Goal: Task Accomplishment & Management: Contribute content

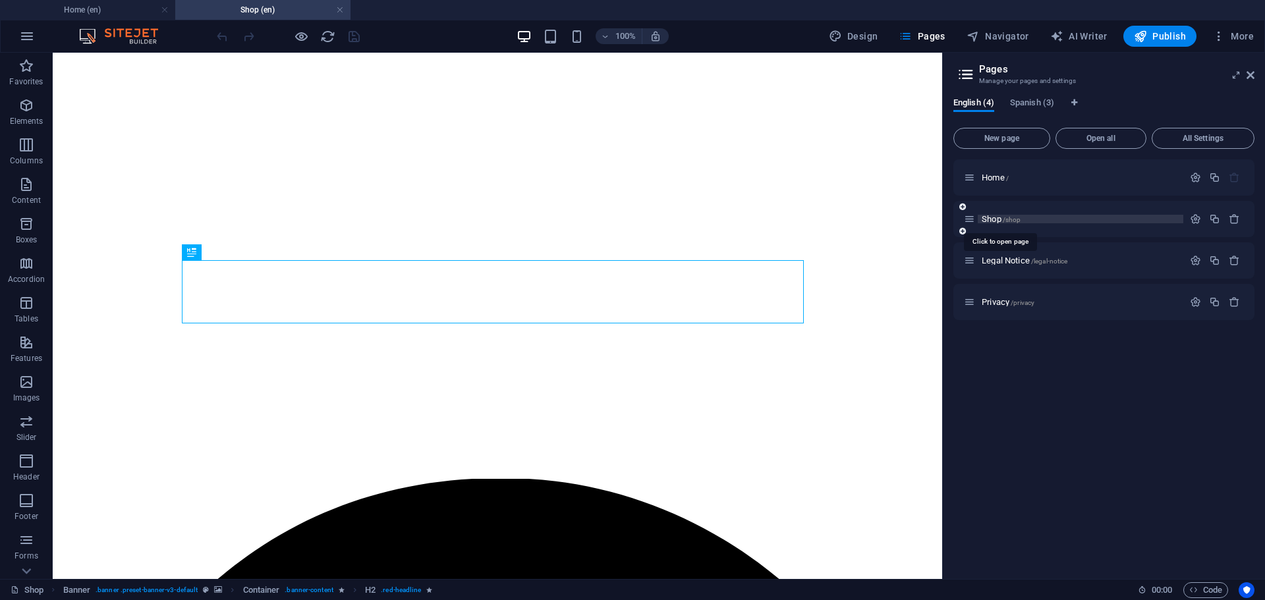
click at [996, 219] on span "Shop /shop" at bounding box center [1001, 219] width 39 height 10
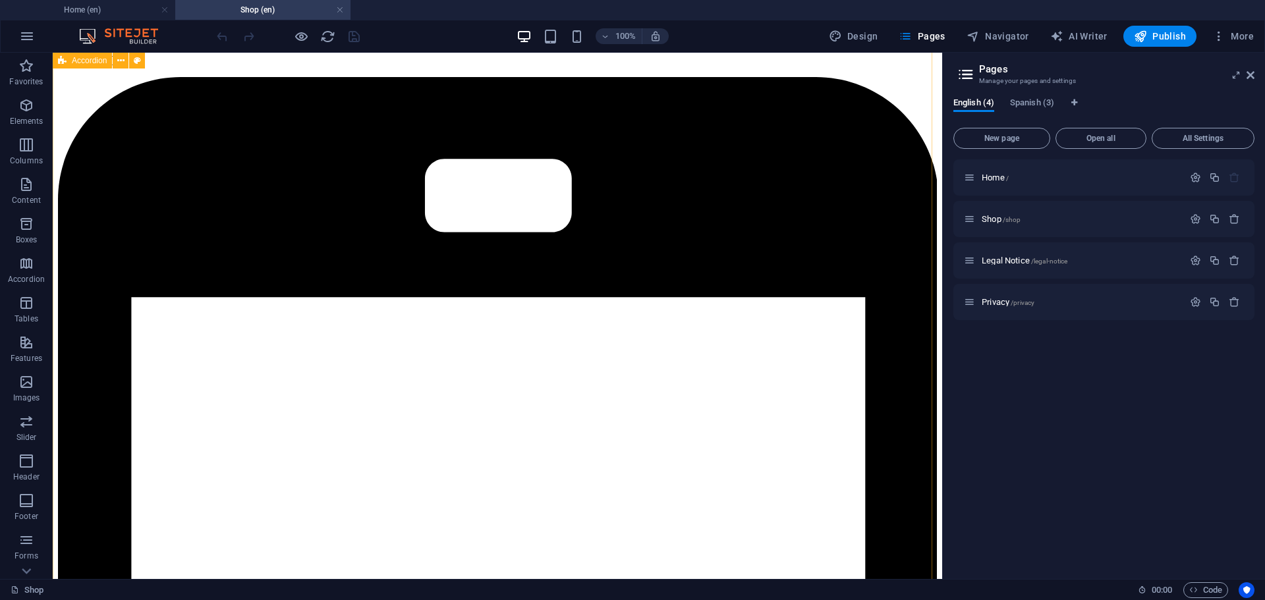
scroll to position [1757, 0]
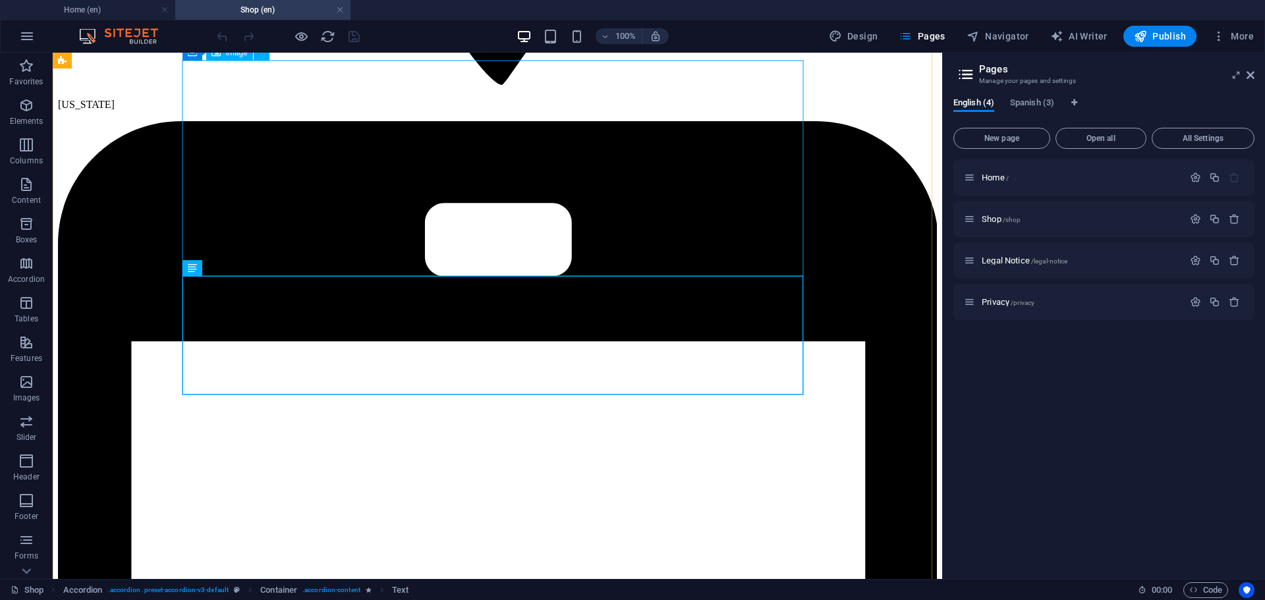
scroll to position [1691, 0]
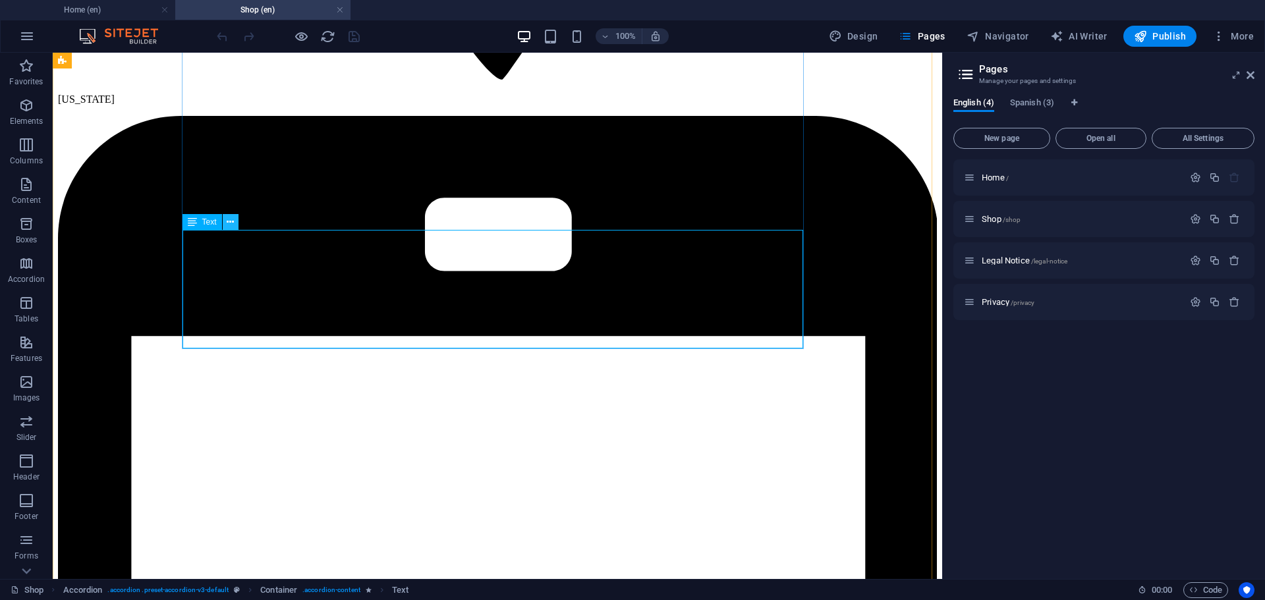
click at [226, 219] on button at bounding box center [231, 222] width 16 height 16
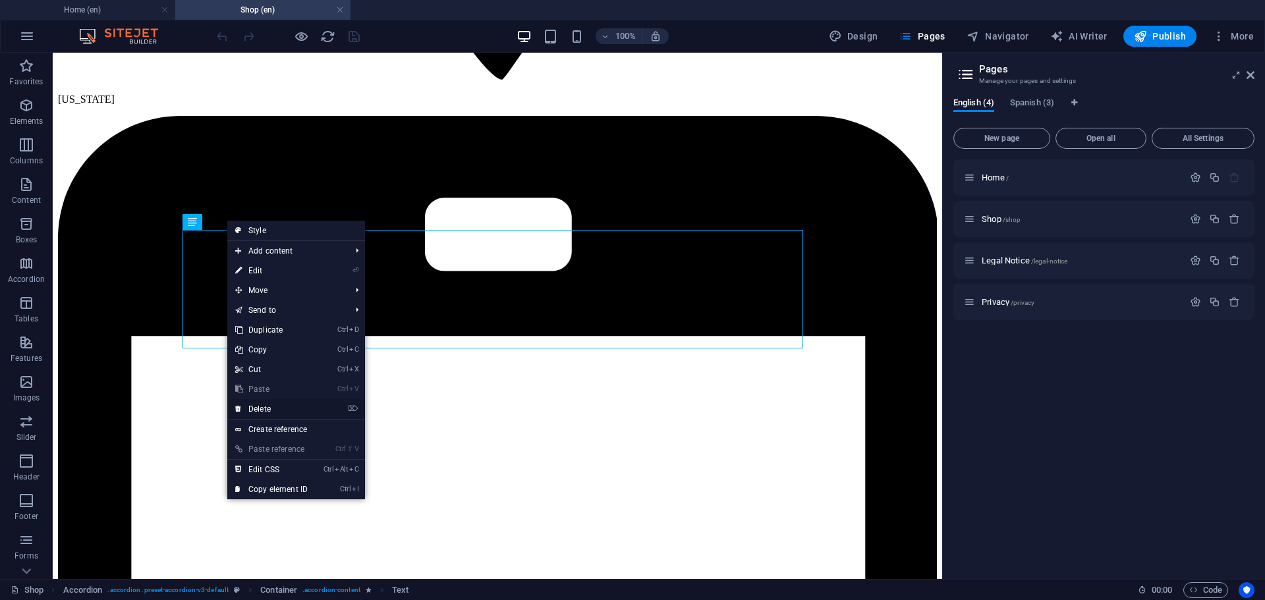
click at [270, 409] on link "⌦ Delete" at bounding box center [271, 409] width 88 height 20
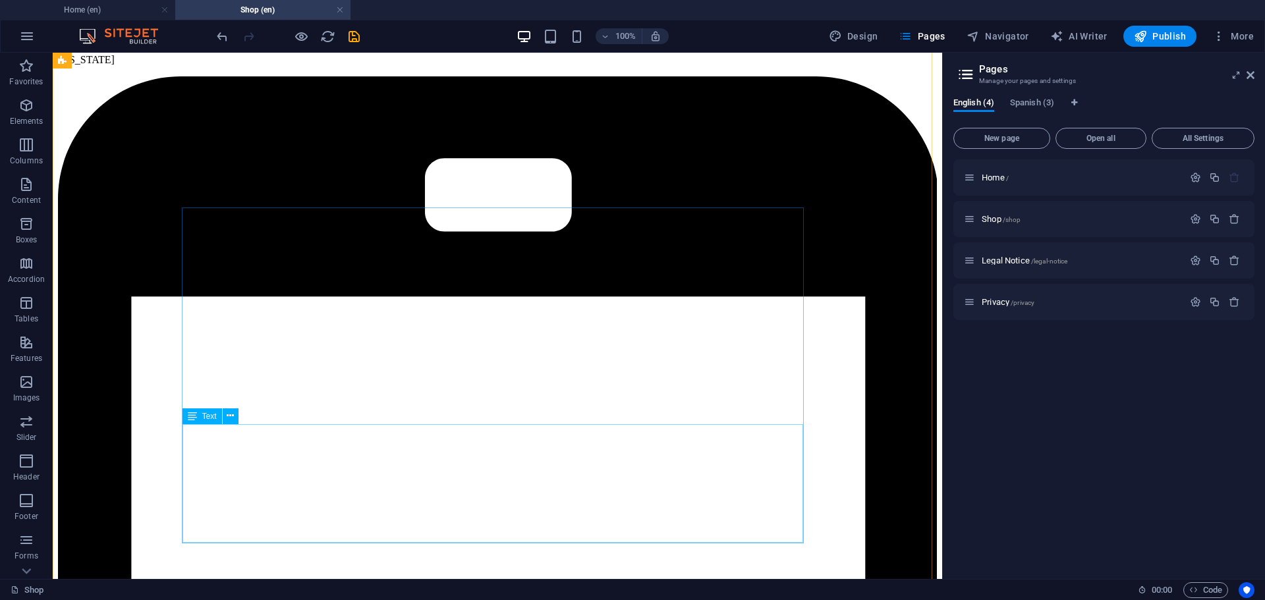
scroll to position [1801, 0]
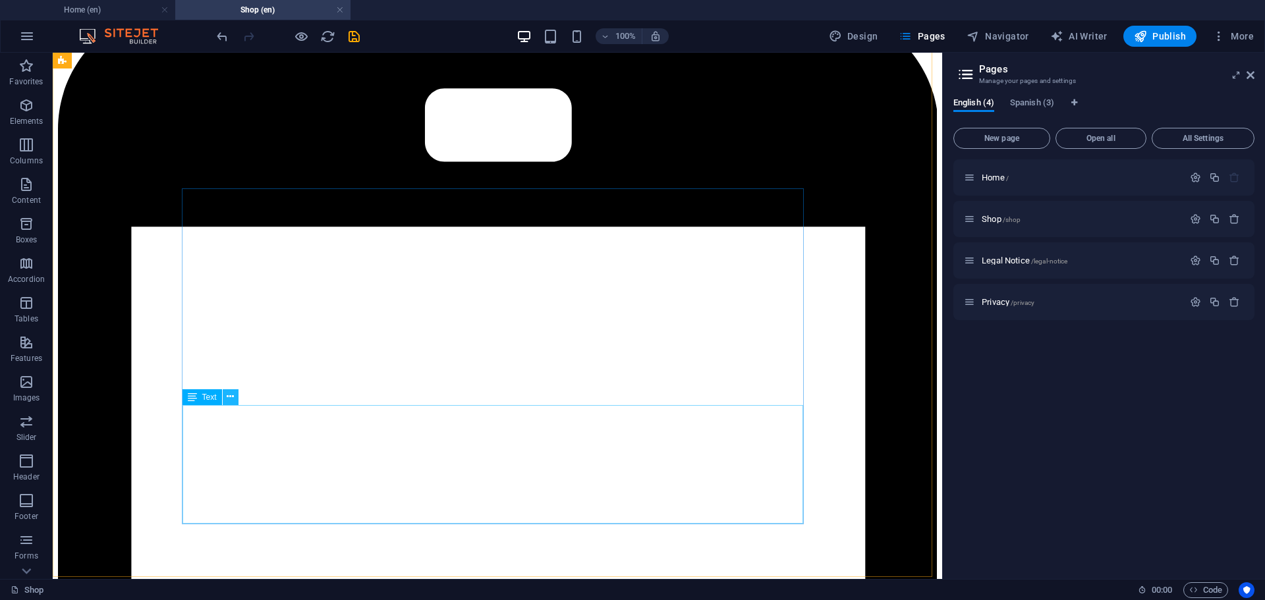
click at [230, 401] on icon at bounding box center [230, 397] width 7 height 14
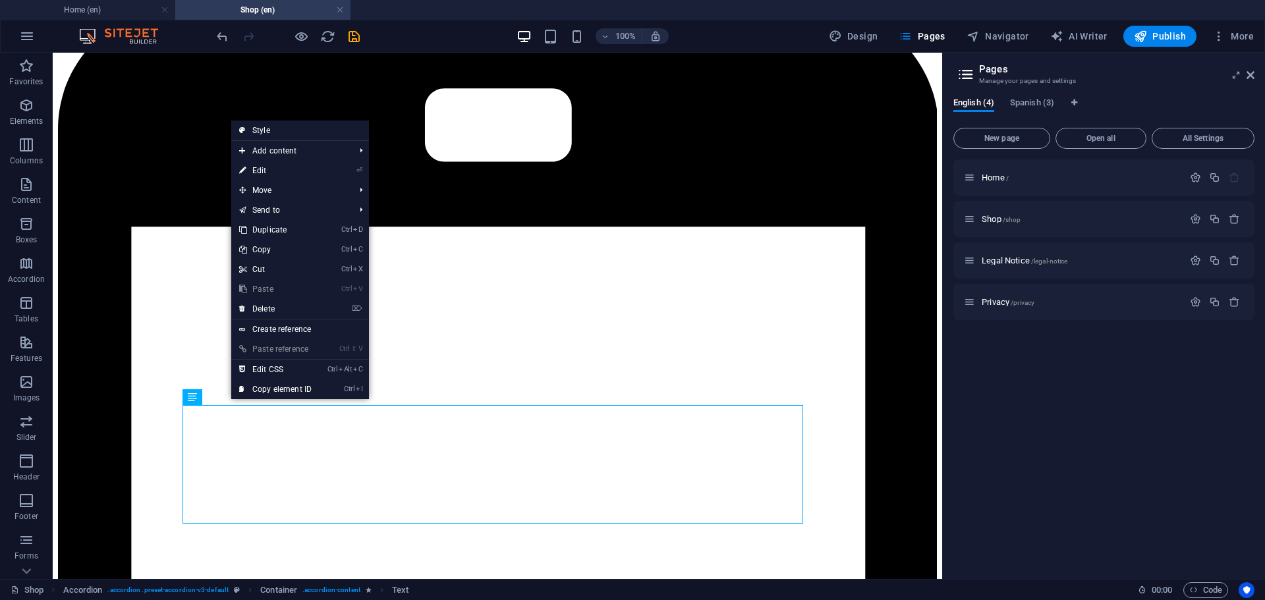
click at [264, 298] on link "Ctrl V Paste" at bounding box center [275, 289] width 88 height 20
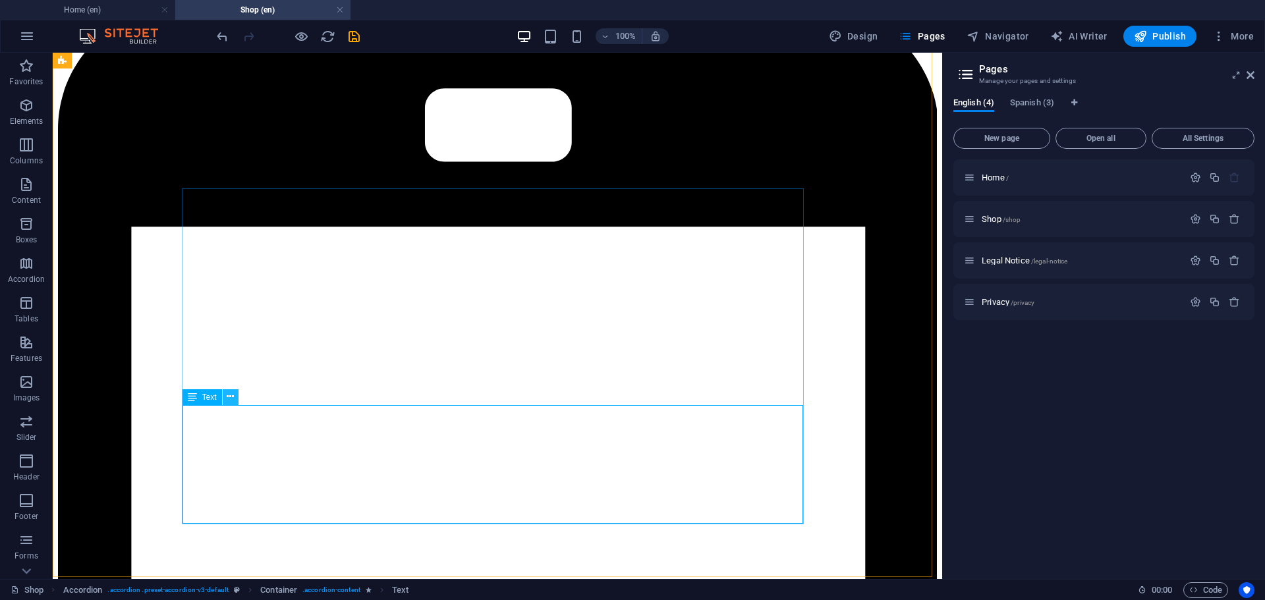
click at [233, 398] on icon at bounding box center [230, 397] width 7 height 14
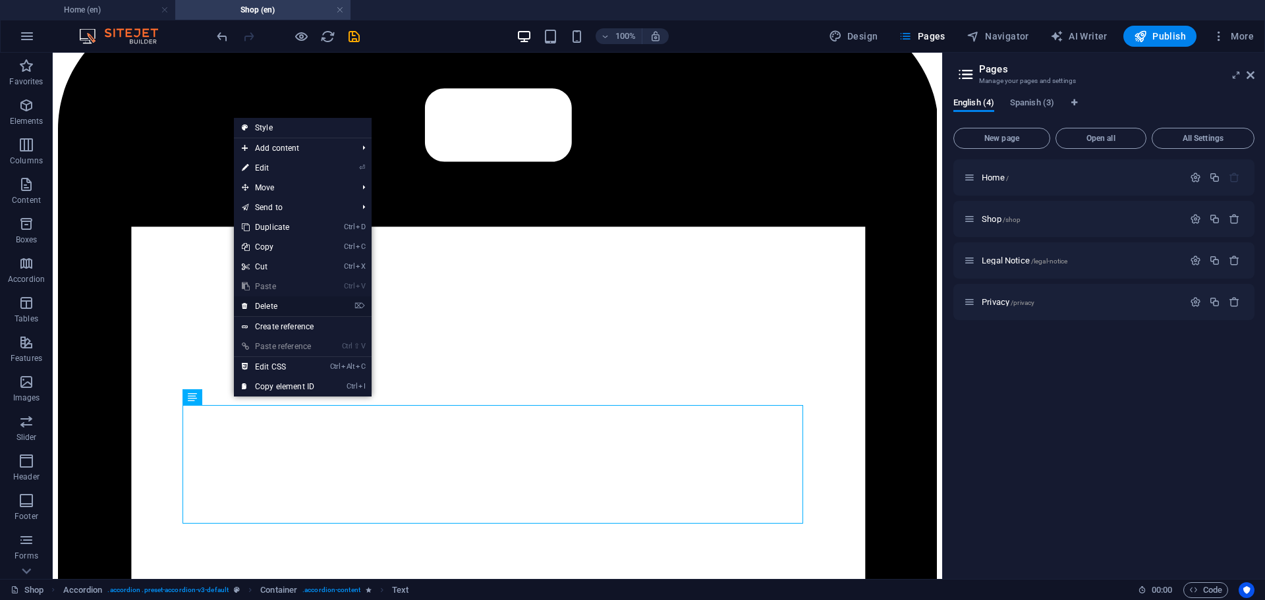
click at [271, 307] on link "⌦ Delete" at bounding box center [278, 307] width 88 height 20
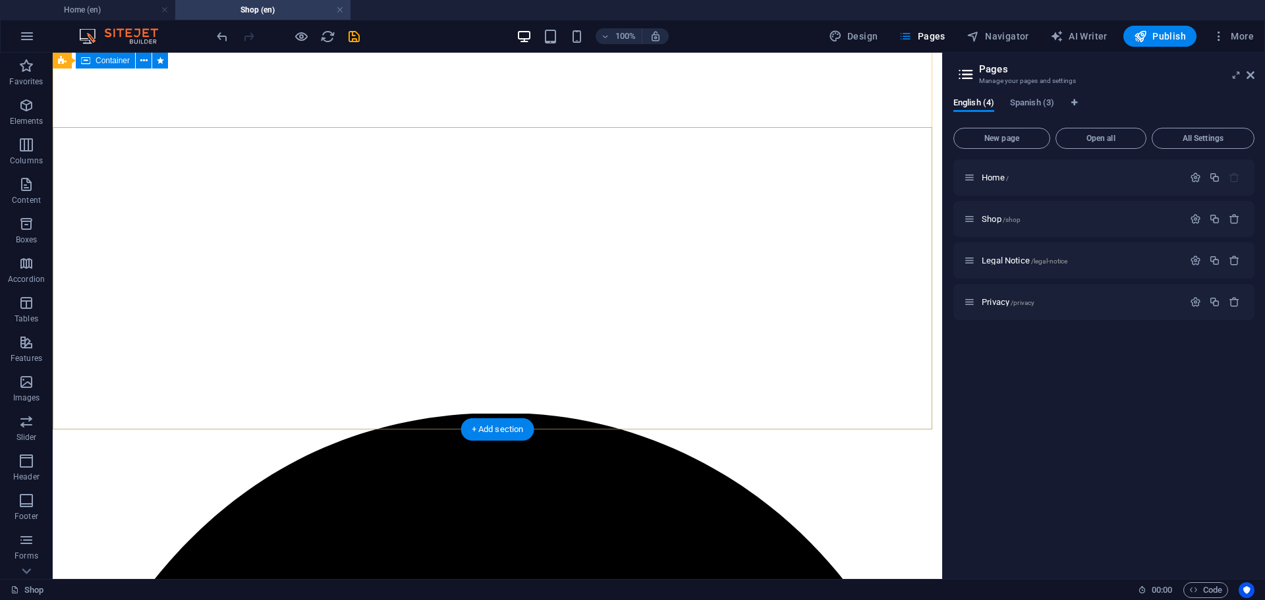
scroll to position [0, 0]
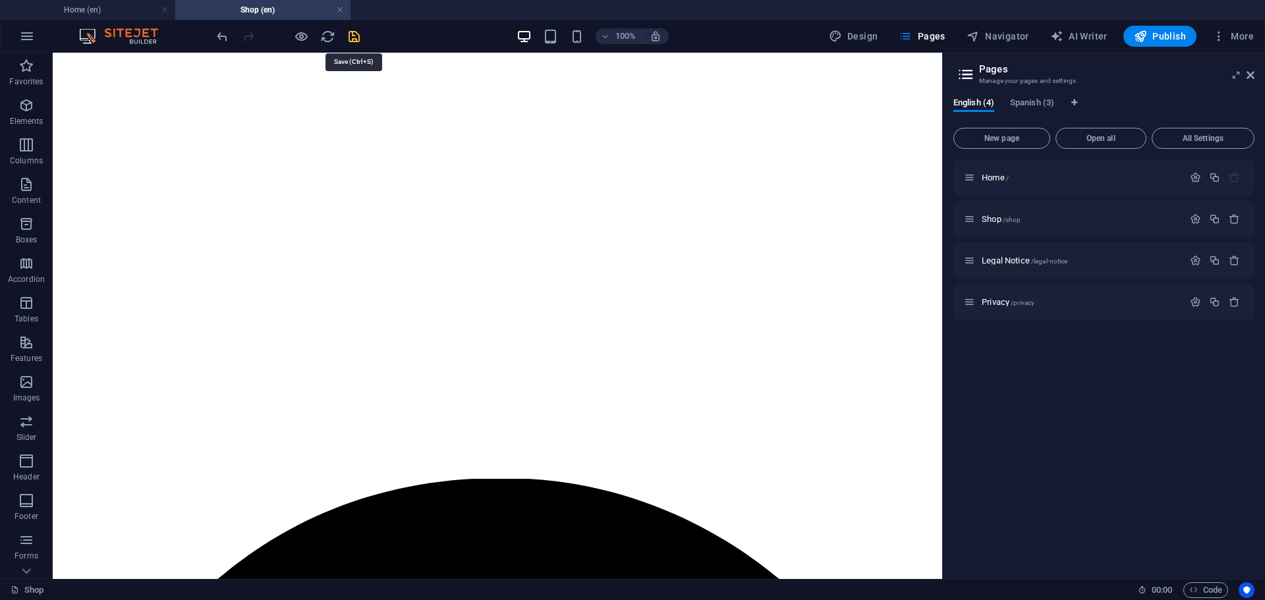
click at [349, 37] on icon "save" at bounding box center [354, 36] width 15 height 15
checkbox input "false"
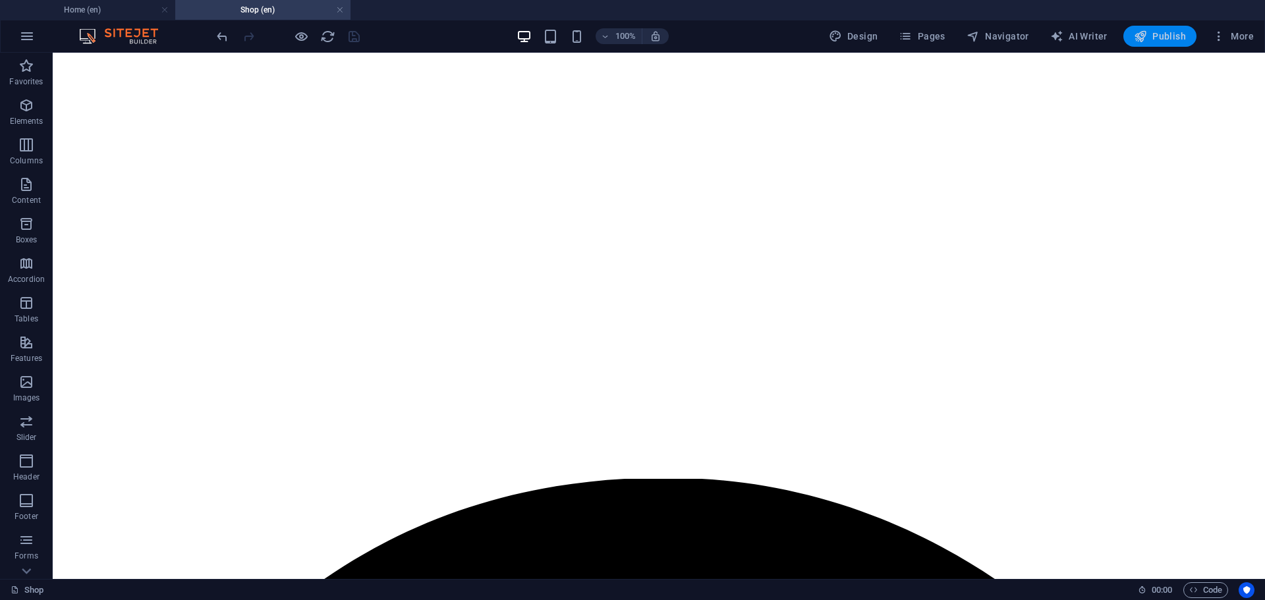
click at [1149, 36] on span "Publish" at bounding box center [1160, 36] width 52 height 13
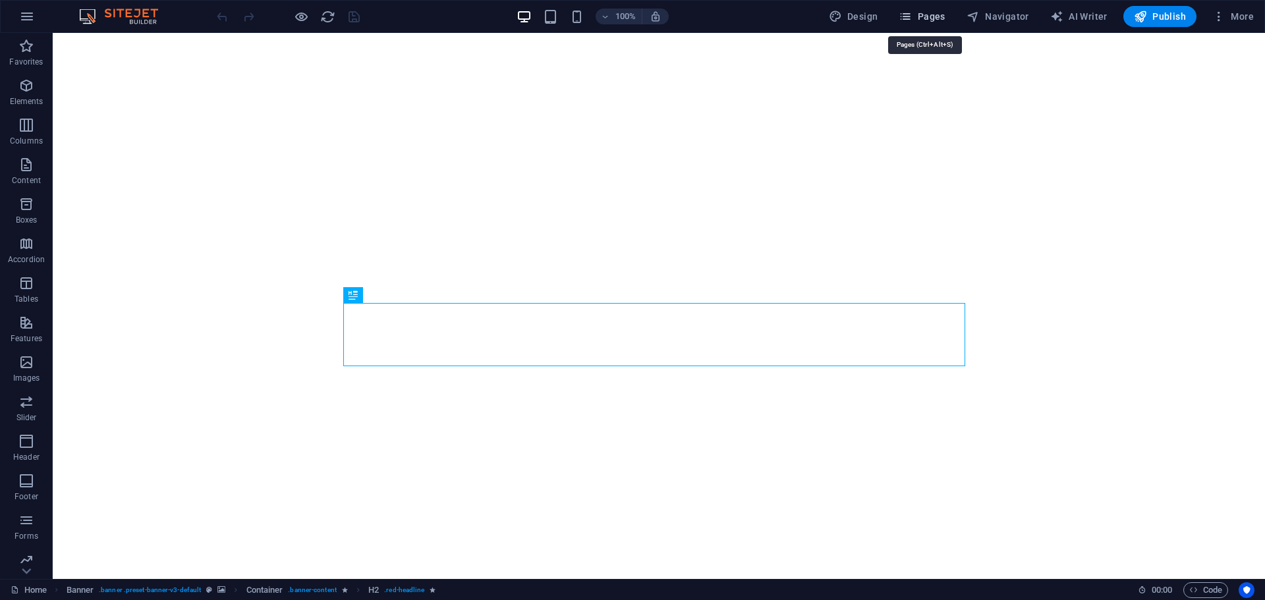
drag, startPoint x: 872, startPoint y: 7, endPoint x: 905, endPoint y: 15, distance: 34.0
click at [905, 16] on icon "button" at bounding box center [905, 16] width 13 height 13
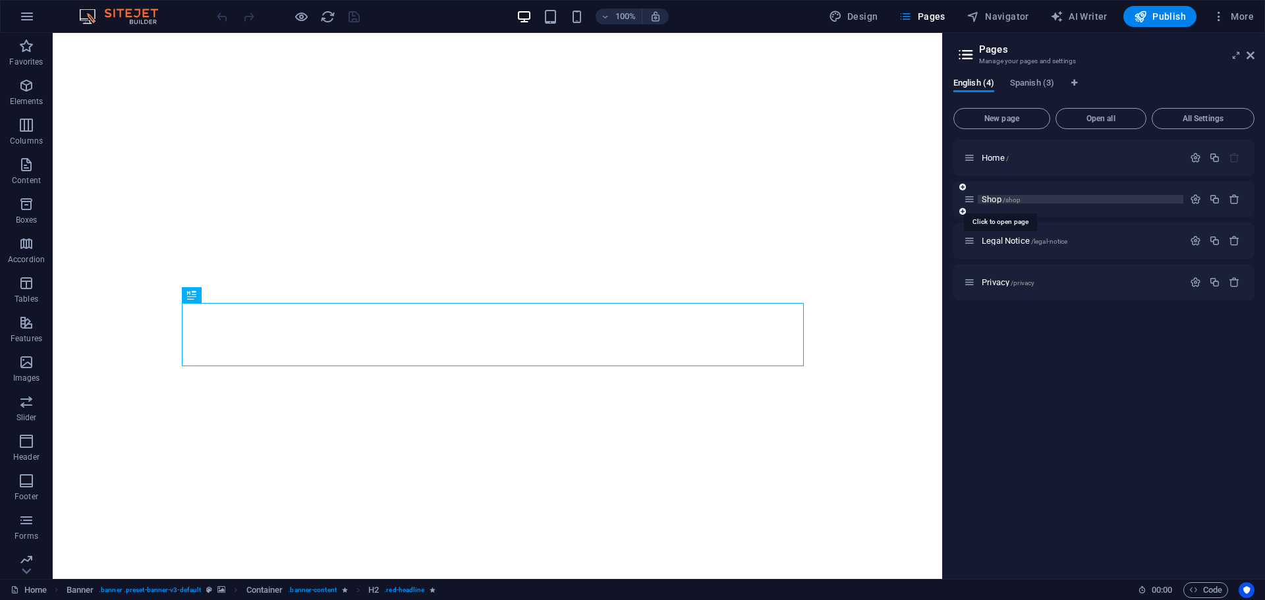
click at [995, 199] on span "Shop /shop" at bounding box center [1001, 199] width 39 height 10
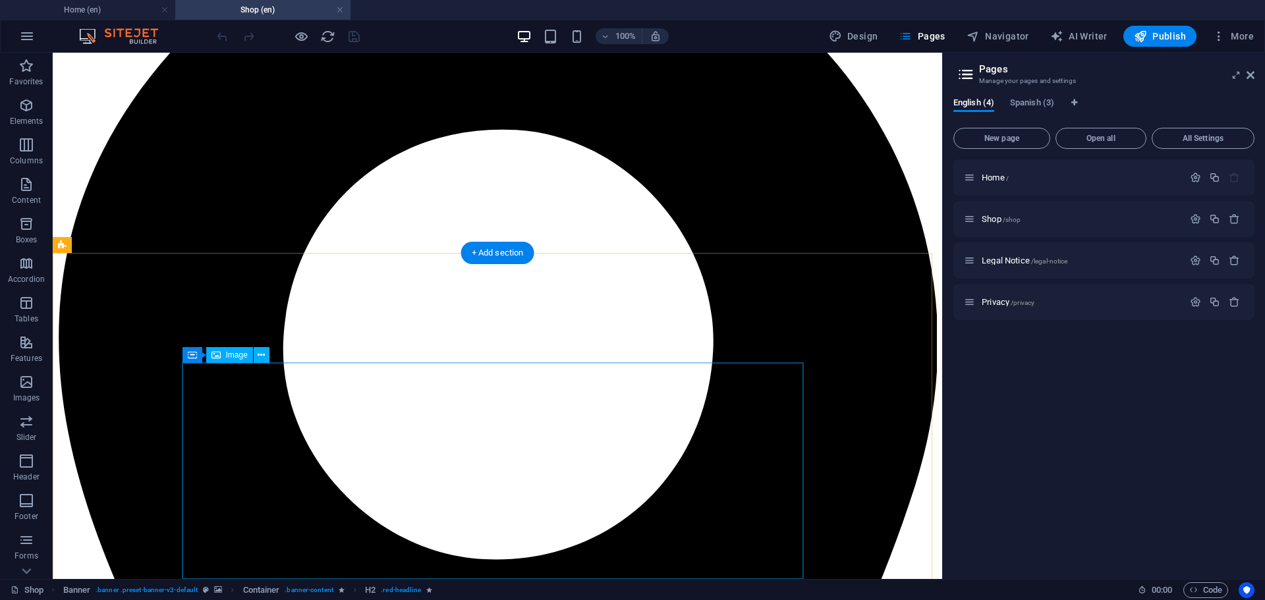
scroll to position [593, 0]
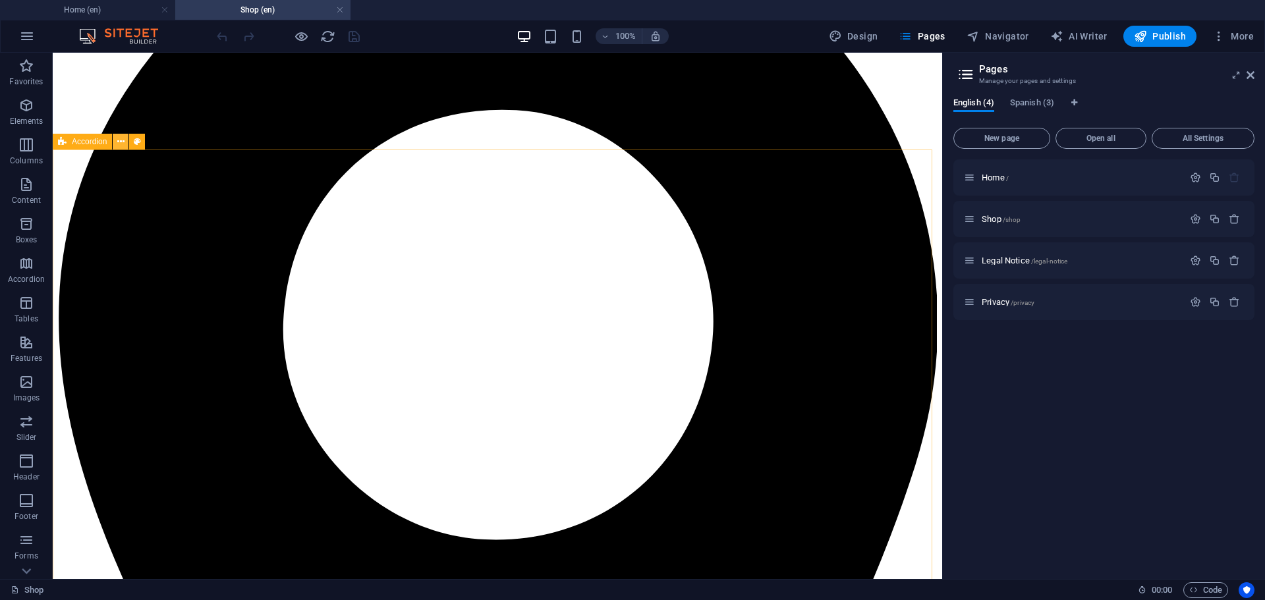
click at [121, 140] on icon at bounding box center [120, 142] width 7 height 14
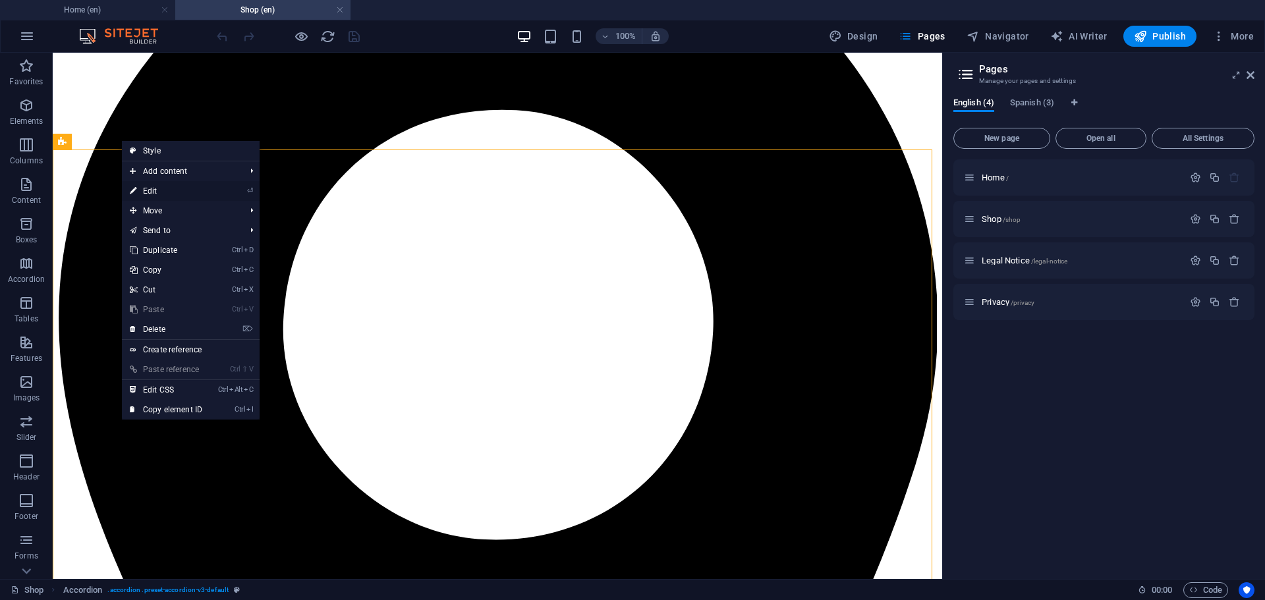
click at [157, 190] on link "⏎ Edit" at bounding box center [166, 191] width 88 height 20
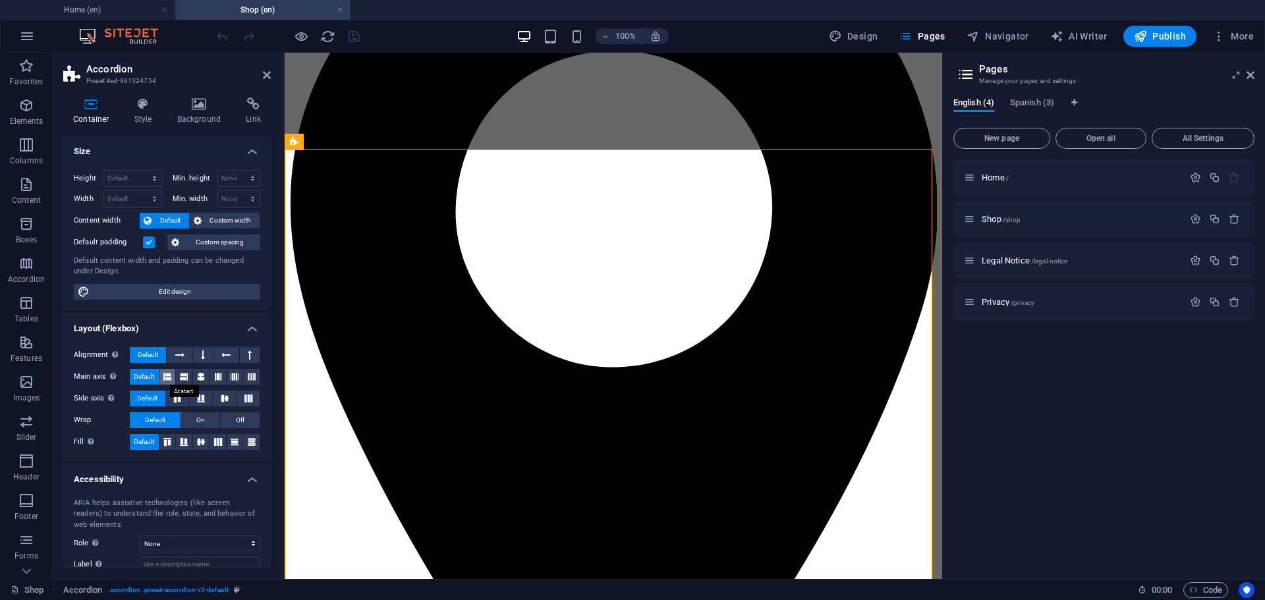
click at [168, 380] on icon at bounding box center [167, 377] width 8 height 16
click at [196, 423] on span "On" at bounding box center [200, 420] width 9 height 16
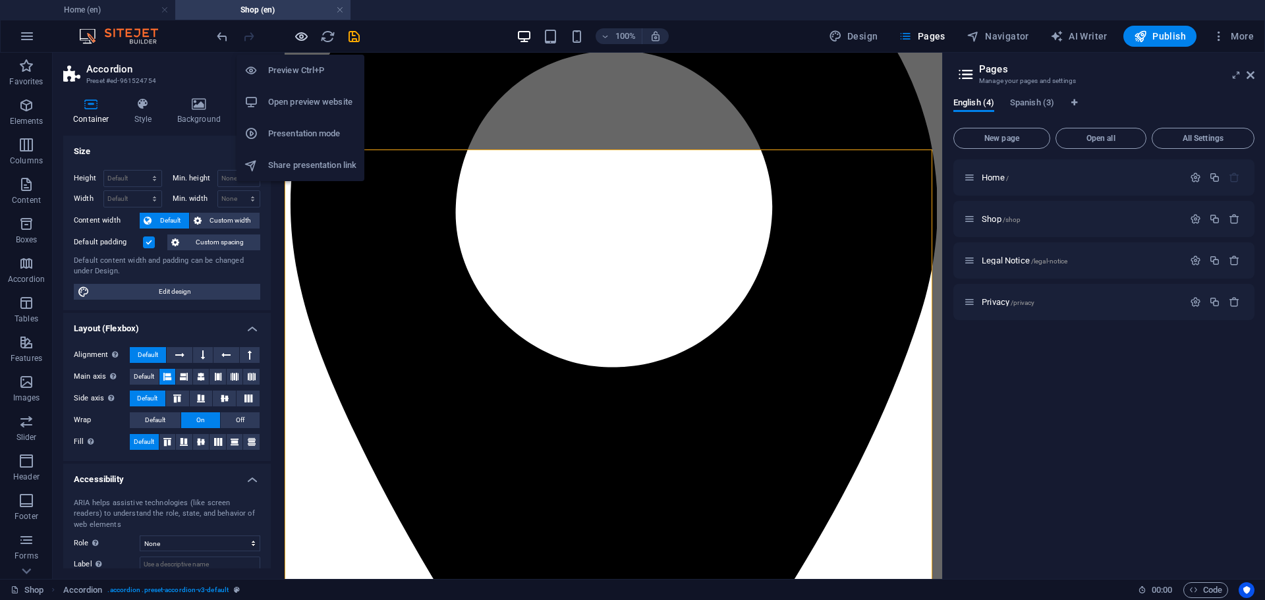
click at [302, 36] on icon "button" at bounding box center [301, 36] width 15 height 15
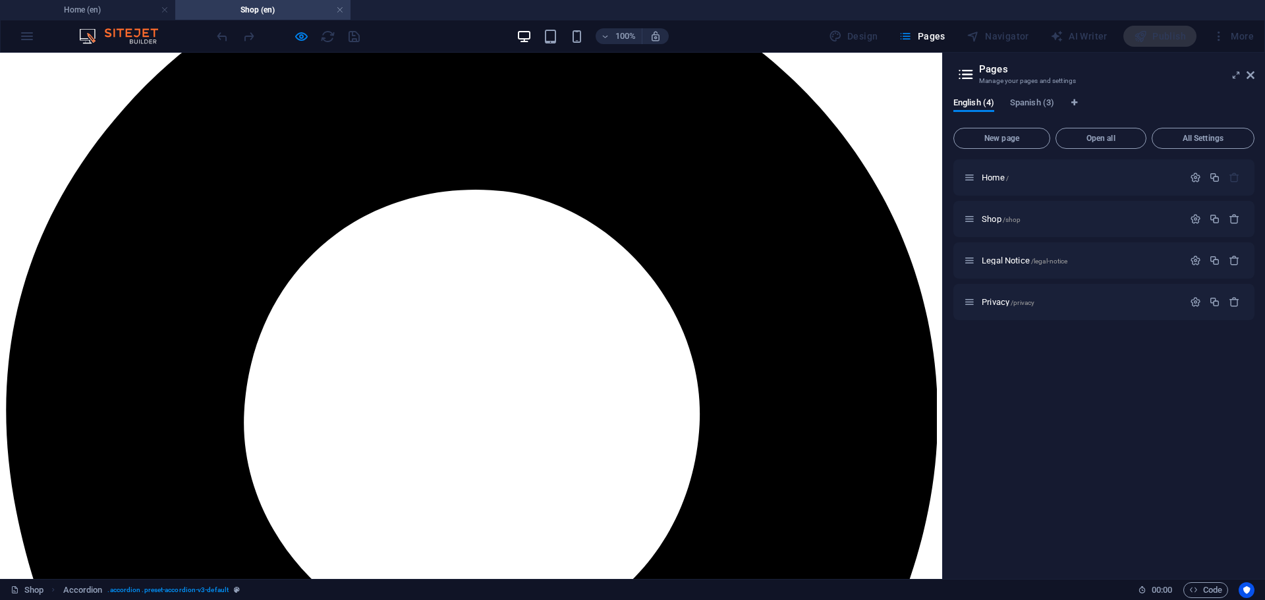
scroll to position [505, 0]
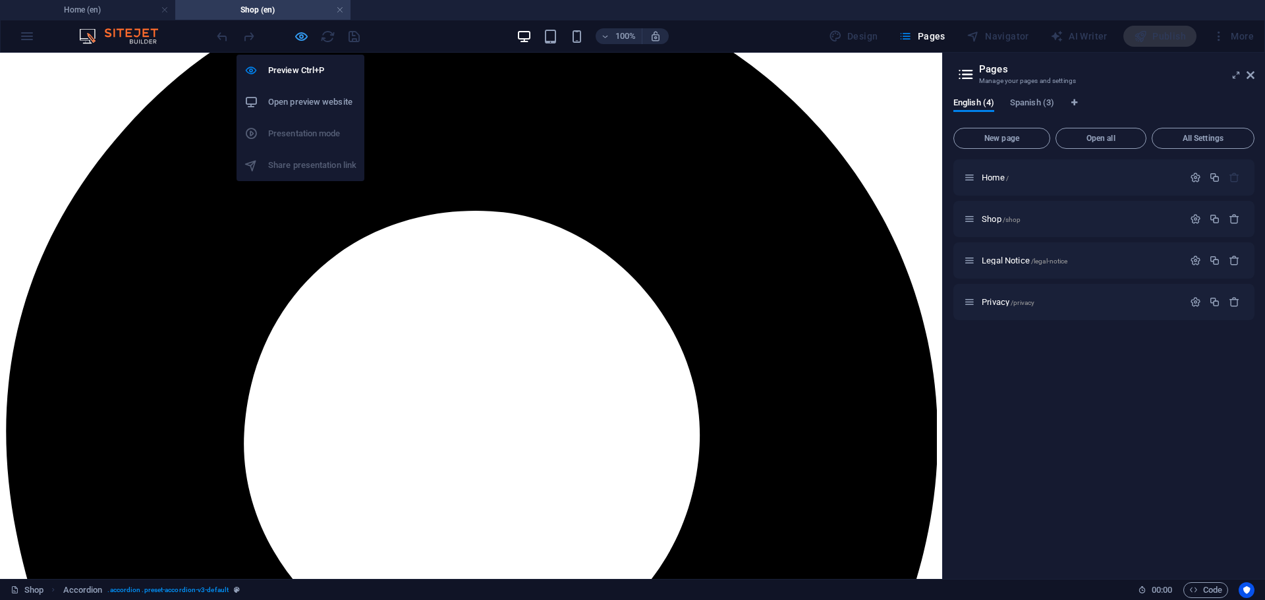
click at [304, 40] on icon "button" at bounding box center [301, 36] width 15 height 15
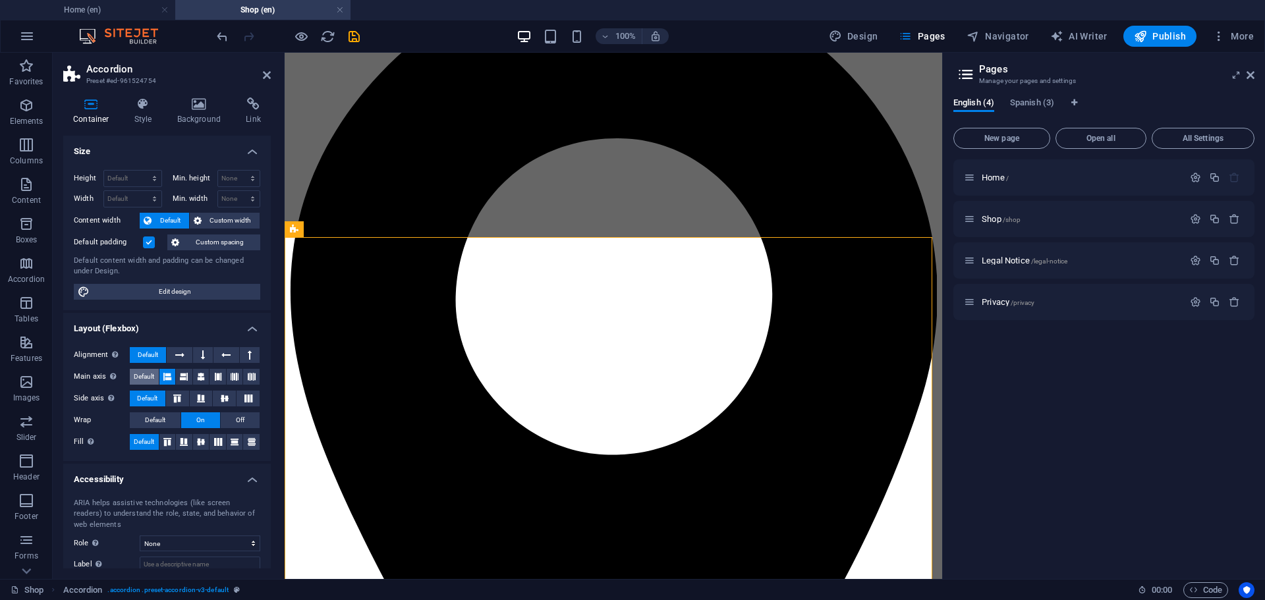
click at [142, 374] on span "Default" at bounding box center [144, 377] width 20 height 16
click at [152, 416] on span "Default" at bounding box center [155, 420] width 20 height 16
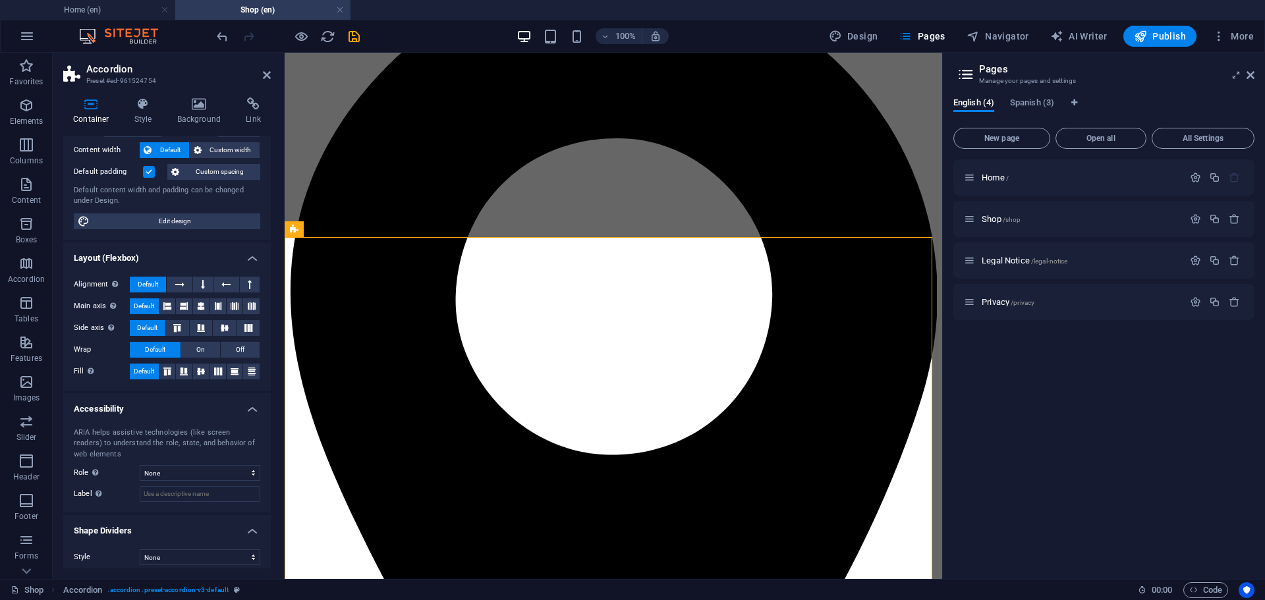
scroll to position [78, 0]
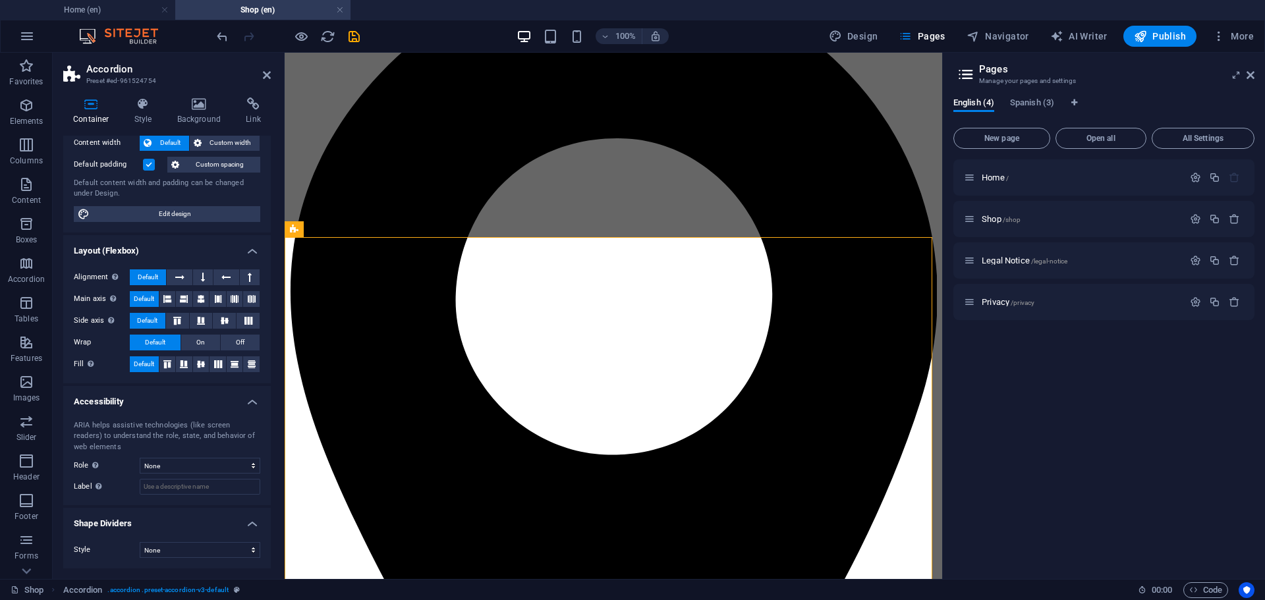
click at [250, 405] on h4 "Accessibility" at bounding box center [167, 398] width 208 height 24
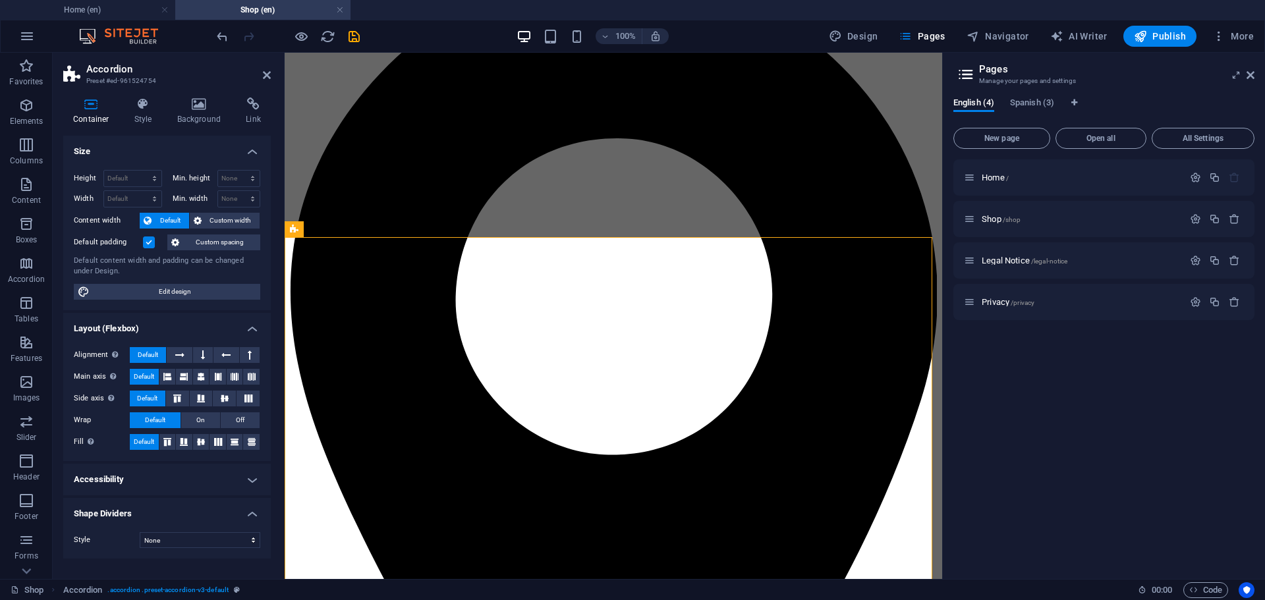
click at [250, 511] on h4 "Shape Dividers" at bounding box center [167, 510] width 208 height 24
click at [146, 242] on label at bounding box center [149, 243] width 12 height 12
click at [0, 0] on input "Default padding" at bounding box center [0, 0] width 0 height 0
click at [146, 242] on label at bounding box center [149, 243] width 12 height 12
click at [0, 0] on input "Default padding" at bounding box center [0, 0] width 0 height 0
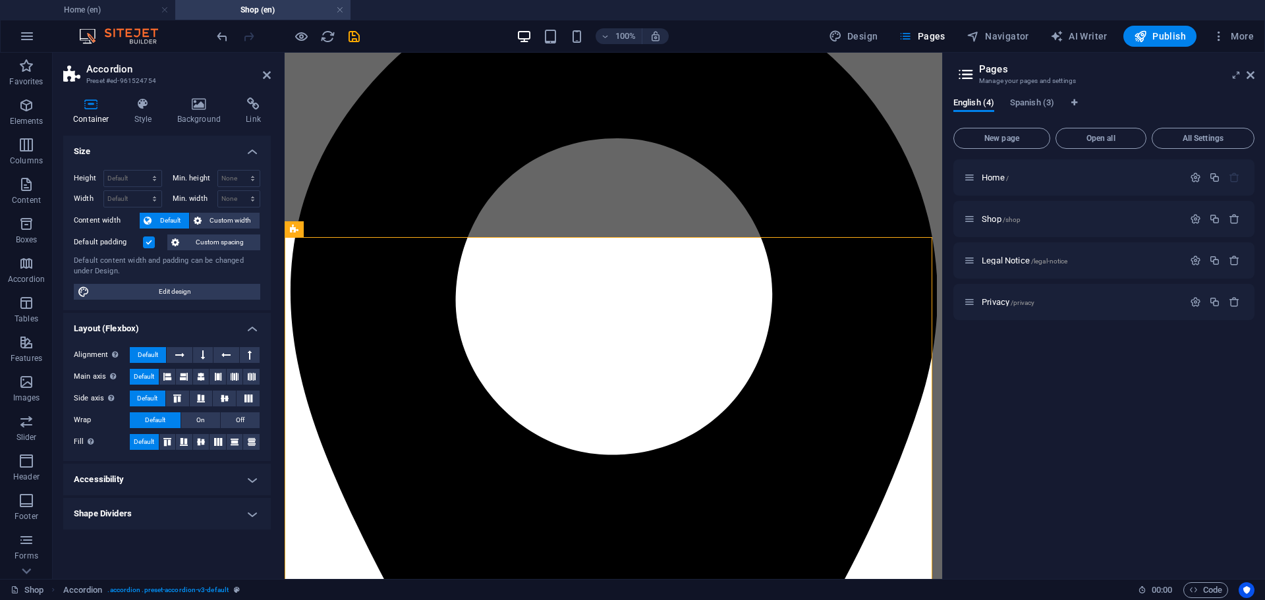
click at [146, 242] on label at bounding box center [149, 243] width 12 height 12
click at [0, 0] on input "Default padding" at bounding box center [0, 0] width 0 height 0
click at [146, 242] on label at bounding box center [149, 243] width 12 height 12
click at [0, 0] on input "Default padding" at bounding box center [0, 0] width 0 height 0
click at [146, 242] on label at bounding box center [149, 243] width 12 height 12
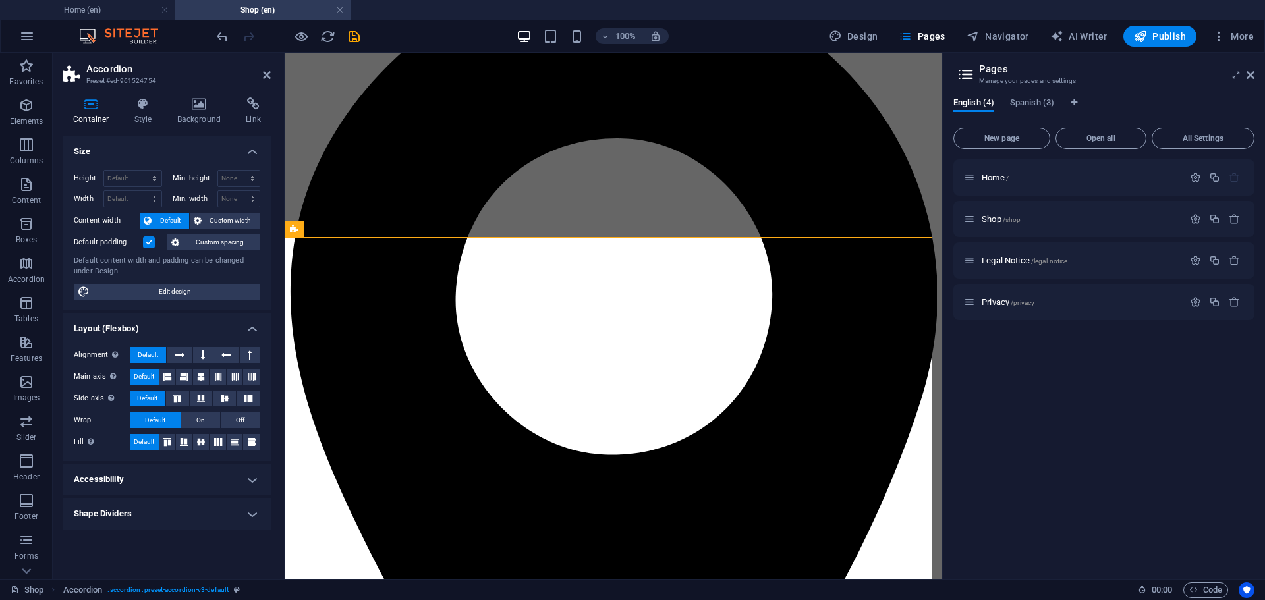
click at [0, 0] on input "Default padding" at bounding box center [0, 0] width 0 height 0
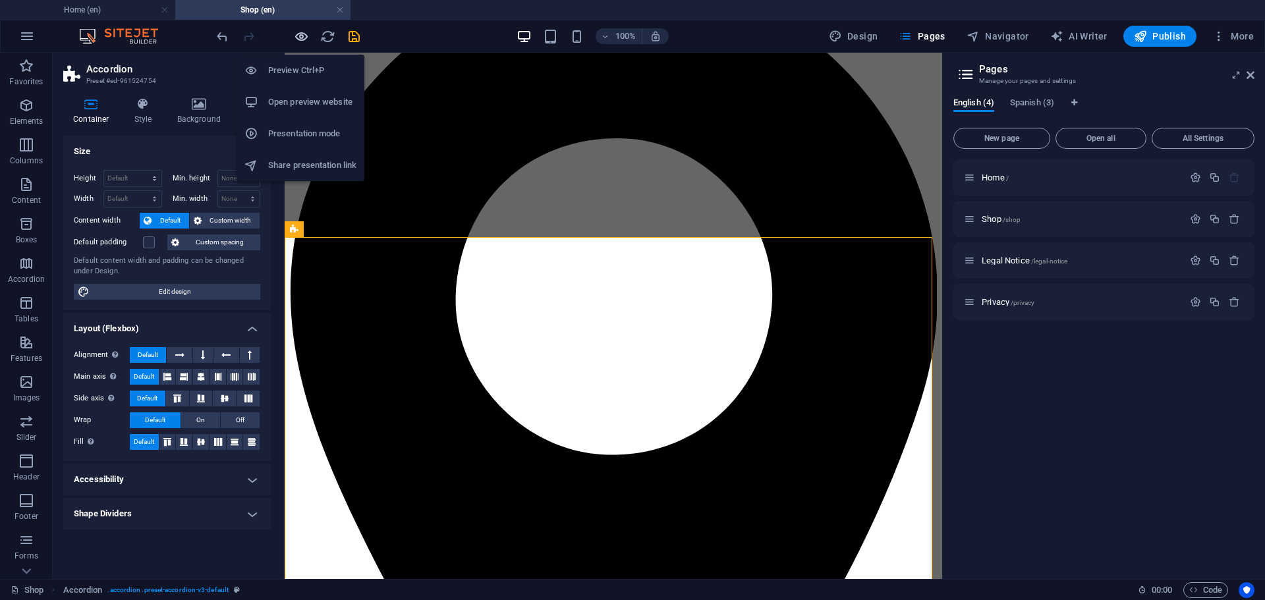
click at [302, 29] on icon "button" at bounding box center [301, 36] width 15 height 15
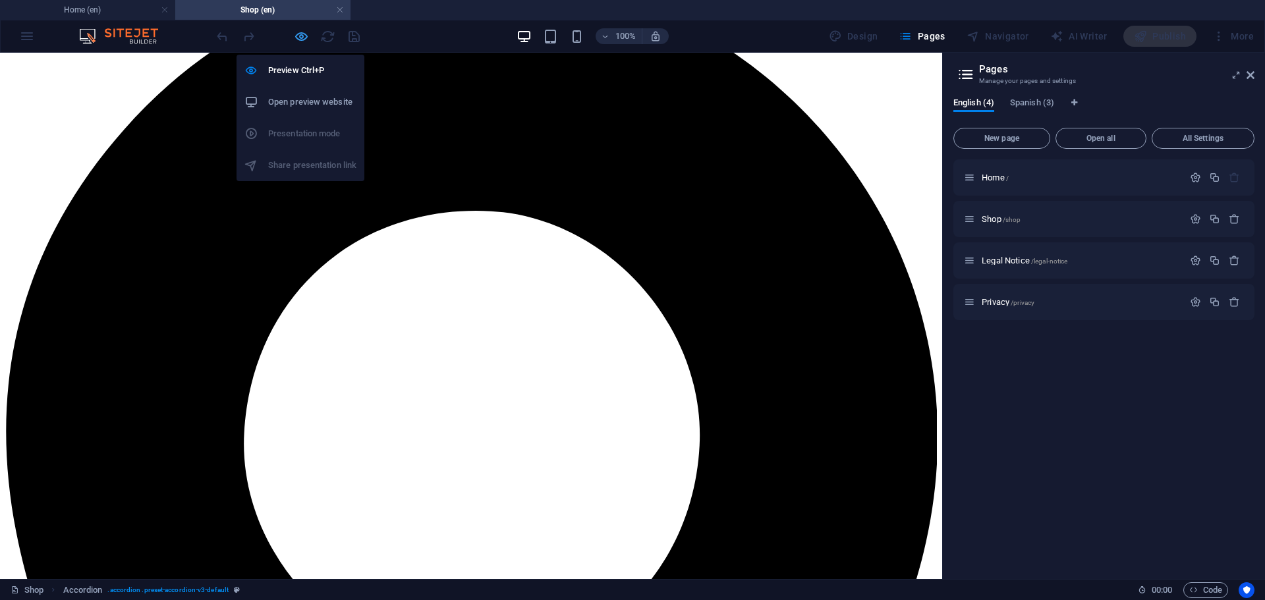
click at [299, 34] on icon "button" at bounding box center [301, 36] width 15 height 15
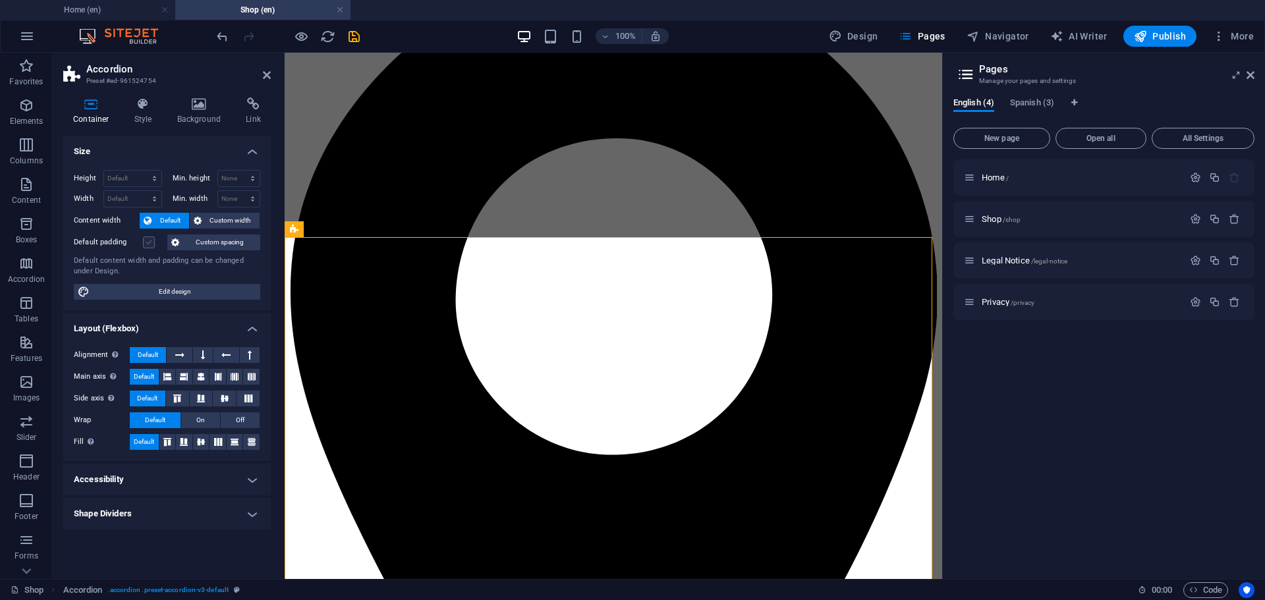
click at [150, 244] on label at bounding box center [149, 243] width 12 height 12
click at [0, 0] on input "Default padding" at bounding box center [0, 0] width 0 height 0
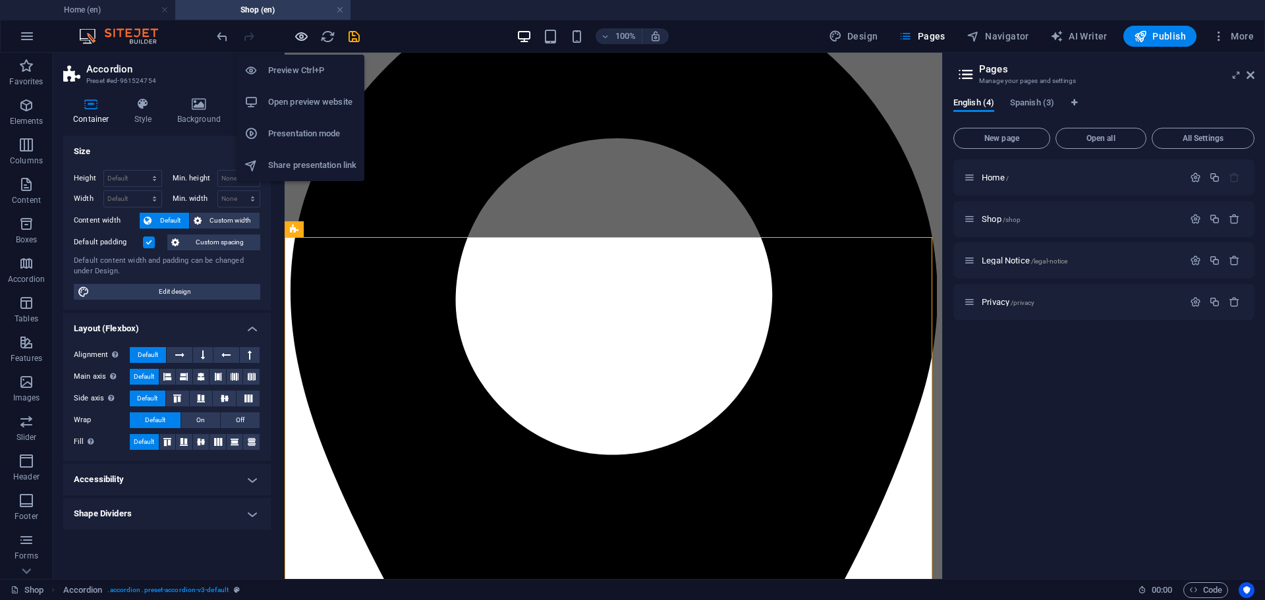
click at [295, 34] on icon "button" at bounding box center [301, 36] width 15 height 15
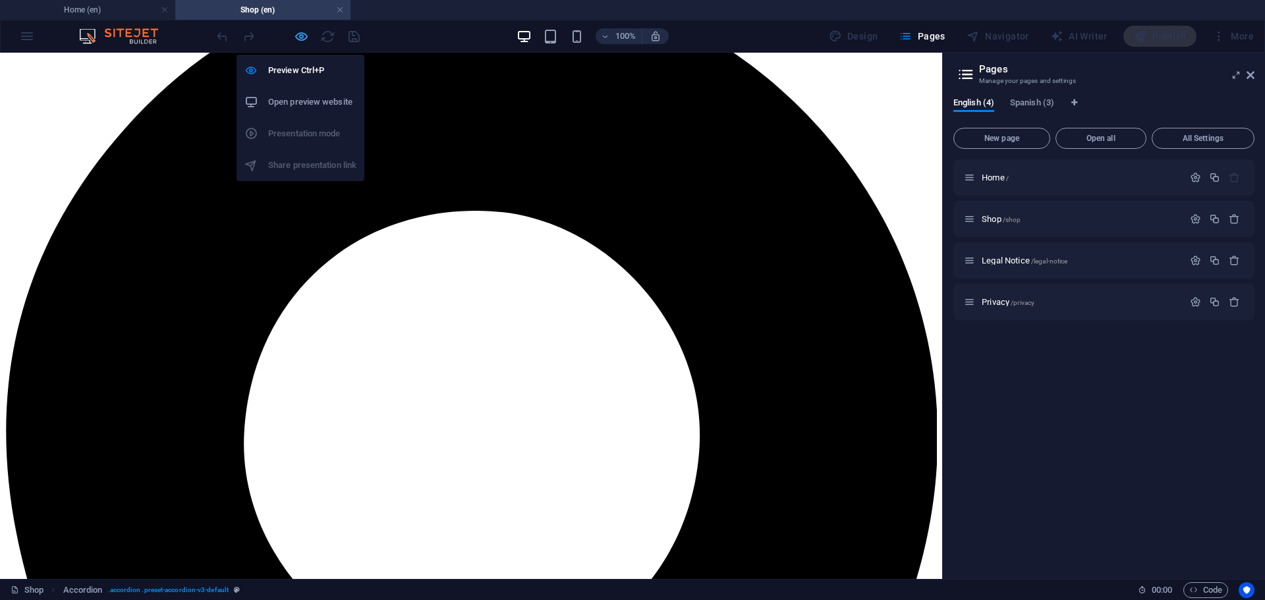
click at [301, 34] on icon "button" at bounding box center [301, 36] width 15 height 15
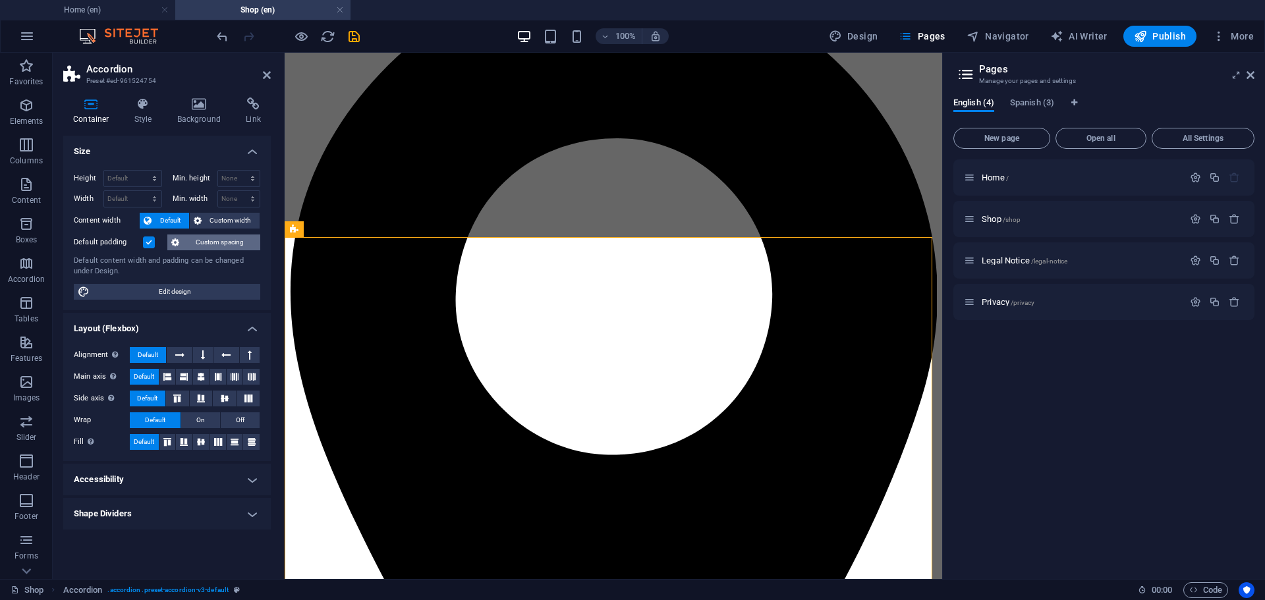
click at [215, 241] on span "Custom spacing" at bounding box center [219, 243] width 73 height 16
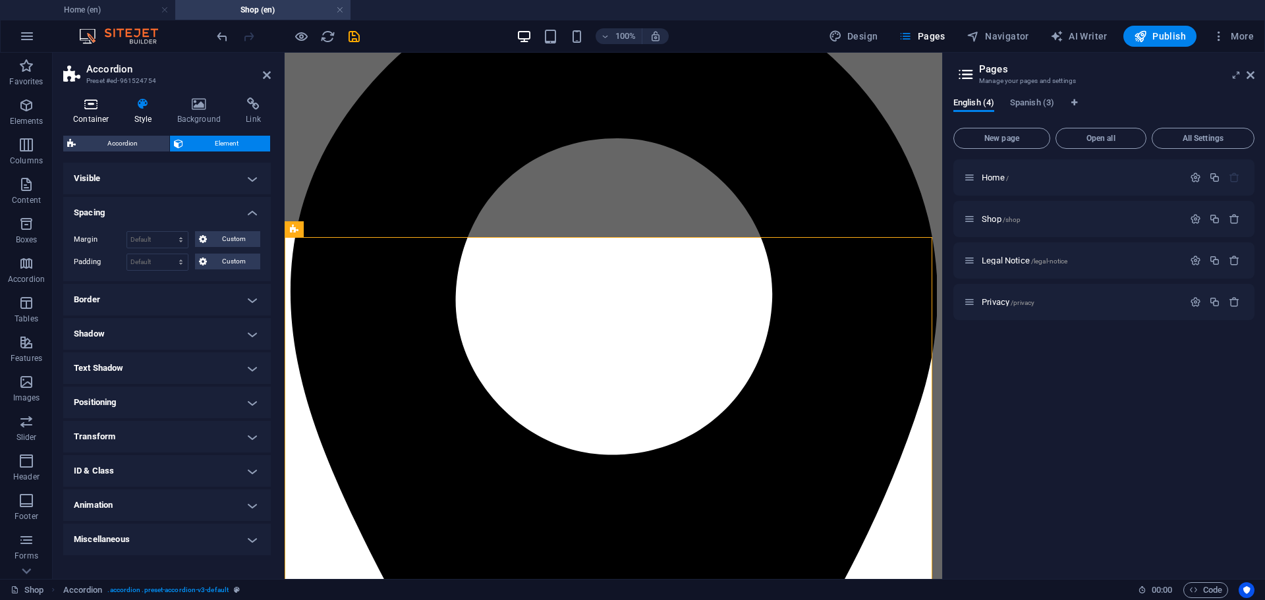
click at [92, 104] on icon at bounding box center [91, 104] width 56 height 13
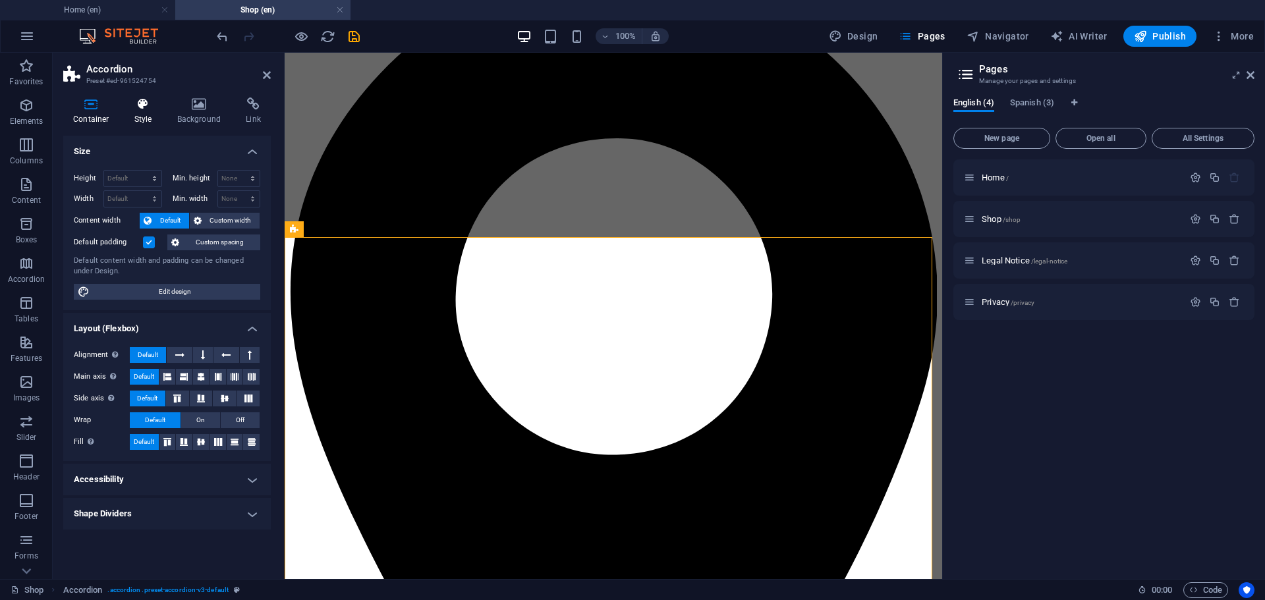
click at [146, 111] on h4 "Style" at bounding box center [146, 112] width 43 height 28
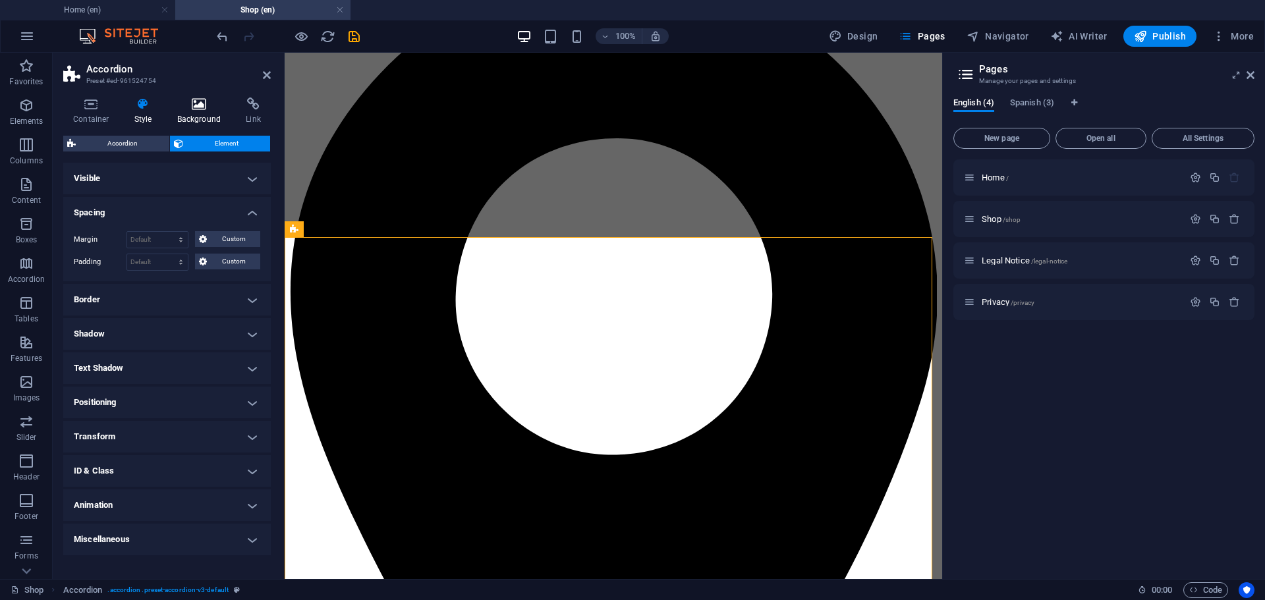
click at [198, 110] on icon at bounding box center [199, 104] width 64 height 13
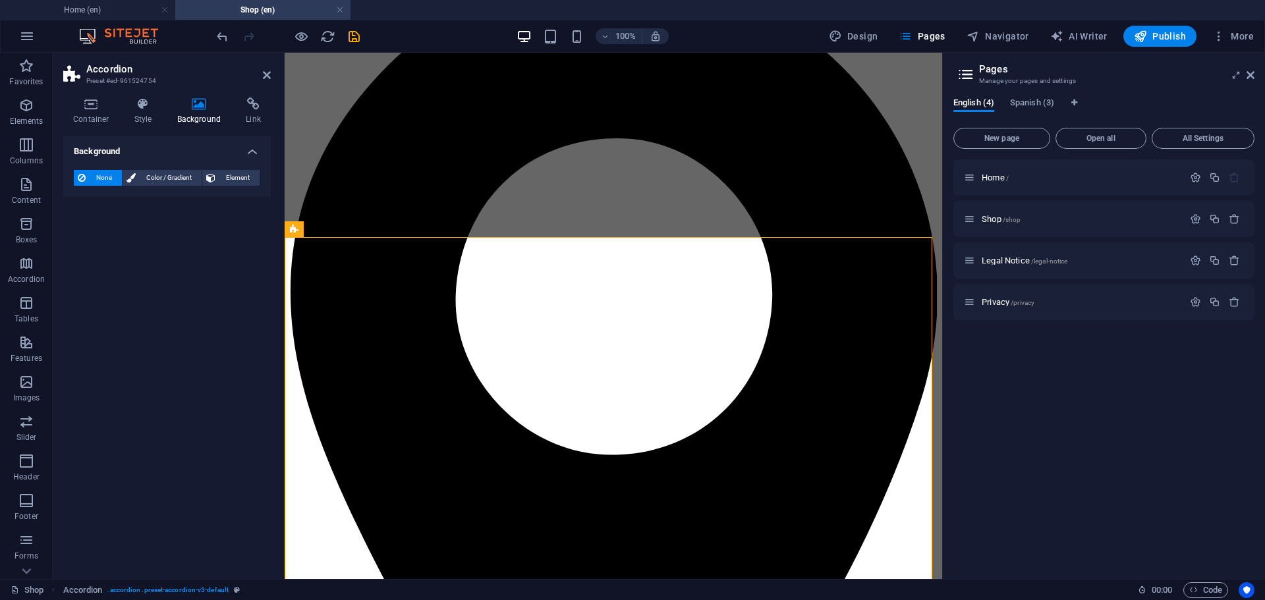
click at [199, 112] on h4 "Background" at bounding box center [201, 112] width 69 height 28
click at [219, 179] on span "Element" at bounding box center [237, 178] width 36 height 16
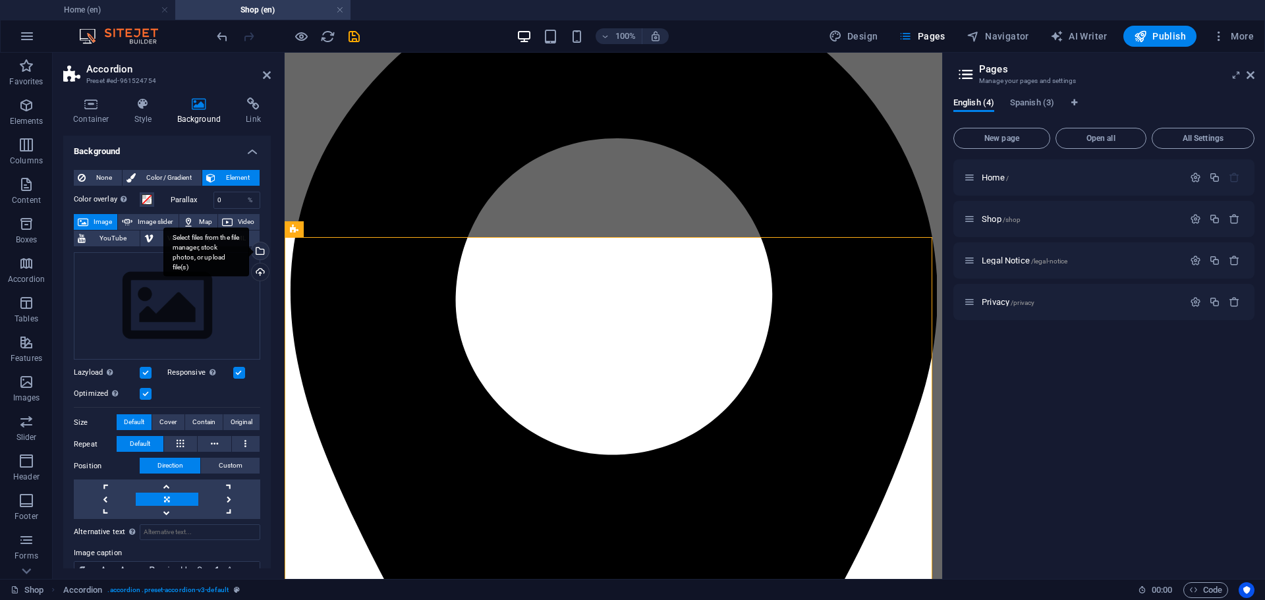
click at [257, 250] on div "Select files from the file manager, stock photos, or upload file(s)" at bounding box center [259, 252] width 20 height 20
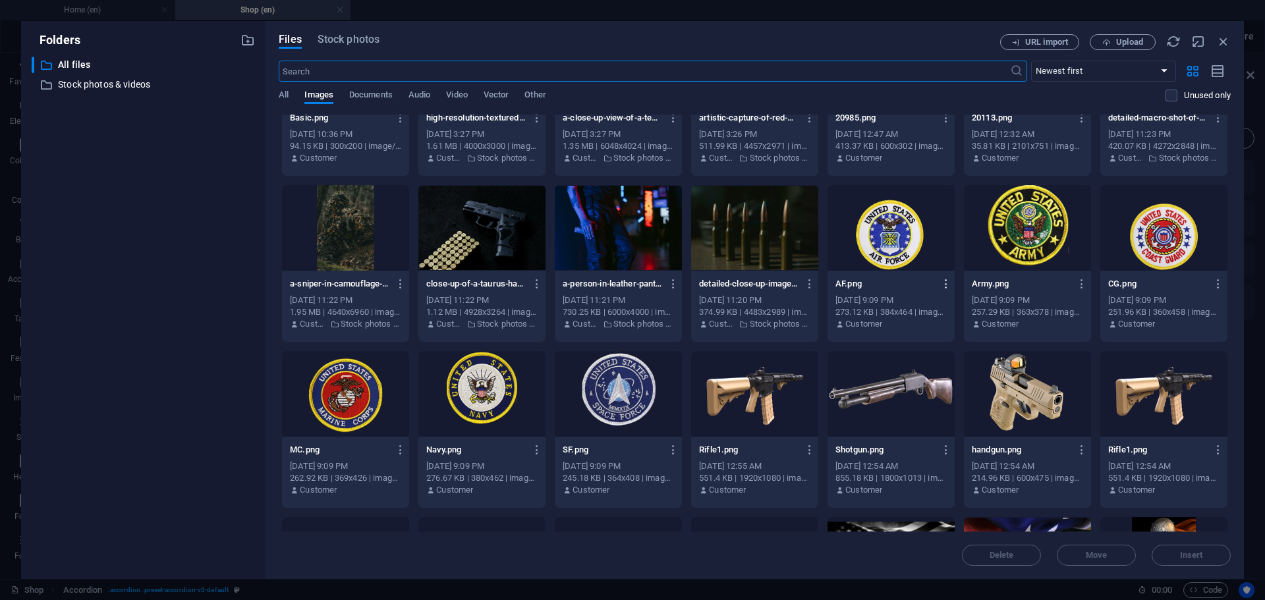
scroll to position [1734, 0]
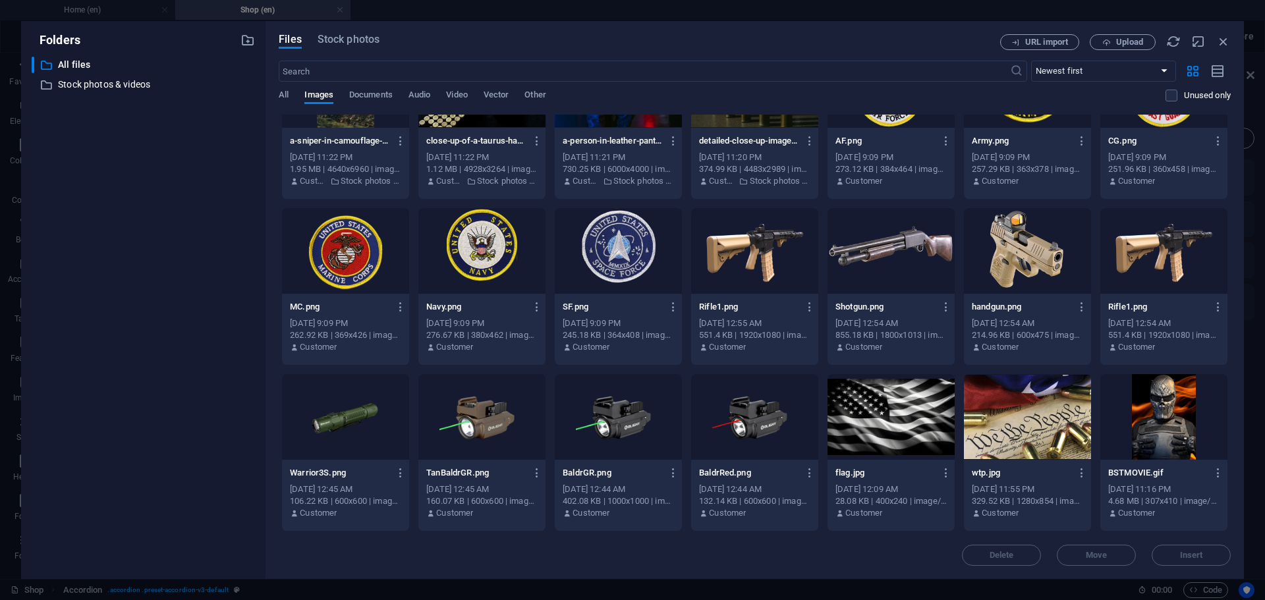
click at [896, 427] on div at bounding box center [891, 417] width 127 height 86
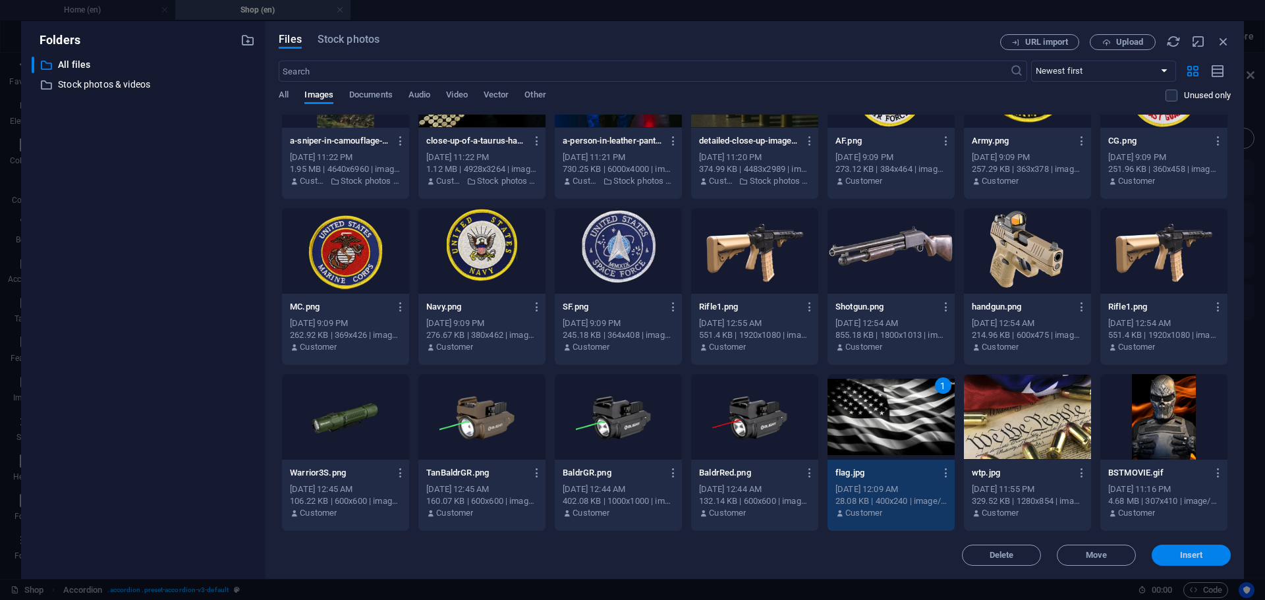
click at [1212, 554] on span "Insert" at bounding box center [1191, 556] width 69 height 8
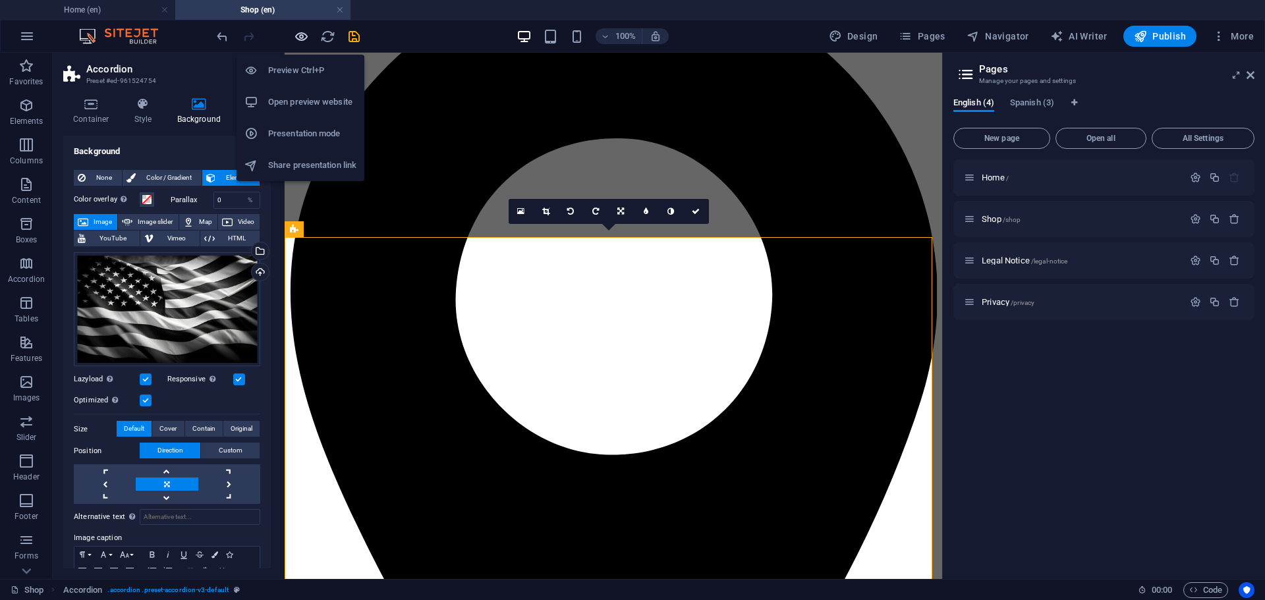
drag, startPoint x: 303, startPoint y: 33, endPoint x: 367, endPoint y: 15, distance: 66.3
click at [303, 33] on icon "button" at bounding box center [301, 36] width 15 height 15
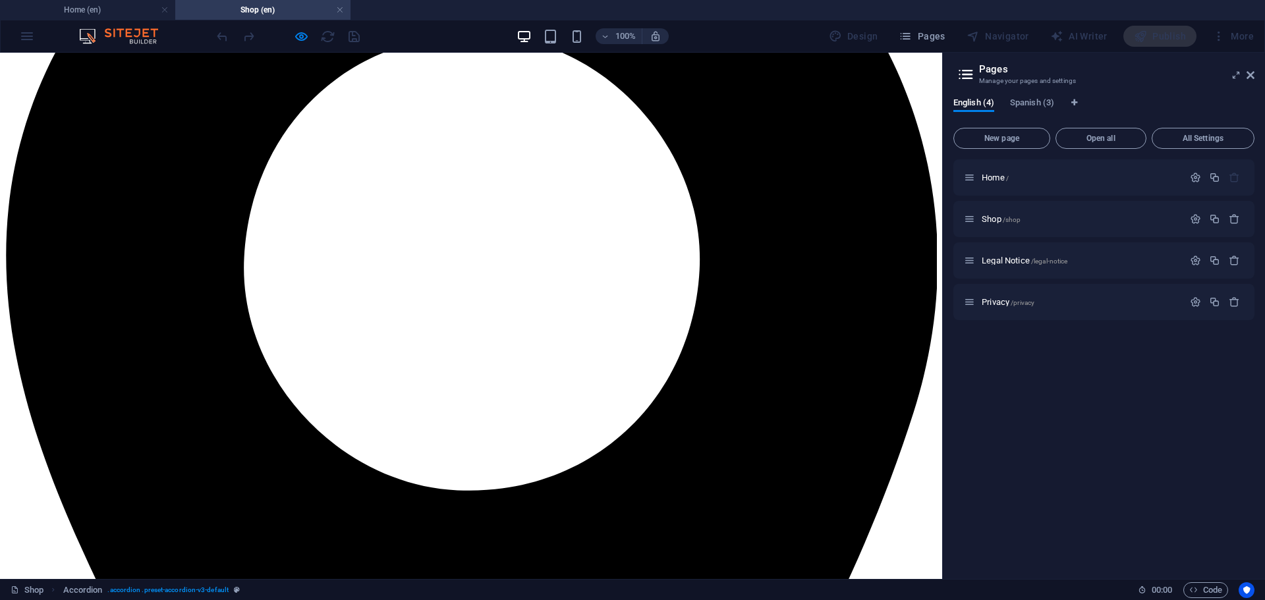
scroll to position [681, 0]
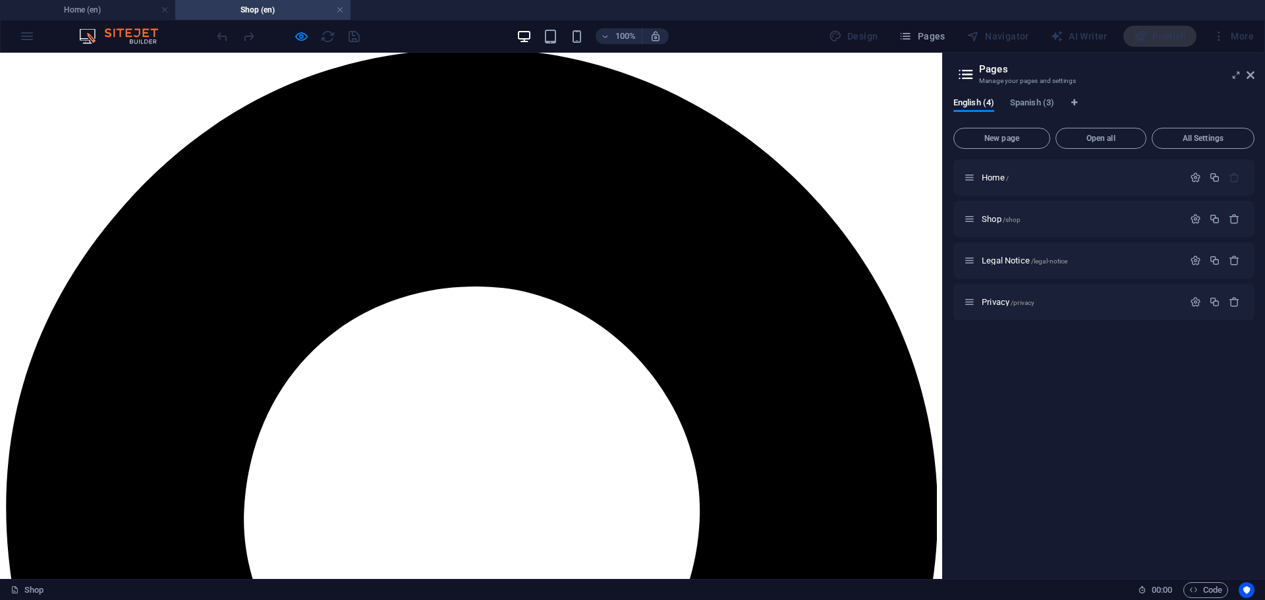
scroll to position [440, 0]
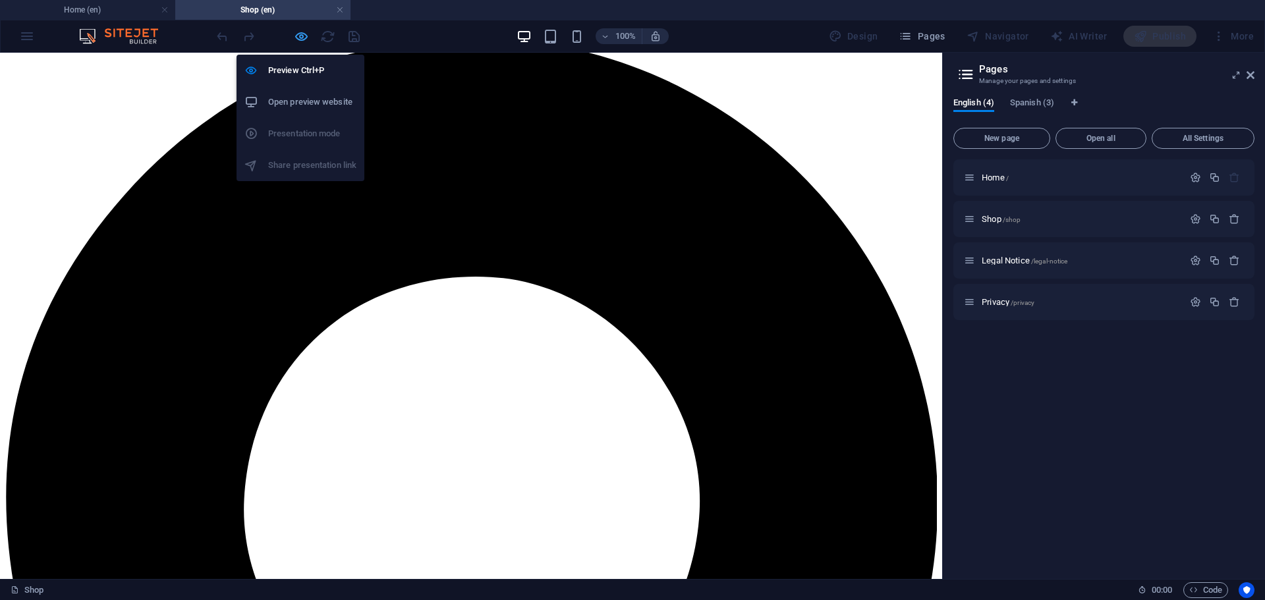
click at [304, 35] on icon "button" at bounding box center [301, 36] width 15 height 15
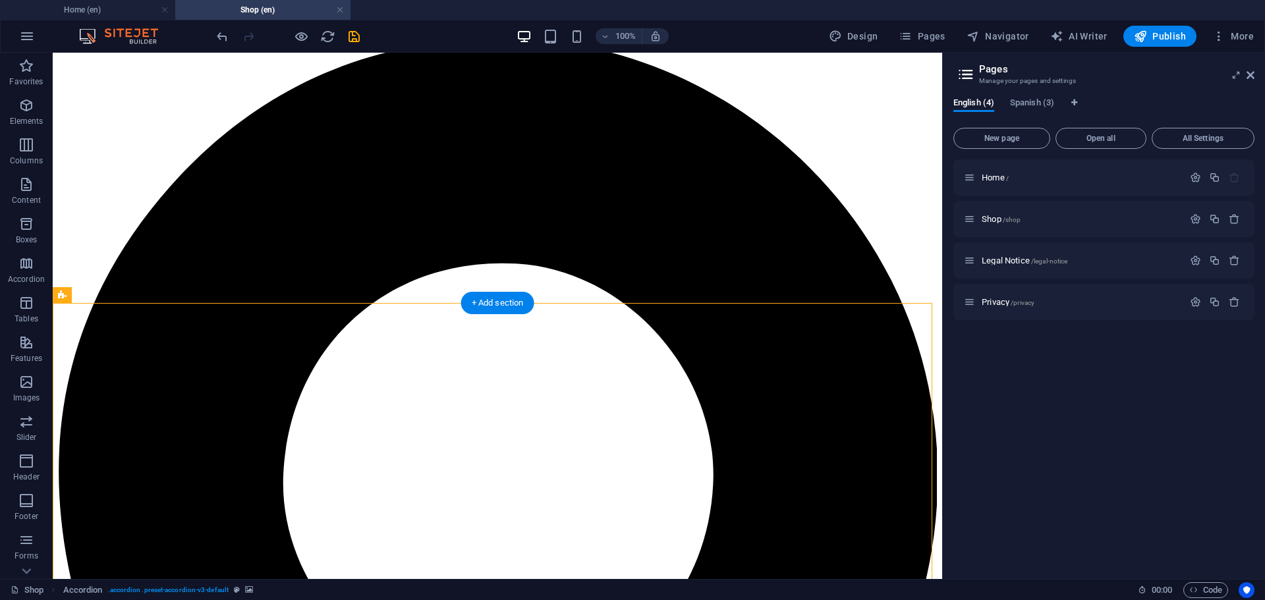
click at [159, 298] on icon at bounding box center [154, 296] width 10 height 14
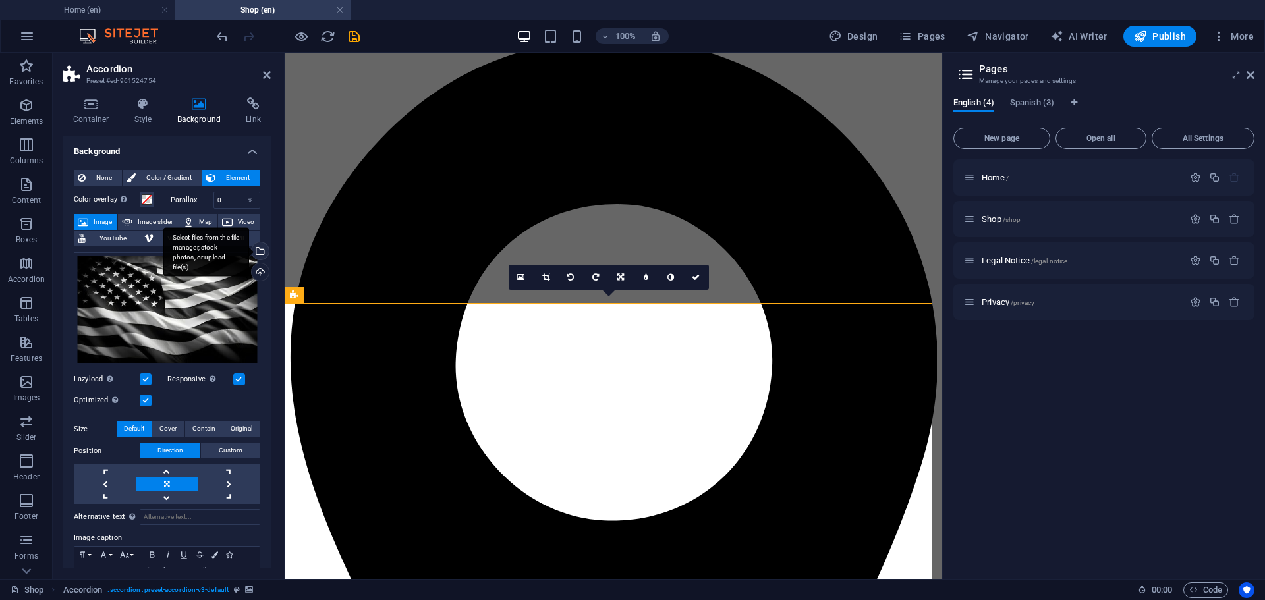
click at [258, 252] on div "Select files from the file manager, stock photos, or upload file(s)" at bounding box center [259, 252] width 20 height 20
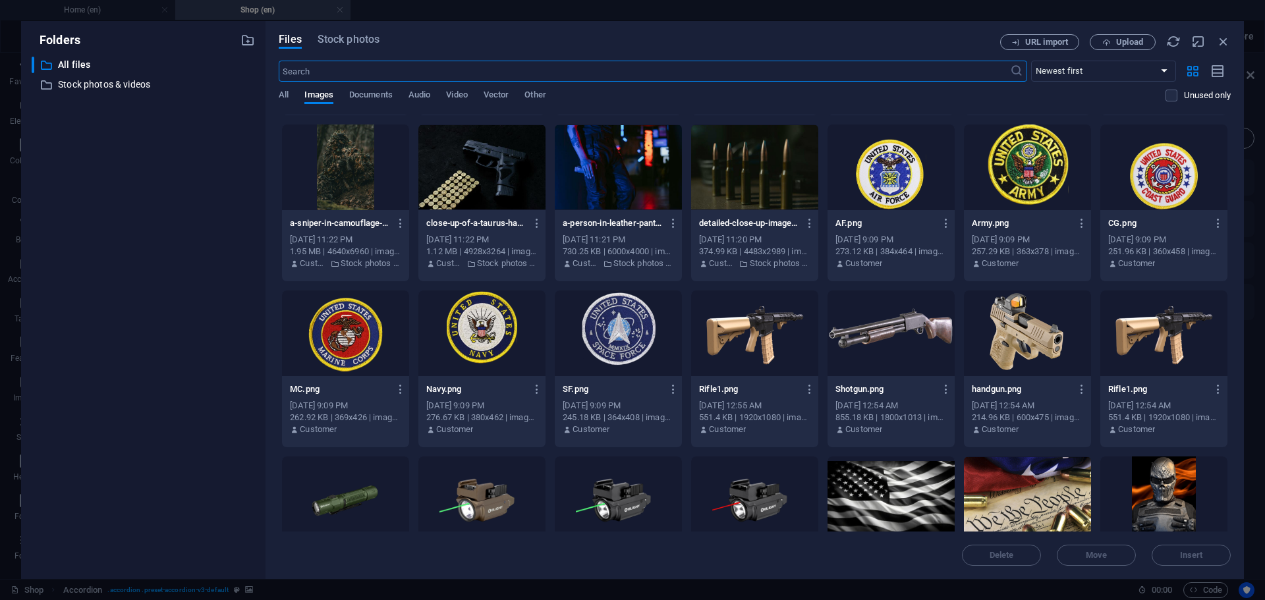
scroll to position [1734, 0]
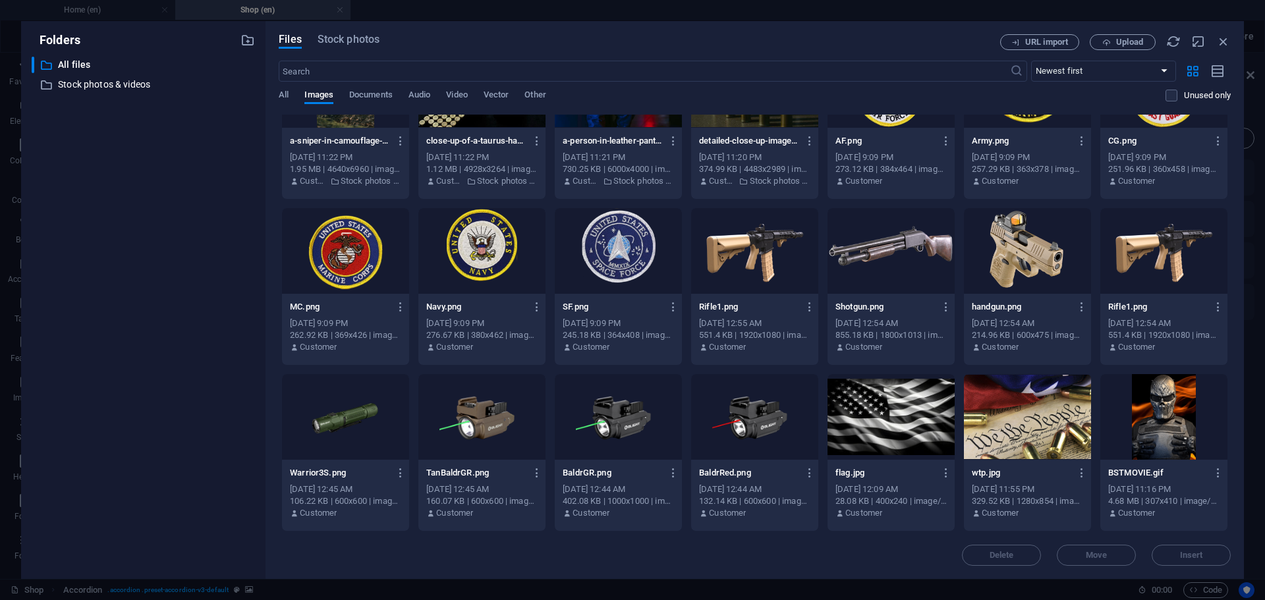
click at [1012, 406] on div at bounding box center [1027, 417] width 127 height 86
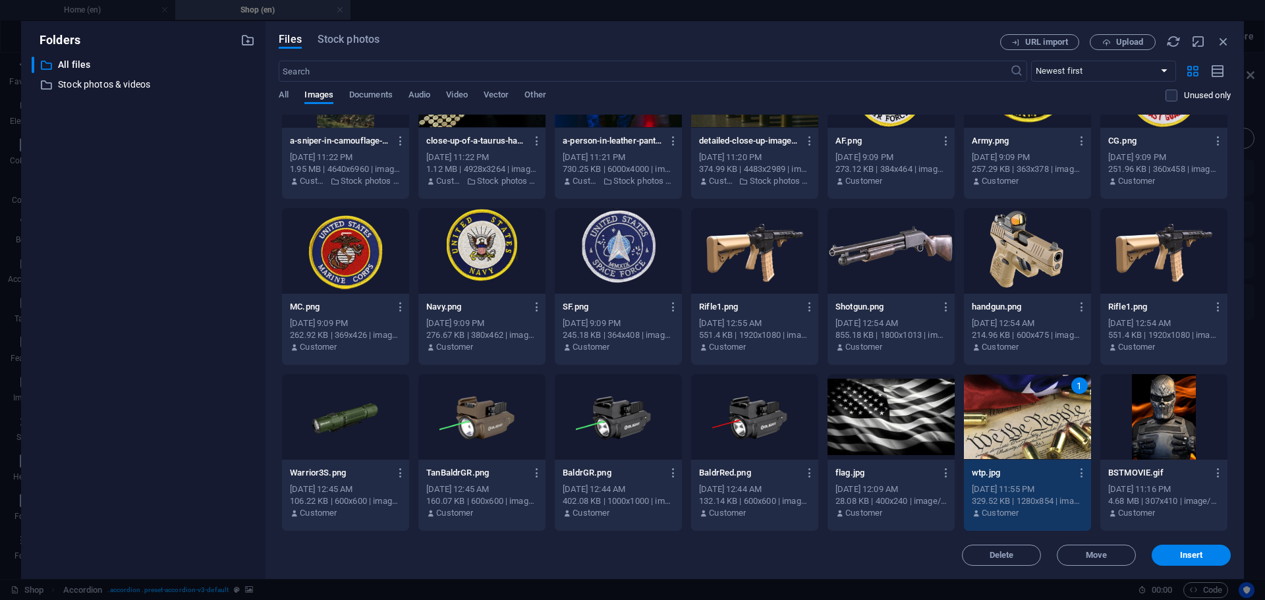
click at [1194, 558] on span "Insert" at bounding box center [1191, 556] width 23 height 8
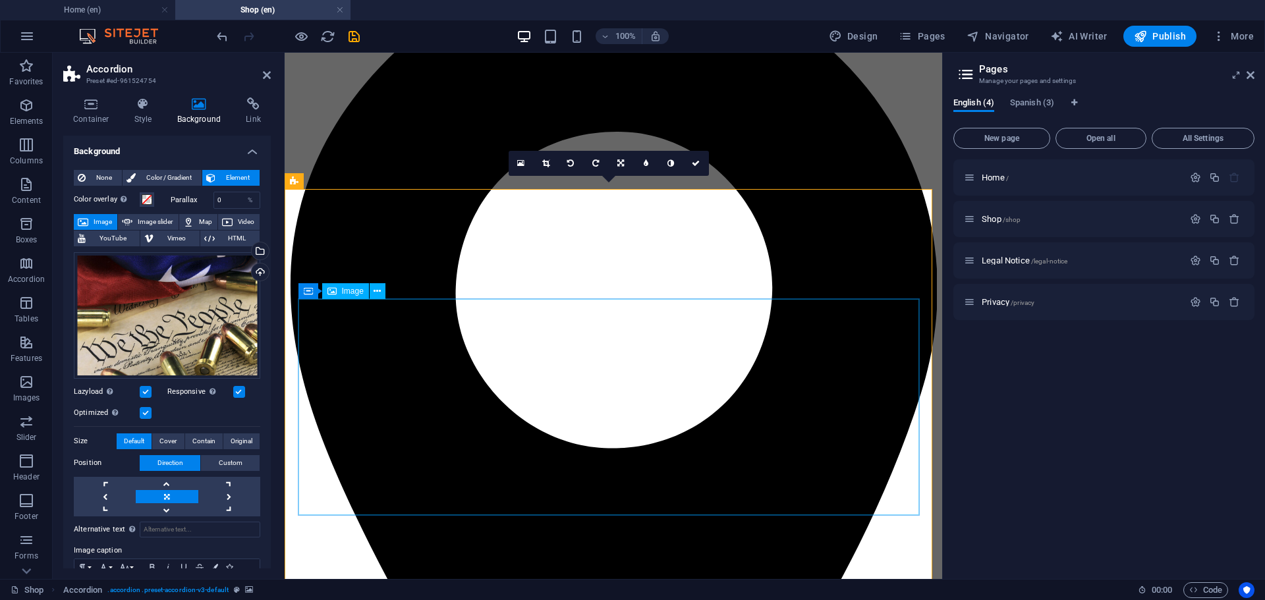
scroll to position [505, 0]
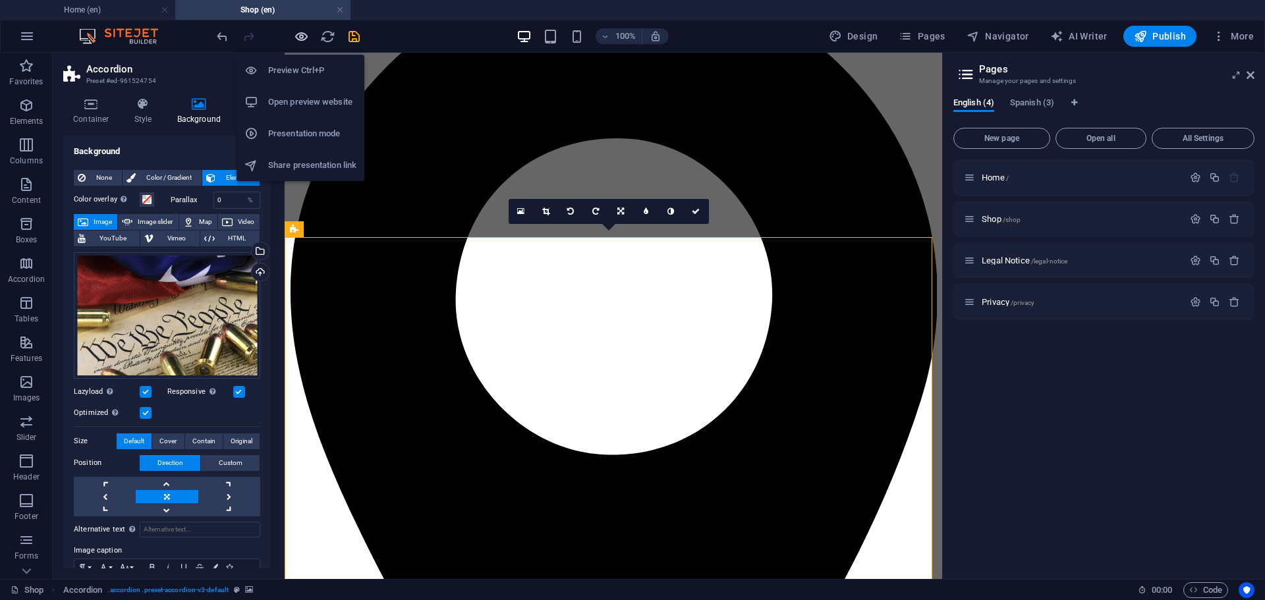
click at [302, 36] on icon "button" at bounding box center [301, 36] width 15 height 15
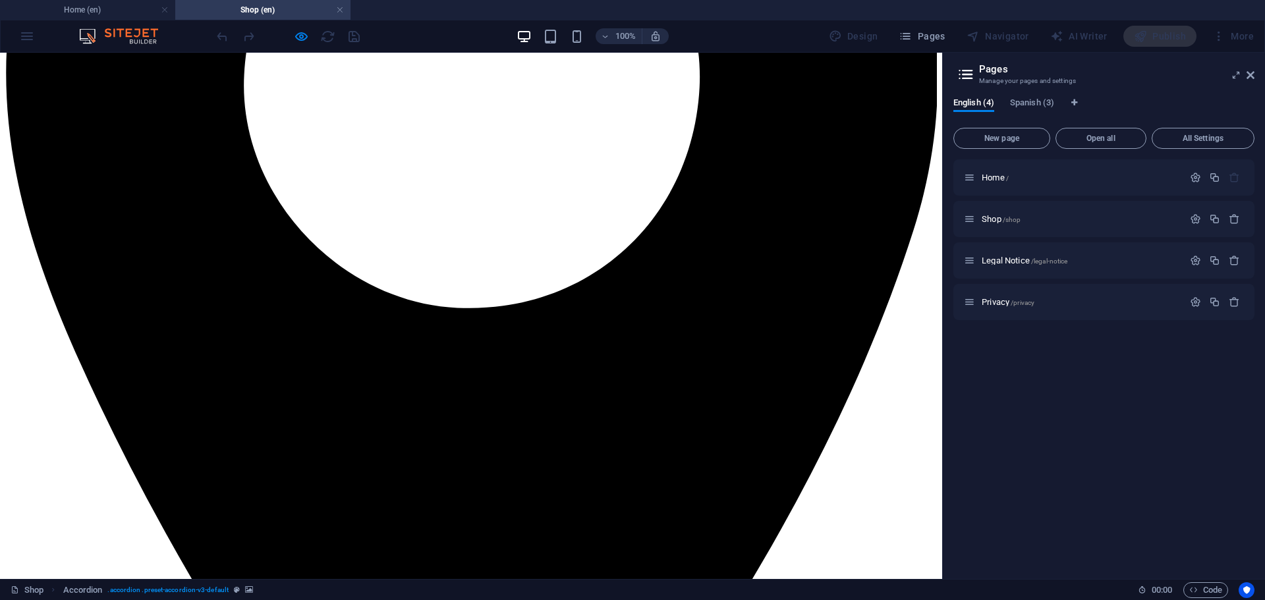
scroll to position [878, 0]
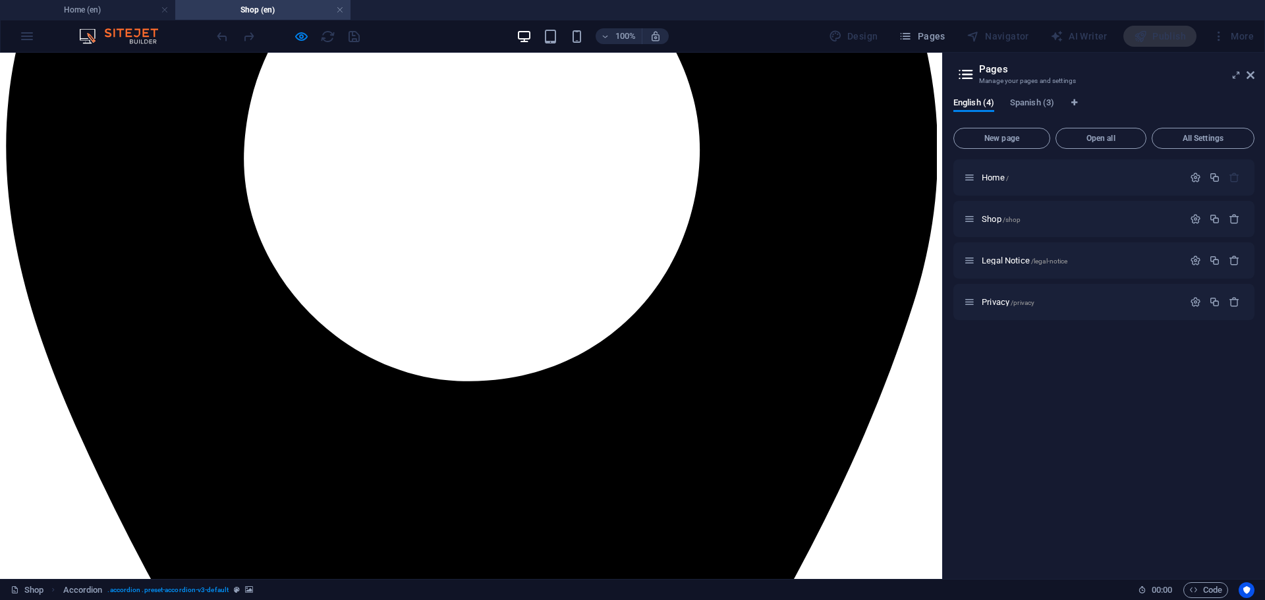
scroll to position [769, 0]
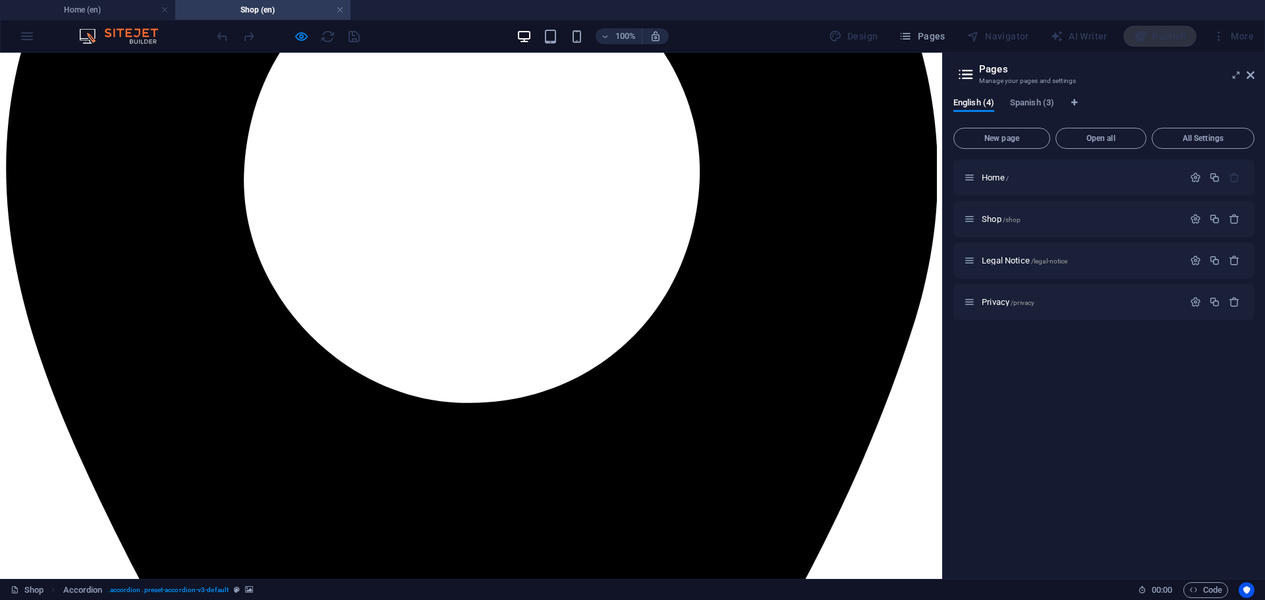
click at [1247, 76] on icon at bounding box center [1251, 75] width 8 height 11
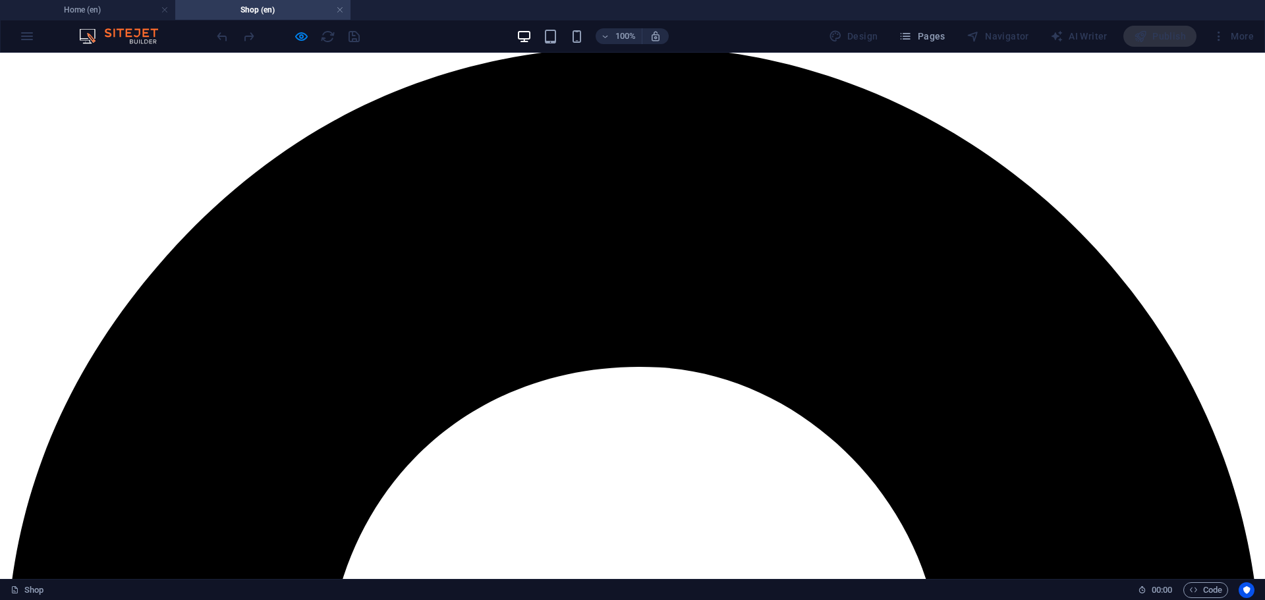
scroll to position [417, 0]
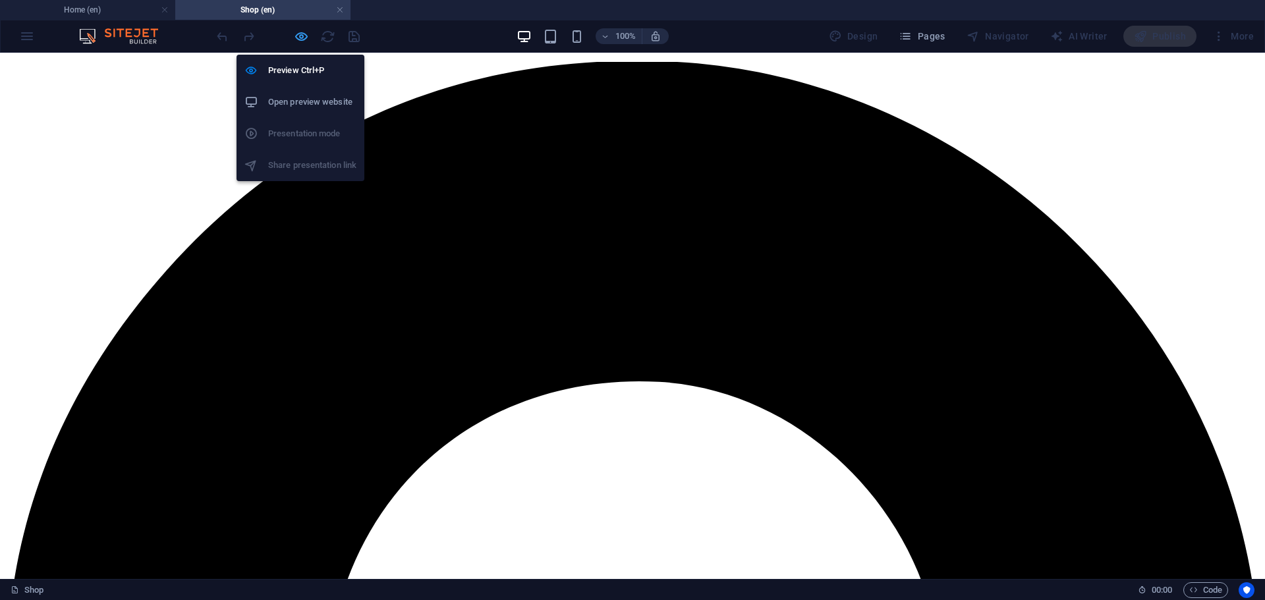
click at [297, 36] on icon "button" at bounding box center [301, 36] width 15 height 15
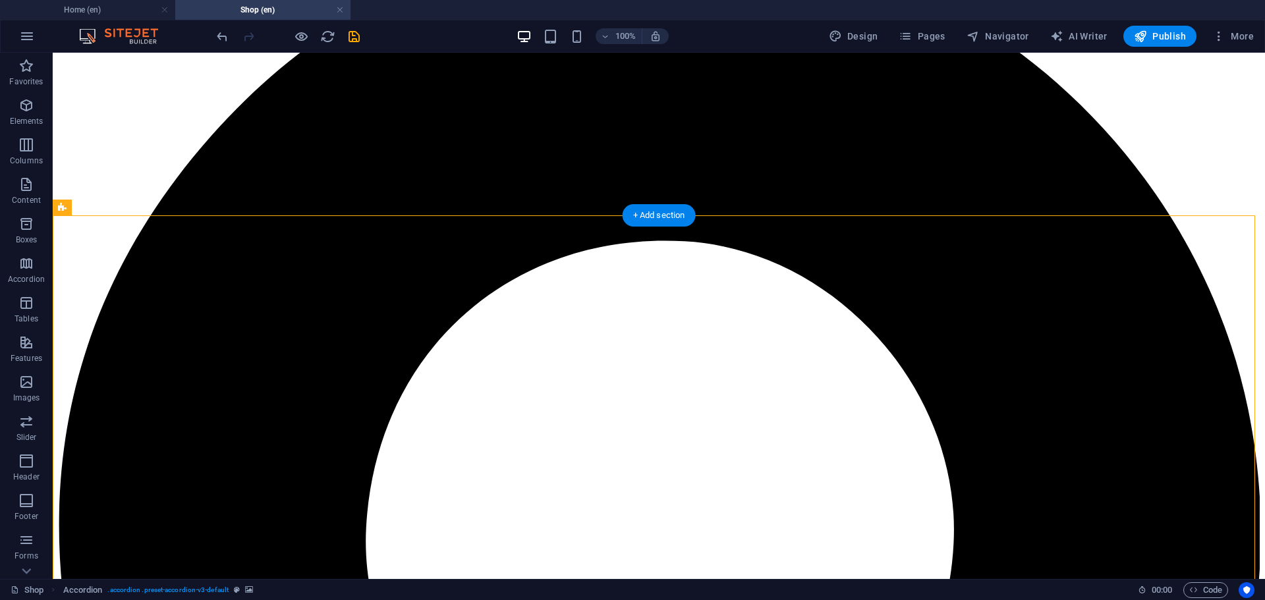
scroll to position [549, 0]
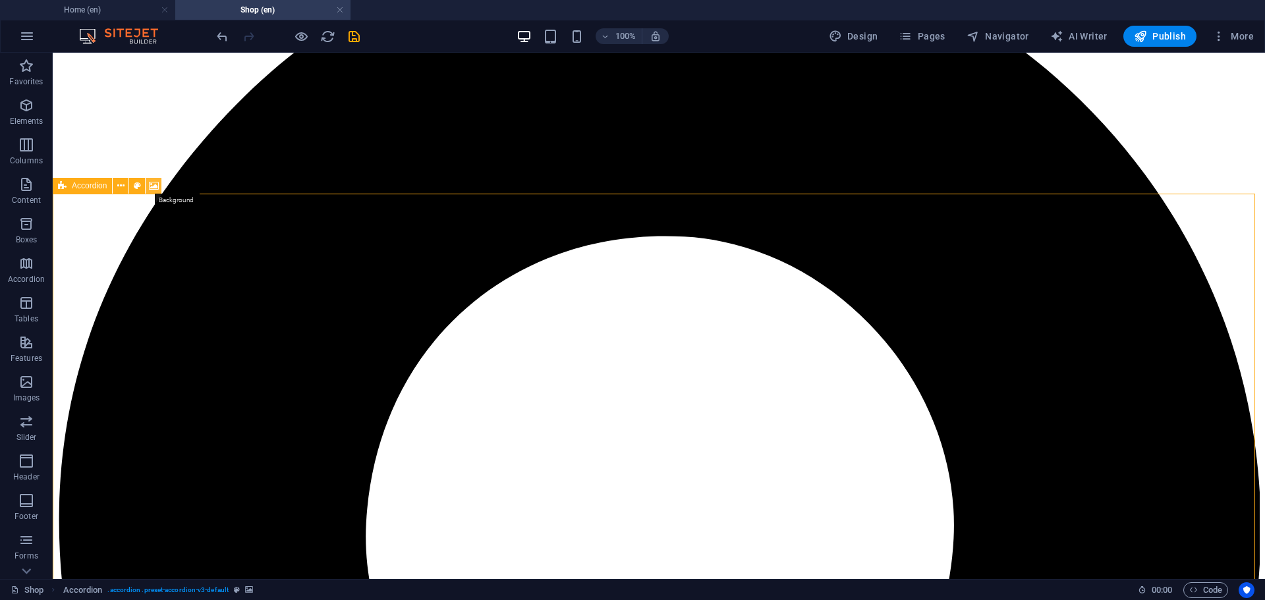
click at [156, 180] on icon at bounding box center [154, 186] width 10 height 14
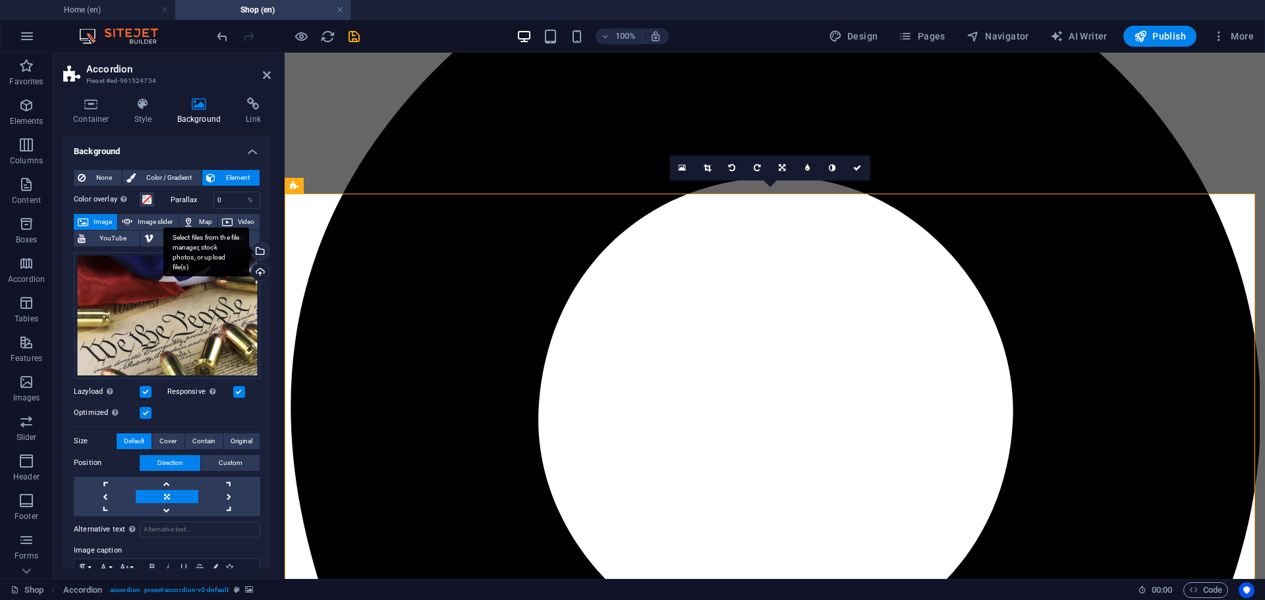
click at [249, 249] on div "Select files from the file manager, stock photos, or upload file(s)" at bounding box center [206, 251] width 86 height 49
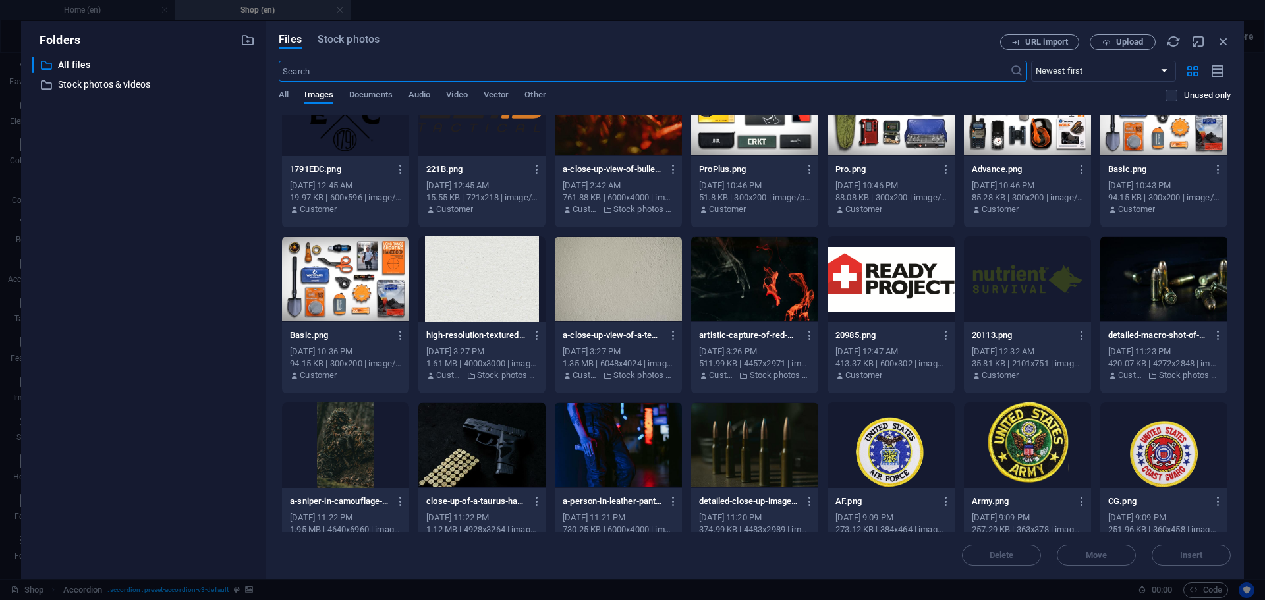
scroll to position [1384, 0]
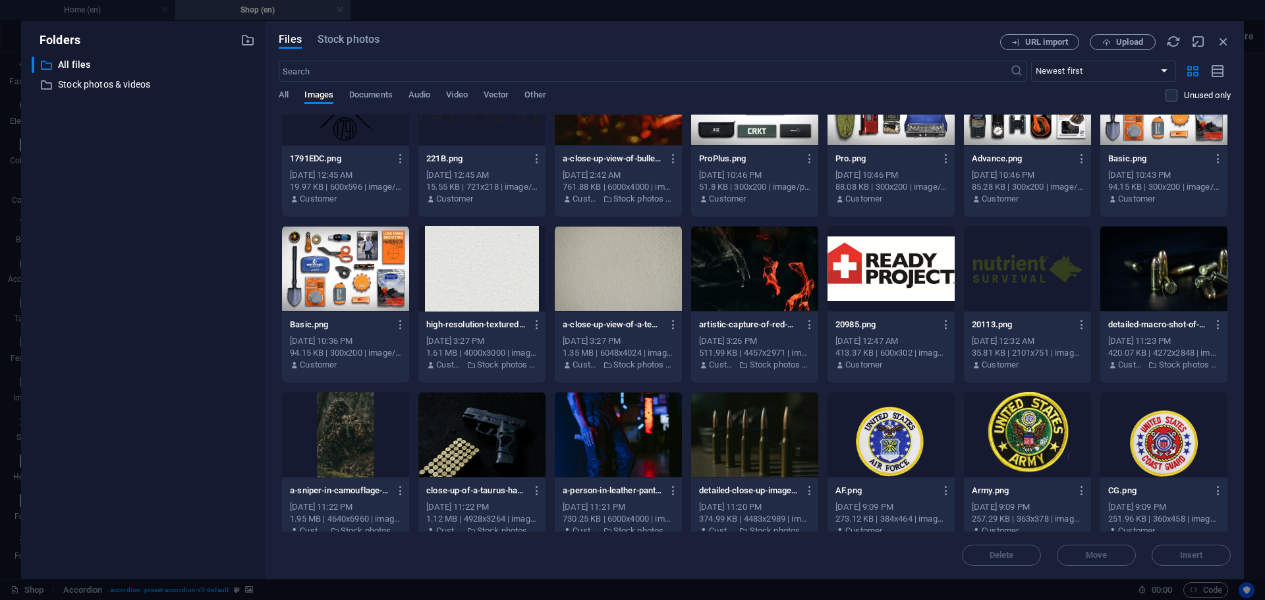
click at [762, 420] on div at bounding box center [754, 435] width 127 height 86
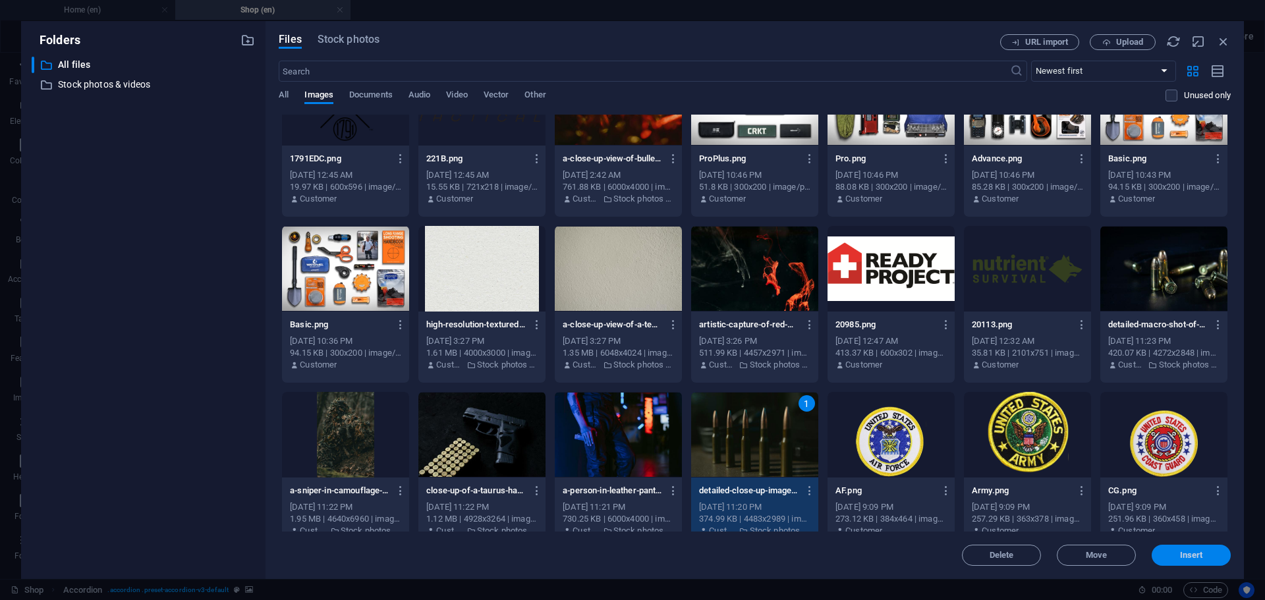
drag, startPoint x: 1189, startPoint y: 557, endPoint x: 896, endPoint y: 510, distance: 296.4
click at [1189, 557] on span "Insert" at bounding box center [1191, 556] width 23 height 8
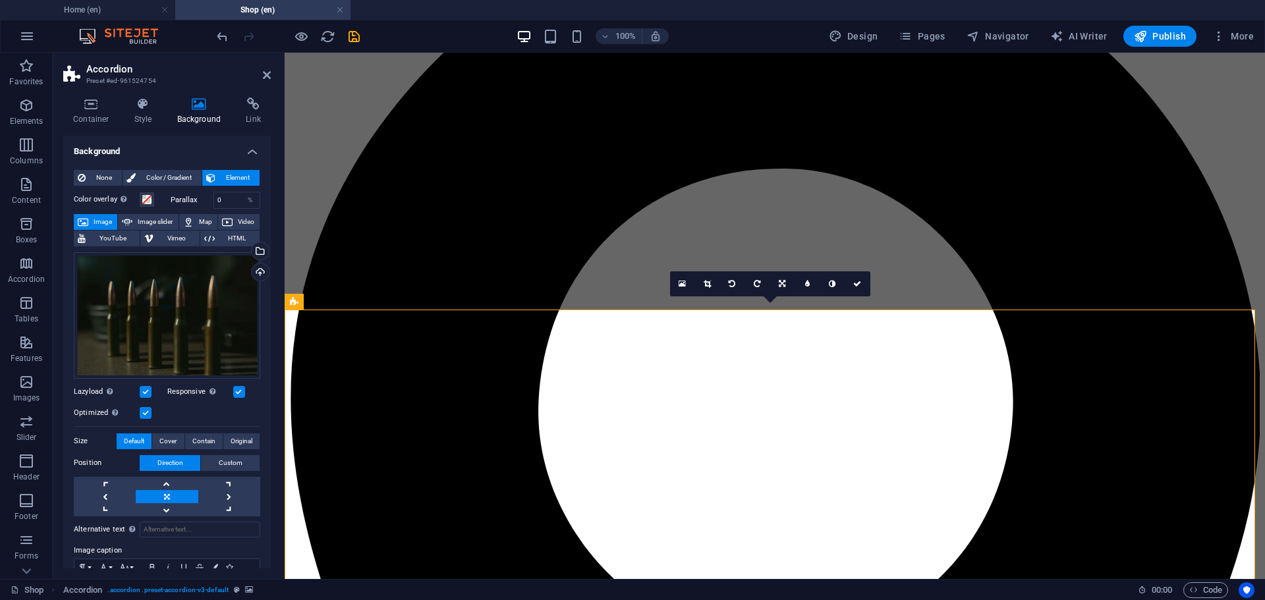
scroll to position [351, 0]
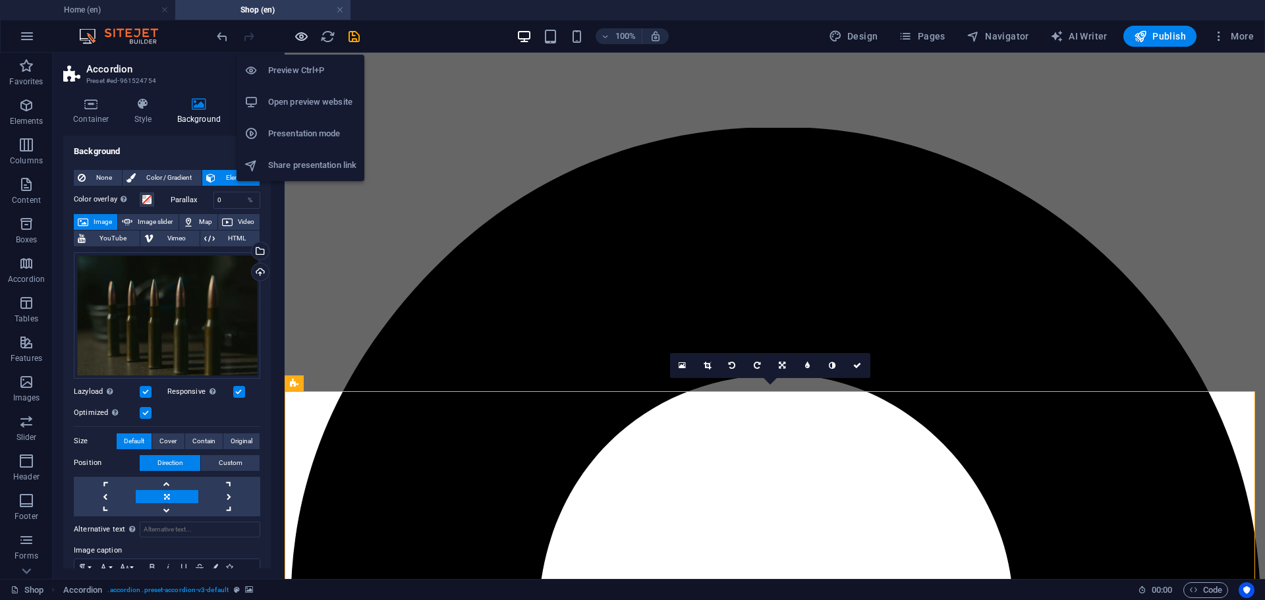
click at [299, 42] on icon "button" at bounding box center [301, 36] width 15 height 15
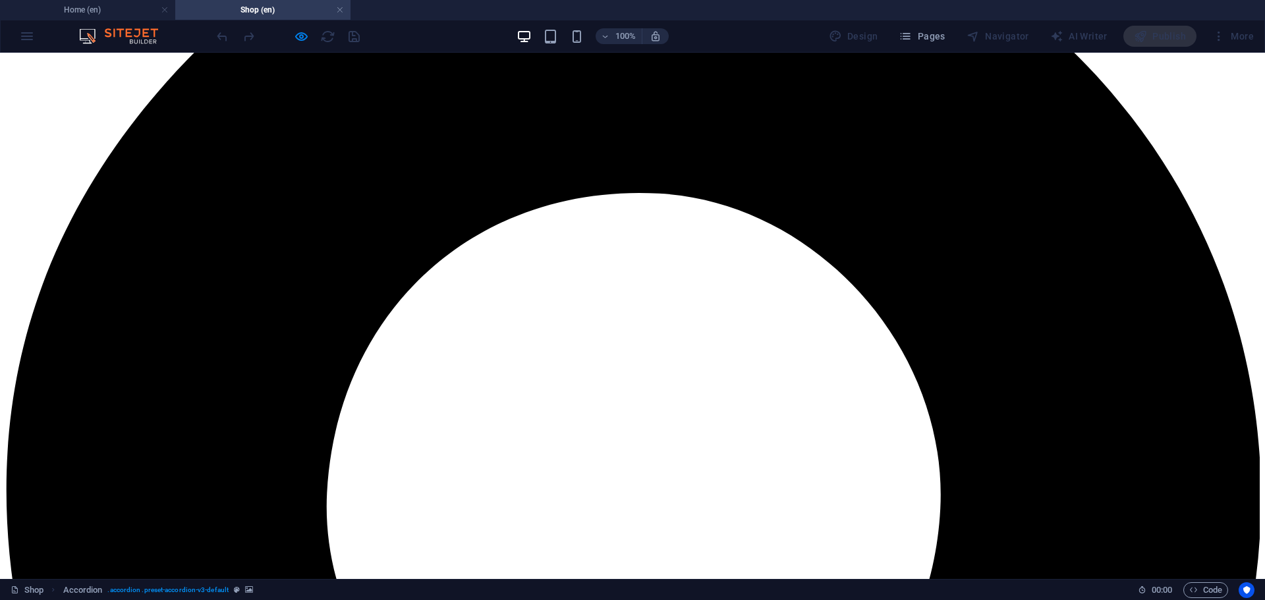
scroll to position [659, 0]
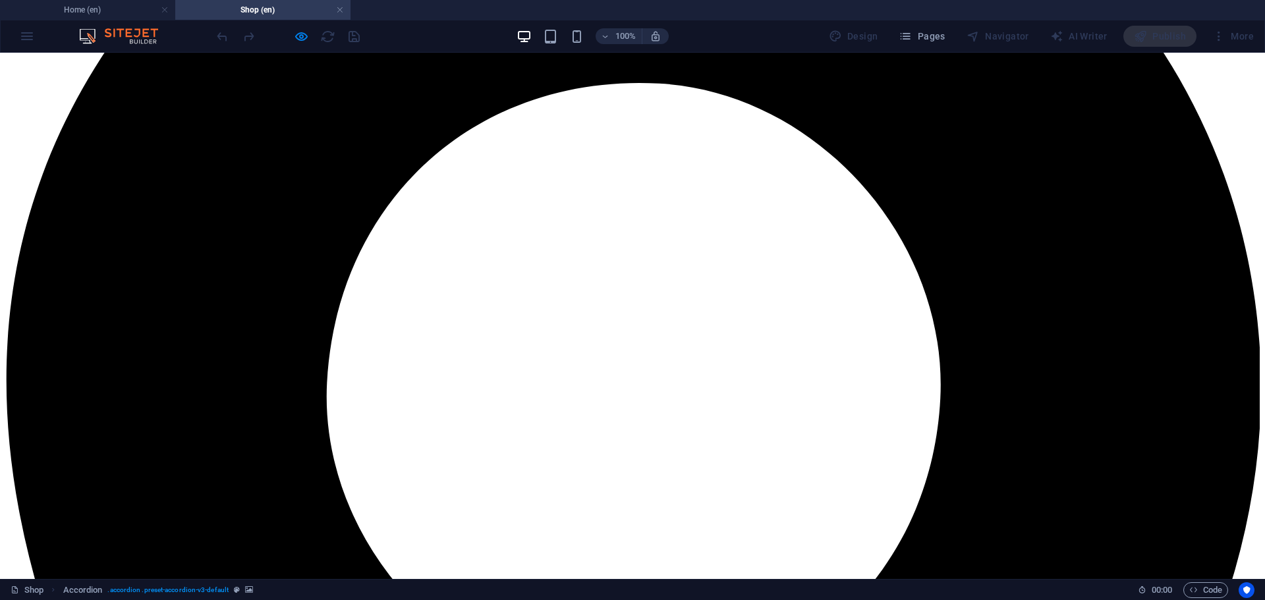
scroll to position [703, 0]
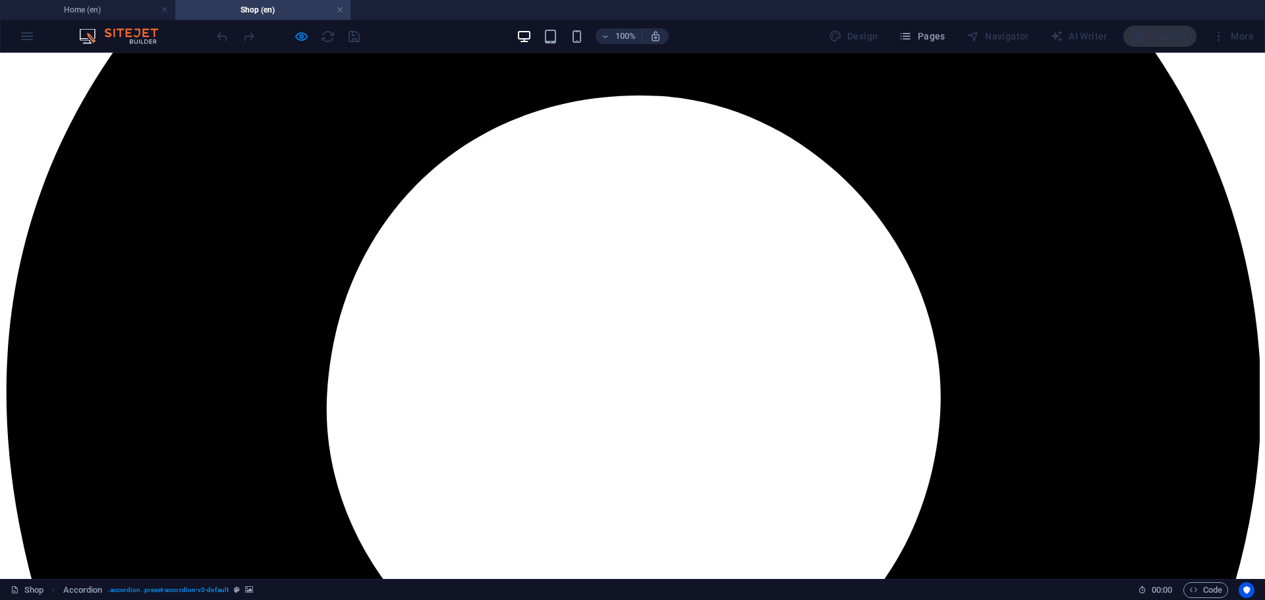
drag, startPoint x: 915, startPoint y: 282, endPoint x: 914, endPoint y: 256, distance: 26.4
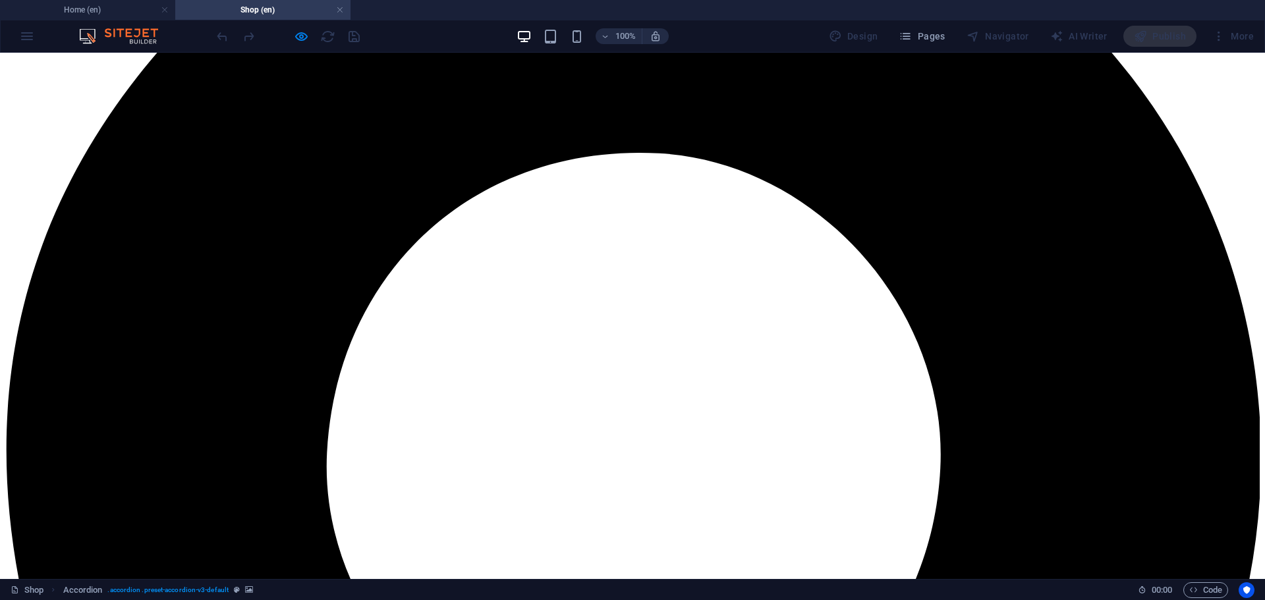
scroll to position [637, 0]
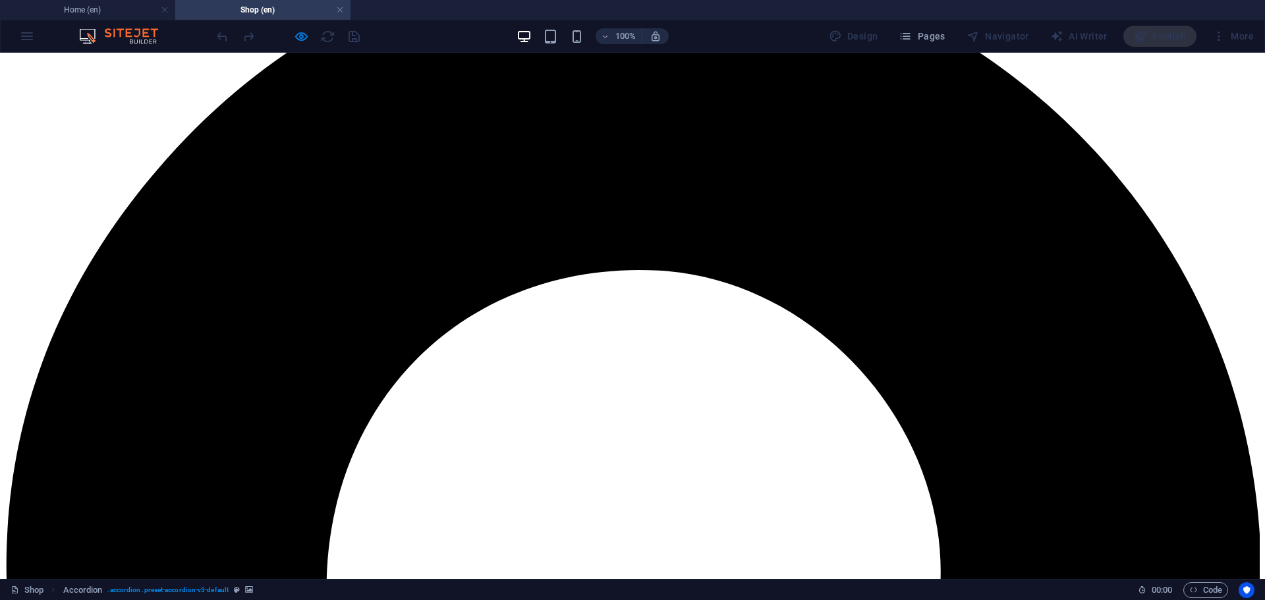
scroll to position [527, 0]
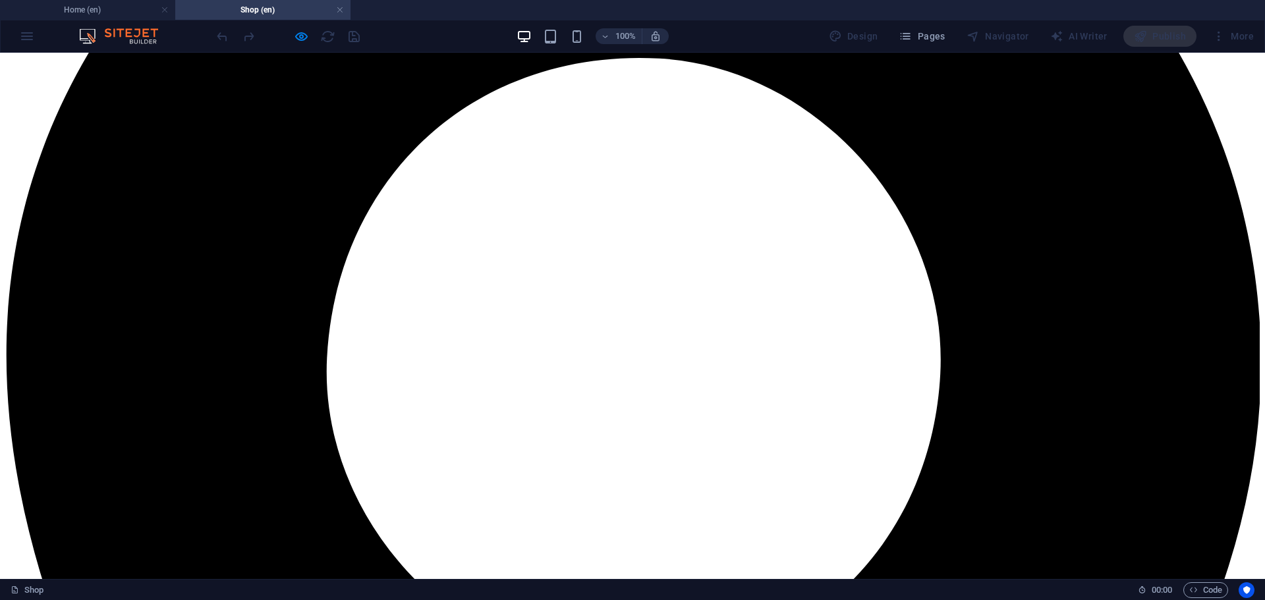
scroll to position [747, 0]
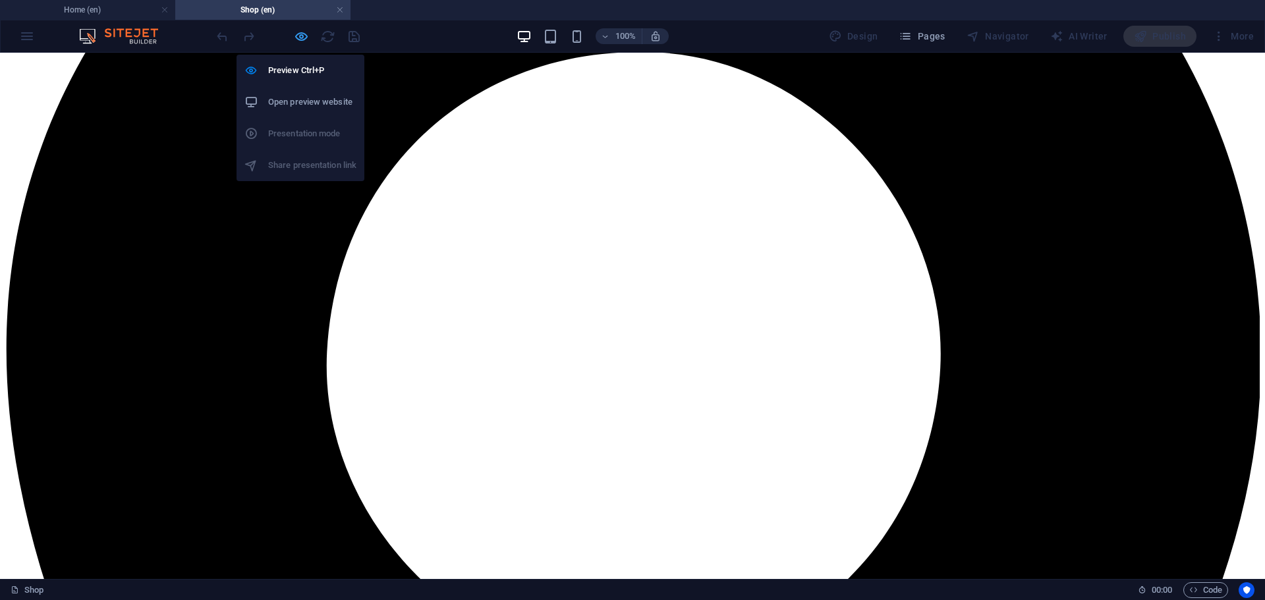
click at [301, 39] on icon "button" at bounding box center [301, 36] width 15 height 15
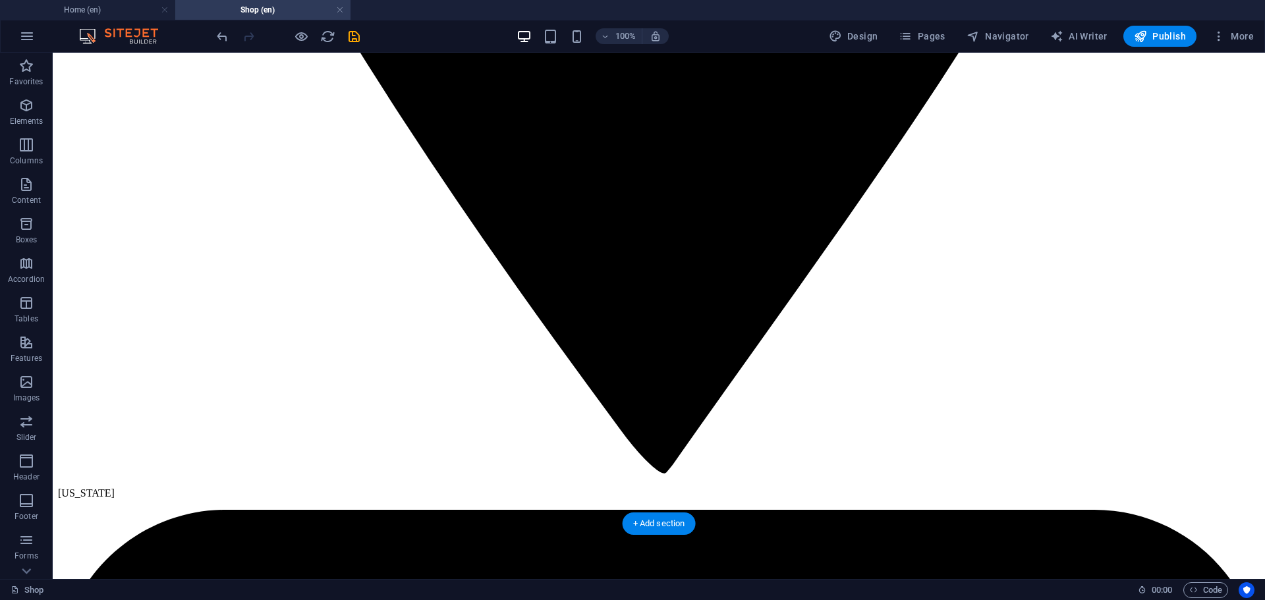
scroll to position [1911, 0]
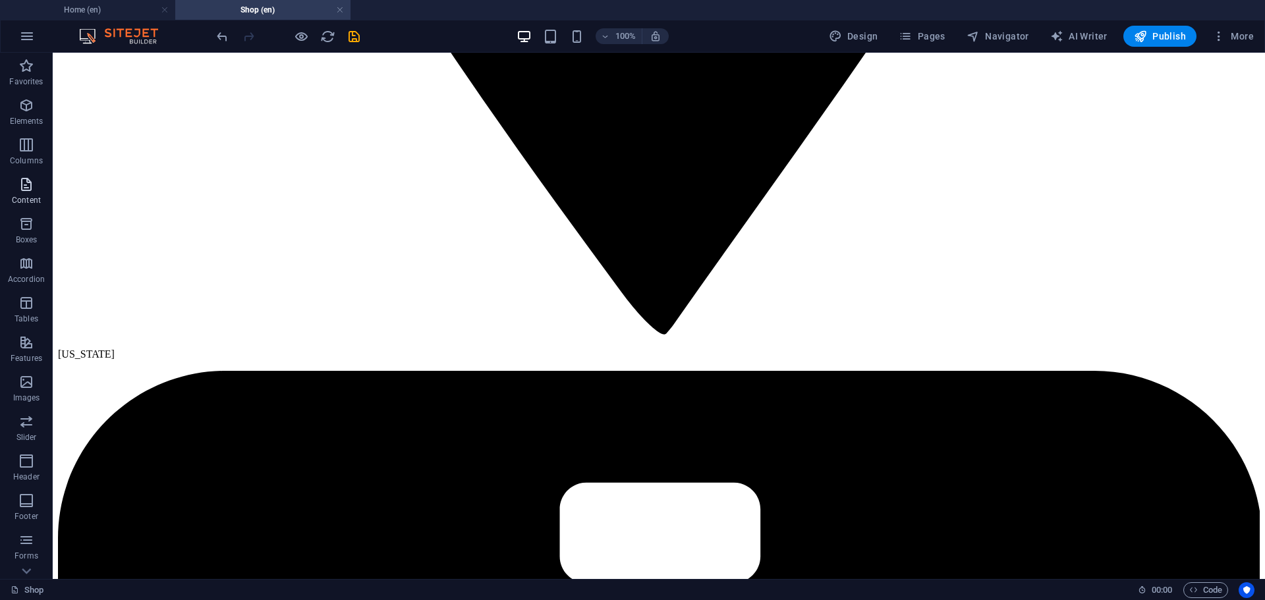
click at [27, 181] on icon "button" at bounding box center [26, 185] width 16 height 16
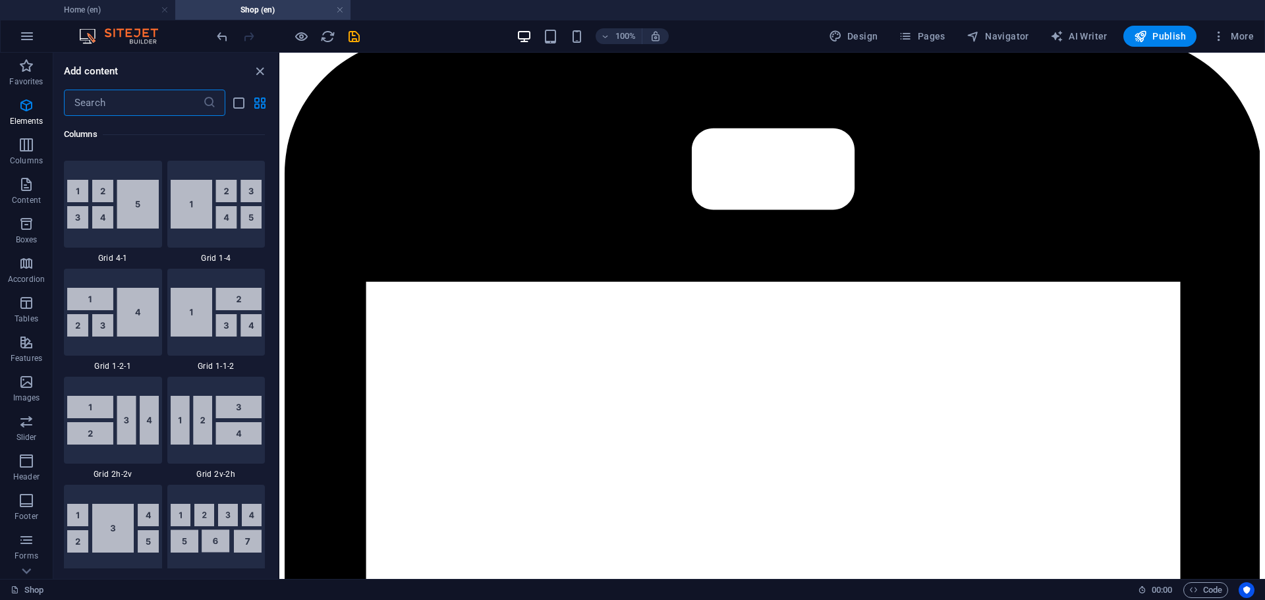
scroll to position [2306, 0]
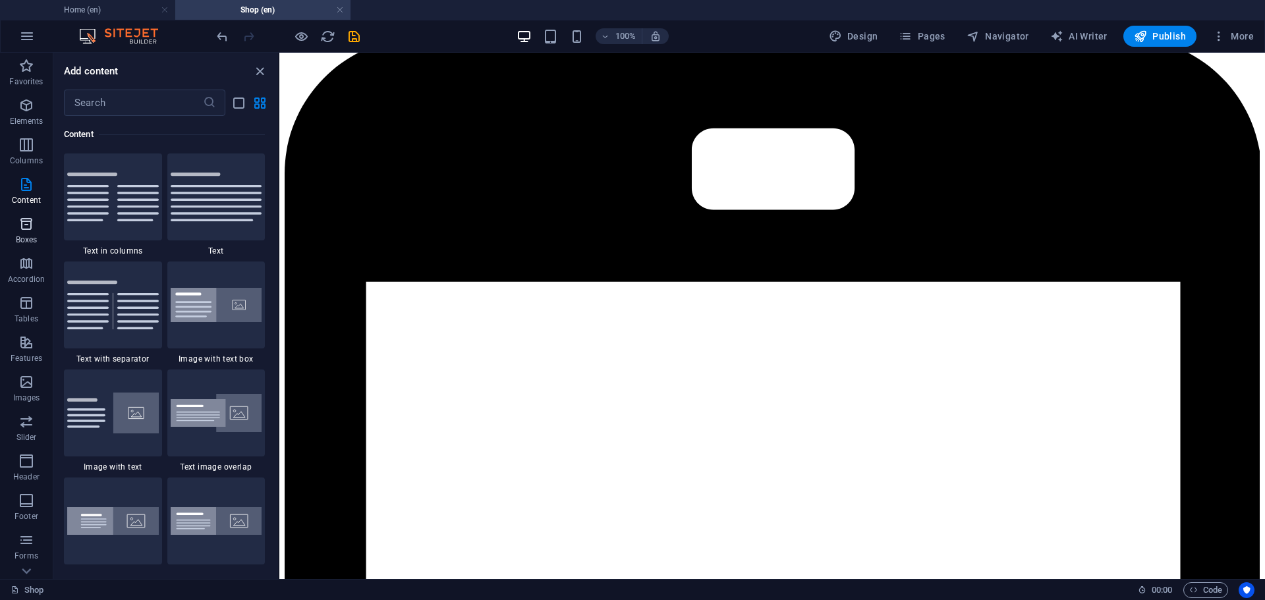
click at [26, 220] on icon "button" at bounding box center [26, 224] width 16 height 16
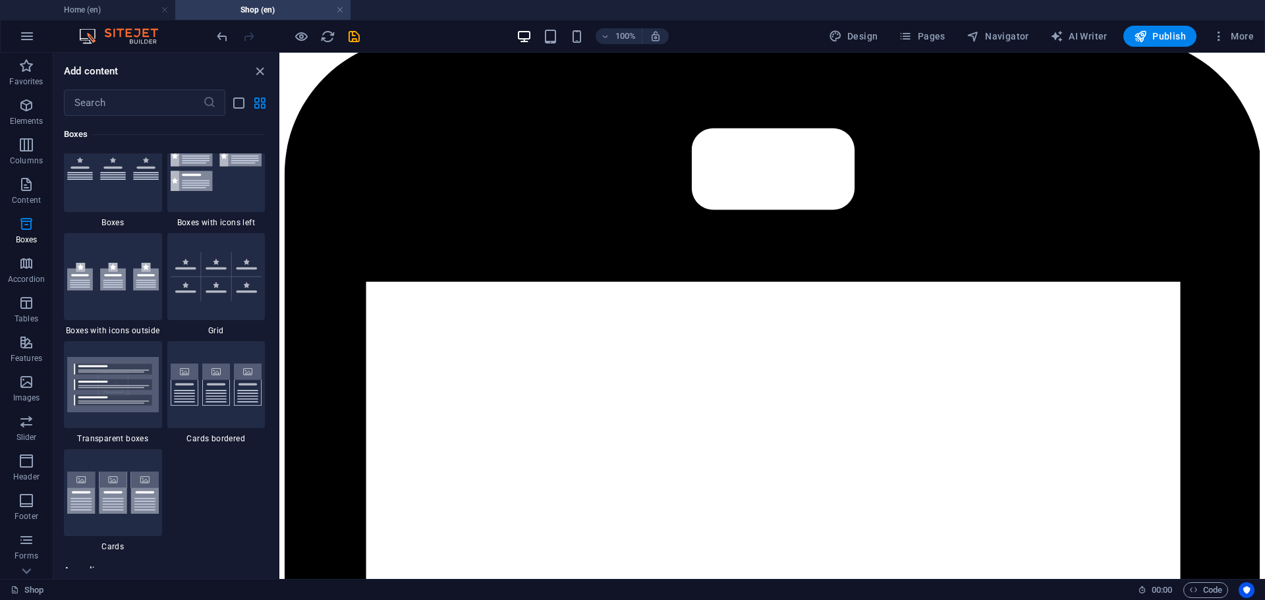
scroll to position [3832, 0]
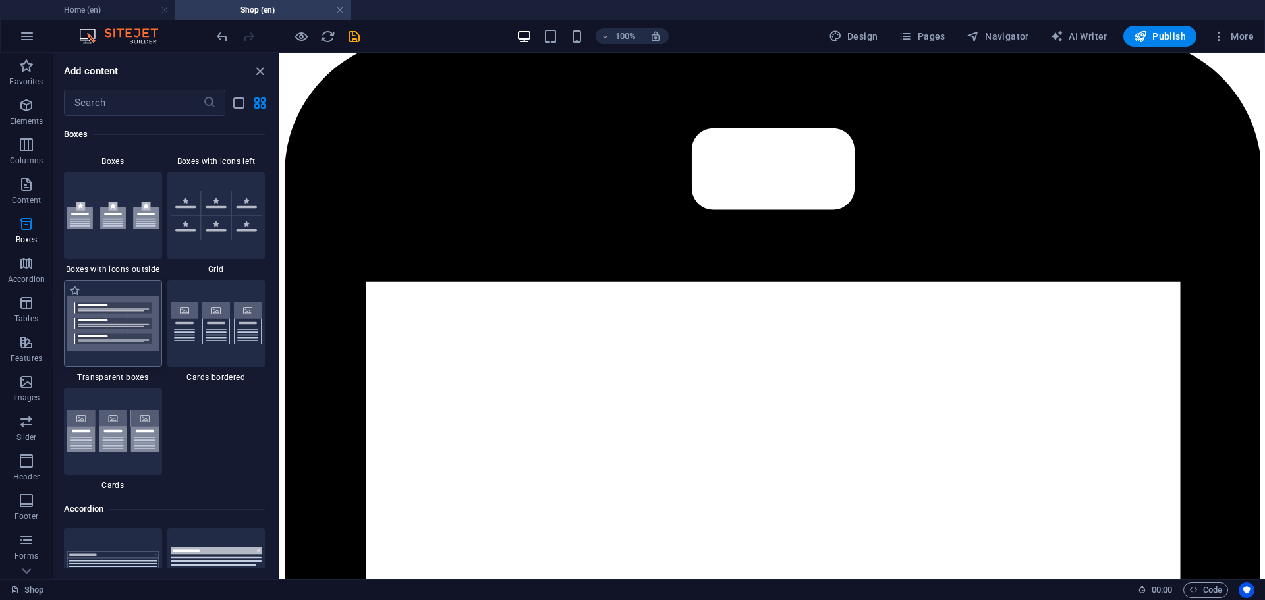
click at [127, 325] on img at bounding box center [113, 323] width 92 height 55
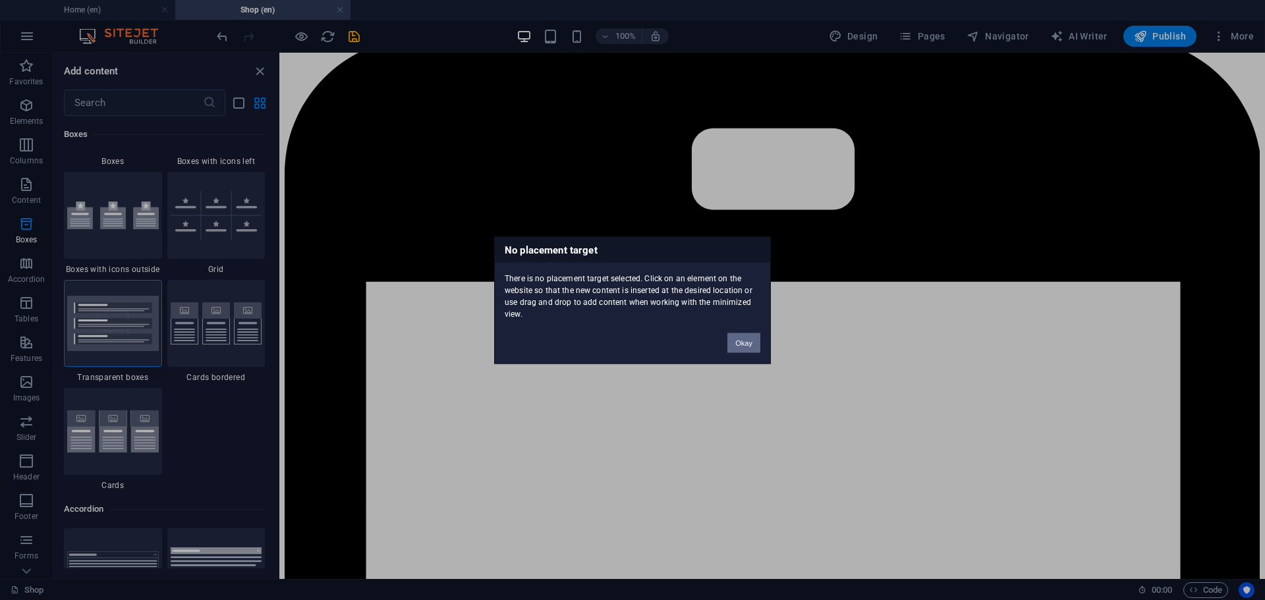
click at [737, 334] on button "Okay" at bounding box center [743, 343] width 33 height 20
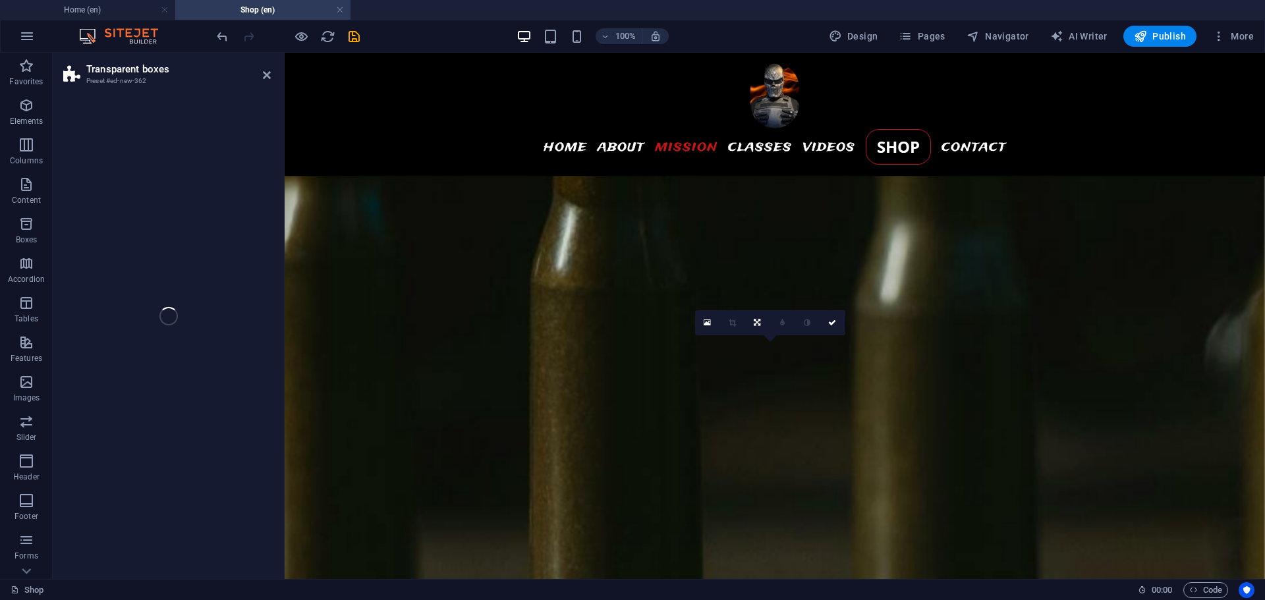
select select "rem"
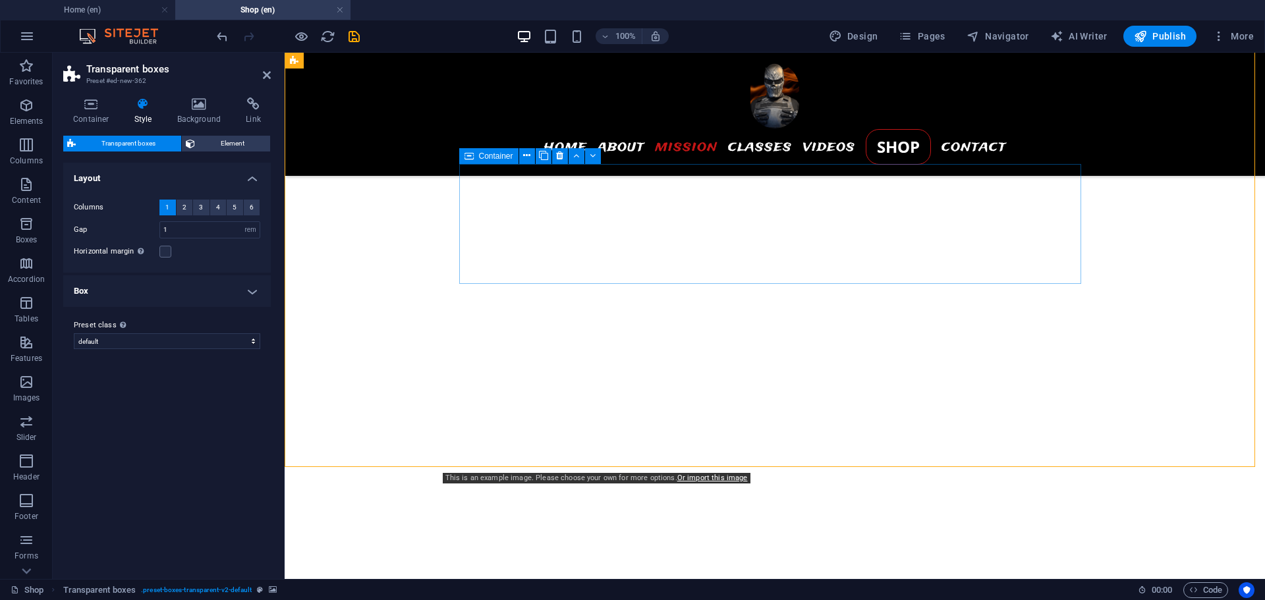
scroll to position [2262, 0]
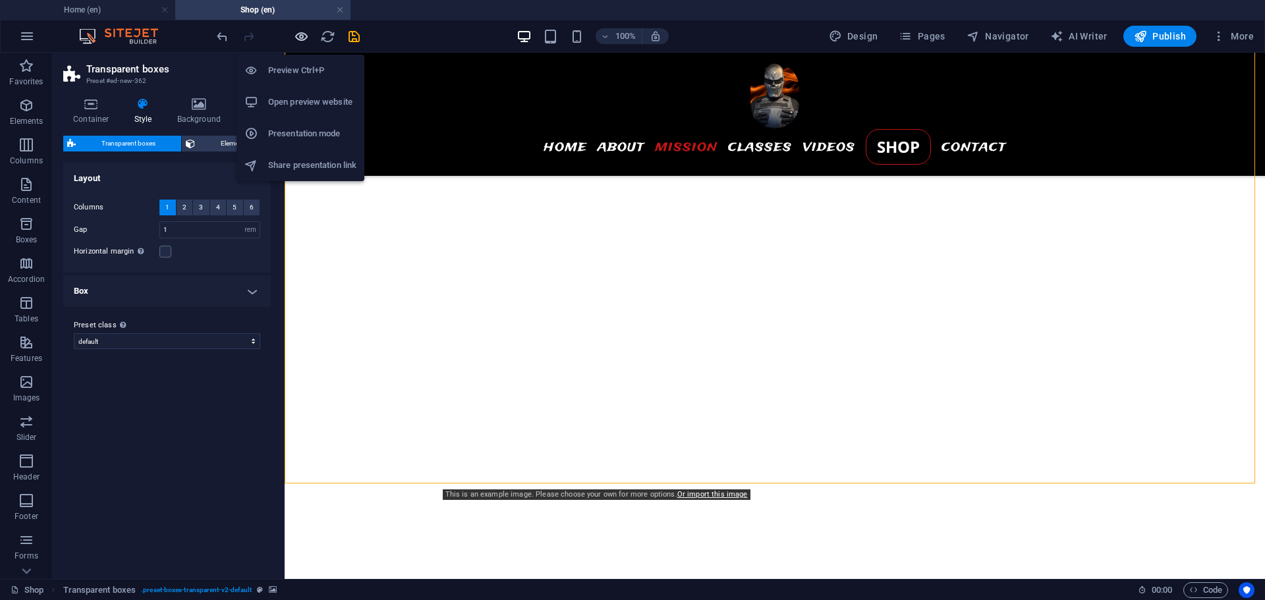
click at [300, 38] on icon "button" at bounding box center [301, 36] width 15 height 15
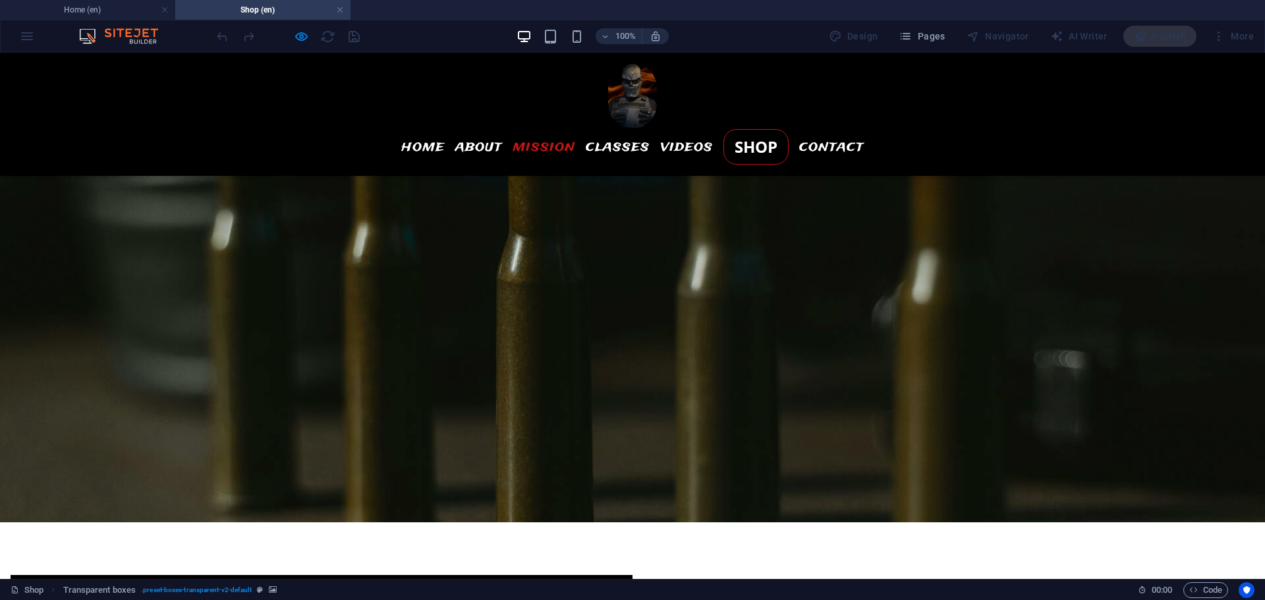
scroll to position [1319, 0]
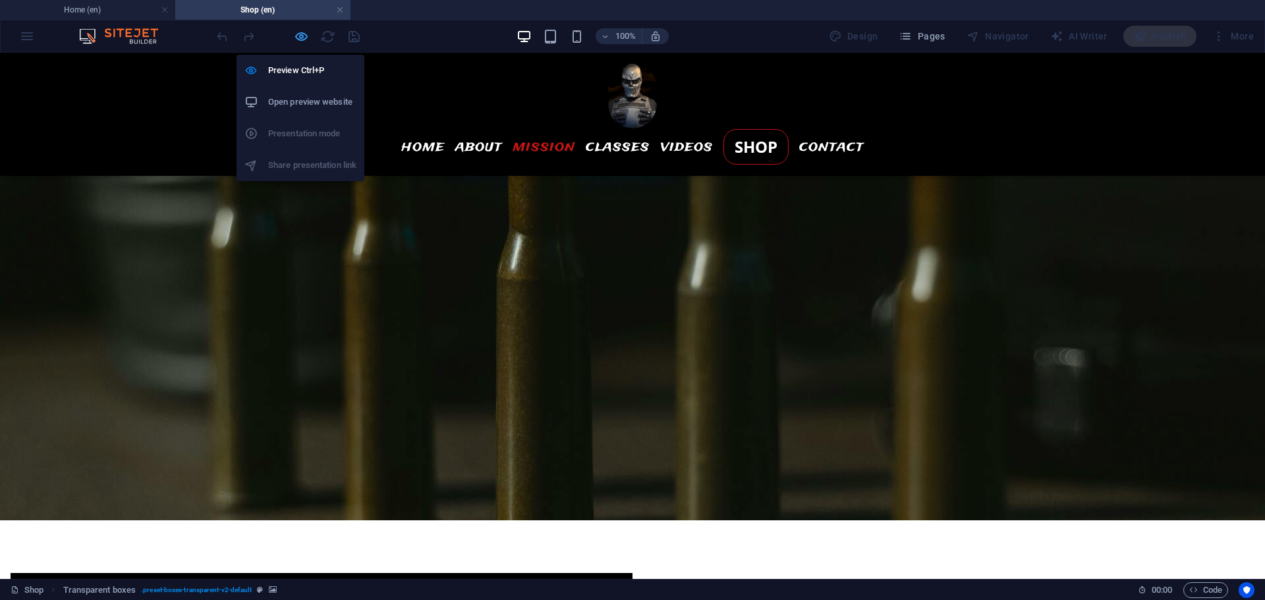
click at [302, 32] on icon "button" at bounding box center [301, 36] width 15 height 15
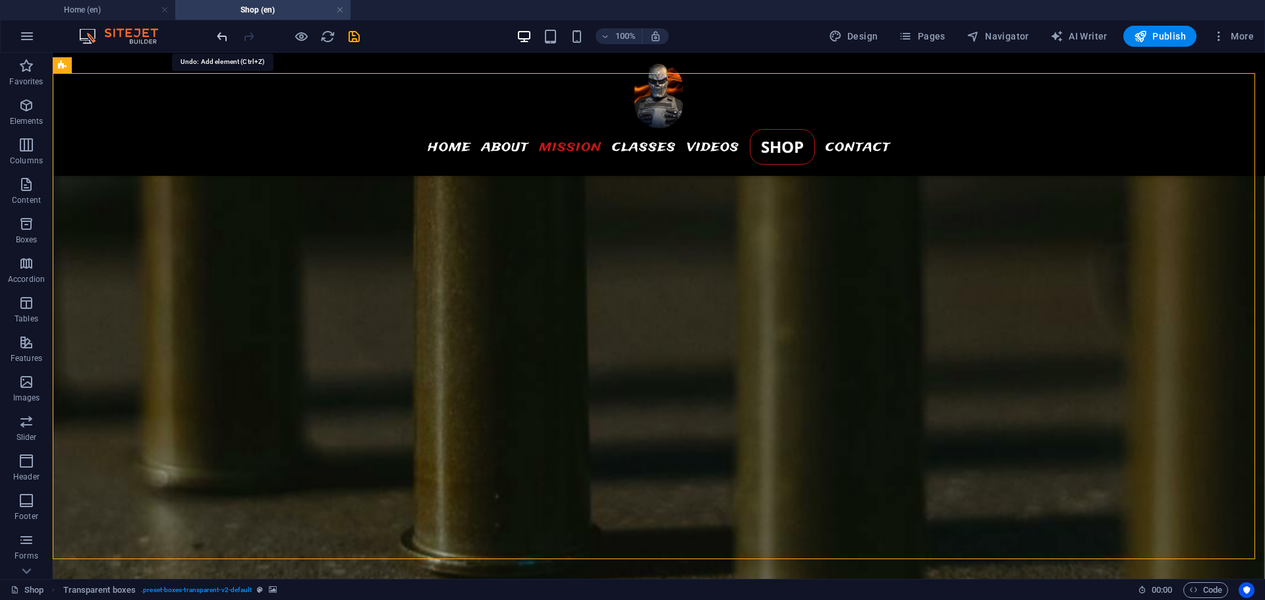
click at [224, 32] on icon "undo" at bounding box center [222, 36] width 15 height 15
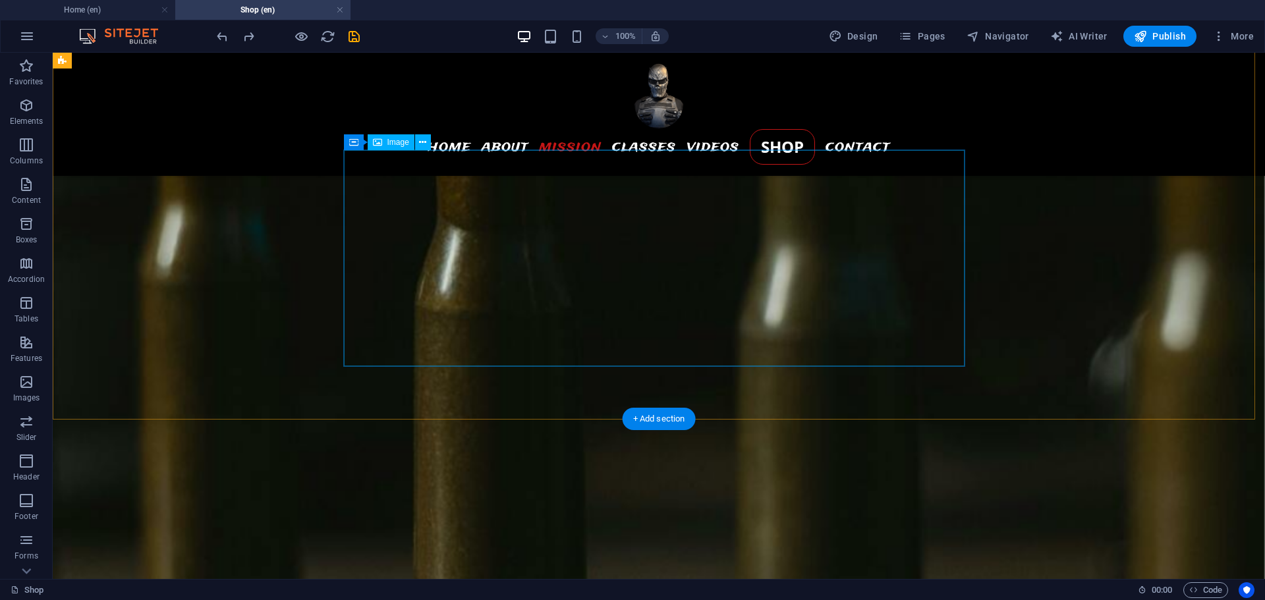
scroll to position [1791, 0]
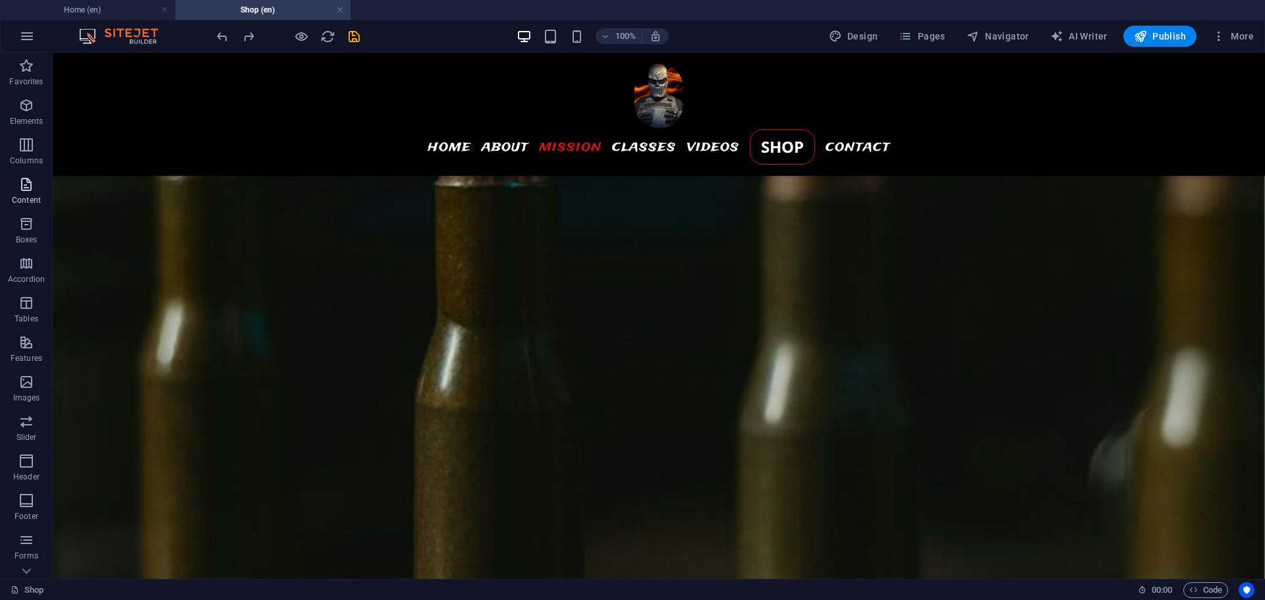
click at [22, 200] on p "Content" at bounding box center [26, 200] width 29 height 11
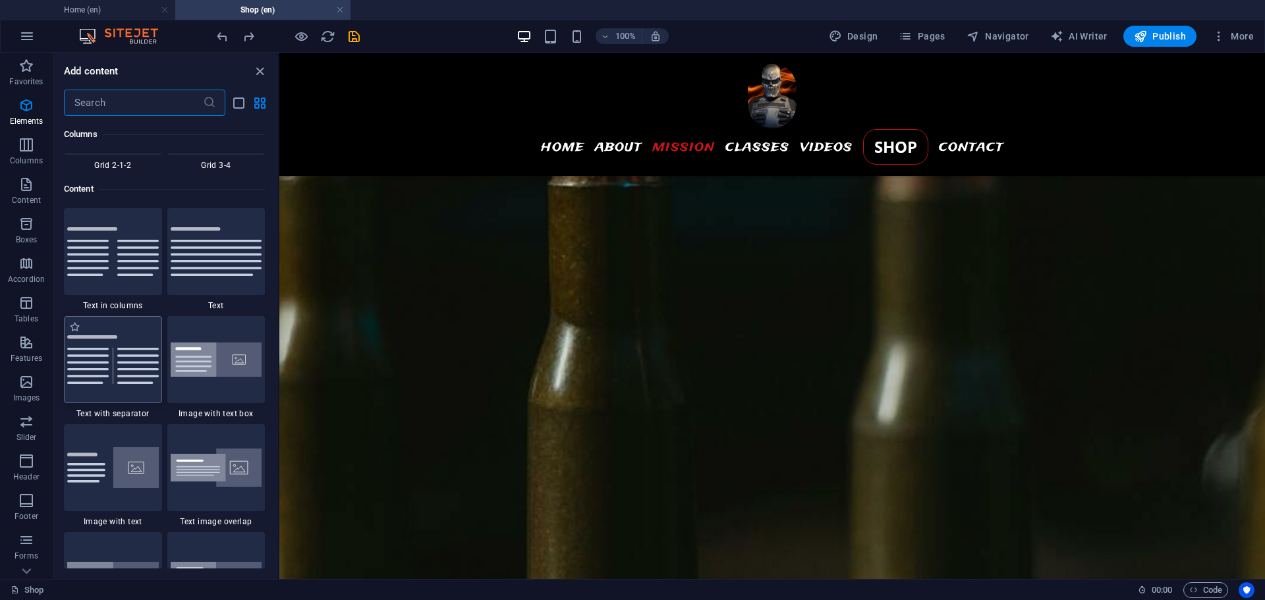
scroll to position [2306, 0]
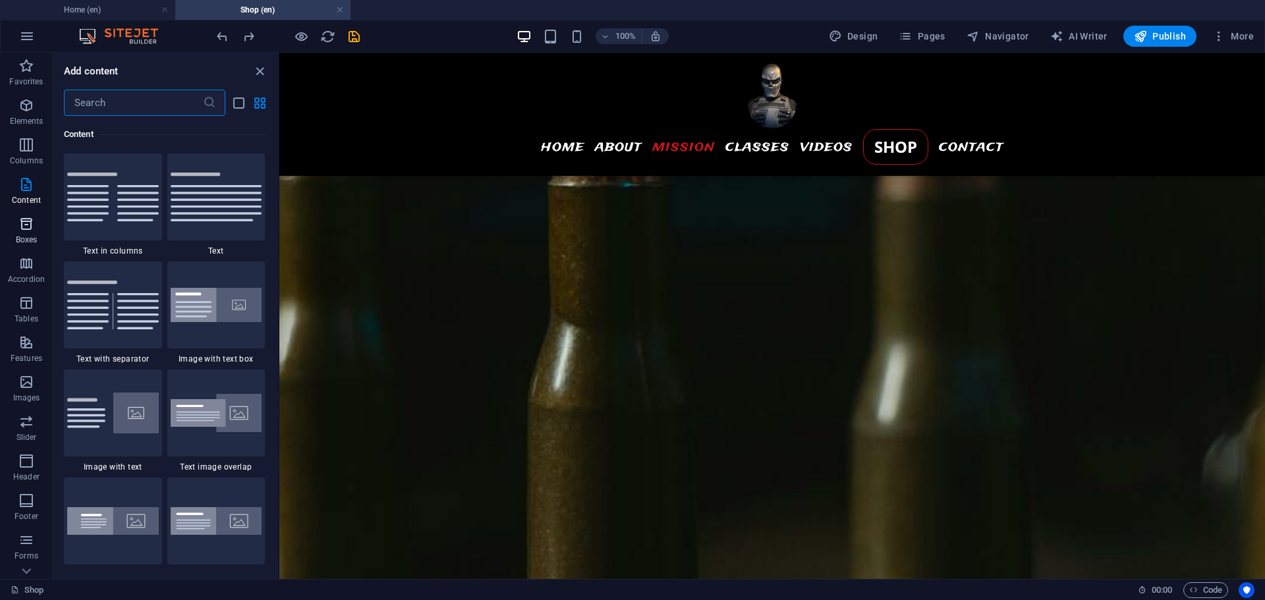
click at [22, 220] on icon "button" at bounding box center [26, 224] width 16 height 16
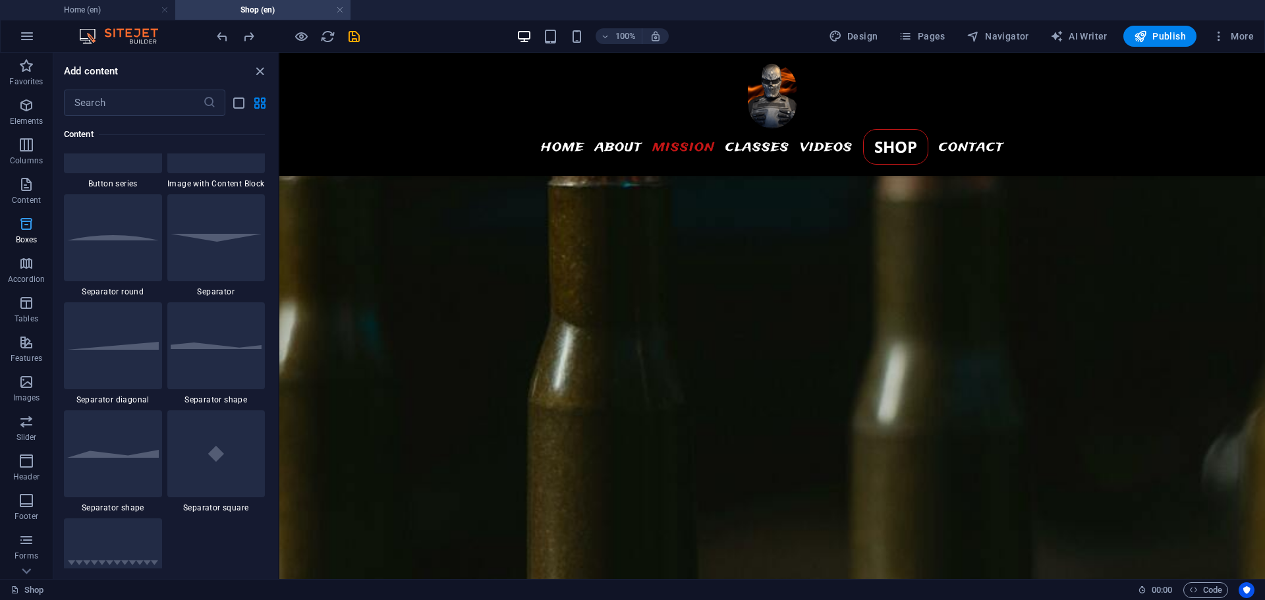
scroll to position [3635, 0]
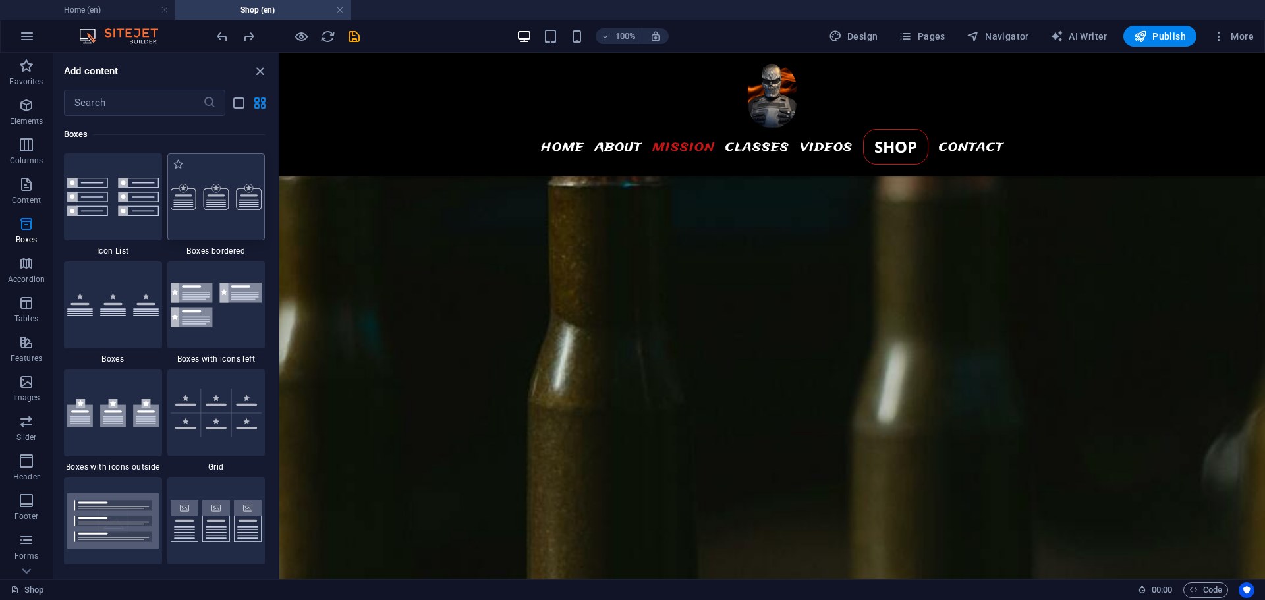
click at [254, 201] on img at bounding box center [217, 197] width 92 height 26
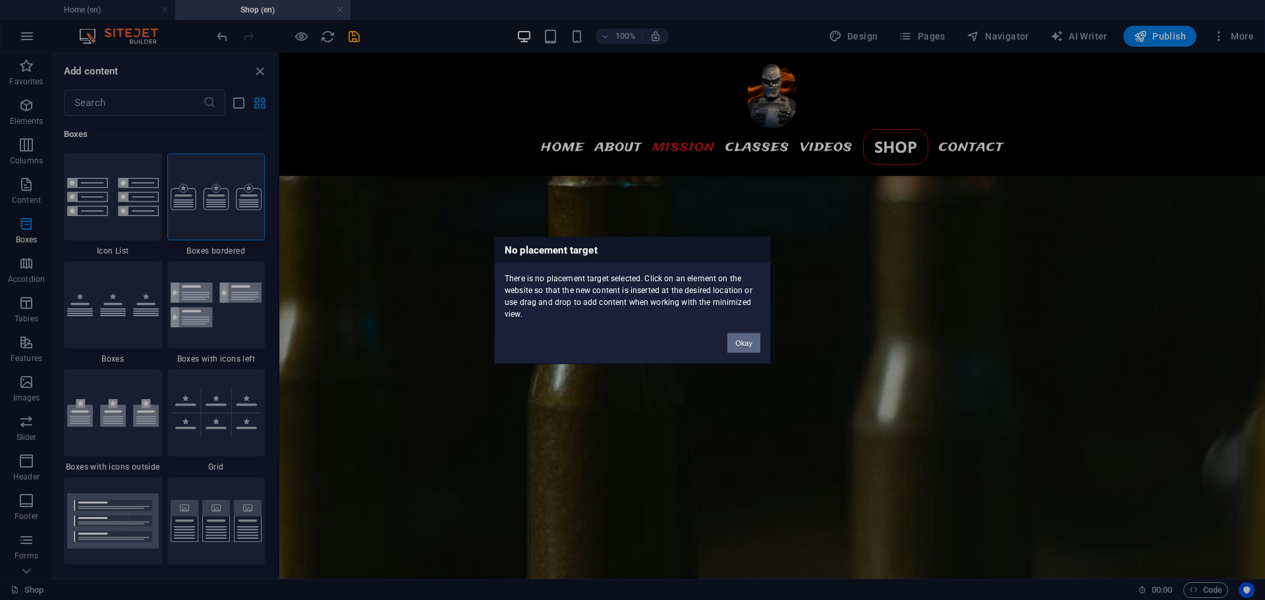
click at [740, 339] on button "Okay" at bounding box center [743, 343] width 33 height 20
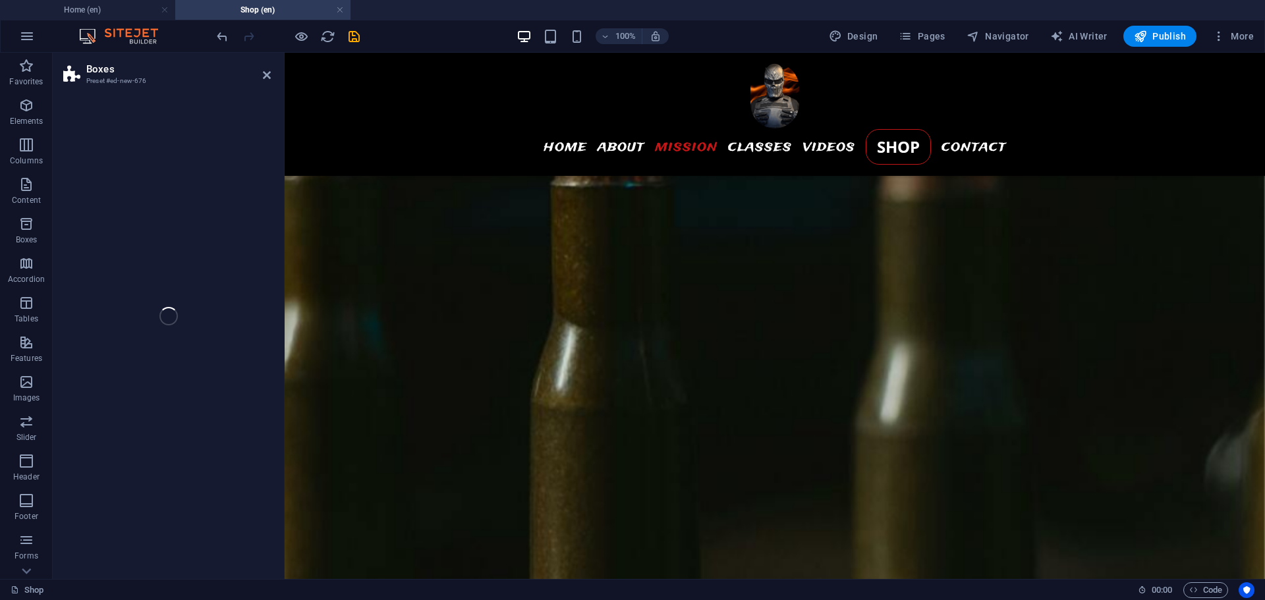
select select "rem"
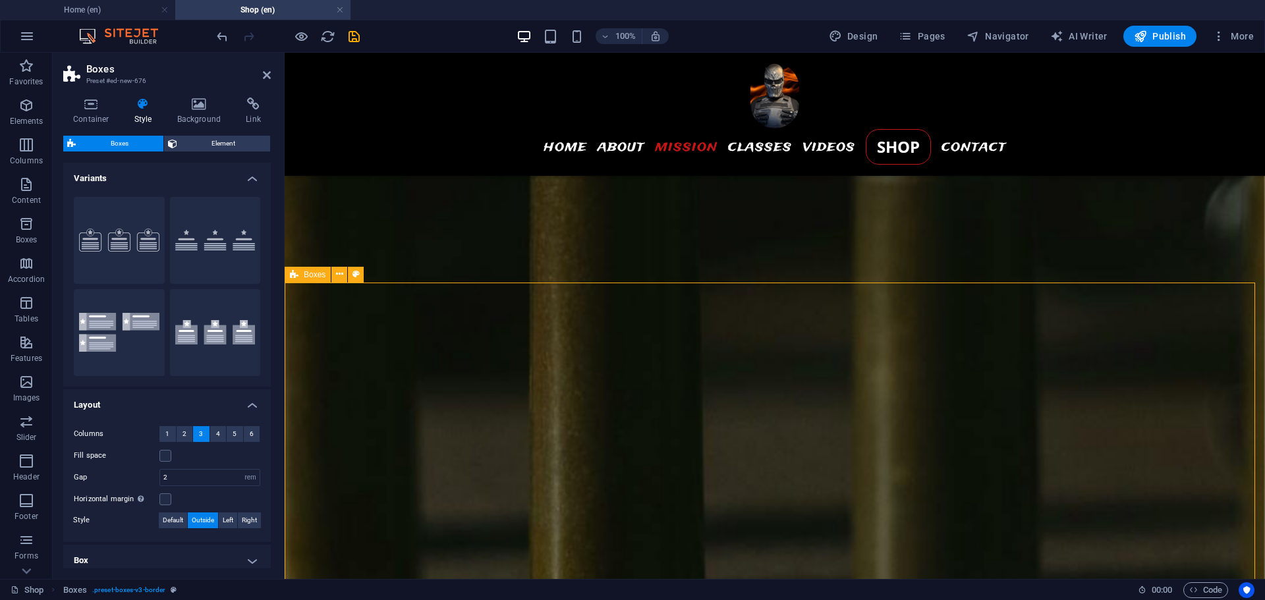
scroll to position [2164, 0]
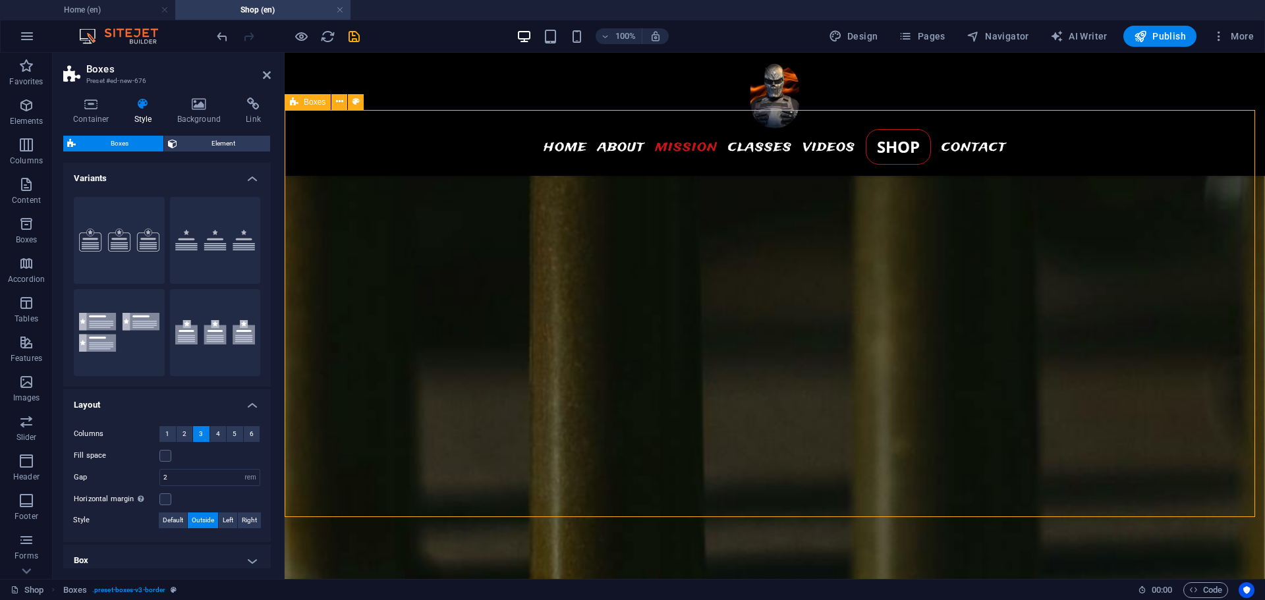
scroll to position [1989, 0]
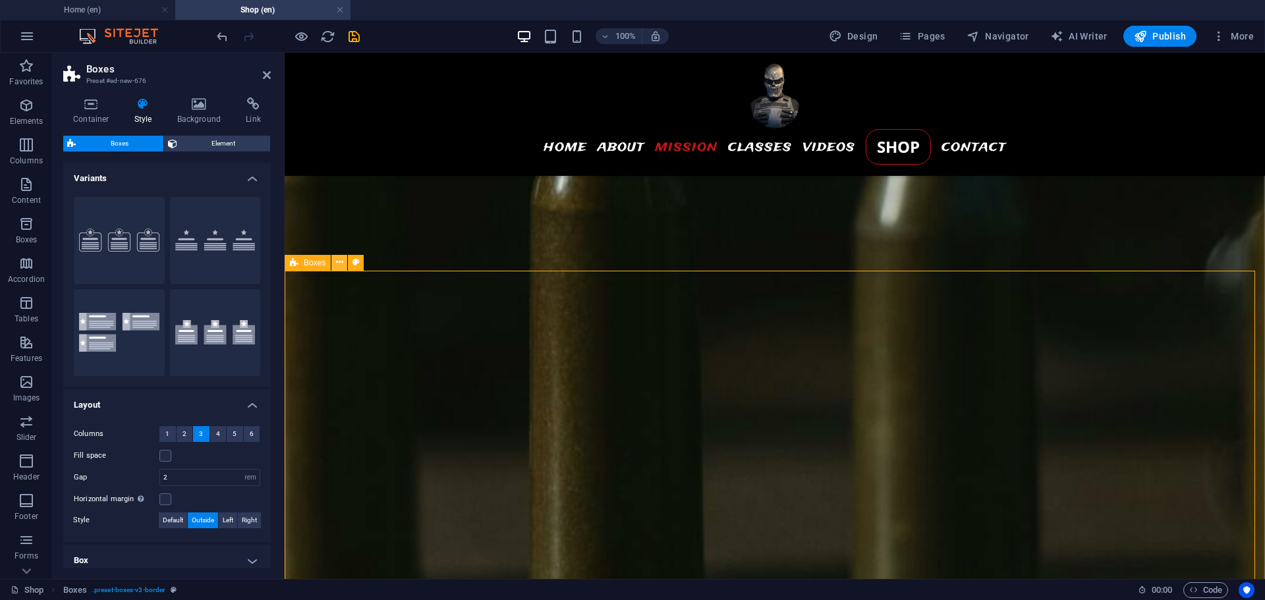
click at [339, 265] on icon at bounding box center [339, 263] width 7 height 14
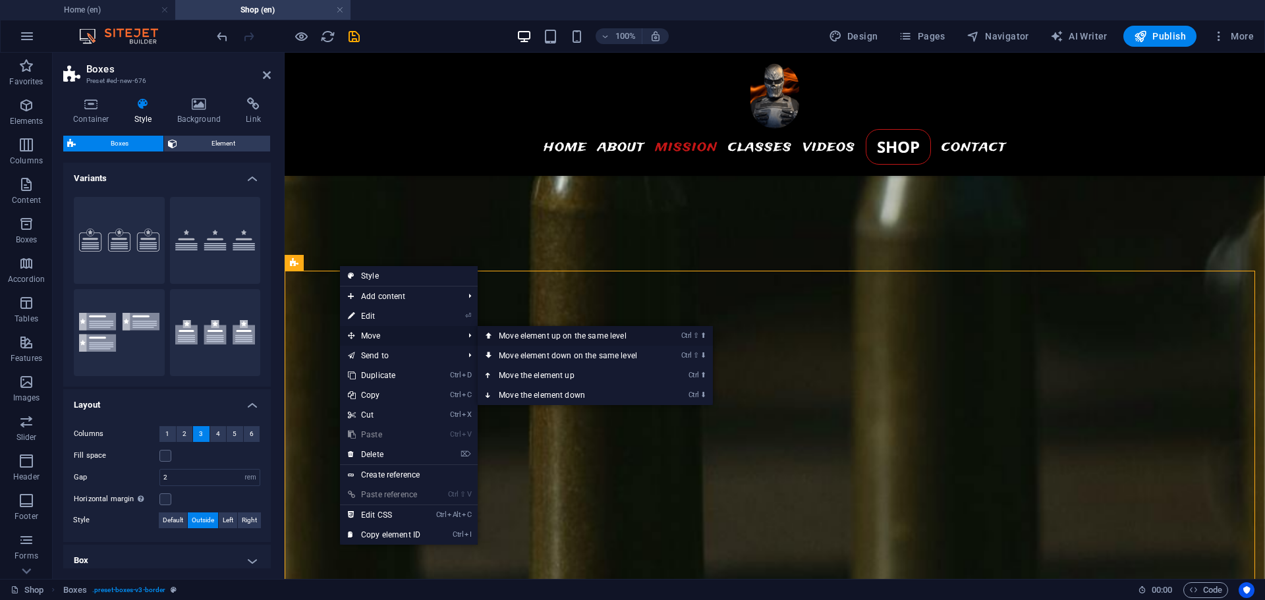
click at [542, 337] on link "Ctrl ⇧ ⬆ Move element up on the same level" at bounding box center [571, 336] width 186 height 20
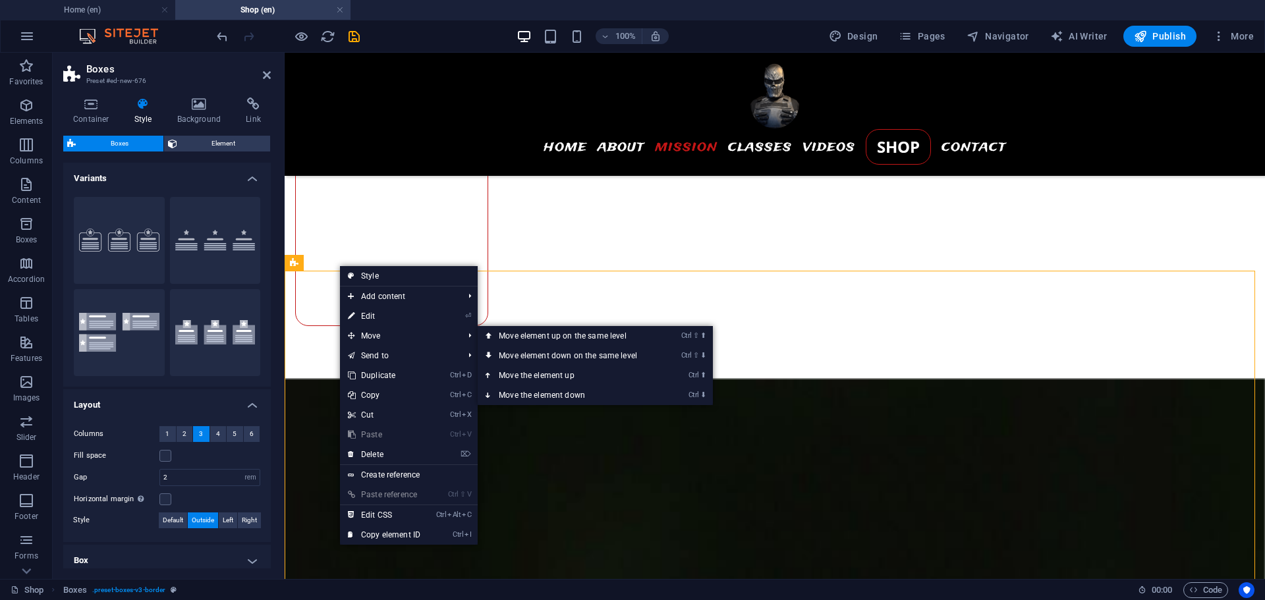
scroll to position [631, 0]
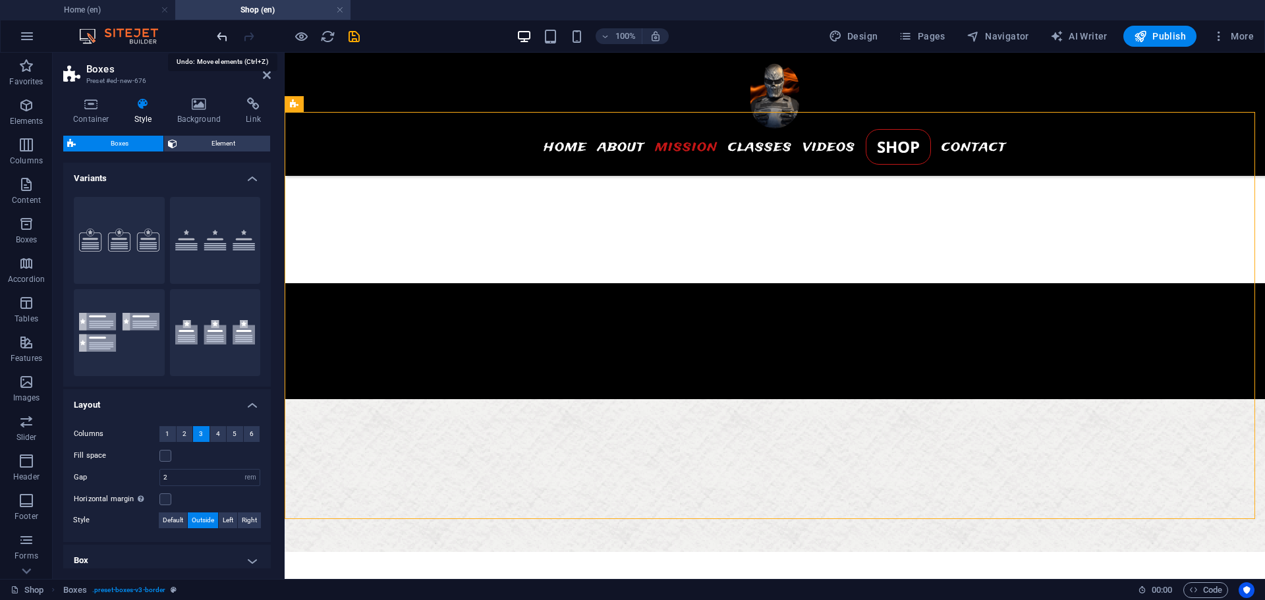
click at [222, 36] on icon "undo" at bounding box center [222, 36] width 15 height 15
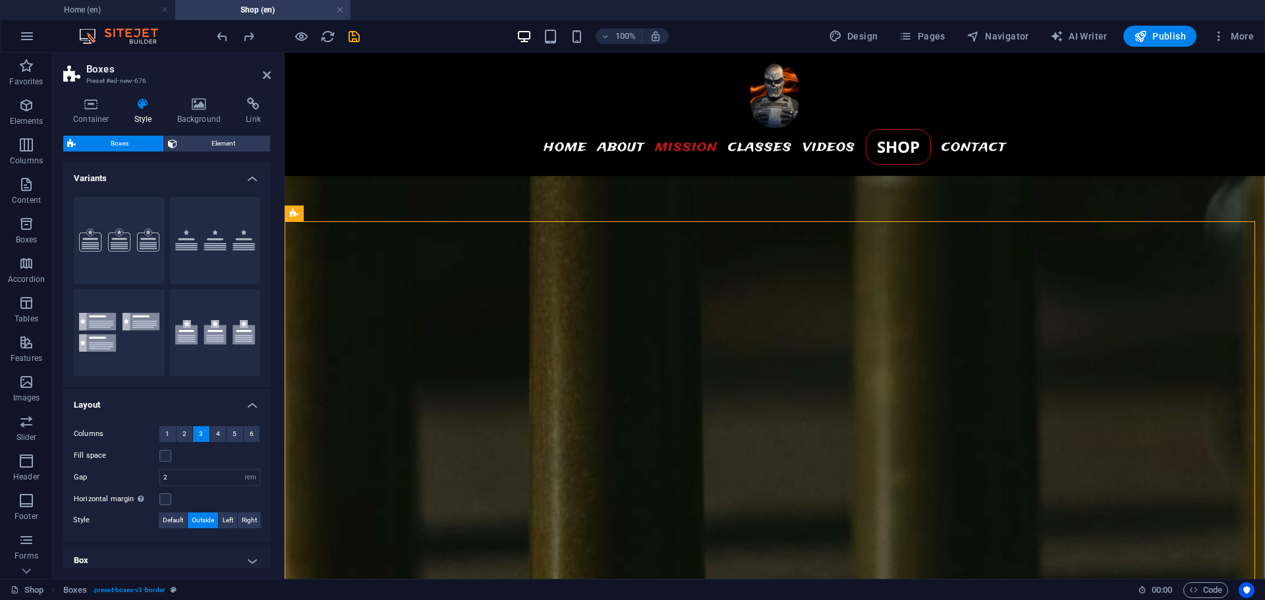
scroll to position [2037, 0]
click at [339, 215] on icon at bounding box center [339, 215] width 7 height 14
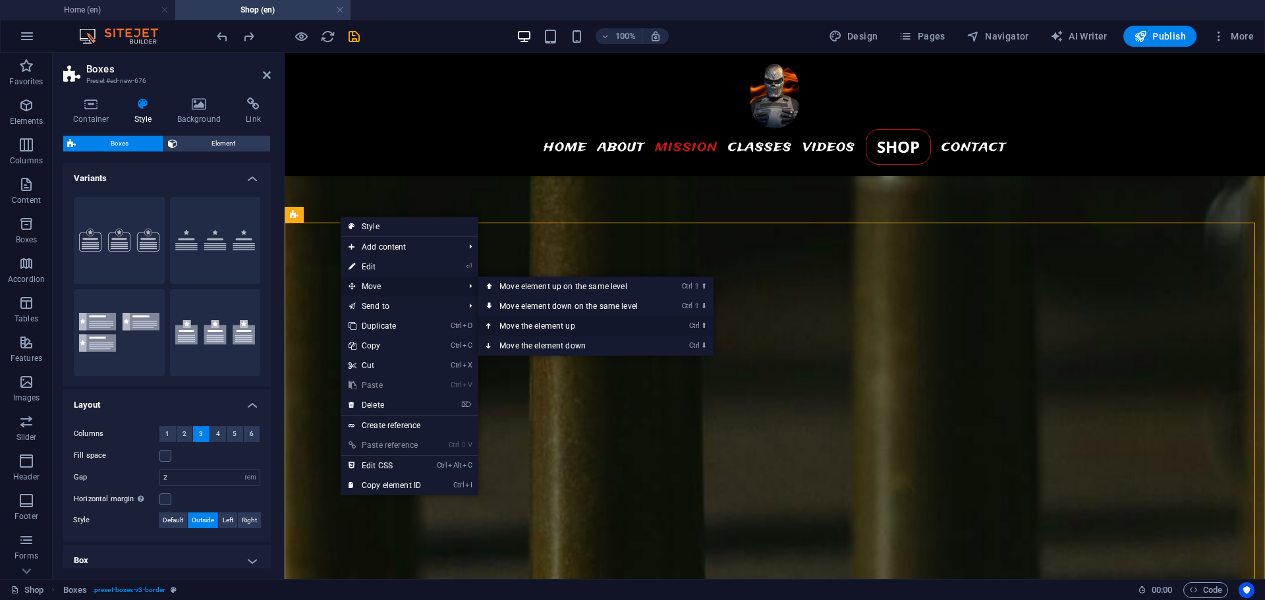
click at [542, 327] on link "Ctrl ⬆ Move the element up" at bounding box center [571, 326] width 186 height 20
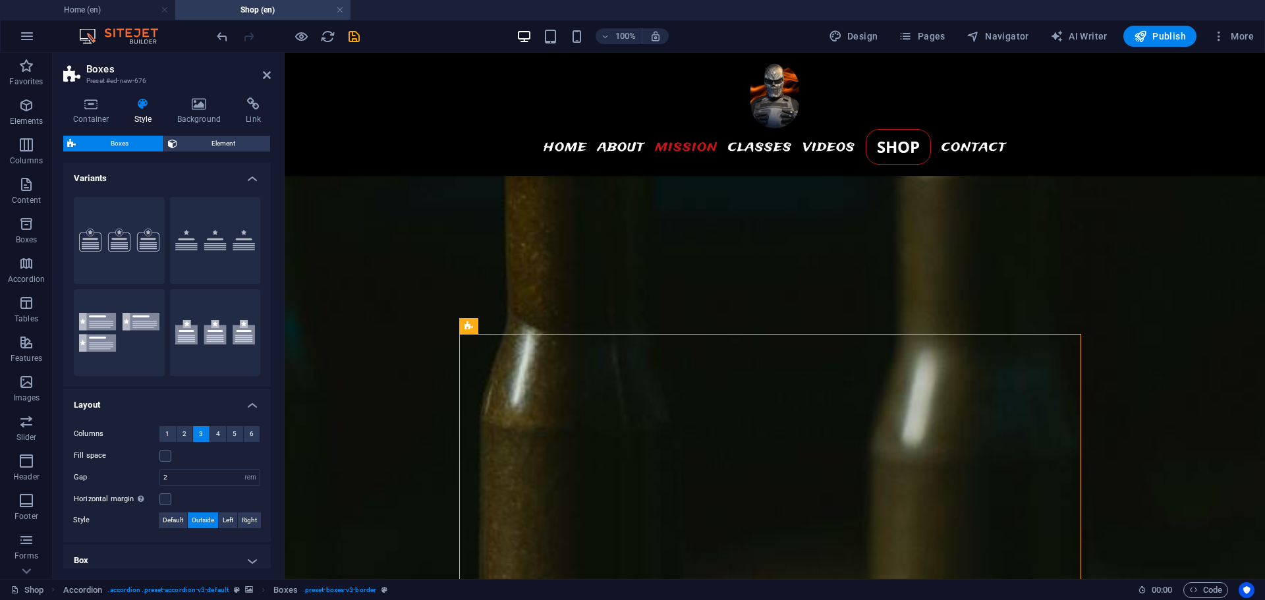
scroll to position [1883, 0]
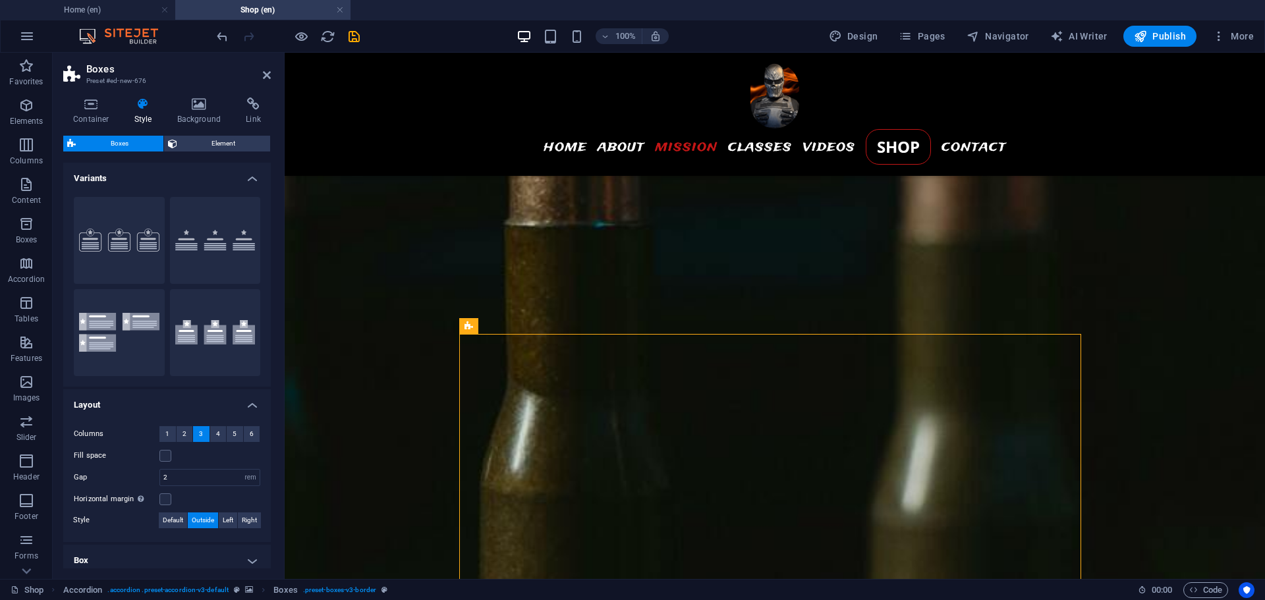
click at [1131, 290] on figure at bounding box center [775, 366] width 980 height 1829
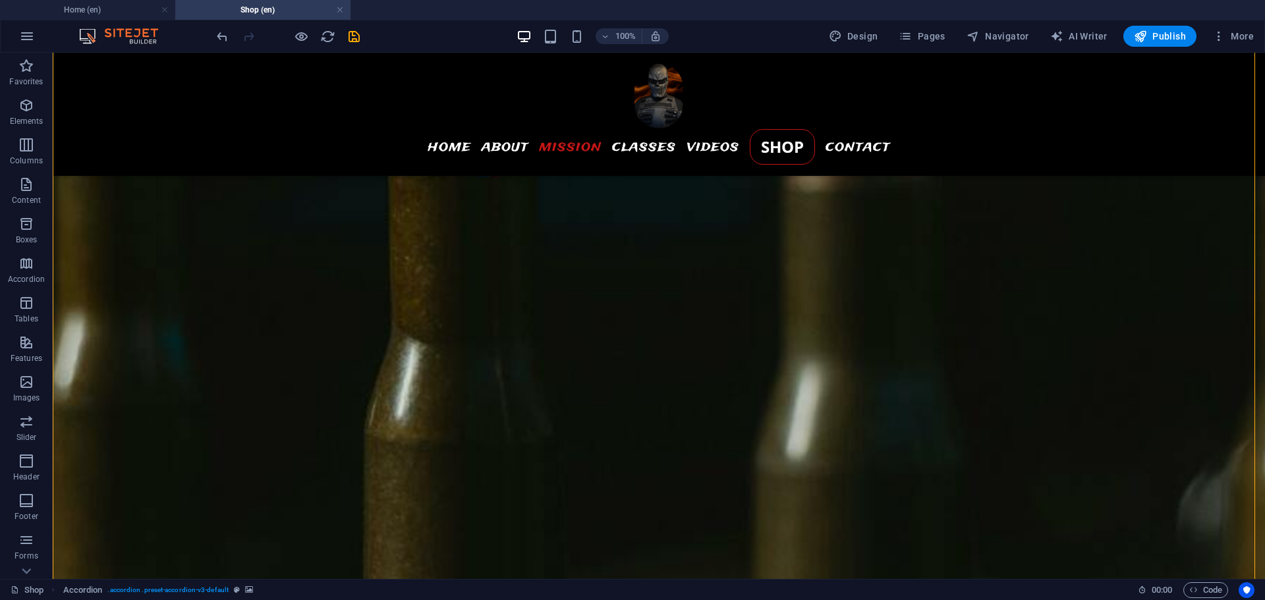
scroll to position [1905, 0]
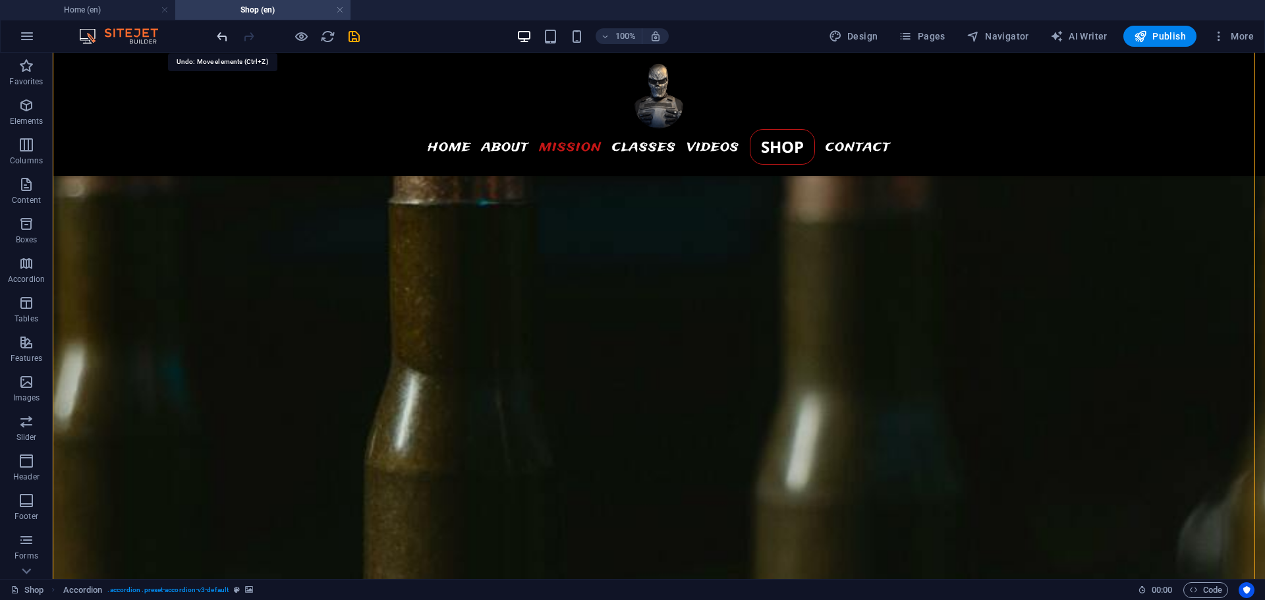
click at [222, 32] on icon "undo" at bounding box center [222, 36] width 15 height 15
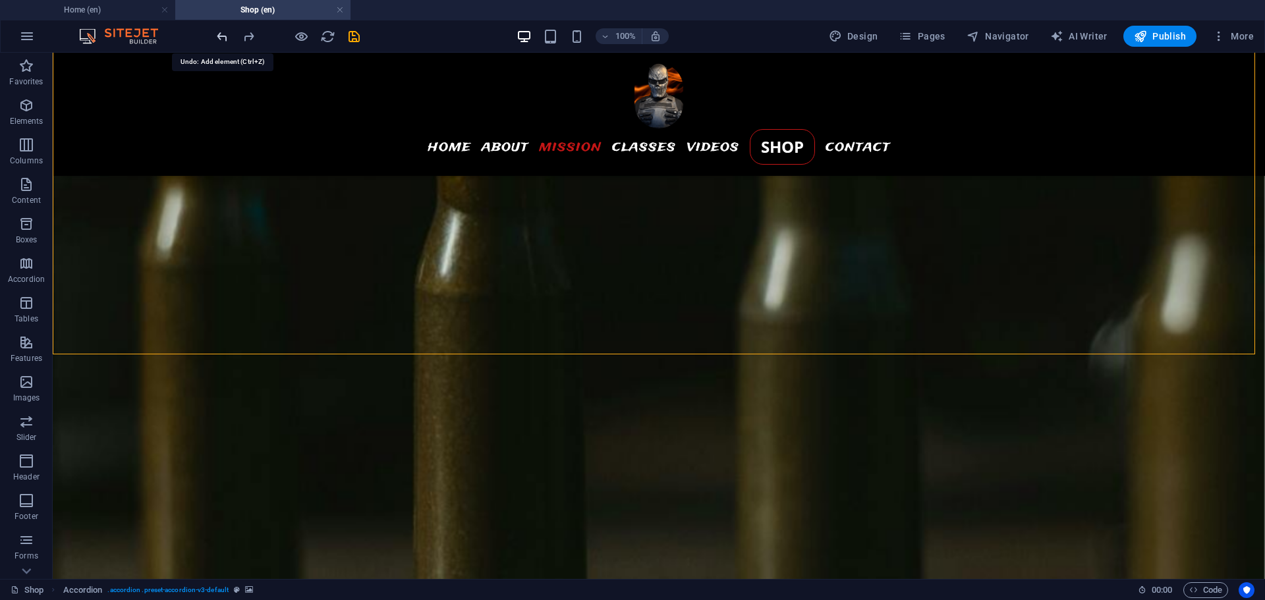
click at [222, 32] on icon "undo" at bounding box center [222, 36] width 15 height 15
click at [24, 229] on icon "button" at bounding box center [26, 224] width 16 height 16
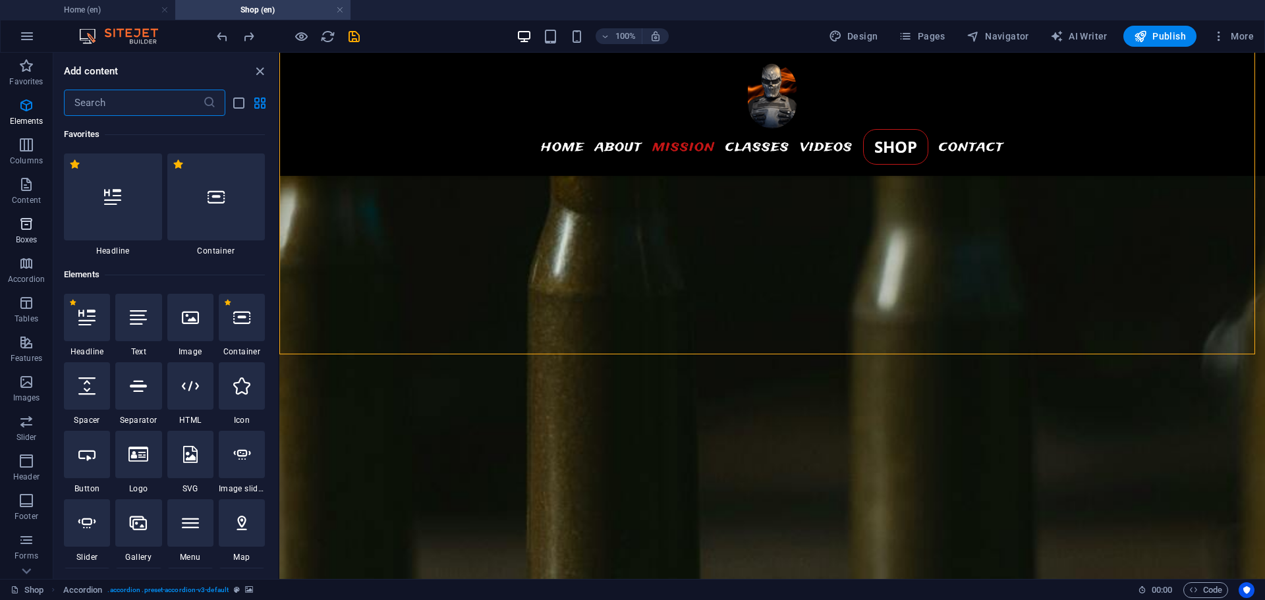
scroll to position [3635, 0]
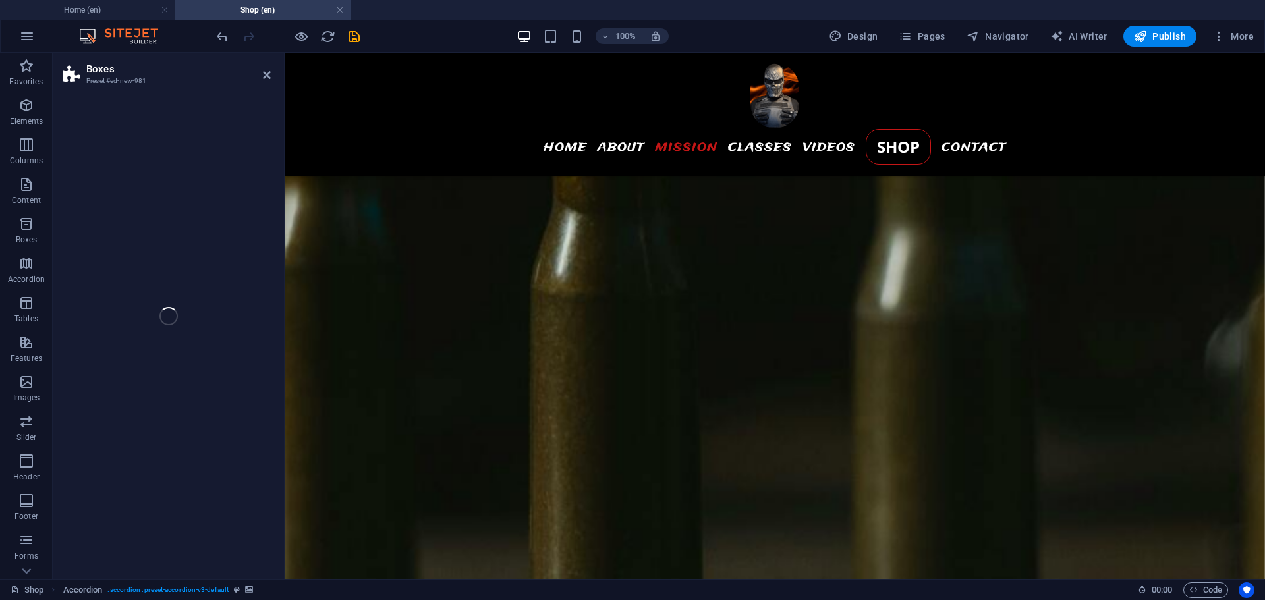
select select "rem"
select select "preset-boxes-v3-icons-outside"
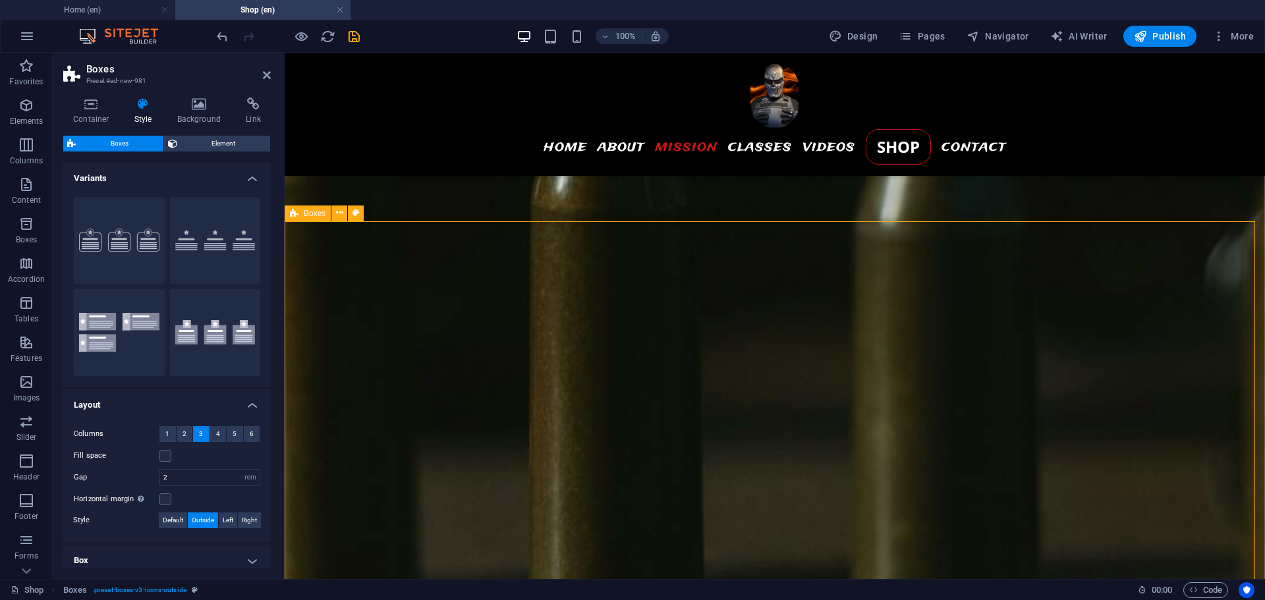
scroll to position [1869, 0]
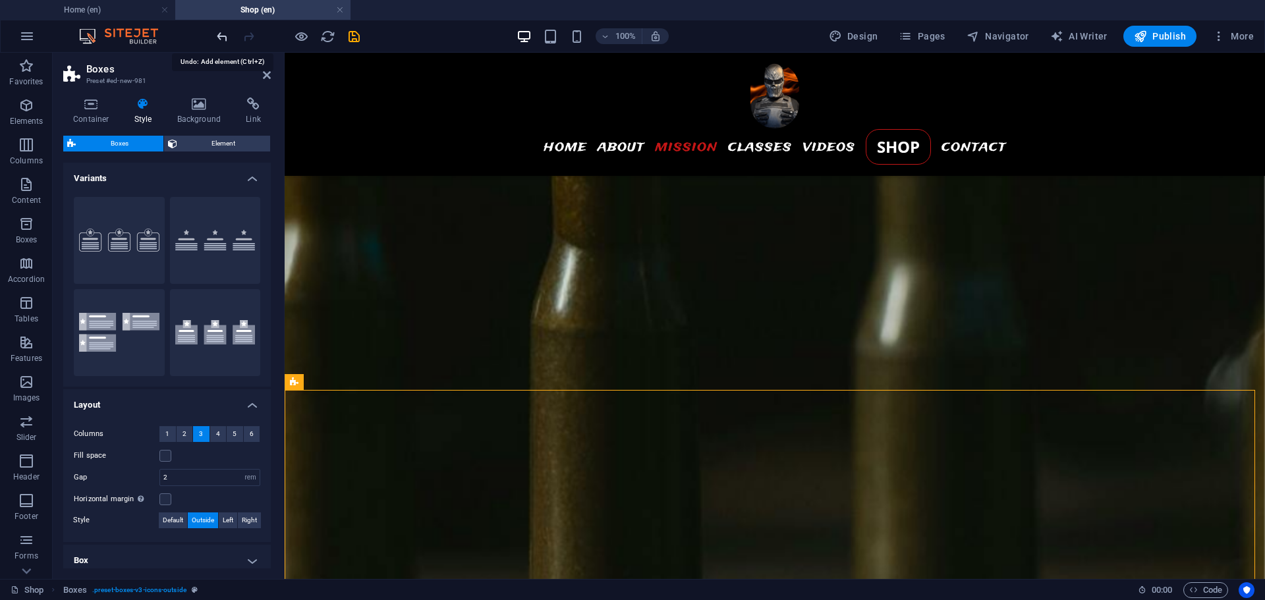
click at [223, 35] on icon "undo" at bounding box center [222, 36] width 15 height 15
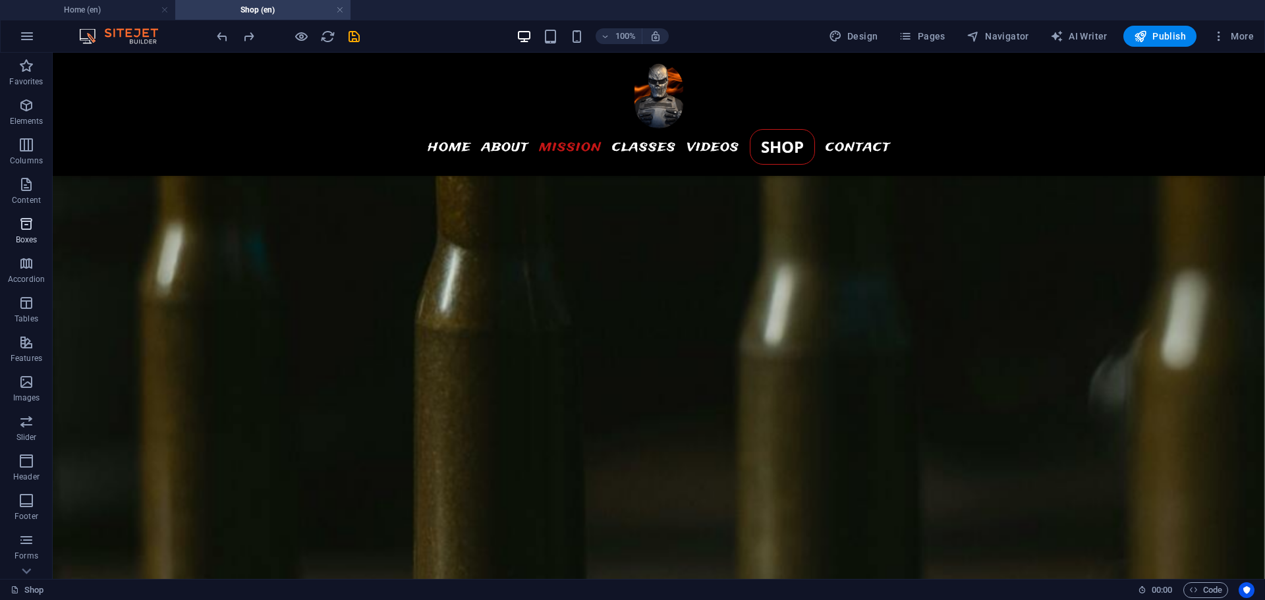
click at [24, 249] on button "Boxes" at bounding box center [26, 231] width 53 height 40
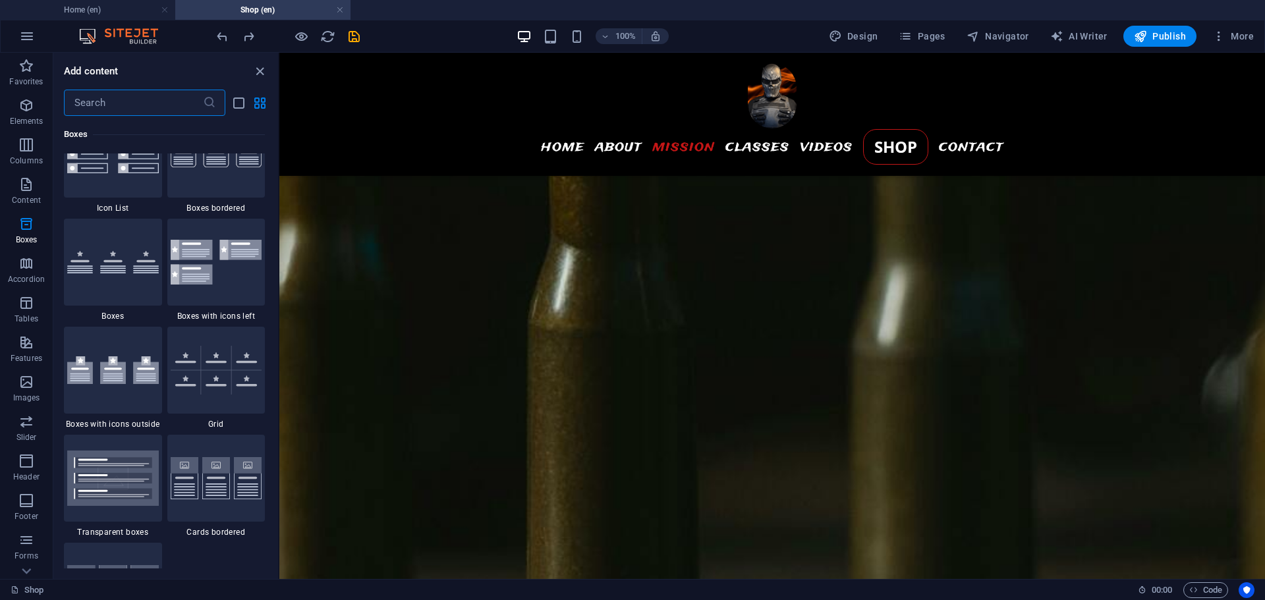
scroll to position [3788, 0]
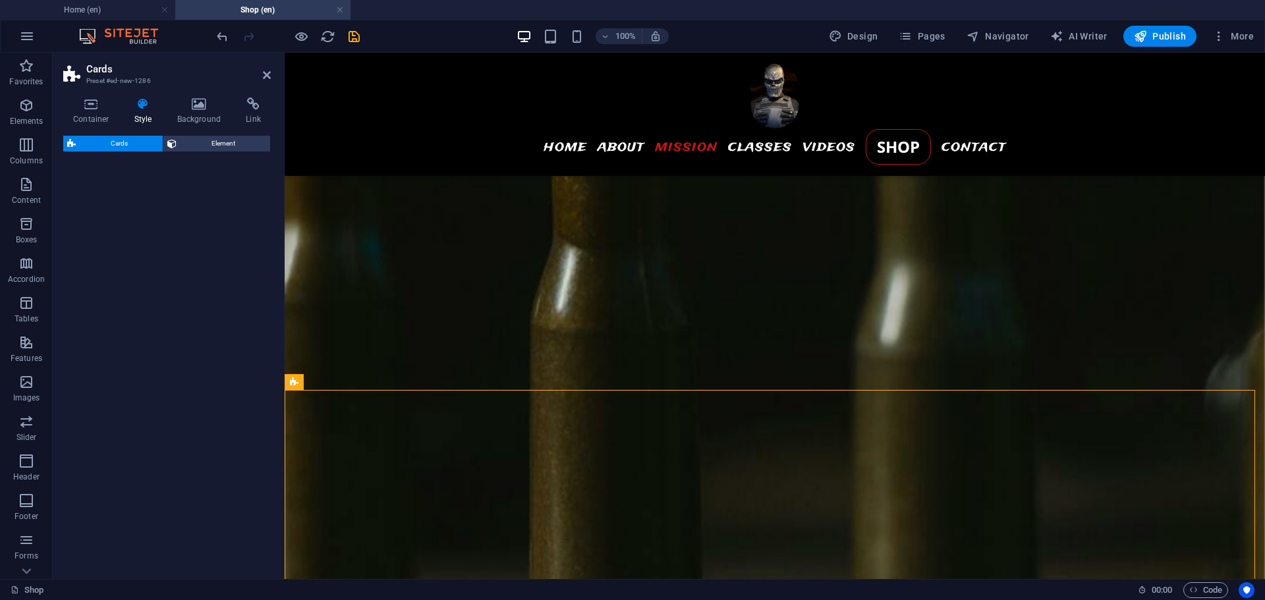
select select "rem"
select select "preset-image-boxes-v3-border"
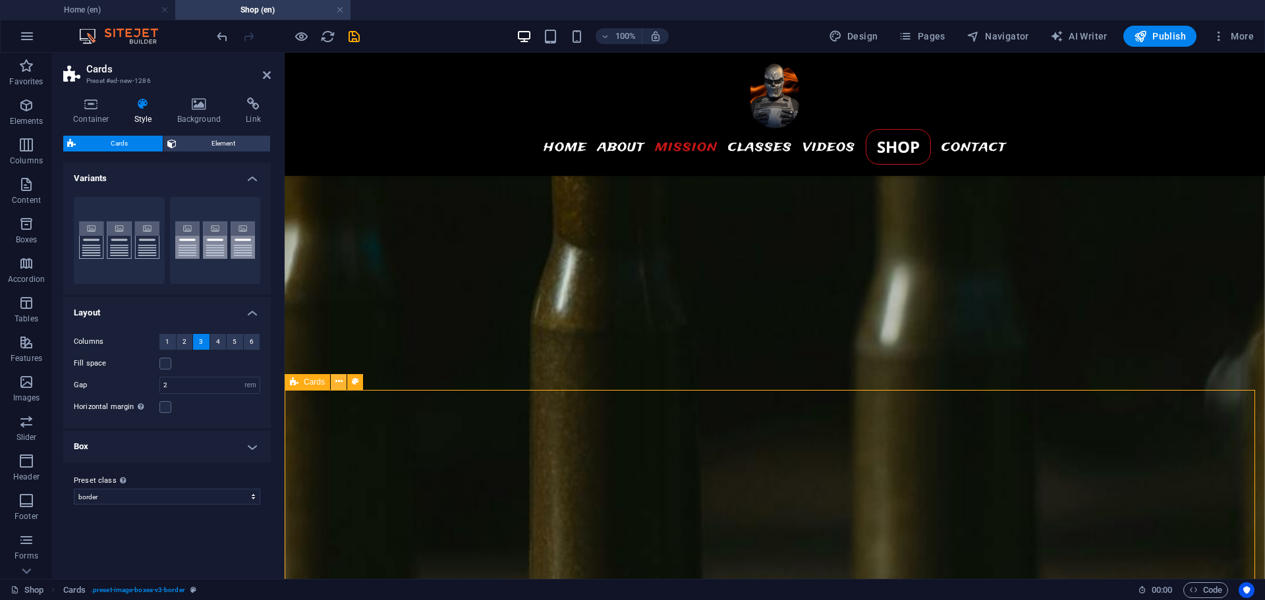
click at [336, 382] on icon at bounding box center [338, 382] width 7 height 14
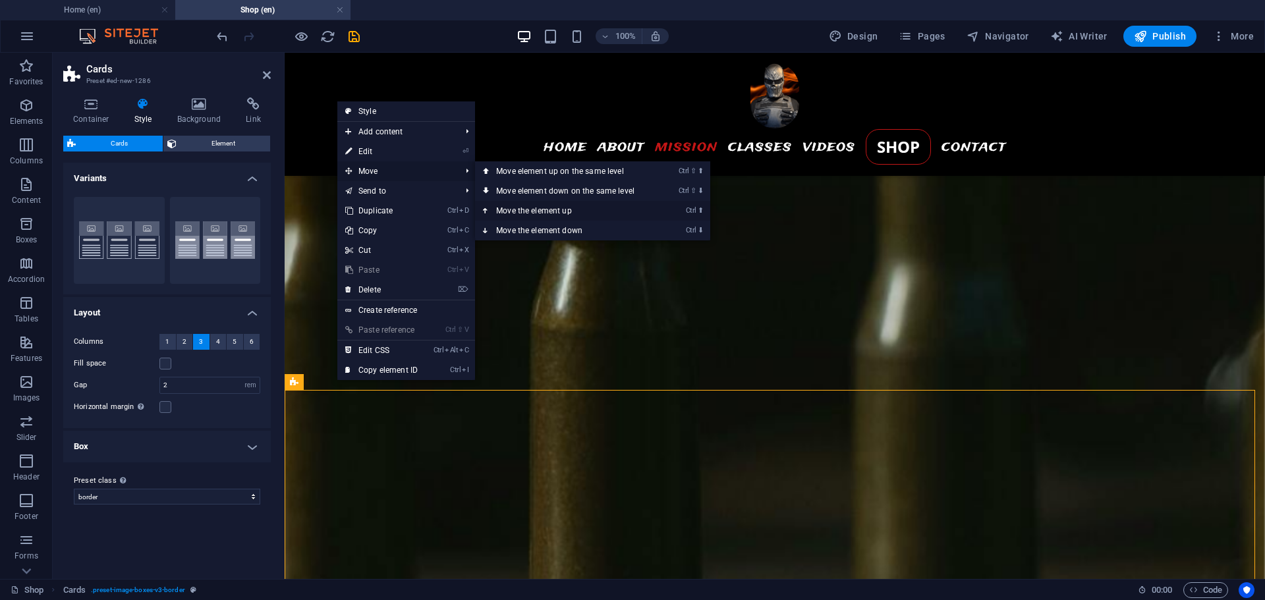
click at [553, 213] on link "Ctrl ⬆ Move the element up" at bounding box center [568, 211] width 186 height 20
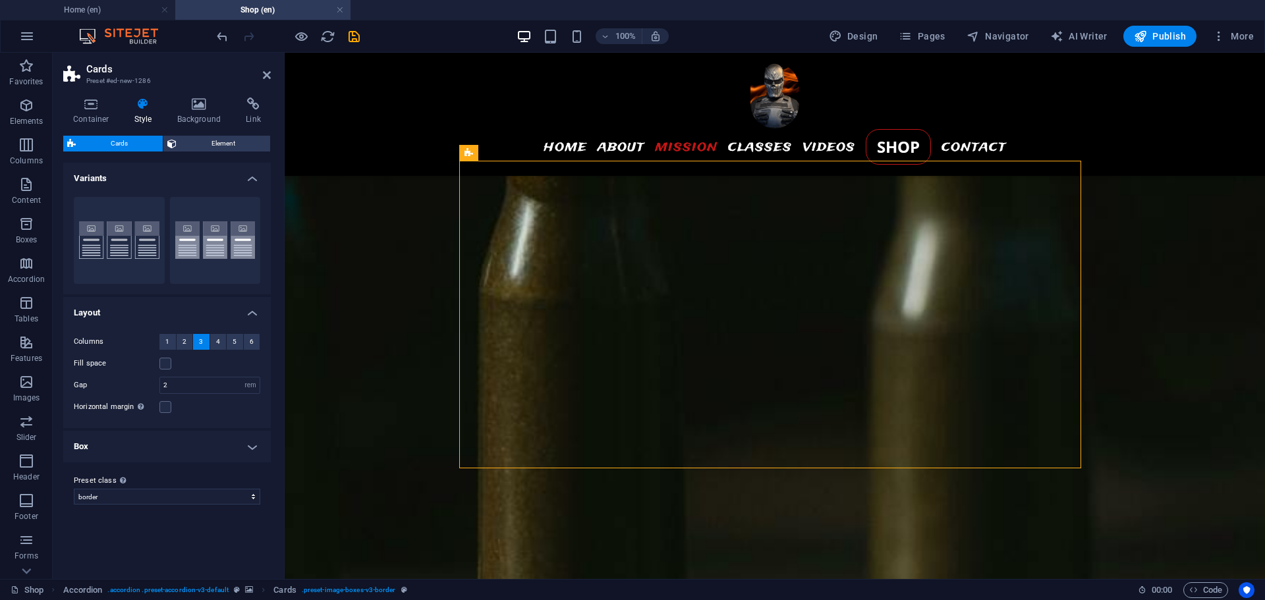
scroll to position [2089, 0]
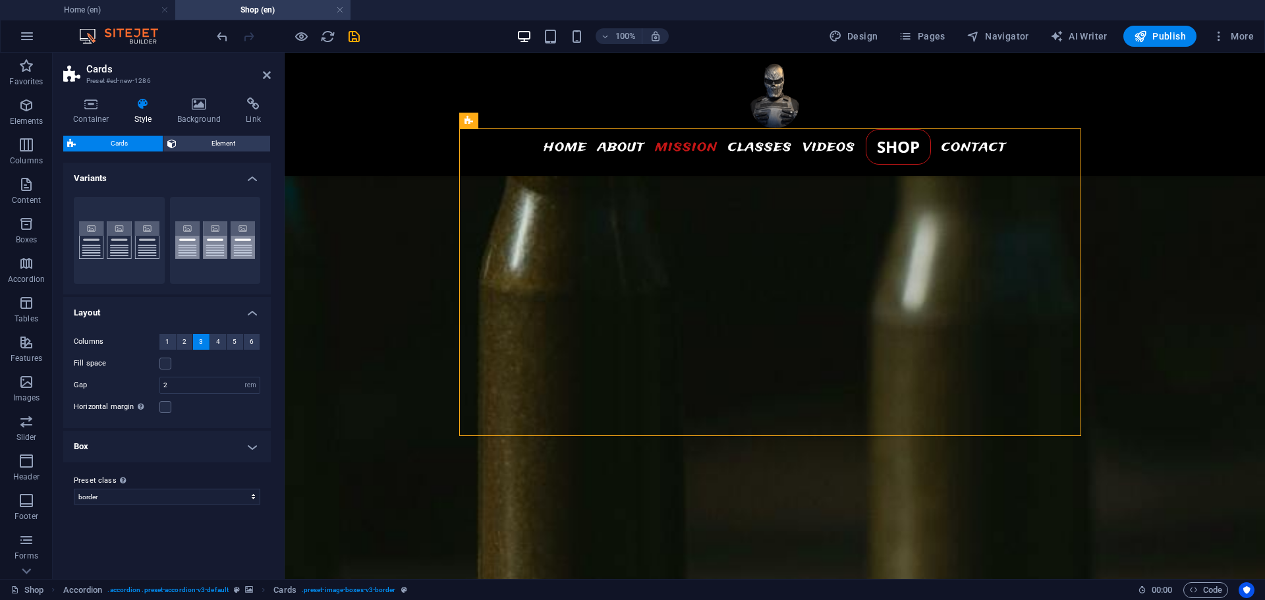
click at [1162, 254] on figure at bounding box center [775, 164] width 980 height 1835
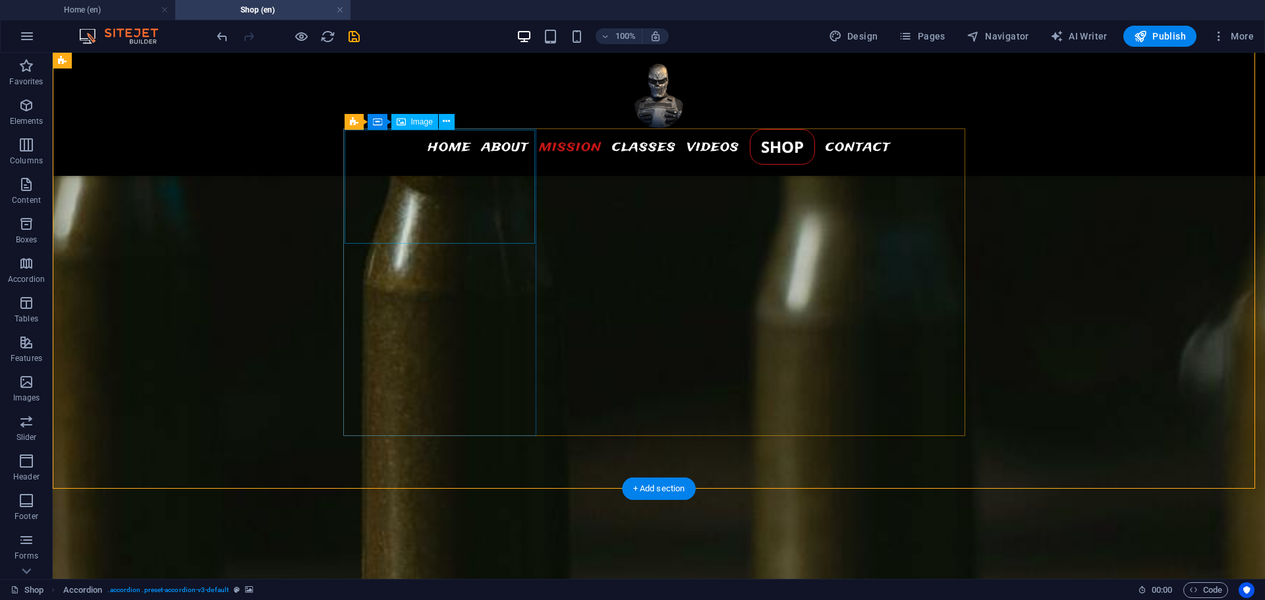
scroll to position [1979, 0]
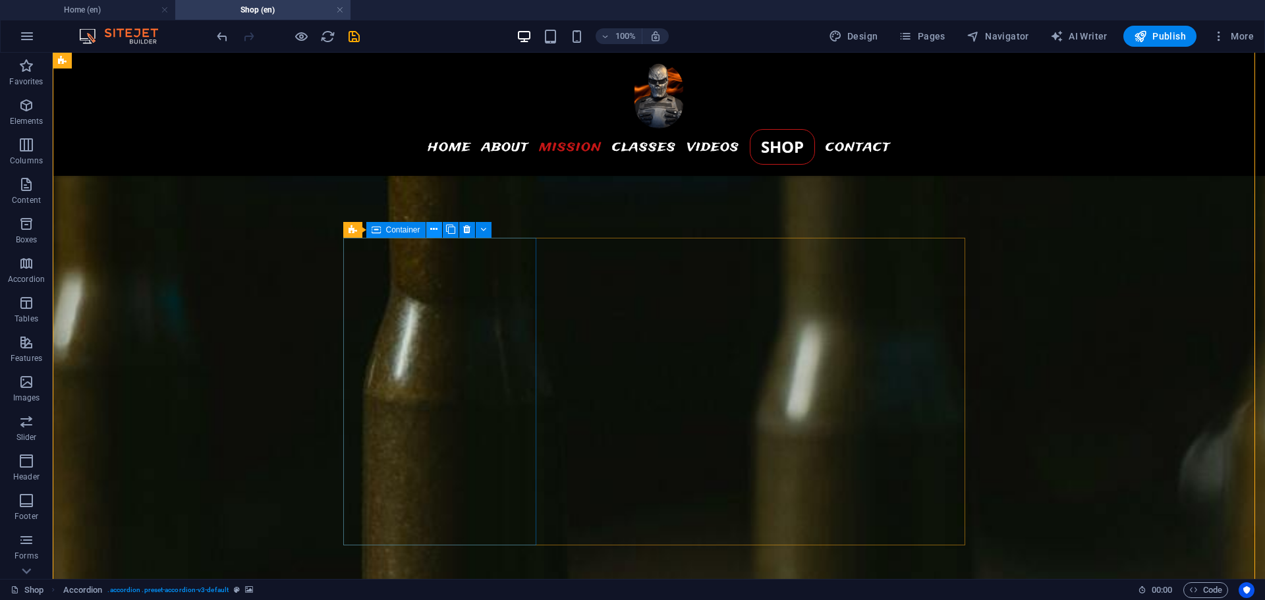
click at [434, 229] on icon at bounding box center [433, 230] width 7 height 14
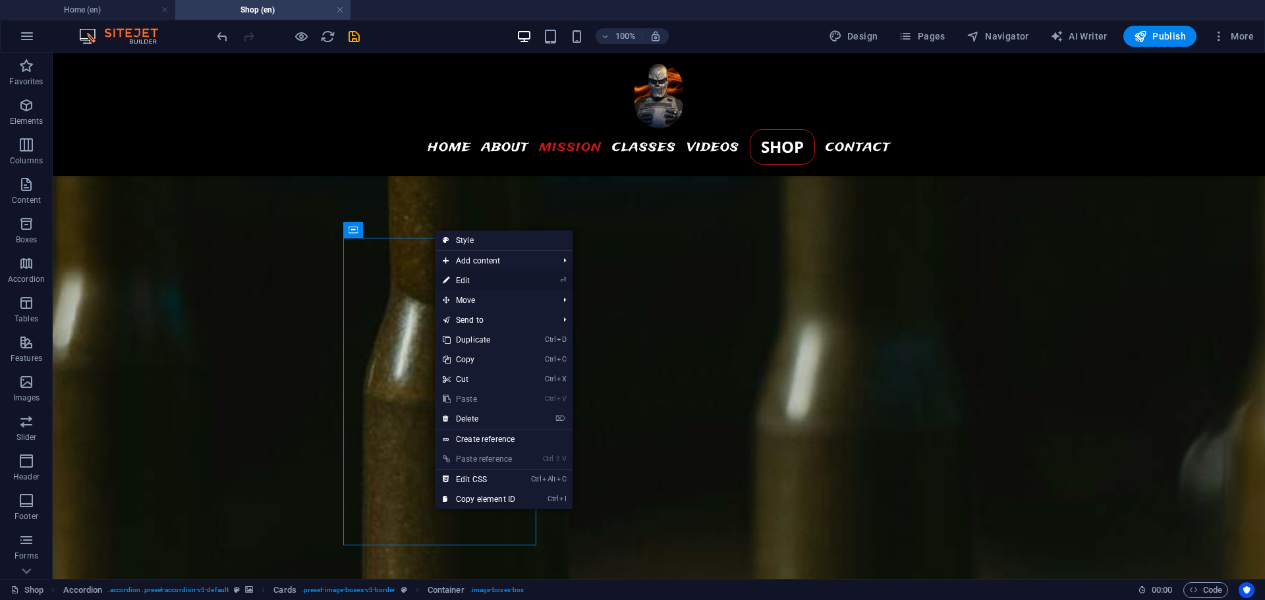
click at [476, 279] on link "⏎ Edit" at bounding box center [479, 281] width 88 height 20
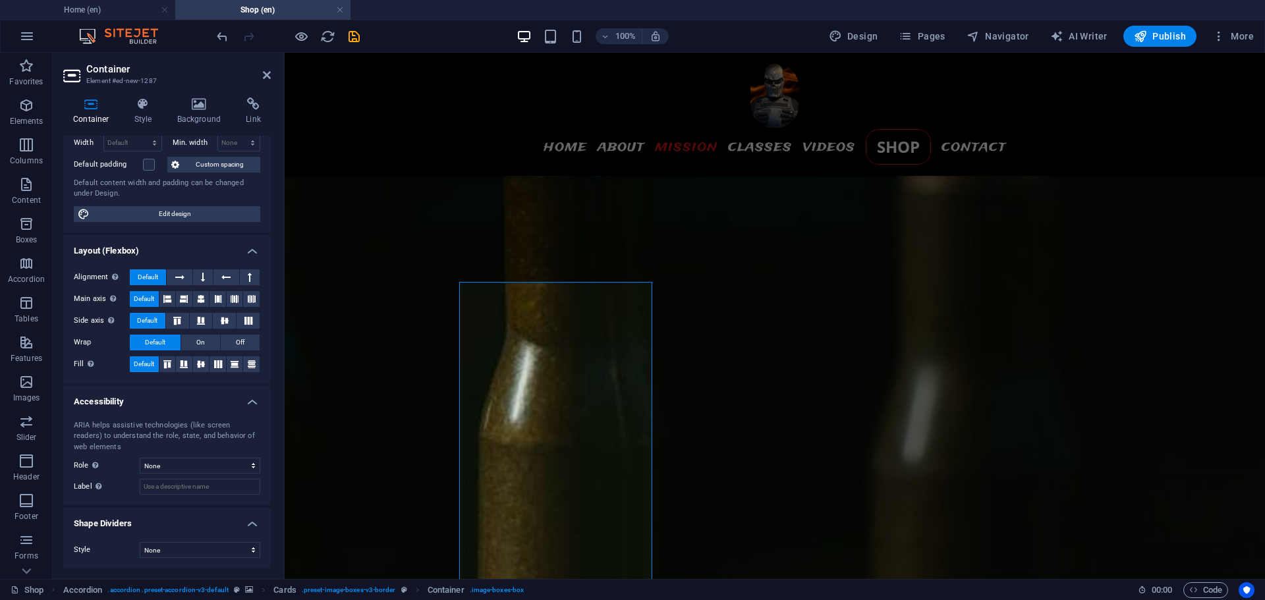
scroll to position [1935, 0]
click at [387, 328] on figure at bounding box center [775, 317] width 980 height 1835
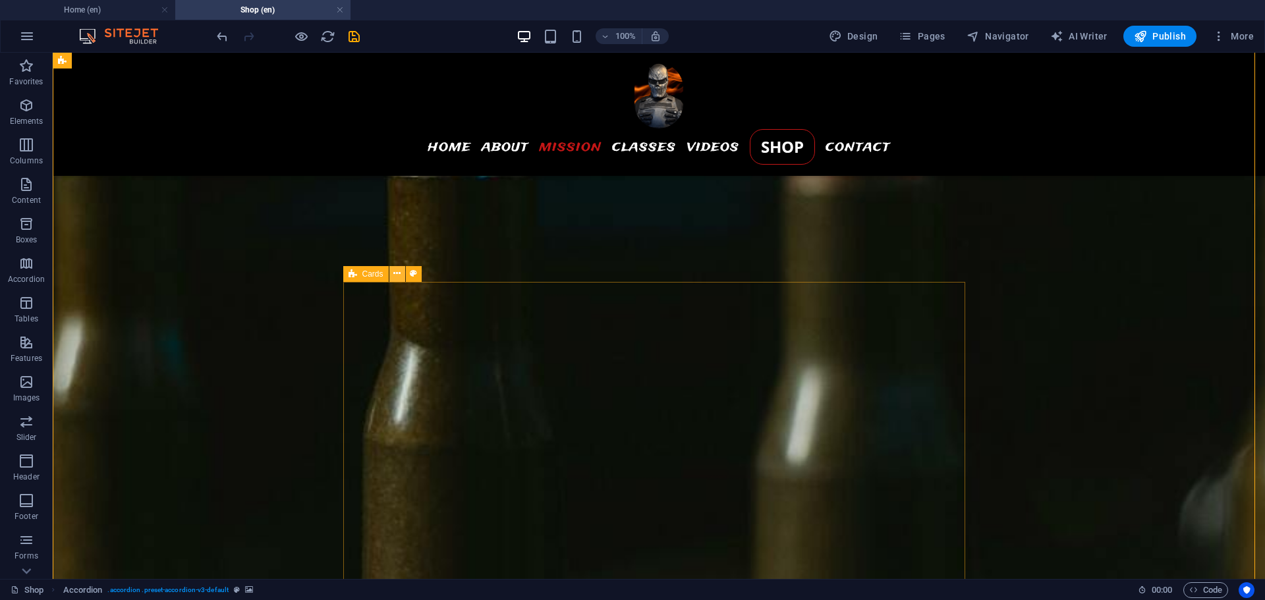
click at [395, 273] on icon at bounding box center [396, 274] width 7 height 14
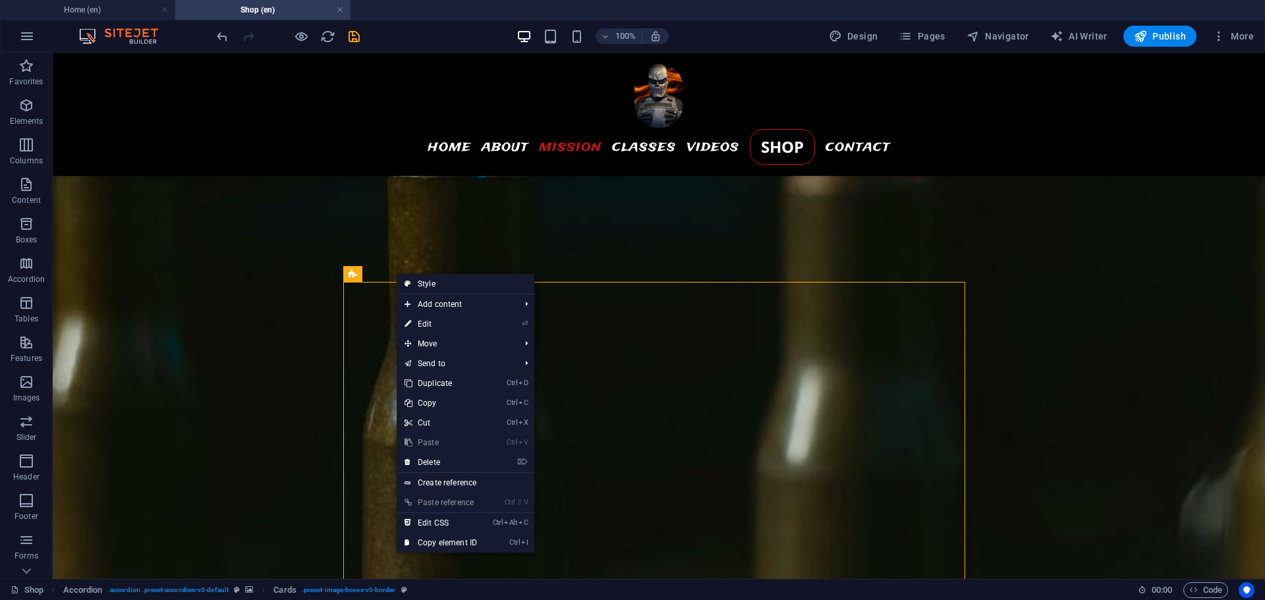
click at [310, 283] on figure at bounding box center [659, 317] width 1212 height 1835
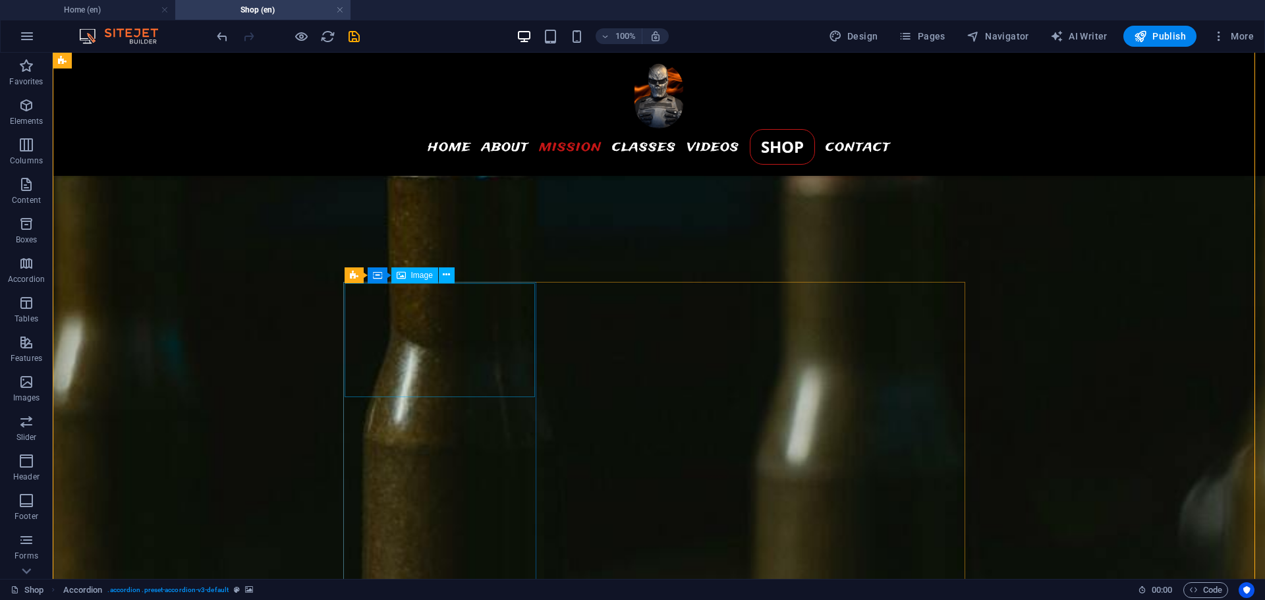
scroll to position [1869, 0]
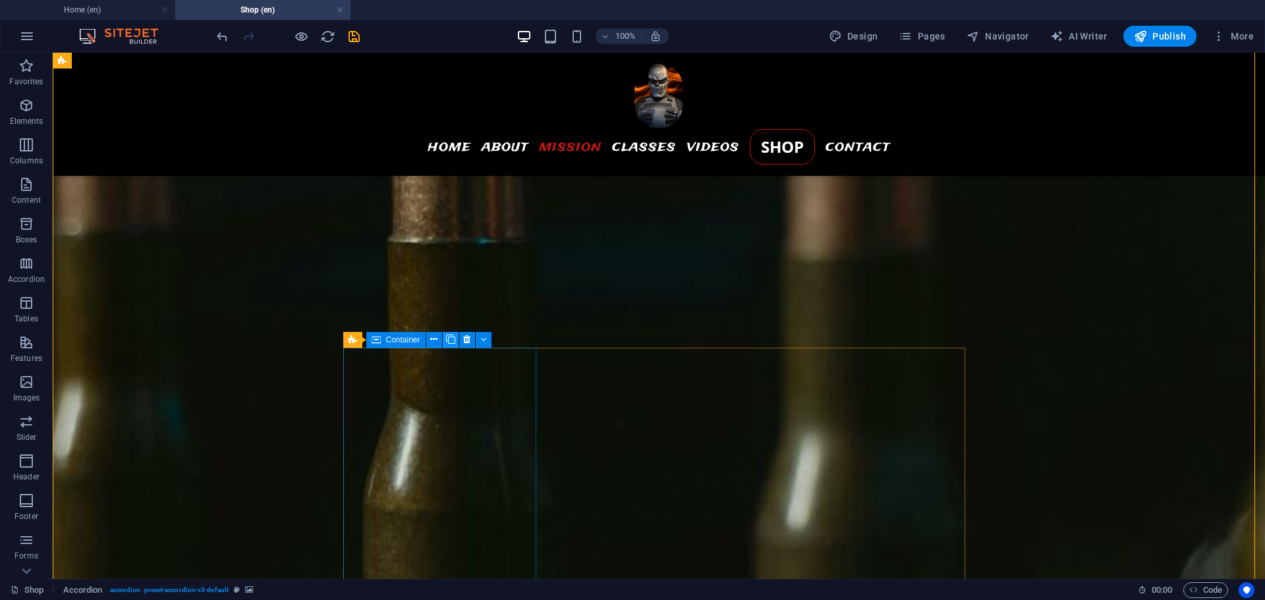
click at [451, 337] on icon at bounding box center [450, 340] width 9 height 14
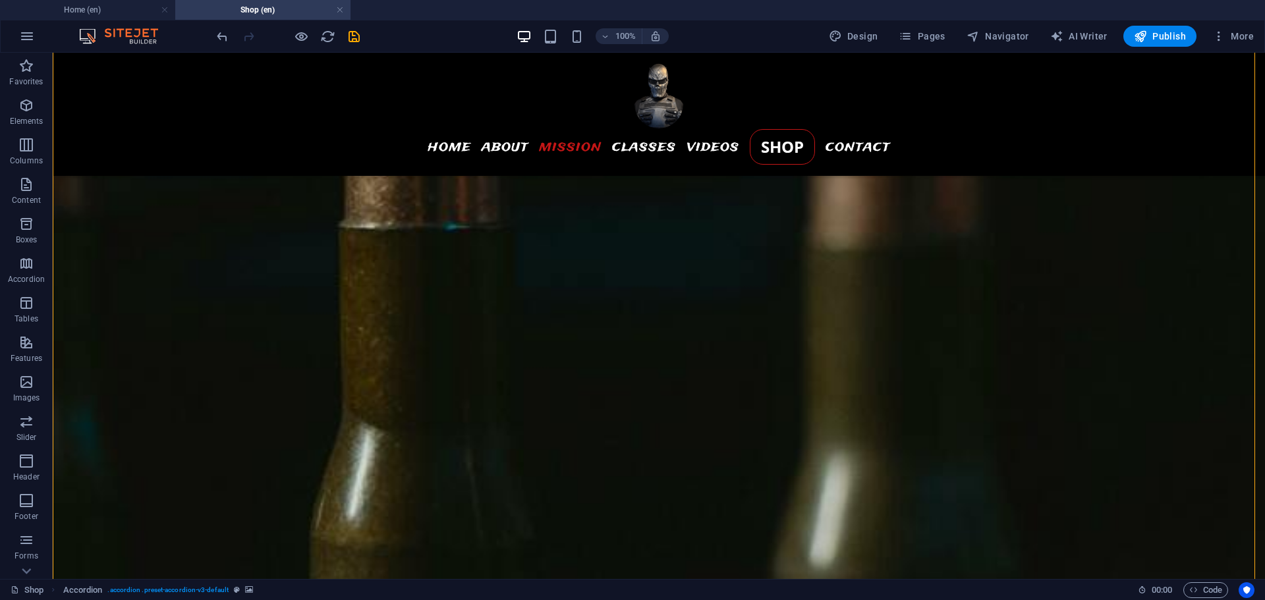
scroll to position [1935, 0]
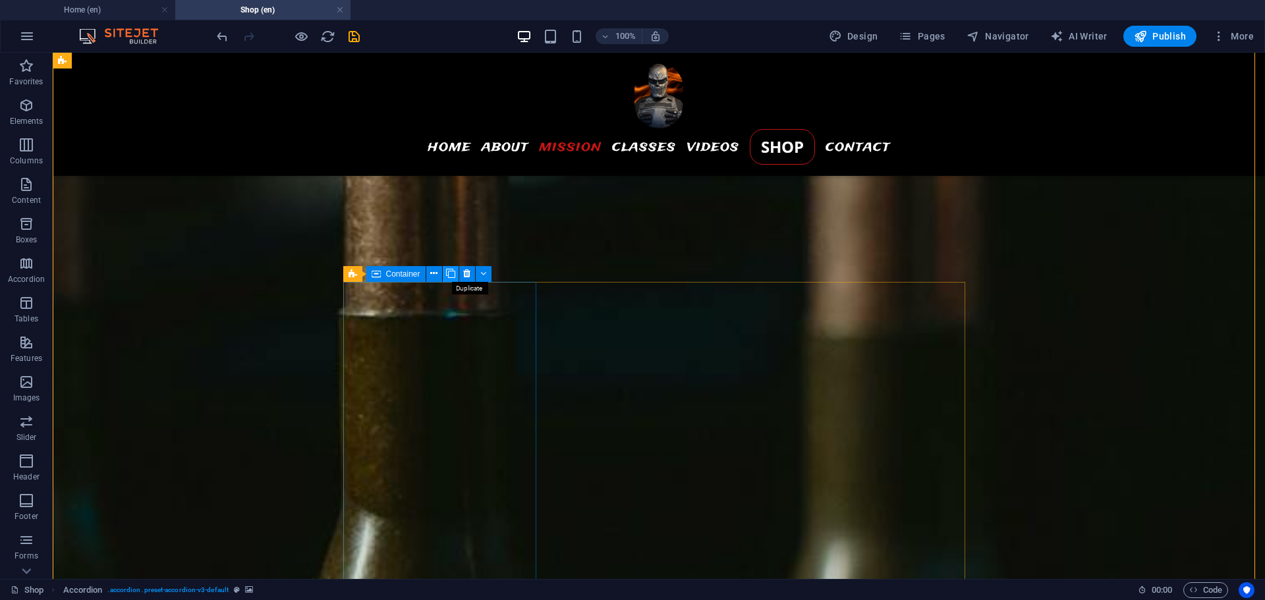
click at [448, 270] on icon at bounding box center [450, 274] width 9 height 14
click at [445, 275] on icon at bounding box center [446, 275] width 7 height 14
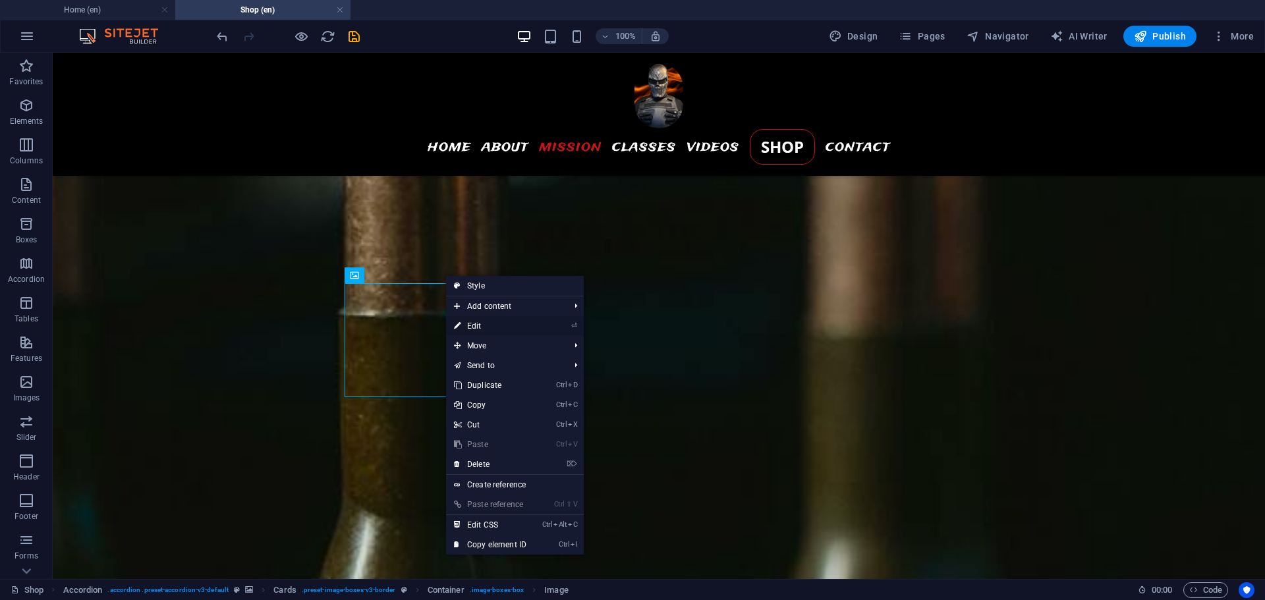
click at [477, 324] on link "⏎ Edit" at bounding box center [490, 326] width 88 height 20
select select "%"
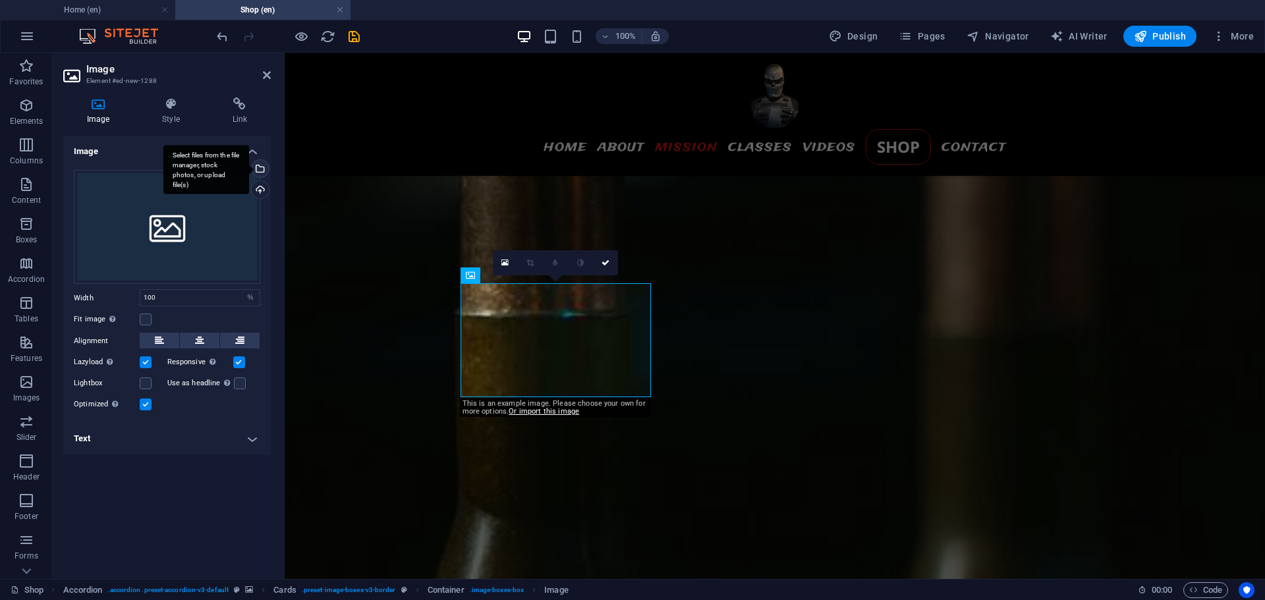
drag, startPoint x: 261, startPoint y: 167, endPoint x: 0, endPoint y: 128, distance: 263.7
click at [261, 167] on div "Select files from the file manager, stock photos, or upload file(s)" at bounding box center [259, 170] width 20 height 20
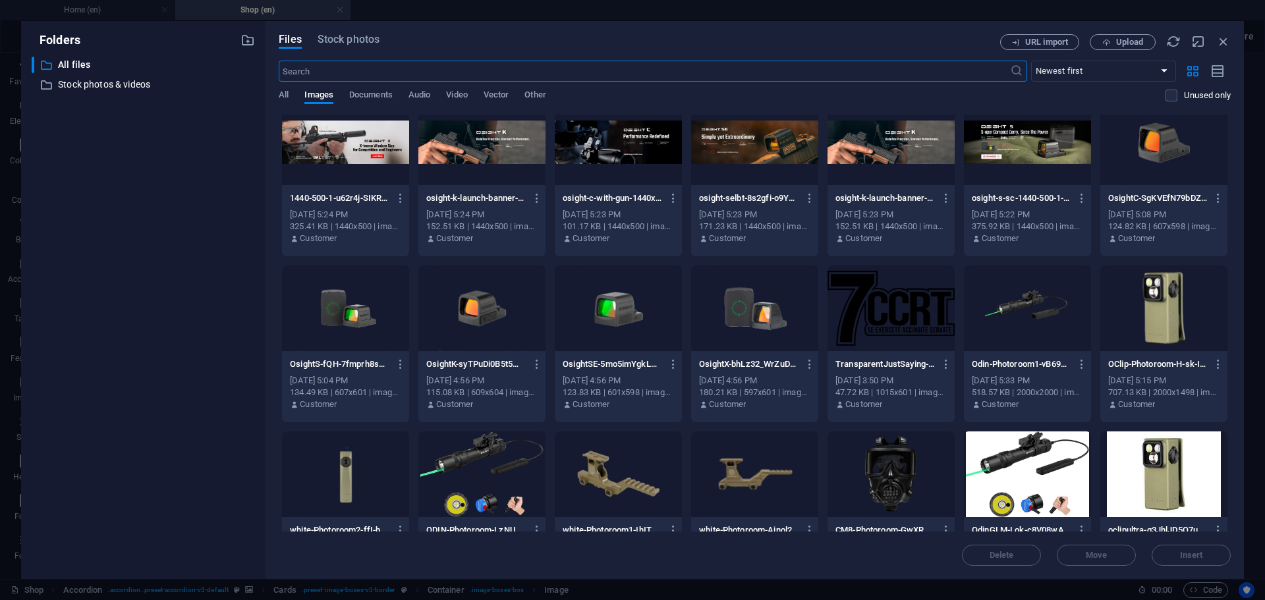
scroll to position [44, 0]
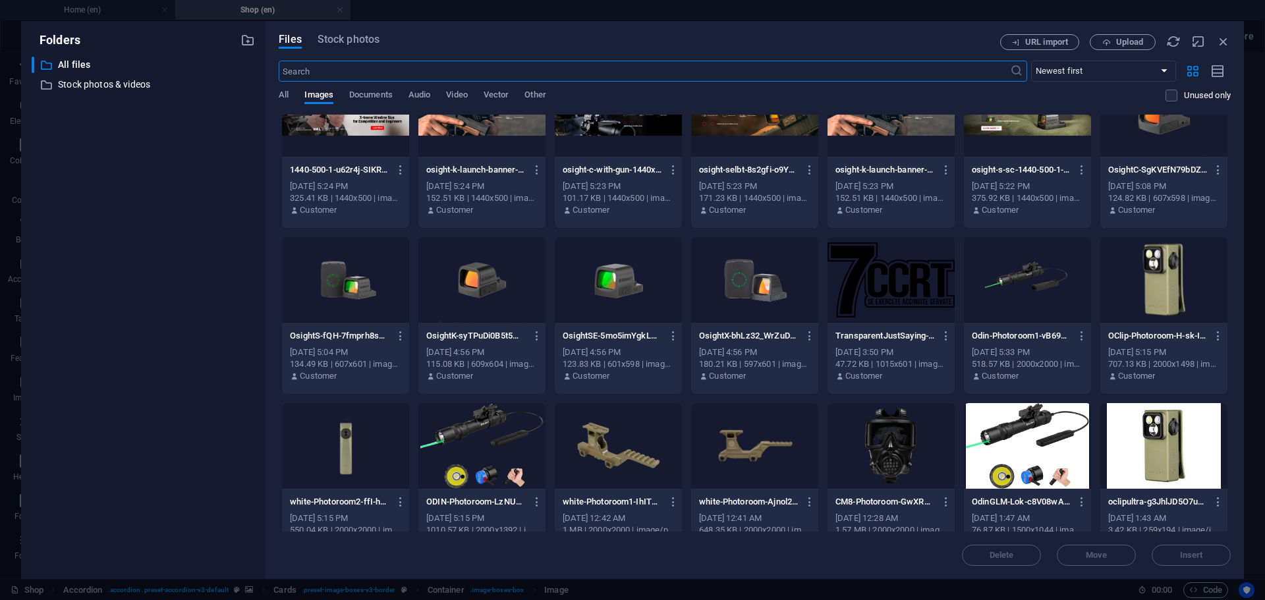
click at [341, 442] on div at bounding box center [345, 446] width 127 height 86
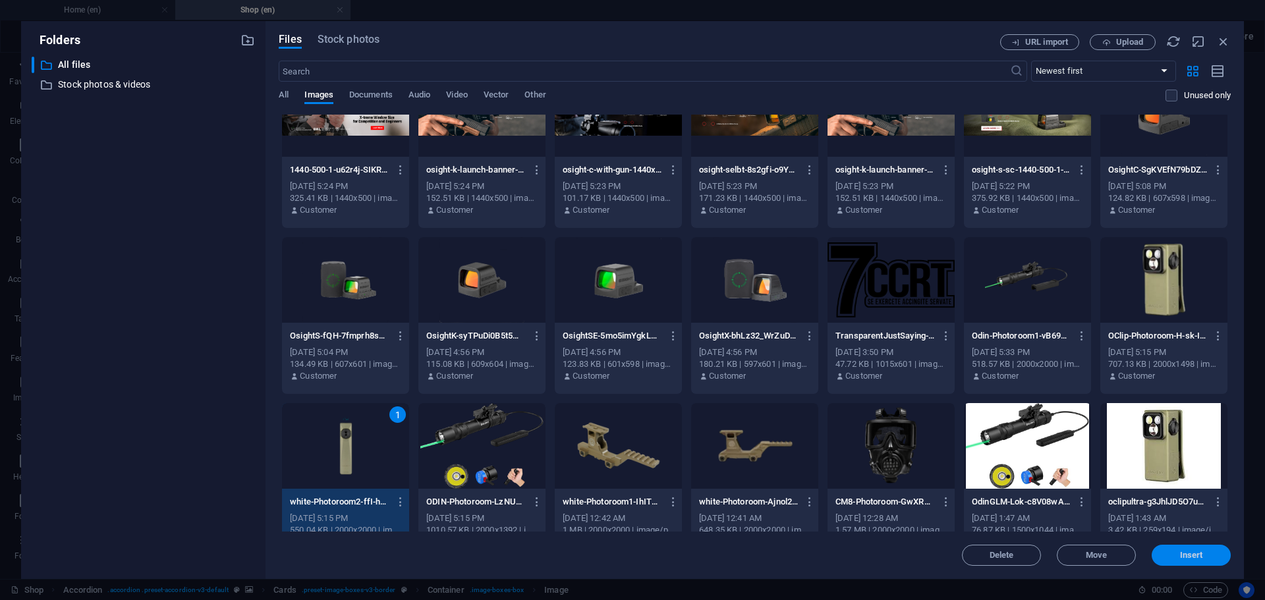
click at [1189, 557] on span "Insert" at bounding box center [1191, 556] width 23 height 8
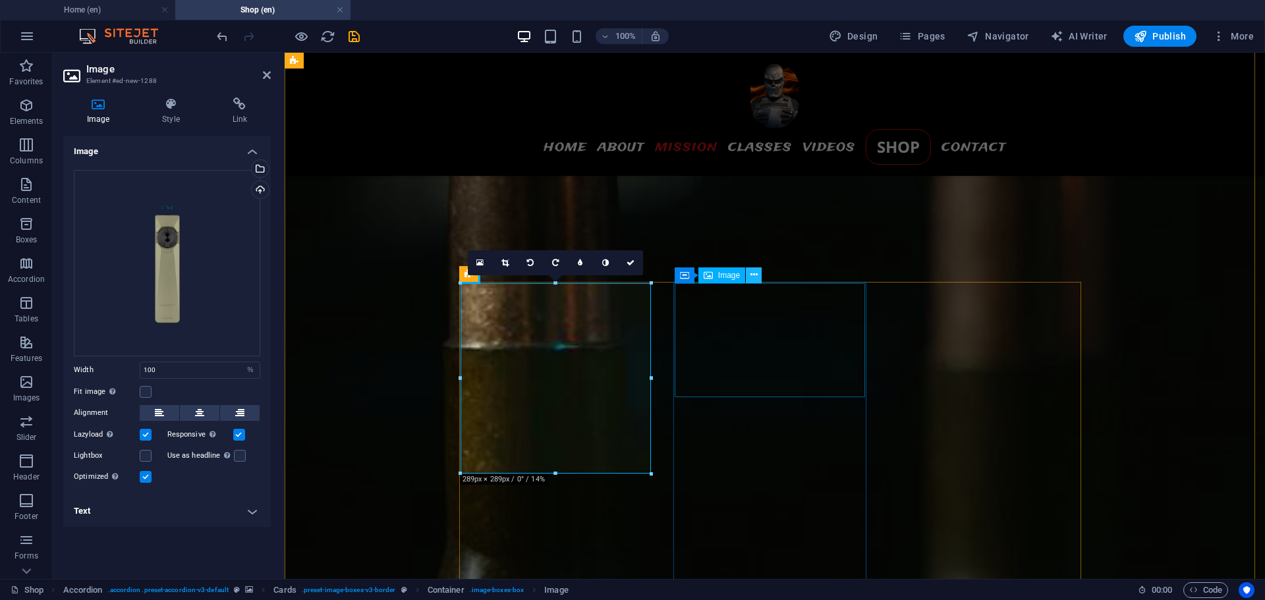
click at [752, 272] on icon at bounding box center [754, 275] width 7 height 14
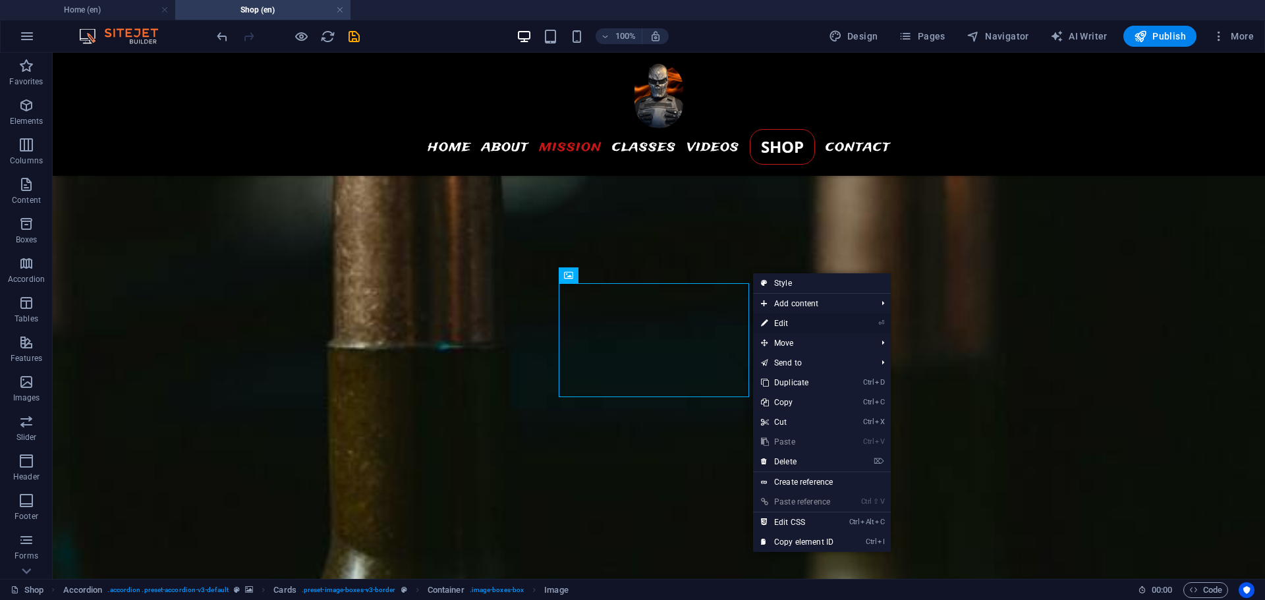
click at [785, 320] on link "⏎ Edit" at bounding box center [797, 324] width 88 height 20
select select "%"
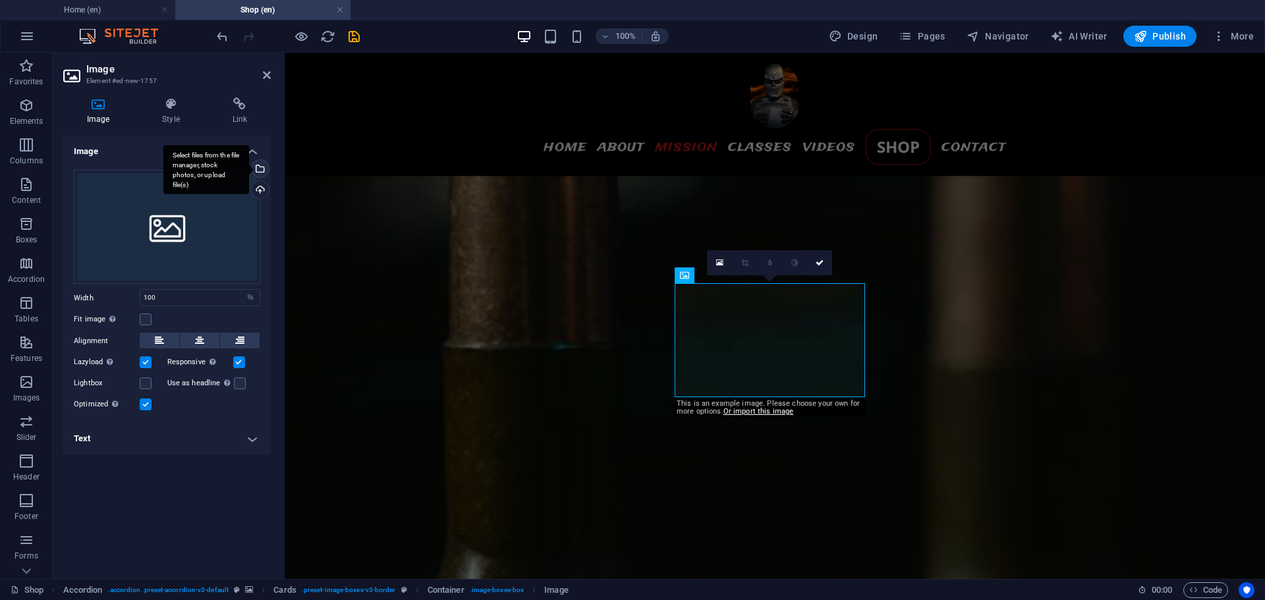
click at [264, 165] on div "Select files from the file manager, stock photos, or upload file(s)" at bounding box center [259, 170] width 20 height 20
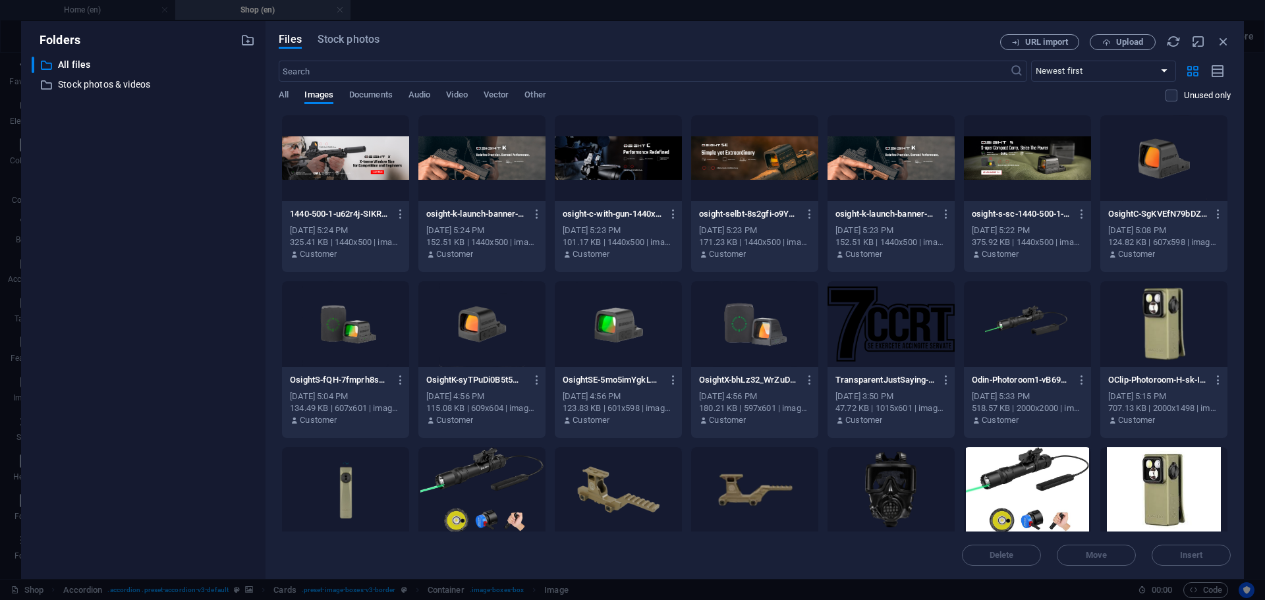
click at [1152, 310] on div at bounding box center [1163, 324] width 127 height 86
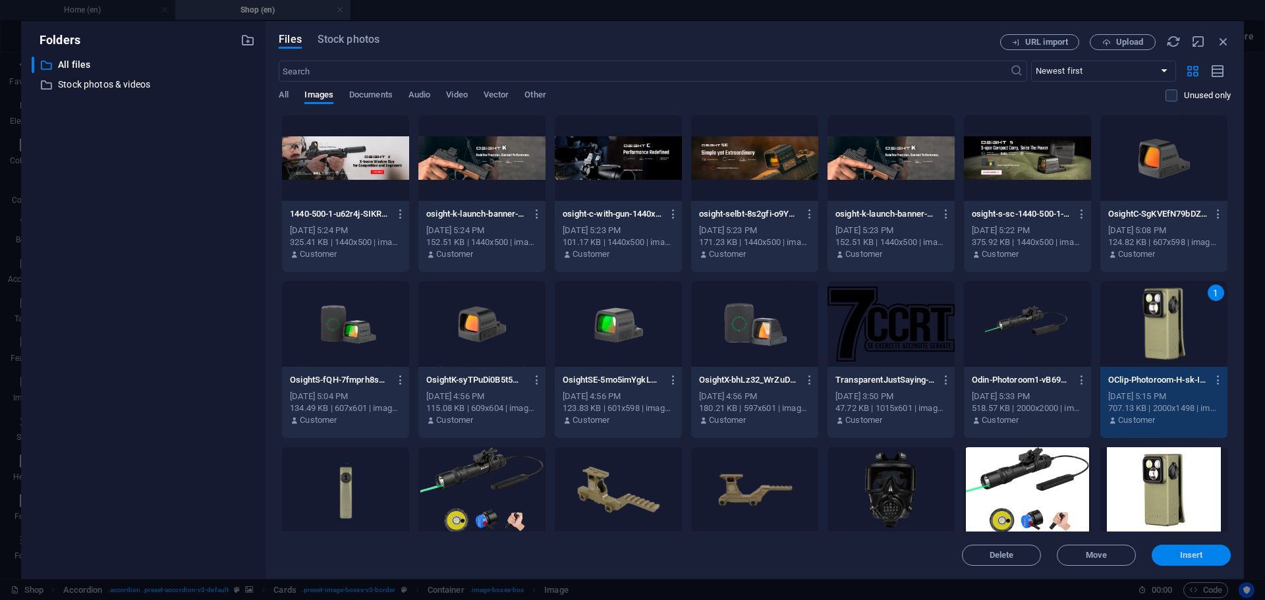
drag, startPoint x: 1186, startPoint y: 552, endPoint x: 903, endPoint y: 499, distance: 288.2
click at [1186, 552] on span "Insert" at bounding box center [1191, 556] width 23 height 8
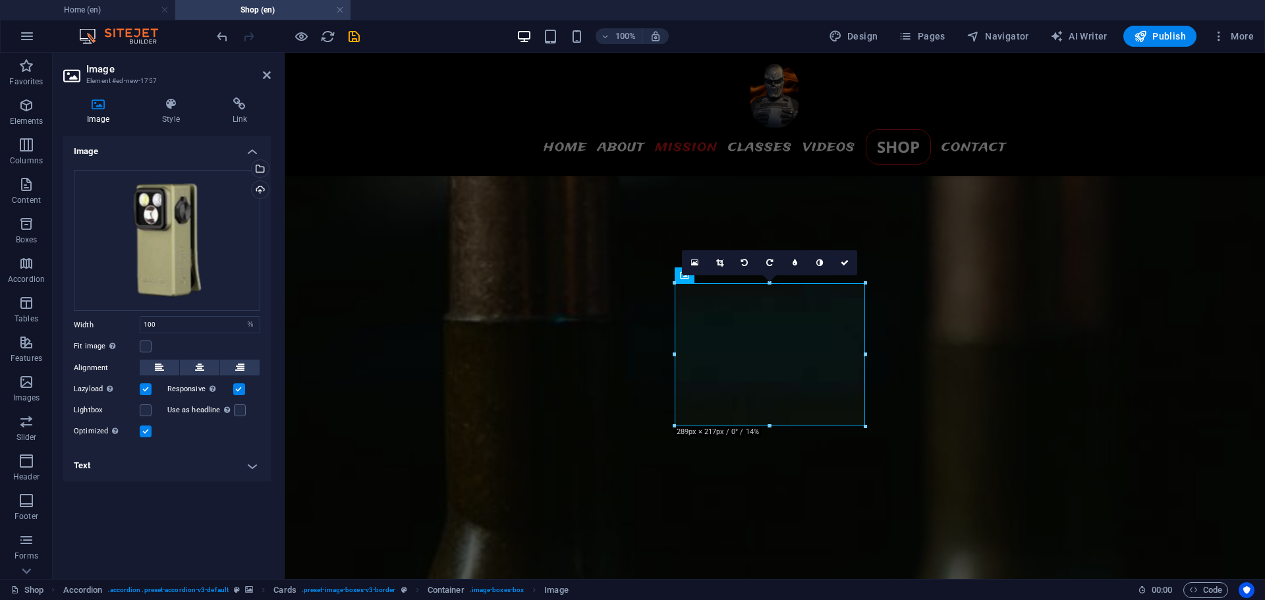
scroll to position [2023, 0]
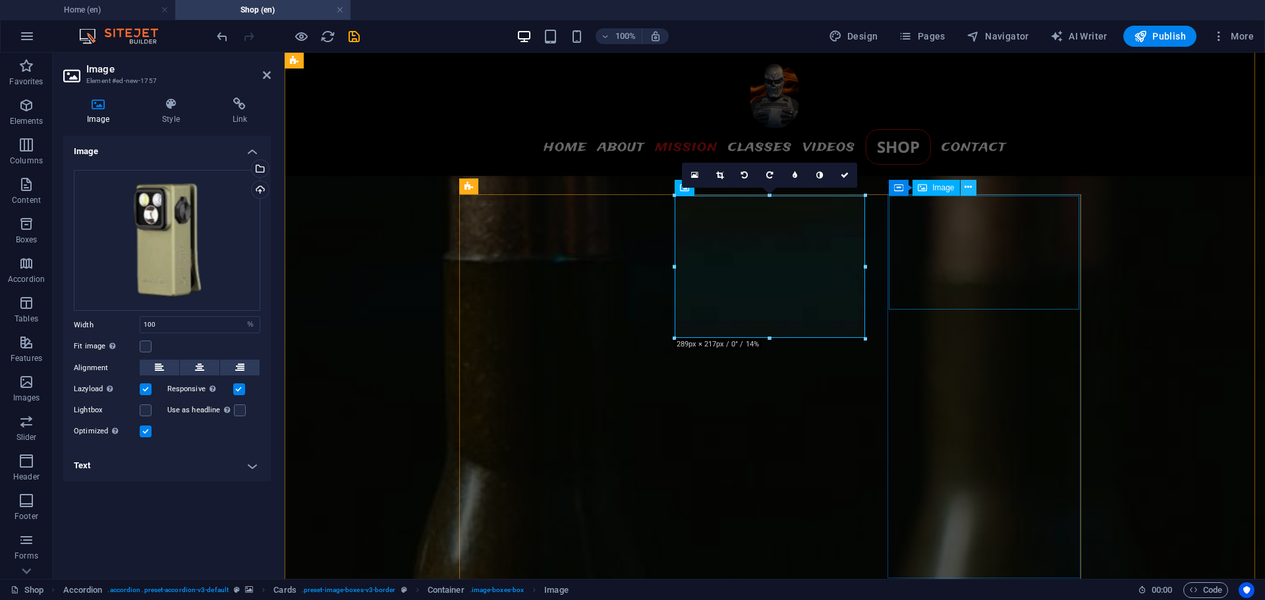
click at [971, 188] on icon at bounding box center [968, 188] width 7 height 14
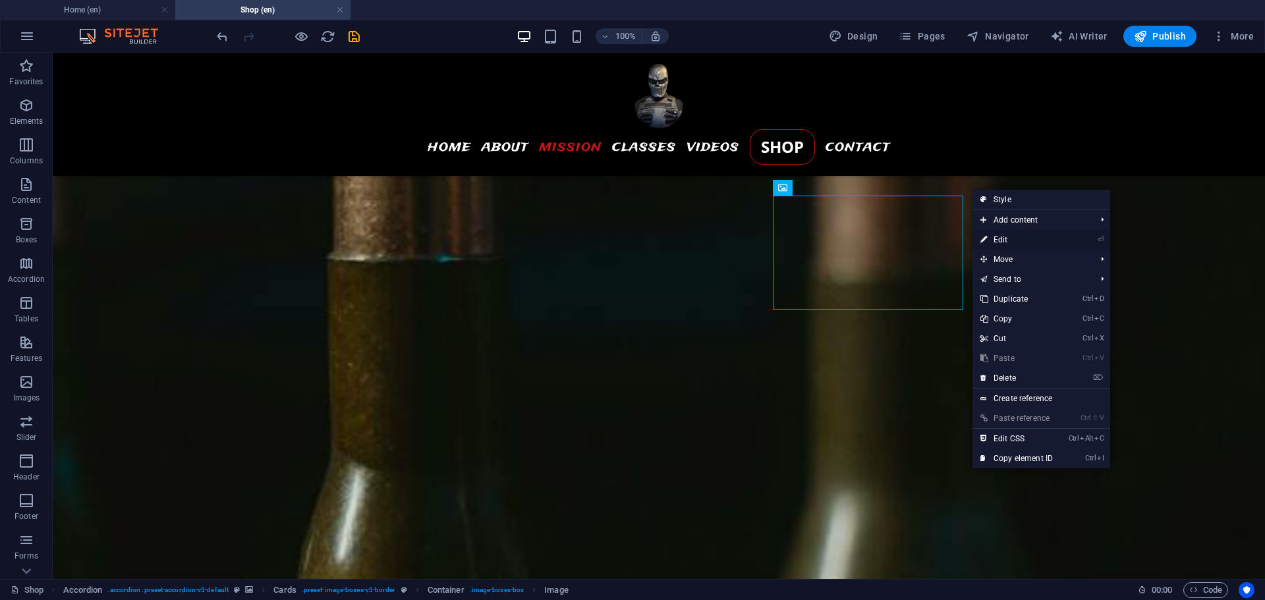
click at [1011, 237] on link "⏎ Edit" at bounding box center [1017, 240] width 88 height 20
select select "%"
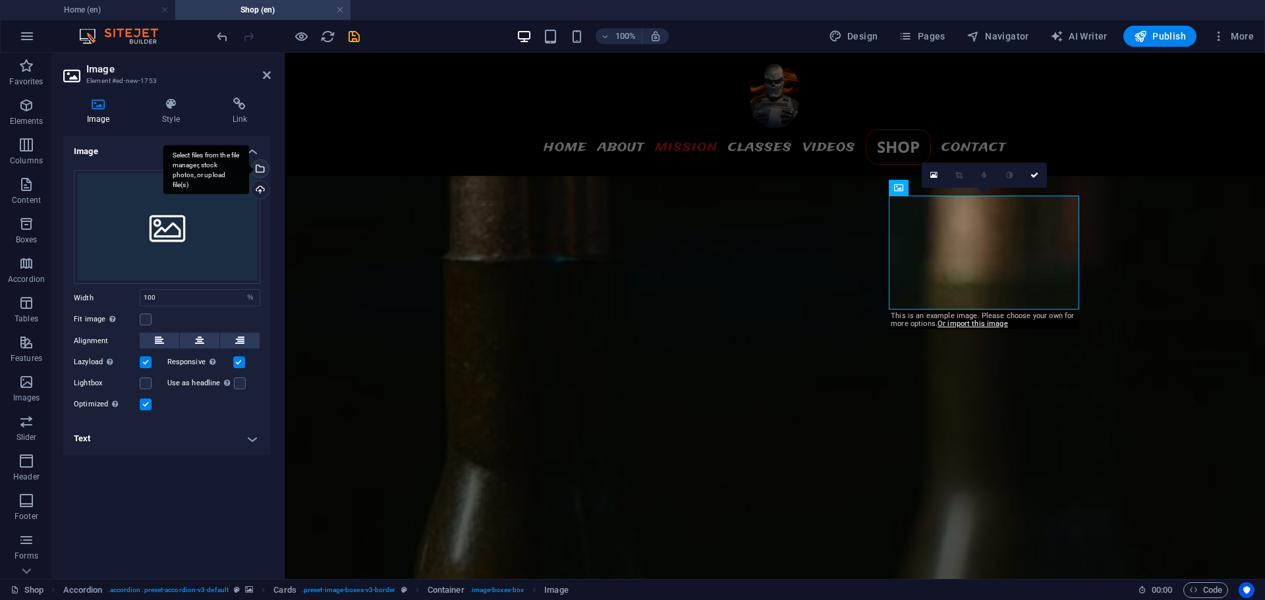
click at [260, 166] on div "Select files from the file manager, stock photos, or upload file(s)" at bounding box center [259, 170] width 20 height 20
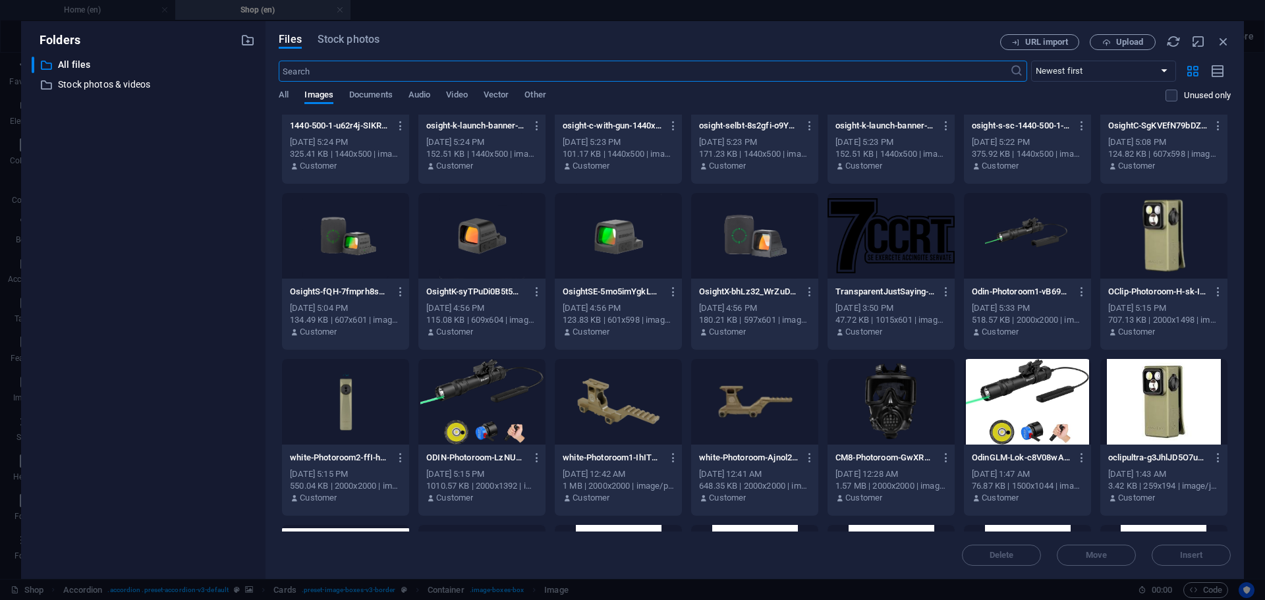
scroll to position [0, 0]
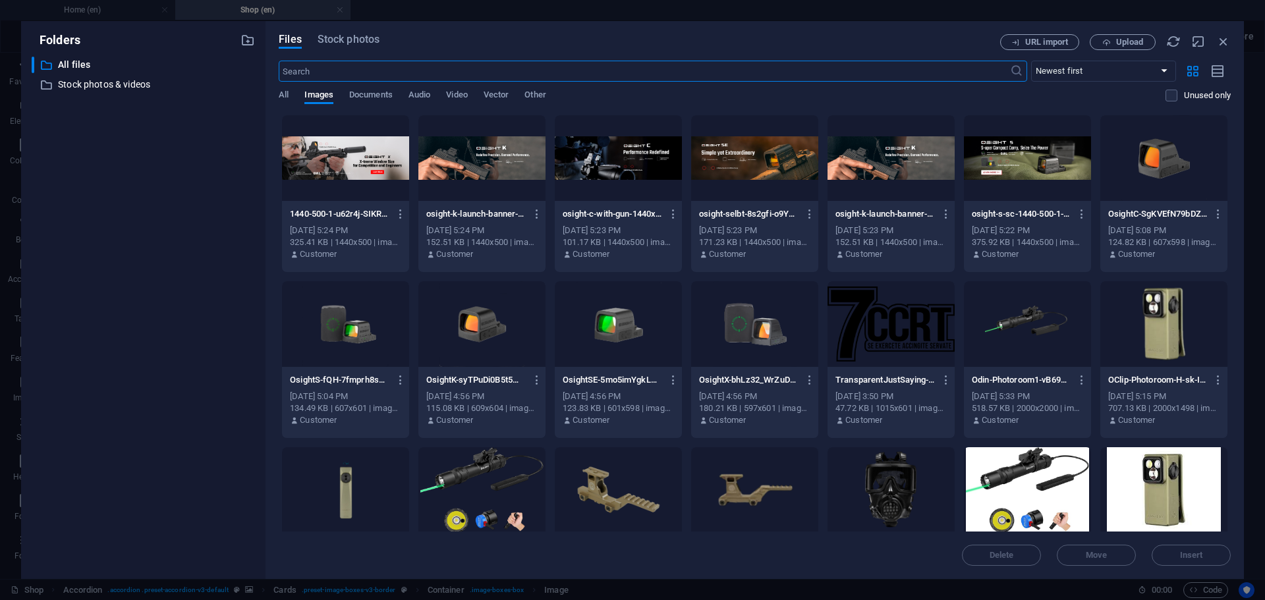
click at [1022, 312] on div at bounding box center [1027, 324] width 127 height 86
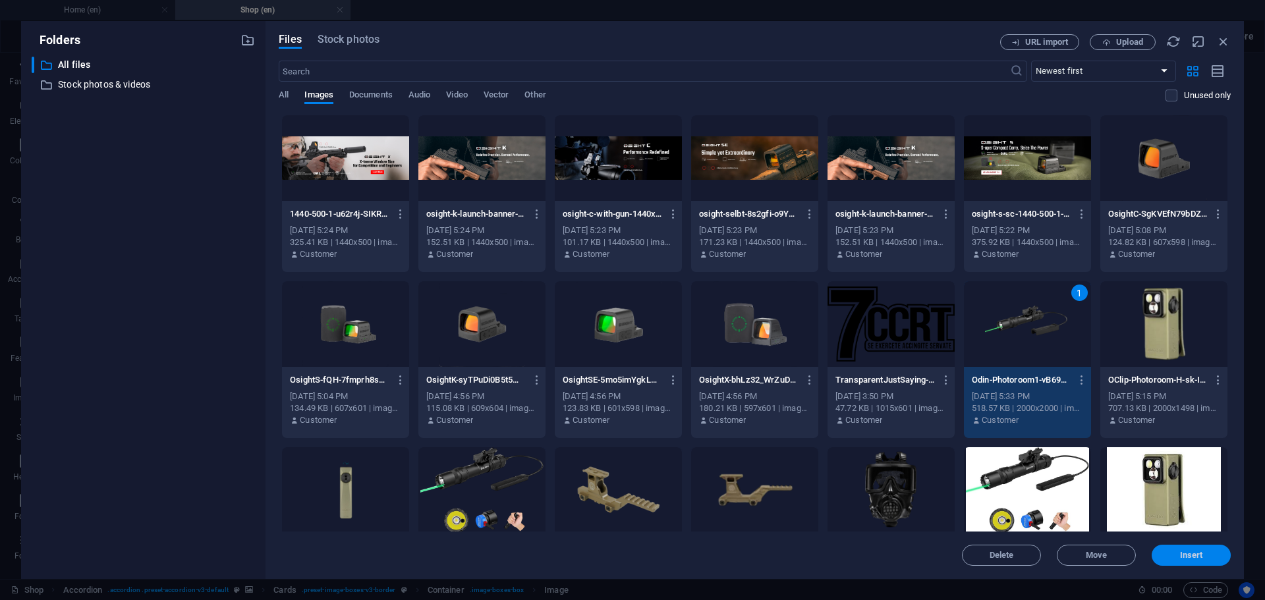
drag, startPoint x: 1185, startPoint y: 552, endPoint x: 900, endPoint y: 499, distance: 289.4
click at [1185, 552] on span "Insert" at bounding box center [1191, 556] width 23 height 8
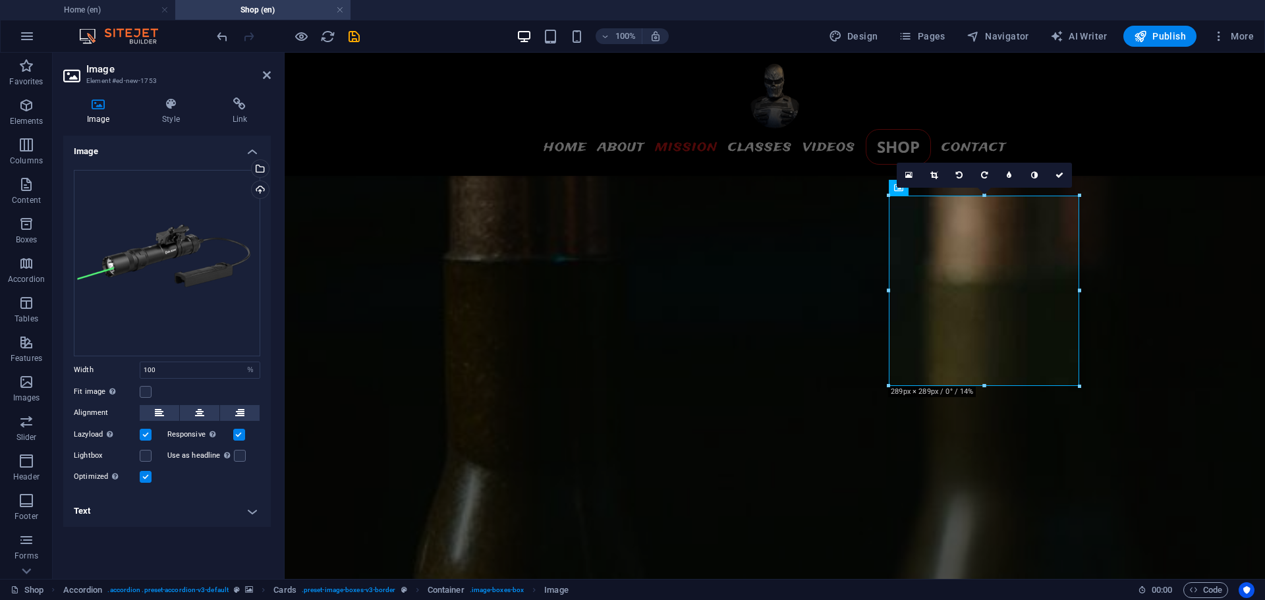
click at [1160, 308] on figure at bounding box center [775, 433] width 980 height 2241
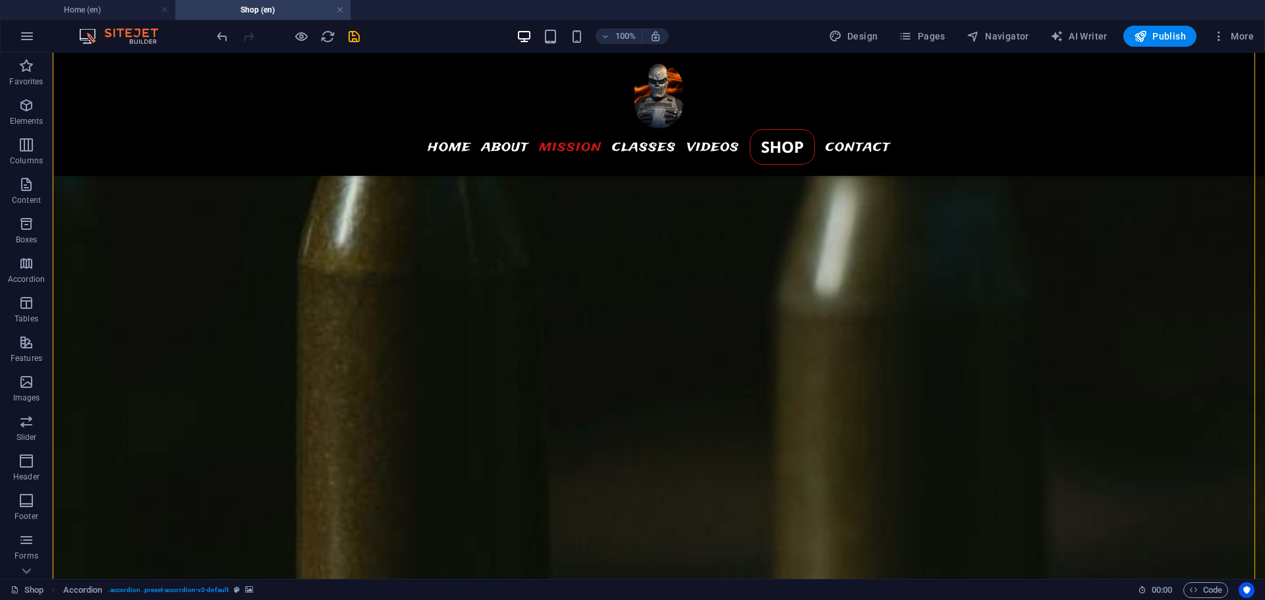
scroll to position [2418, 0]
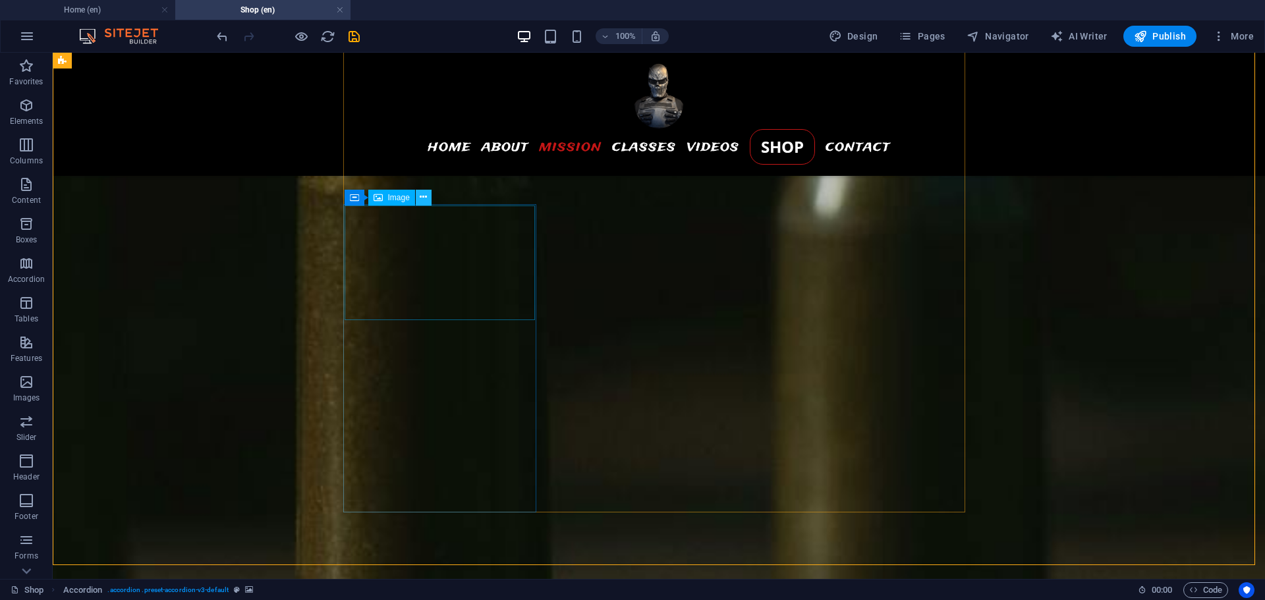
click at [426, 194] on icon at bounding box center [423, 197] width 7 height 14
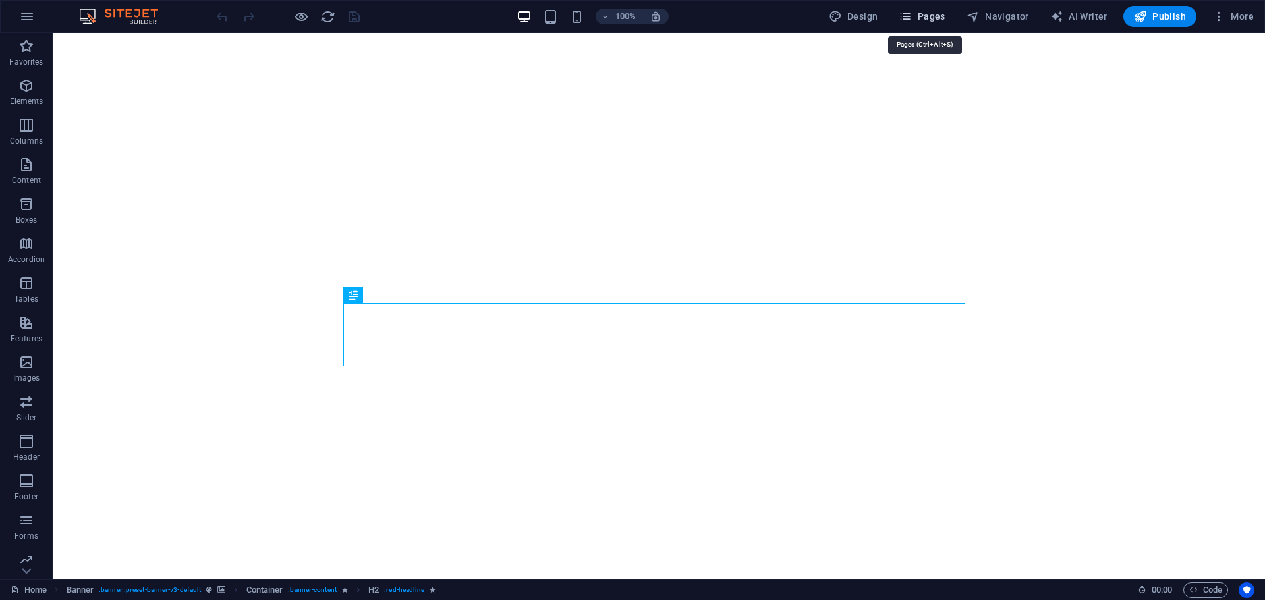
click at [907, 16] on icon "button" at bounding box center [905, 16] width 13 height 13
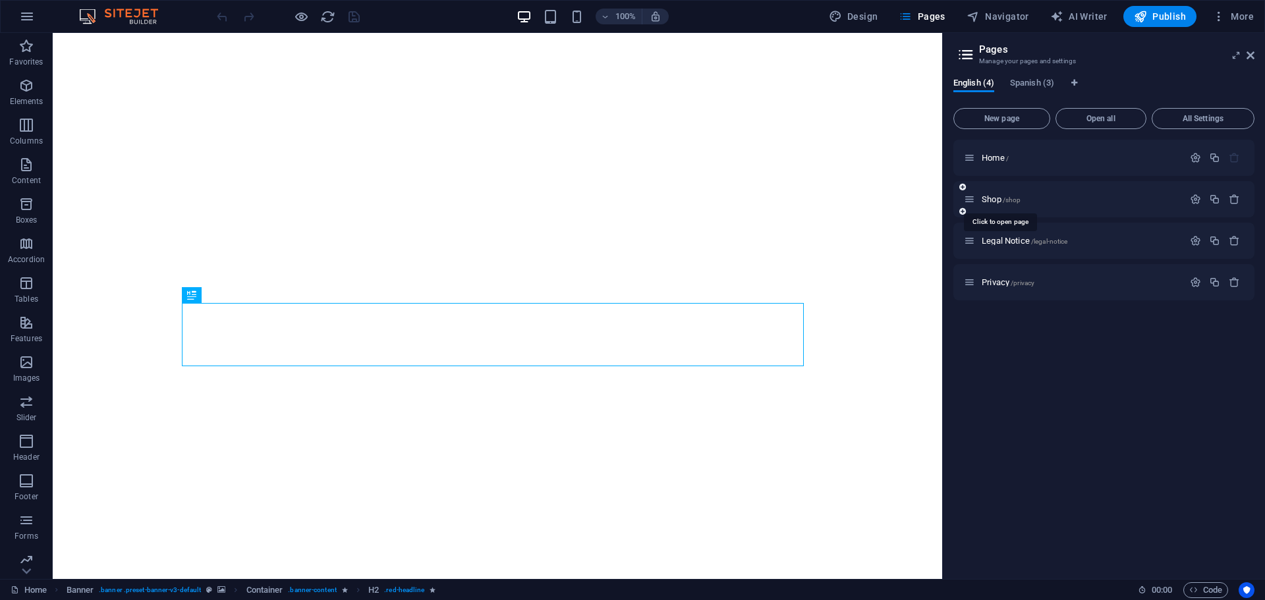
click at [991, 194] on div "Shop /shop" at bounding box center [1073, 199] width 219 height 15
click at [986, 200] on span "Shop /shop" at bounding box center [1001, 199] width 39 height 10
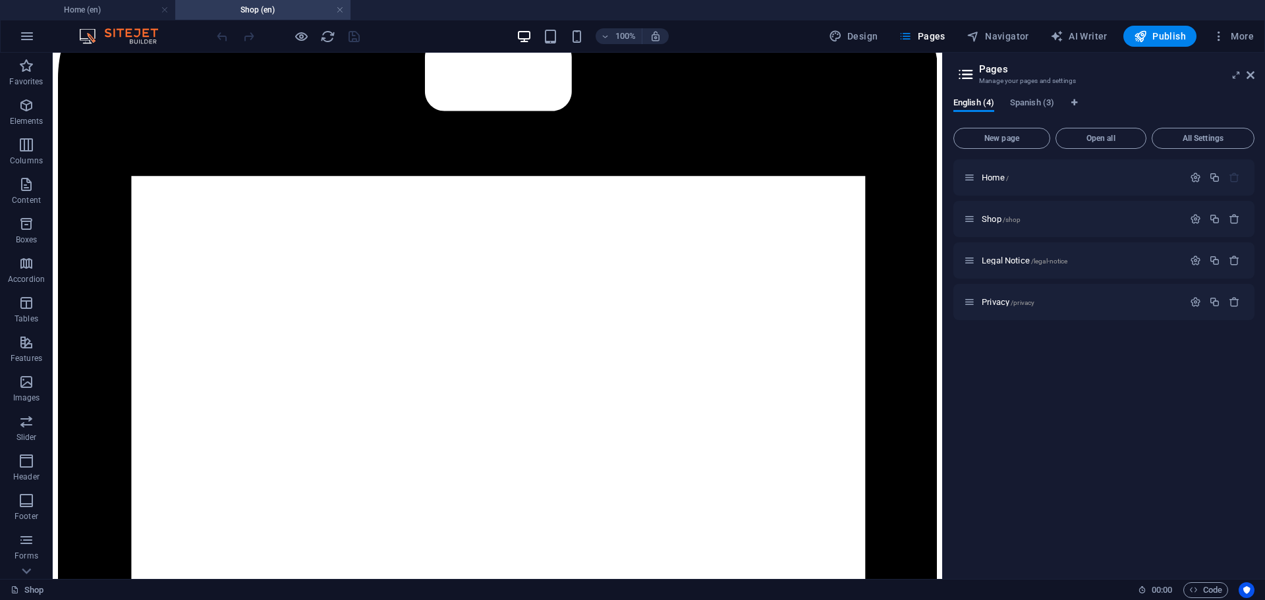
scroll to position [1801, 0]
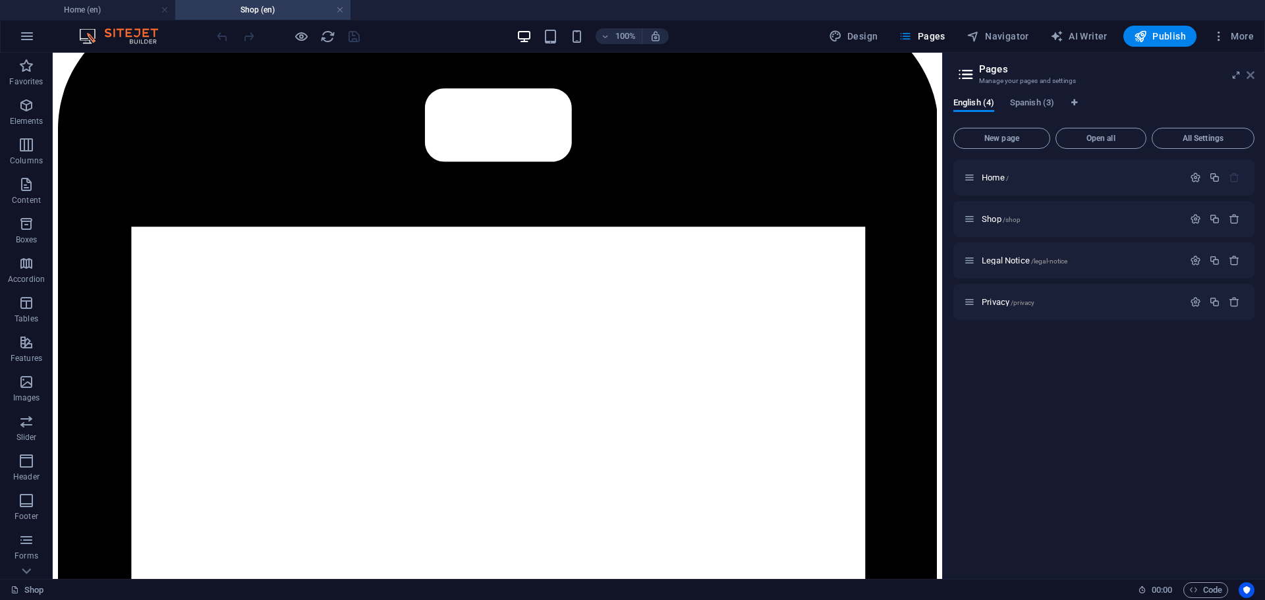
drag, startPoint x: 1251, startPoint y: 74, endPoint x: 1193, endPoint y: 22, distance: 77.9
click at [1251, 74] on icon at bounding box center [1251, 75] width 8 height 11
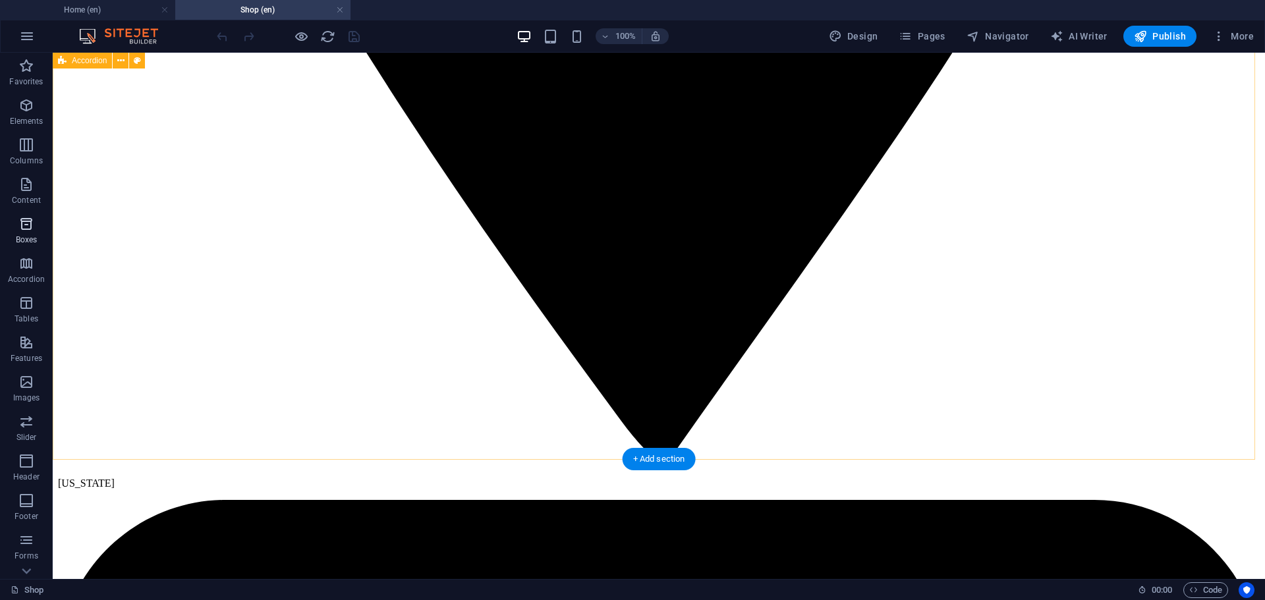
scroll to position [1779, 0]
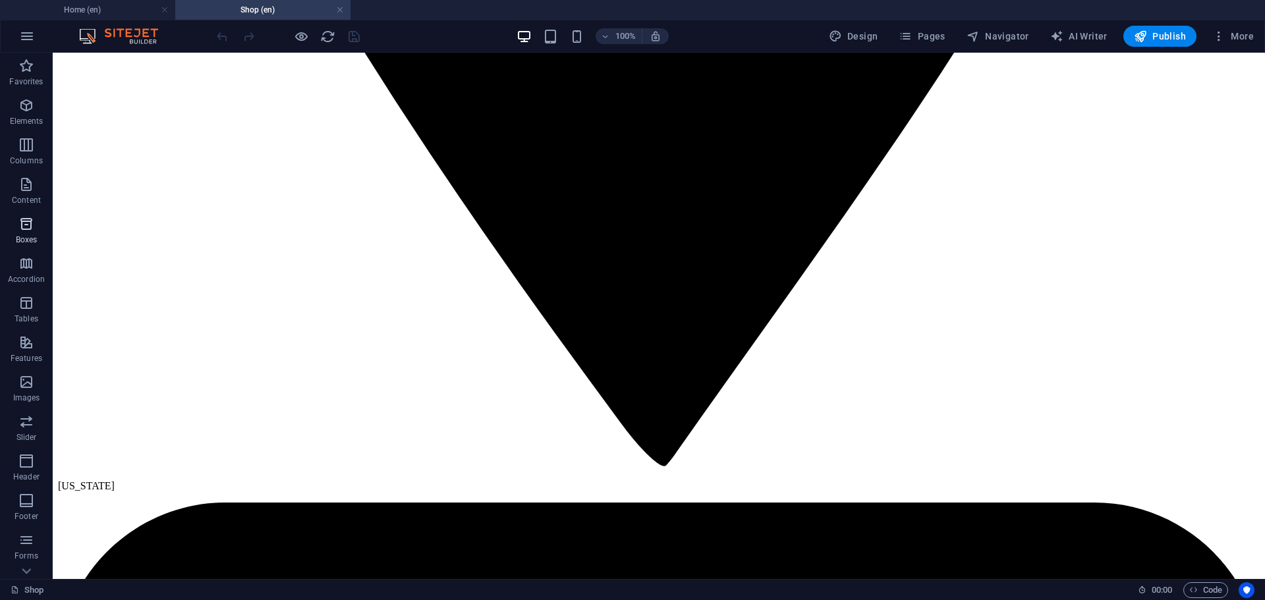
click at [27, 219] on icon "button" at bounding box center [26, 224] width 16 height 16
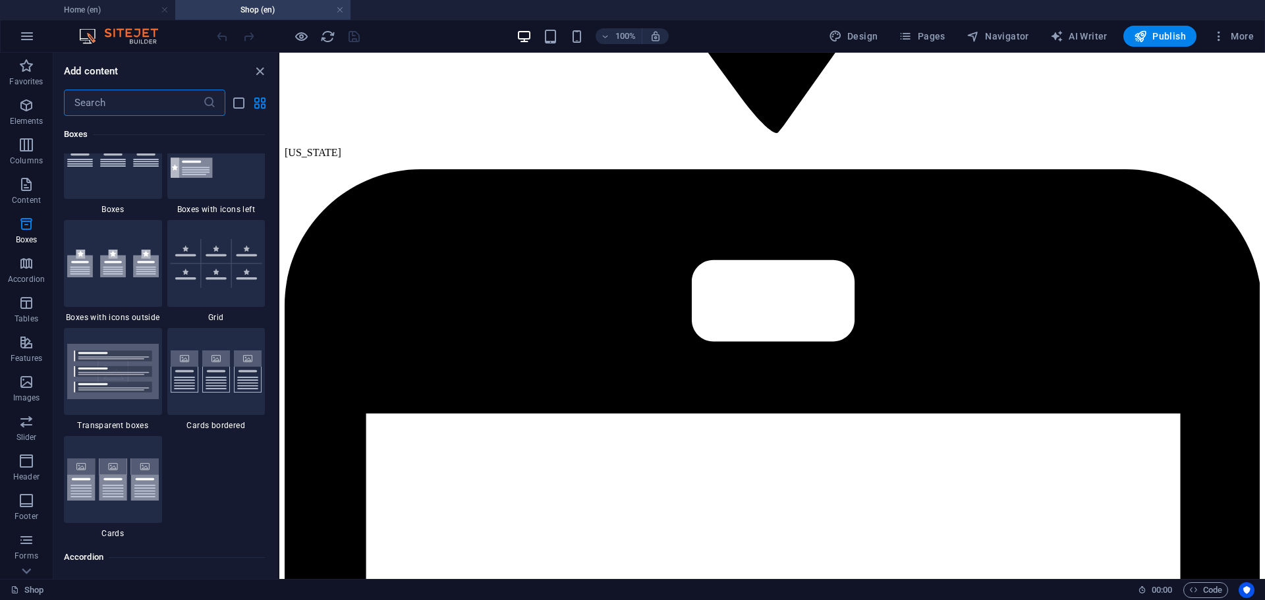
scroll to position [3788, 0]
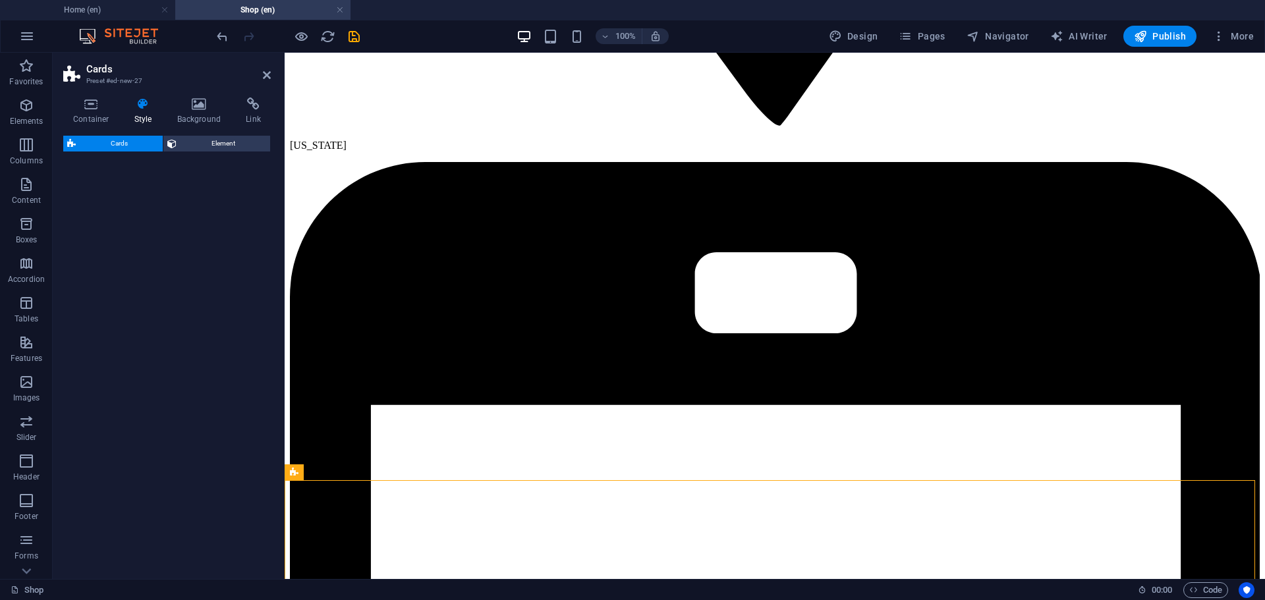
select select "rem"
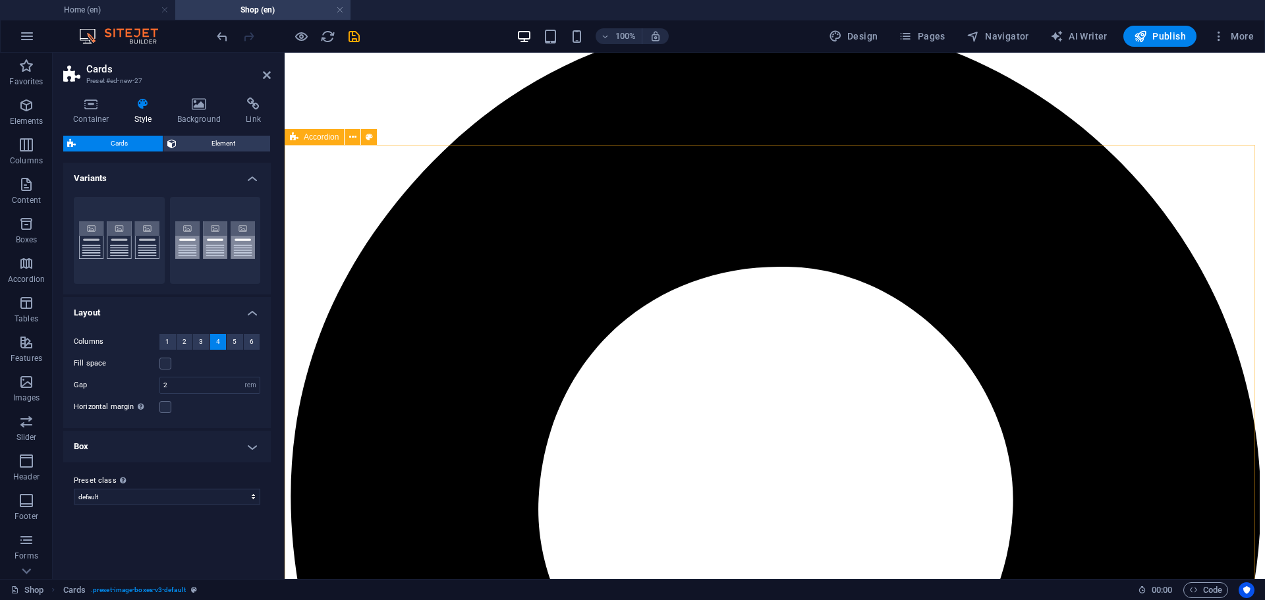
scroll to position [417, 0]
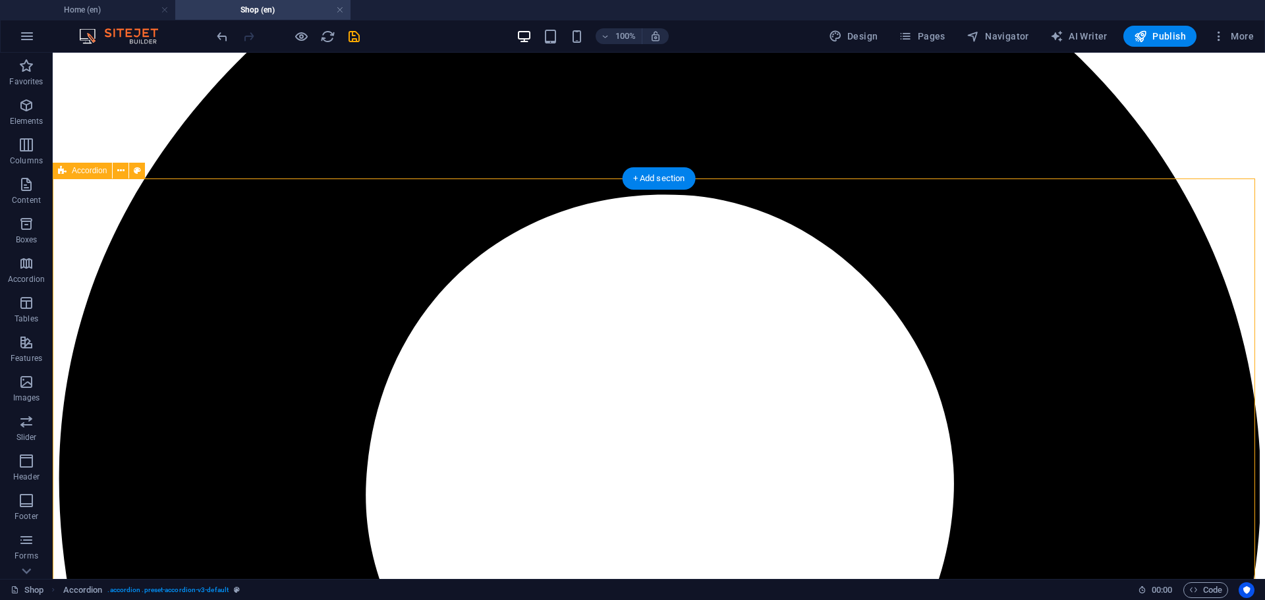
scroll to position [593, 0]
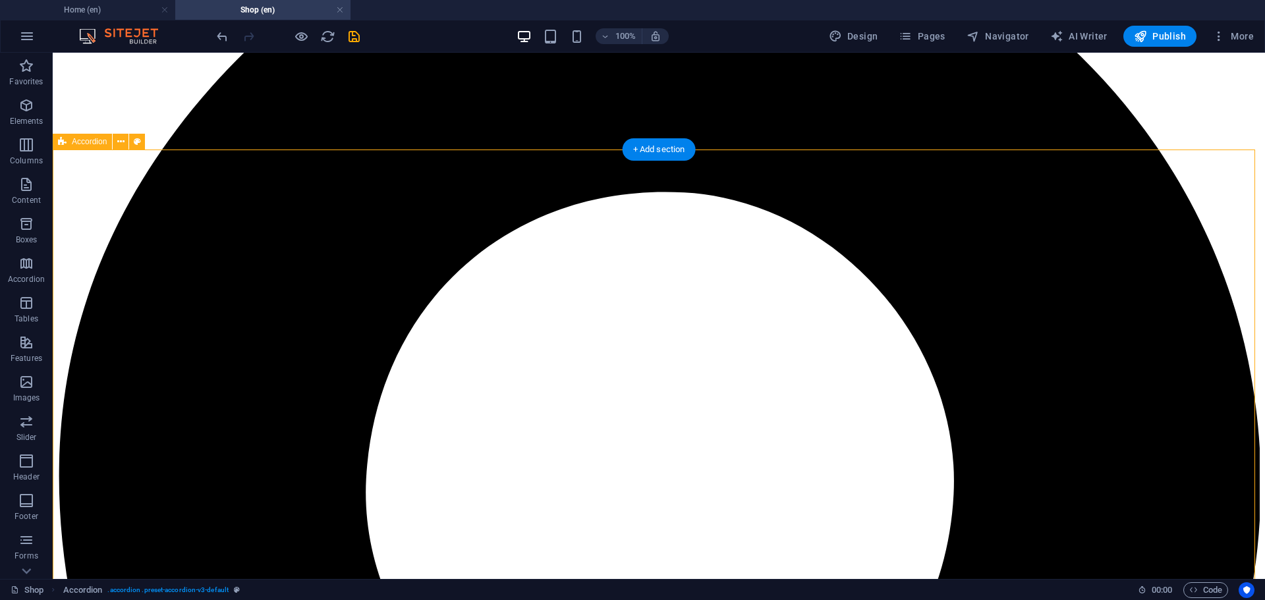
click at [123, 140] on icon at bounding box center [120, 142] width 7 height 14
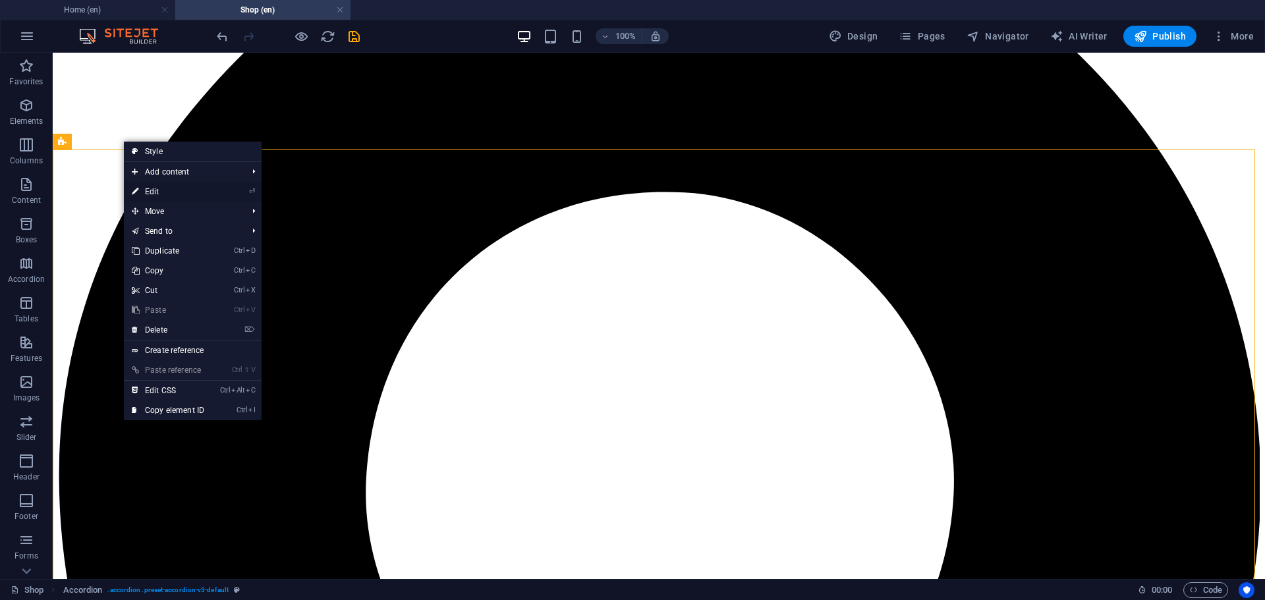
click at [159, 192] on link "⏎ Edit" at bounding box center [168, 192] width 88 height 20
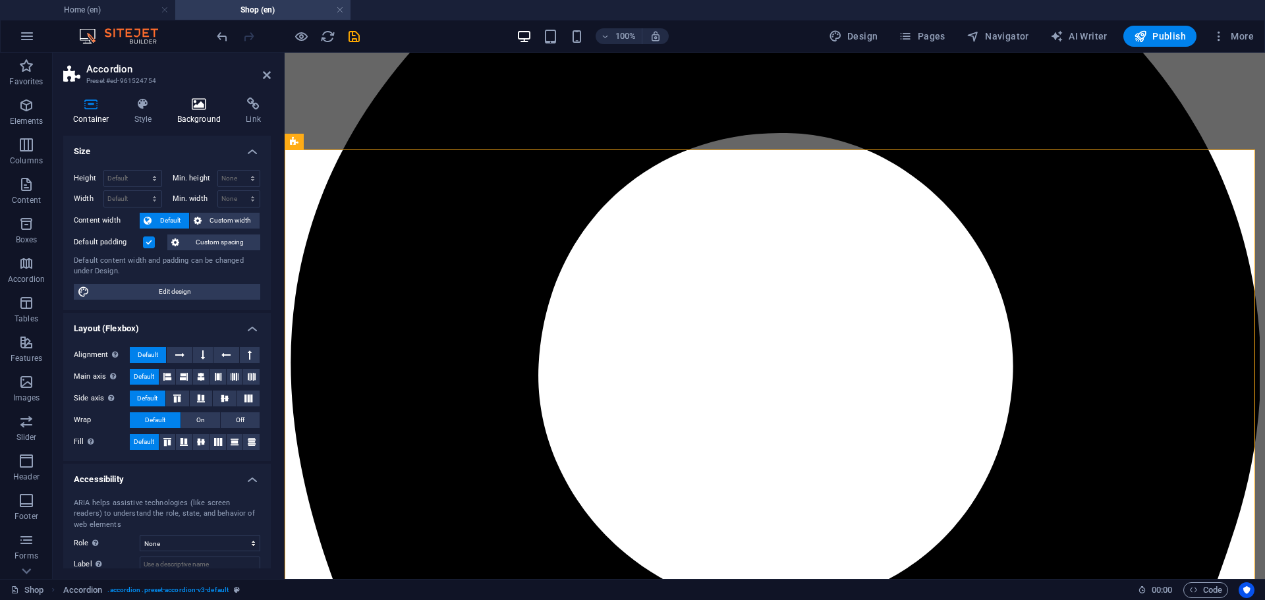
click at [202, 103] on icon at bounding box center [199, 104] width 64 height 13
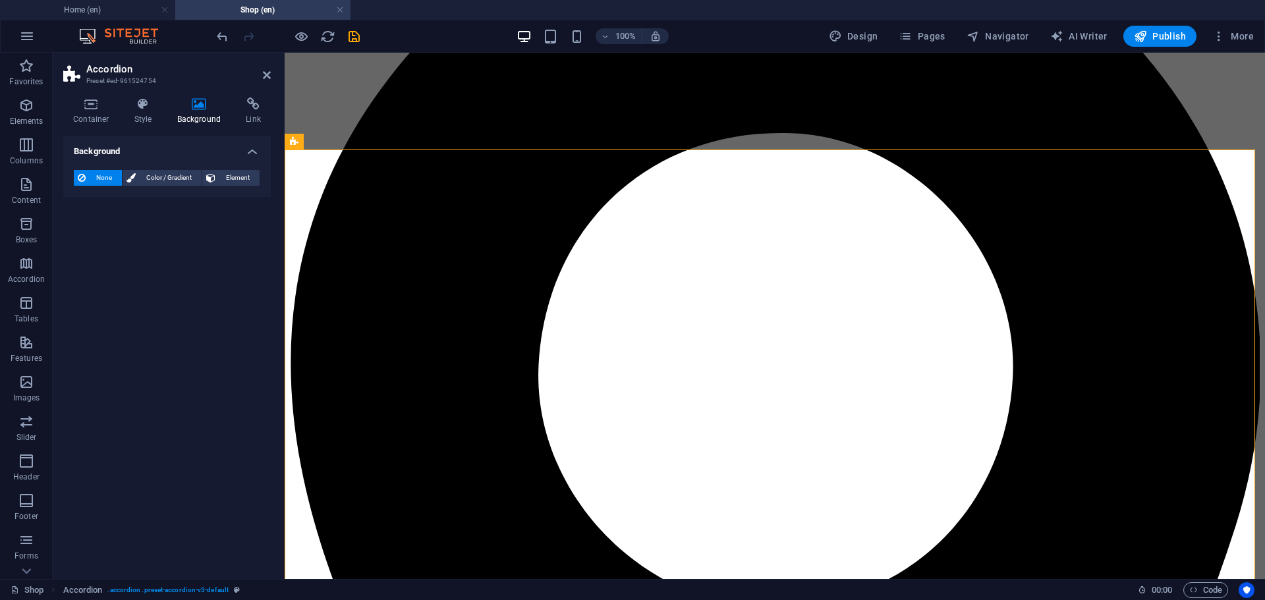
click at [194, 103] on icon at bounding box center [199, 104] width 64 height 13
click at [96, 106] on icon at bounding box center [91, 104] width 56 height 13
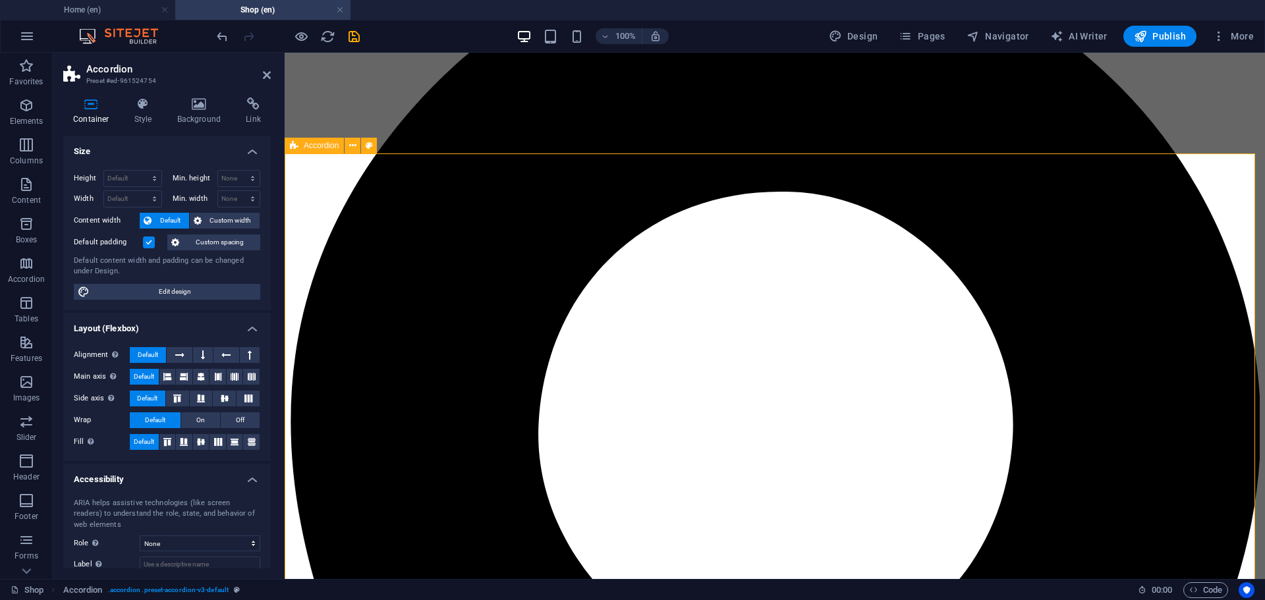
scroll to position [374, 0]
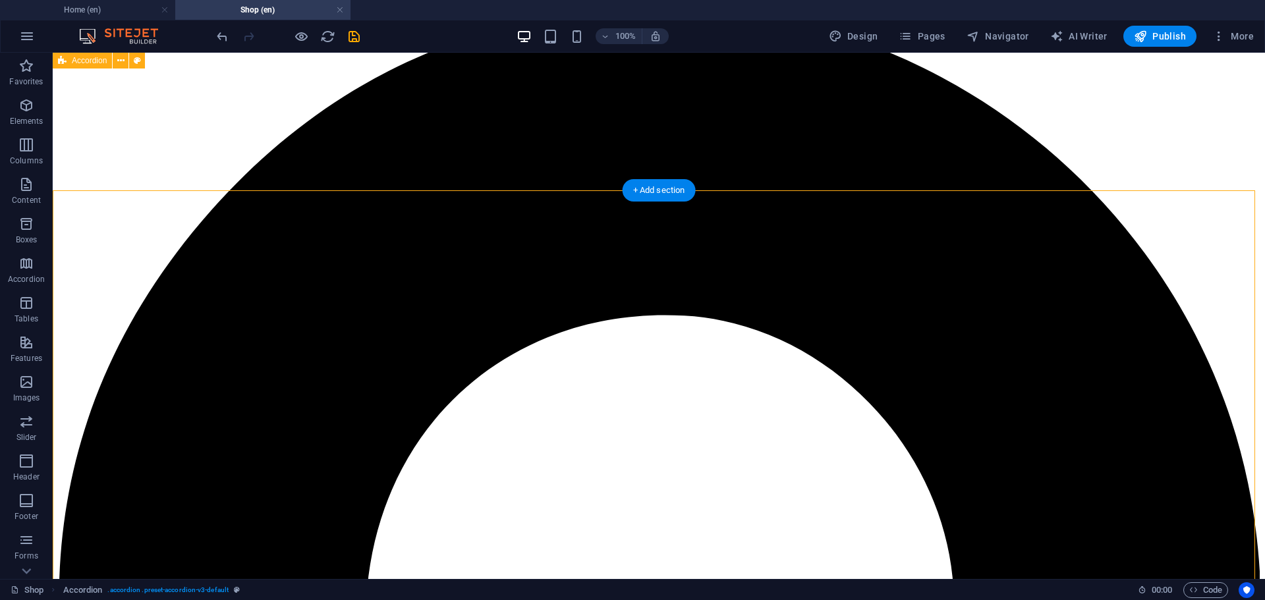
scroll to position [440, 0]
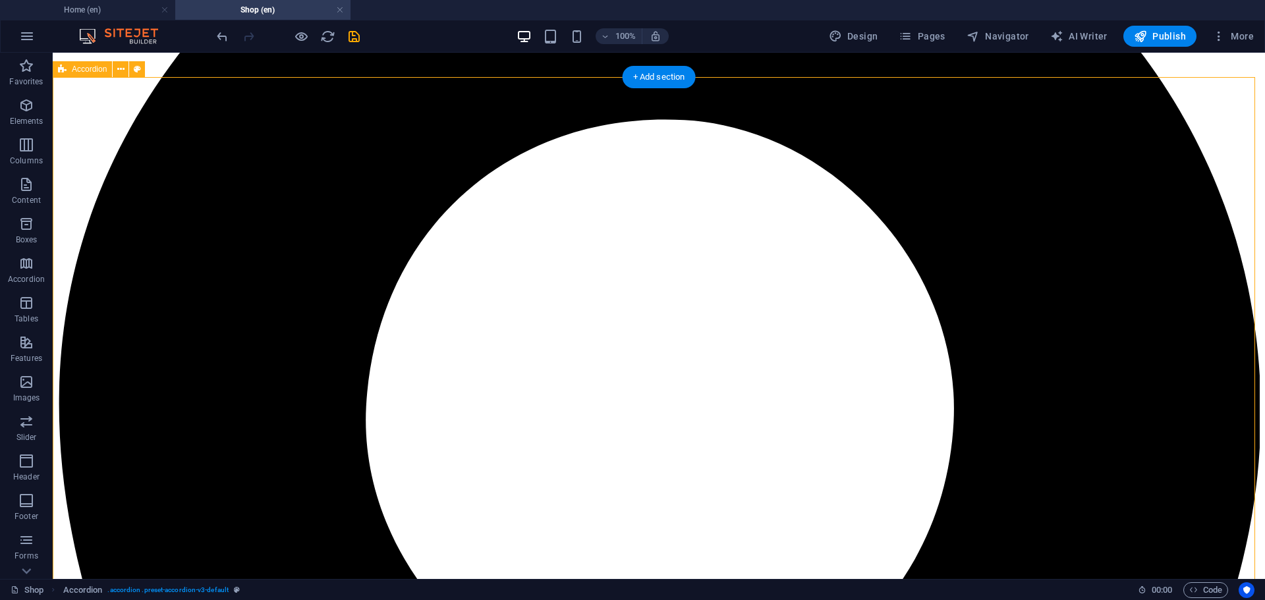
scroll to position [703, 0]
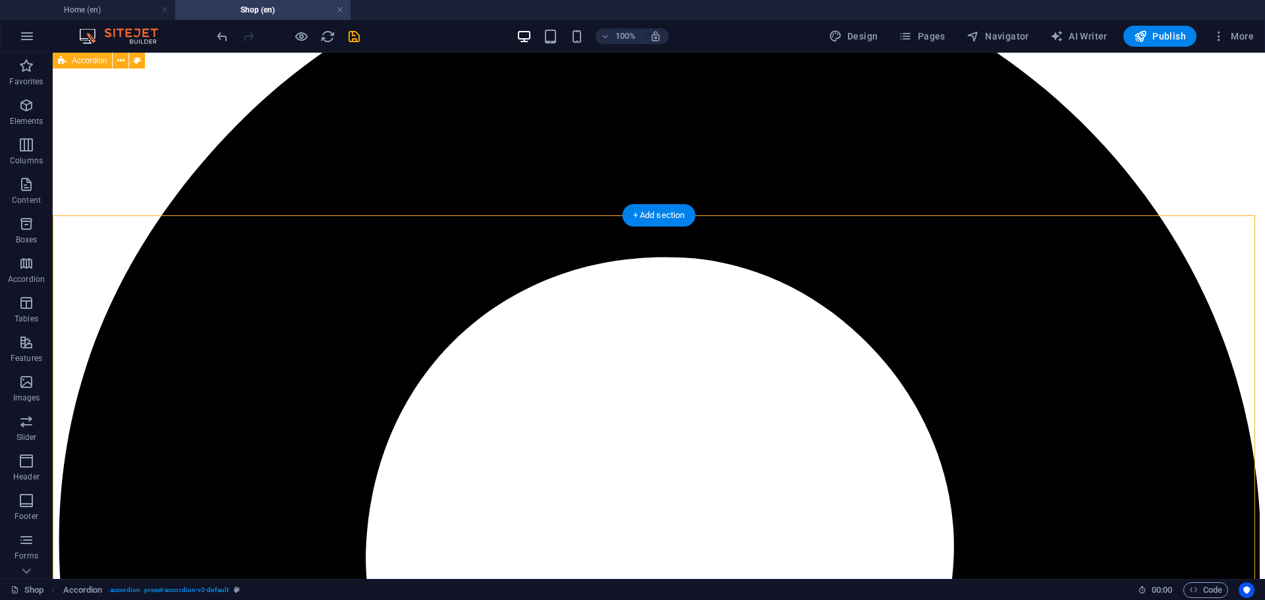
scroll to position [527, 0]
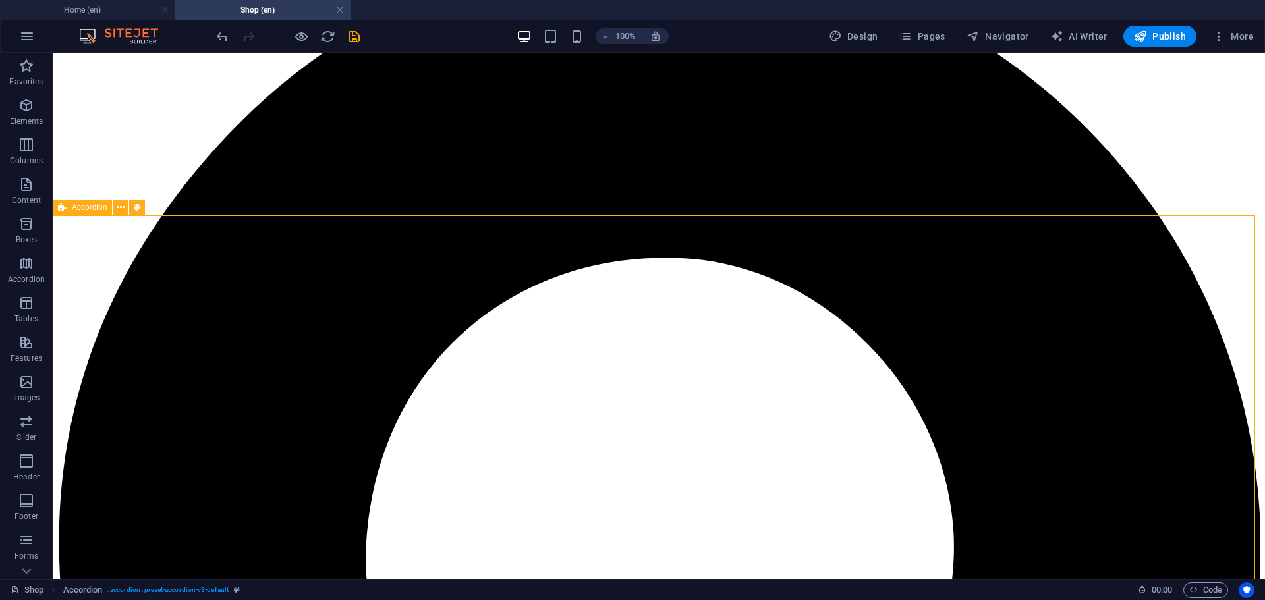
click at [80, 208] on span "Accordion" at bounding box center [89, 208] width 35 height 8
click at [121, 208] on icon at bounding box center [120, 208] width 7 height 14
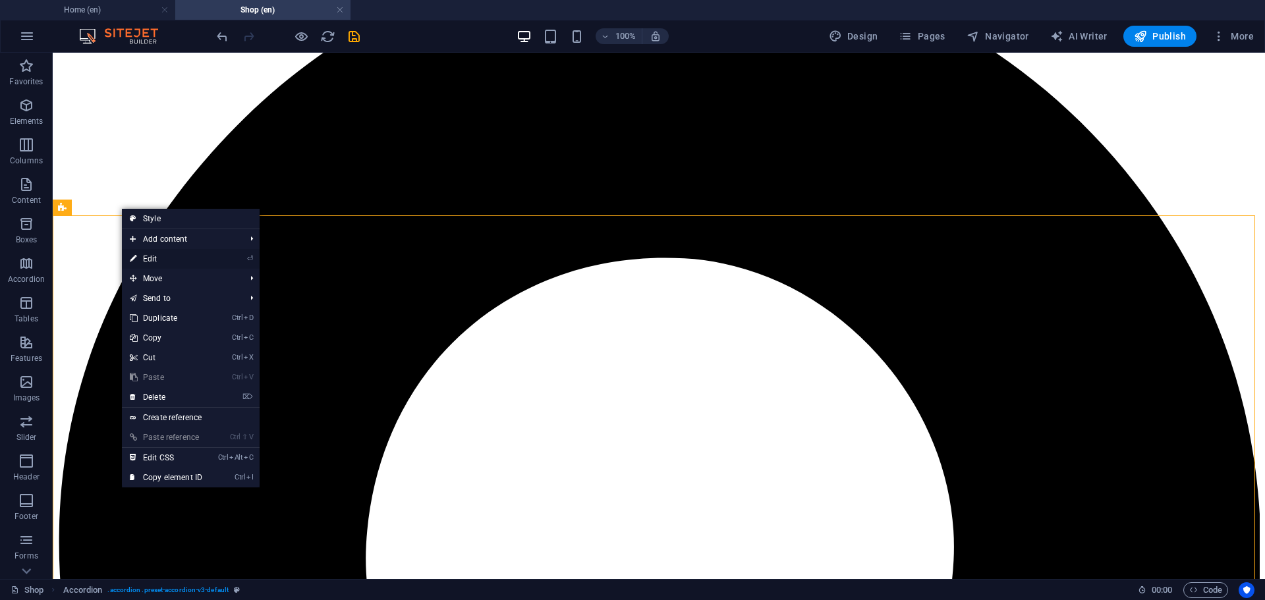
click at [153, 254] on link "⏎ Edit" at bounding box center [166, 259] width 88 height 20
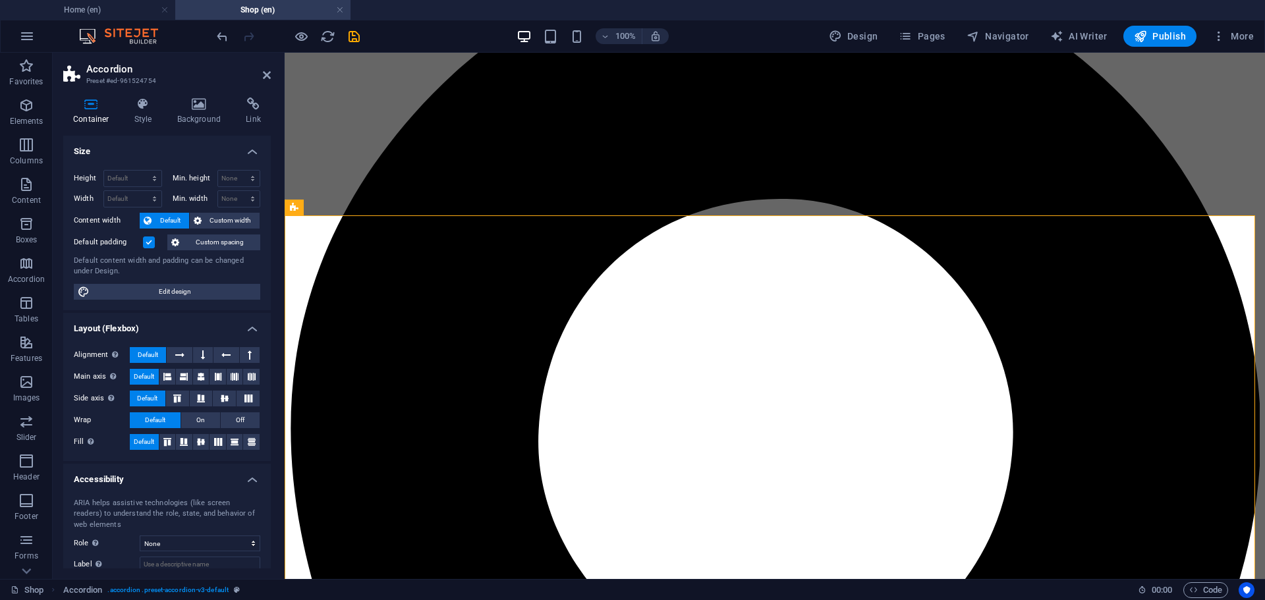
click at [88, 109] on icon at bounding box center [91, 104] width 56 height 13
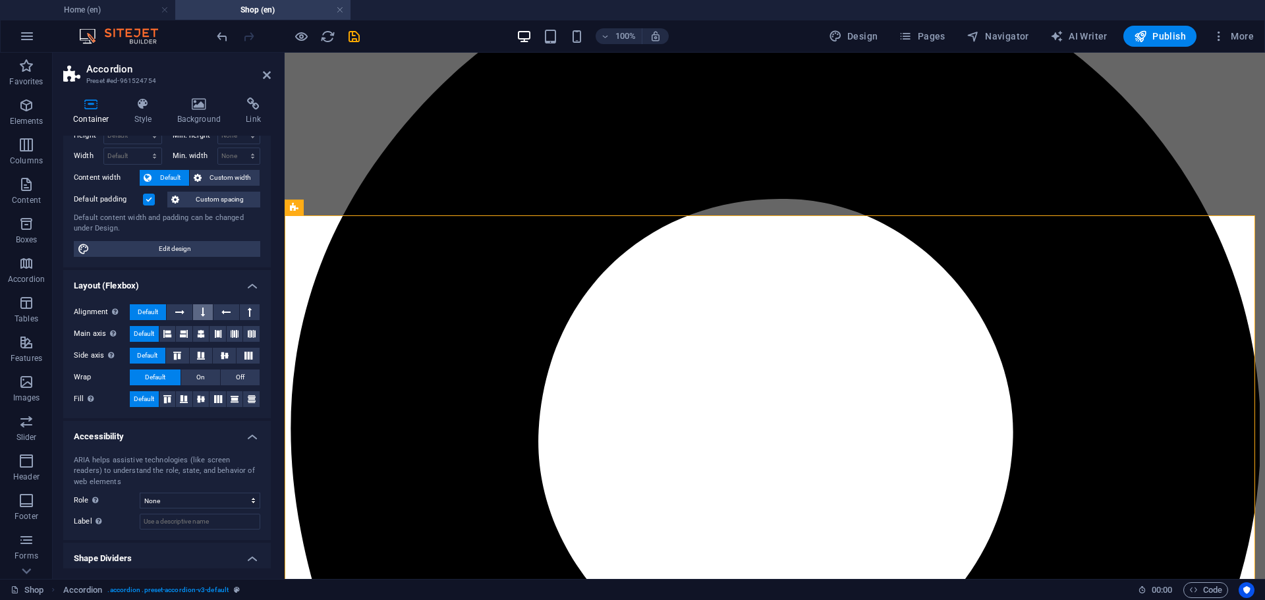
scroll to position [0, 0]
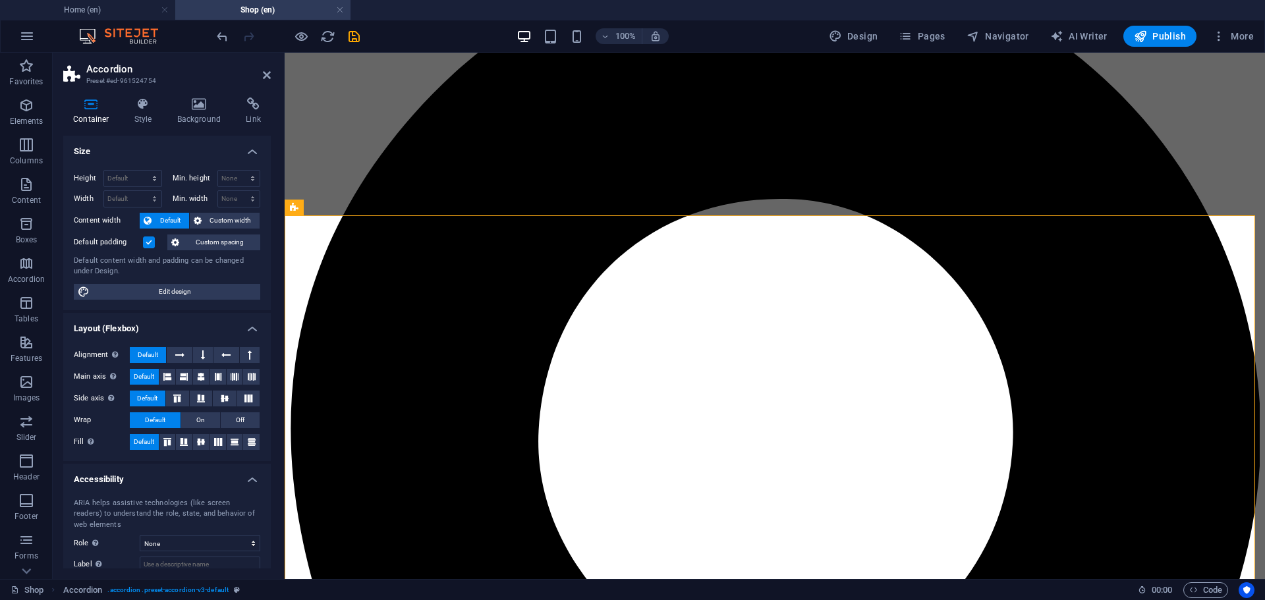
click at [252, 153] on h4 "Size" at bounding box center [167, 148] width 208 height 24
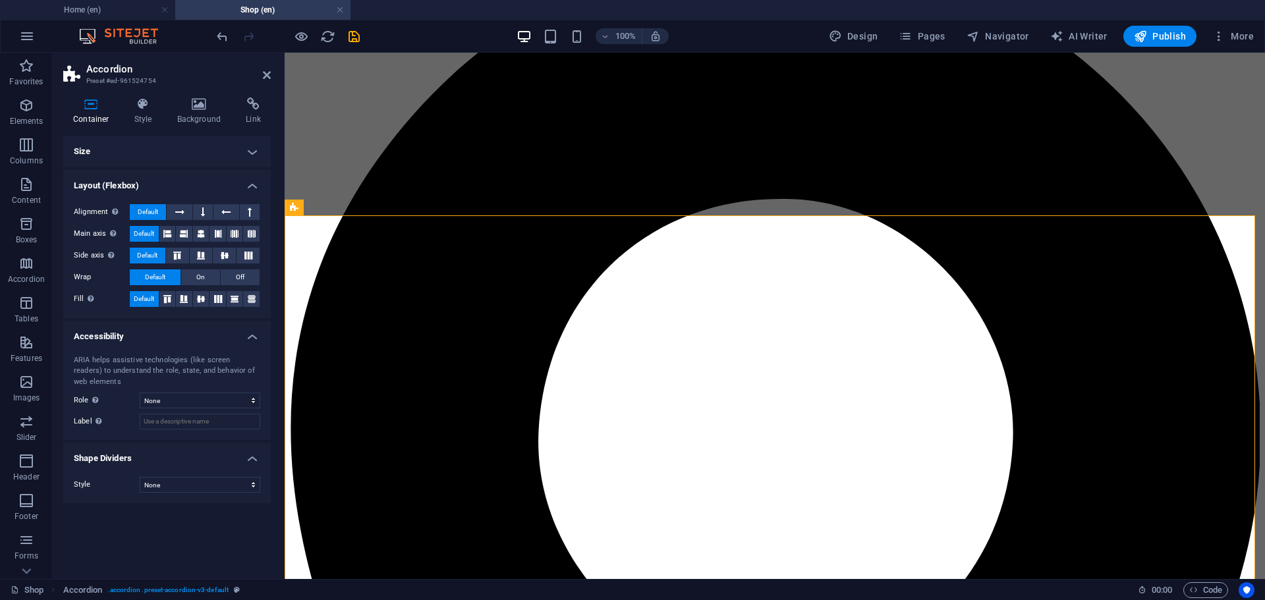
click at [252, 186] on h4 "Layout (Flexbox)" at bounding box center [167, 182] width 208 height 24
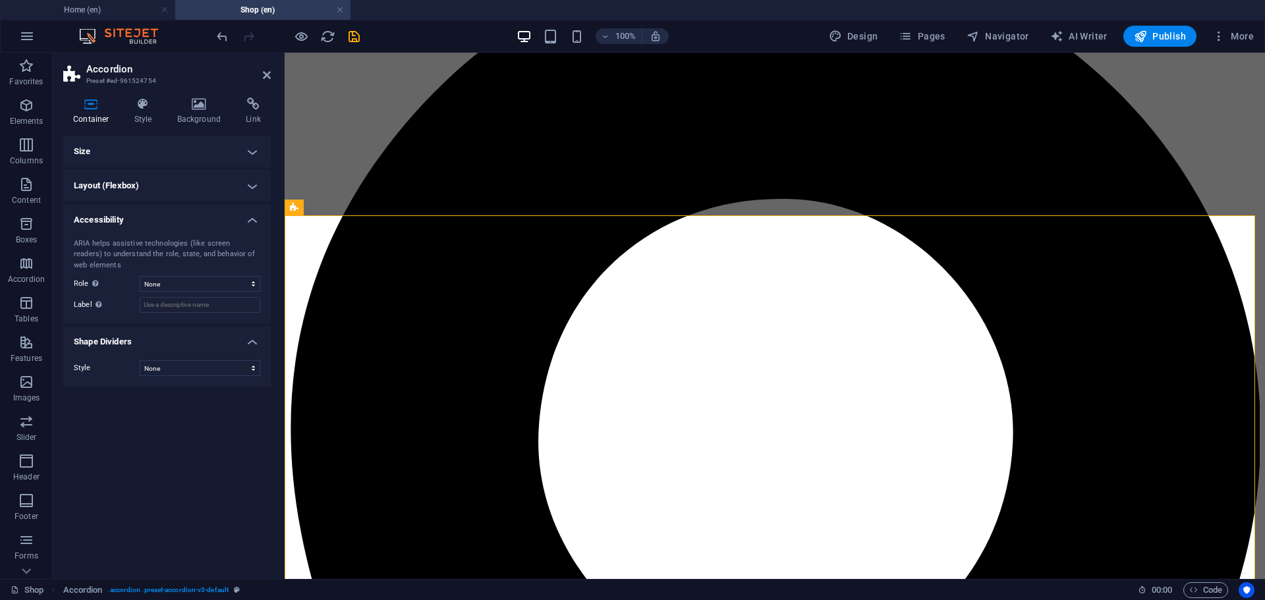
click at [252, 216] on h4 "Accessibility" at bounding box center [167, 216] width 208 height 24
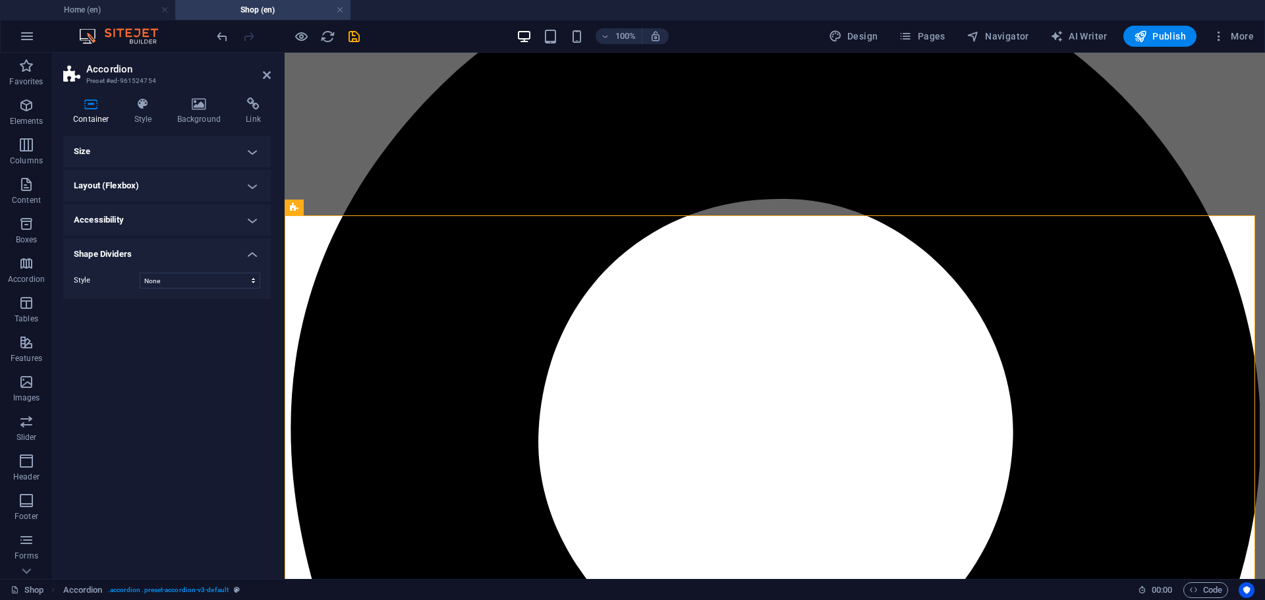
click at [252, 256] on h4 "Shape Dividers" at bounding box center [167, 251] width 208 height 24
click at [146, 104] on icon at bounding box center [144, 104] width 38 height 13
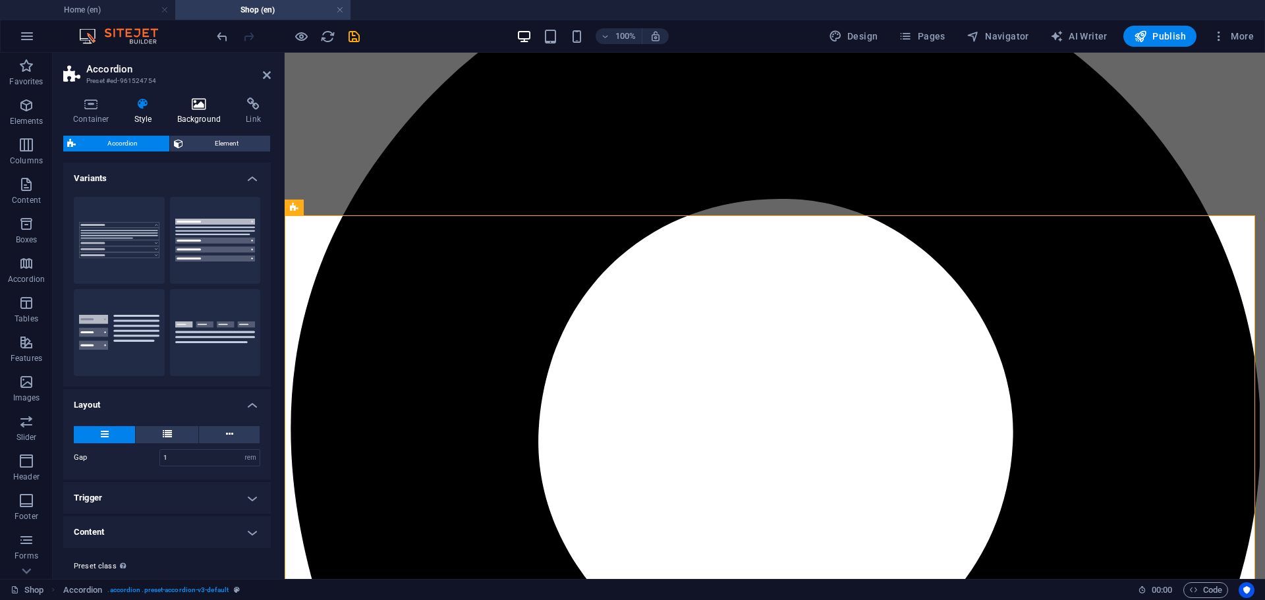
click at [210, 104] on icon at bounding box center [199, 104] width 64 height 13
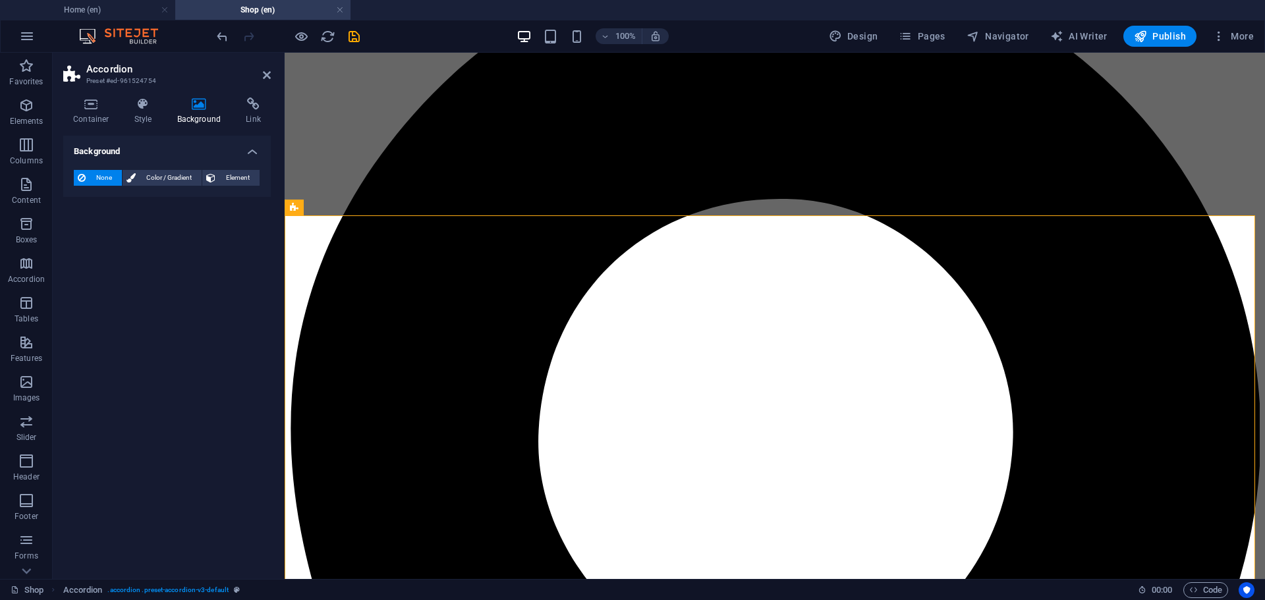
click at [195, 105] on icon at bounding box center [199, 104] width 64 height 13
click at [163, 175] on span "Color / Gradient" at bounding box center [169, 178] width 58 height 16
click at [238, 175] on span "Element" at bounding box center [237, 178] width 36 height 16
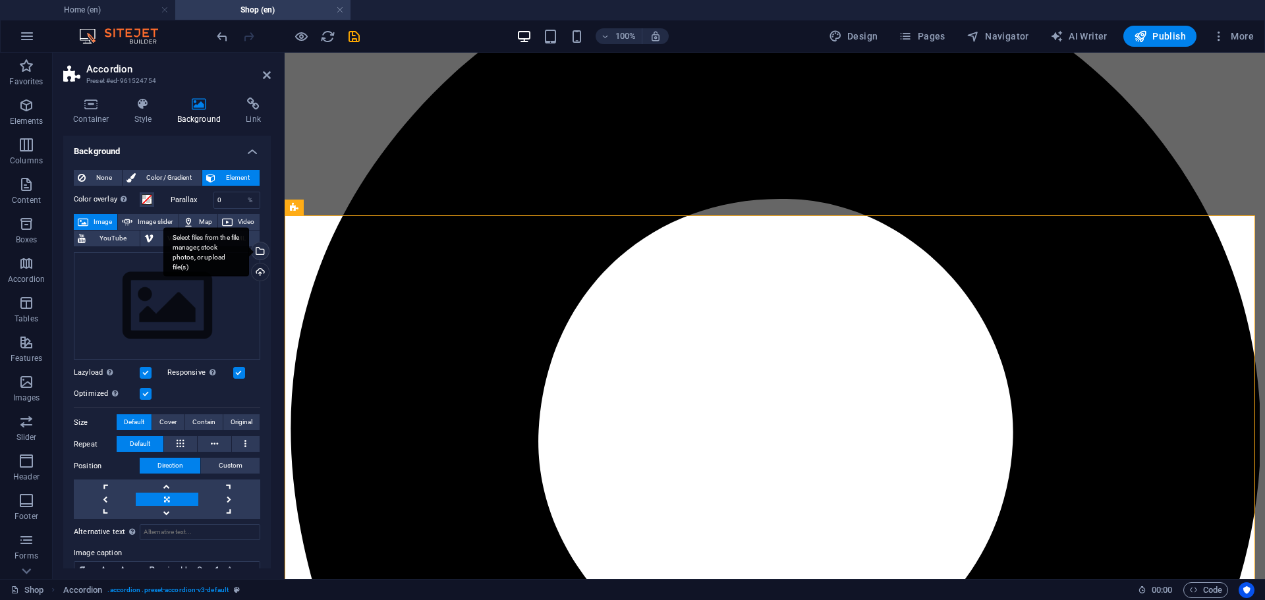
click at [249, 252] on div "Select files from the file manager, stock photos, or upload file(s)" at bounding box center [206, 251] width 86 height 49
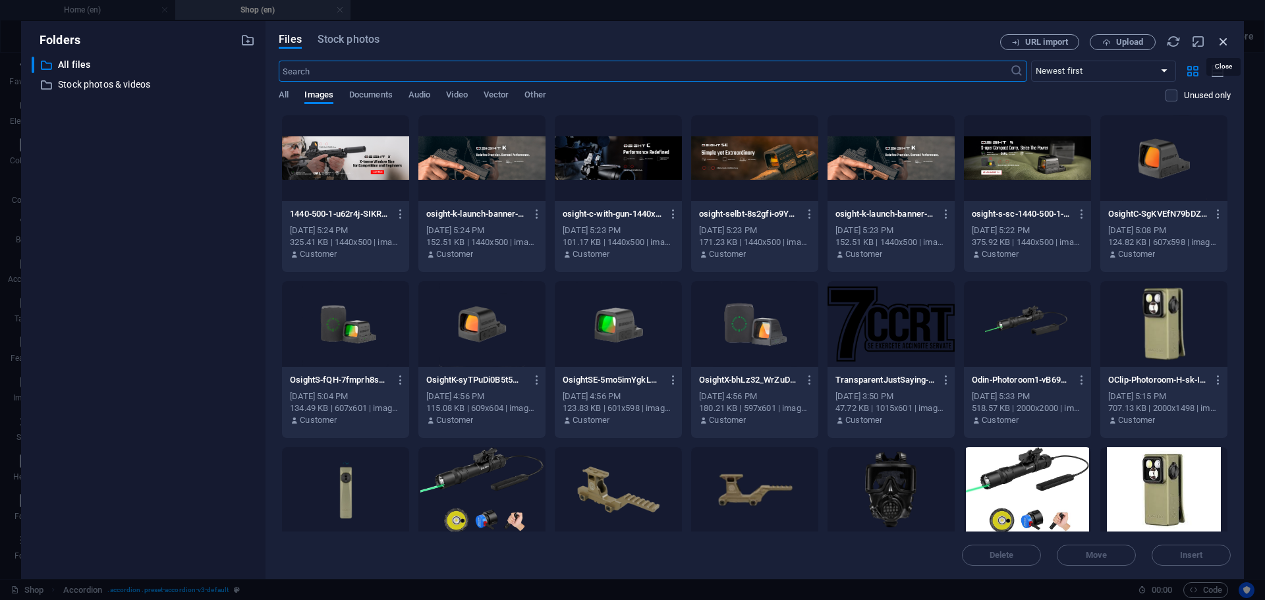
click at [1226, 44] on icon "button" at bounding box center [1223, 41] width 14 height 14
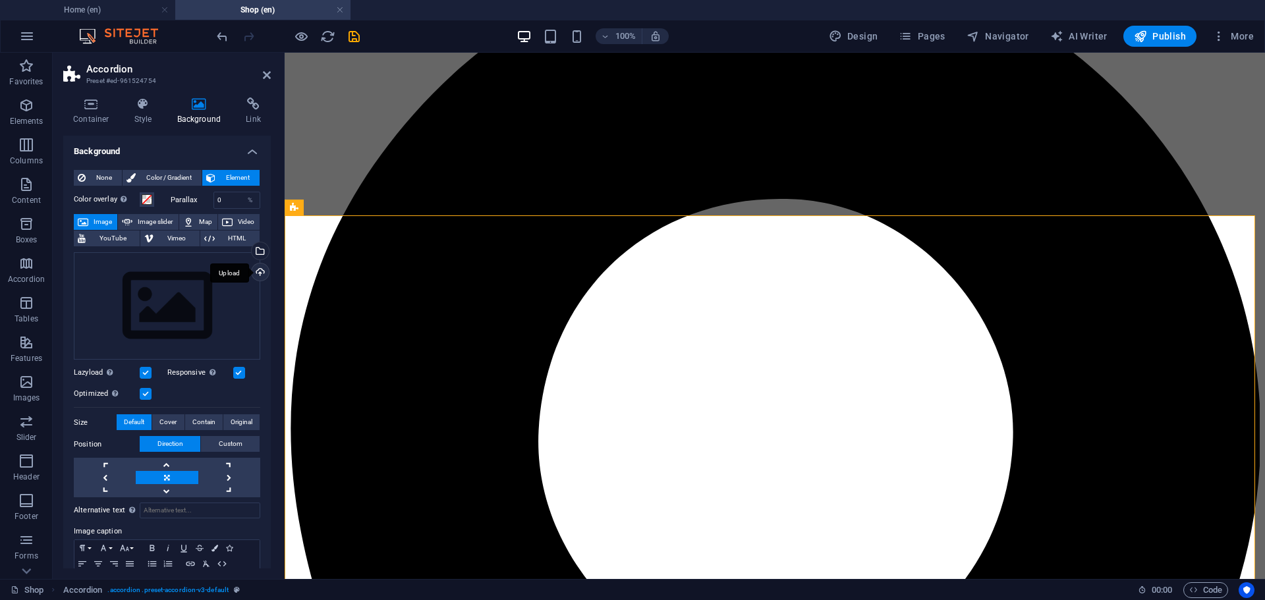
click at [254, 273] on div "Upload" at bounding box center [259, 274] width 20 height 20
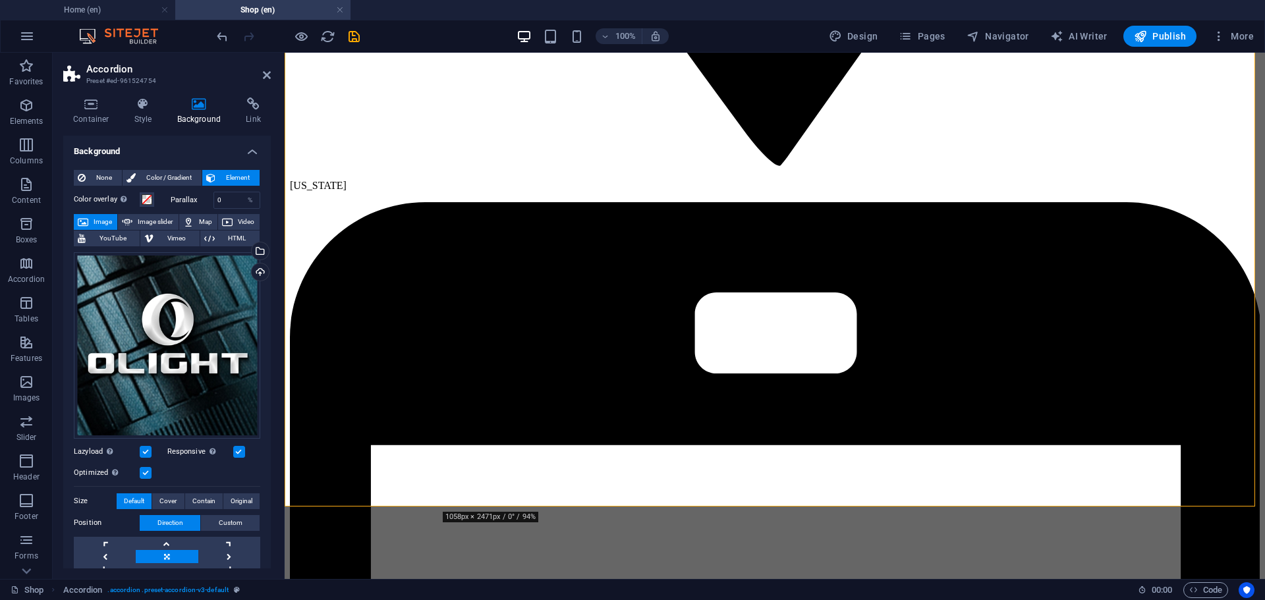
scroll to position [1779, 0]
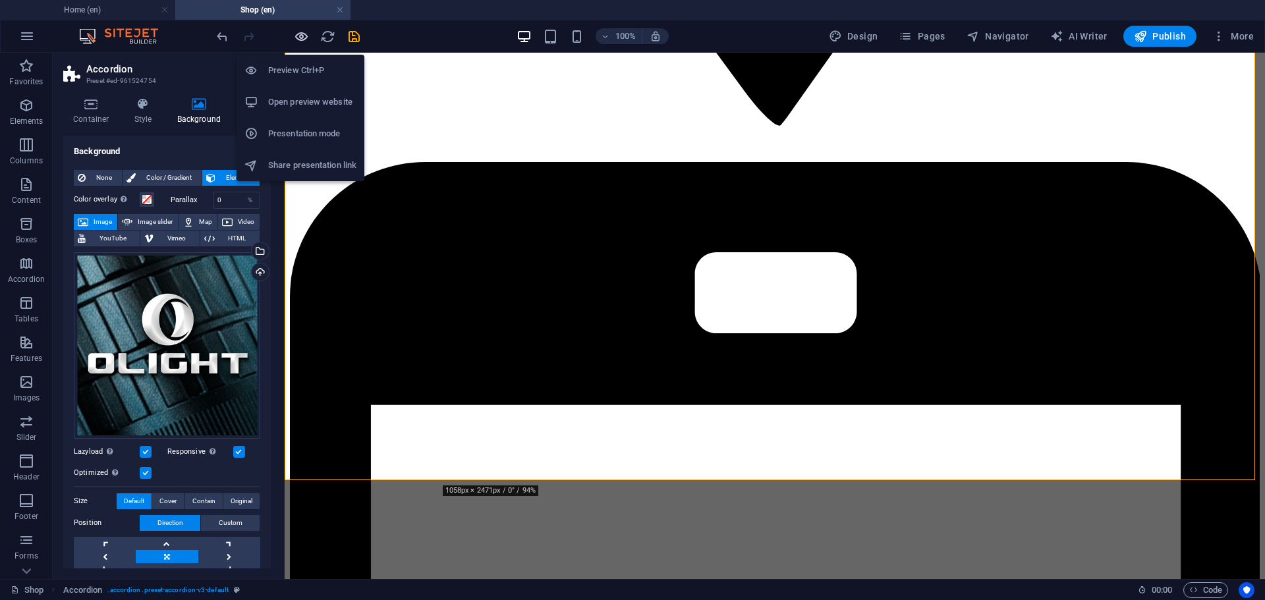
click at [301, 32] on icon "button" at bounding box center [301, 36] width 15 height 15
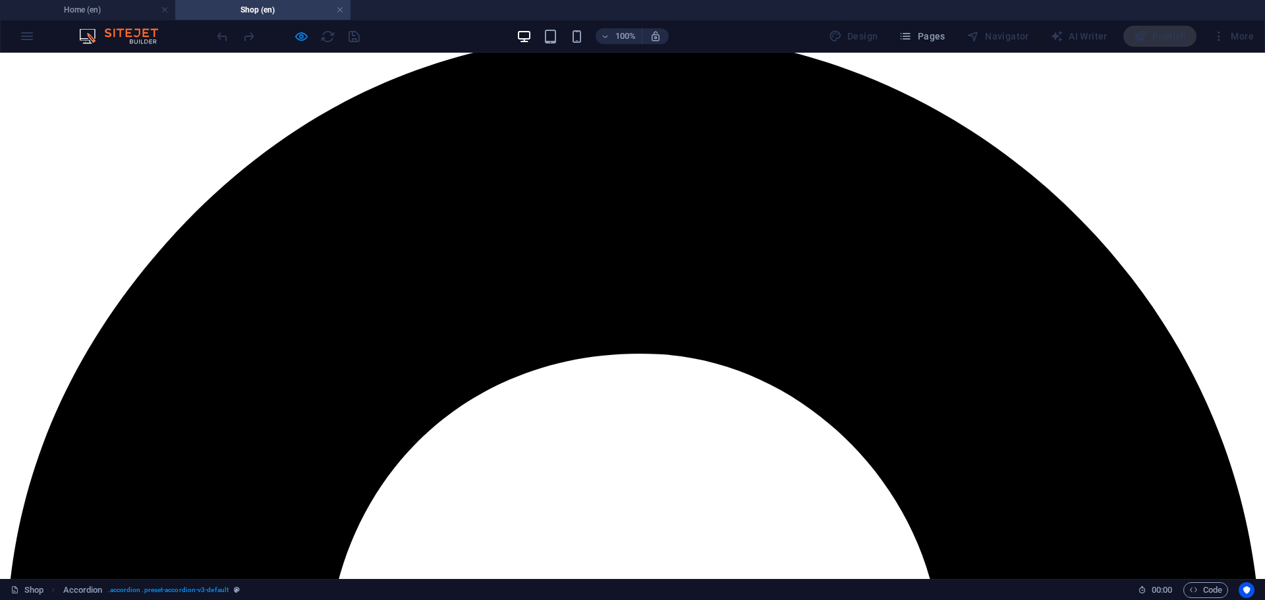
scroll to position [283, 0]
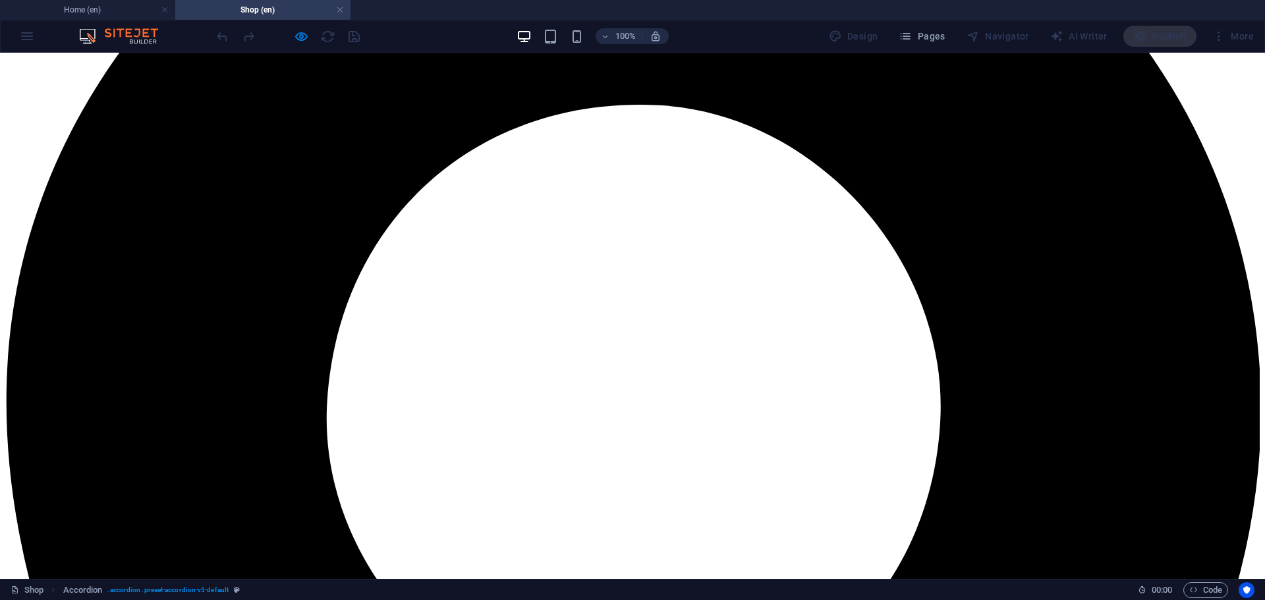
scroll to position [657, 0]
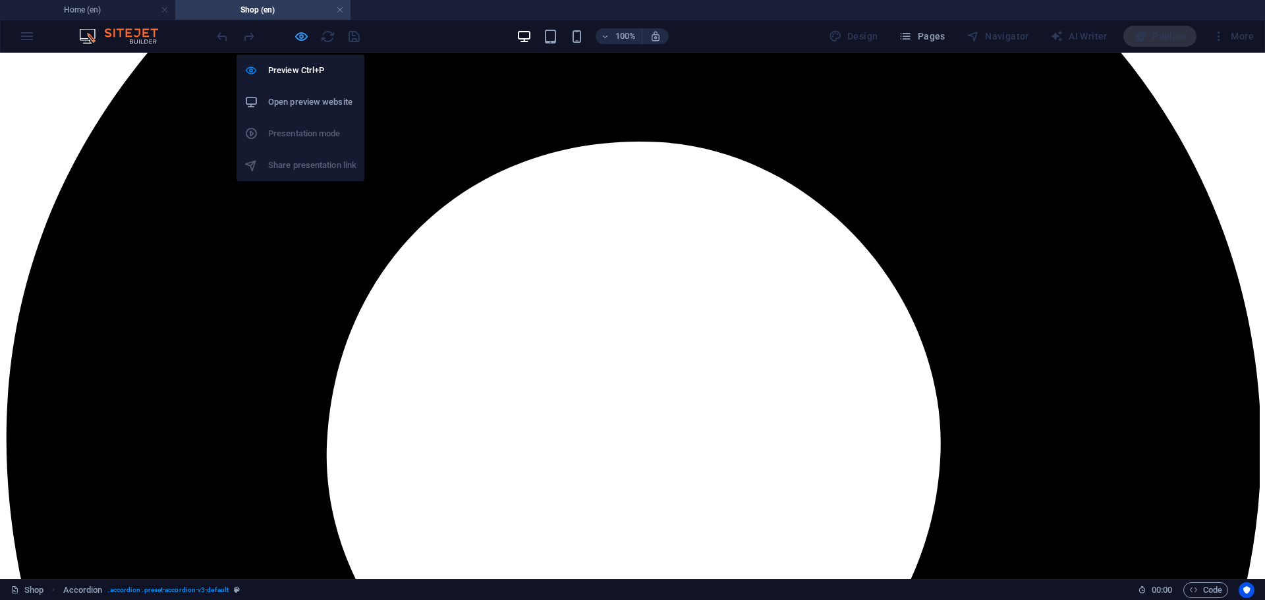
drag, startPoint x: 303, startPoint y: 36, endPoint x: 295, endPoint y: 42, distance: 10.4
click at [302, 36] on icon "button" at bounding box center [301, 36] width 15 height 15
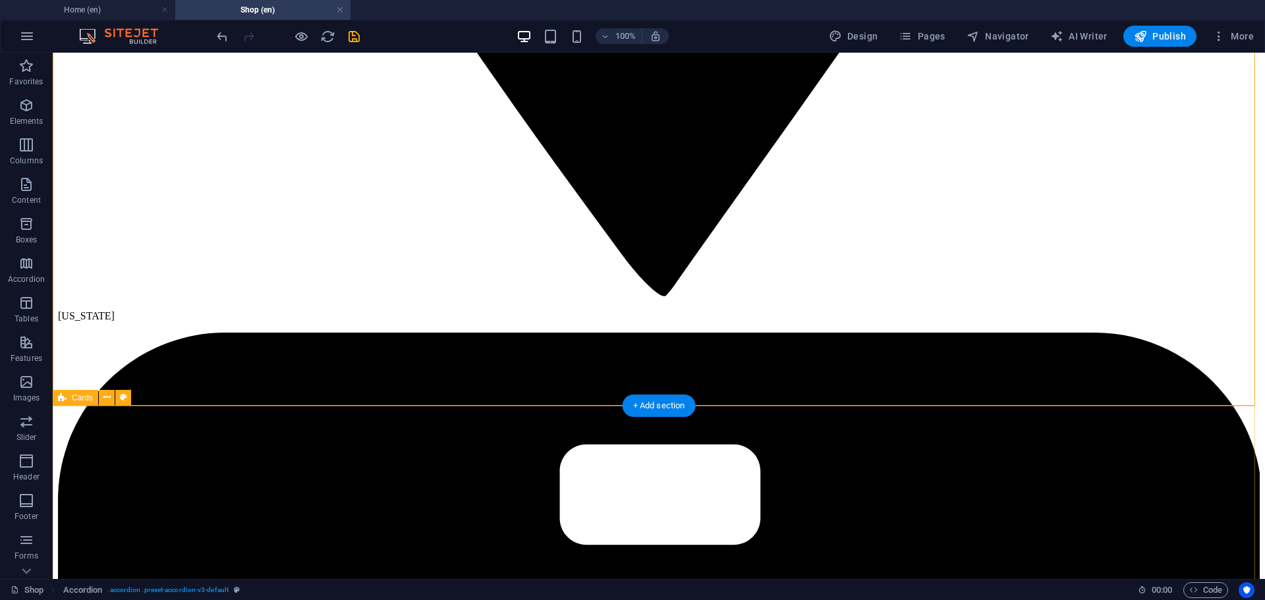
scroll to position [2041, 0]
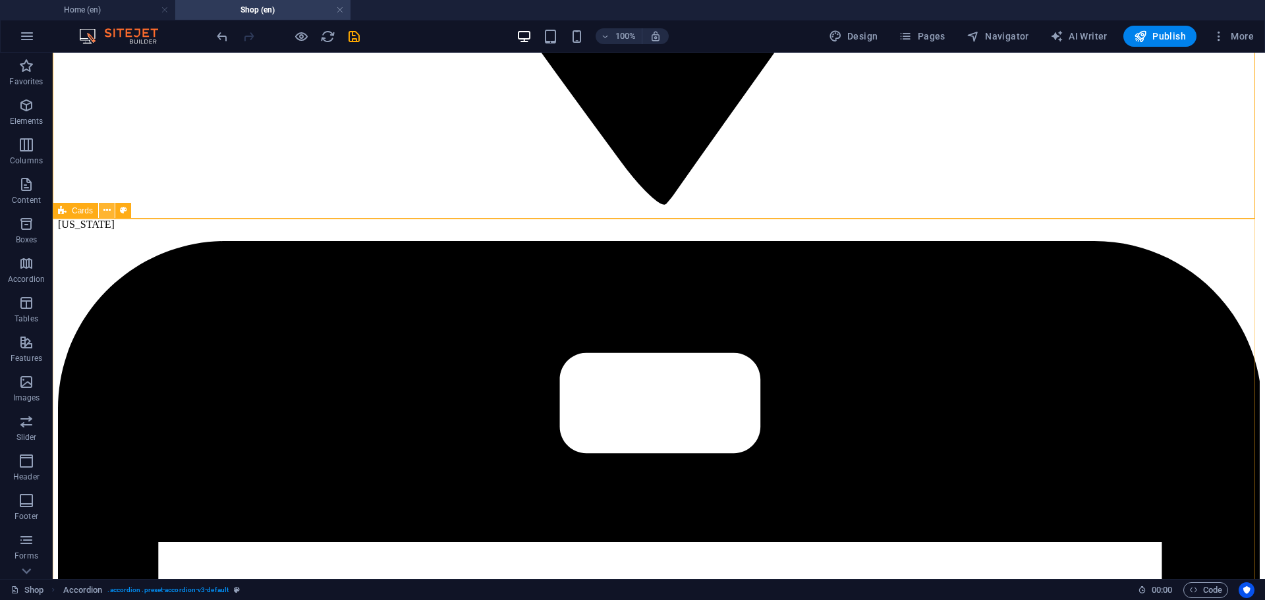
click at [107, 210] on icon at bounding box center [106, 211] width 7 height 14
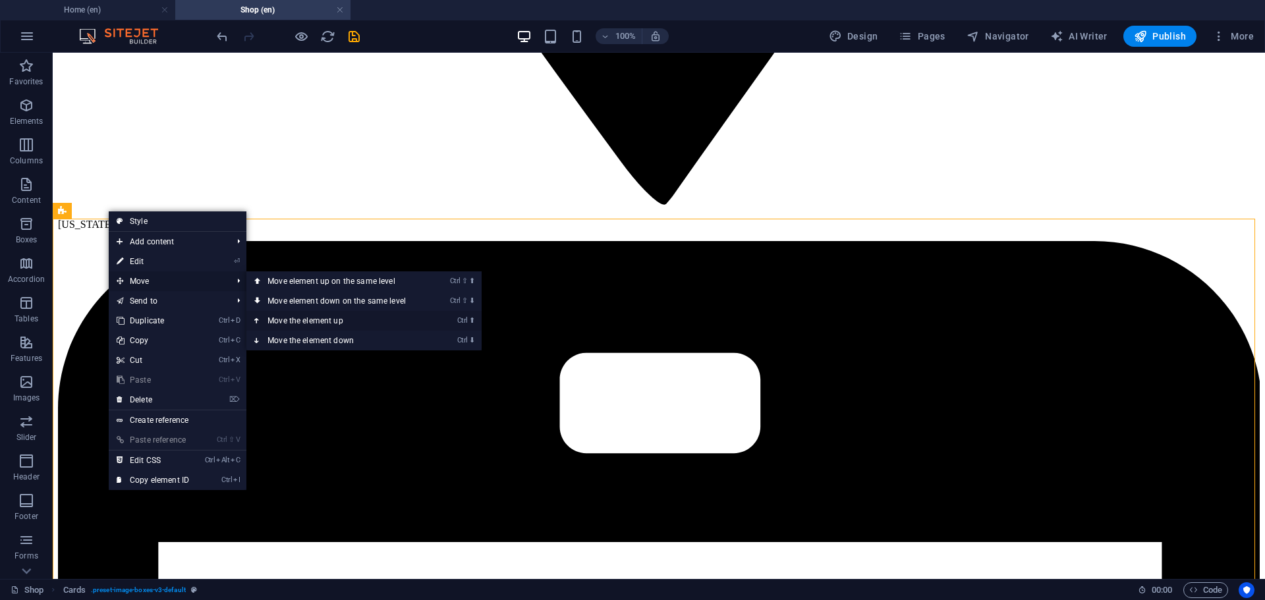
click at [298, 316] on link "Ctrl ⬆ Move the element up" at bounding box center [339, 321] width 186 height 20
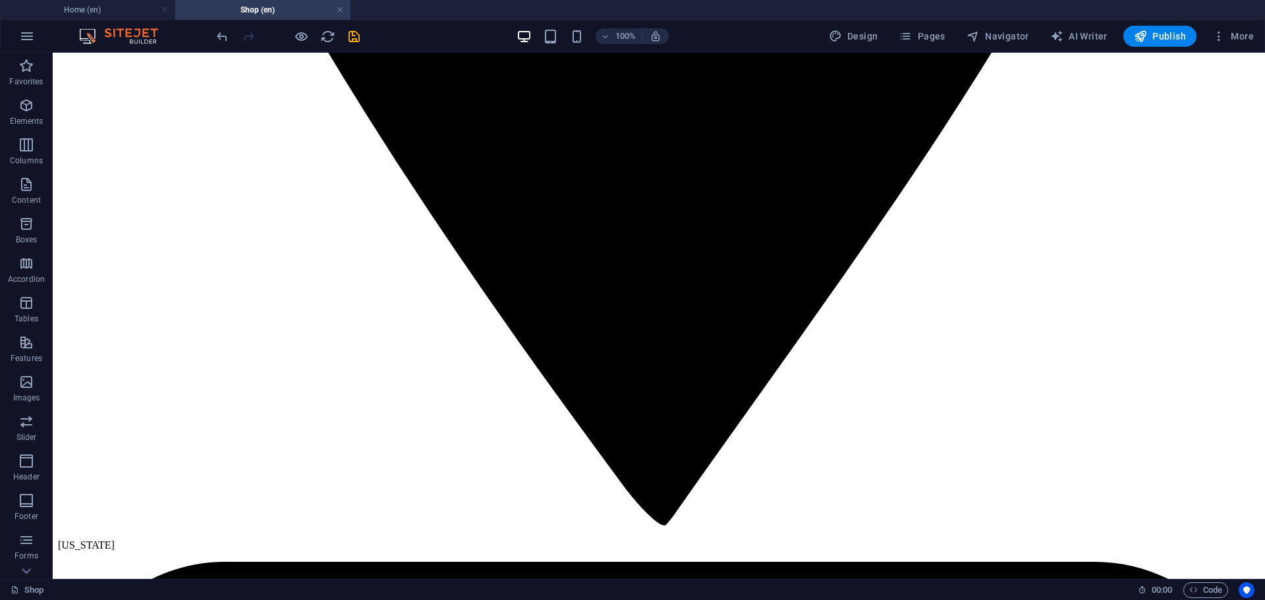
scroll to position [1952, 0]
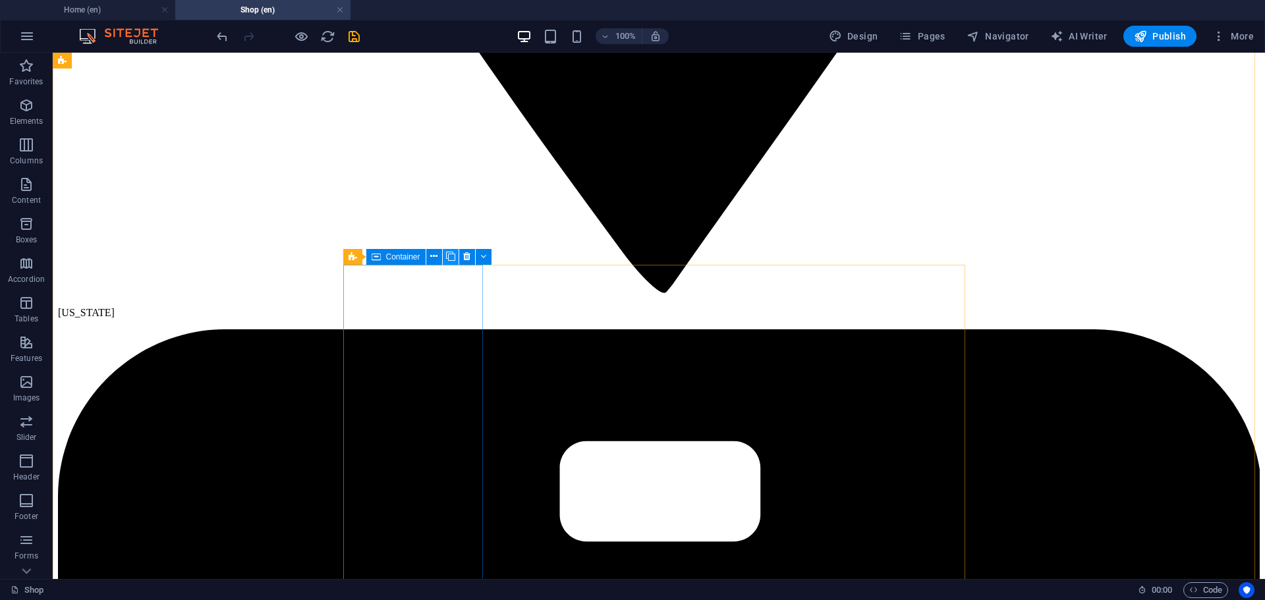
click at [449, 258] on icon at bounding box center [450, 257] width 9 height 14
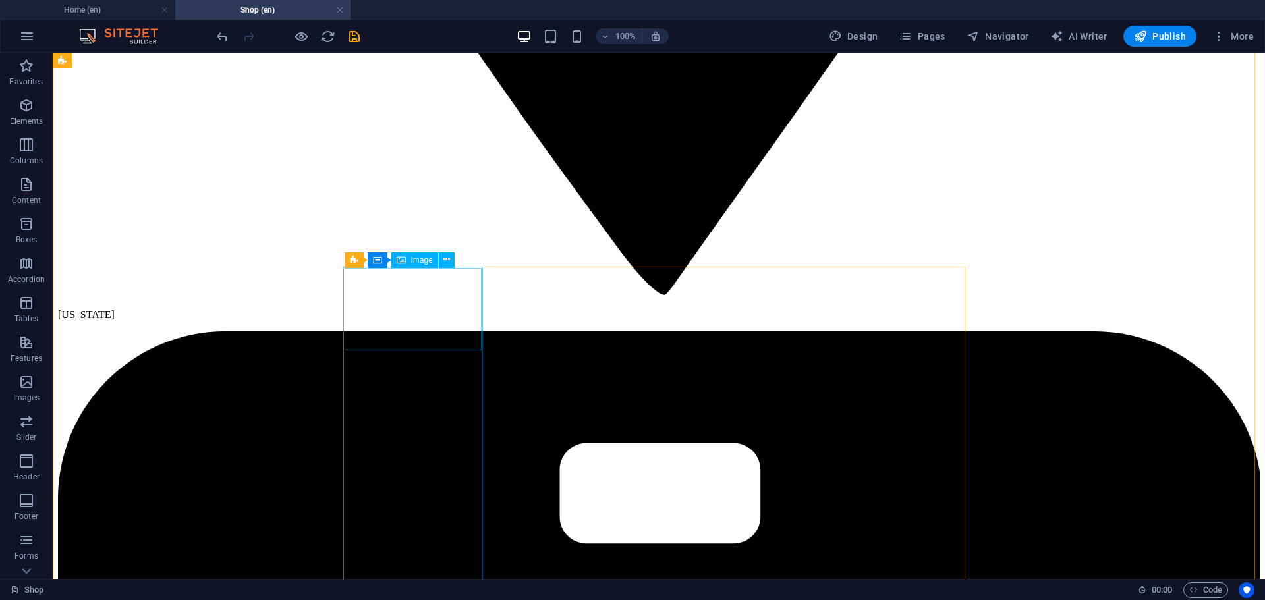
scroll to position [1909, 0]
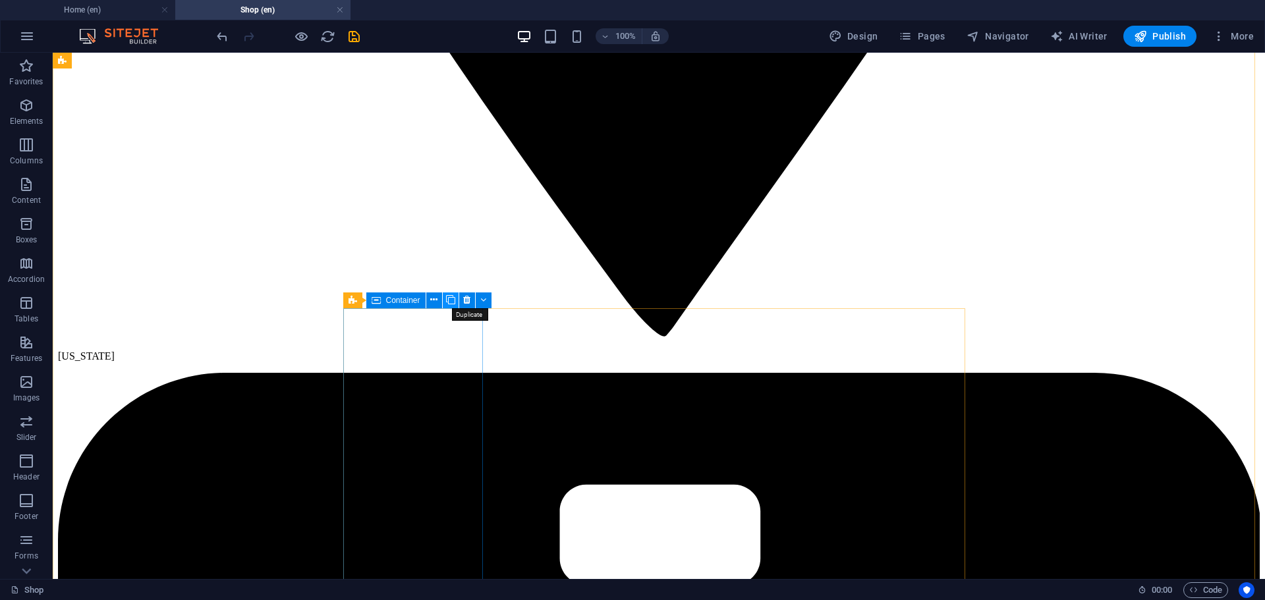
click at [446, 297] on icon at bounding box center [450, 300] width 9 height 14
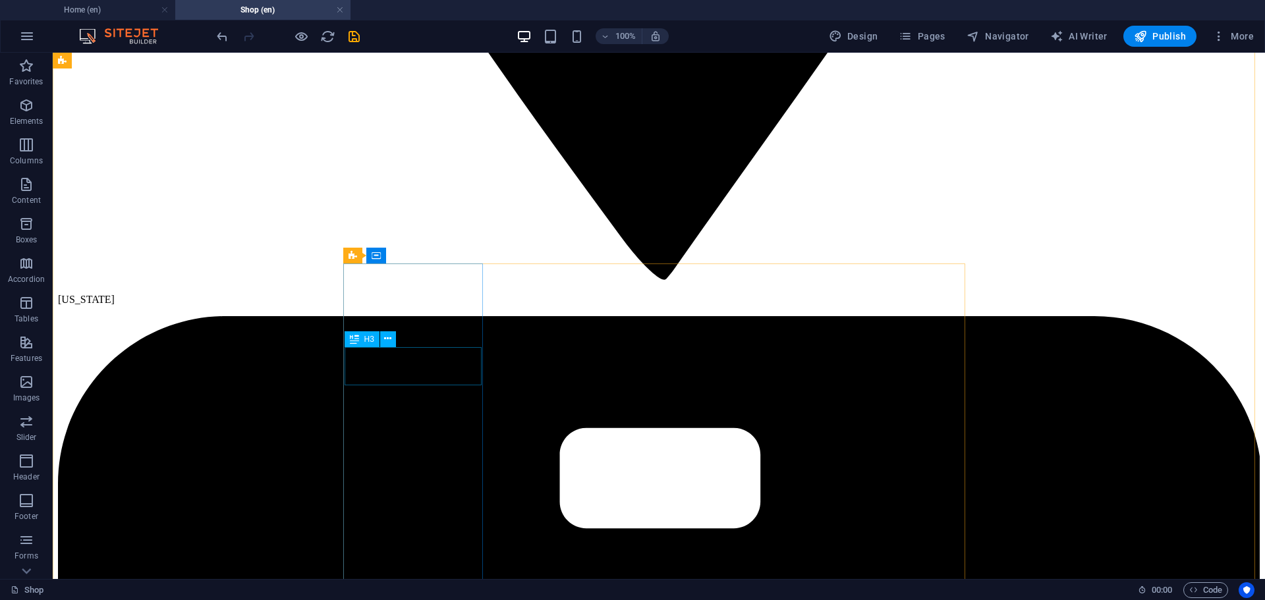
scroll to position [1952, 0]
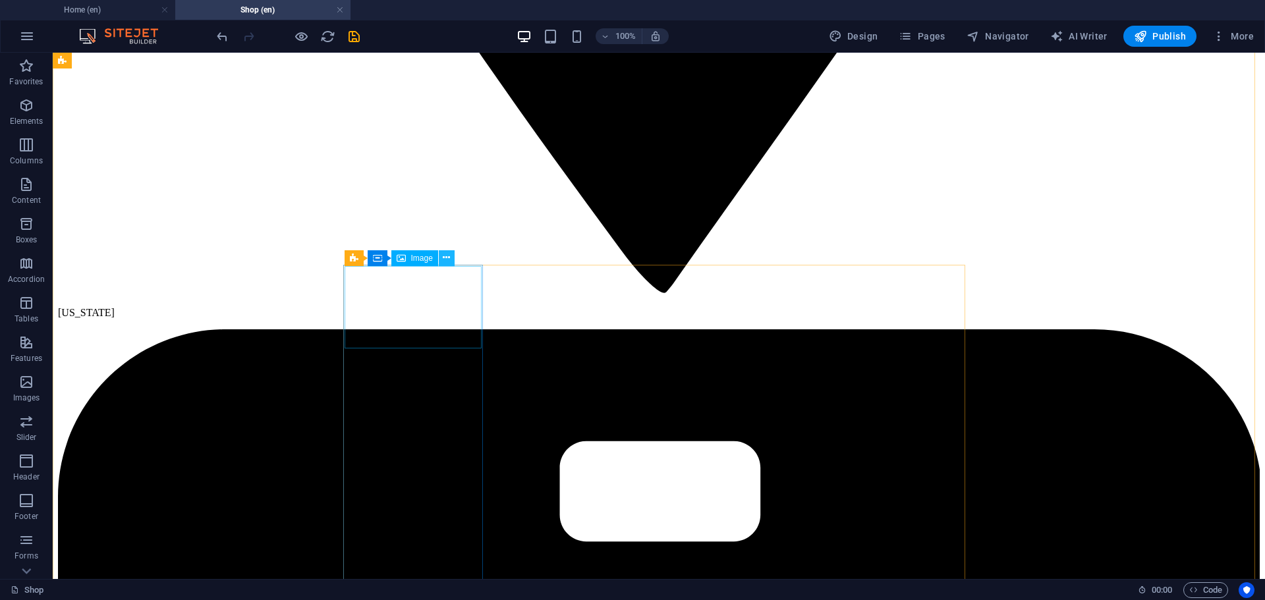
click at [443, 257] on icon at bounding box center [446, 258] width 7 height 14
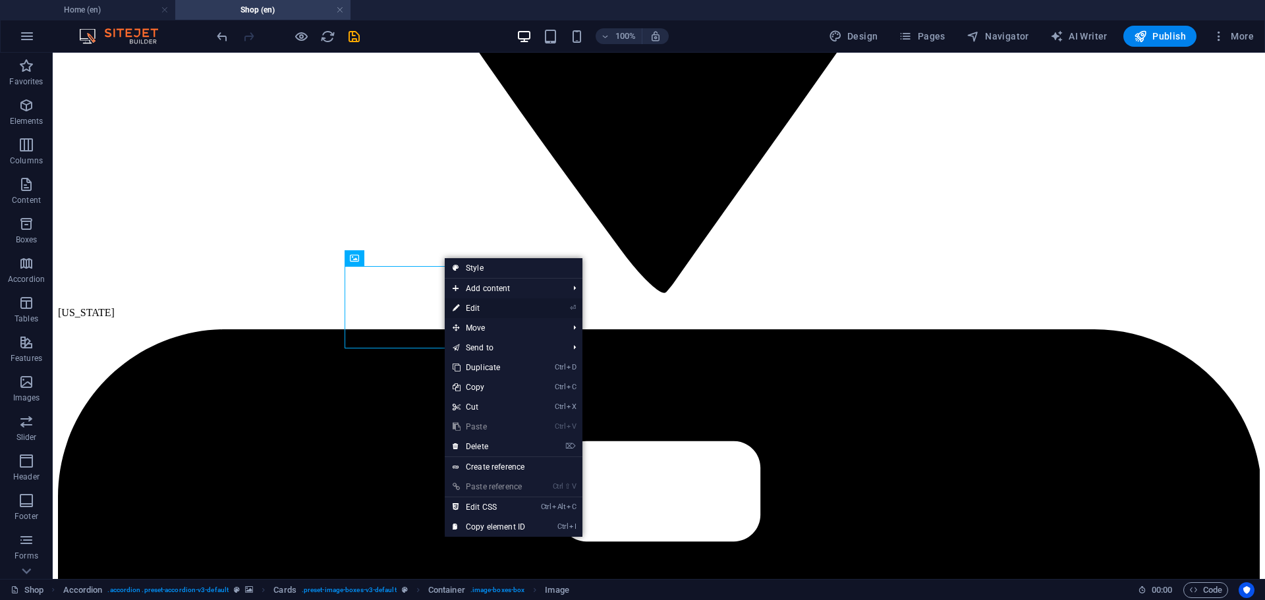
click at [474, 312] on link "⏎ Edit" at bounding box center [489, 308] width 88 height 20
select select "%"
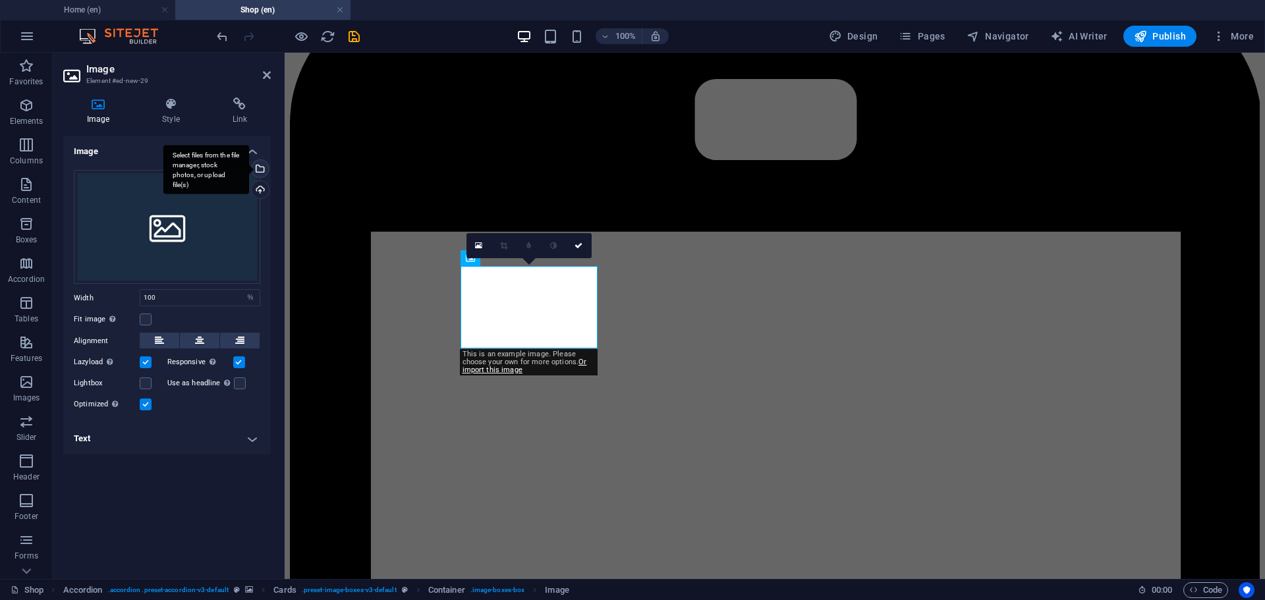
click at [263, 169] on div "Select files from the file manager, stock photos, or upload file(s)" at bounding box center [259, 170] width 20 height 20
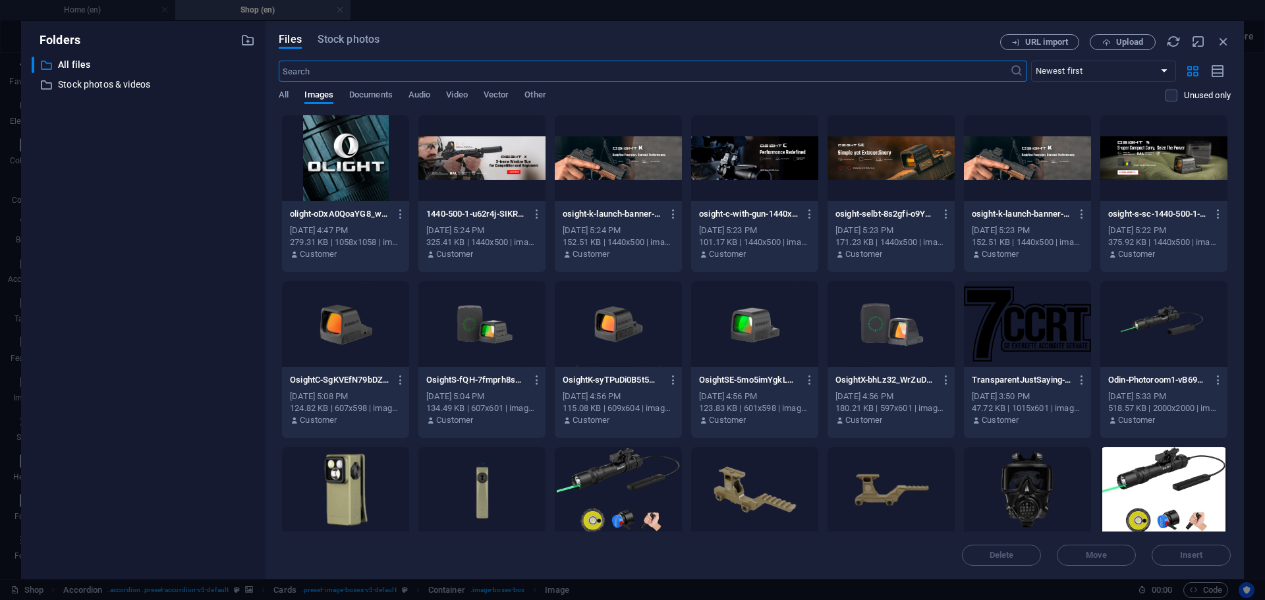
click at [1162, 322] on div at bounding box center [1163, 324] width 127 height 86
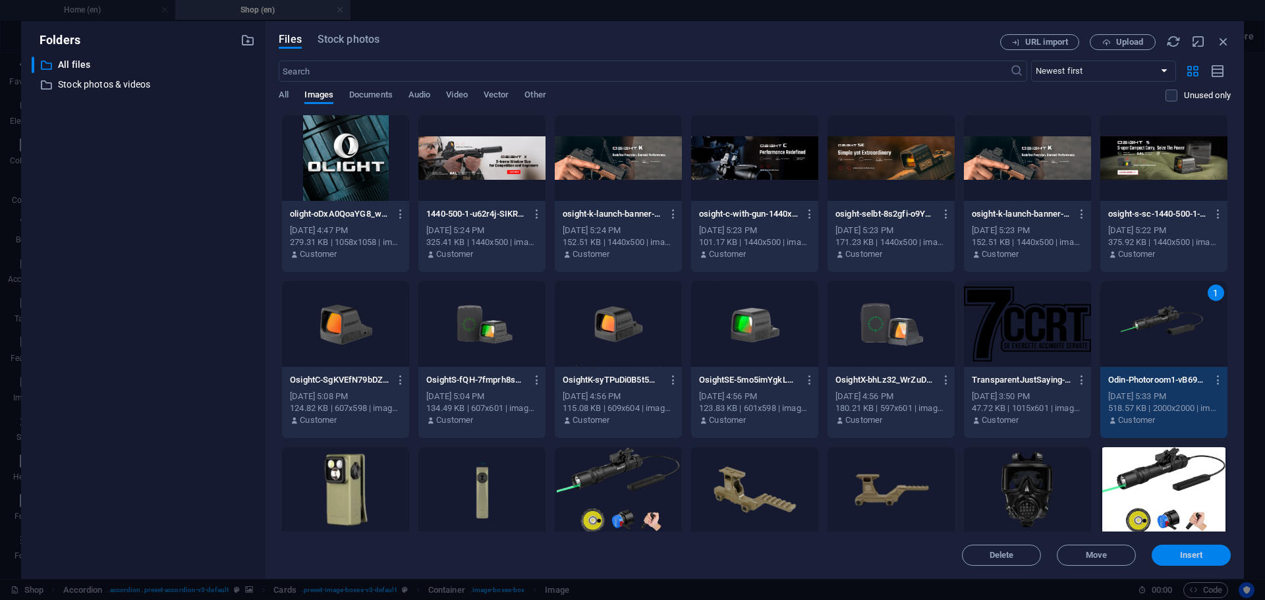
click at [1197, 553] on span "Insert" at bounding box center [1191, 556] width 23 height 8
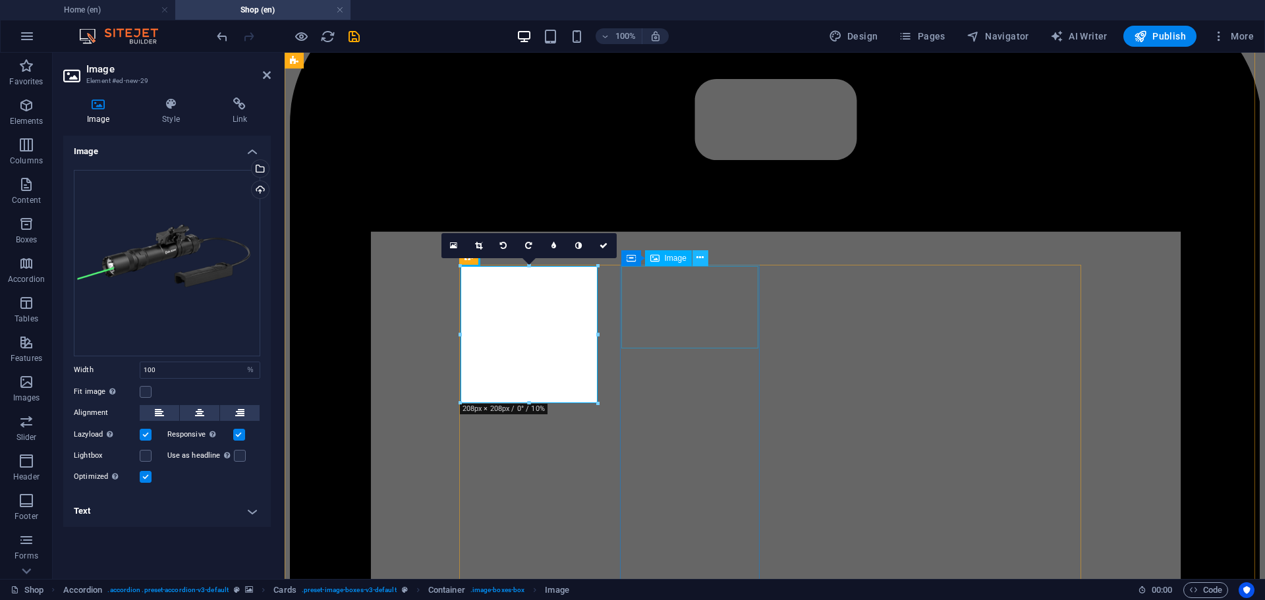
click at [700, 259] on icon at bounding box center [699, 258] width 7 height 14
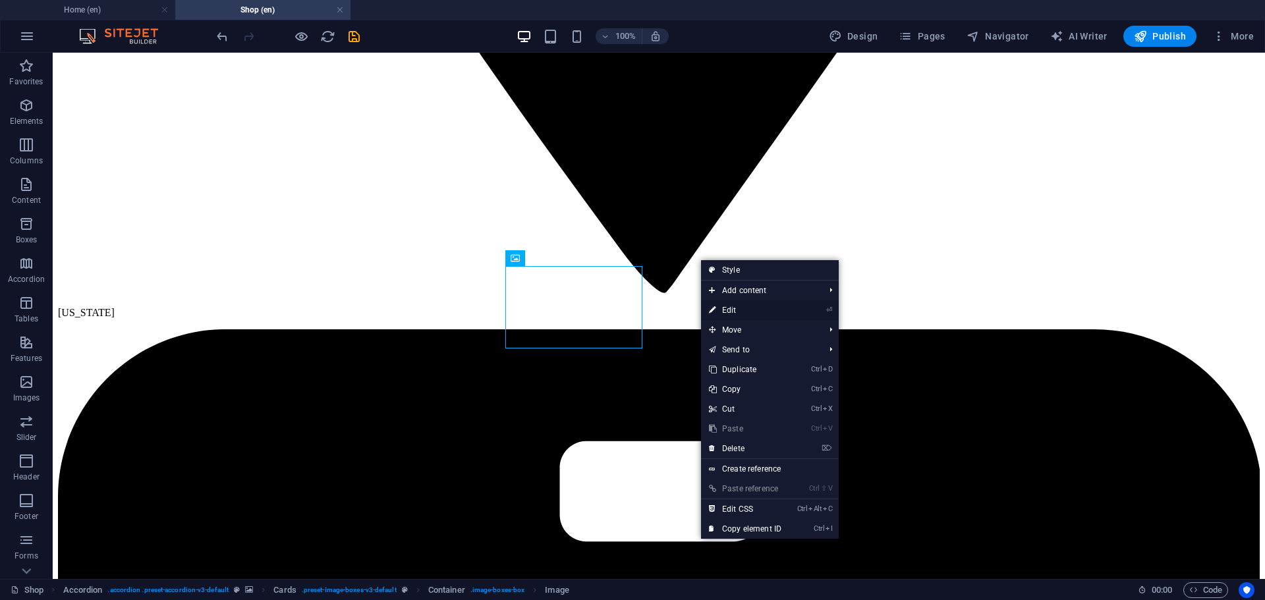
click at [738, 312] on link "⏎ Edit" at bounding box center [745, 310] width 88 height 20
select select "%"
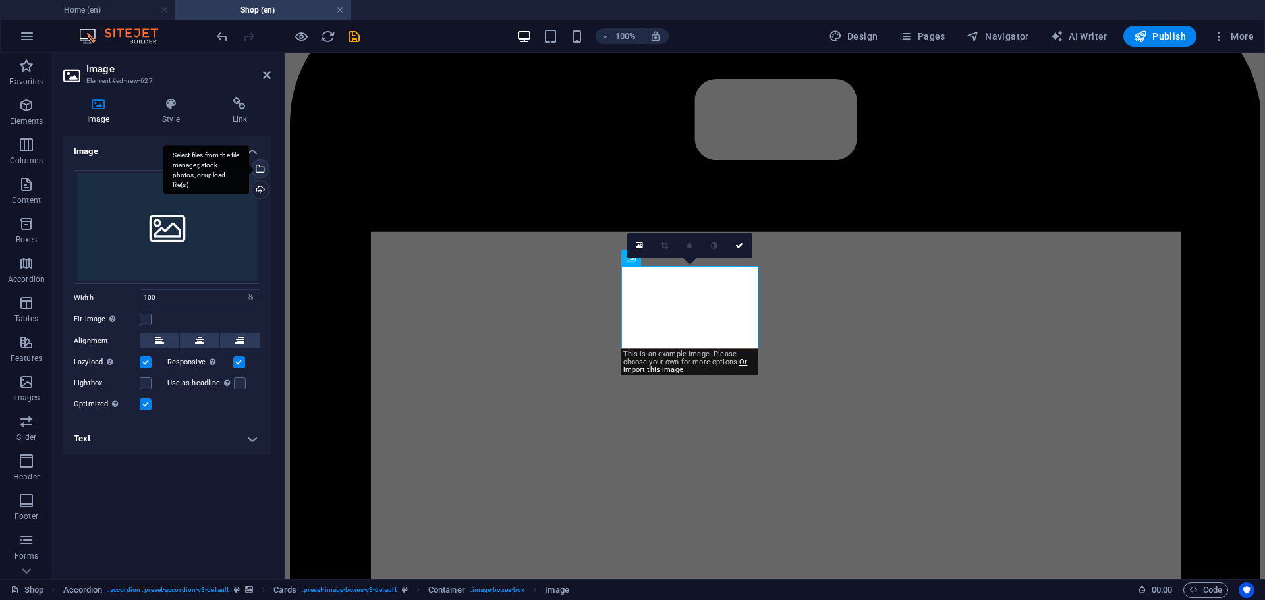
click at [260, 168] on div "Select files from the file manager, stock photos, or upload file(s)" at bounding box center [259, 170] width 20 height 20
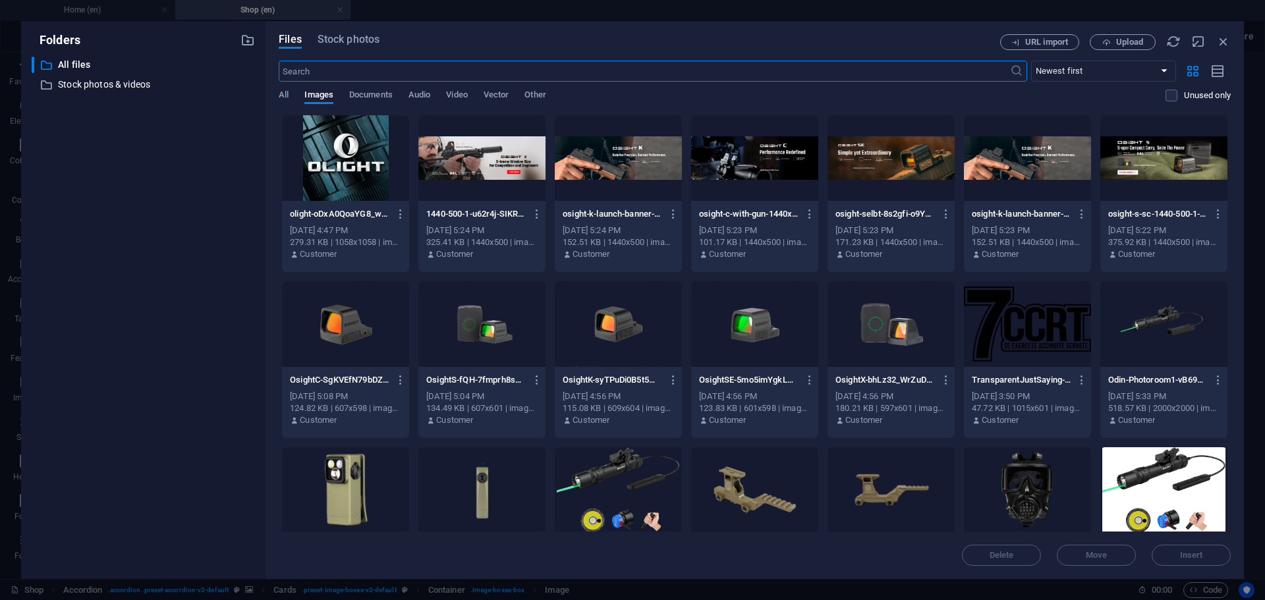
click at [349, 461] on div at bounding box center [345, 490] width 127 height 86
click at [1193, 554] on span "Insert" at bounding box center [1191, 556] width 23 height 8
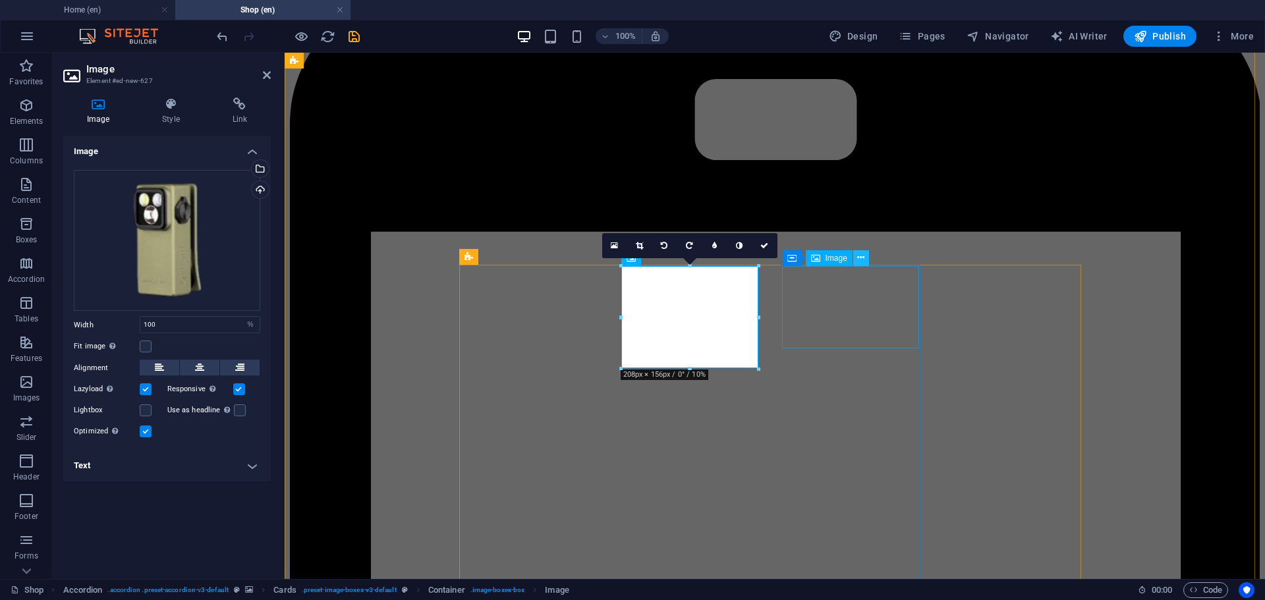
click at [863, 258] on icon at bounding box center [860, 258] width 7 height 14
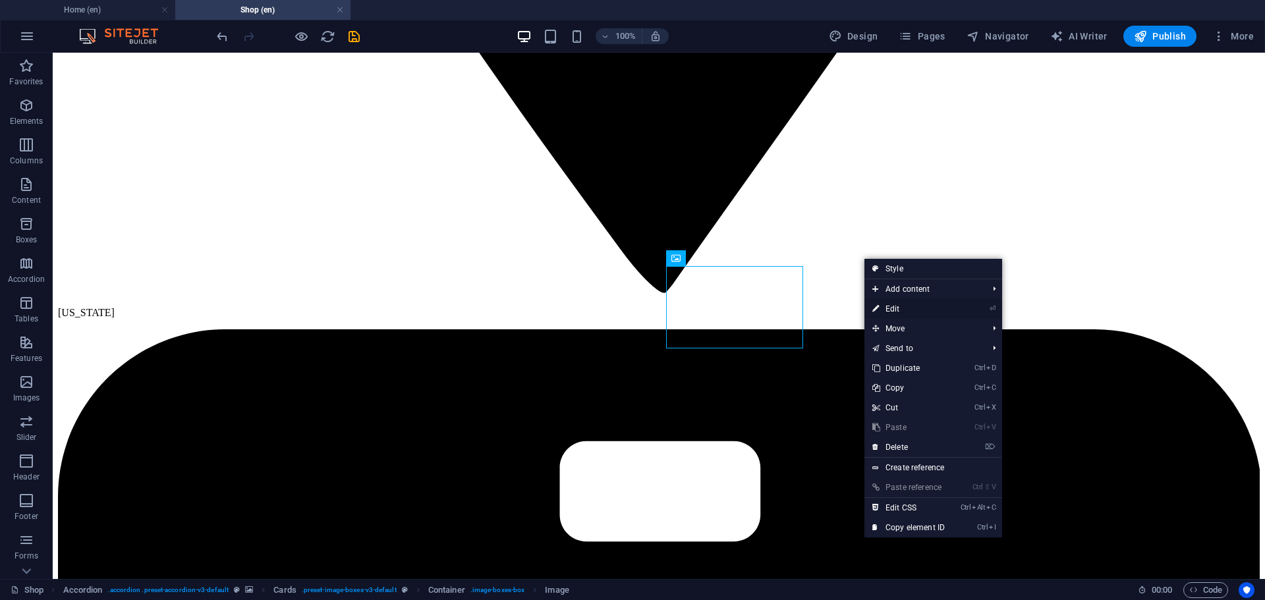
click at [905, 313] on link "⏎ Edit" at bounding box center [909, 309] width 88 height 20
select select "%"
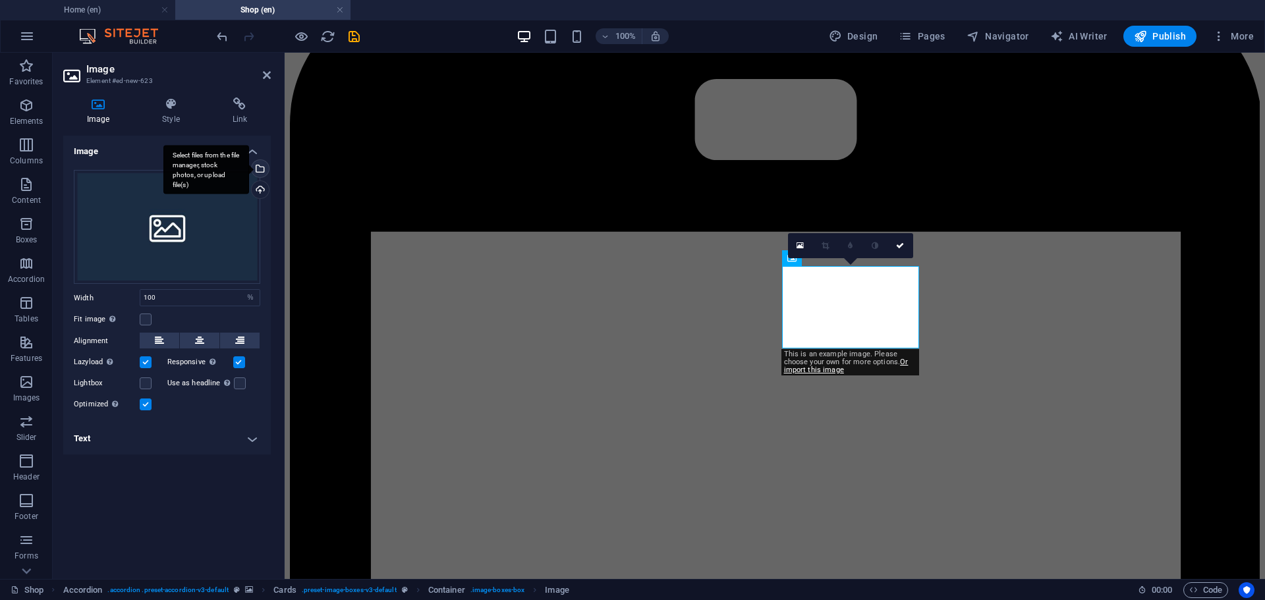
click at [263, 170] on div "Select files from the file manager, stock photos, or upload file(s)" at bounding box center [259, 170] width 20 height 20
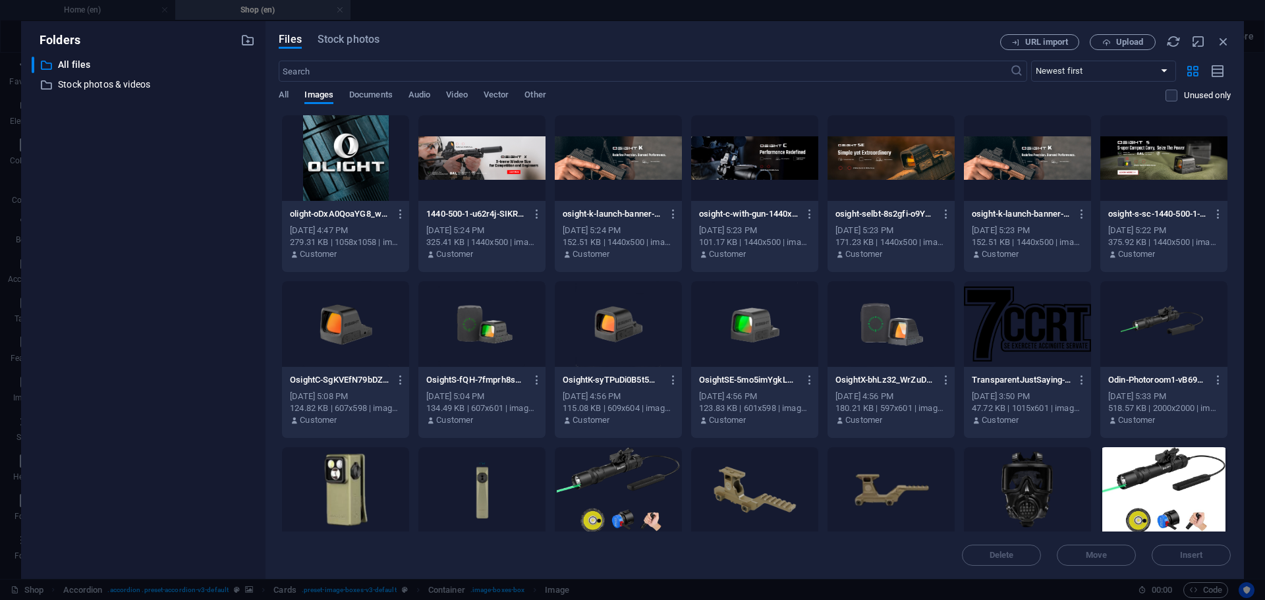
click at [483, 494] on div at bounding box center [481, 490] width 127 height 86
click at [1176, 553] on span "Insert" at bounding box center [1191, 556] width 69 height 8
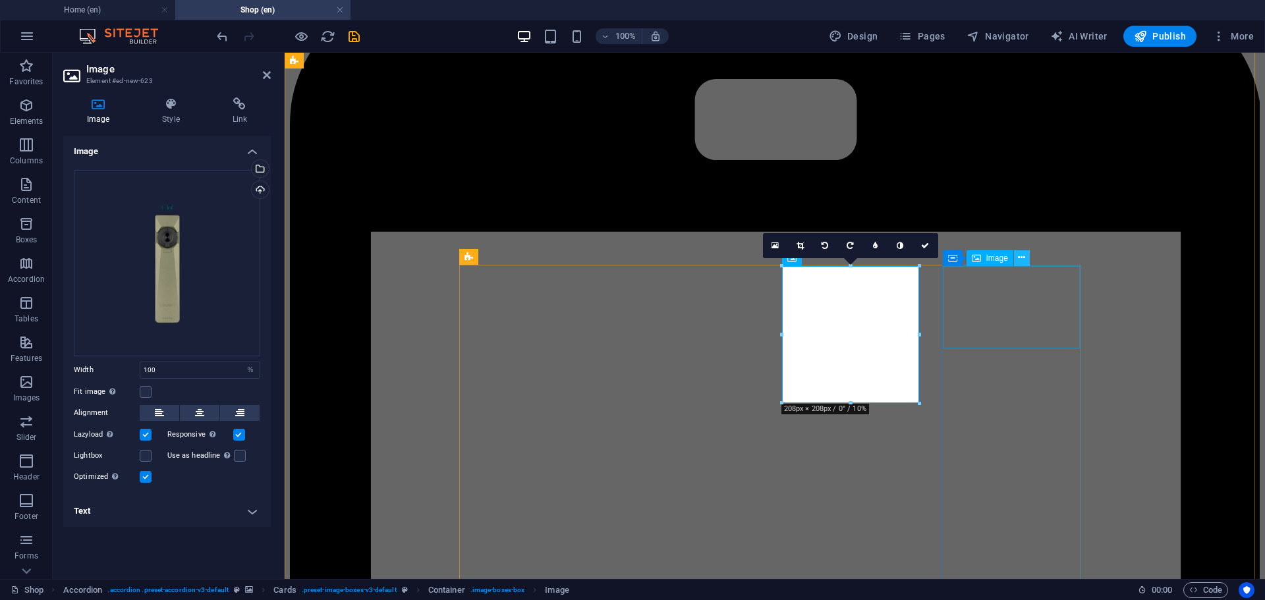
click at [1022, 257] on icon at bounding box center [1021, 258] width 7 height 14
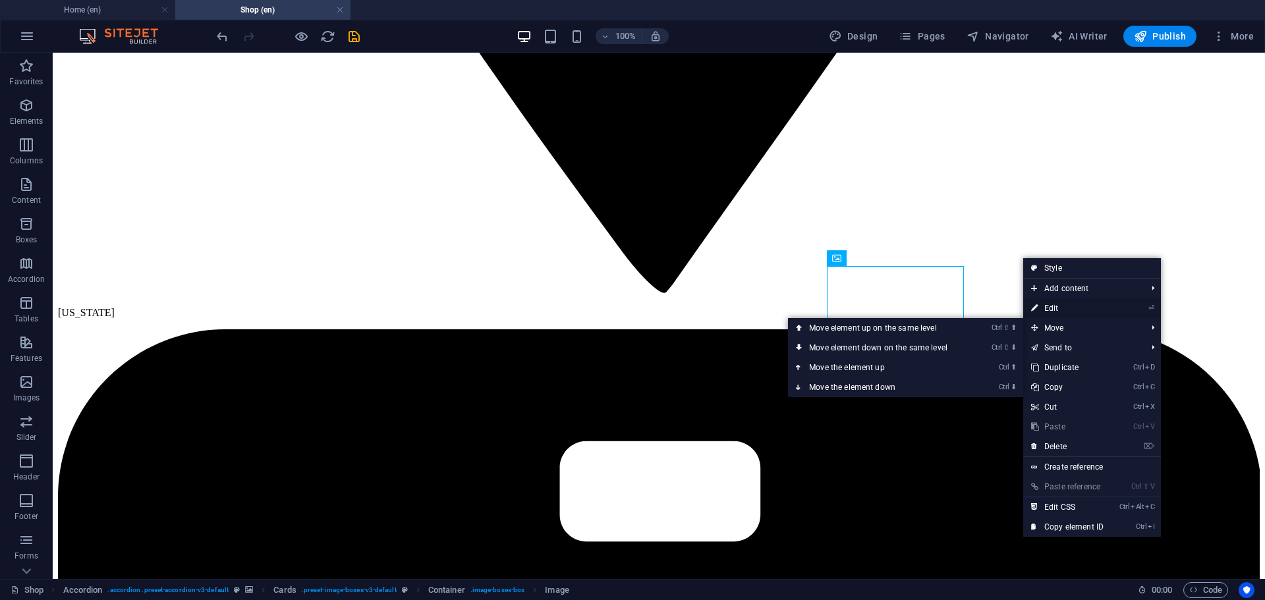
click at [1060, 311] on link "⏎ Edit" at bounding box center [1067, 308] width 88 height 20
select select "%"
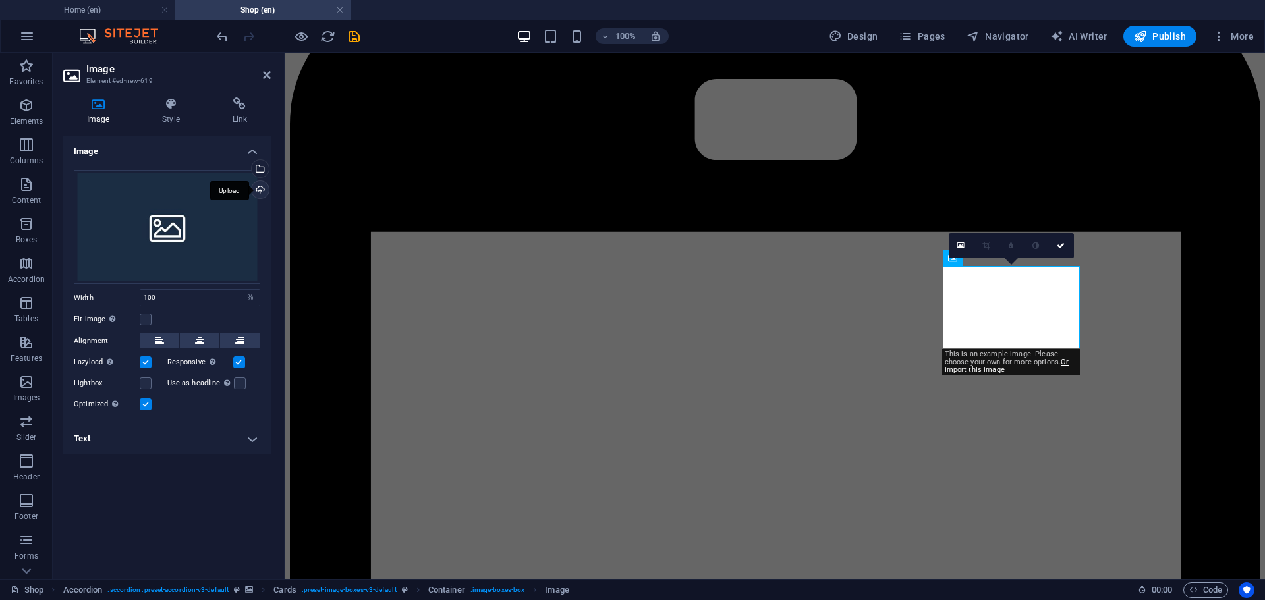
click at [260, 190] on div "Upload" at bounding box center [259, 191] width 20 height 20
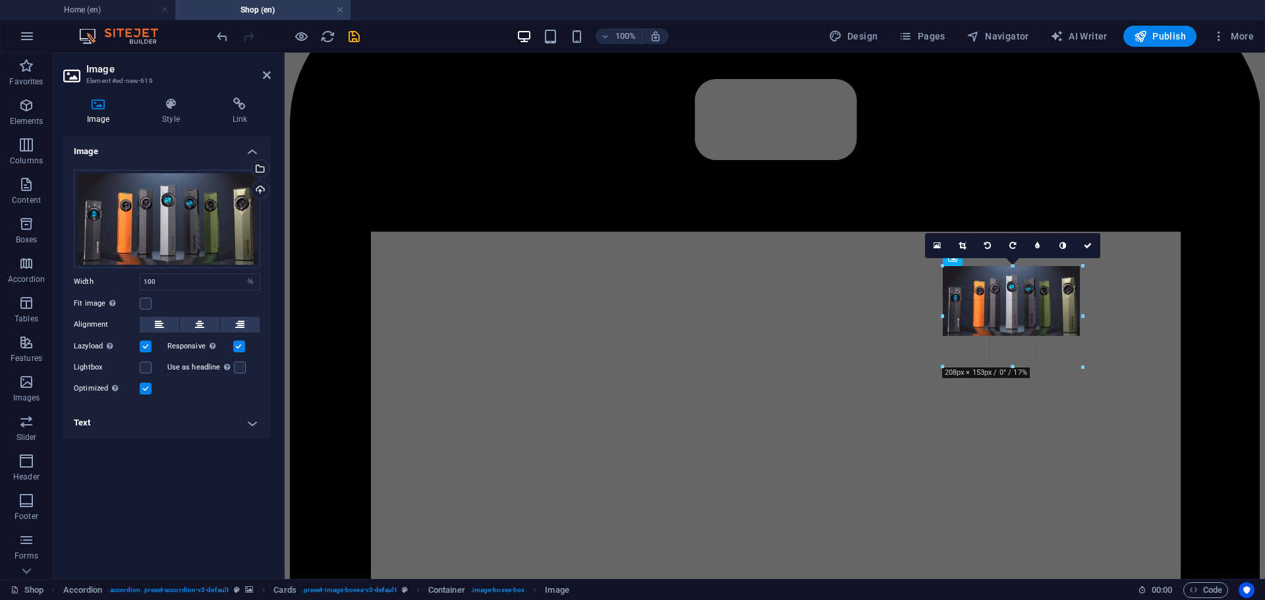
drag, startPoint x: 1011, startPoint y: 337, endPoint x: 1010, endPoint y: 373, distance: 36.2
click at [1010, 370] on div at bounding box center [1013, 367] width 140 height 5
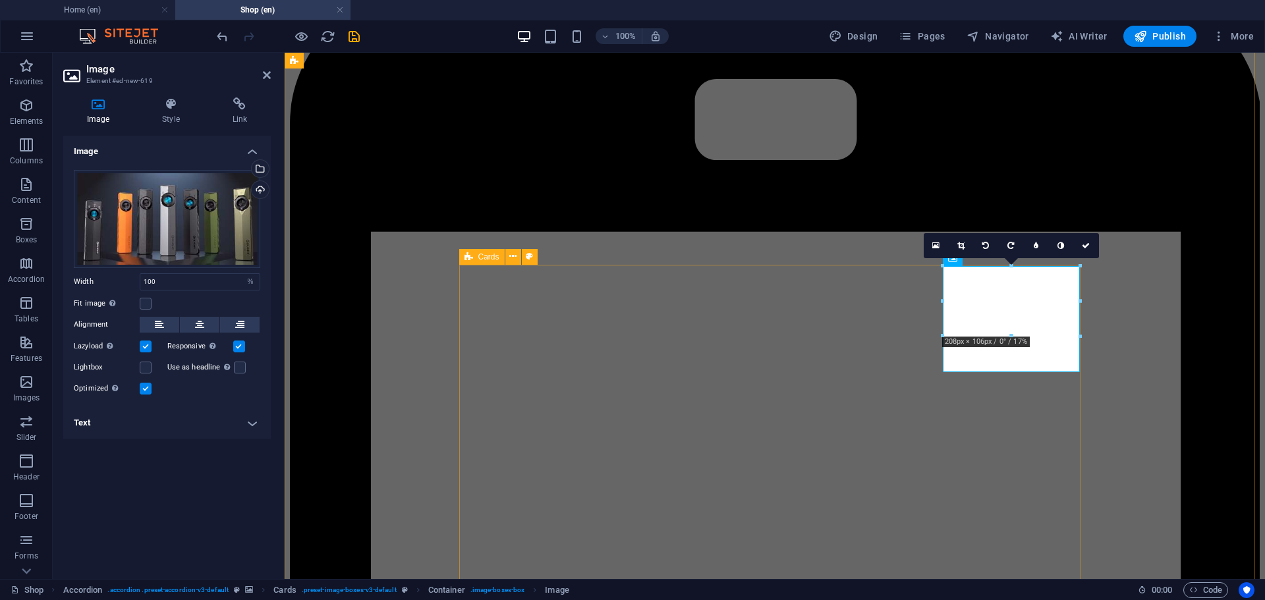
drag, startPoint x: 1228, startPoint y: 385, endPoint x: 929, endPoint y: 334, distance: 303.4
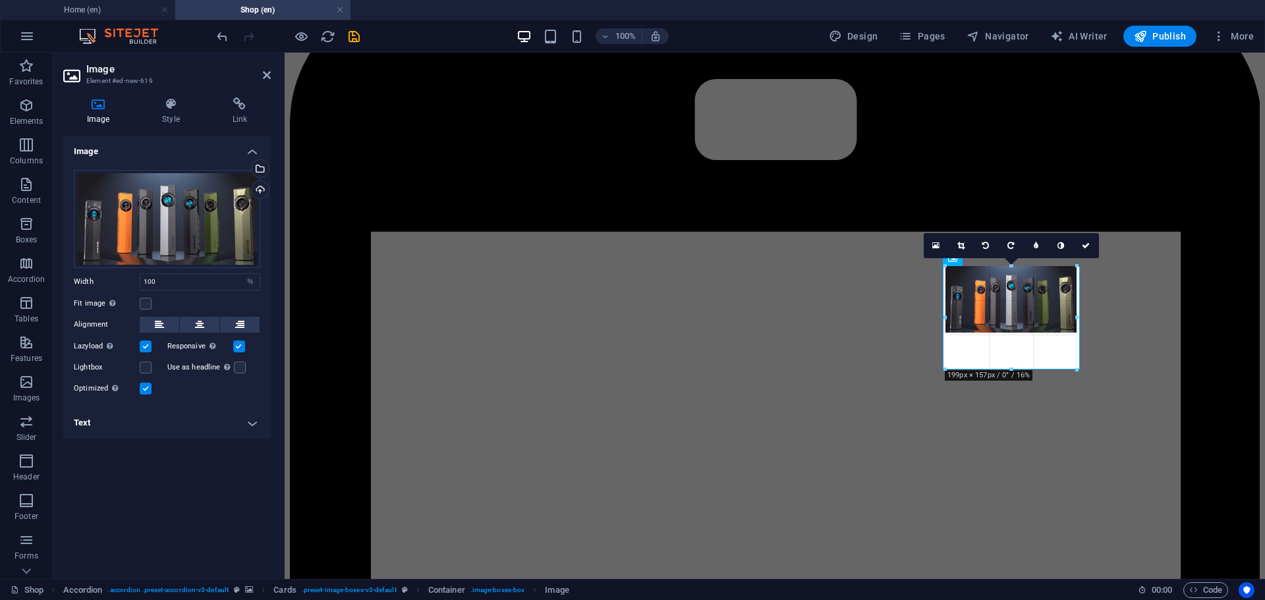
type input "199"
select select "px"
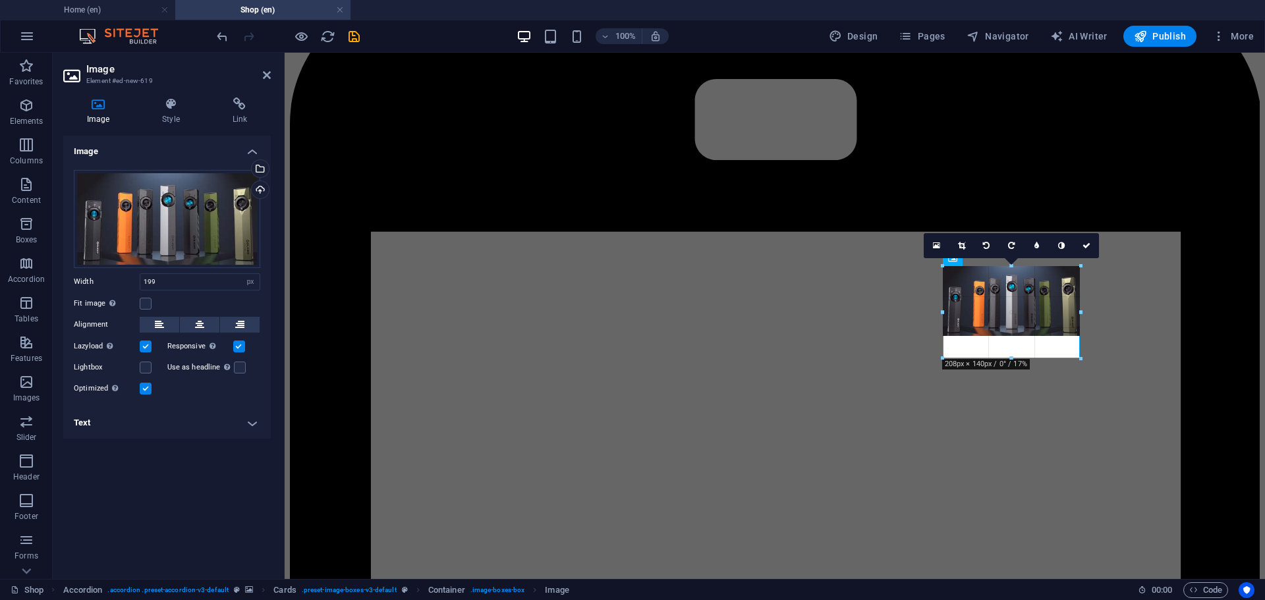
drag, startPoint x: 1014, startPoint y: 333, endPoint x: 1009, endPoint y: 359, distance: 26.2
type input "208"
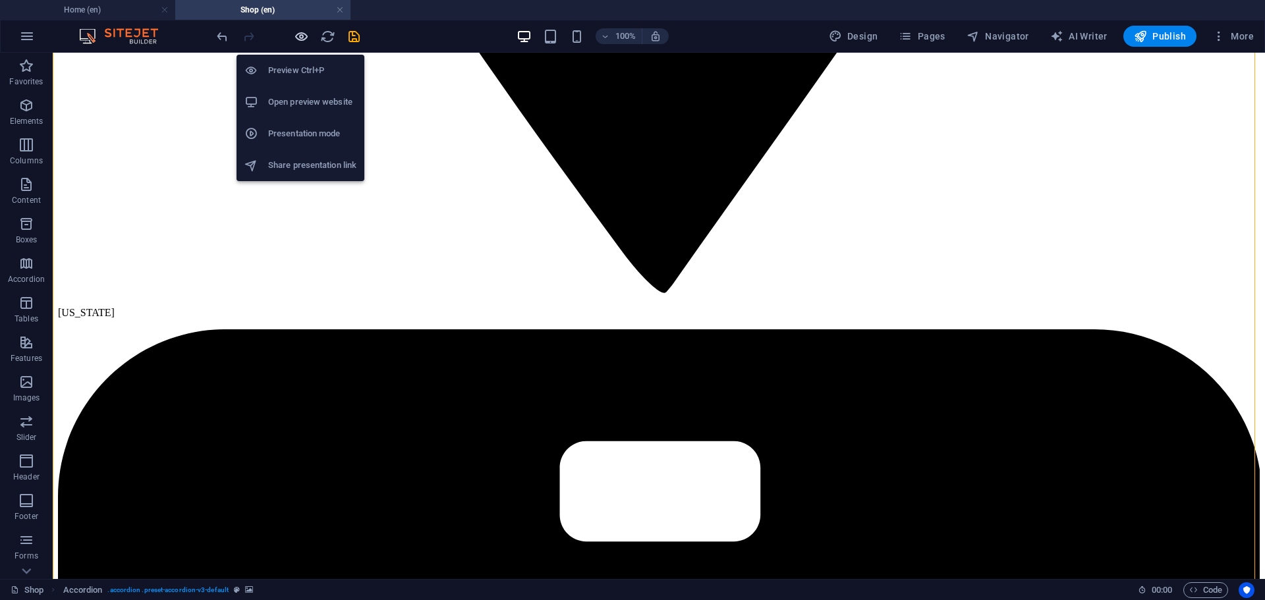
click at [304, 32] on icon "button" at bounding box center [301, 36] width 15 height 15
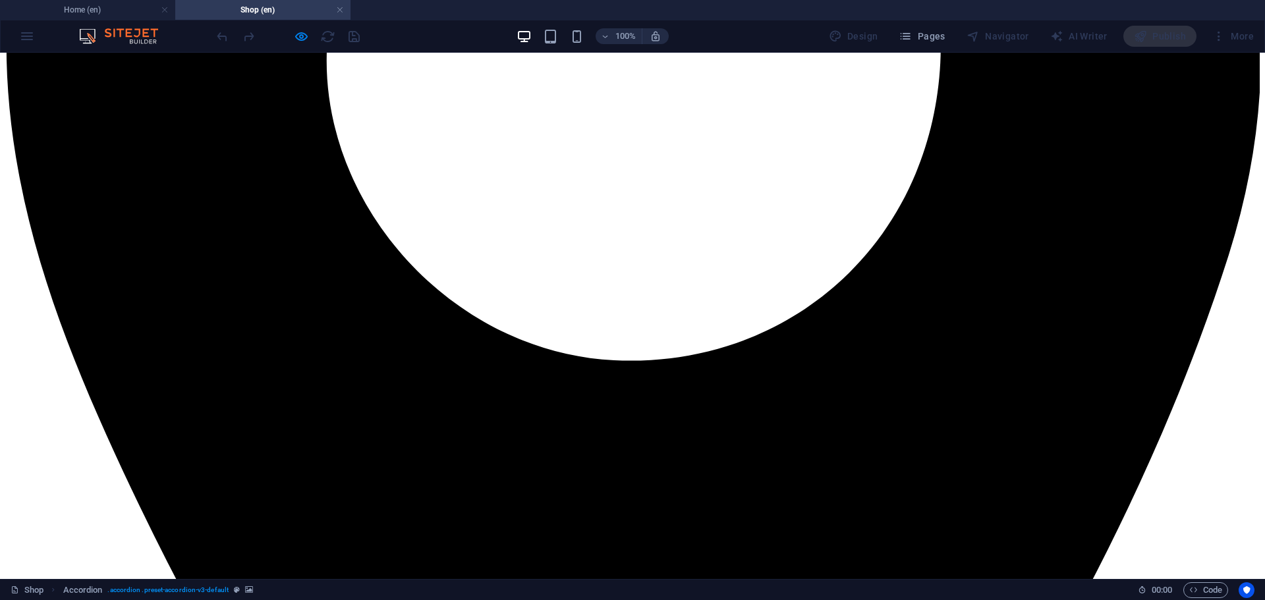
scroll to position [1052, 0]
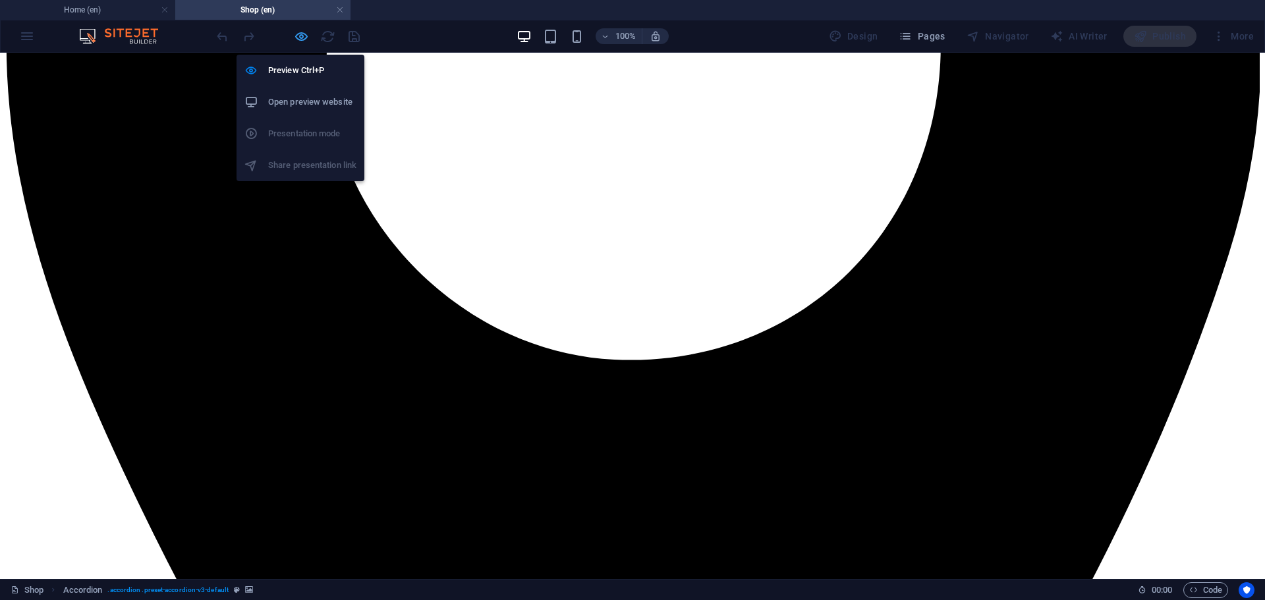
click at [302, 40] on icon "button" at bounding box center [301, 36] width 15 height 15
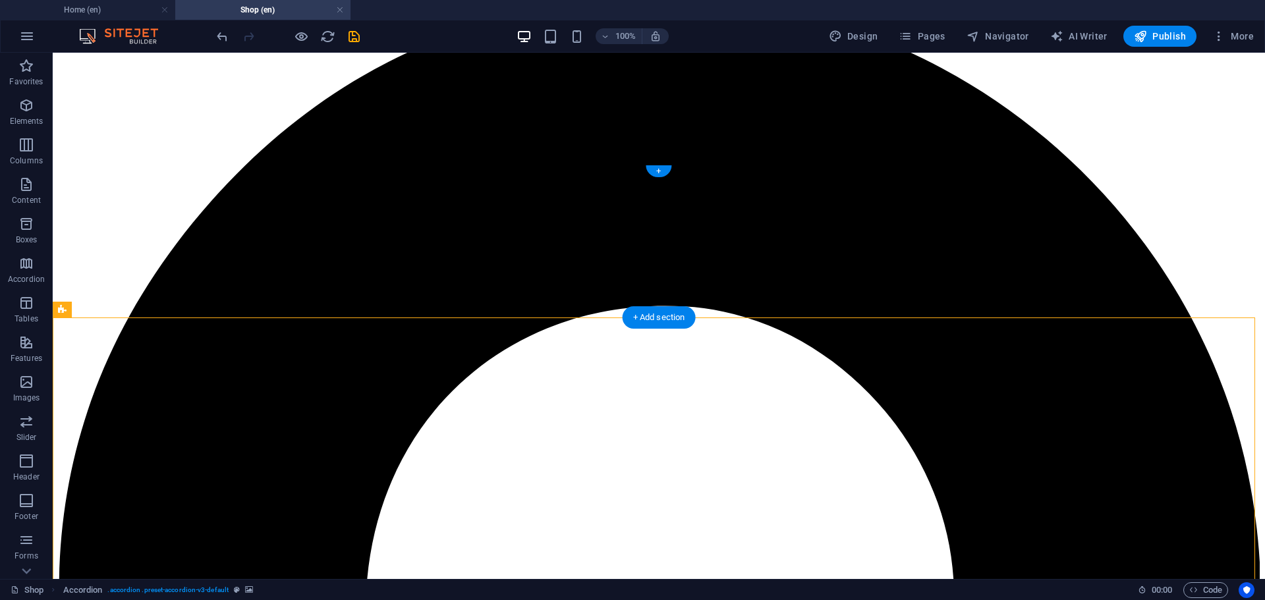
scroll to position [481, 0]
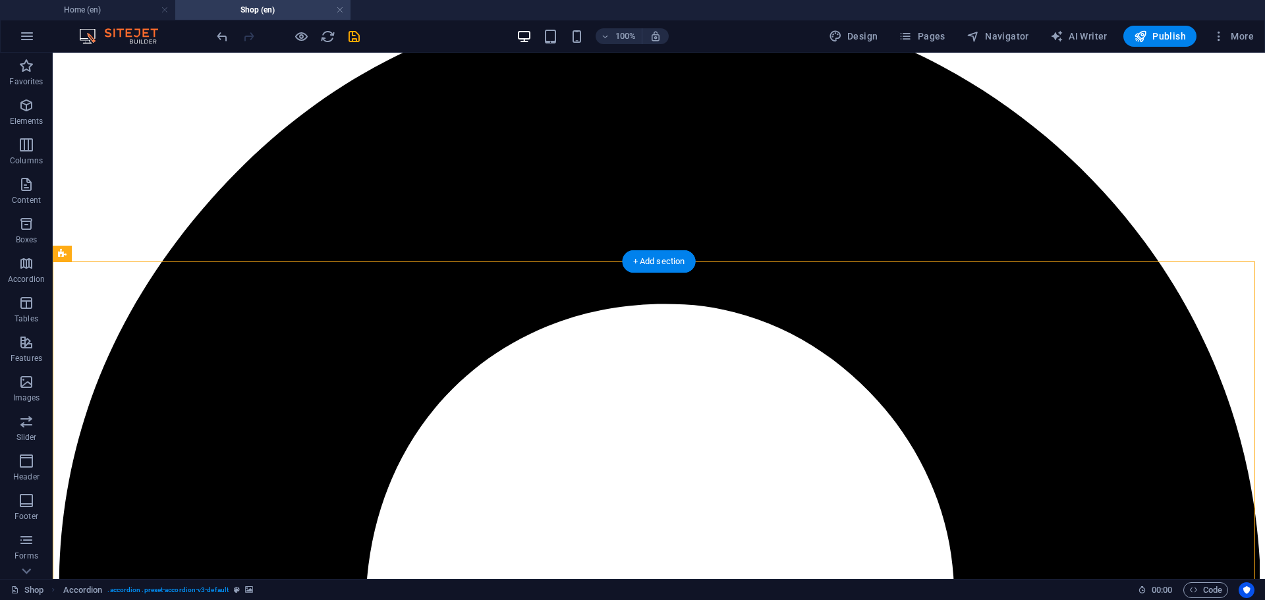
click at [154, 252] on icon at bounding box center [154, 254] width 10 height 14
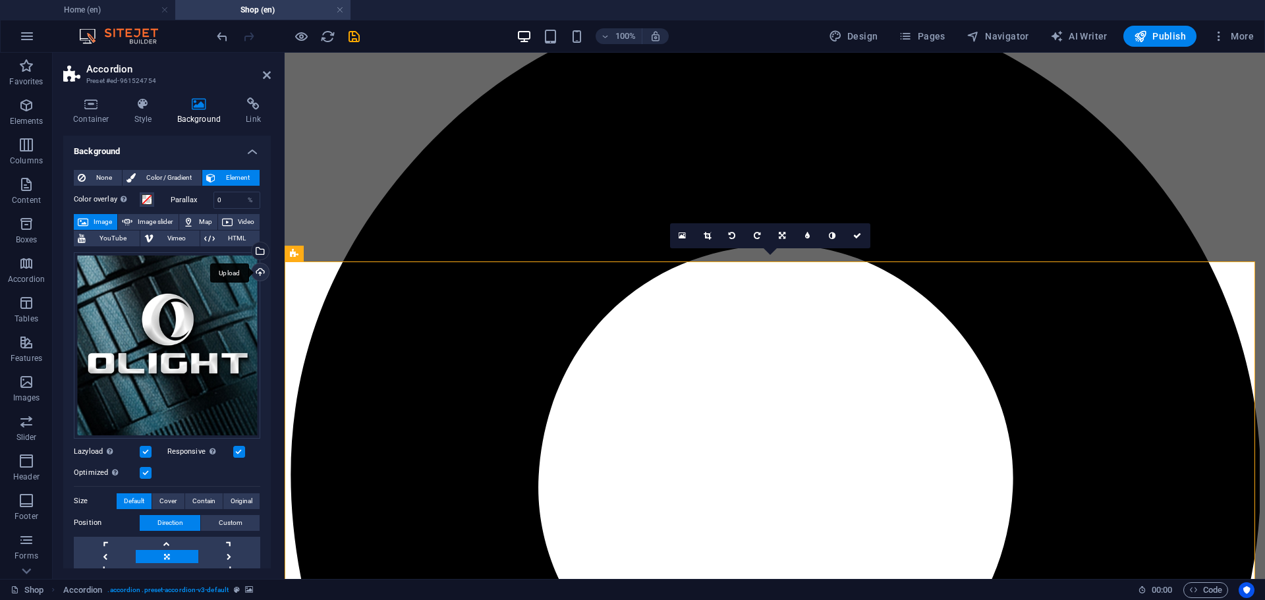
click at [255, 270] on div "Upload" at bounding box center [259, 274] width 20 height 20
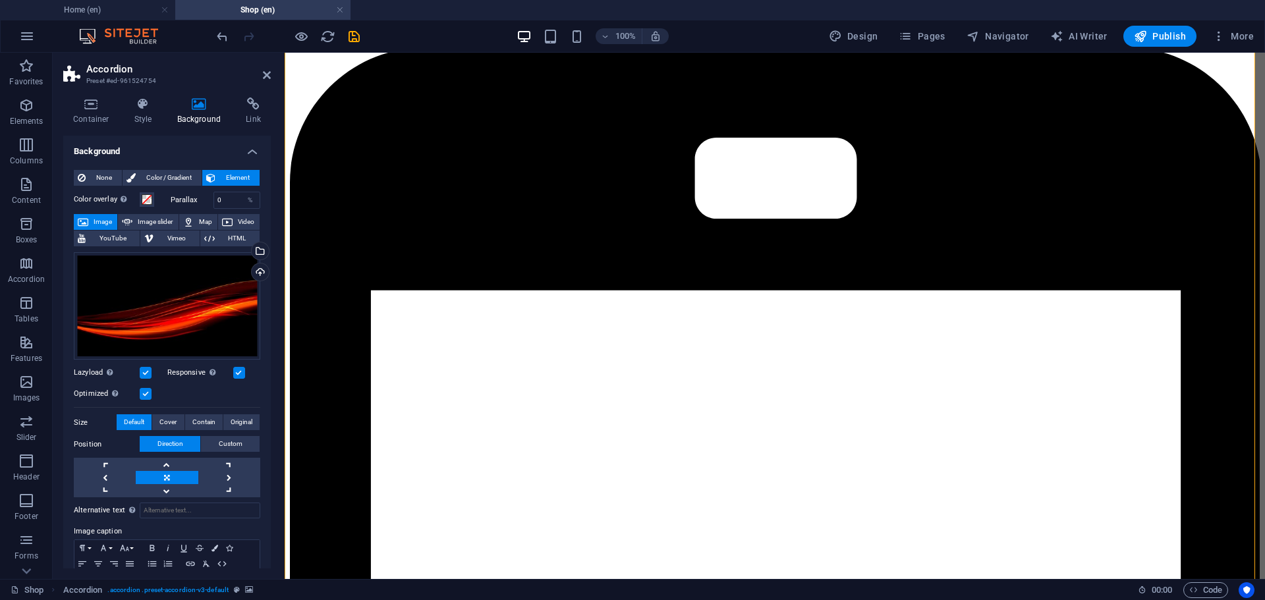
scroll to position [2041, 0]
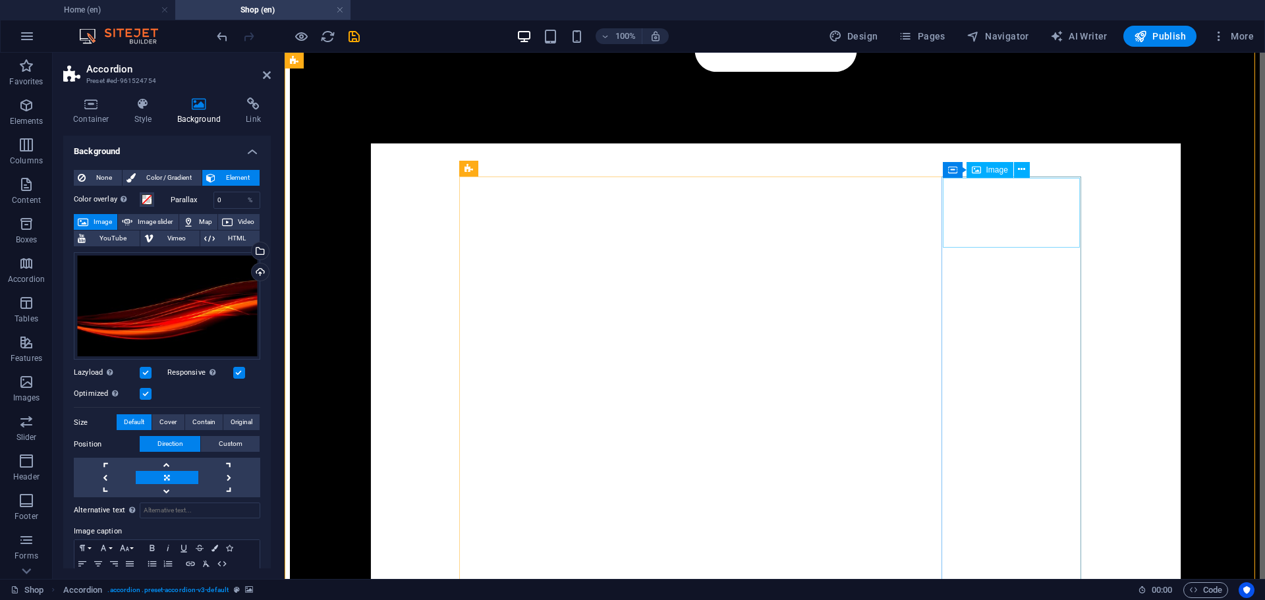
click at [994, 168] on span "Image" at bounding box center [997, 170] width 22 height 8
click at [1023, 167] on icon at bounding box center [1021, 170] width 7 height 14
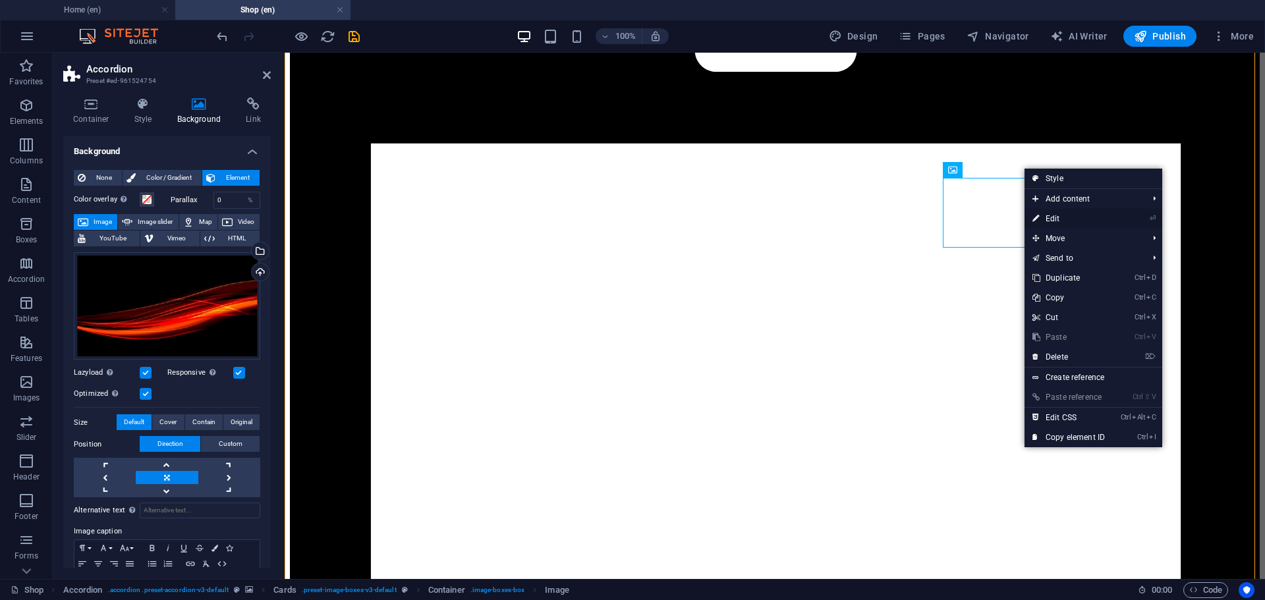
click at [1052, 218] on link "⏎ Edit" at bounding box center [1069, 219] width 88 height 20
select select "px"
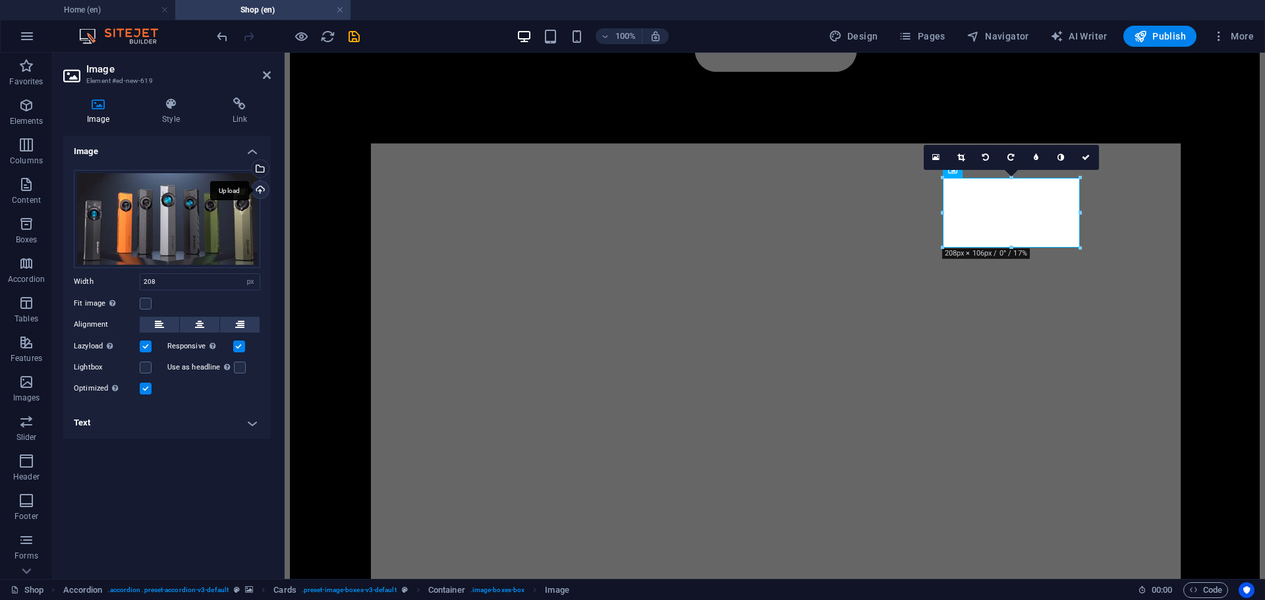
click at [260, 191] on div "Upload" at bounding box center [259, 191] width 20 height 20
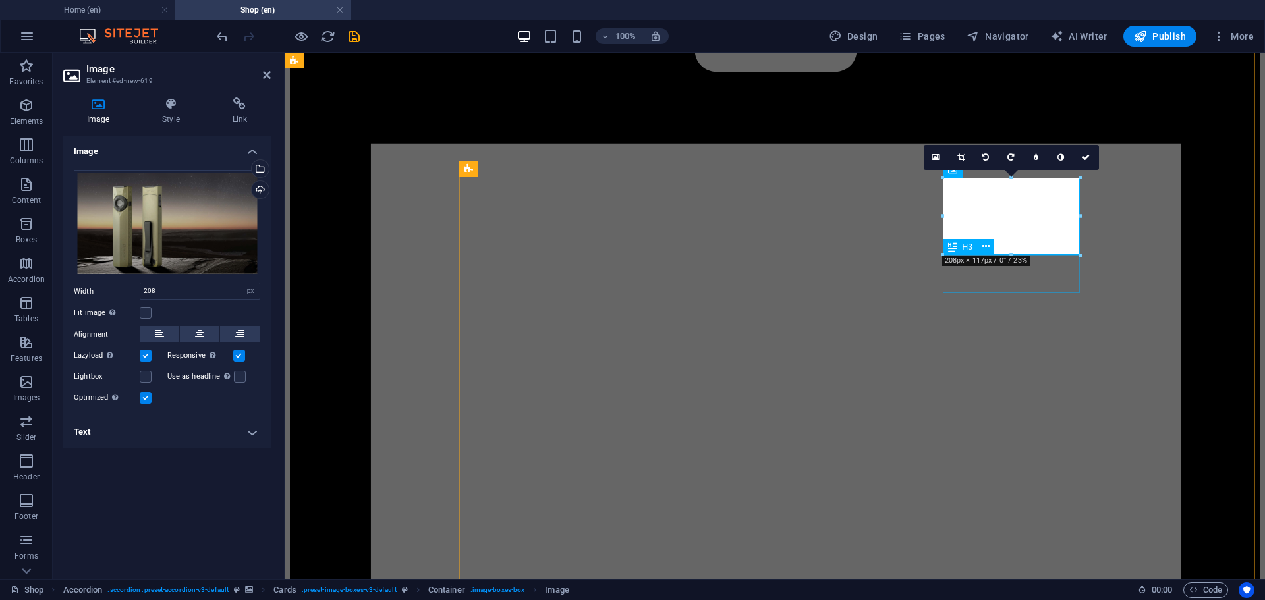
drag, startPoint x: 1013, startPoint y: 260, endPoint x: 1011, endPoint y: 283, distance: 23.1
click at [222, 37] on icon "undo" at bounding box center [222, 36] width 15 height 15
type input "208"
click at [223, 37] on icon "undo" at bounding box center [222, 36] width 15 height 15
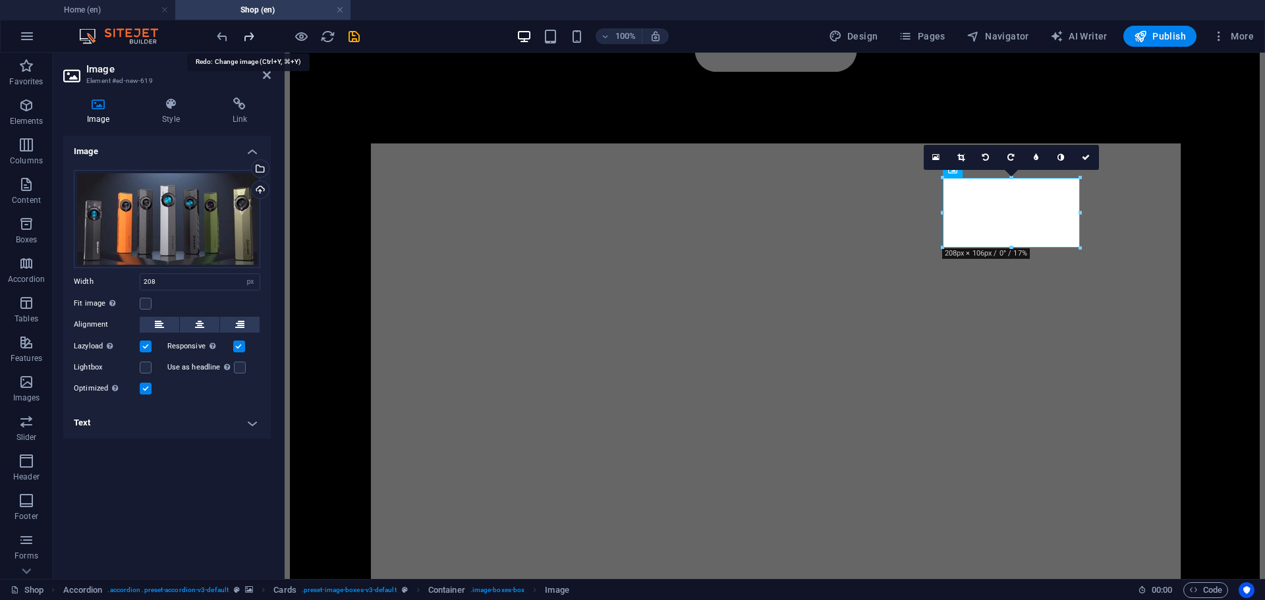
click at [250, 38] on icon "redo" at bounding box center [248, 36] width 15 height 15
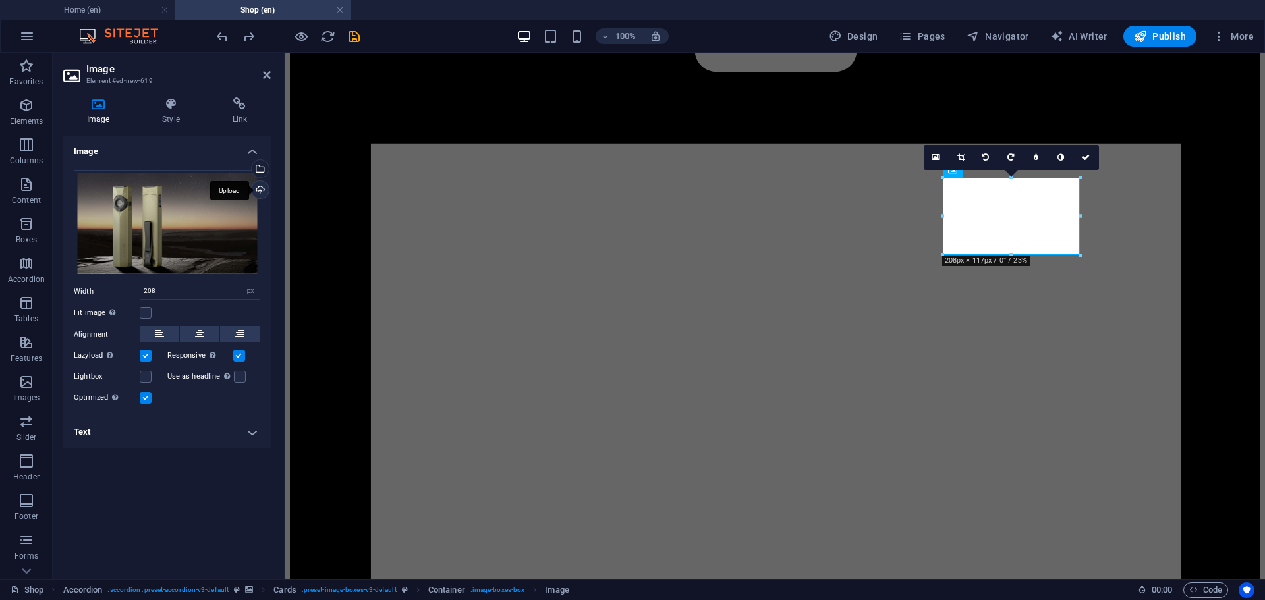
click at [261, 189] on div "Upload" at bounding box center [259, 191] width 20 height 20
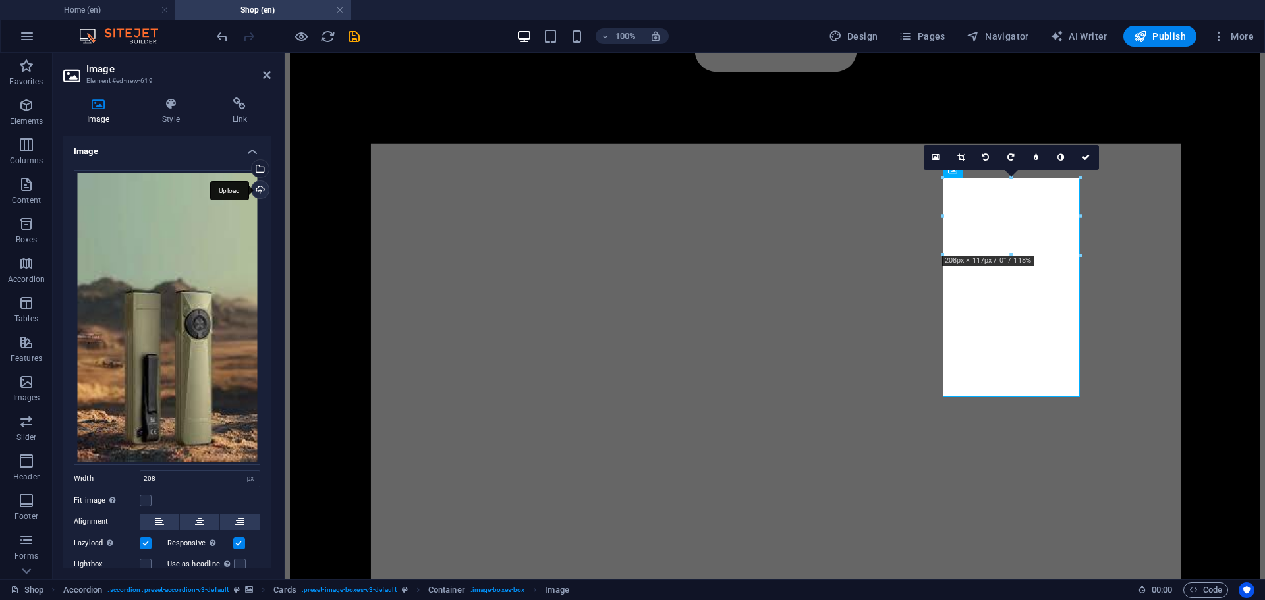
click at [258, 190] on div "Upload" at bounding box center [259, 191] width 20 height 20
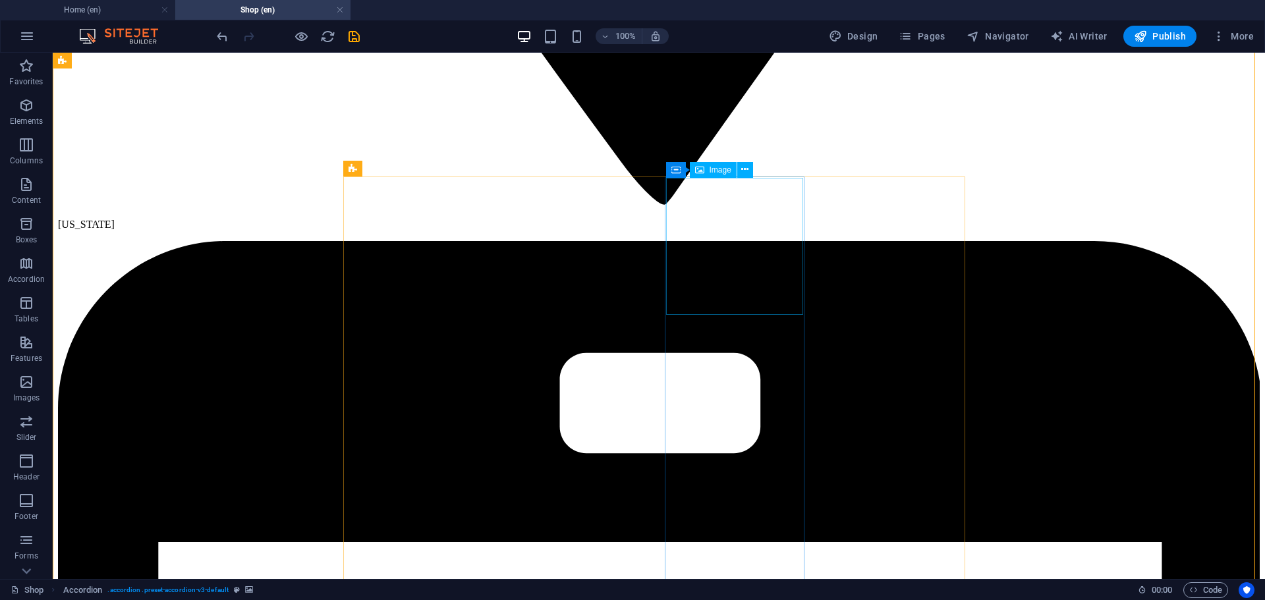
click at [742, 167] on icon at bounding box center [744, 170] width 7 height 14
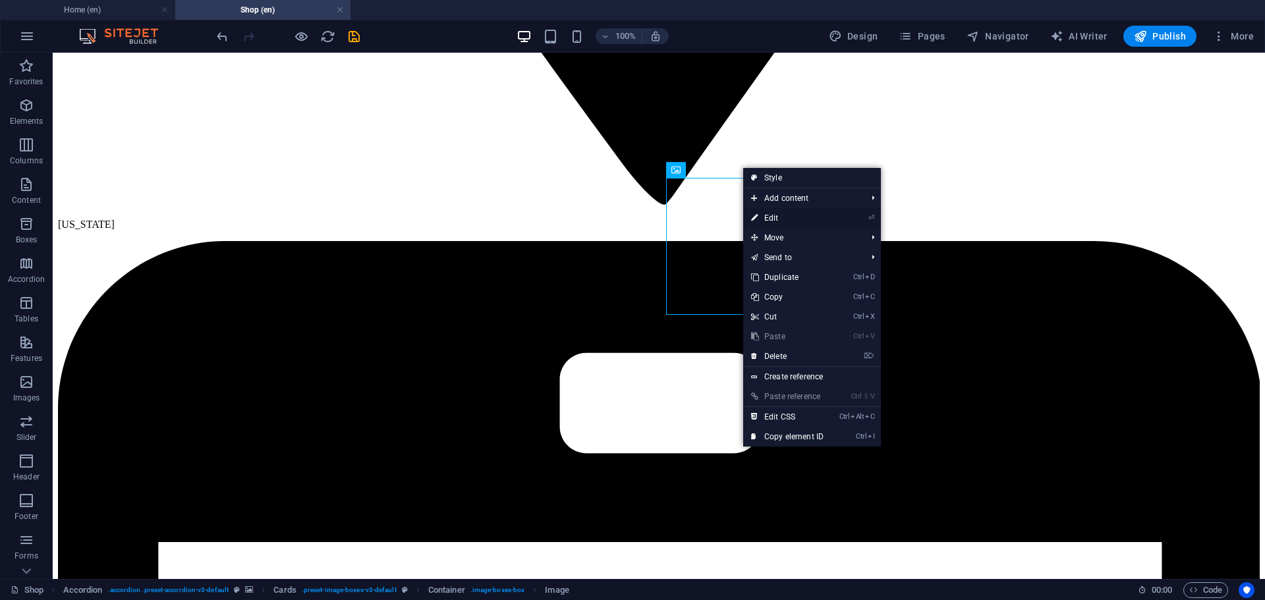
click at [773, 215] on link "⏎ Edit" at bounding box center [787, 218] width 88 height 20
select select "%"
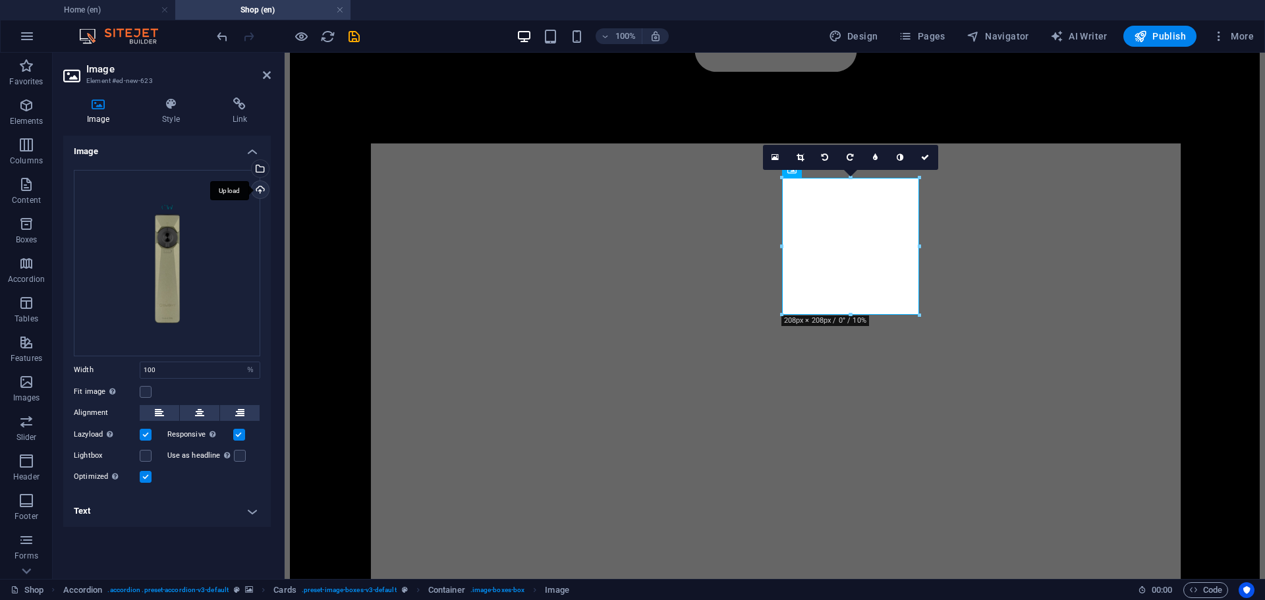
click at [255, 188] on div "Upload" at bounding box center [259, 191] width 20 height 20
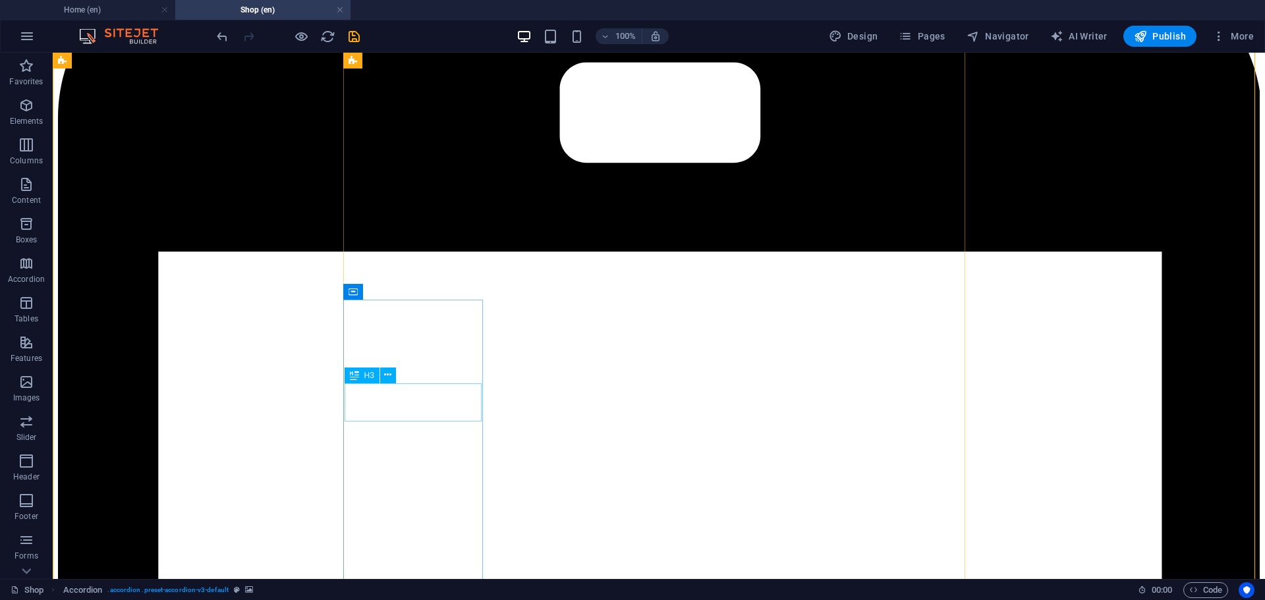
scroll to position [2392, 0]
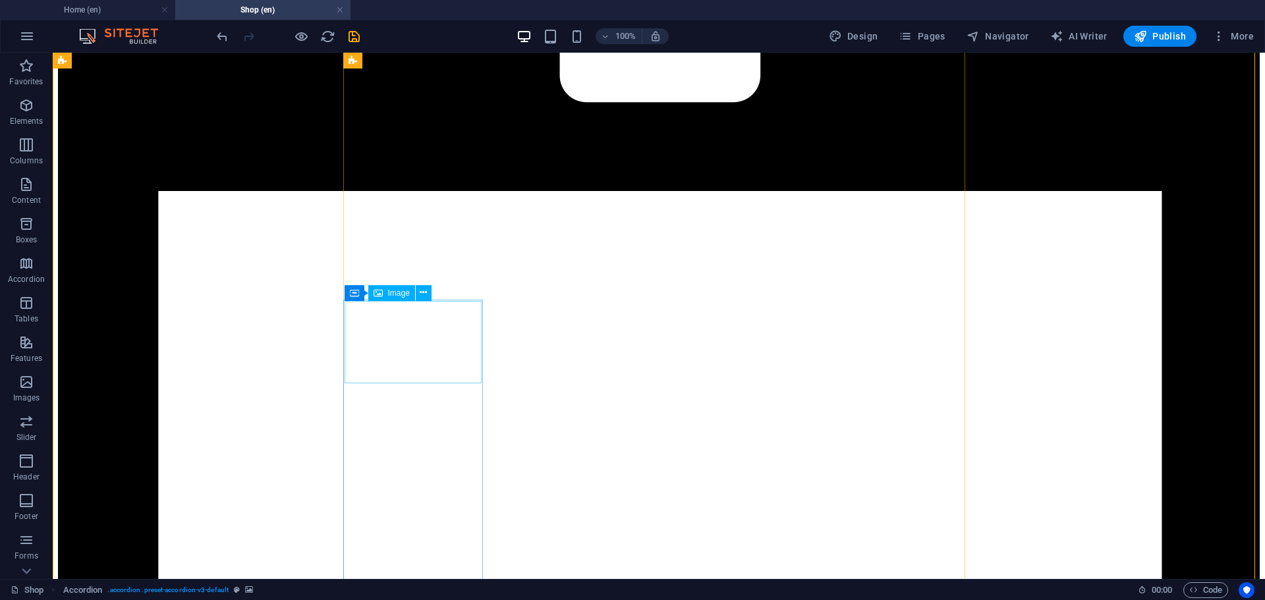
click at [427, 292] on icon at bounding box center [423, 293] width 7 height 14
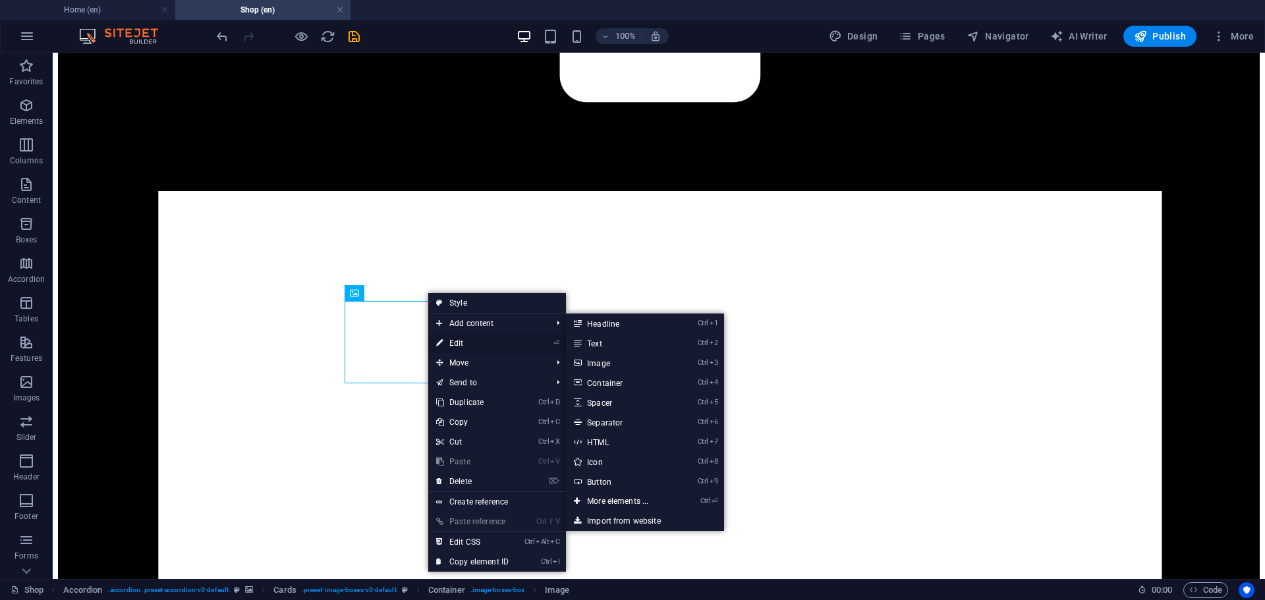
click at [459, 339] on link "⏎ Edit" at bounding box center [472, 343] width 88 height 20
select select "%"
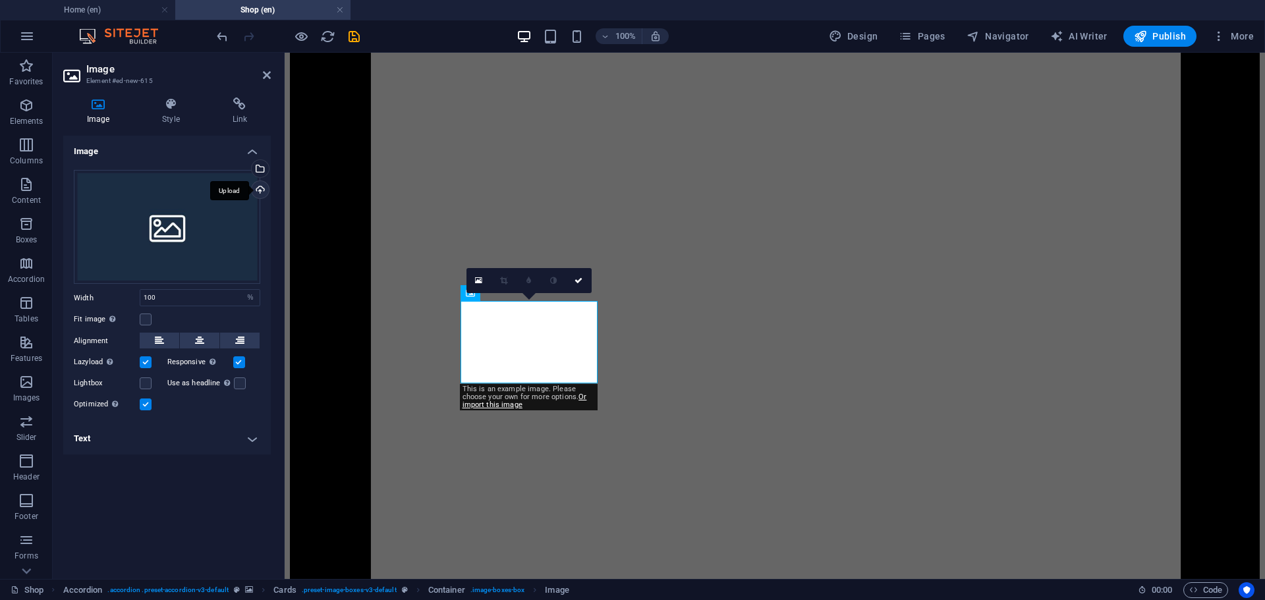
click at [258, 187] on div "Upload" at bounding box center [259, 191] width 20 height 20
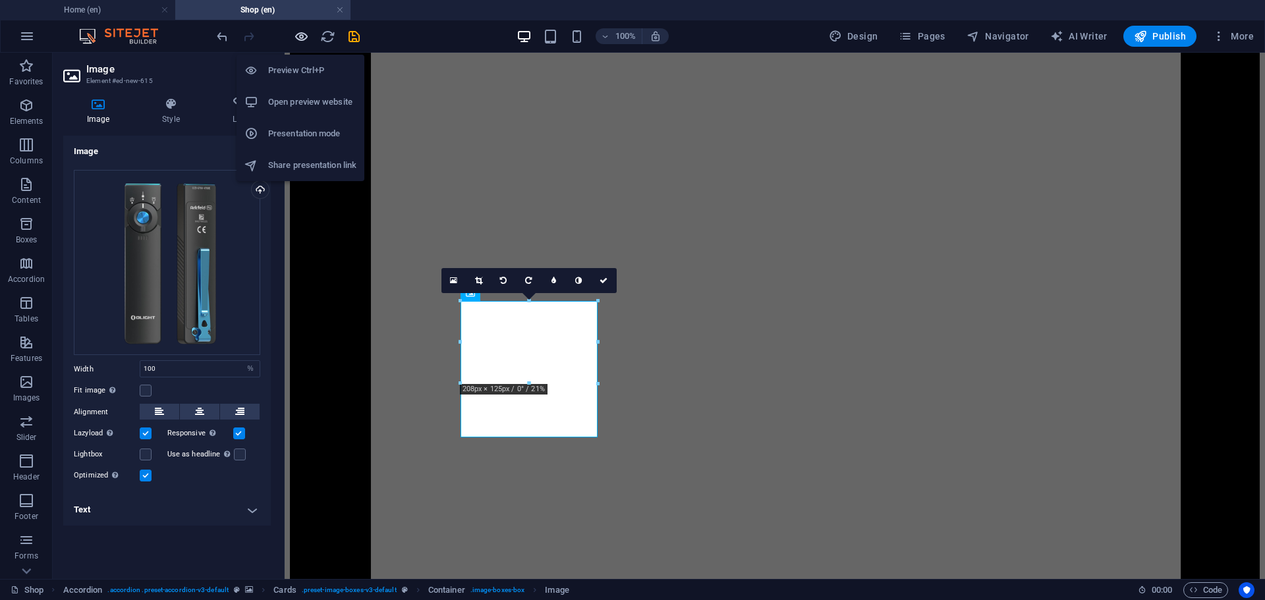
click at [300, 40] on icon "button" at bounding box center [301, 36] width 15 height 15
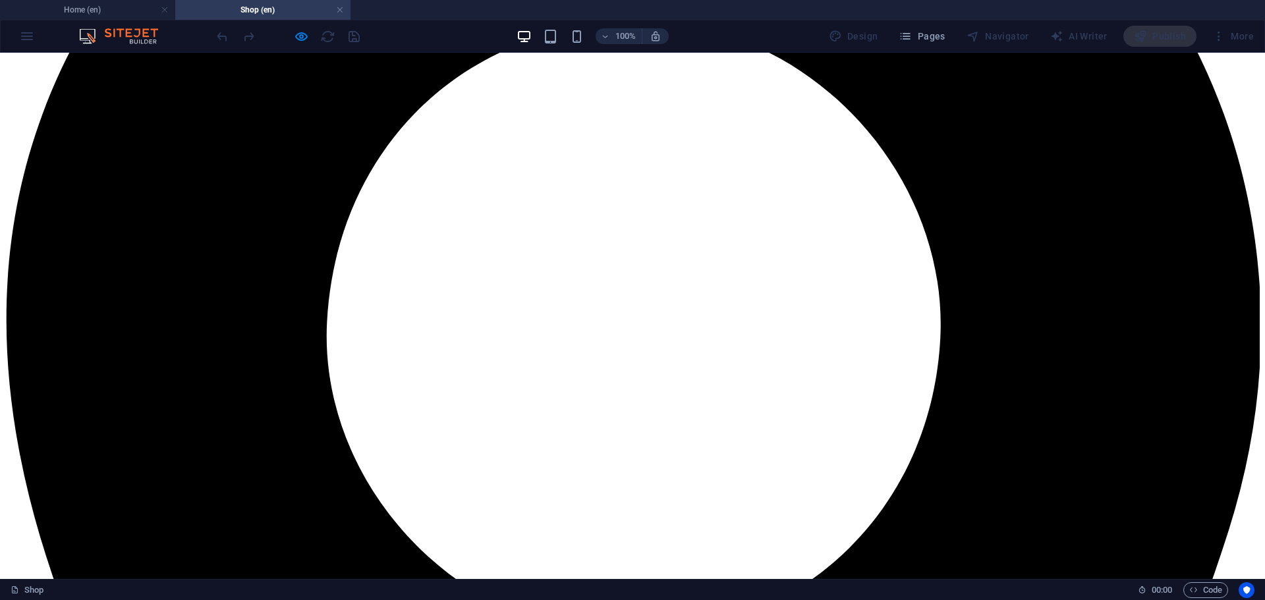
scroll to position [754, 0]
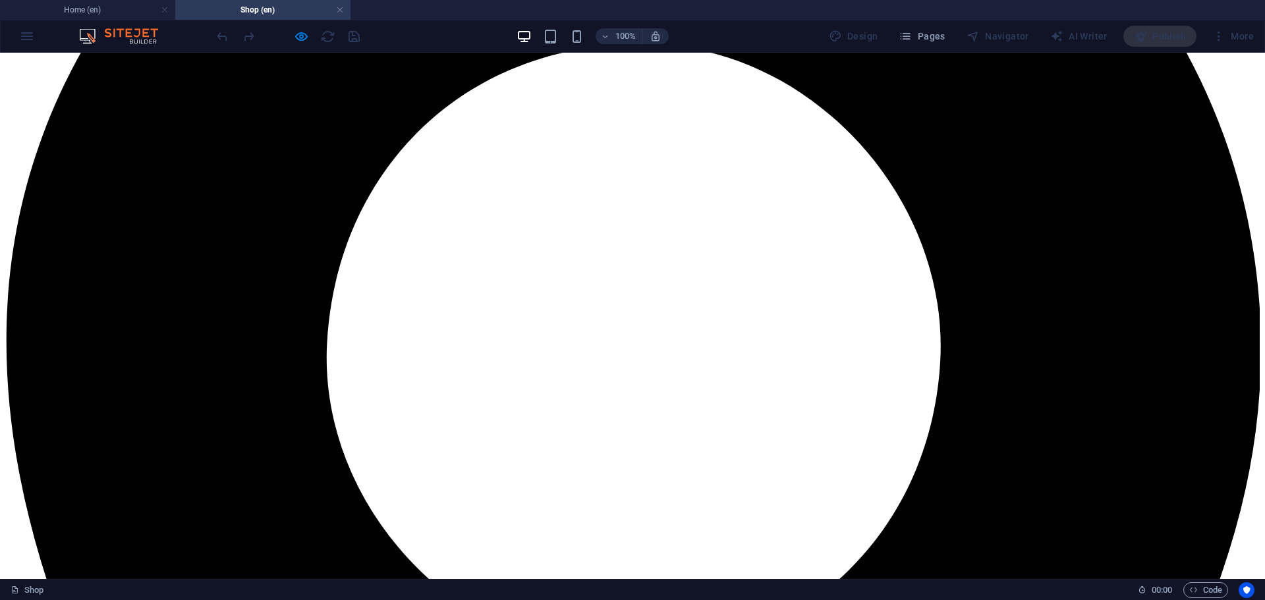
drag, startPoint x: 919, startPoint y: 238, endPoint x: 921, endPoint y: 246, distance: 8.3
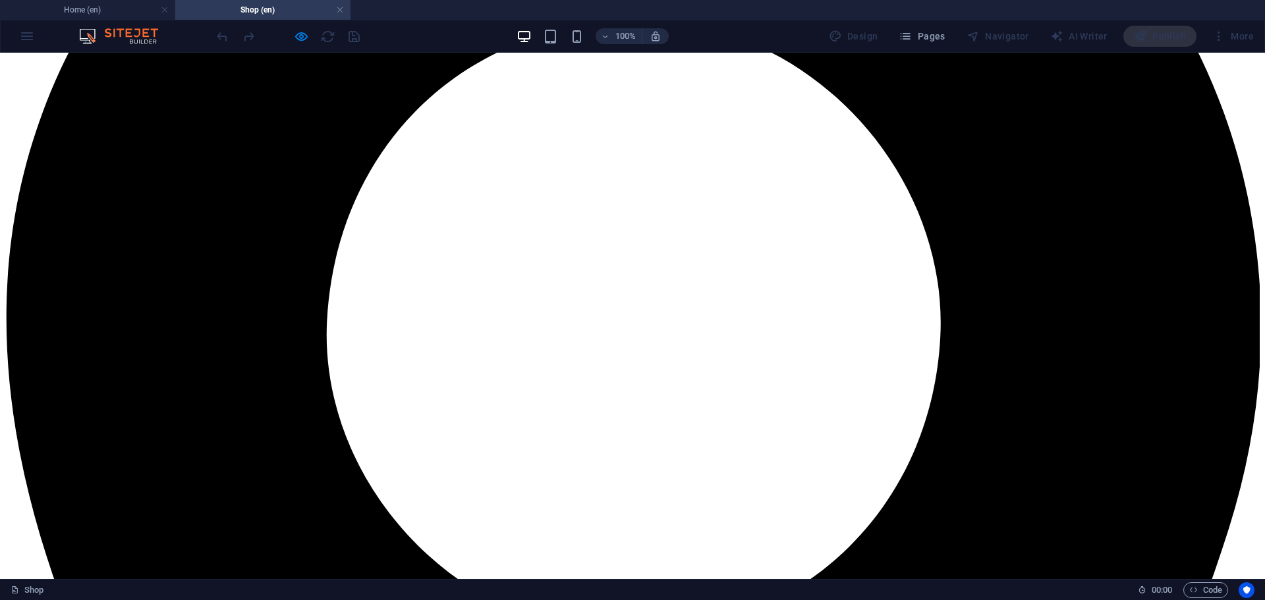
scroll to position [820, 0]
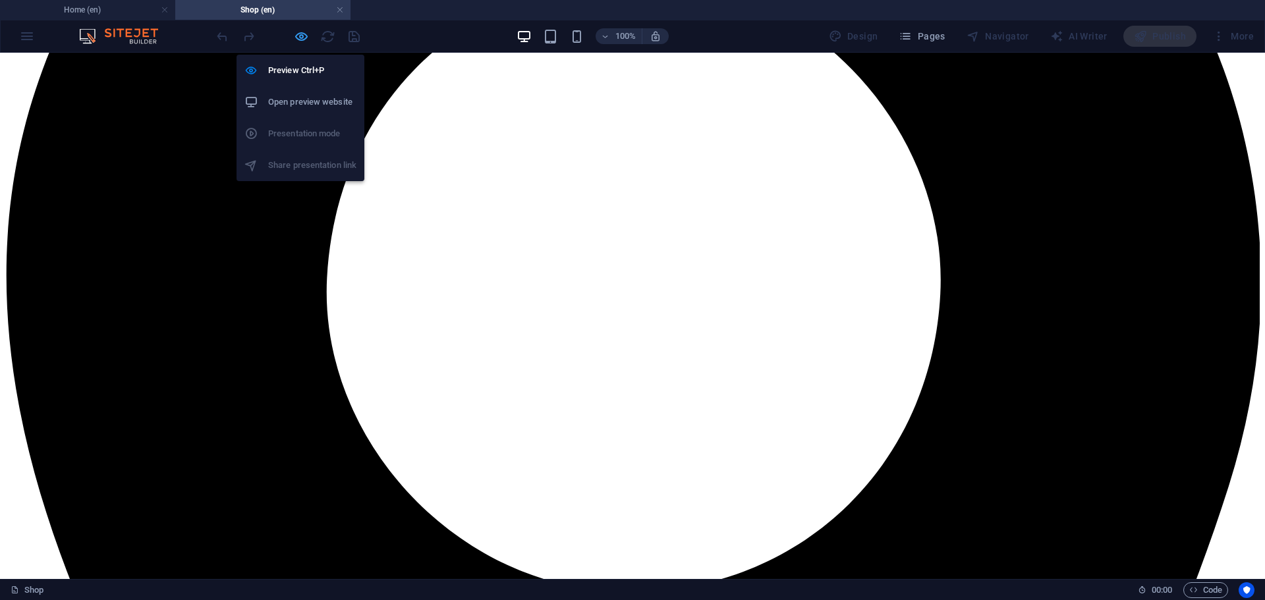
drag, startPoint x: 306, startPoint y: 35, endPoint x: 168, endPoint y: 379, distance: 370.5
click at [306, 35] on icon "button" at bounding box center [301, 36] width 15 height 15
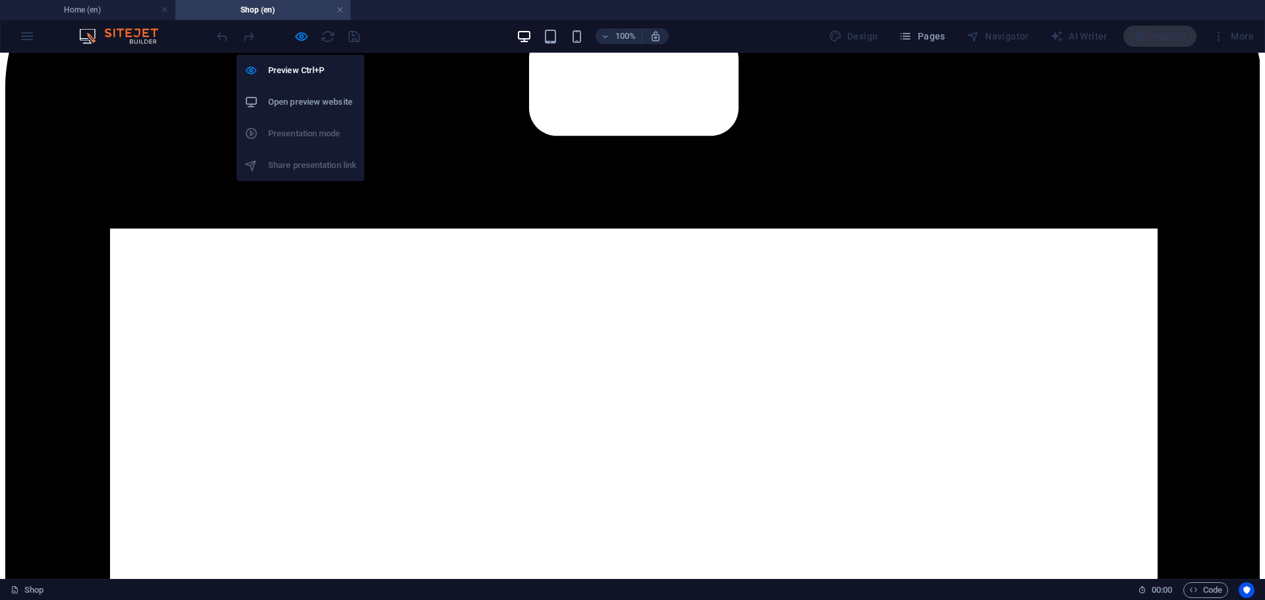
select select "%"
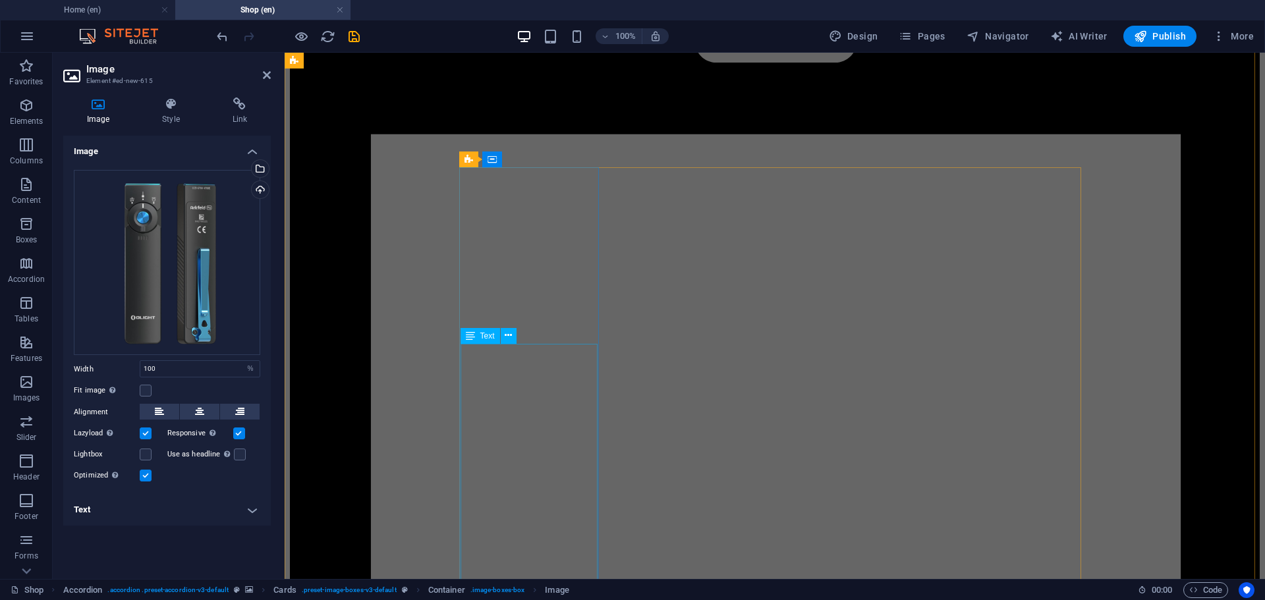
scroll to position [2160, 0]
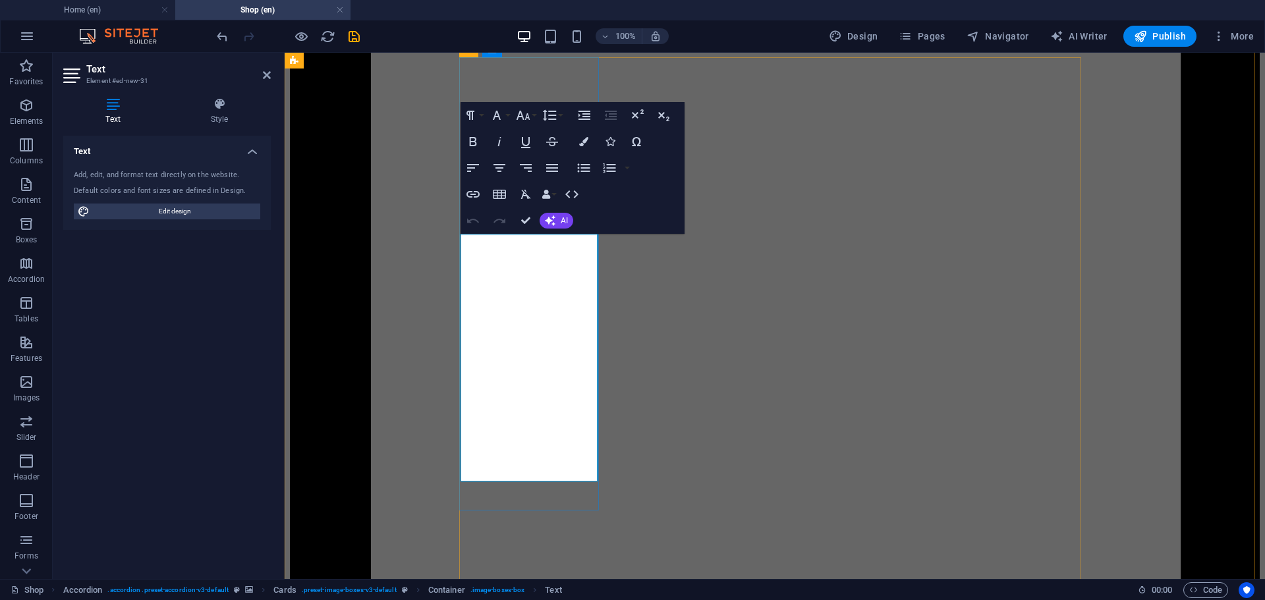
drag, startPoint x: 549, startPoint y: 336, endPoint x: 544, endPoint y: 359, distance: 23.7
drag, startPoint x: 554, startPoint y: 462, endPoint x: 424, endPoint y: 188, distance: 303.0
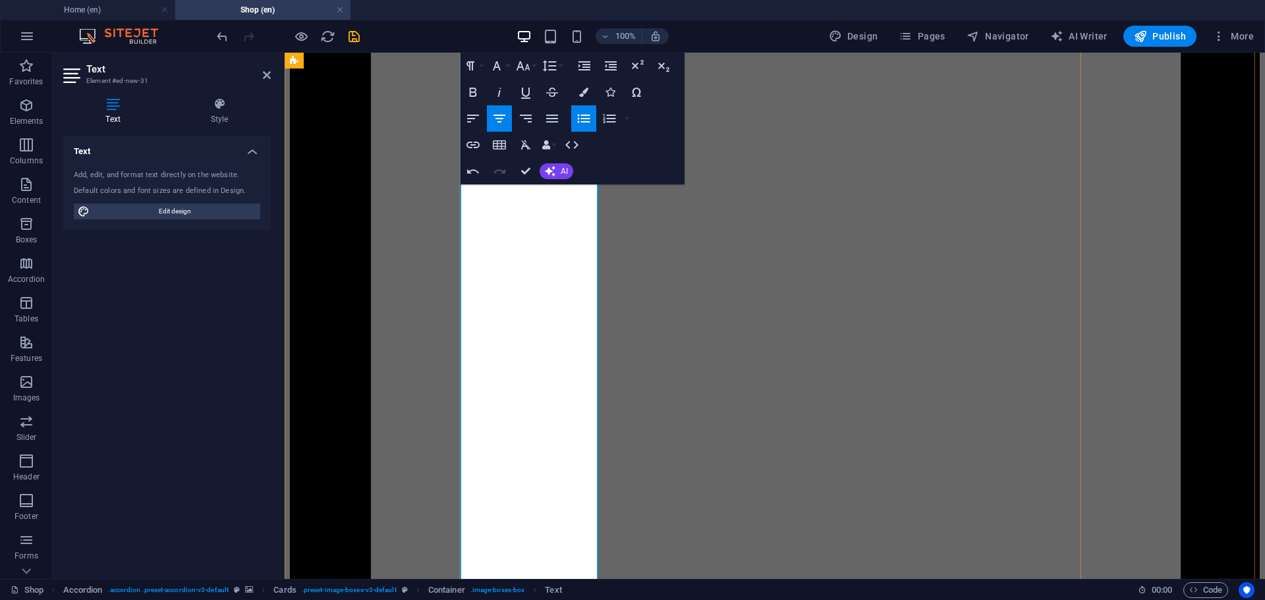
scroll to position [2248, 0]
click at [472, 117] on icon "button" at bounding box center [473, 119] width 16 height 16
click at [474, 116] on icon "button" at bounding box center [473, 119] width 12 height 8
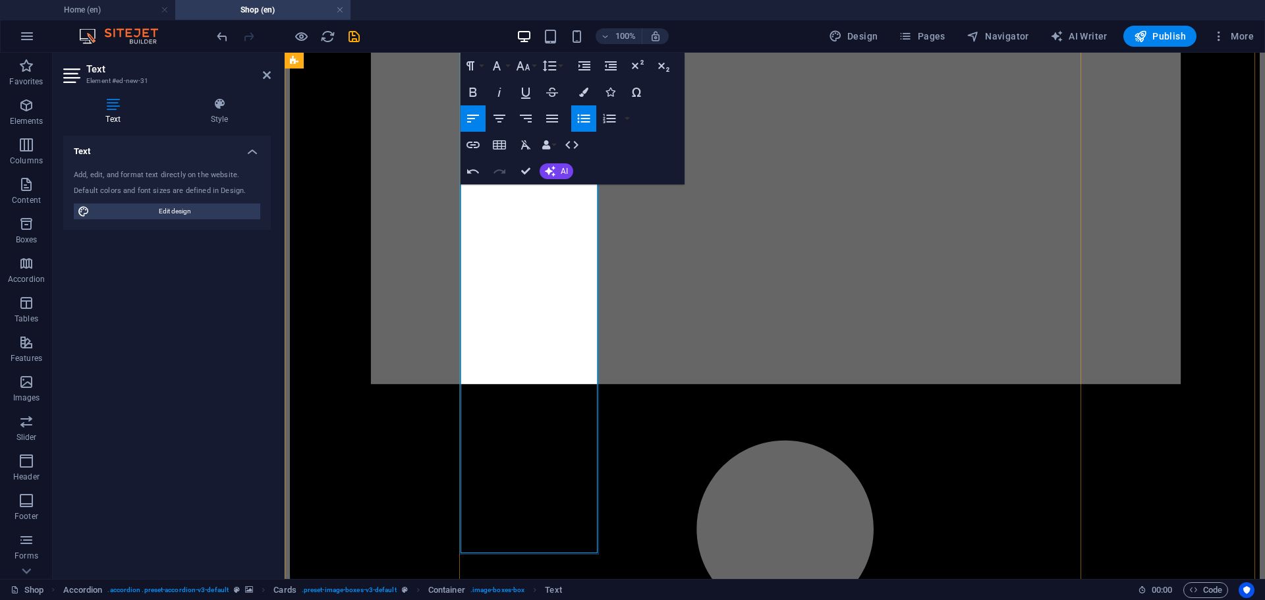
scroll to position [3280, 0]
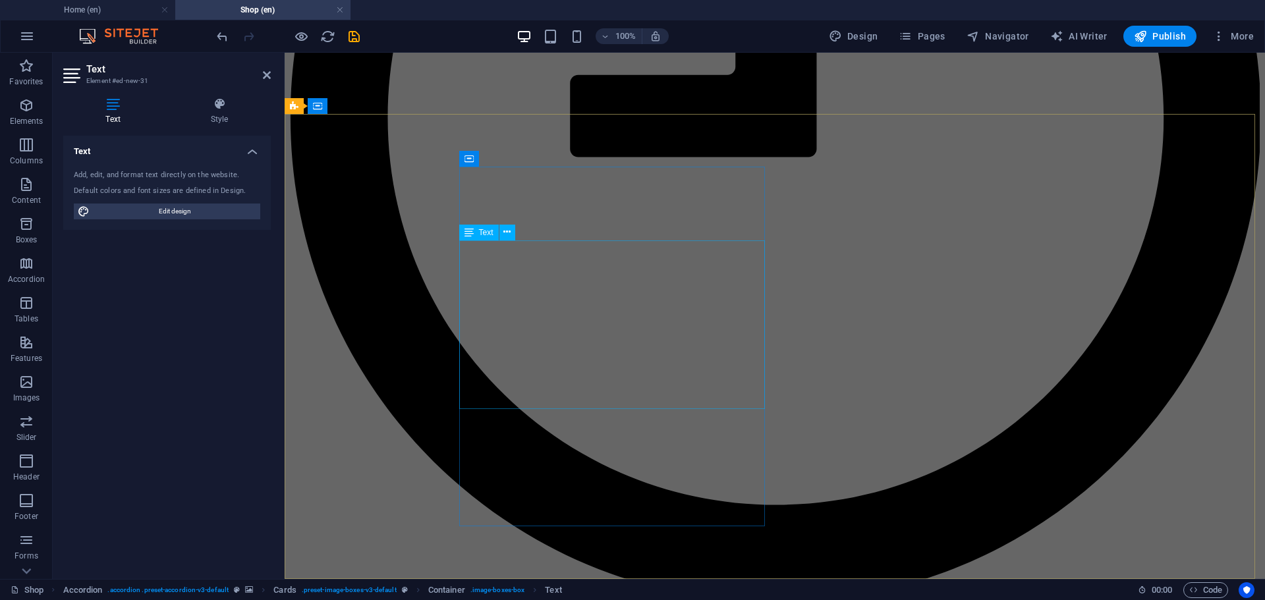
scroll to position [4599, 0]
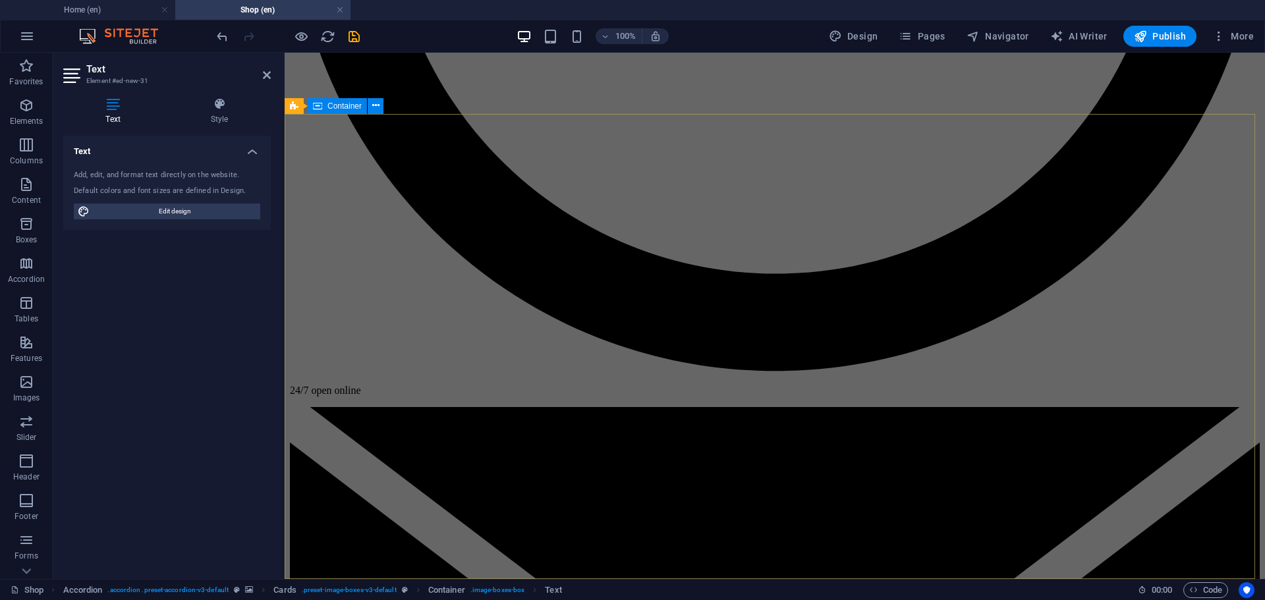
drag, startPoint x: 544, startPoint y: 517, endPoint x: 465, endPoint y: 132, distance: 393.5
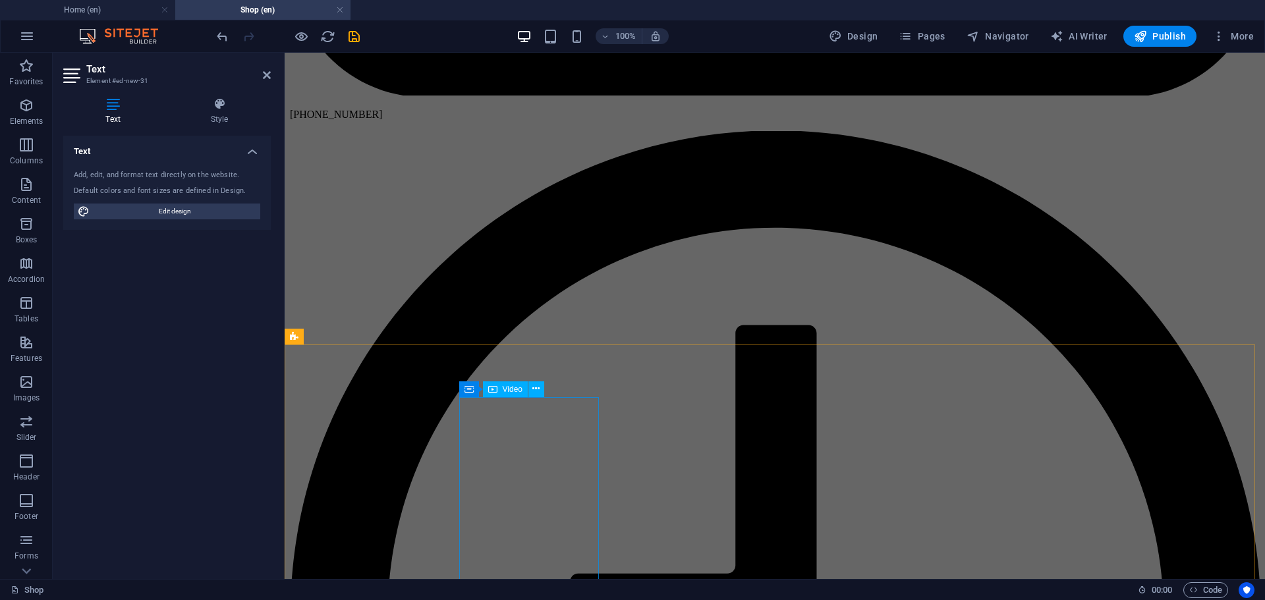
scroll to position [3544, 0]
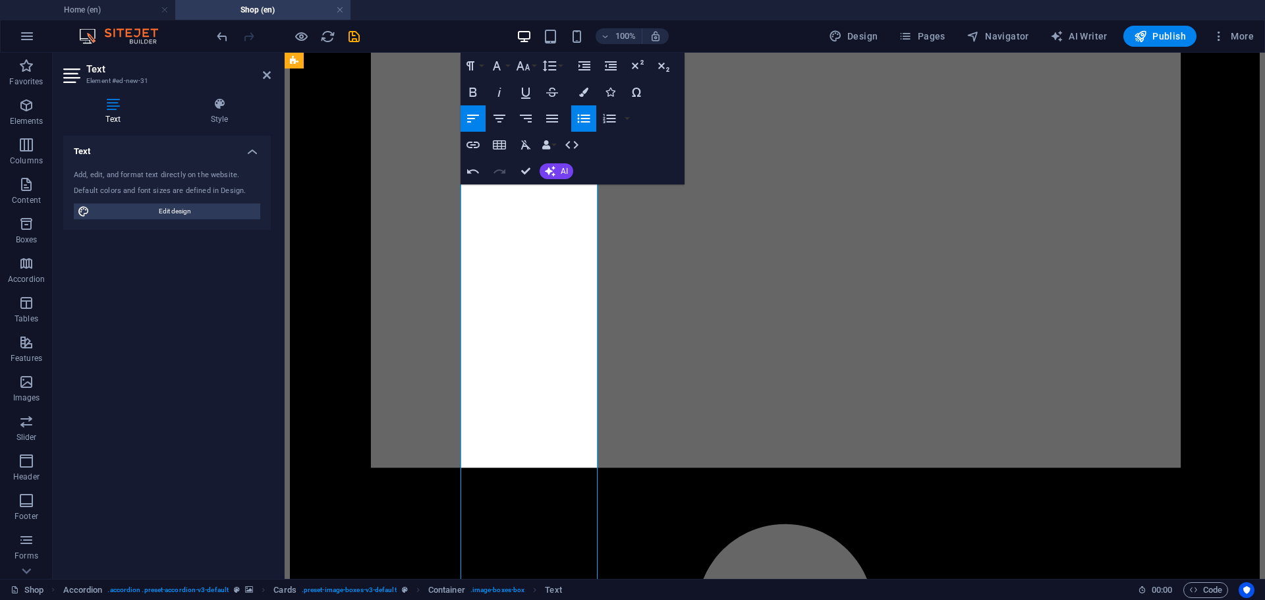
scroll to position [3171, 0]
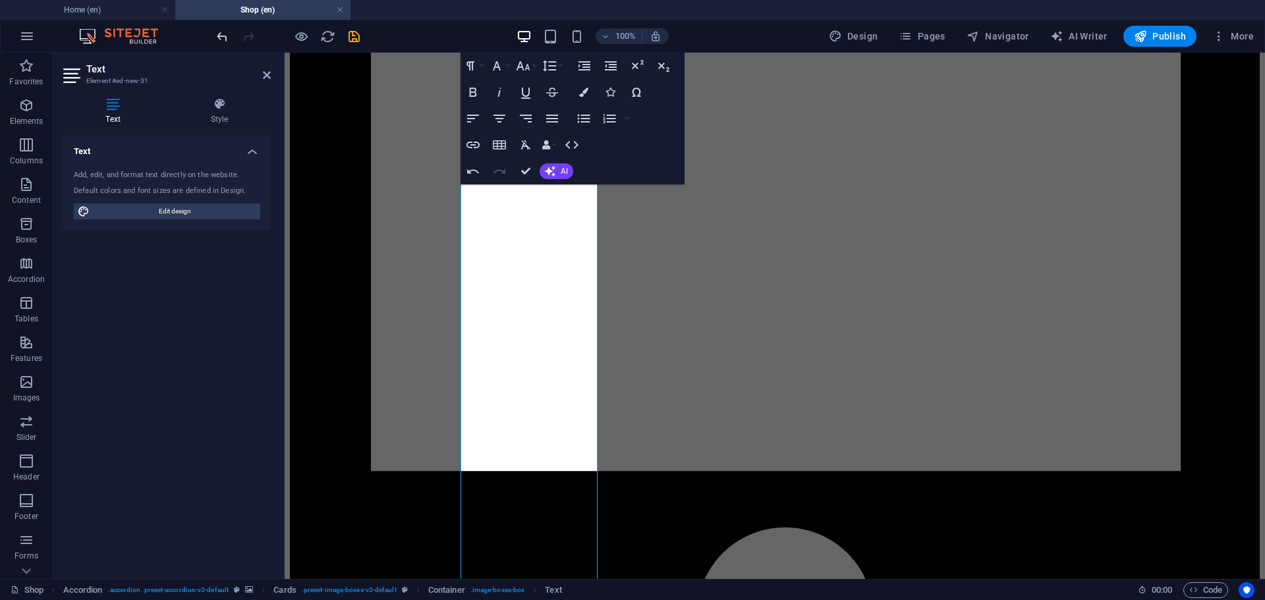
drag, startPoint x: 224, startPoint y: 27, endPoint x: 219, endPoint y: 34, distance: 9.0
click at [224, 27] on div at bounding box center [288, 36] width 148 height 21
click at [217, 36] on icon "undo" at bounding box center [222, 36] width 15 height 15
click at [218, 36] on icon "undo" at bounding box center [222, 36] width 15 height 15
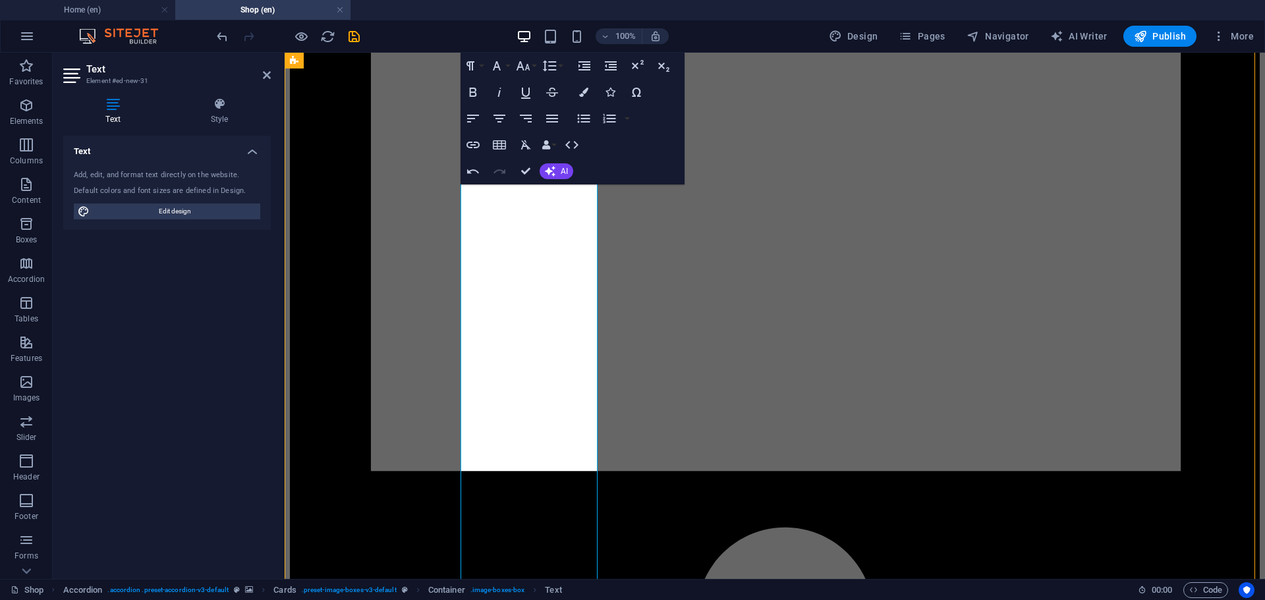
drag, startPoint x: 554, startPoint y: 127, endPoint x: 492, endPoint y: 71, distance: 82.6
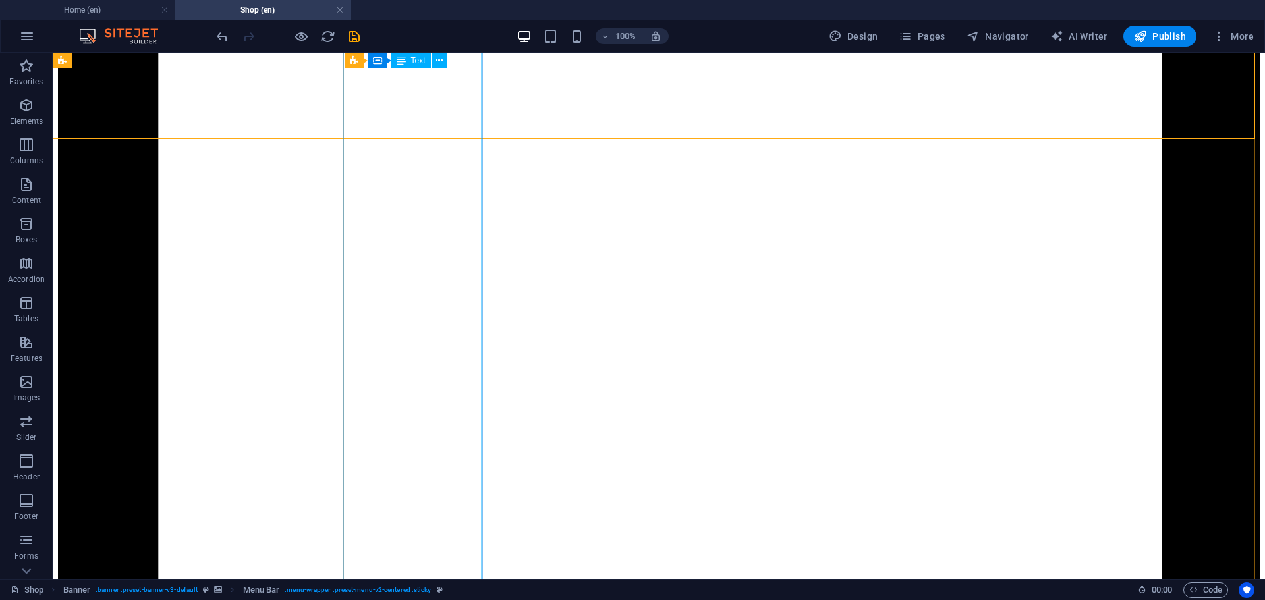
drag, startPoint x: 438, startPoint y: 239, endPoint x: 200, endPoint y: 74, distance: 288.4
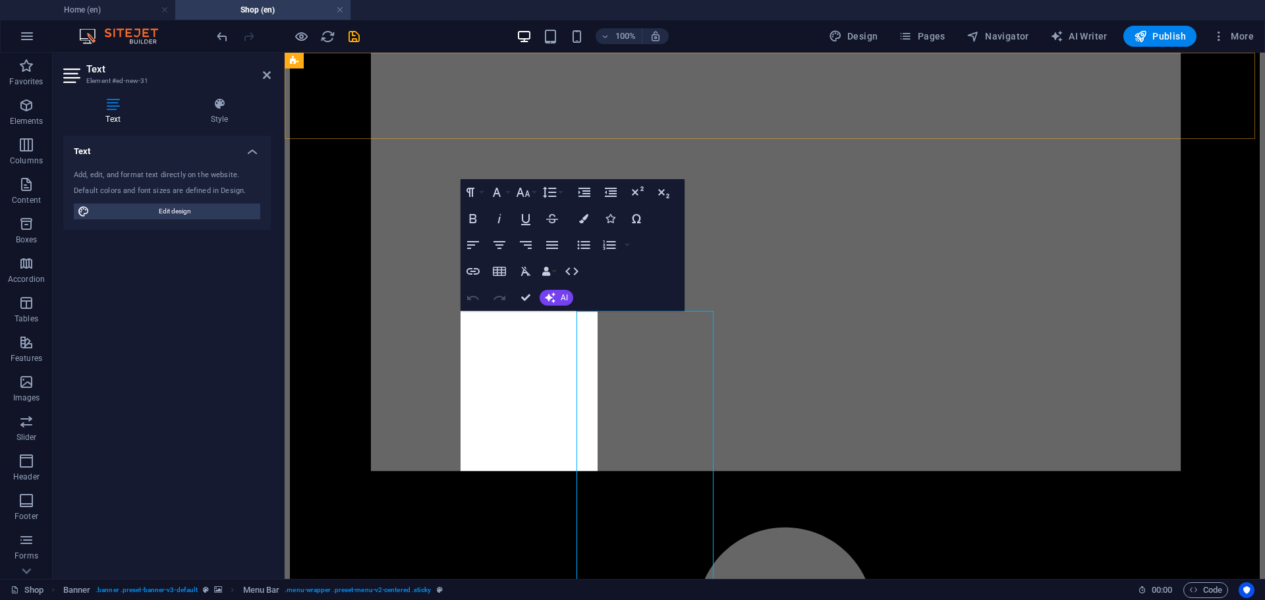
scroll to position [2083, 0]
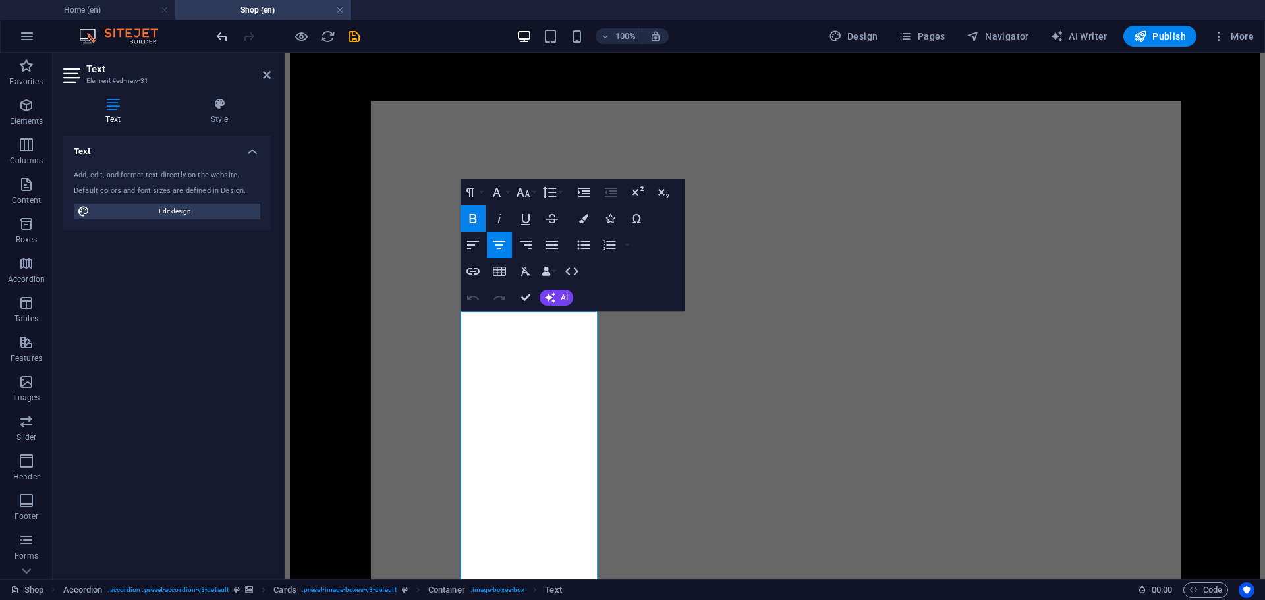
click at [223, 35] on icon "undo" at bounding box center [222, 36] width 15 height 15
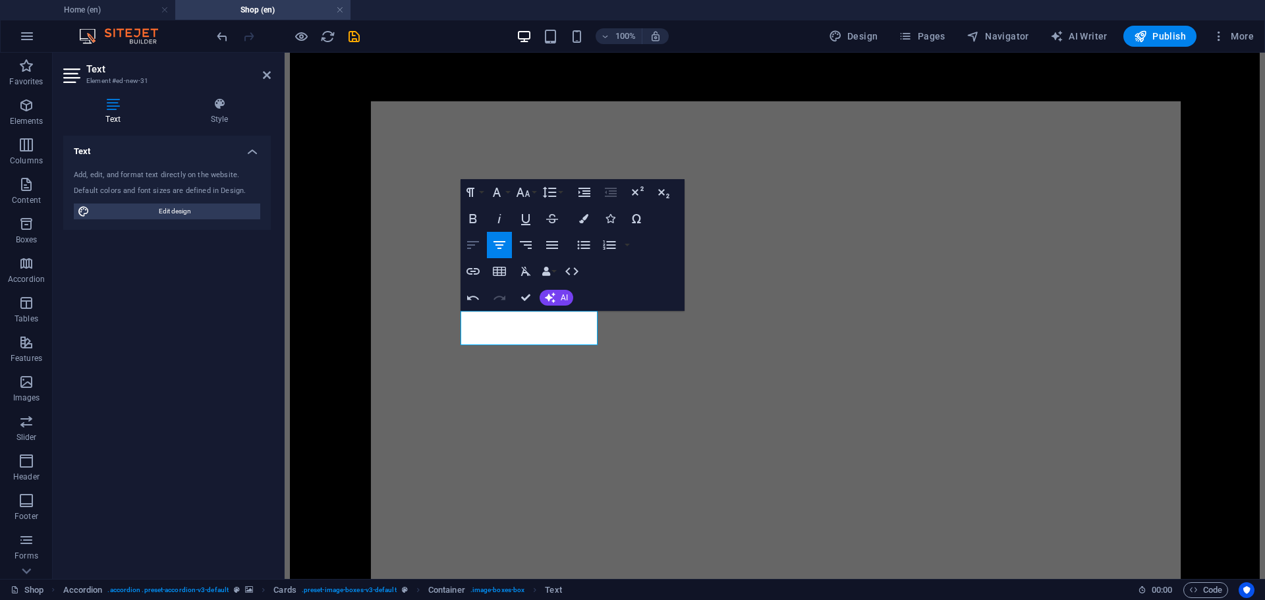
click at [471, 243] on icon "button" at bounding box center [473, 245] width 16 height 16
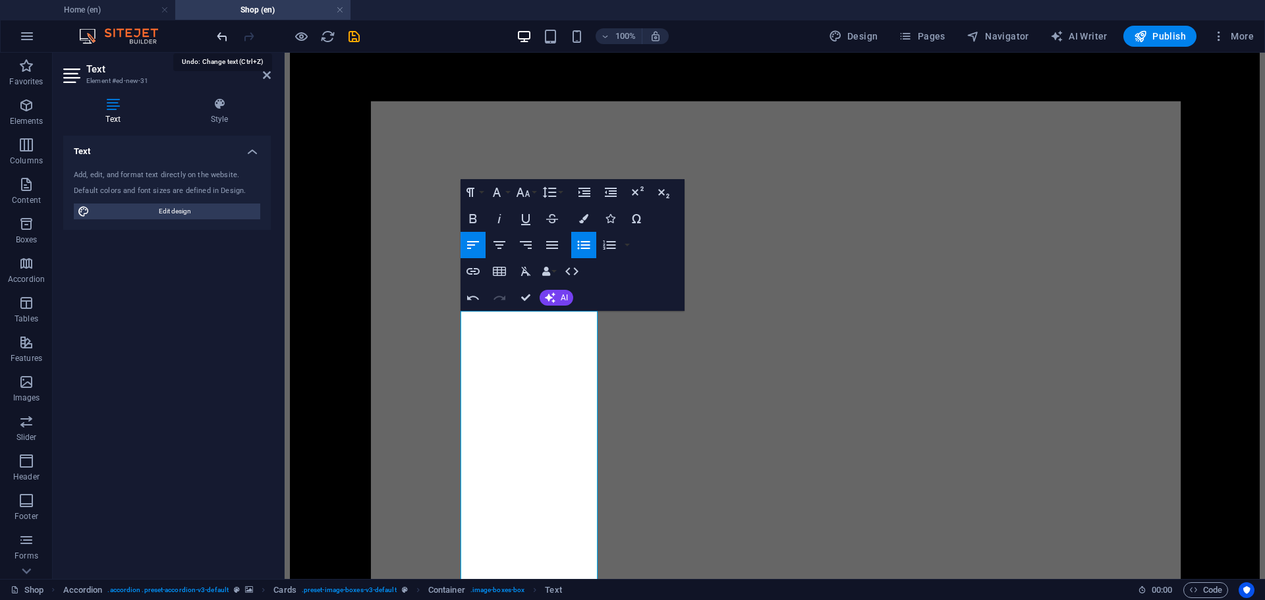
click at [217, 34] on icon "undo" at bounding box center [222, 36] width 15 height 15
click at [223, 38] on icon "undo" at bounding box center [222, 36] width 15 height 15
click at [218, 36] on icon "undo" at bounding box center [222, 36] width 15 height 15
click at [221, 34] on icon "undo" at bounding box center [222, 36] width 15 height 15
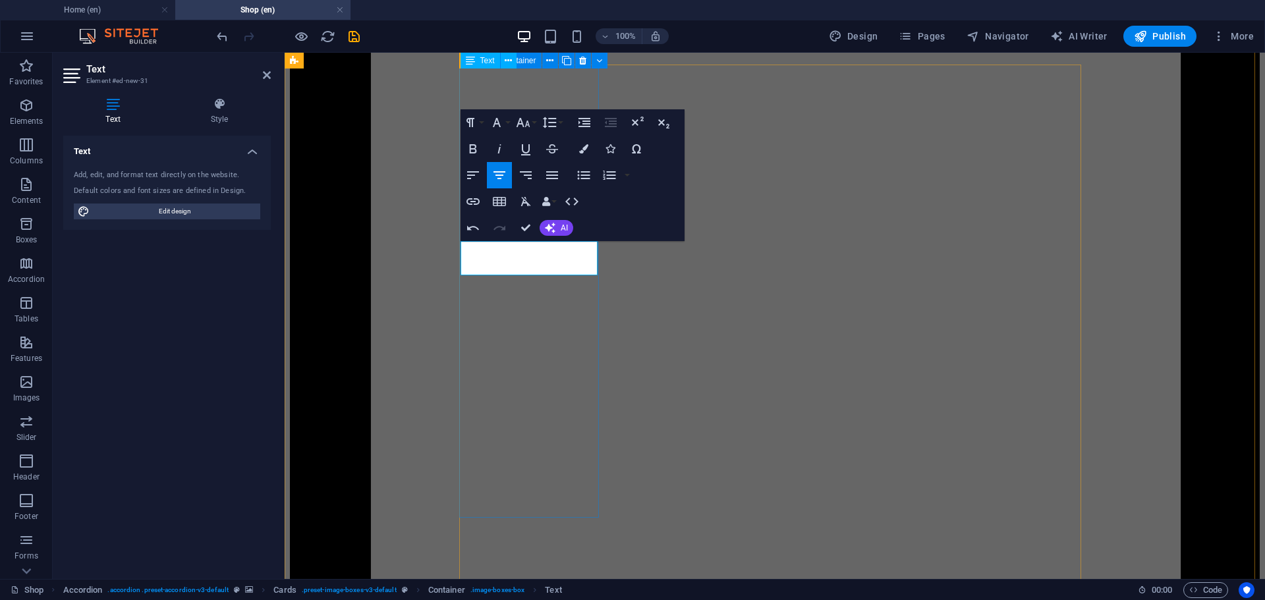
scroll to position [2153, 0]
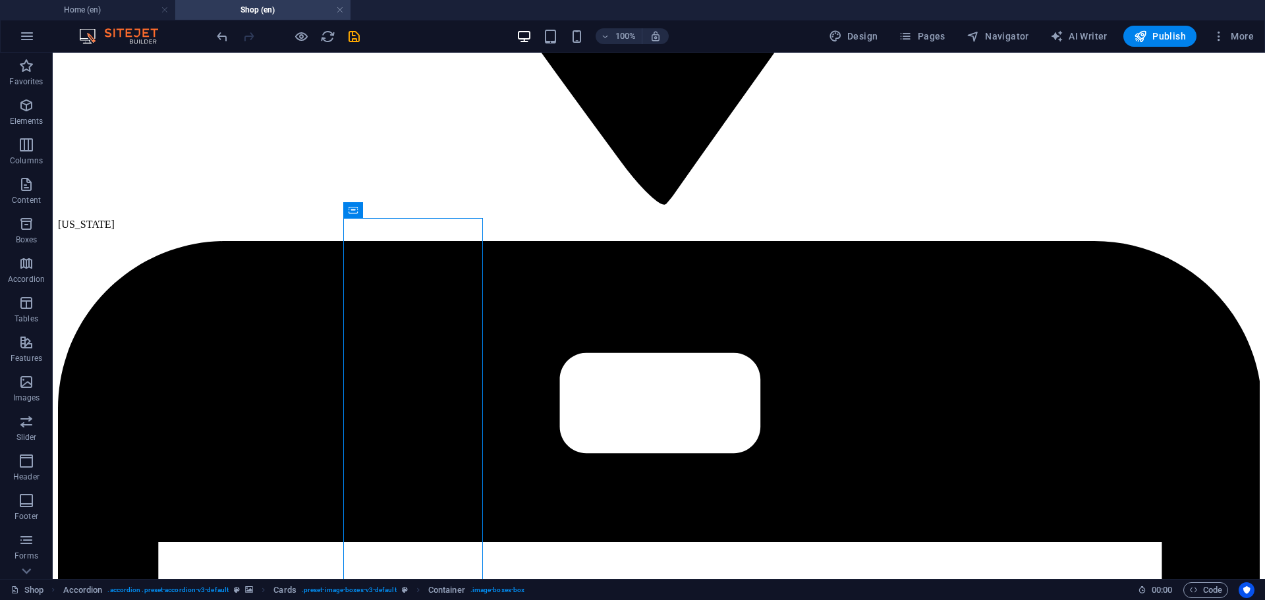
scroll to position [1999, 0]
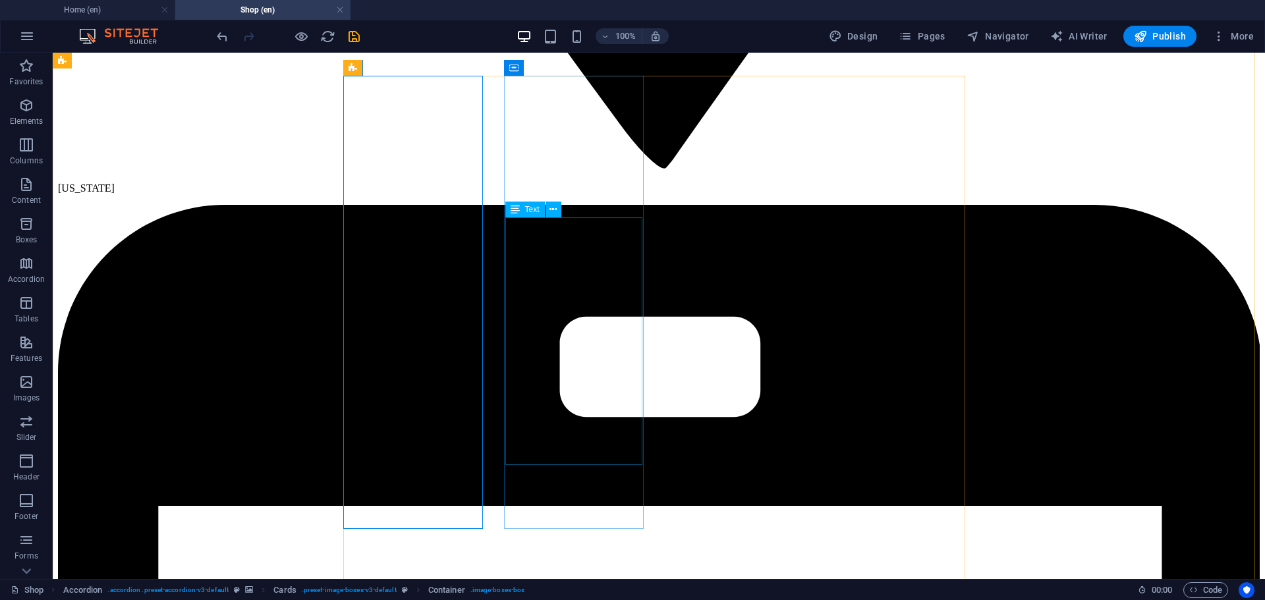
scroll to position [2153, 0]
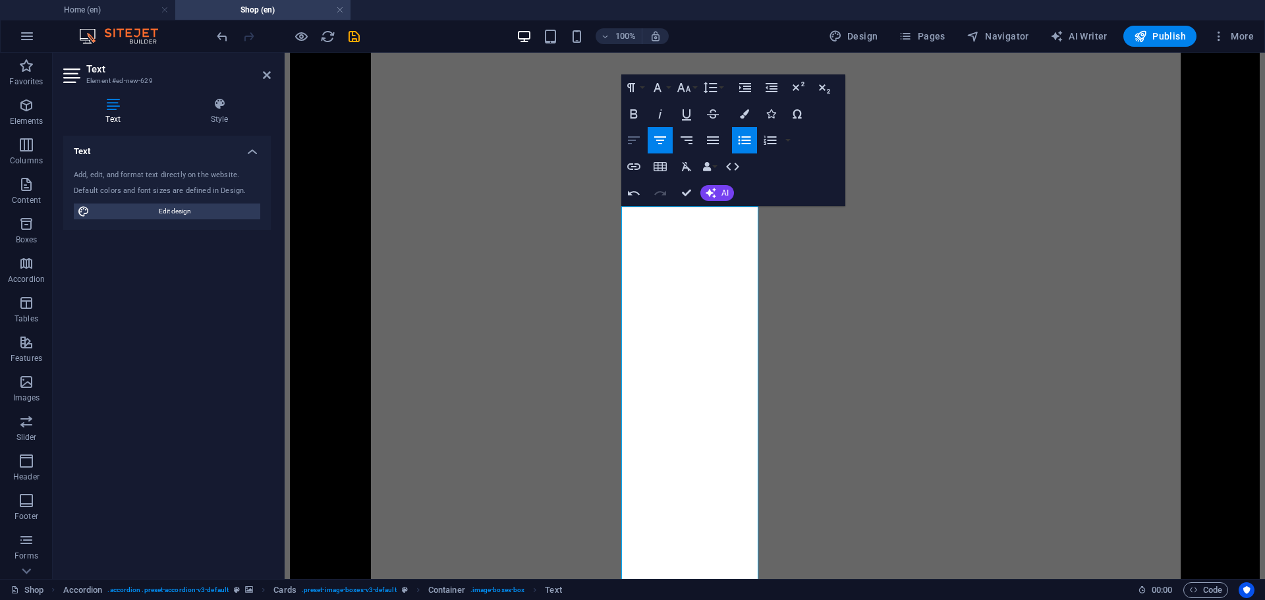
click at [631, 140] on icon "button" at bounding box center [634, 140] width 16 height 16
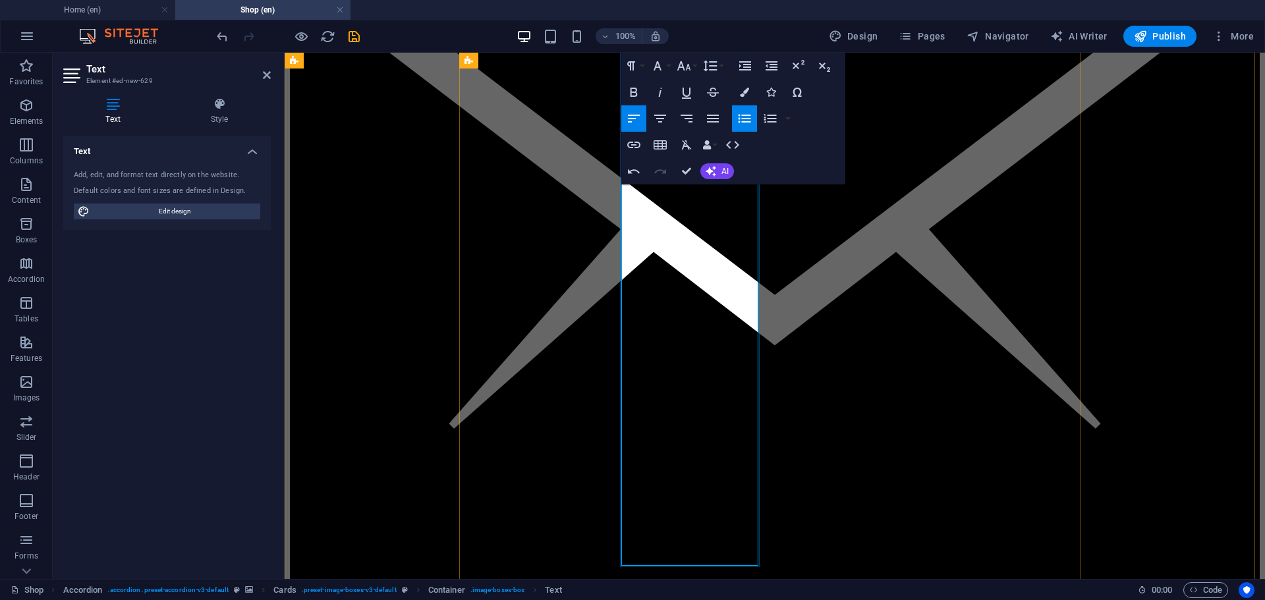
scroll to position [5337, 0]
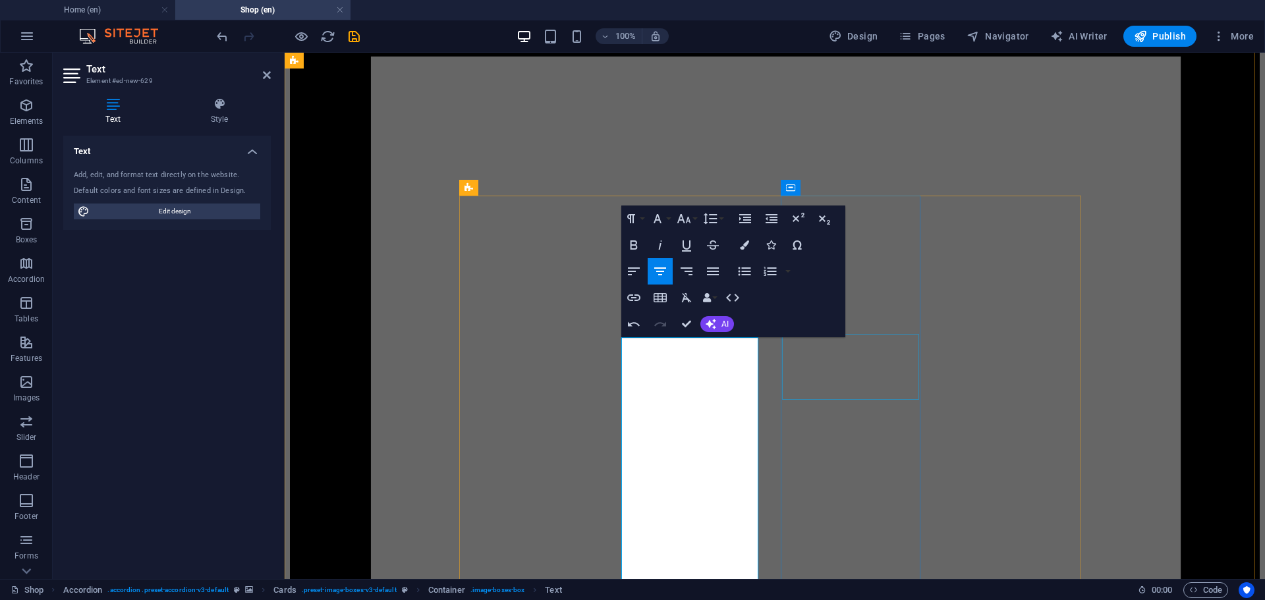
scroll to position [2022, 0]
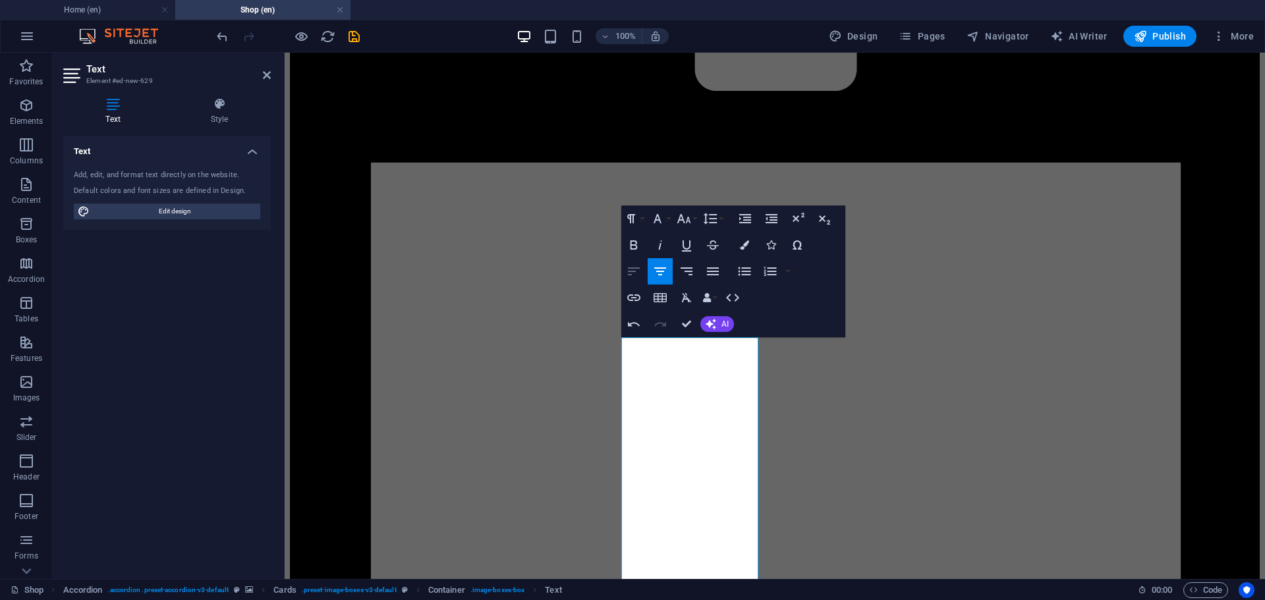
click at [635, 271] on icon "button" at bounding box center [634, 272] width 12 height 8
click at [696, 220] on button "Font Size" at bounding box center [686, 219] width 25 height 26
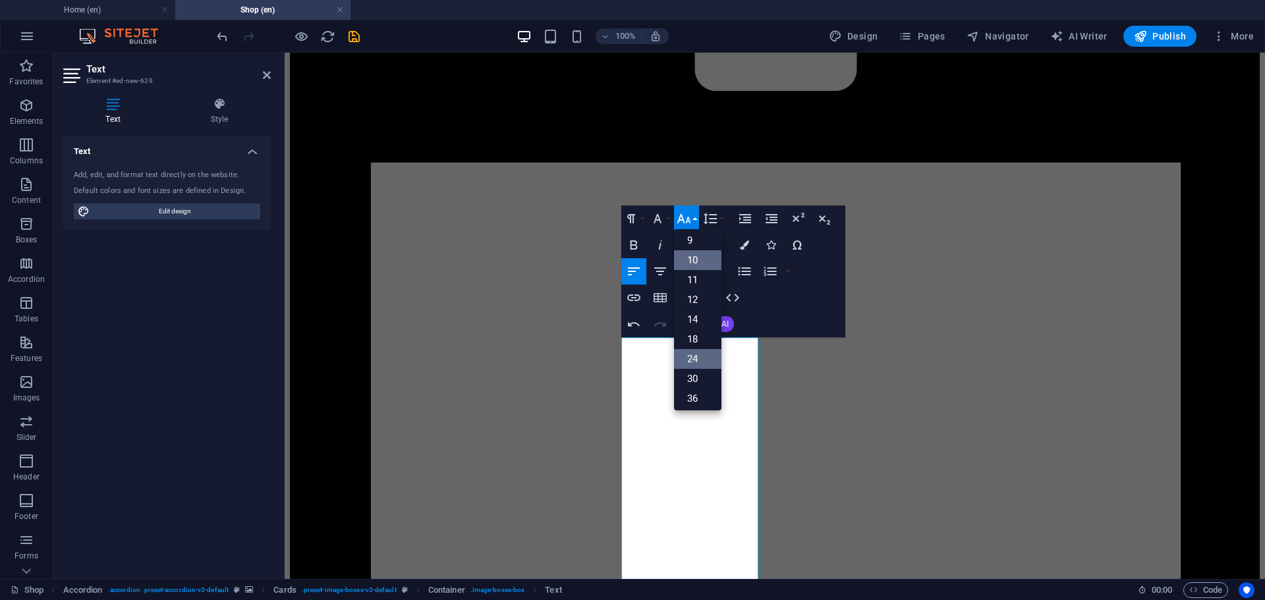
scroll to position [18, 0]
click at [695, 305] on link "12" at bounding box center [697, 305] width 47 height 20
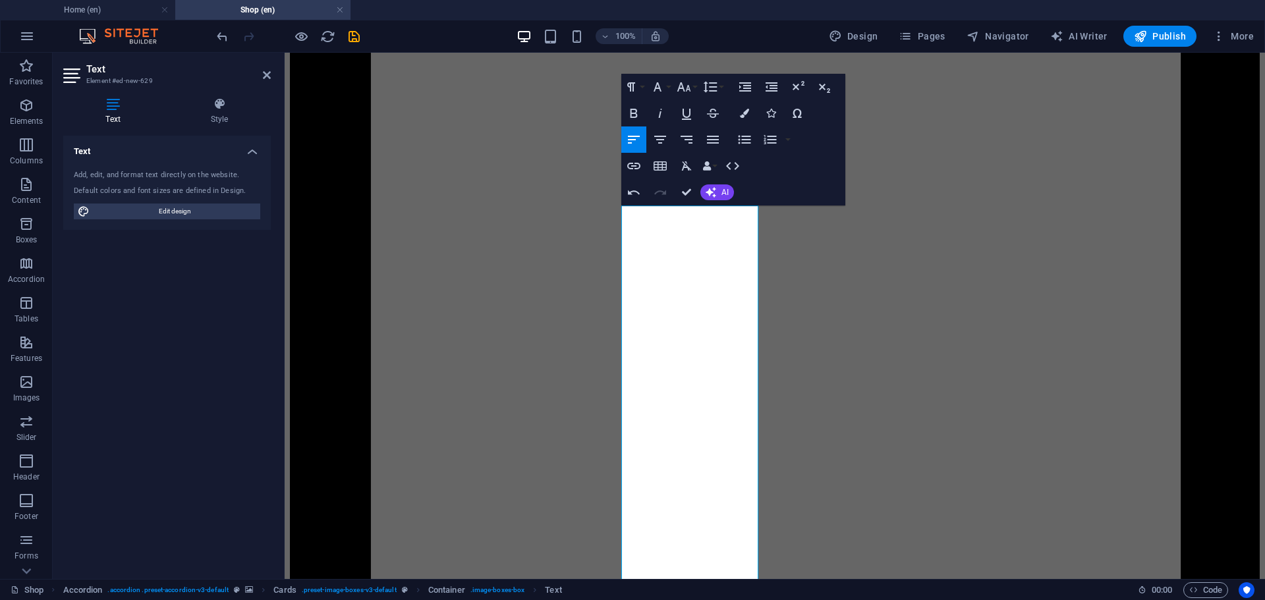
scroll to position [2087, 0]
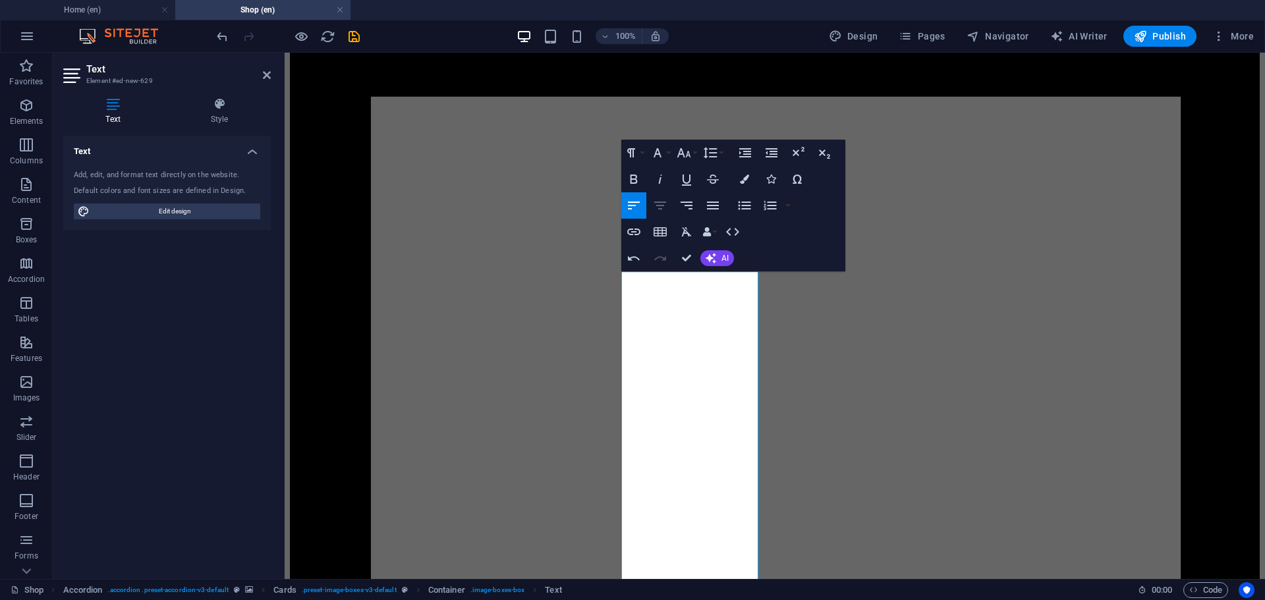
click at [662, 203] on icon "button" at bounding box center [660, 206] width 12 height 8
click at [633, 204] on icon "button" at bounding box center [634, 206] width 16 height 16
click at [714, 206] on icon "button" at bounding box center [713, 206] width 12 height 8
click at [713, 206] on icon "button" at bounding box center [713, 206] width 12 height 8
click at [633, 210] on icon "button" at bounding box center [634, 206] width 16 height 16
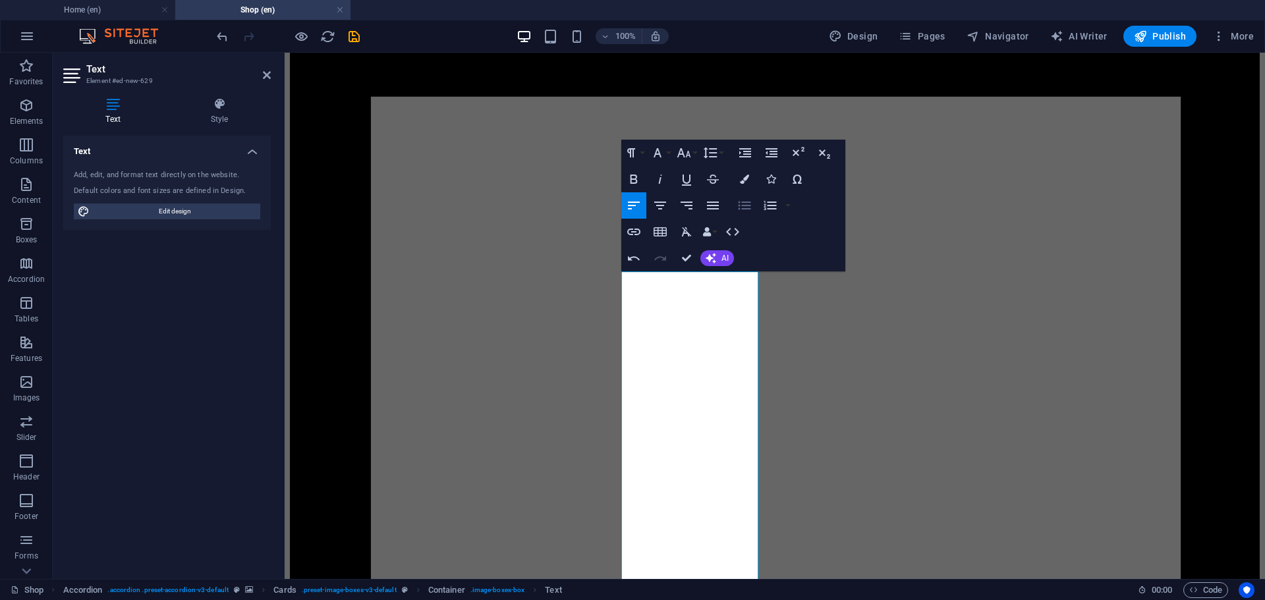
click at [745, 202] on icon "button" at bounding box center [745, 206] width 16 height 16
click at [744, 202] on icon "button" at bounding box center [745, 206] width 16 height 16
click at [223, 39] on icon "undo" at bounding box center [222, 36] width 15 height 15
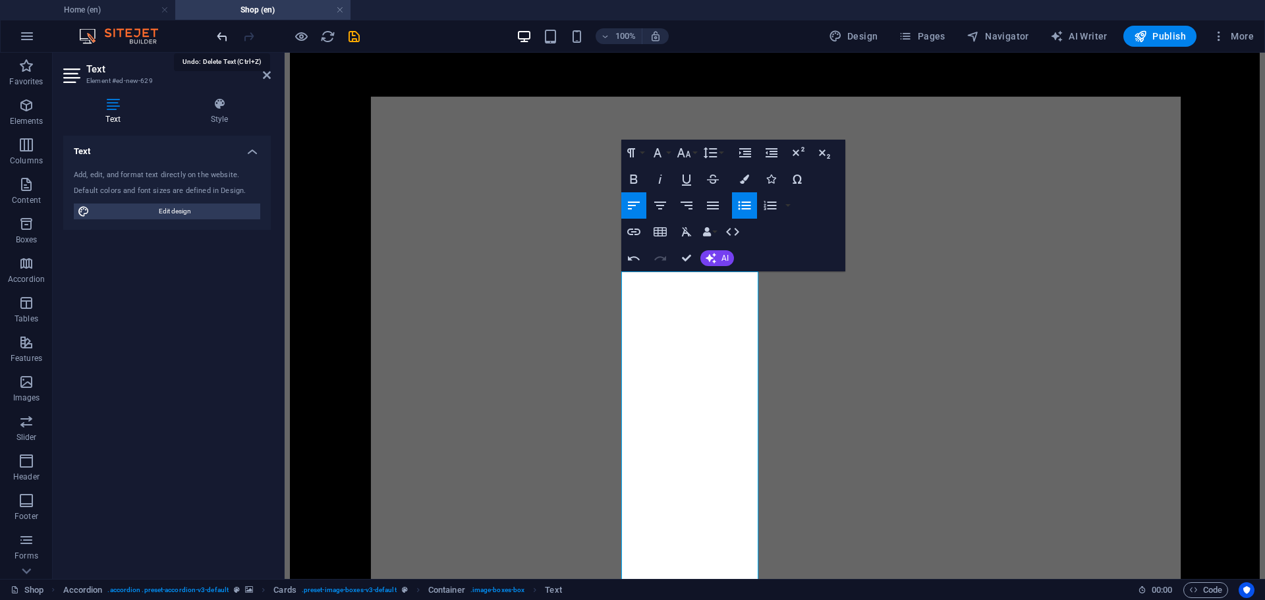
click at [223, 39] on icon "undo" at bounding box center [222, 36] width 15 height 15
click at [223, 36] on icon "undo" at bounding box center [222, 36] width 15 height 15
click at [222, 36] on icon "undo" at bounding box center [222, 36] width 15 height 15
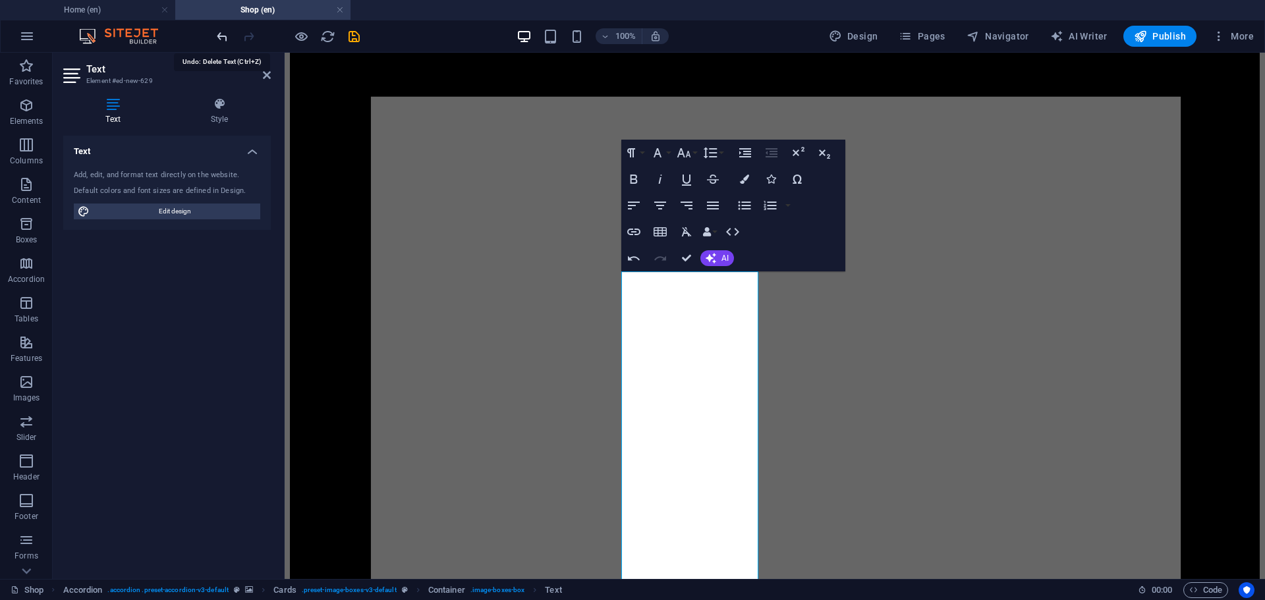
click at [221, 36] on icon "undo" at bounding box center [222, 36] width 15 height 15
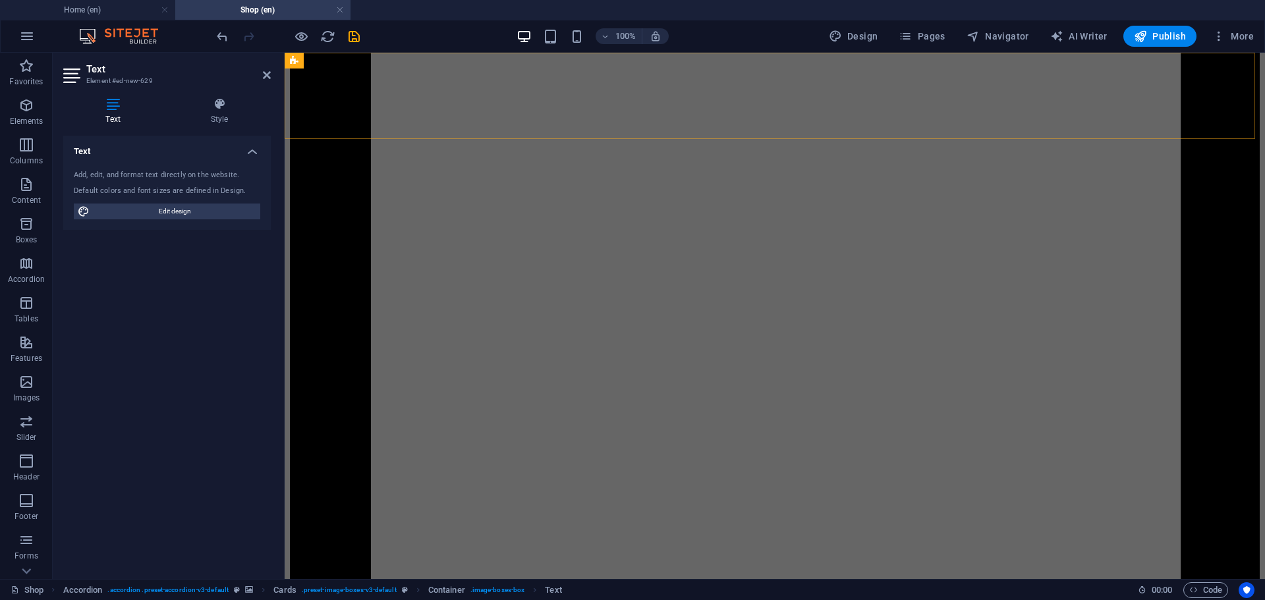
scroll to position [2676, 0]
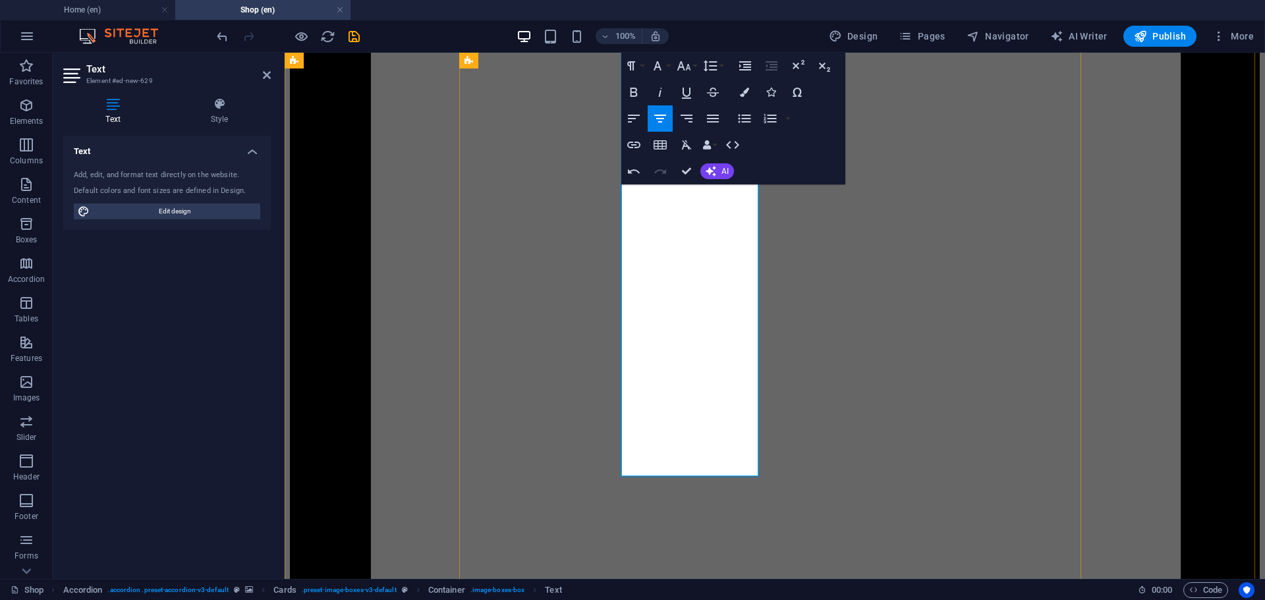
drag, startPoint x: 637, startPoint y: 285, endPoint x: 706, endPoint y: 471, distance: 198.3
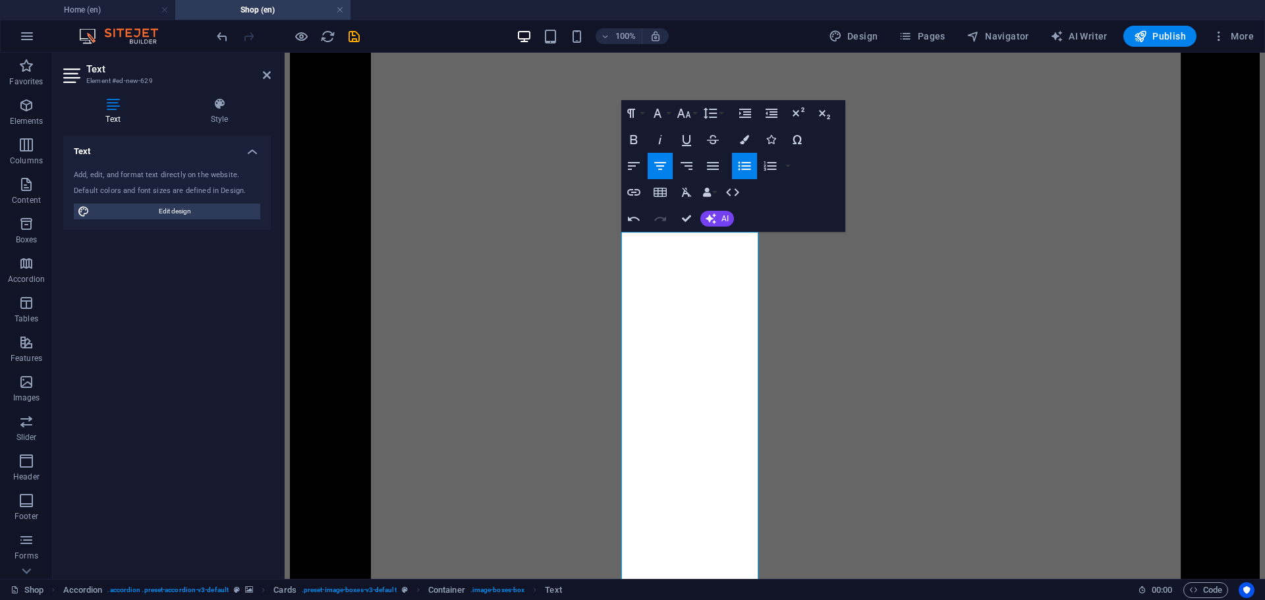
scroll to position [2127, 0]
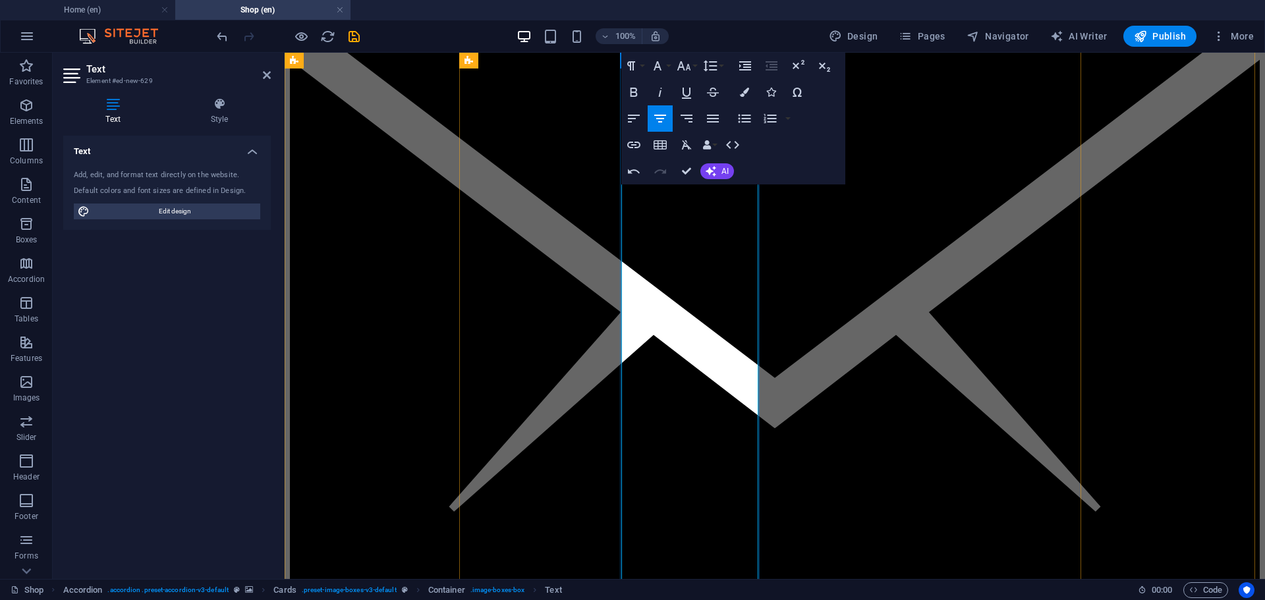
scroll to position [5076, 0]
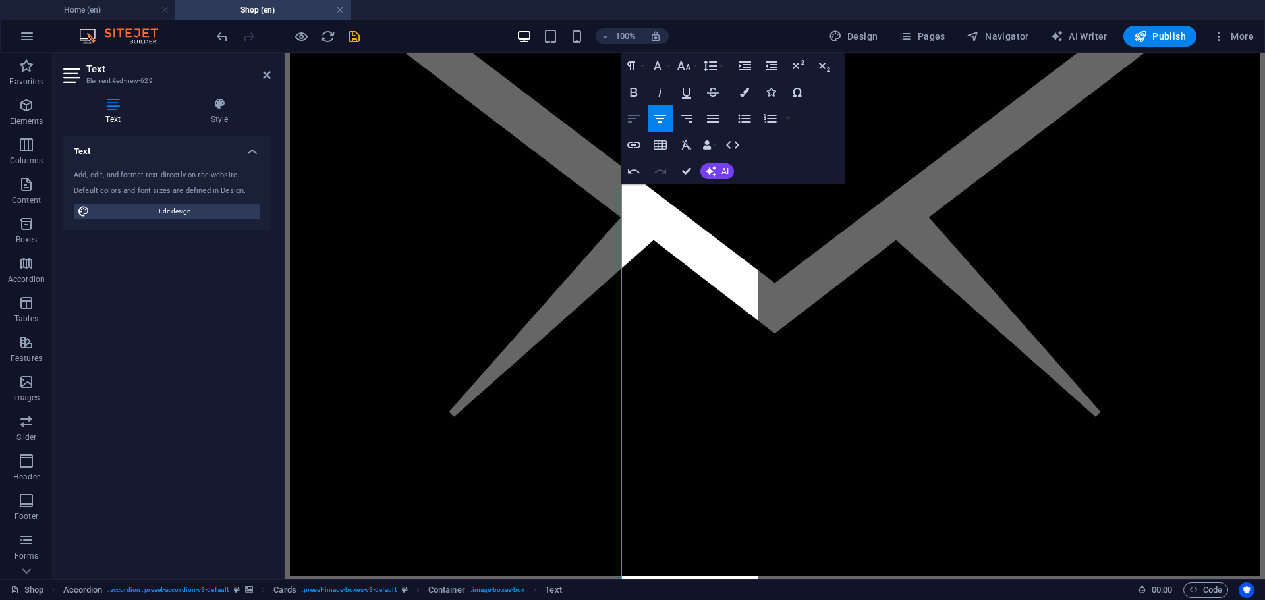
click at [633, 114] on icon "button" at bounding box center [634, 119] width 16 height 16
click at [693, 65] on button "Font Size" at bounding box center [686, 66] width 25 height 26
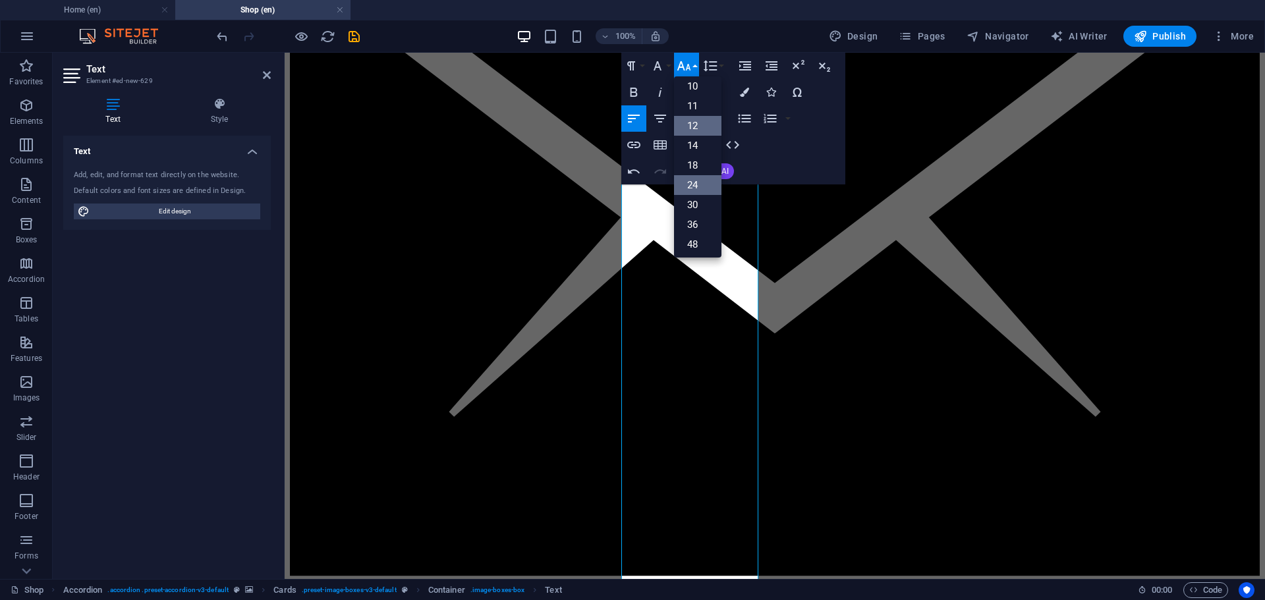
scroll to position [18, 0]
click at [694, 150] on link "12" at bounding box center [697, 152] width 47 height 20
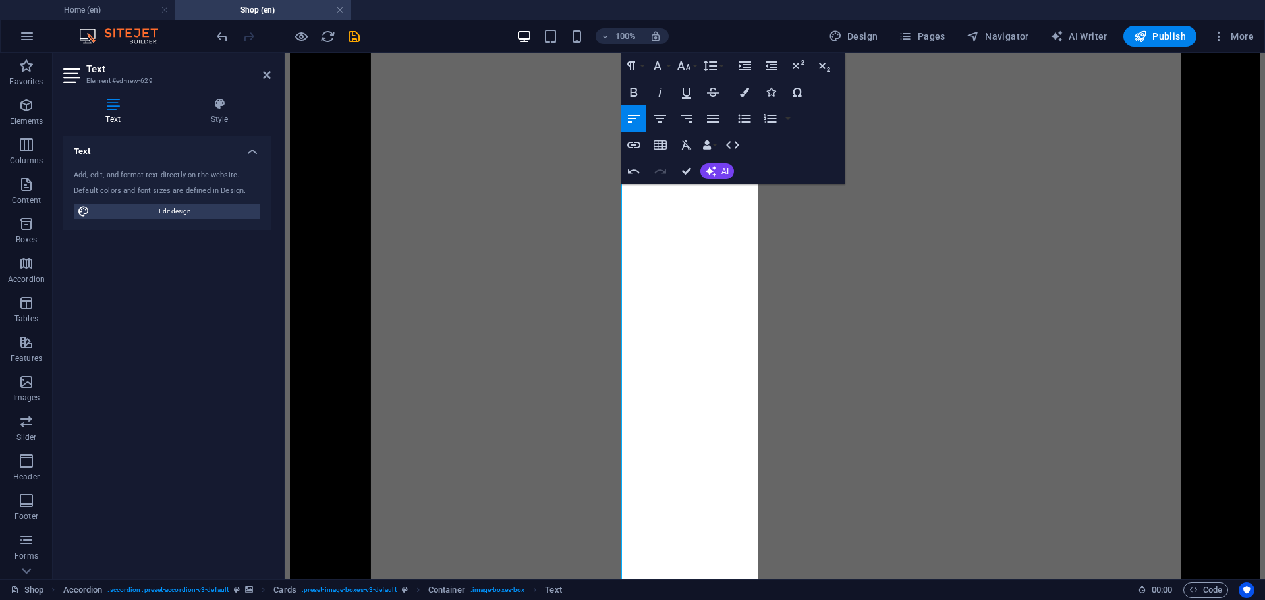
scroll to position [2020, 0]
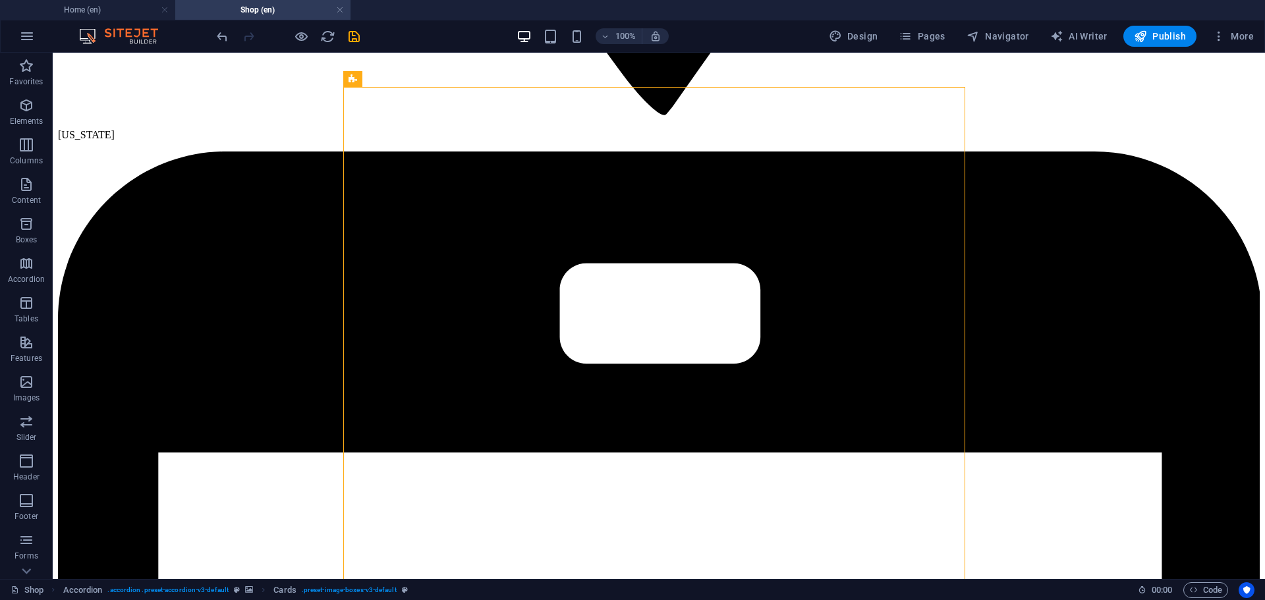
scroll to position [2043, 0]
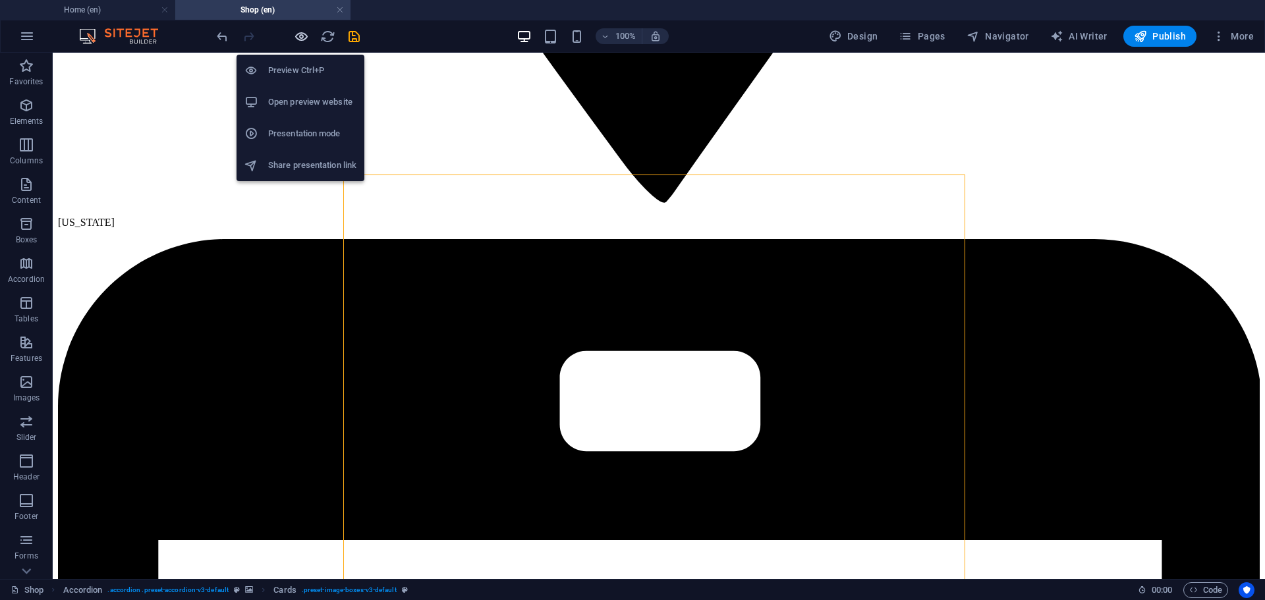
drag, startPoint x: 298, startPoint y: 36, endPoint x: 841, endPoint y: 161, distance: 557.2
click at [298, 36] on icon "button" at bounding box center [301, 36] width 15 height 15
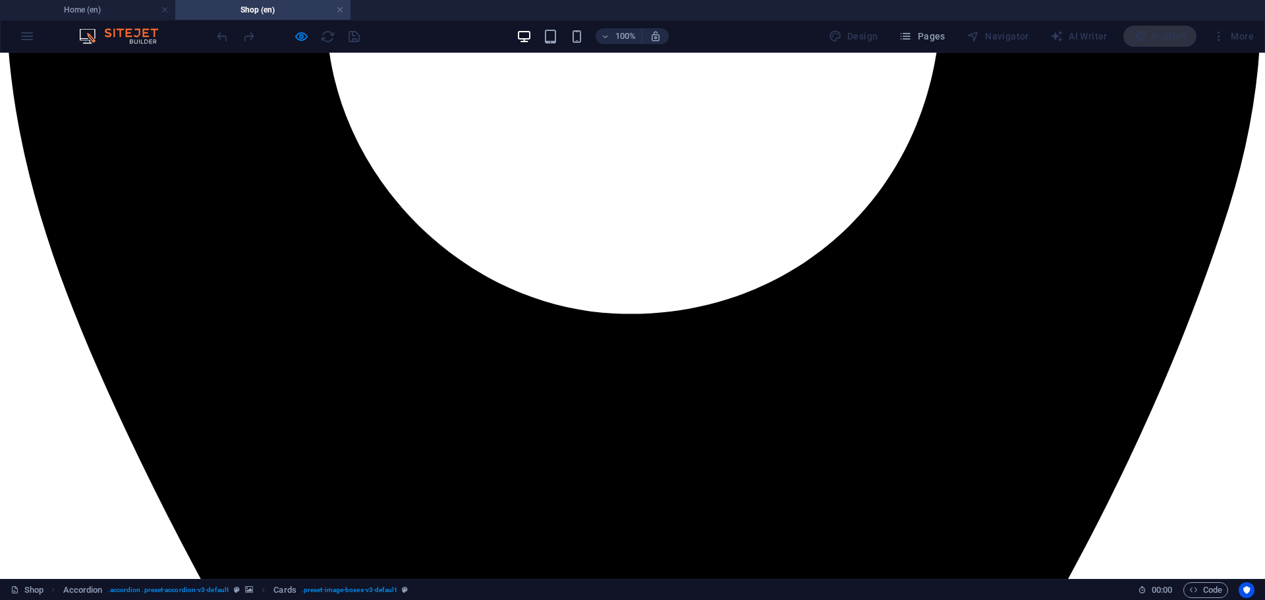
scroll to position [1098, 0]
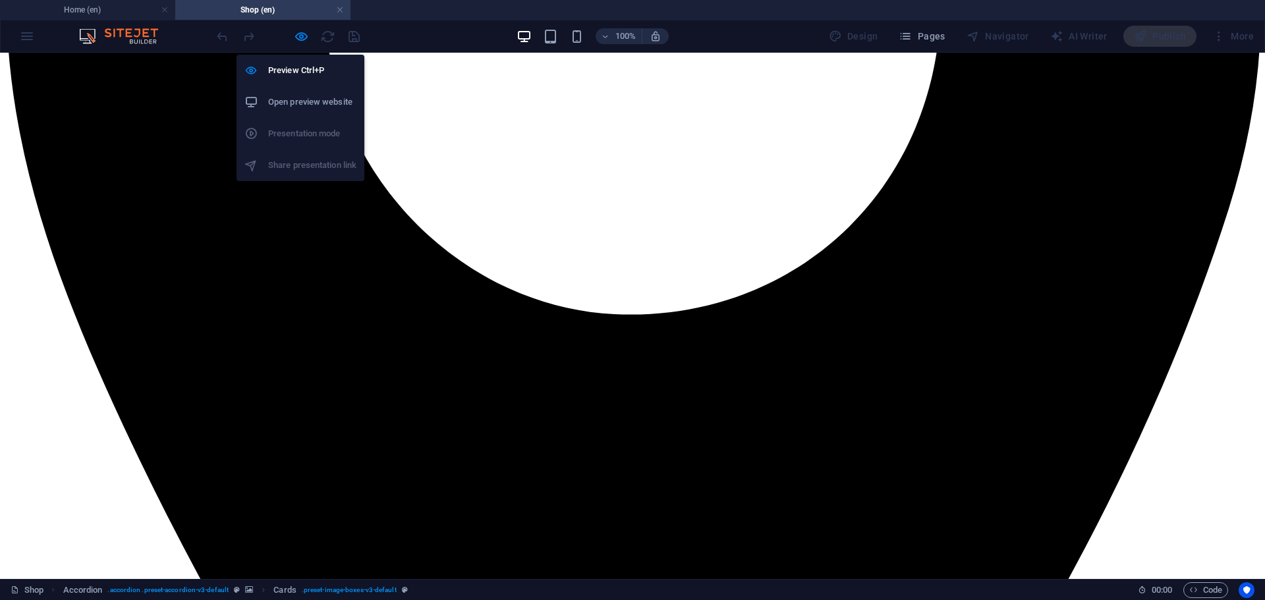
click at [302, 40] on icon "button" at bounding box center [301, 36] width 15 height 15
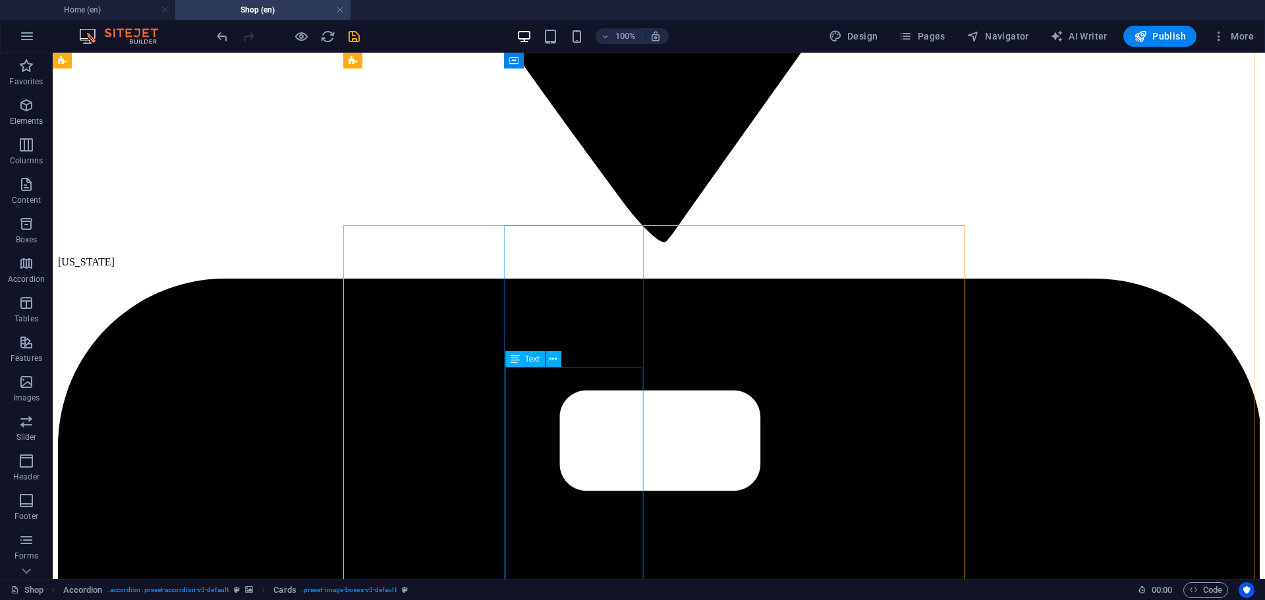
scroll to position [1992, 0]
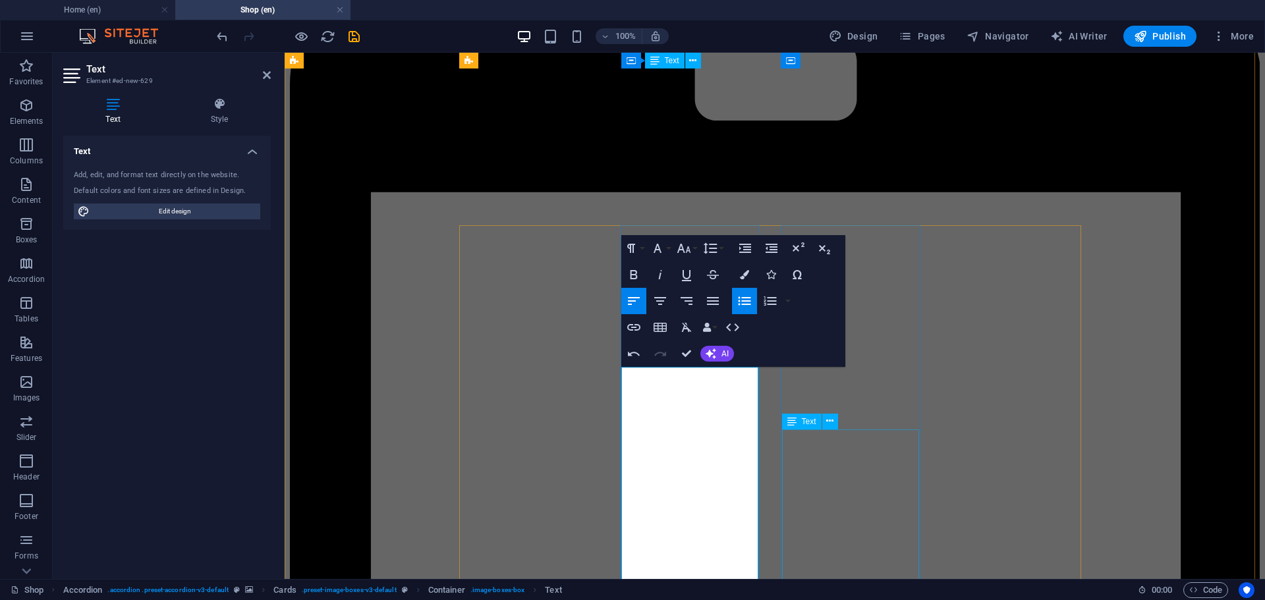
scroll to position [1970, 0]
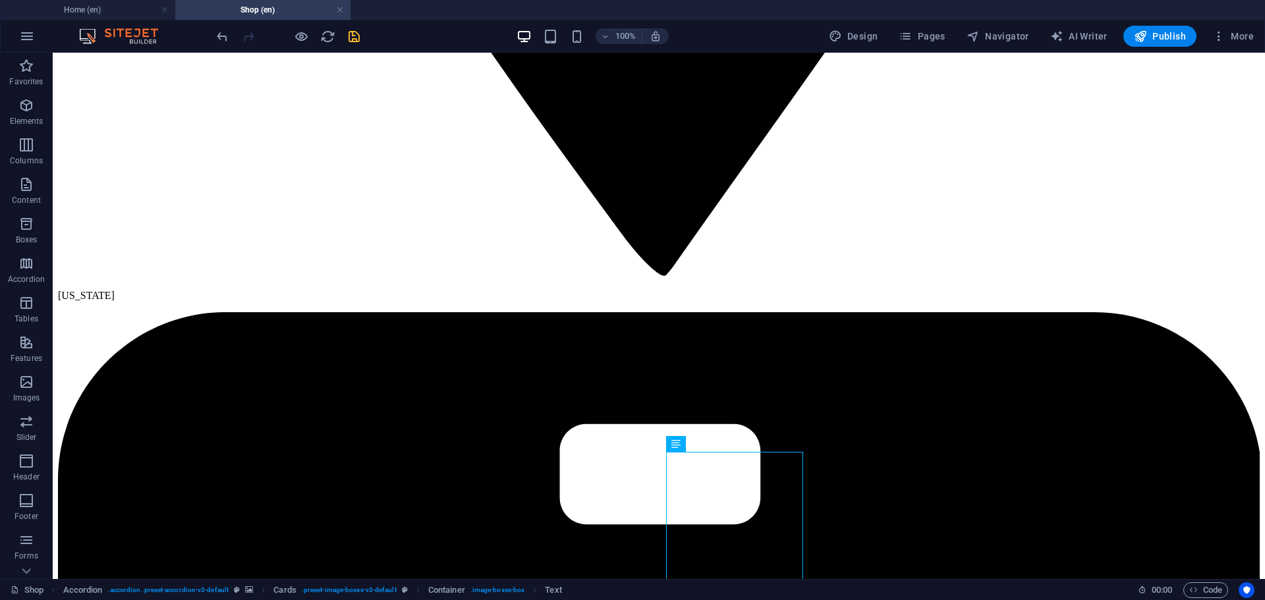
click at [356, 40] on icon "save" at bounding box center [354, 36] width 15 height 15
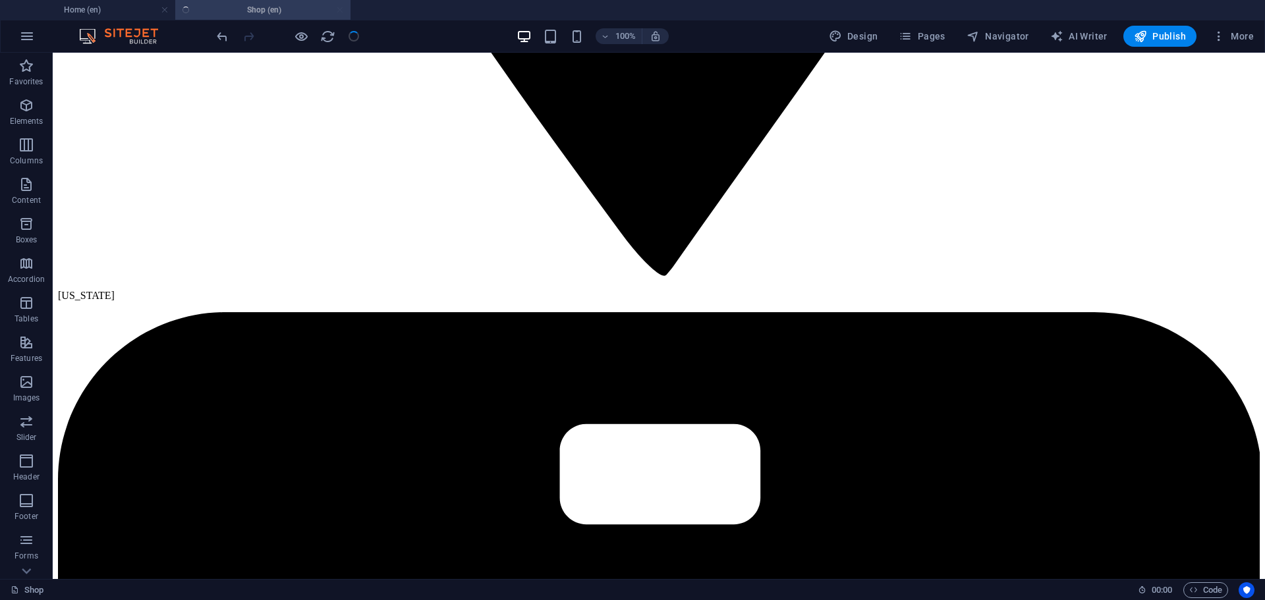
checkbox input "false"
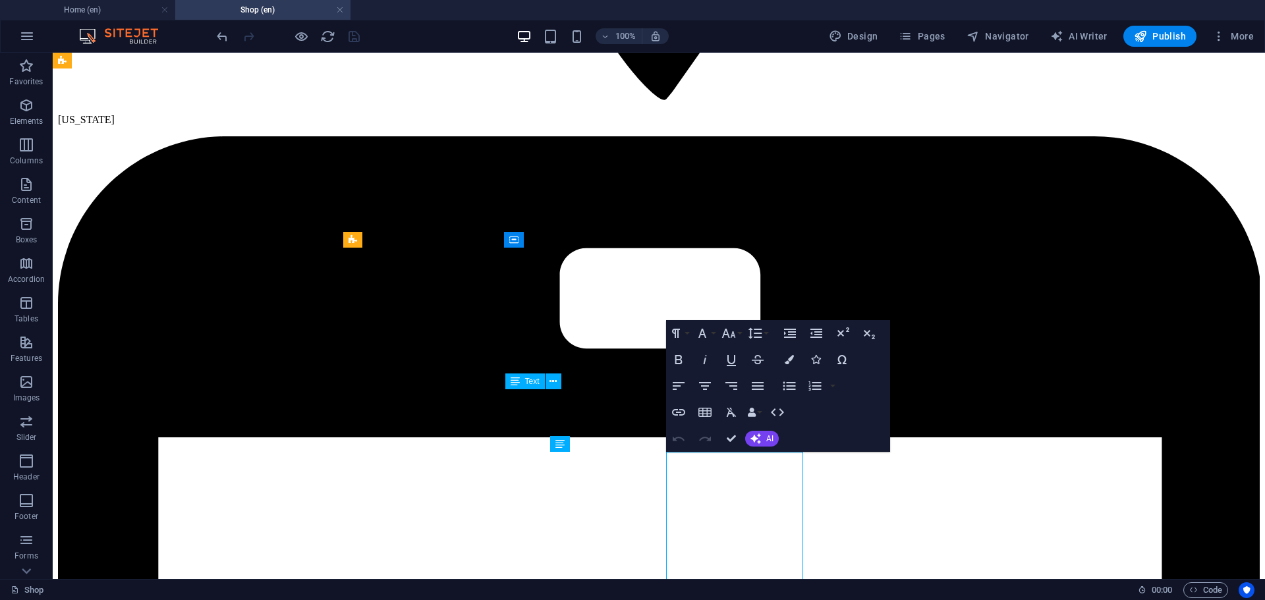
scroll to position [2101, 0]
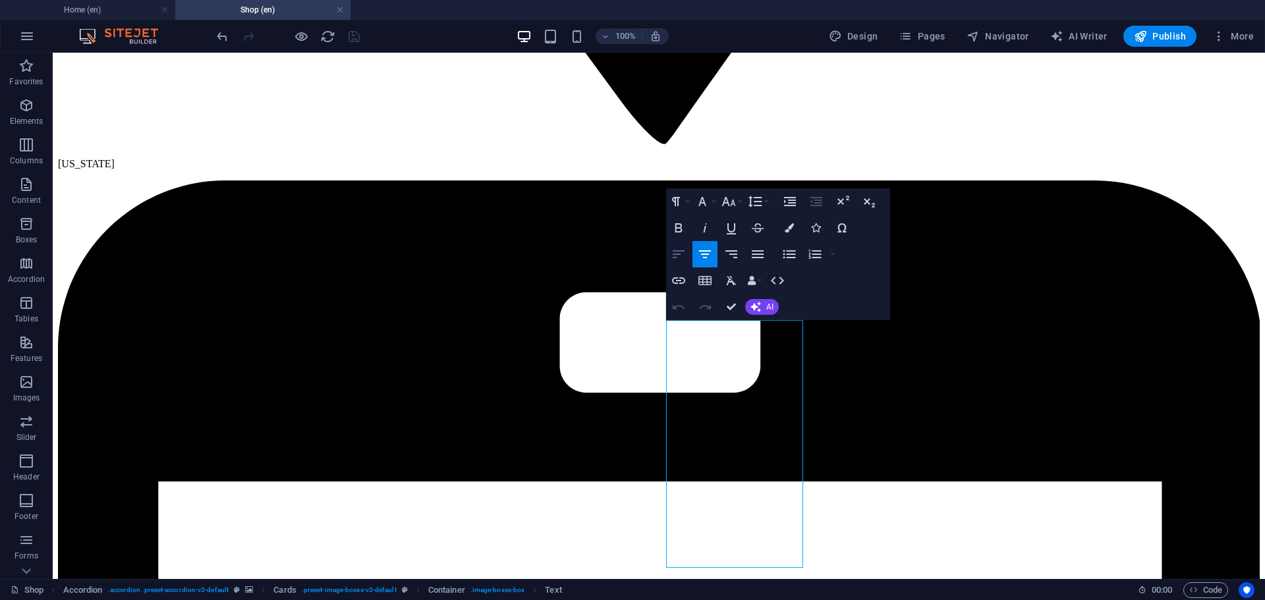
click at [678, 253] on icon "button" at bounding box center [679, 254] width 16 height 16
click at [740, 200] on button "Font Size" at bounding box center [731, 201] width 25 height 26
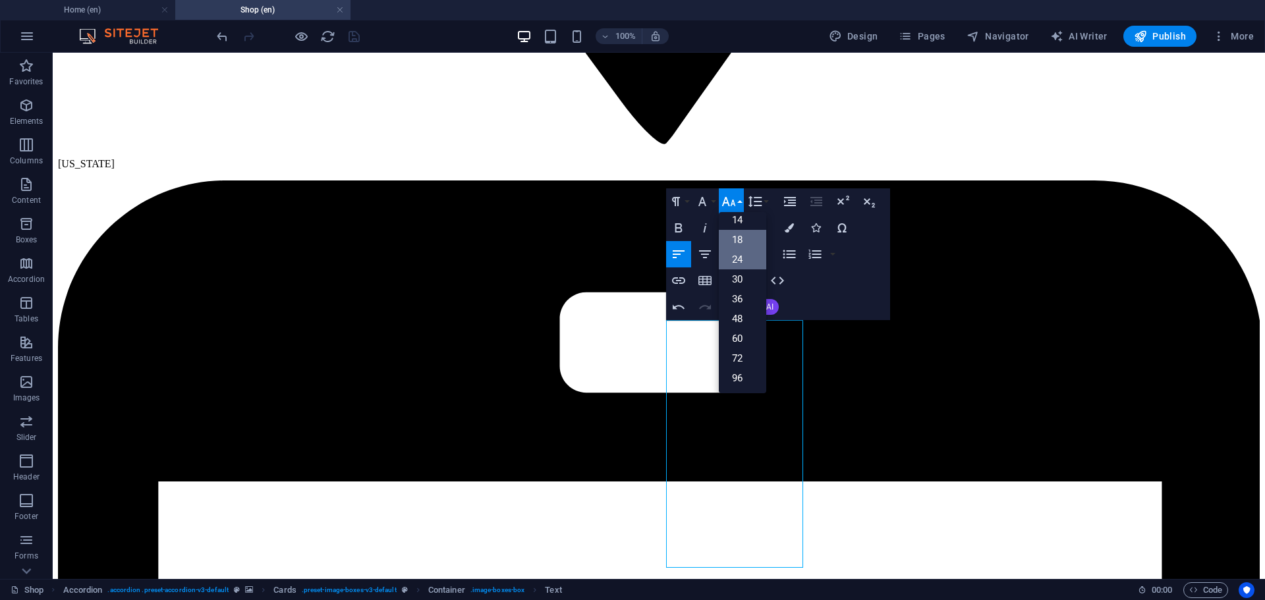
scroll to position [40, 0]
click at [741, 260] on link "12" at bounding box center [742, 266] width 47 height 20
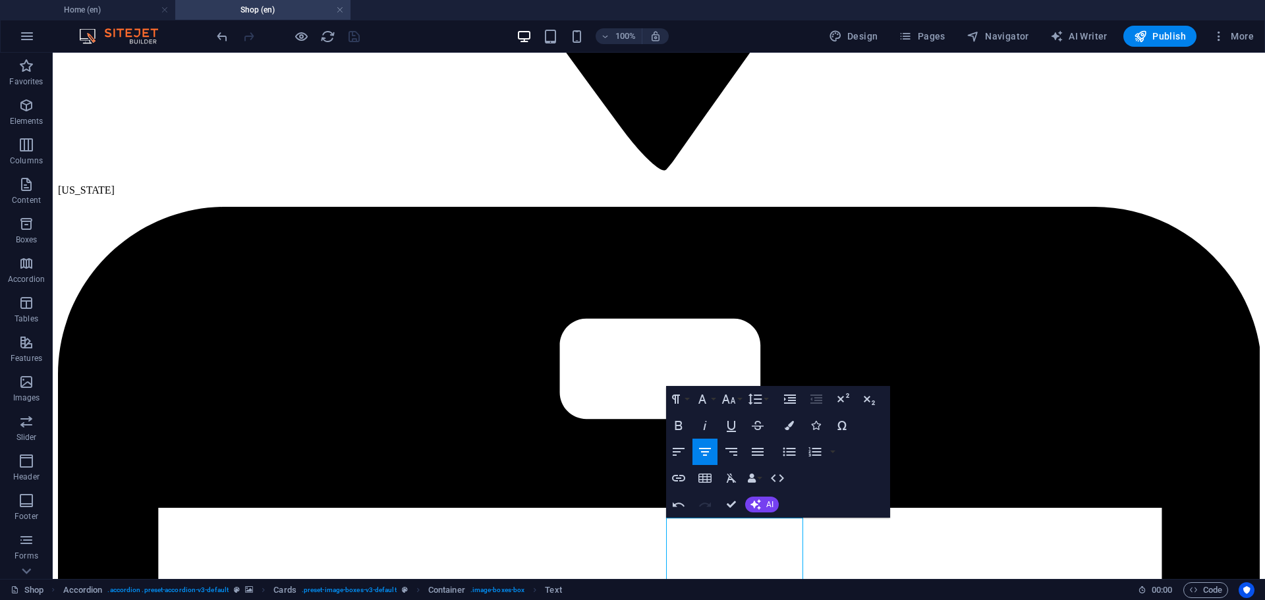
scroll to position [1904, 0]
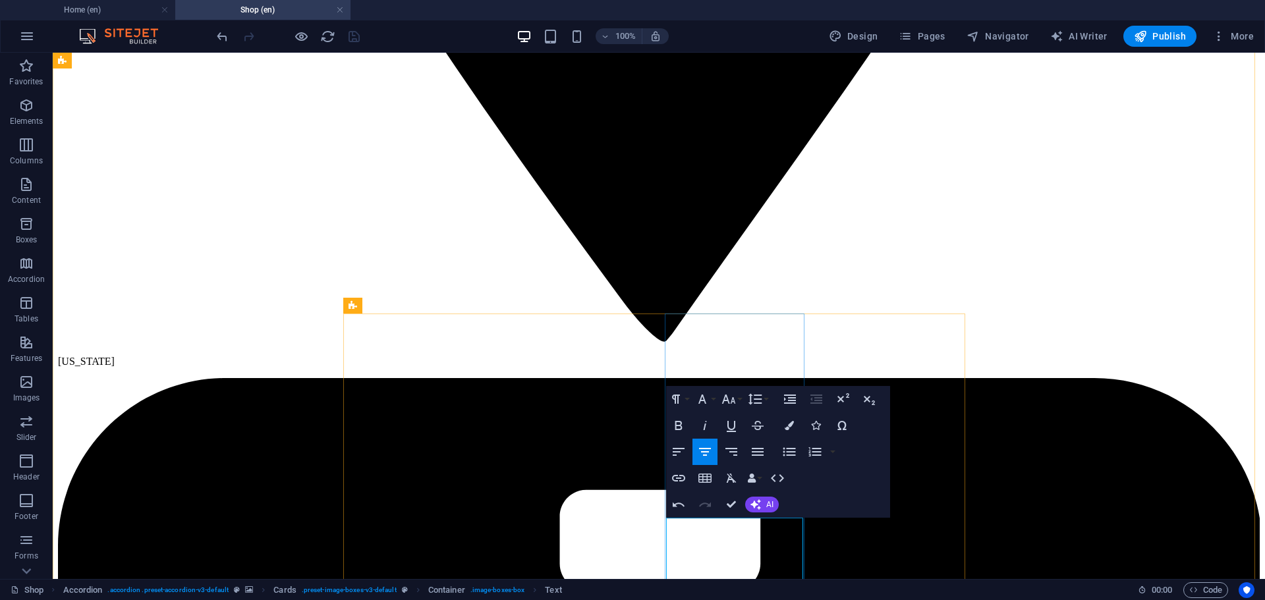
drag, startPoint x: 750, startPoint y: 569, endPoint x: 681, endPoint y: 535, distance: 77.2
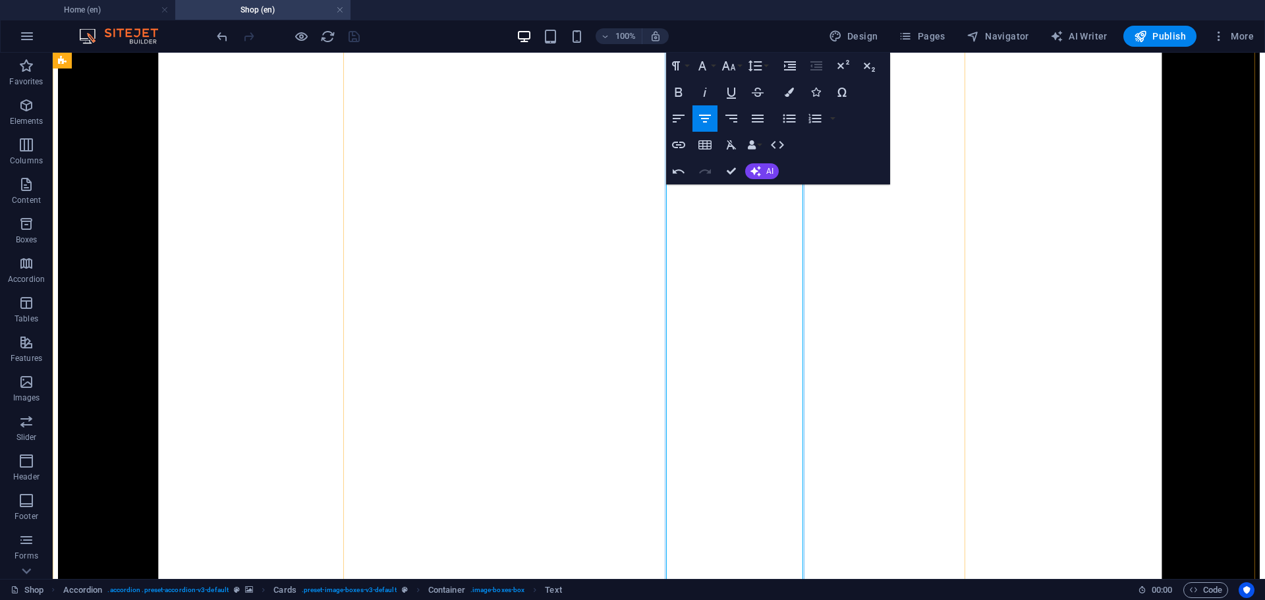
scroll to position [3359, 0]
click at [680, 111] on icon "button" at bounding box center [679, 119] width 16 height 16
click at [739, 69] on button "Font Size" at bounding box center [731, 66] width 25 height 26
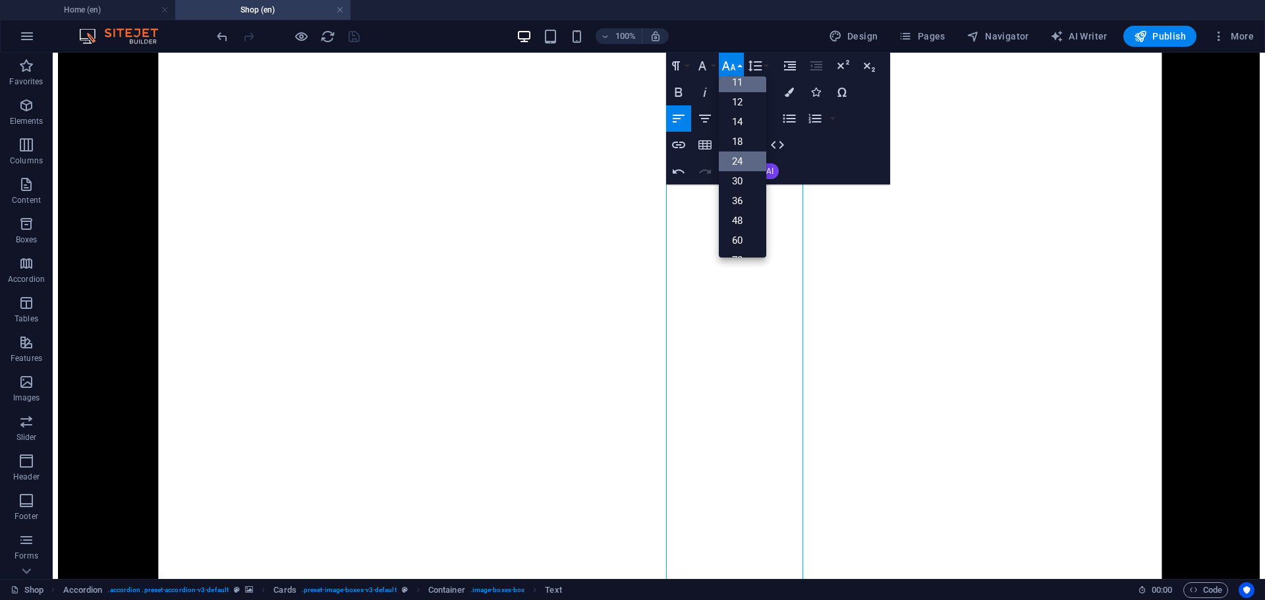
scroll to position [18, 0]
click at [739, 150] on link "12" at bounding box center [742, 152] width 47 height 20
click at [737, 69] on button "Font Size" at bounding box center [731, 66] width 25 height 26
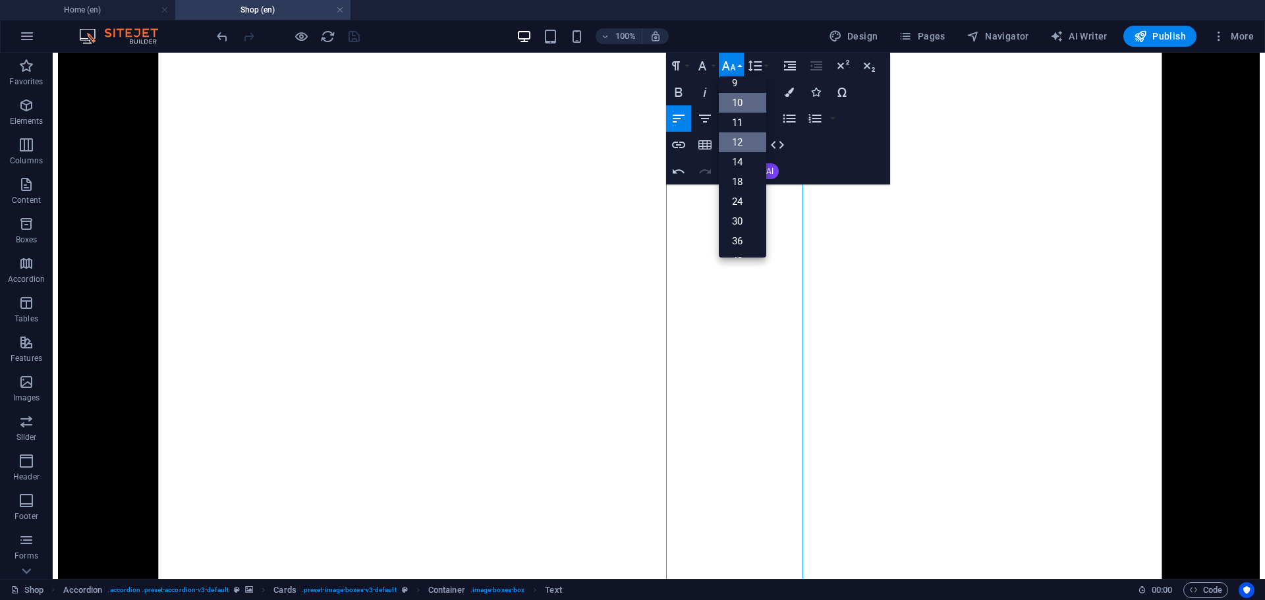
click at [735, 103] on link "10" at bounding box center [742, 103] width 47 height 20
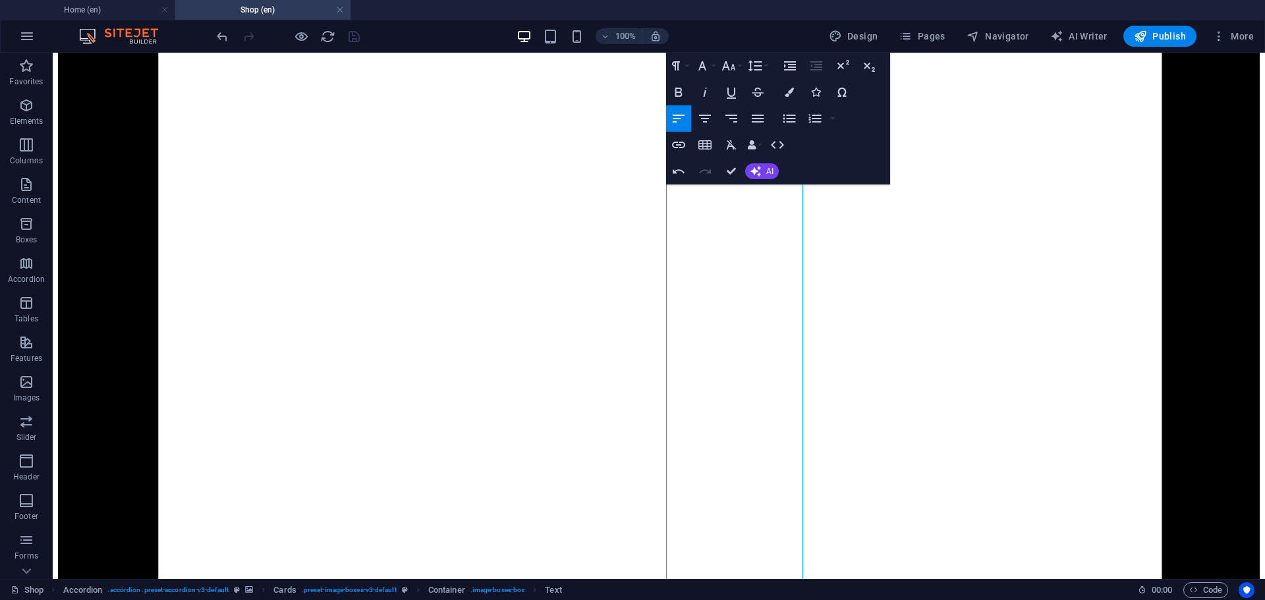
click at [681, 116] on icon "button" at bounding box center [679, 119] width 12 height 8
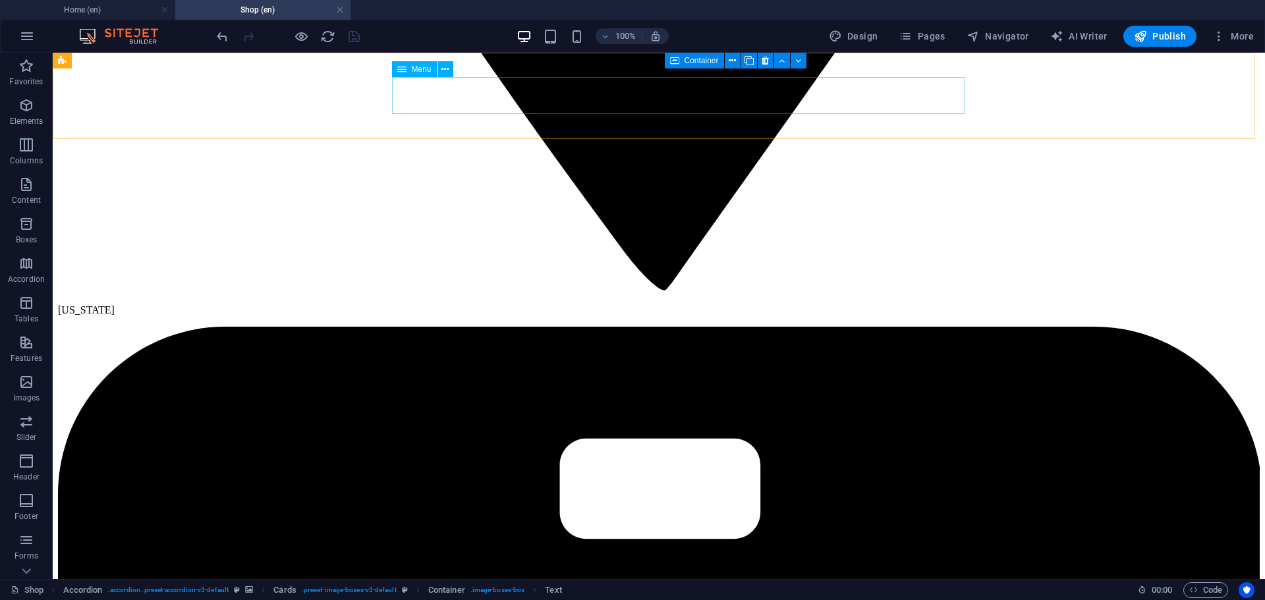
scroll to position [2159, 0]
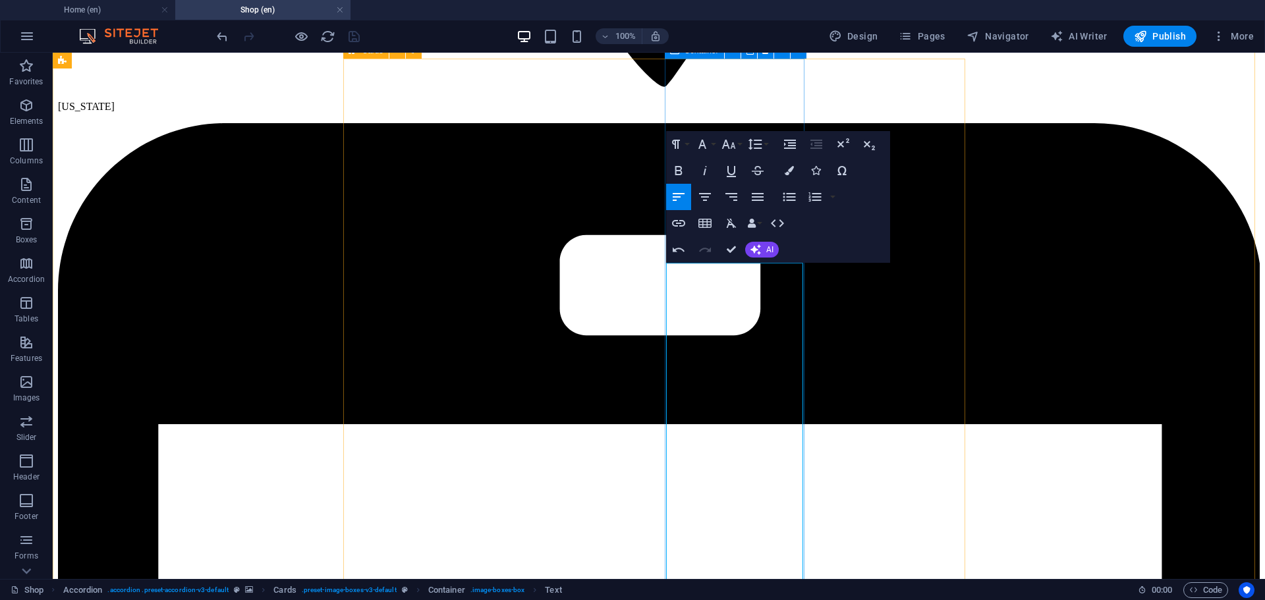
drag, startPoint x: 766, startPoint y: 417, endPoint x: 669, endPoint y: 274, distance: 172.3
click at [738, 144] on button "Font Size" at bounding box center [731, 144] width 25 height 26
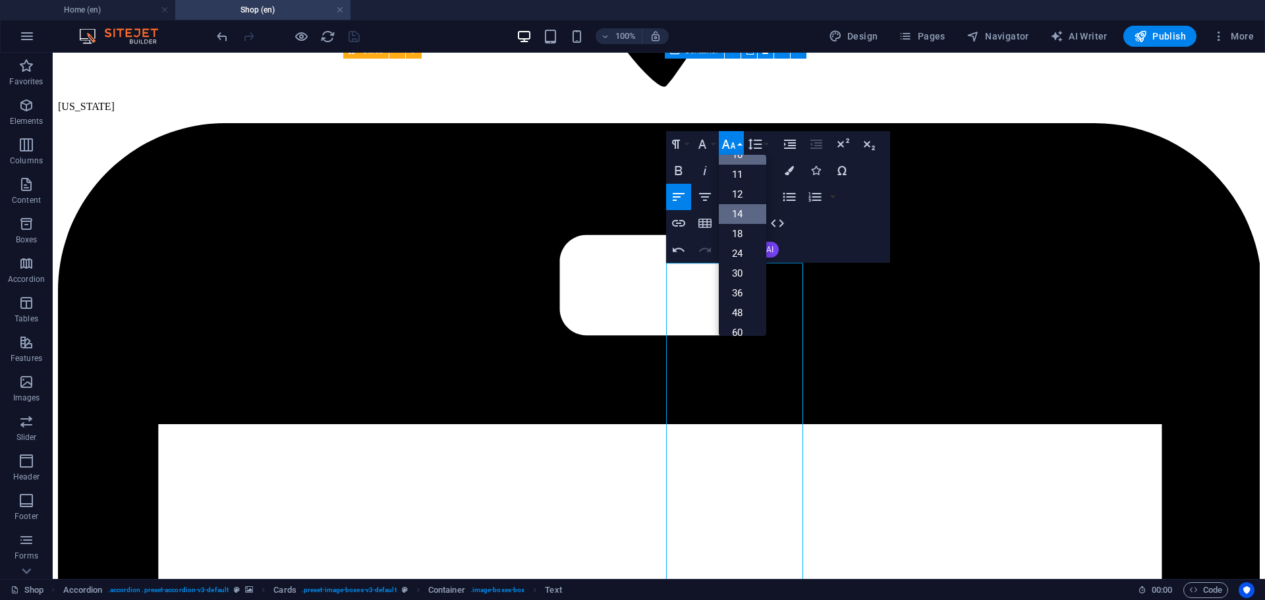
click at [739, 211] on link "14" at bounding box center [742, 214] width 47 height 20
click at [740, 144] on button "Font Size" at bounding box center [731, 144] width 25 height 26
click at [738, 183] on link "12" at bounding box center [742, 187] width 47 height 20
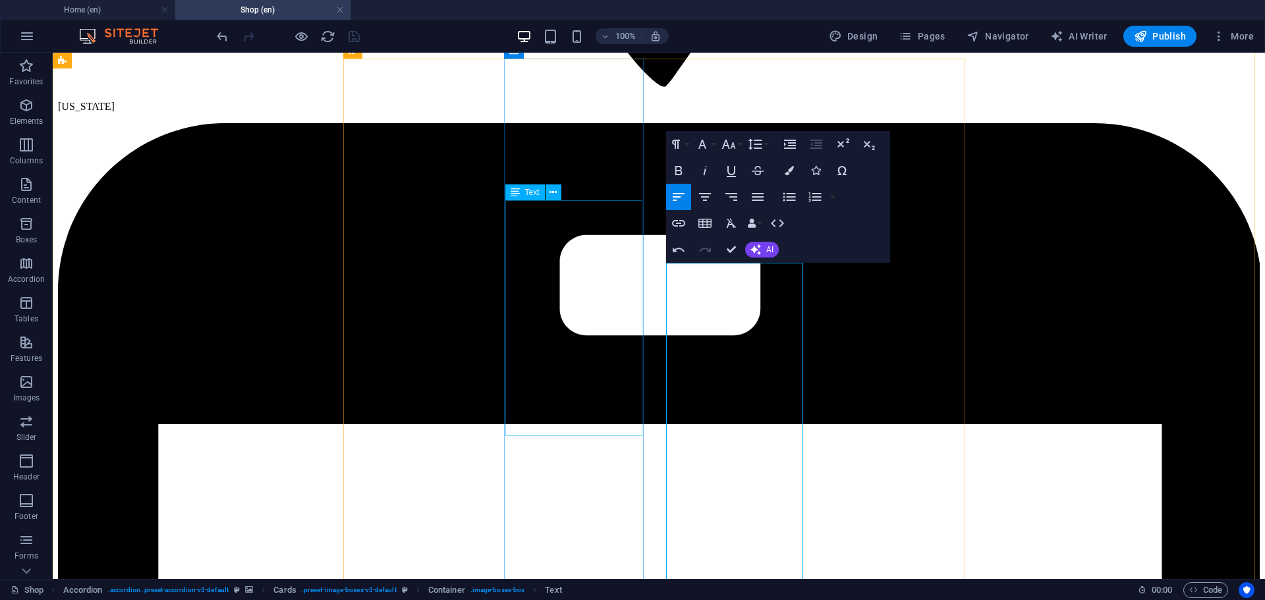
drag, startPoint x: 701, startPoint y: 426, endPoint x: 652, endPoint y: 213, distance: 217.9
click at [731, 144] on icon "button" at bounding box center [729, 144] width 16 height 16
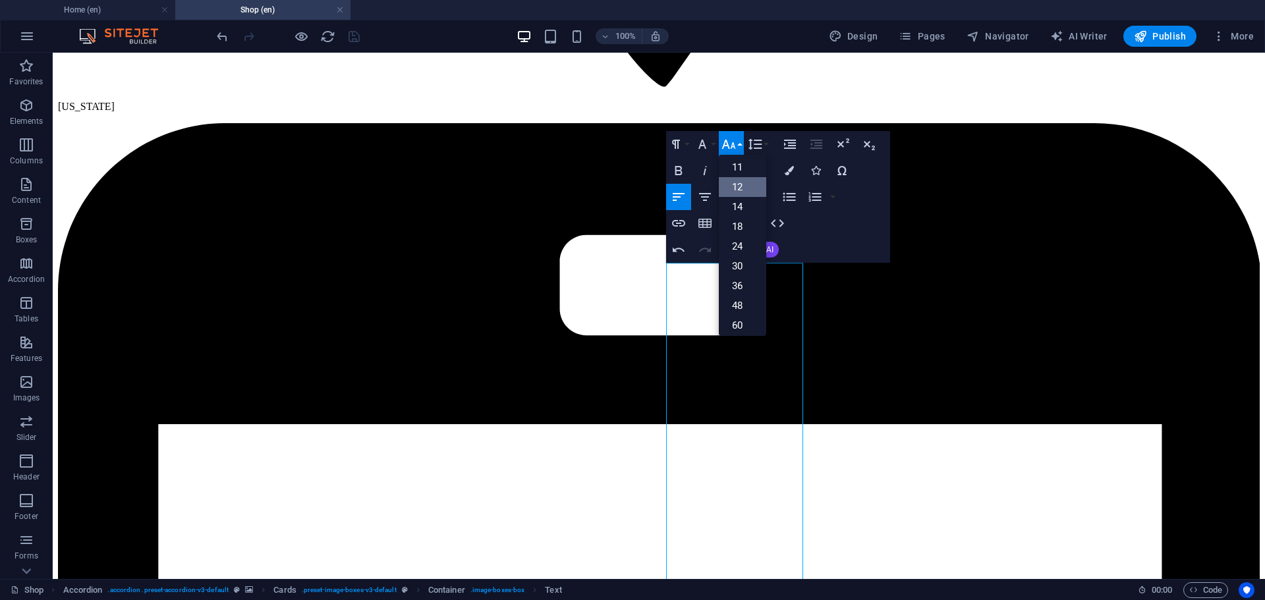
scroll to position [94, 0]
click at [740, 211] on link "24" at bounding box center [742, 214] width 47 height 20
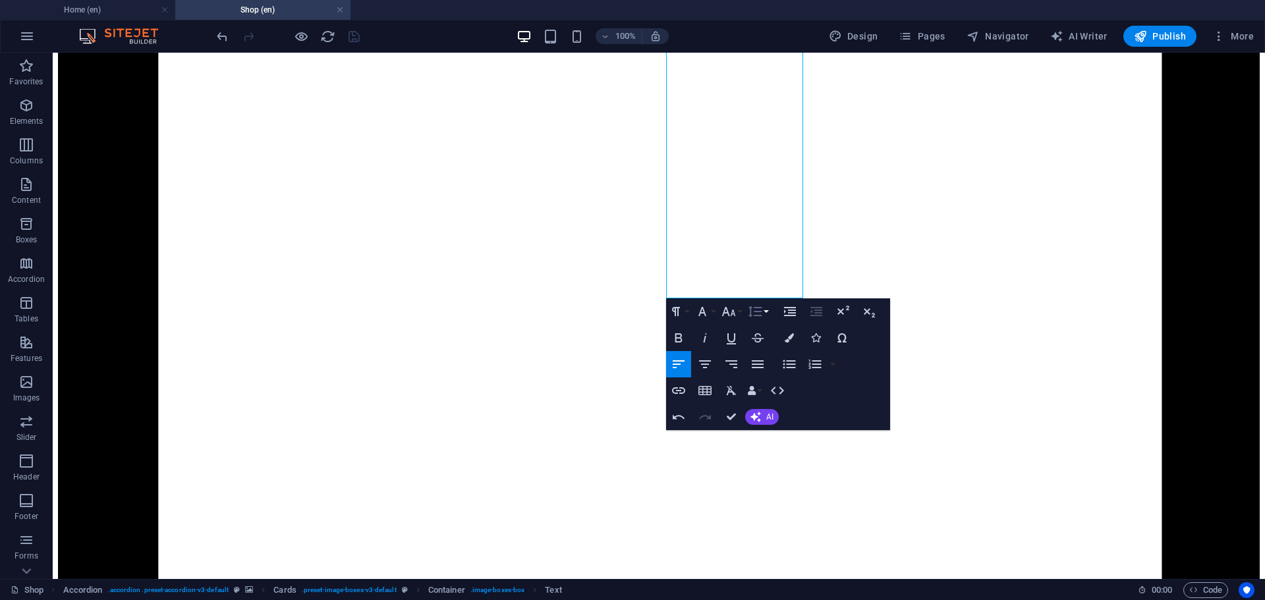
scroll to position [3652, 0]
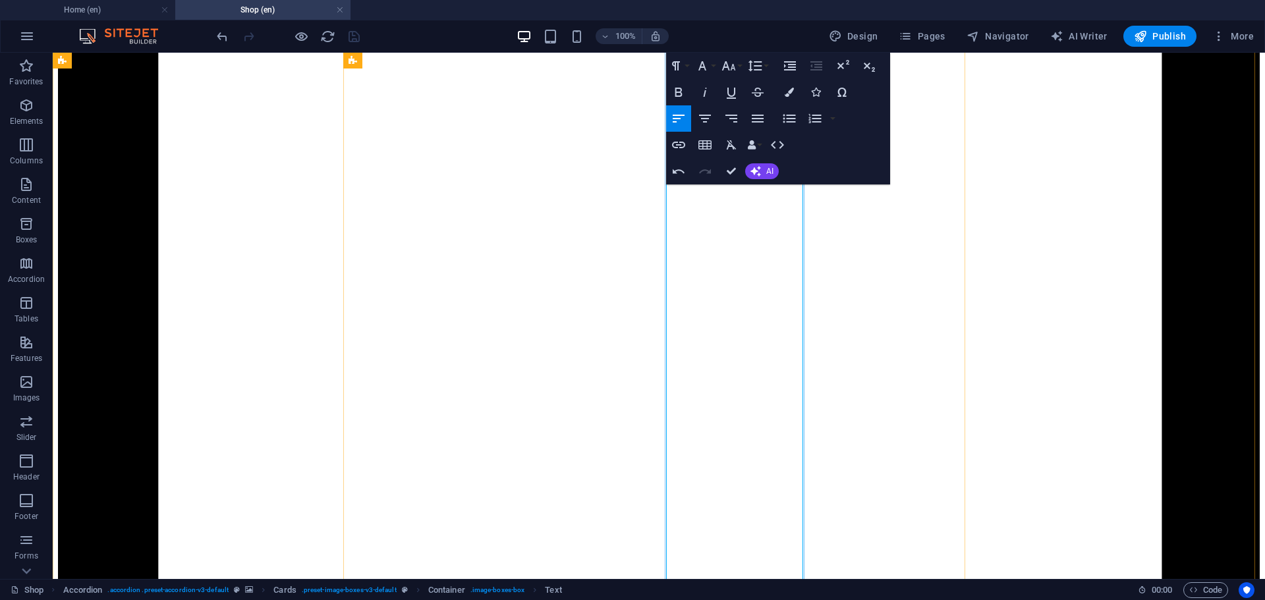
scroll to position [2369, 0]
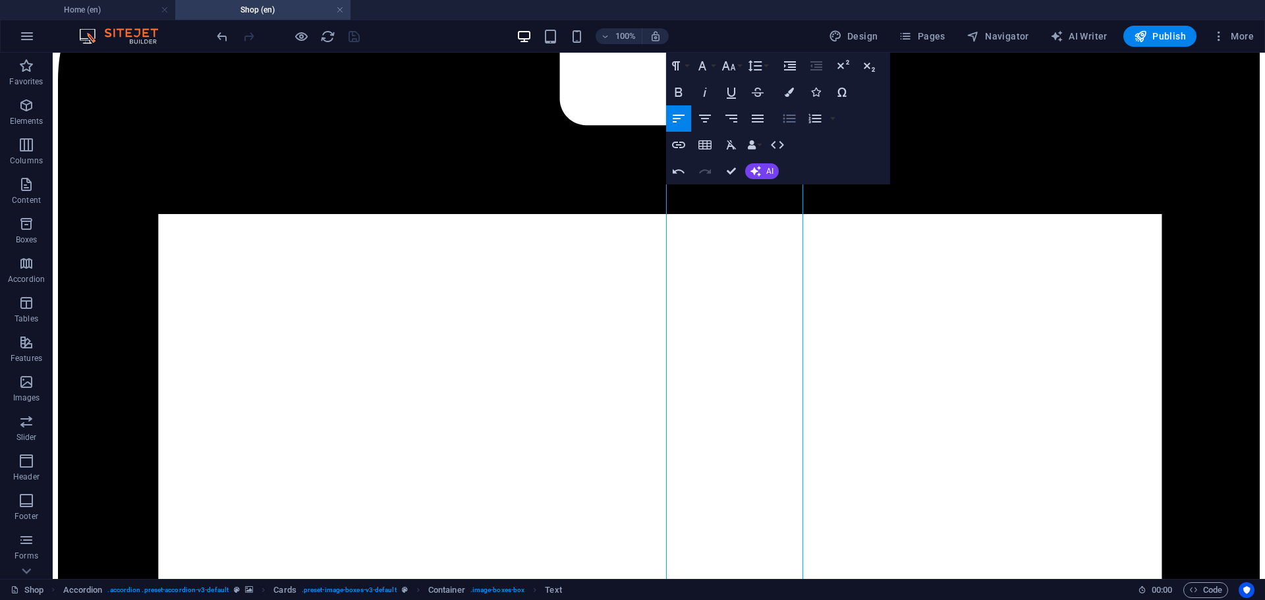
click at [793, 110] on button "Unordered List" at bounding box center [789, 118] width 25 height 26
click at [741, 65] on button "Font Size" at bounding box center [731, 66] width 25 height 26
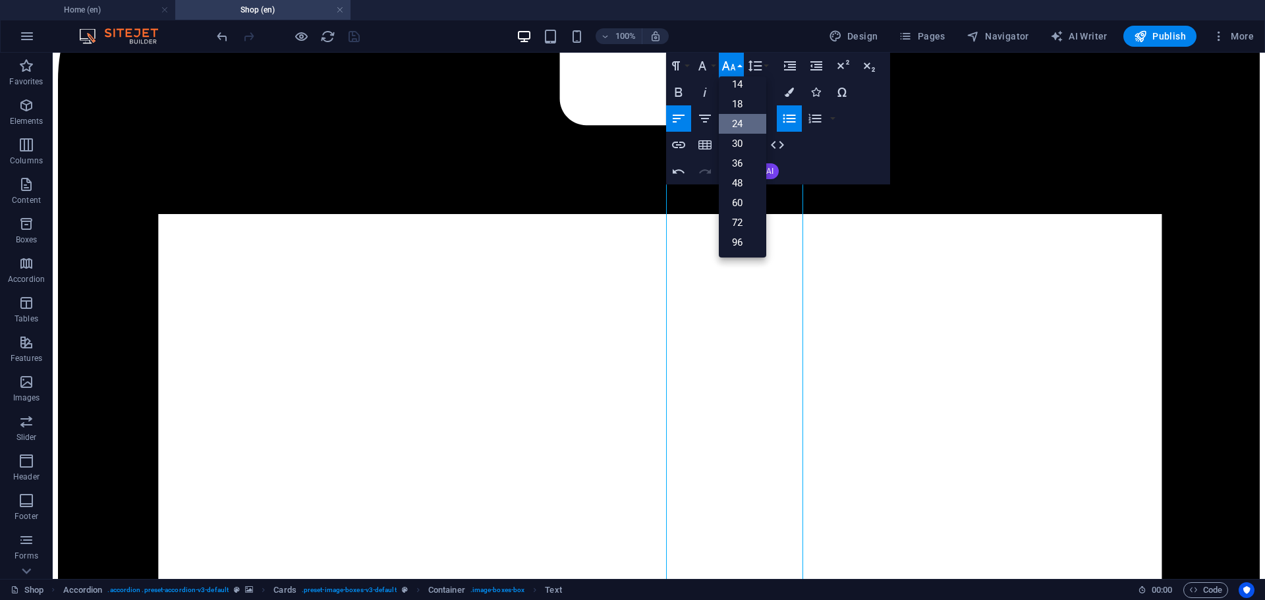
scroll to position [40, 0]
click at [742, 132] on link "12" at bounding box center [742, 131] width 47 height 20
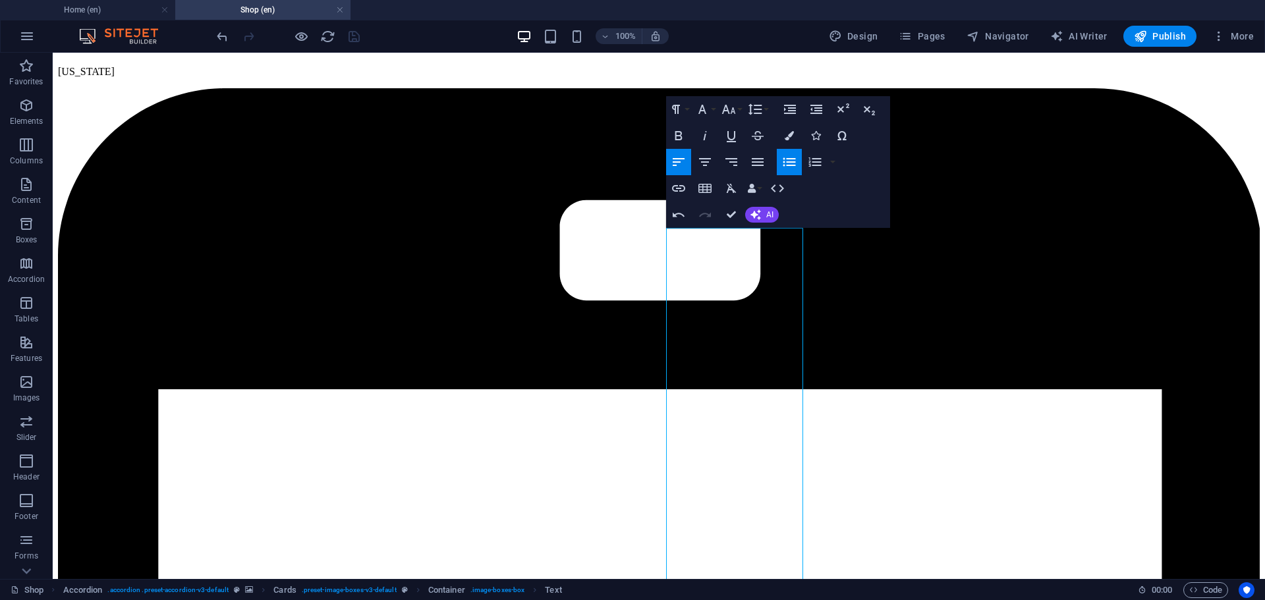
scroll to position [2259, 0]
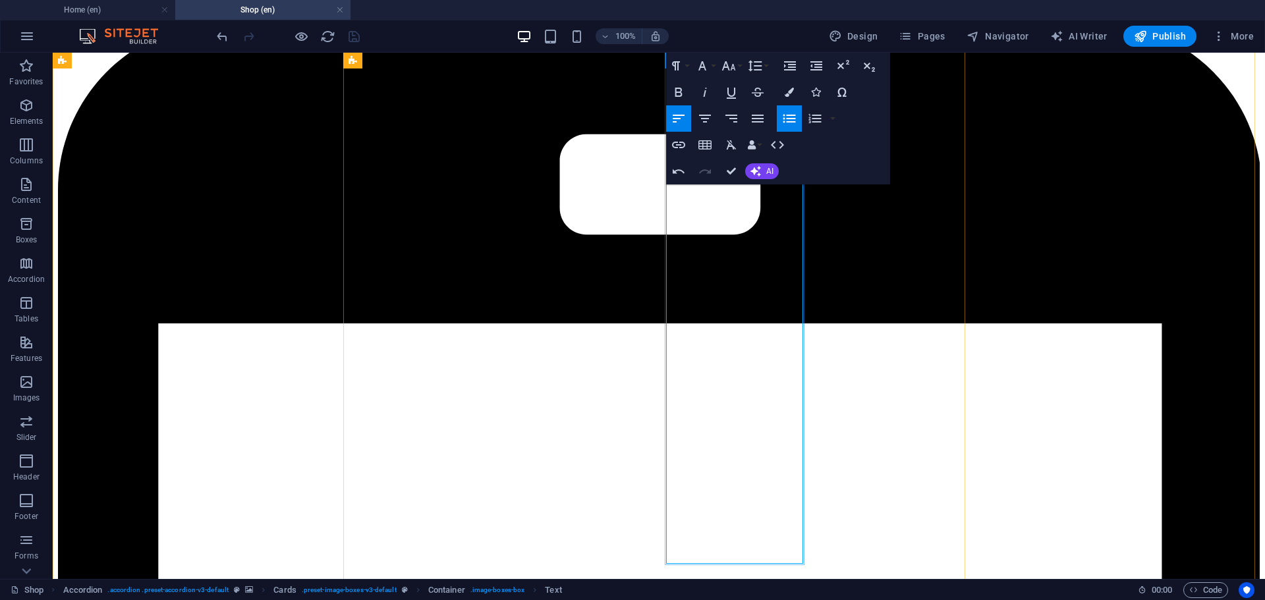
drag, startPoint x: 726, startPoint y: 492, endPoint x: 755, endPoint y: 548, distance: 63.1
drag, startPoint x: 734, startPoint y: 393, endPoint x: 683, endPoint y: 322, distance: 87.8
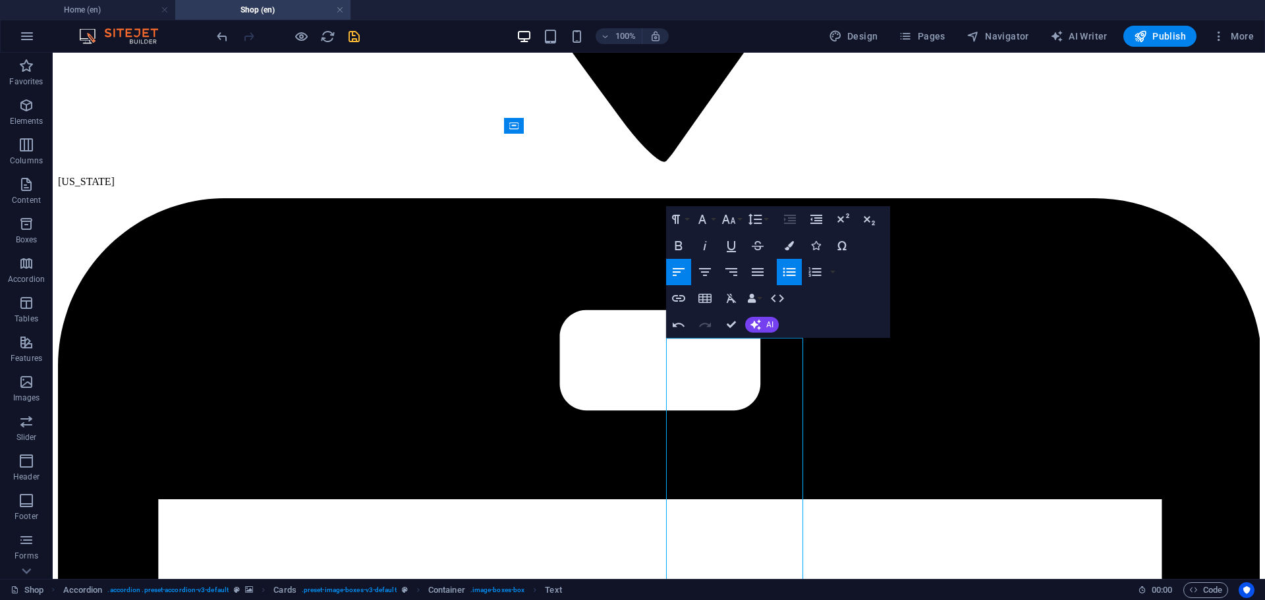
scroll to position [2128, 0]
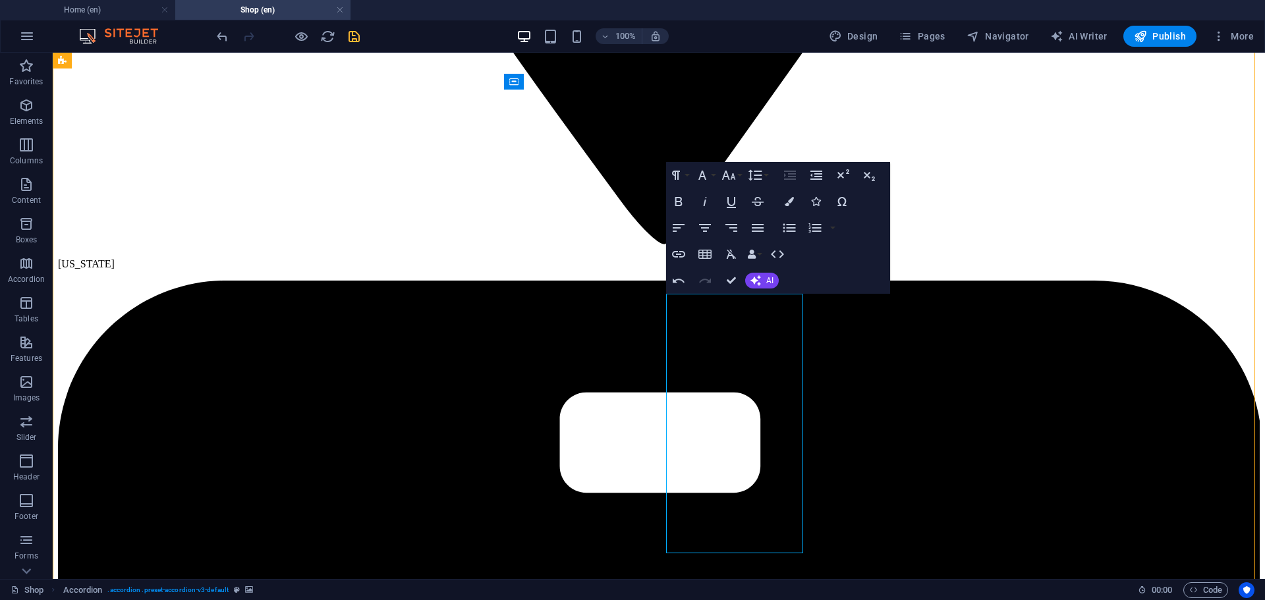
scroll to position [1973, 0]
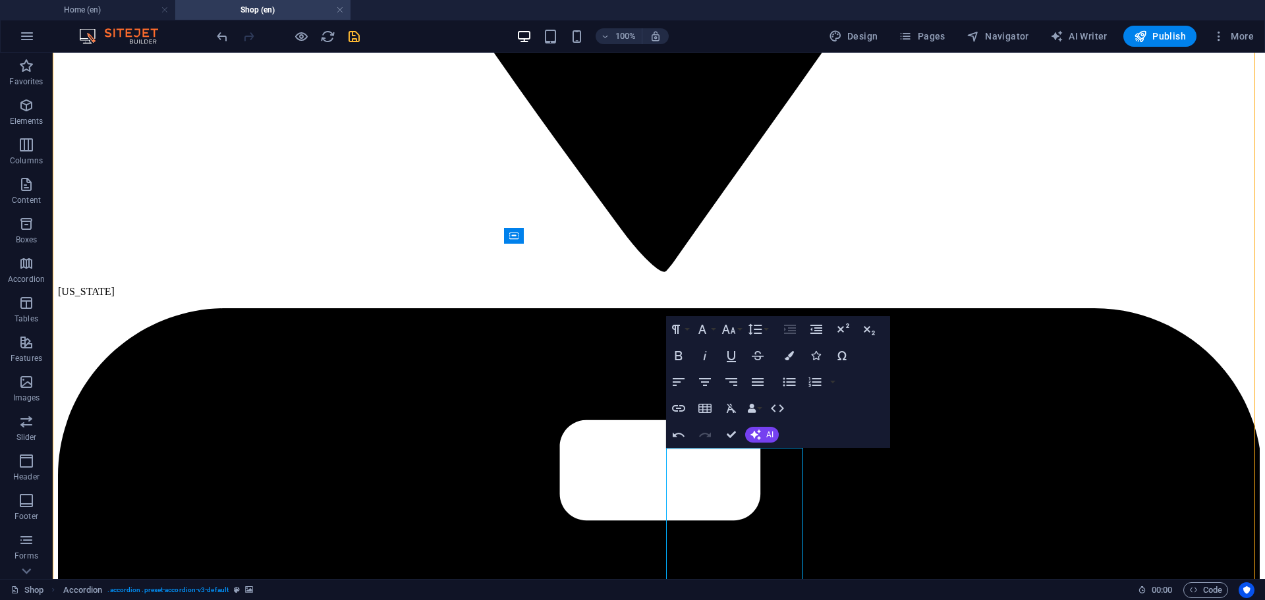
drag, startPoint x: 372, startPoint y: 441, endPoint x: 260, endPoint y: 643, distance: 230.9
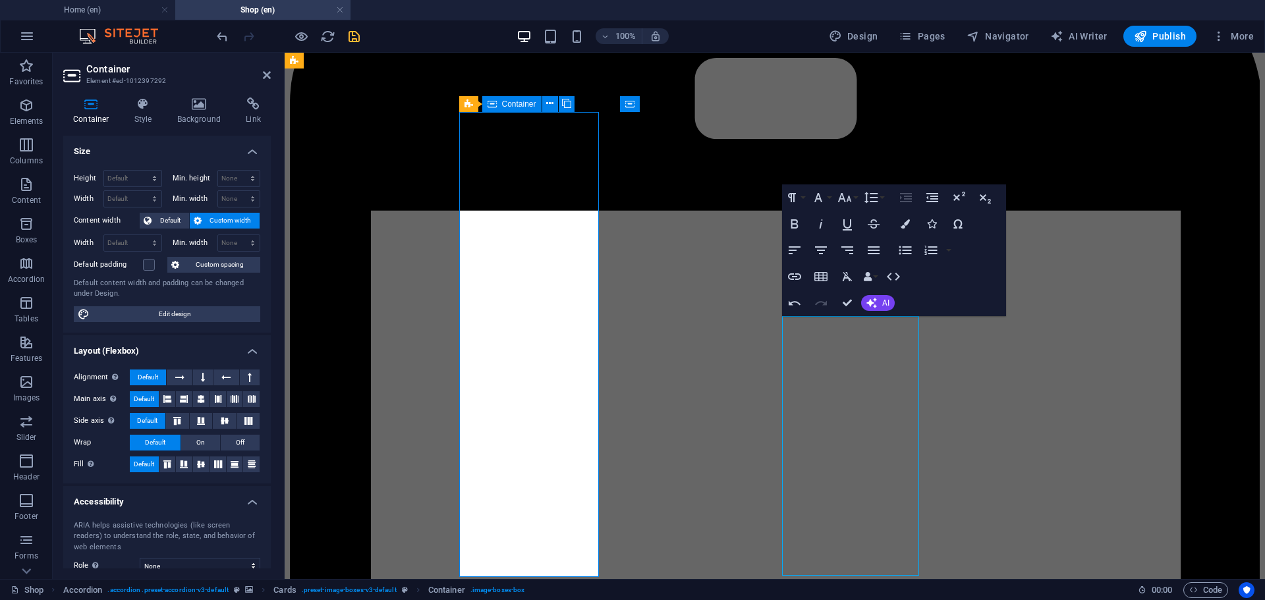
scroll to position [2105, 0]
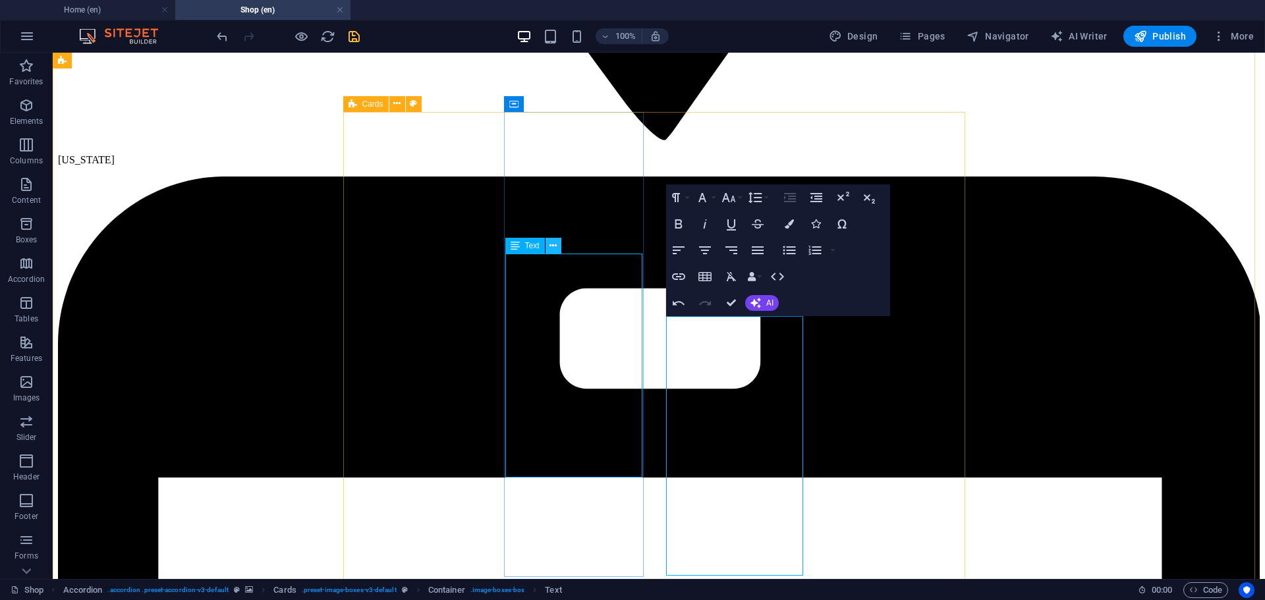
click at [553, 242] on icon at bounding box center [553, 246] width 7 height 14
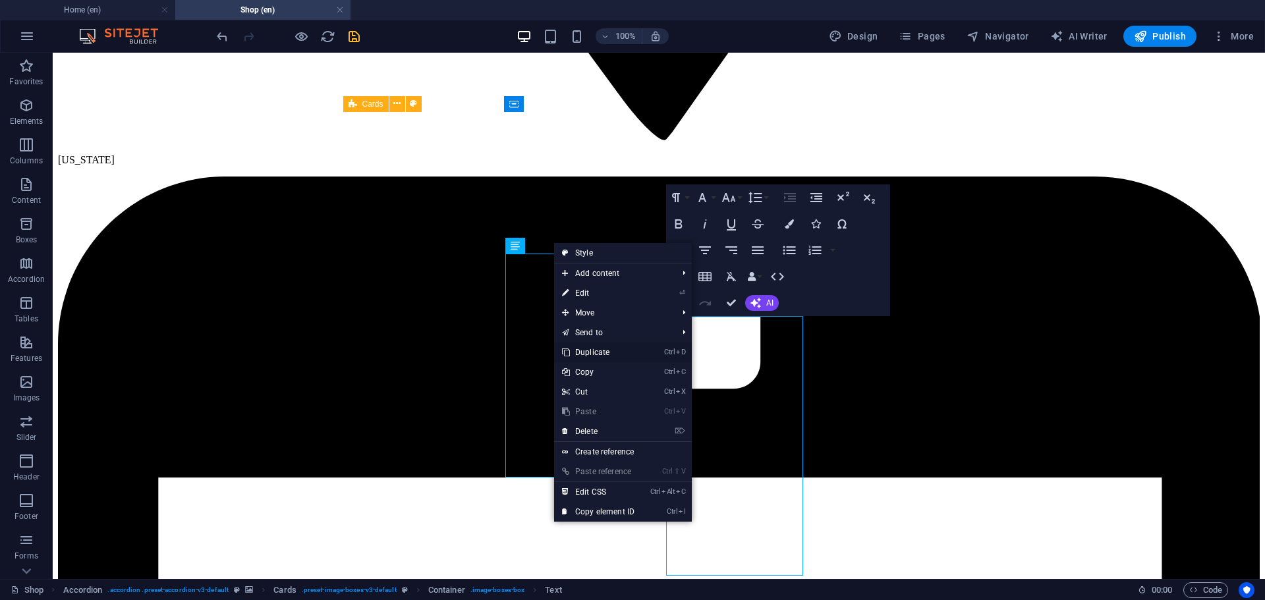
click at [593, 350] on link "Ctrl D Duplicate" at bounding box center [598, 353] width 88 height 20
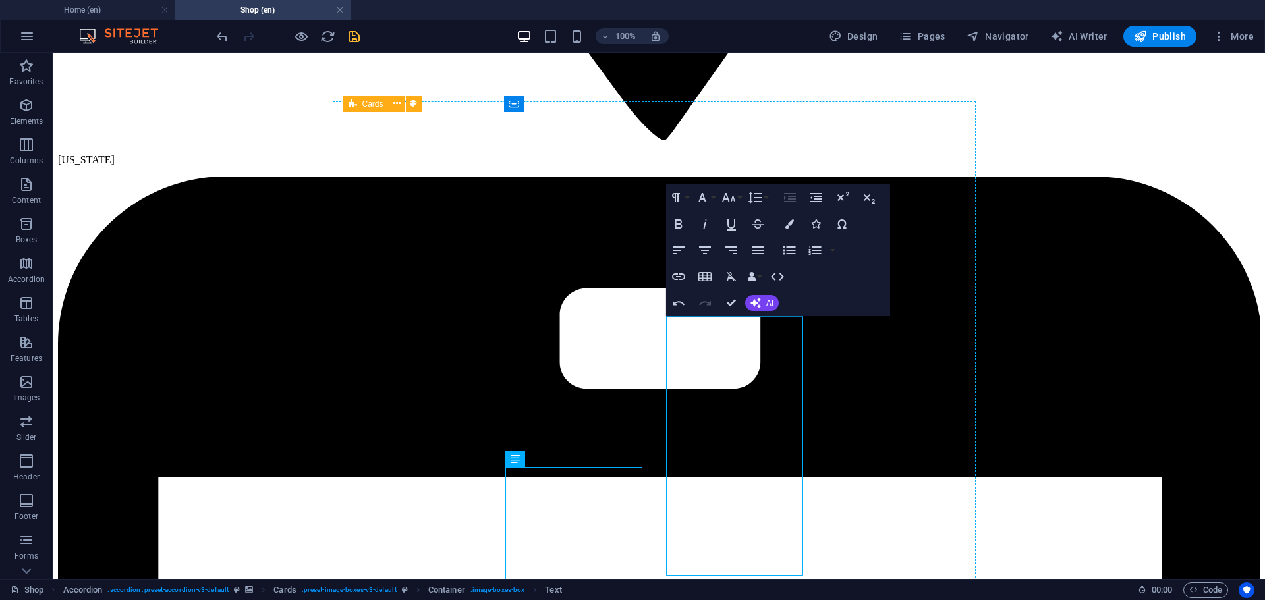
drag, startPoint x: 582, startPoint y: 516, endPoint x: 401, endPoint y: 351, distance: 244.9
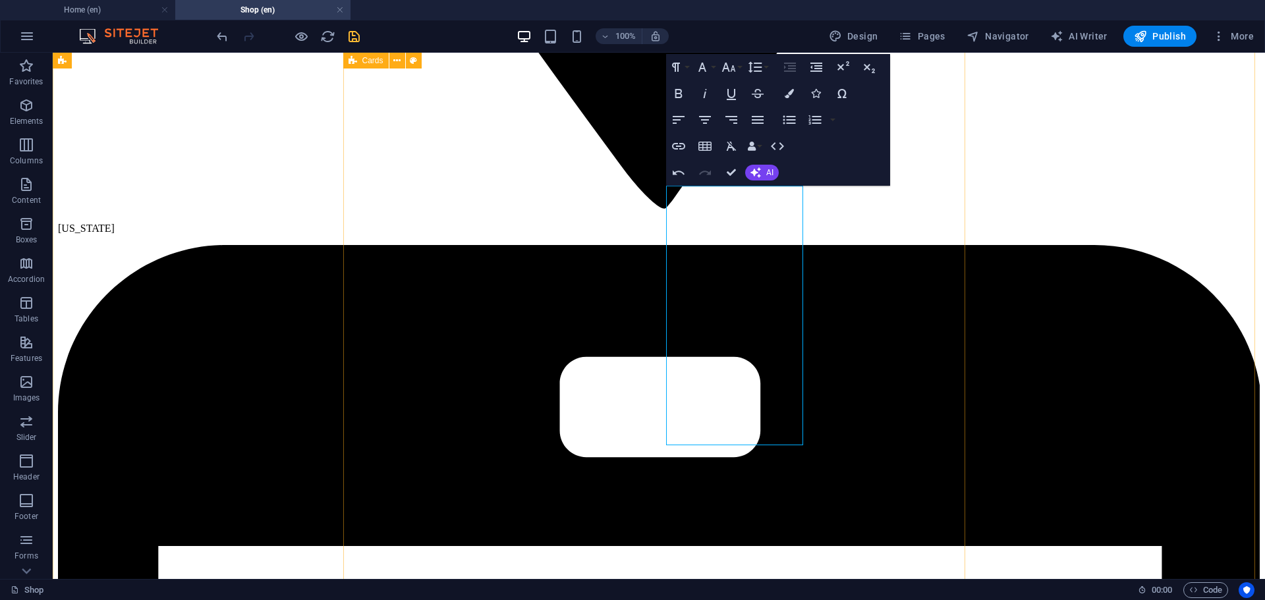
scroll to position [1994, 0]
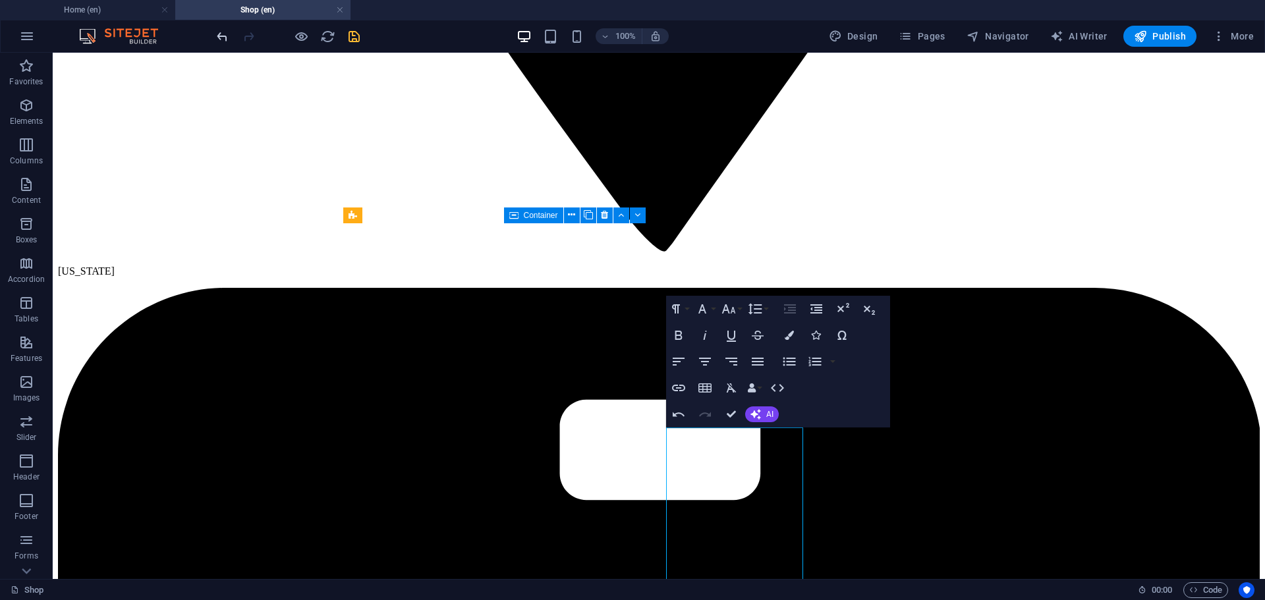
click at [221, 38] on icon "undo" at bounding box center [222, 36] width 15 height 15
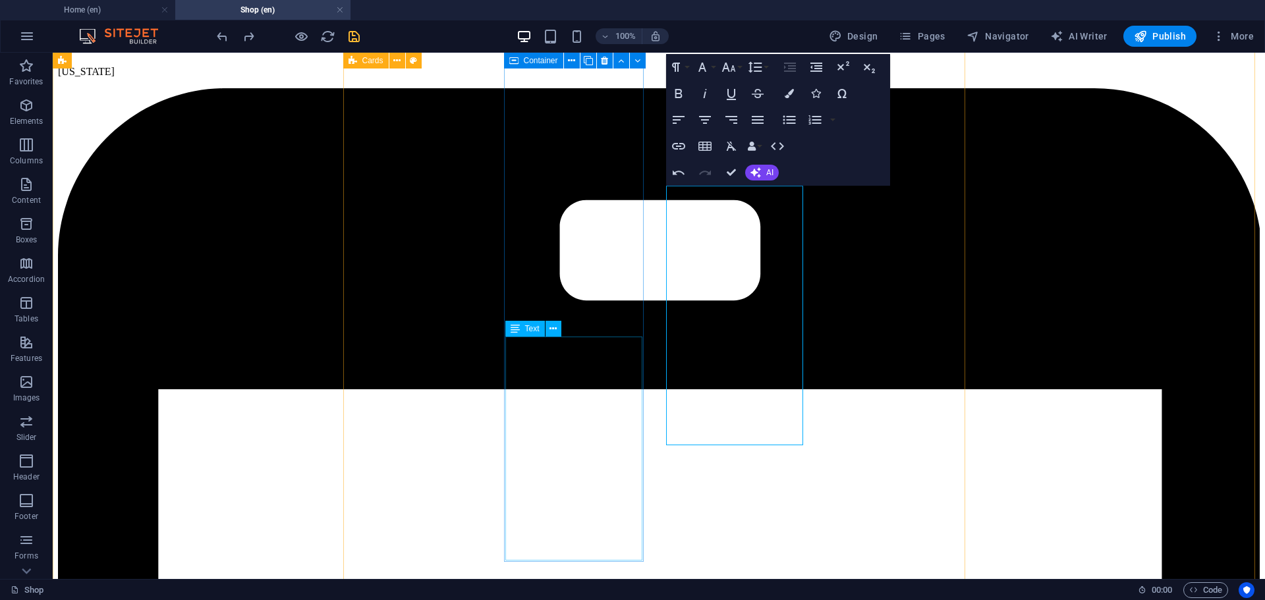
scroll to position [2236, 0]
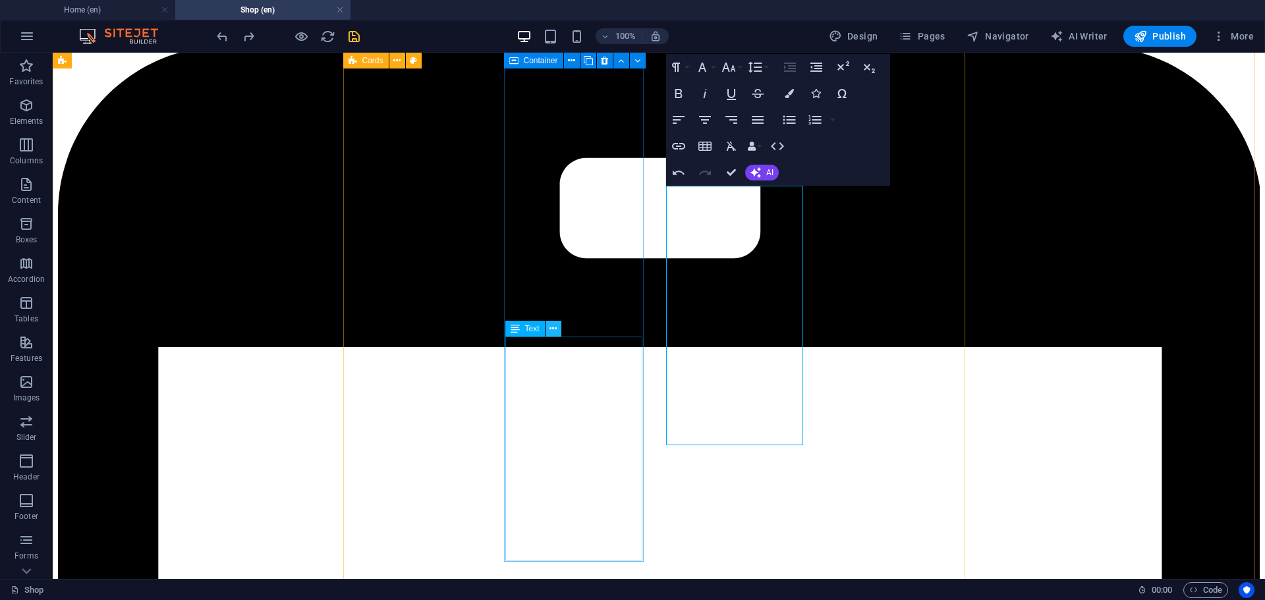
click at [551, 331] on icon at bounding box center [553, 329] width 7 height 14
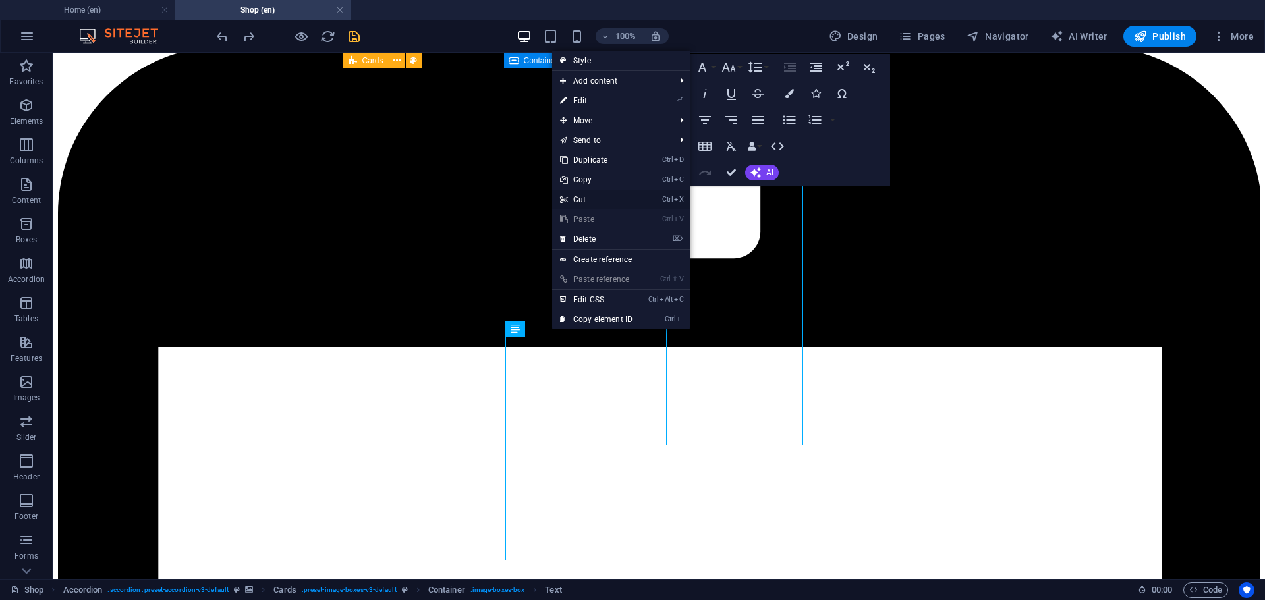
drag, startPoint x: 591, startPoint y: 204, endPoint x: 538, endPoint y: 152, distance: 75.0
click at [591, 204] on link "Ctrl X Cut" at bounding box center [596, 200] width 88 height 20
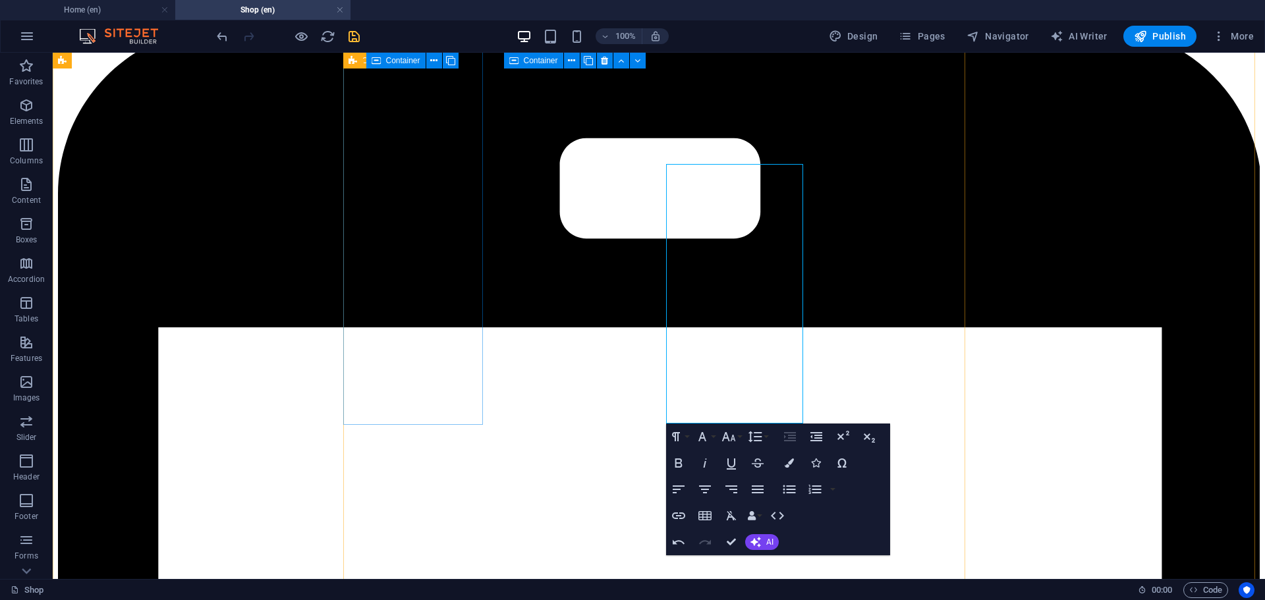
scroll to position [2257, 0]
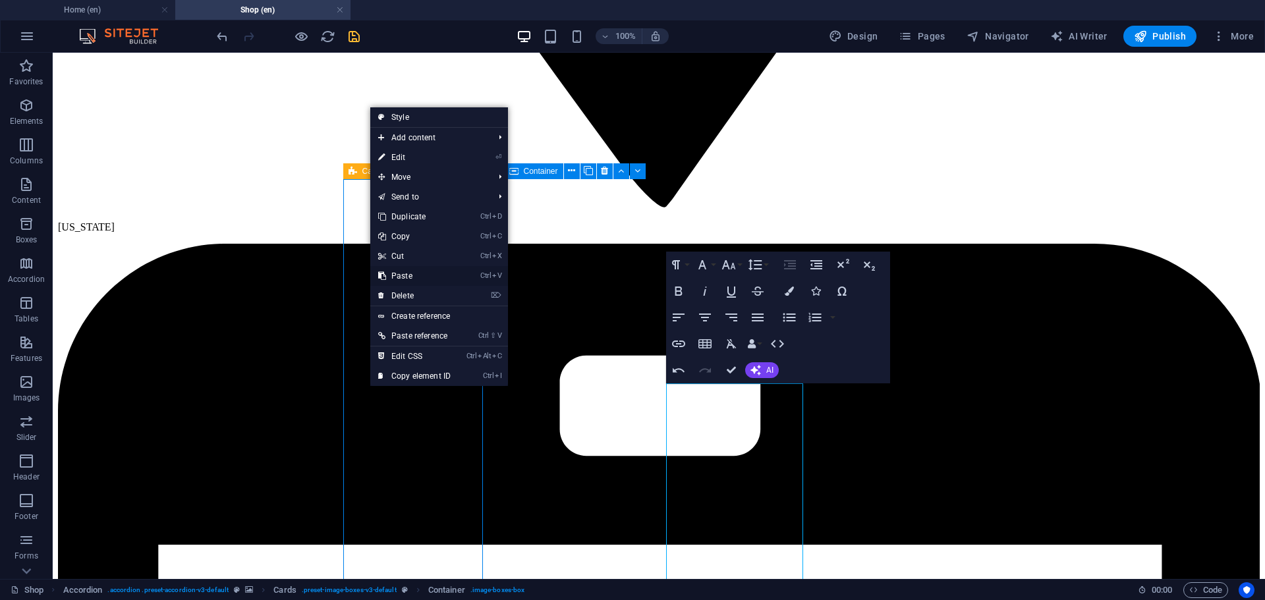
click at [394, 281] on link "Ctrl V Paste" at bounding box center [414, 276] width 88 height 20
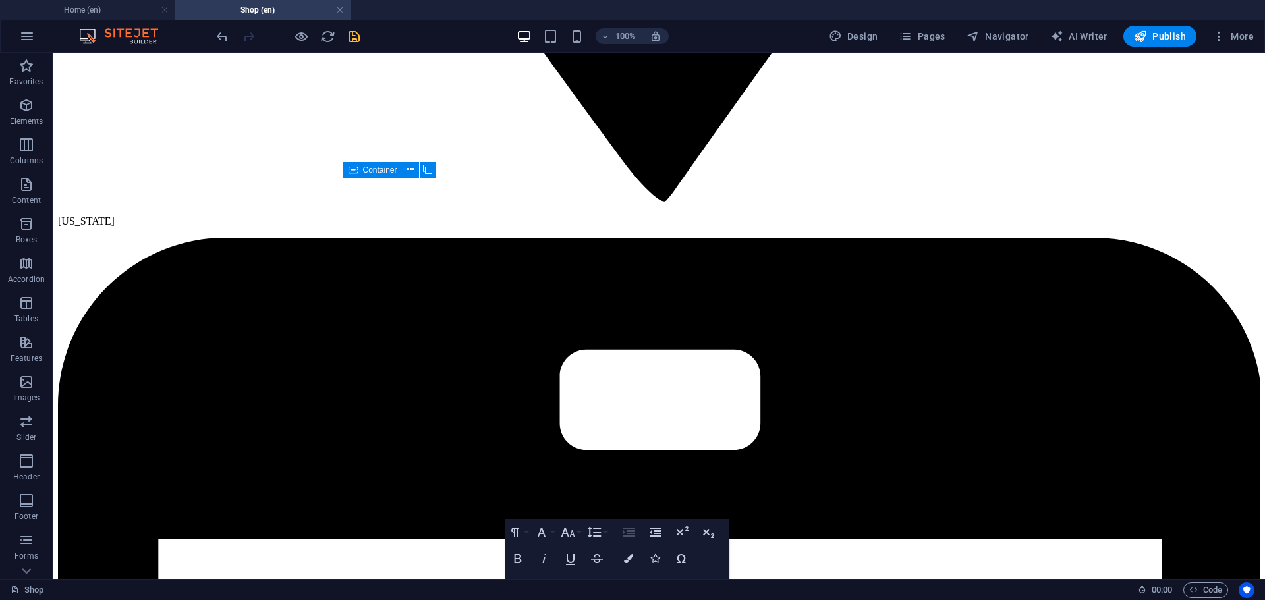
scroll to position [2187, 0]
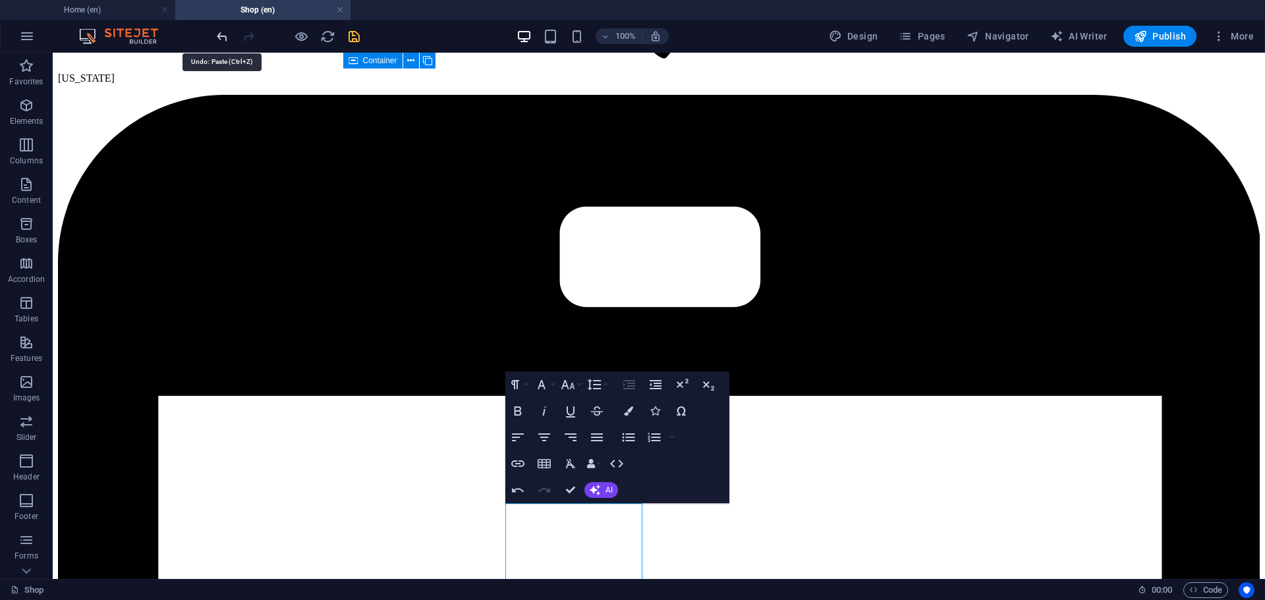
click at [218, 37] on icon "undo" at bounding box center [222, 36] width 15 height 15
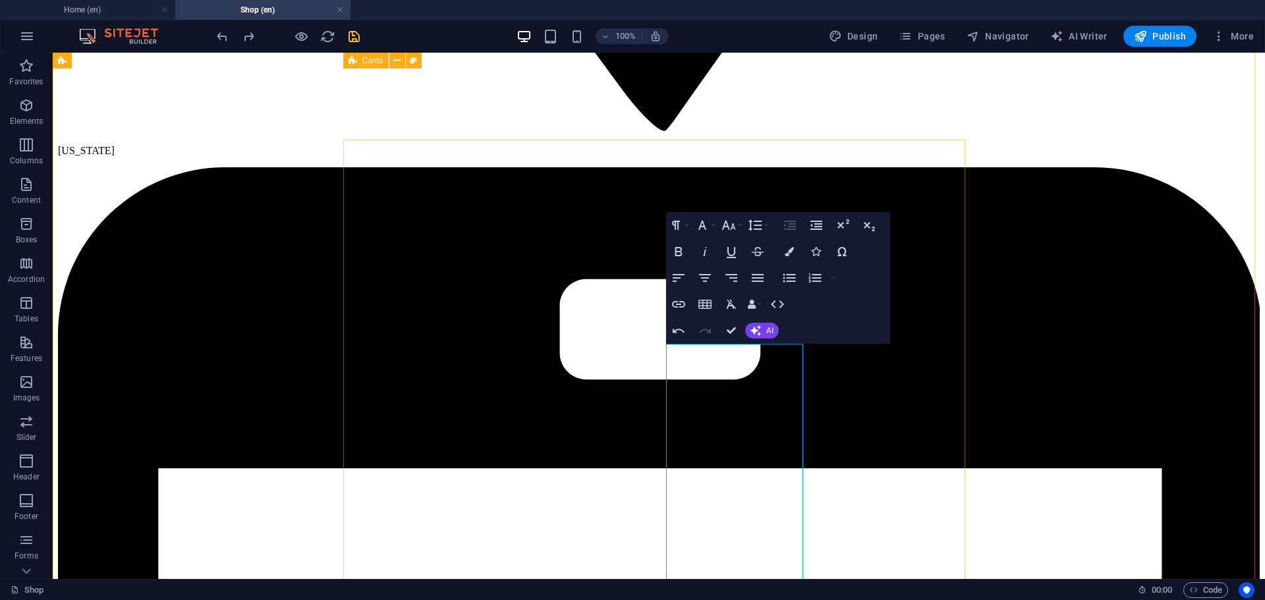
scroll to position [2078, 0]
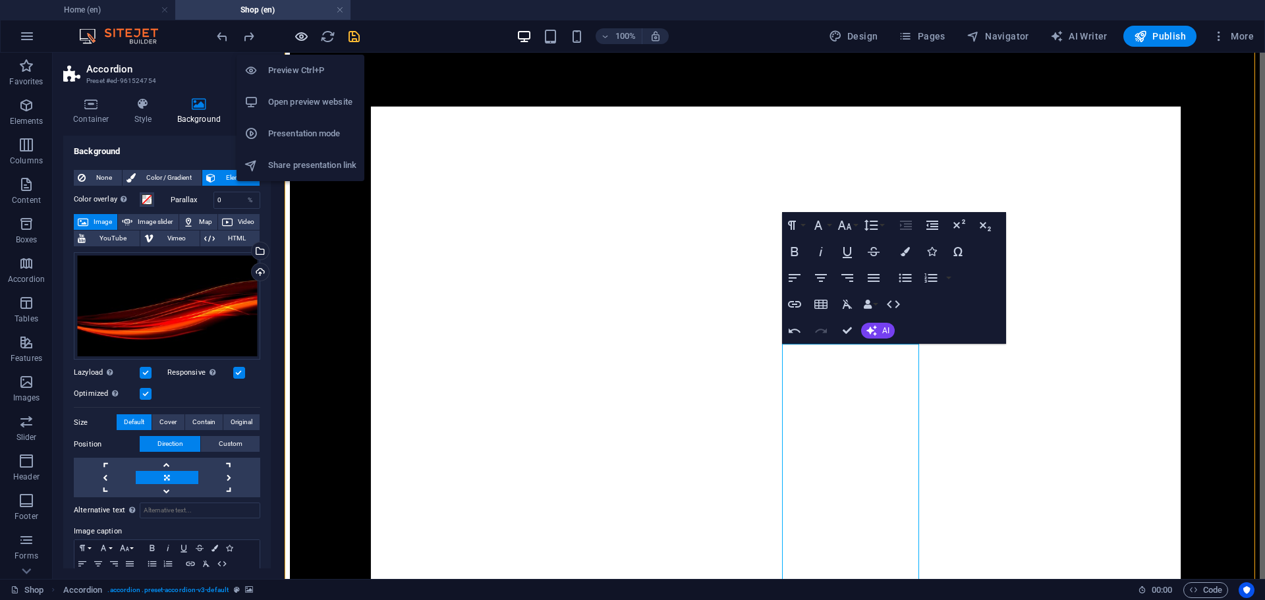
click at [298, 36] on icon "button" at bounding box center [301, 36] width 15 height 15
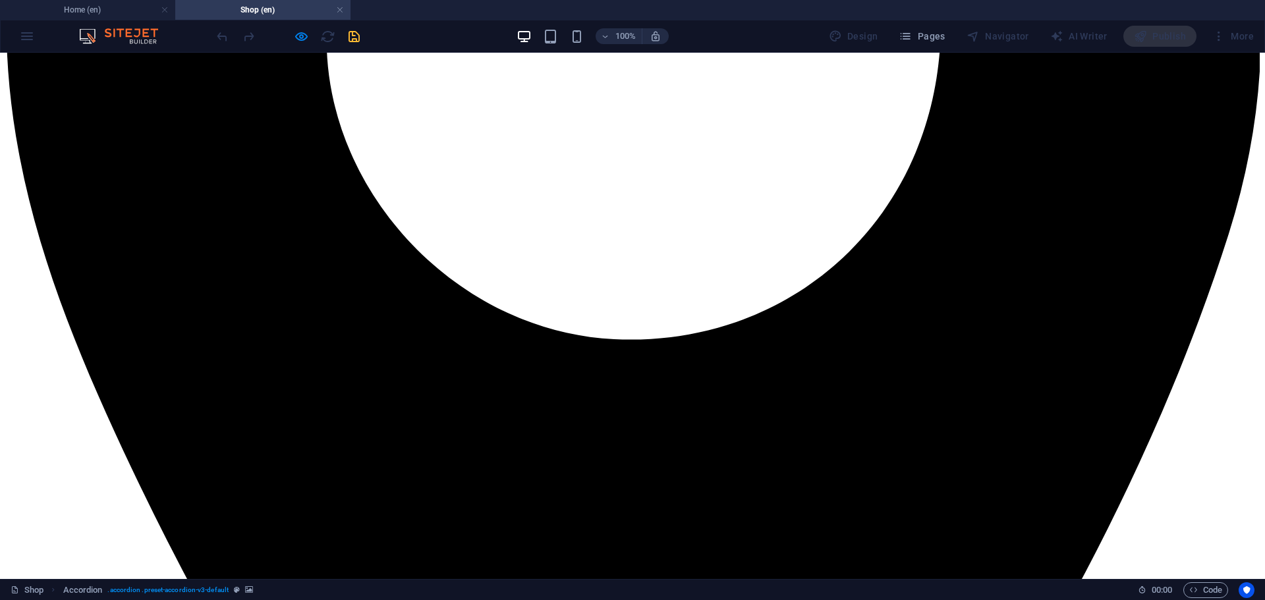
scroll to position [1064, 0]
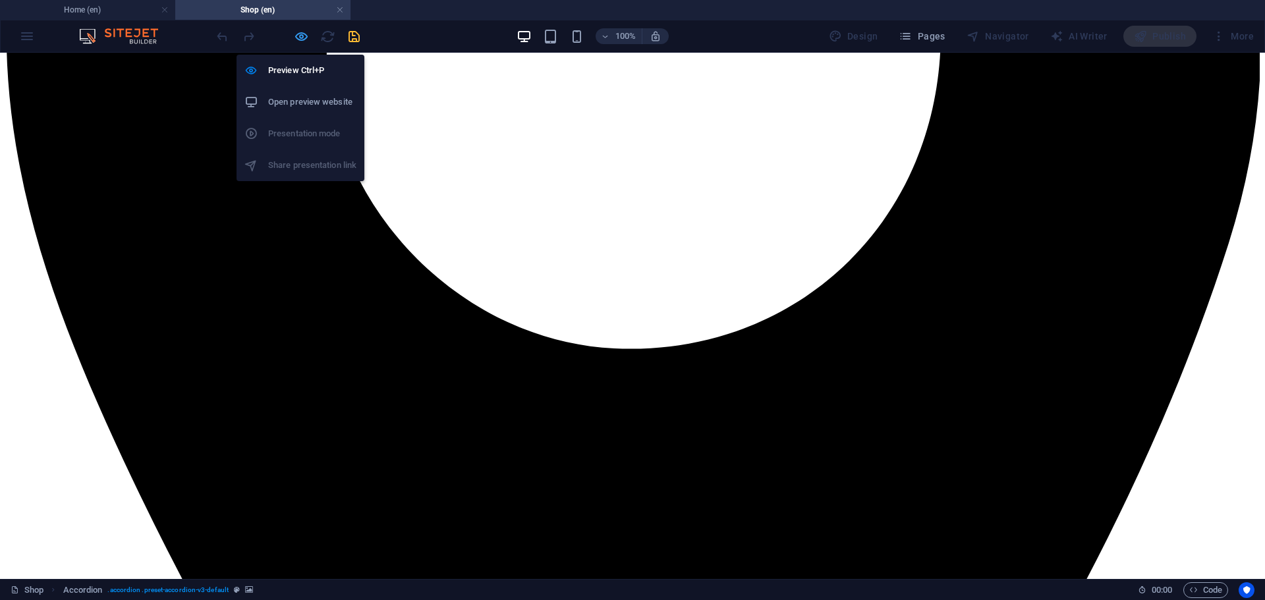
click at [300, 32] on icon "button" at bounding box center [301, 36] width 15 height 15
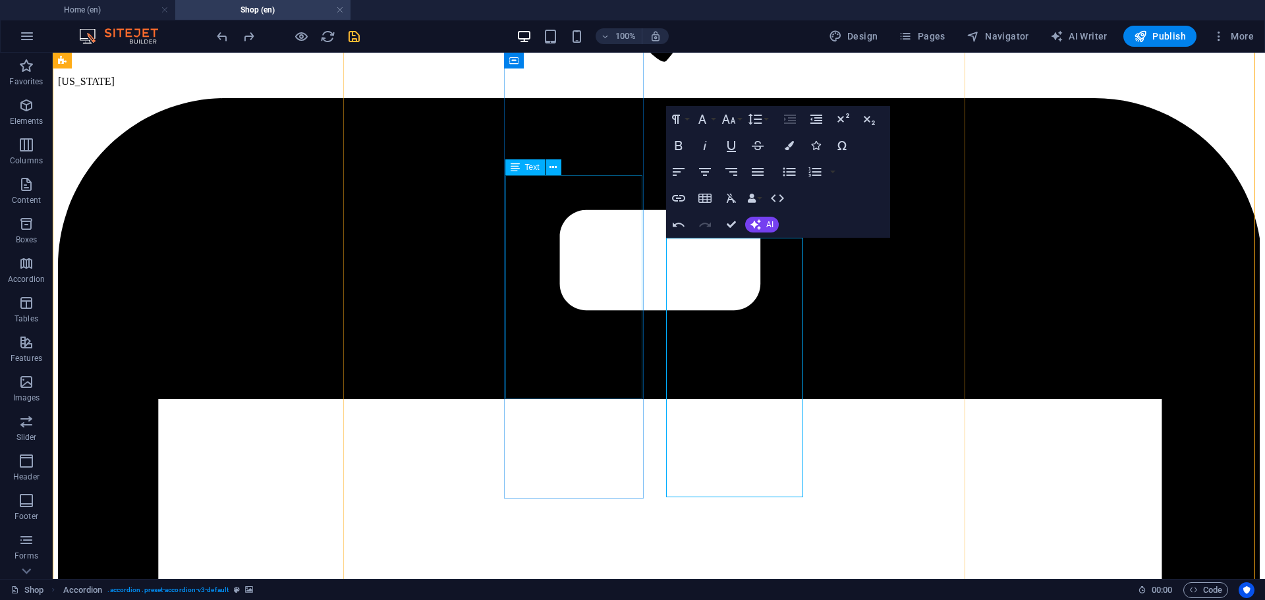
scroll to position [2008, 0]
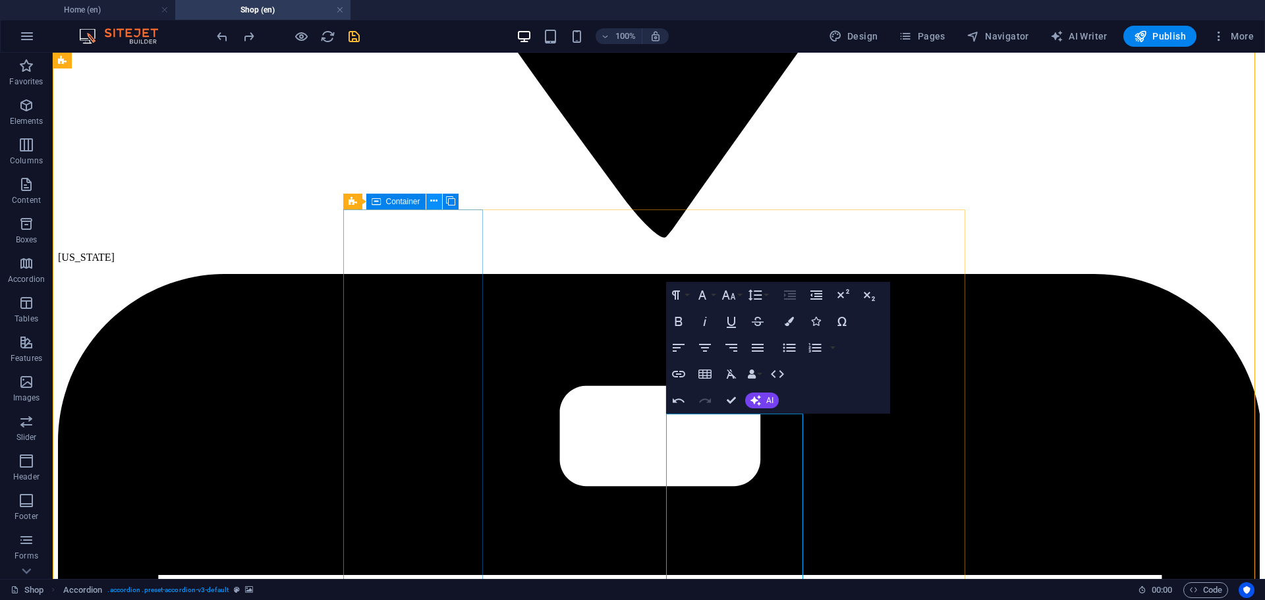
click at [431, 200] on icon at bounding box center [433, 201] width 7 height 14
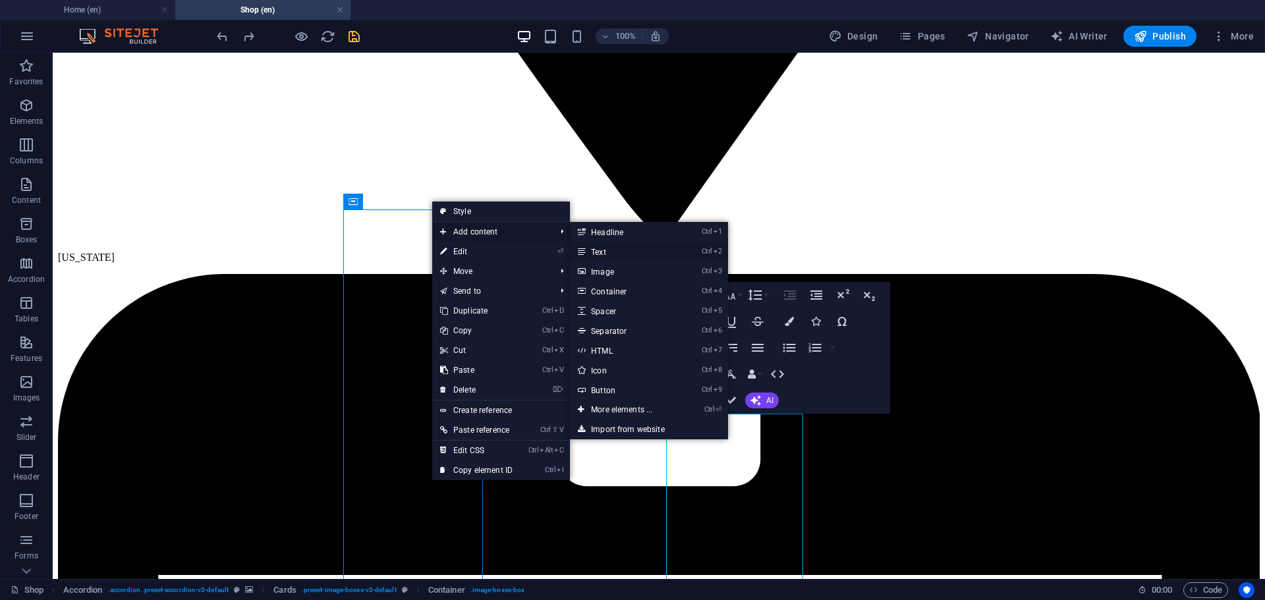
click at [604, 248] on link "Ctrl 2 Text" at bounding box center [624, 252] width 109 height 20
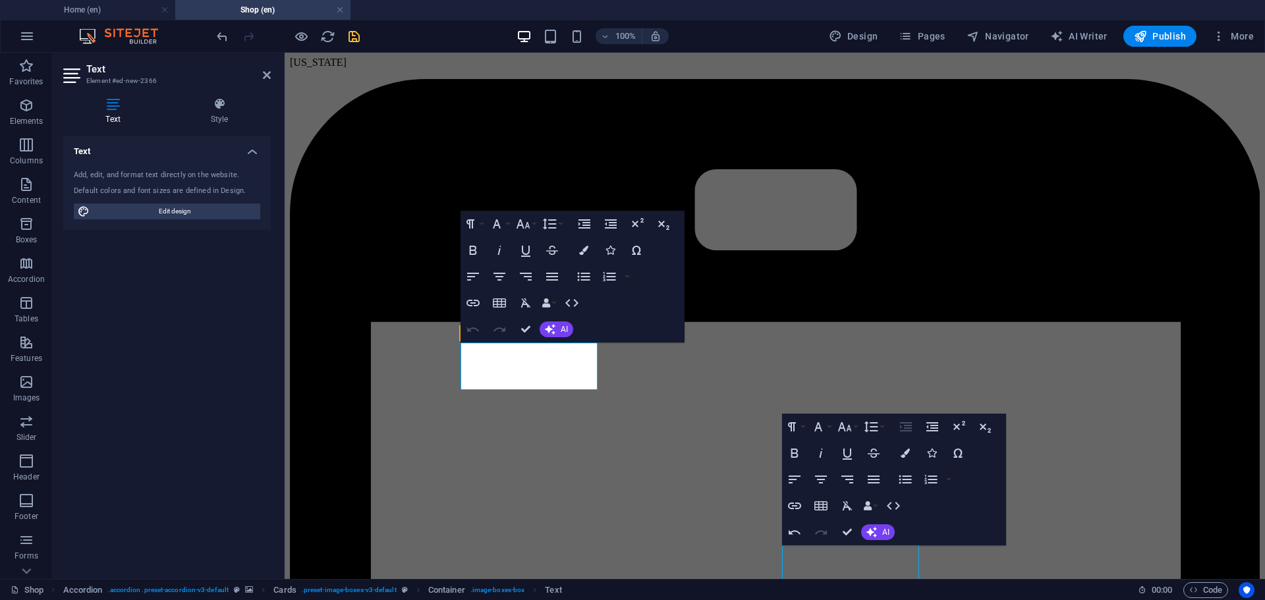
scroll to position [1876, 0]
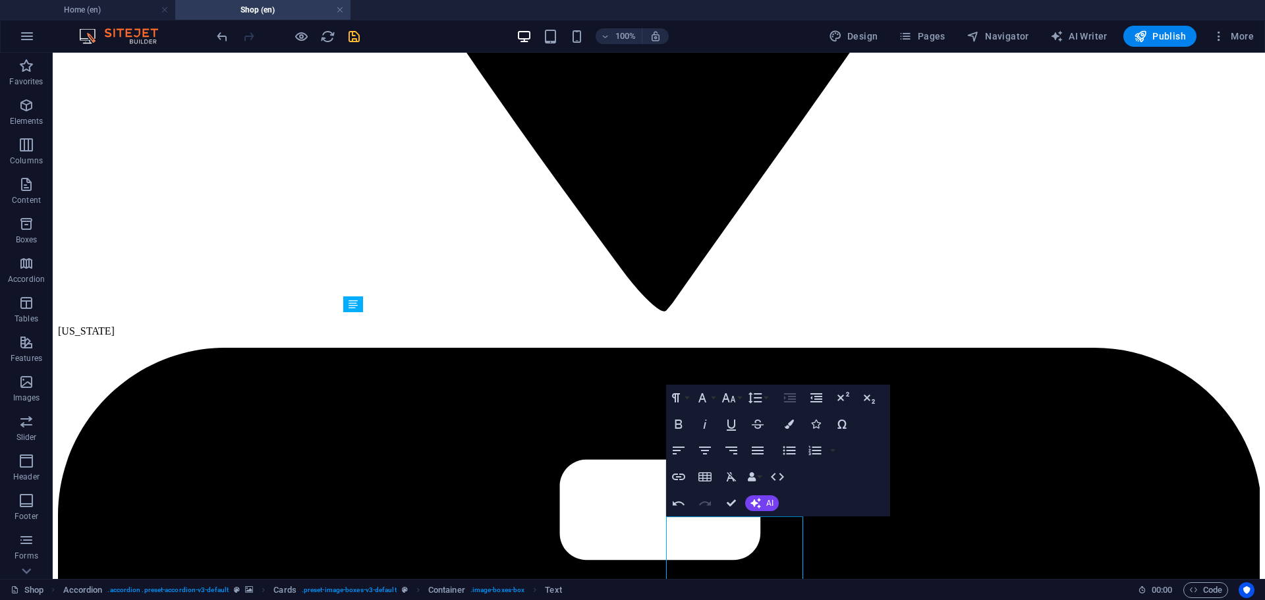
drag, startPoint x: 463, startPoint y: 391, endPoint x: 397, endPoint y: 557, distance: 178.6
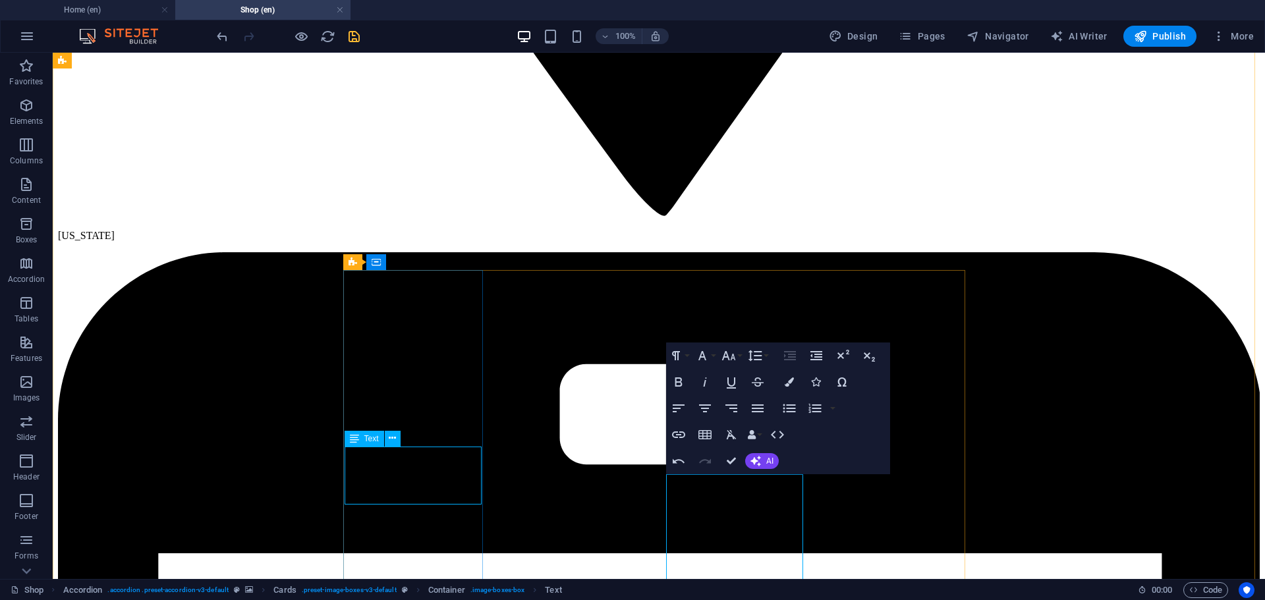
scroll to position [2073, 0]
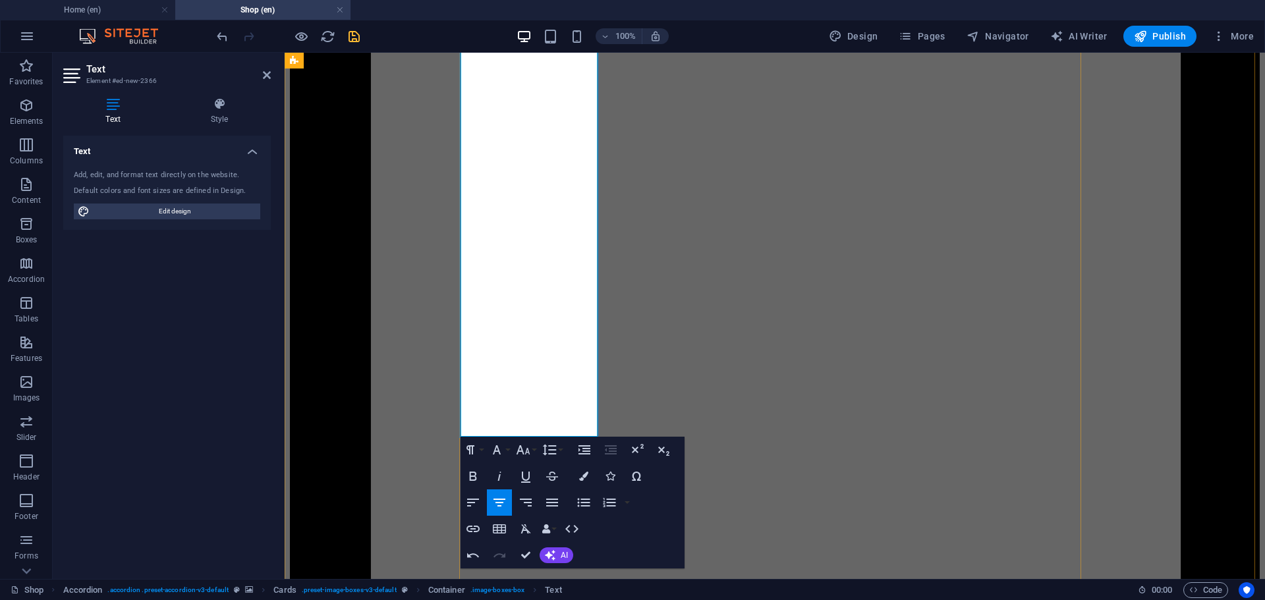
scroll to position [2798, 0]
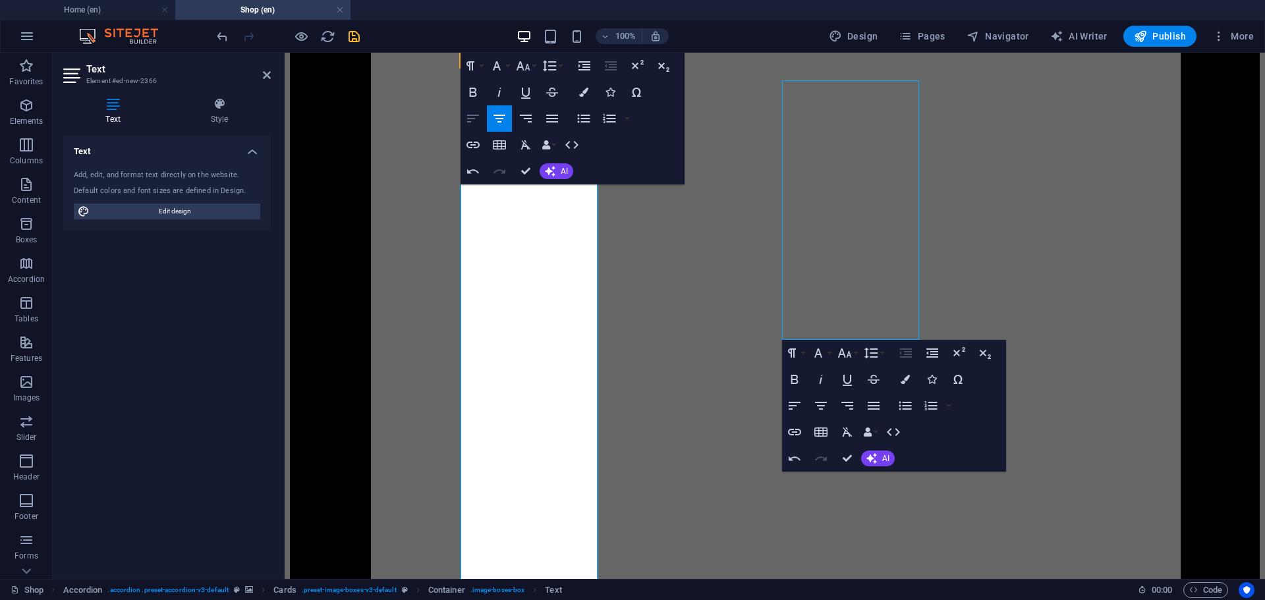
click at [469, 115] on icon "button" at bounding box center [473, 119] width 12 height 8
click at [533, 68] on button "Font Size" at bounding box center [525, 66] width 25 height 26
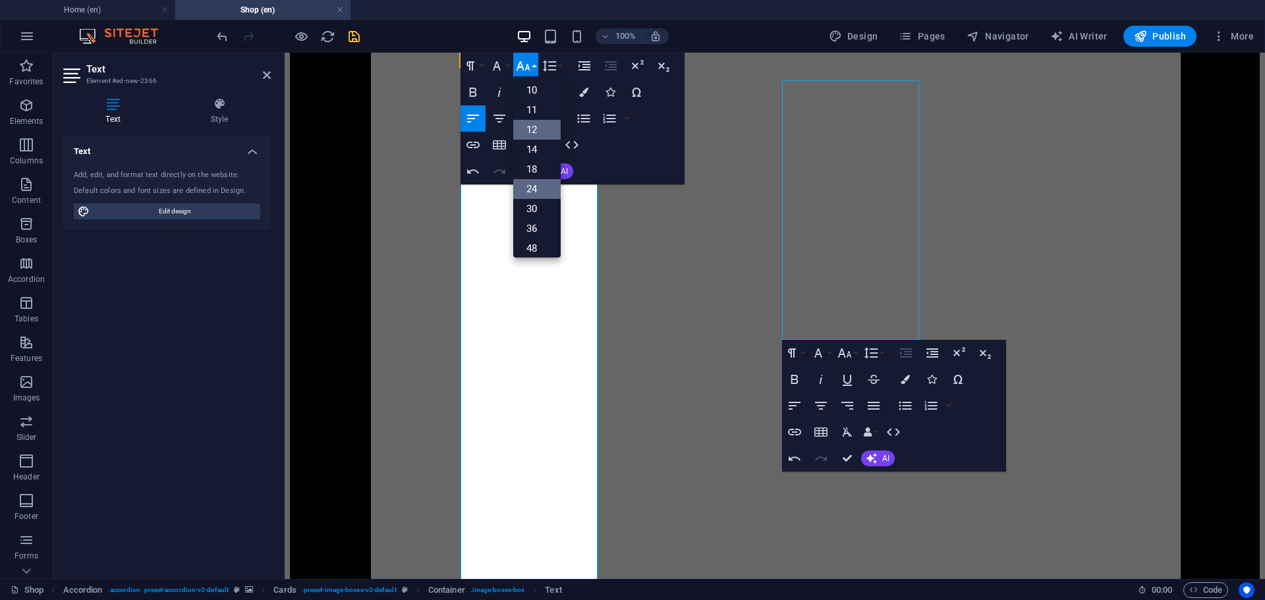
scroll to position [40, 0]
click at [538, 121] on link "12" at bounding box center [536, 131] width 47 height 20
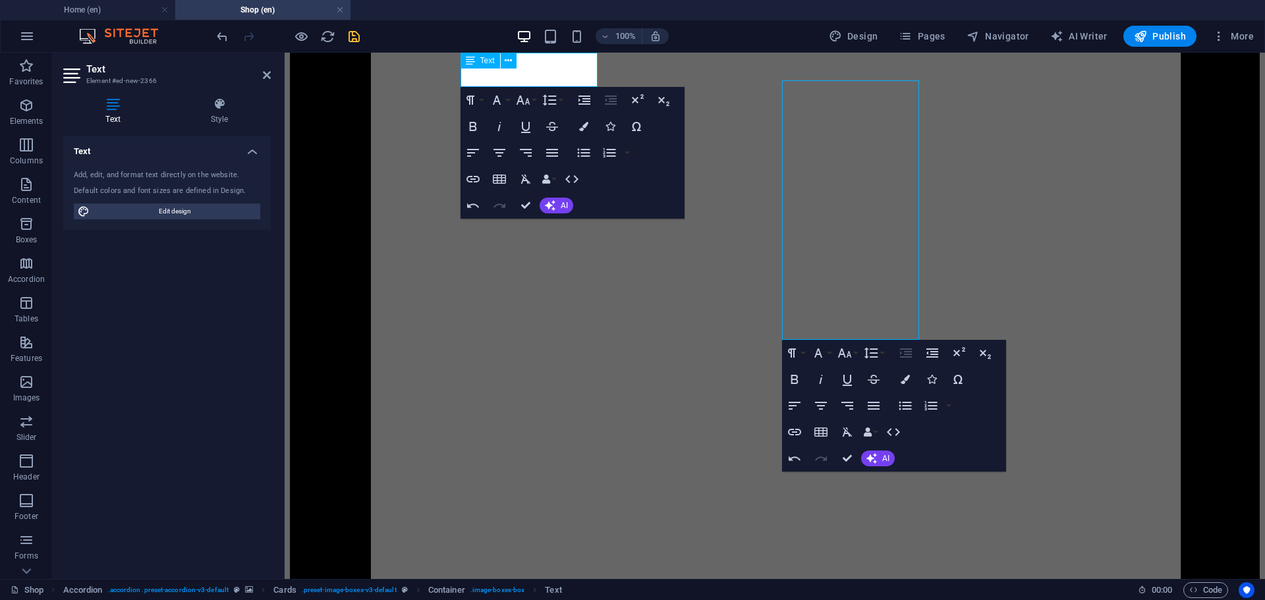
scroll to position [2188, 0]
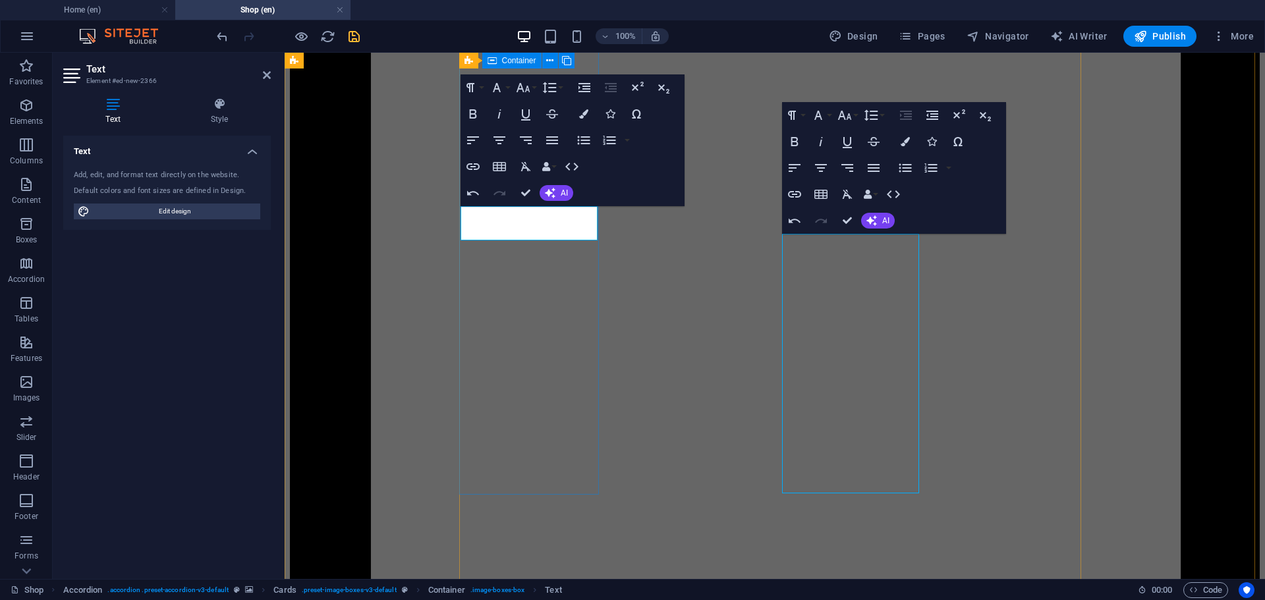
drag, startPoint x: 477, startPoint y: 224, endPoint x: 472, endPoint y: 229, distance: 7.0
click at [472, 142] on icon "button" at bounding box center [473, 140] width 16 height 16
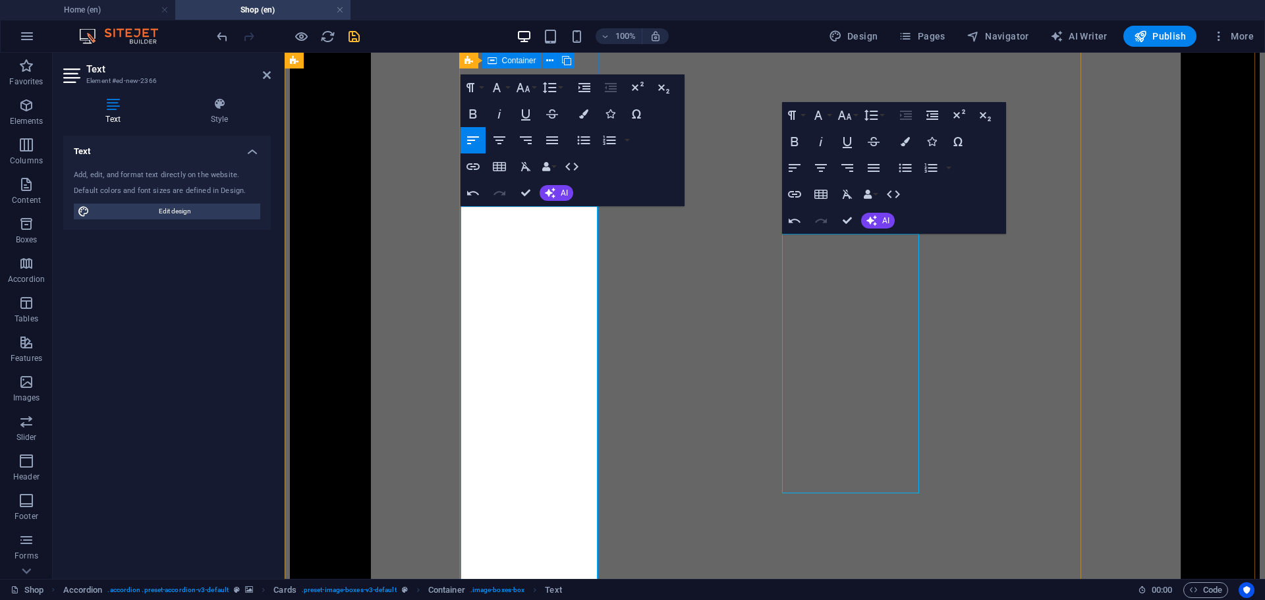
drag, startPoint x: 503, startPoint y: 415, endPoint x: 505, endPoint y: 432, distance: 16.6
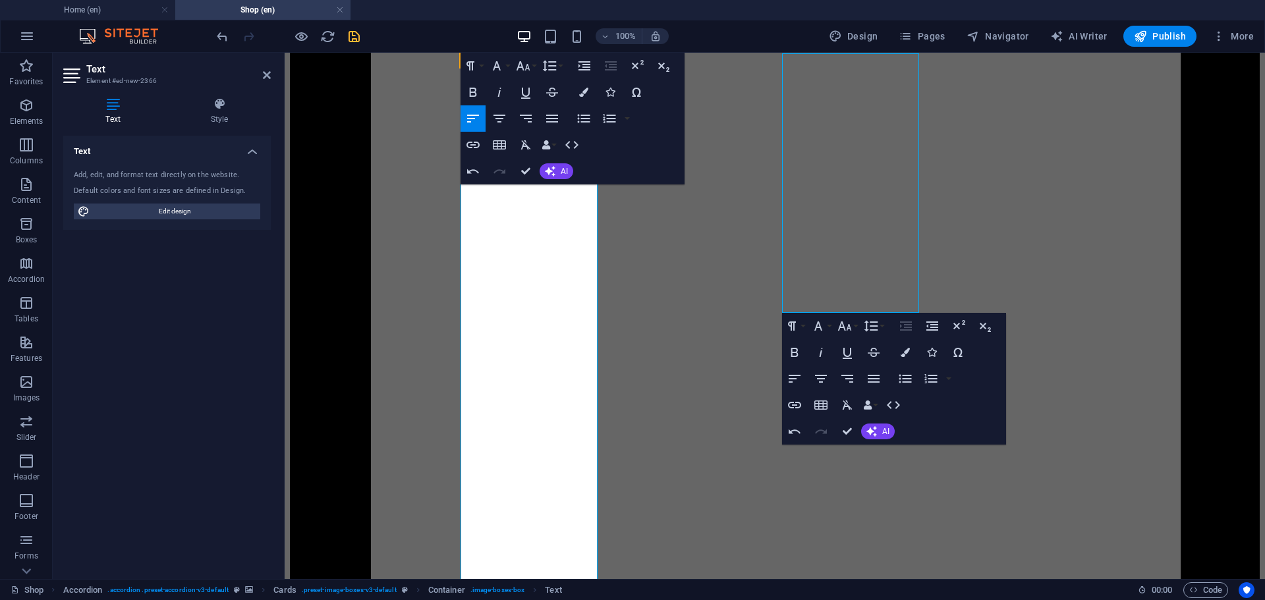
scroll to position [2745, 0]
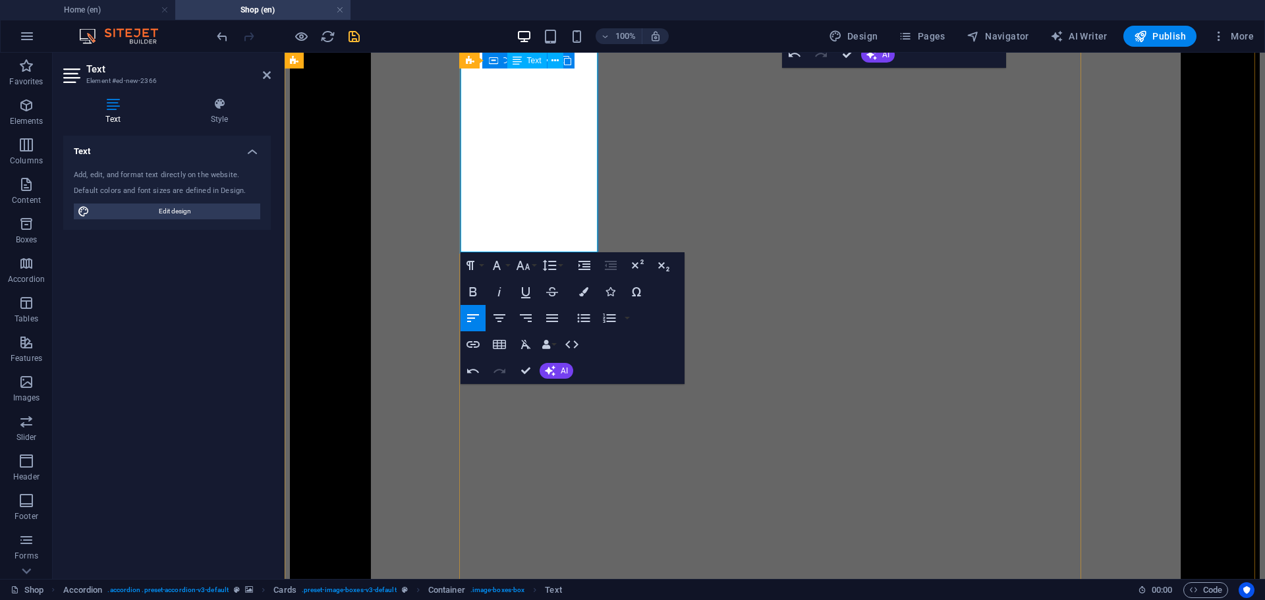
drag, startPoint x: 502, startPoint y: 436, endPoint x: 567, endPoint y: 225, distance: 220.5
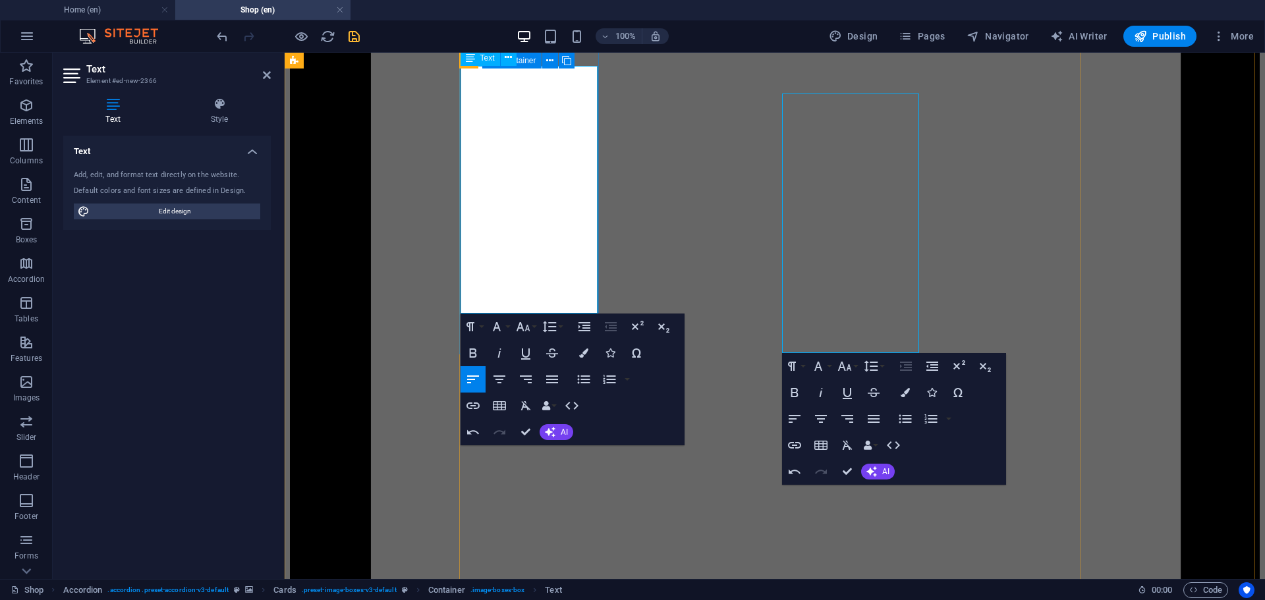
scroll to position [2152, 0]
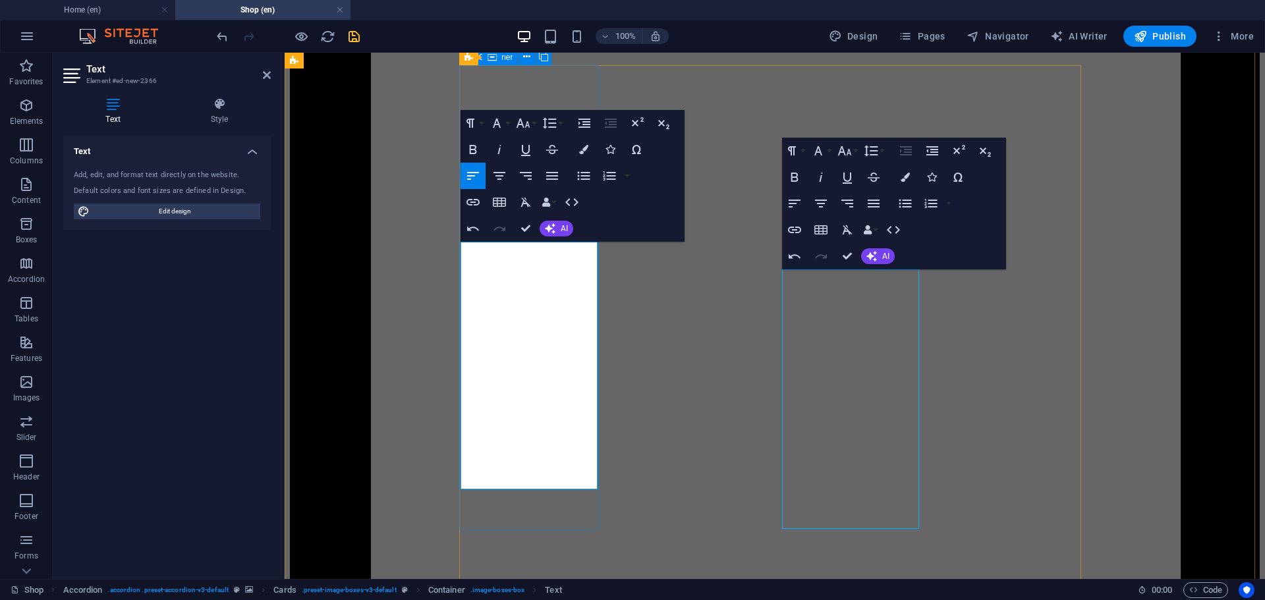
drag, startPoint x: 510, startPoint y: 443, endPoint x: 387, endPoint y: 103, distance: 361.6
click at [606, 171] on icon "button" at bounding box center [610, 176] width 16 height 16
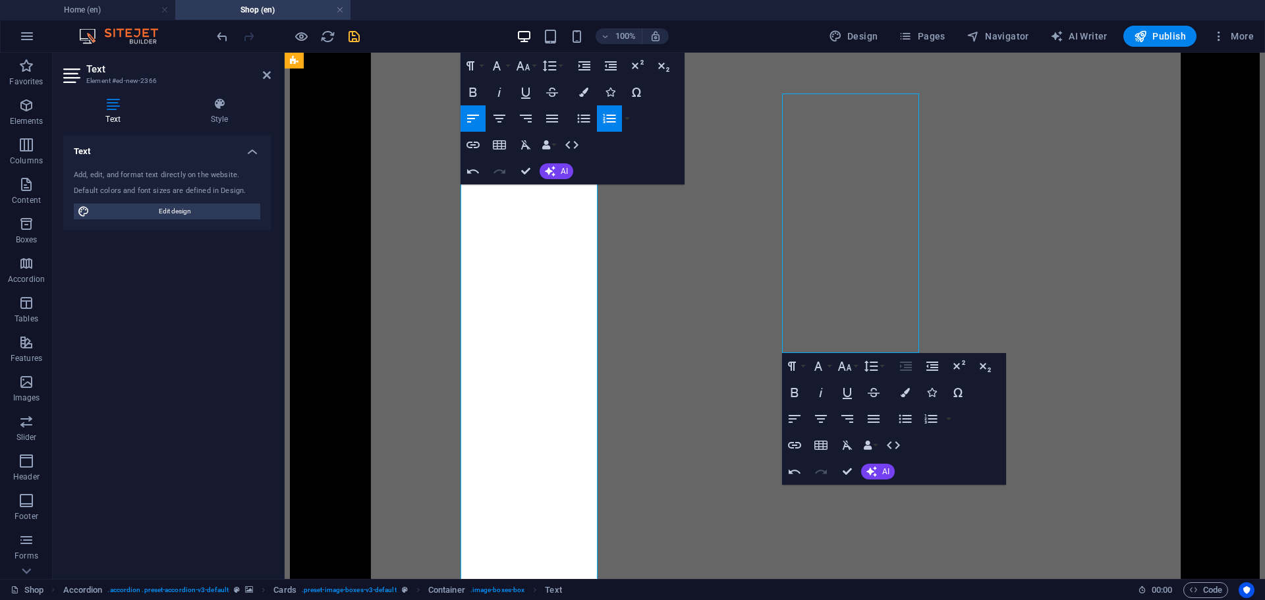
scroll to position [2503, 0]
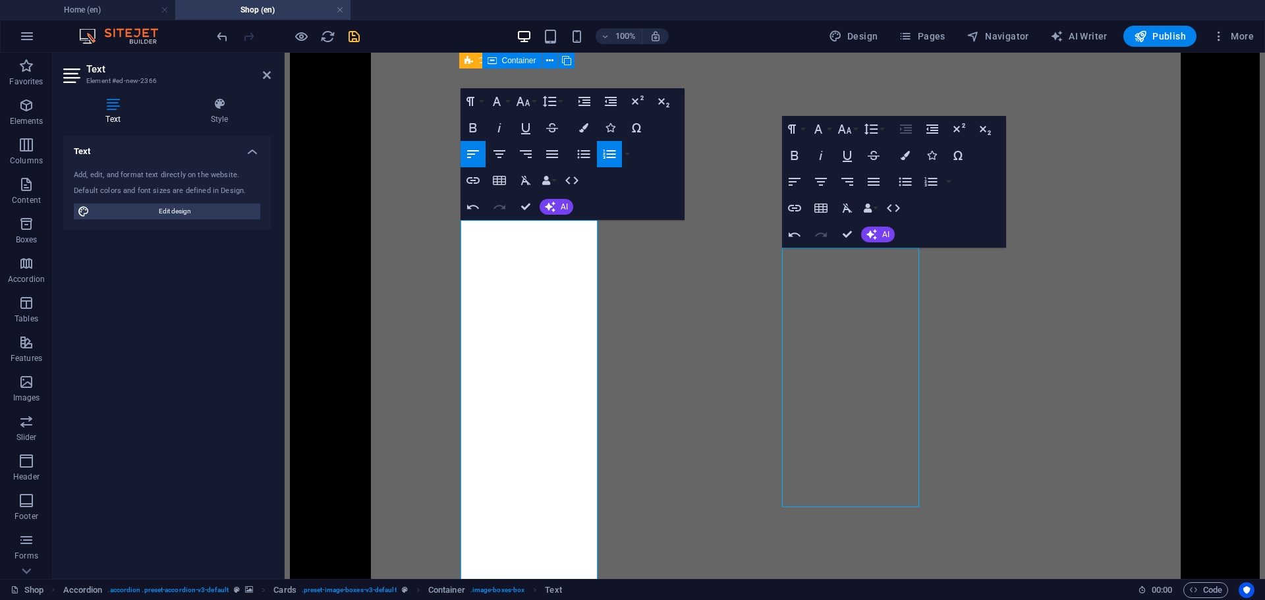
scroll to position [2196, 0]
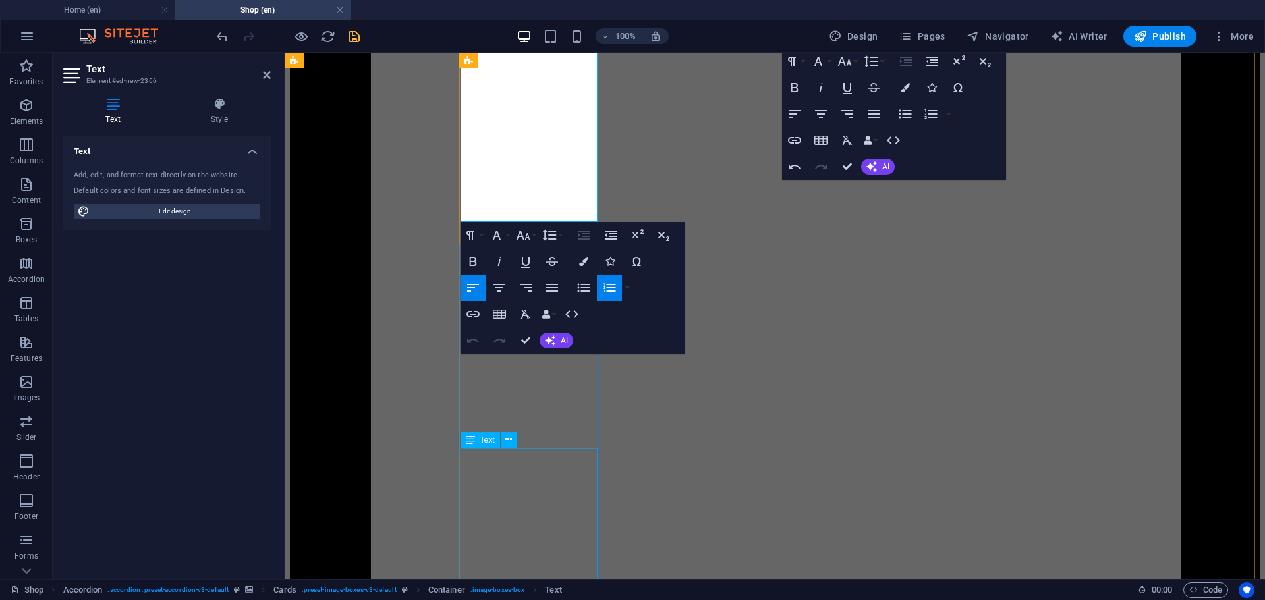
scroll to position [2495, 0]
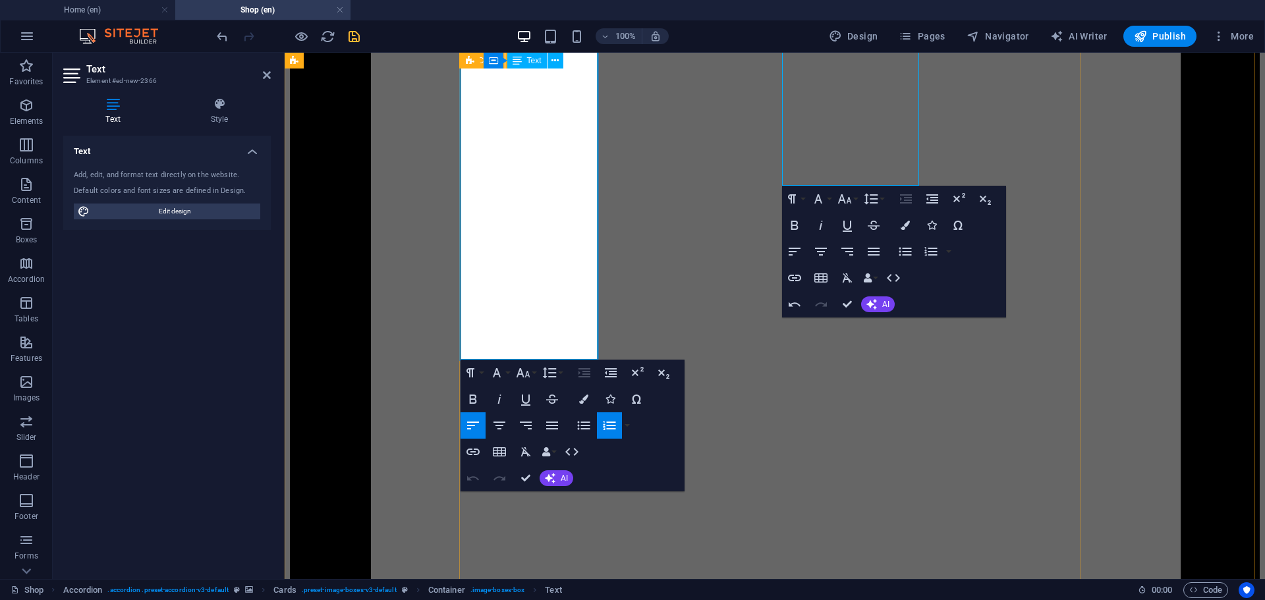
drag, startPoint x: 489, startPoint y: 235, endPoint x: 536, endPoint y: 335, distance: 109.9
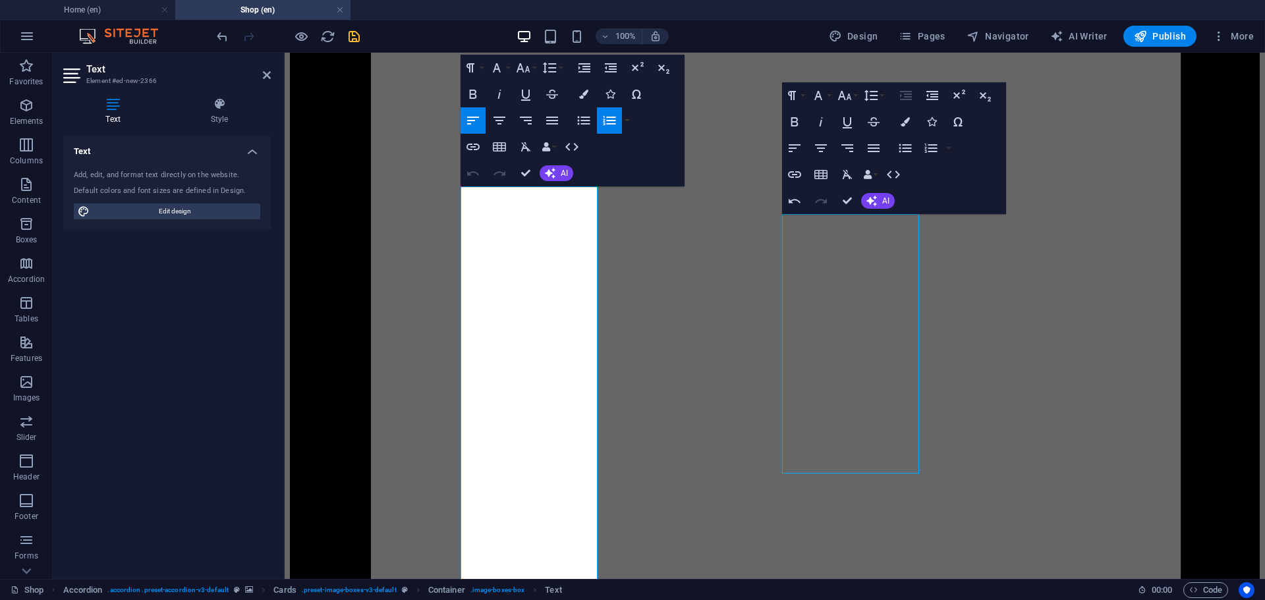
scroll to position [2144, 0]
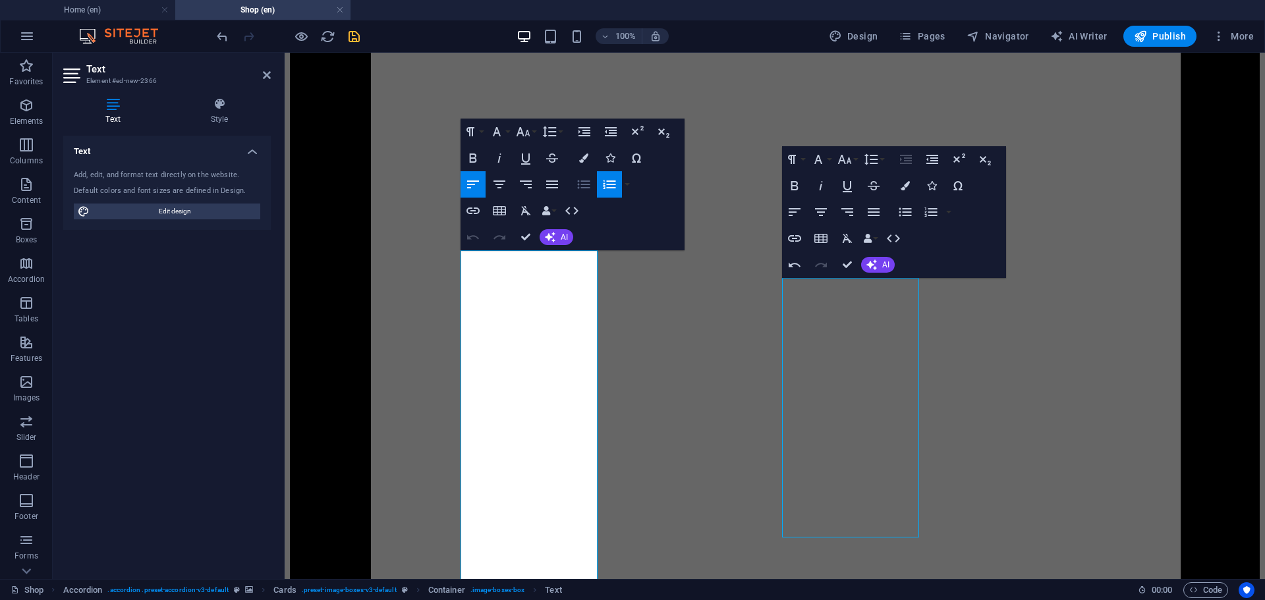
click at [582, 183] on icon "button" at bounding box center [584, 185] width 16 height 16
click at [534, 128] on button "Font Size" at bounding box center [525, 132] width 25 height 26
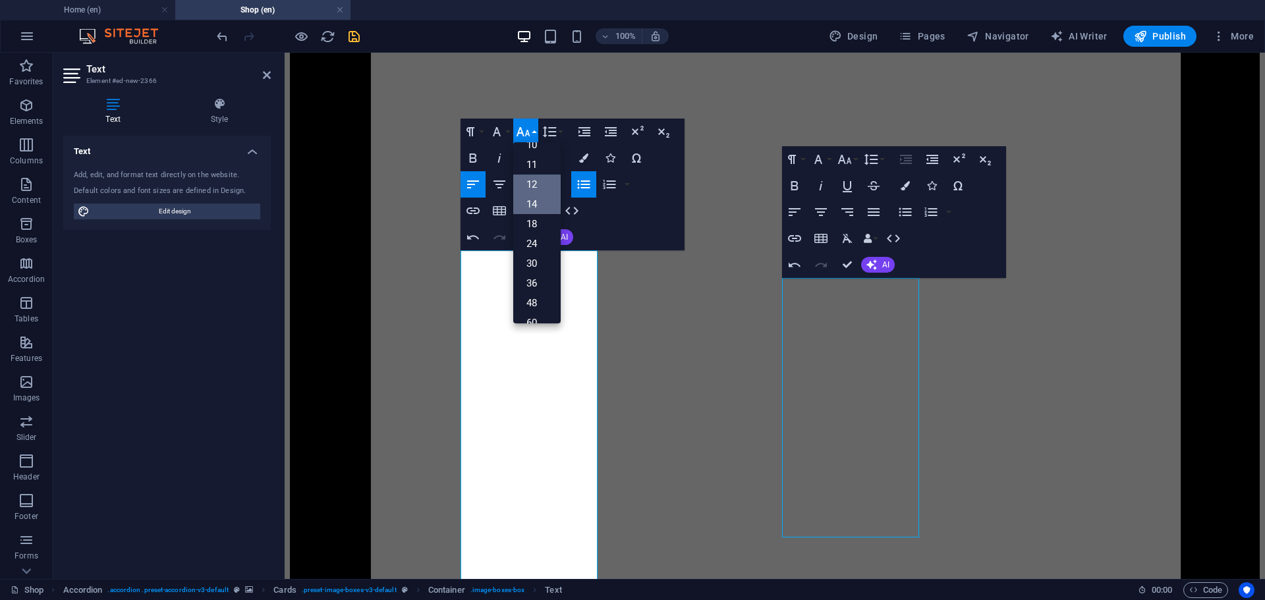
scroll to position [28, 0]
click at [536, 205] on link "12" at bounding box center [536, 208] width 47 height 20
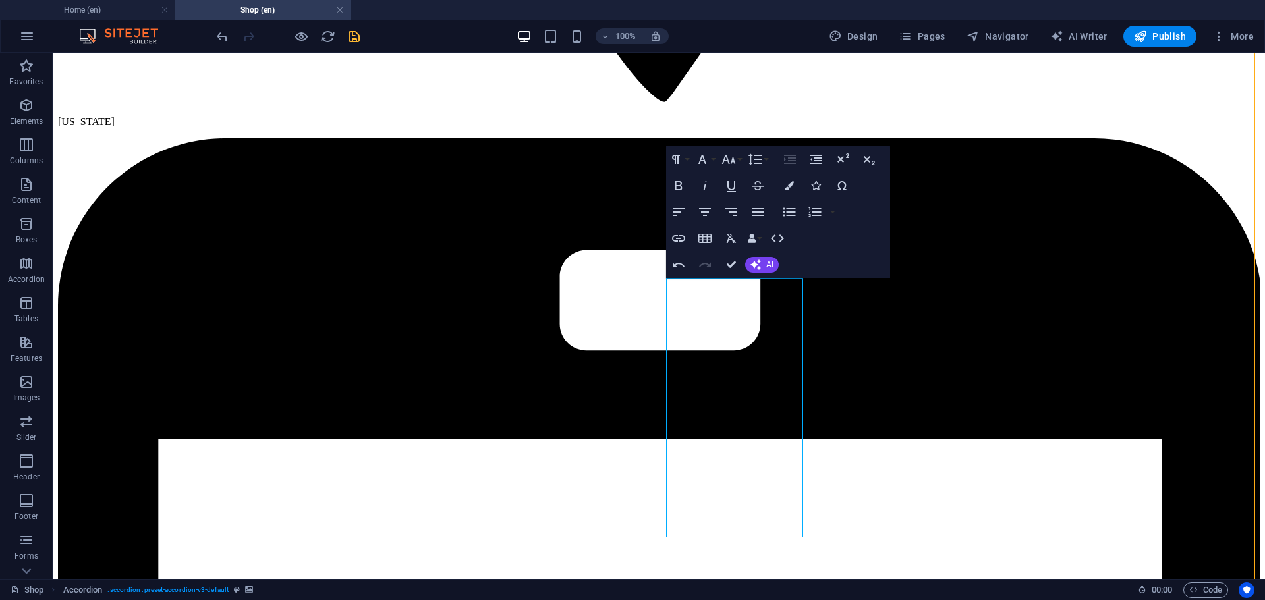
click at [349, 38] on icon "save" at bounding box center [354, 36] width 15 height 15
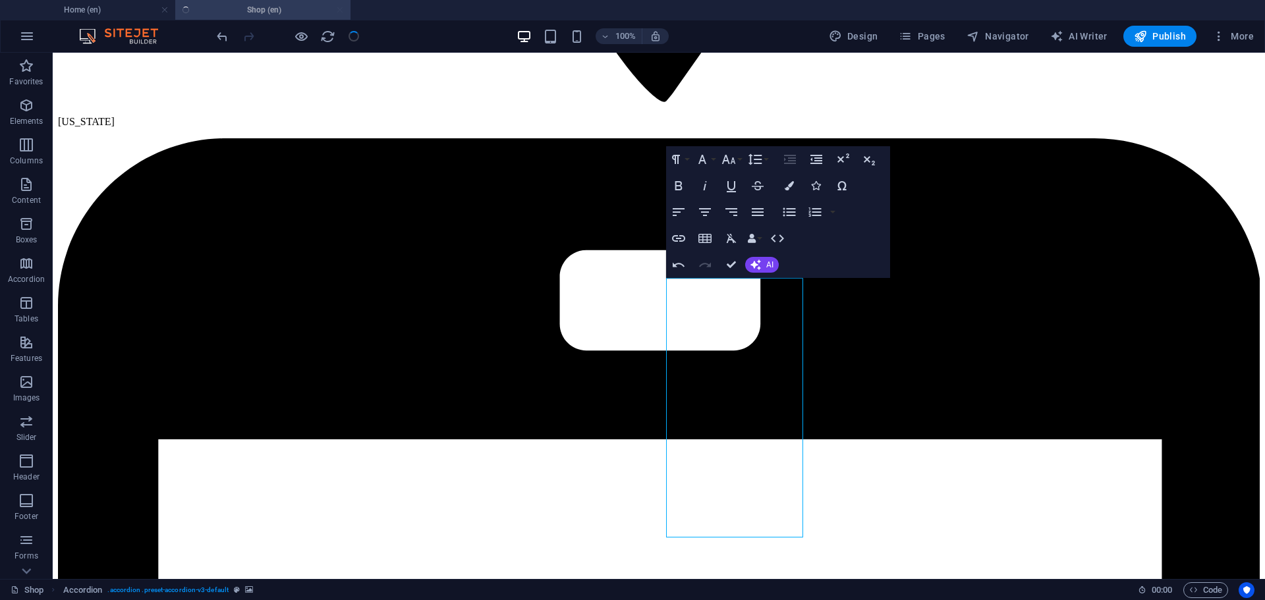
checkbox input "false"
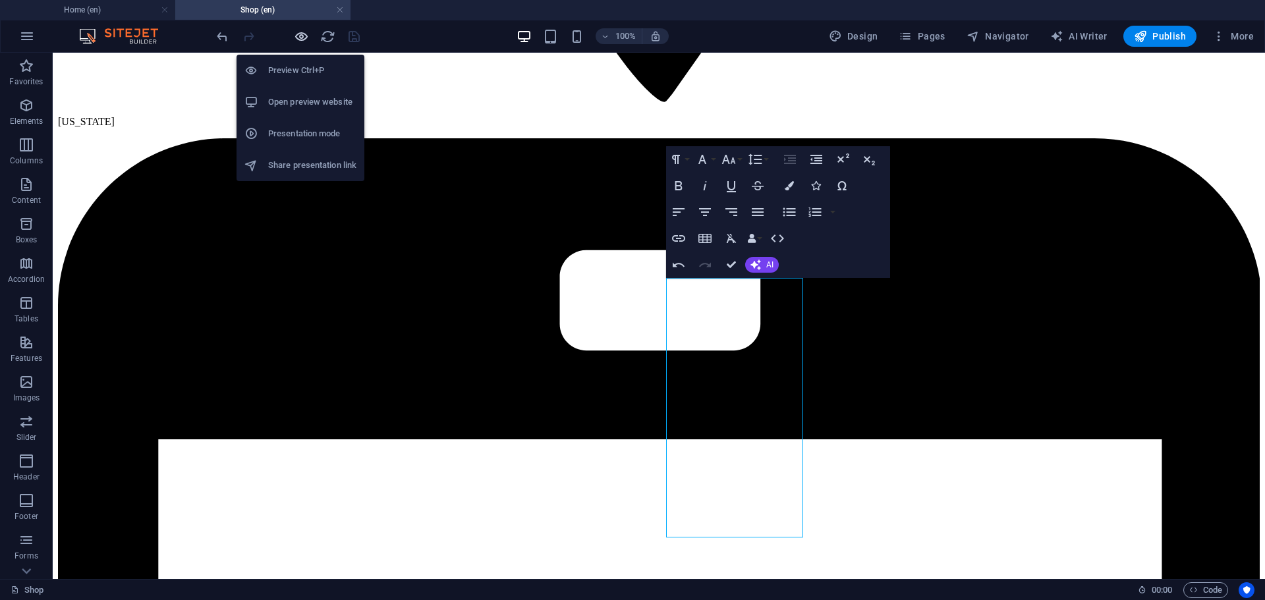
click at [301, 36] on icon "button" at bounding box center [301, 36] width 15 height 15
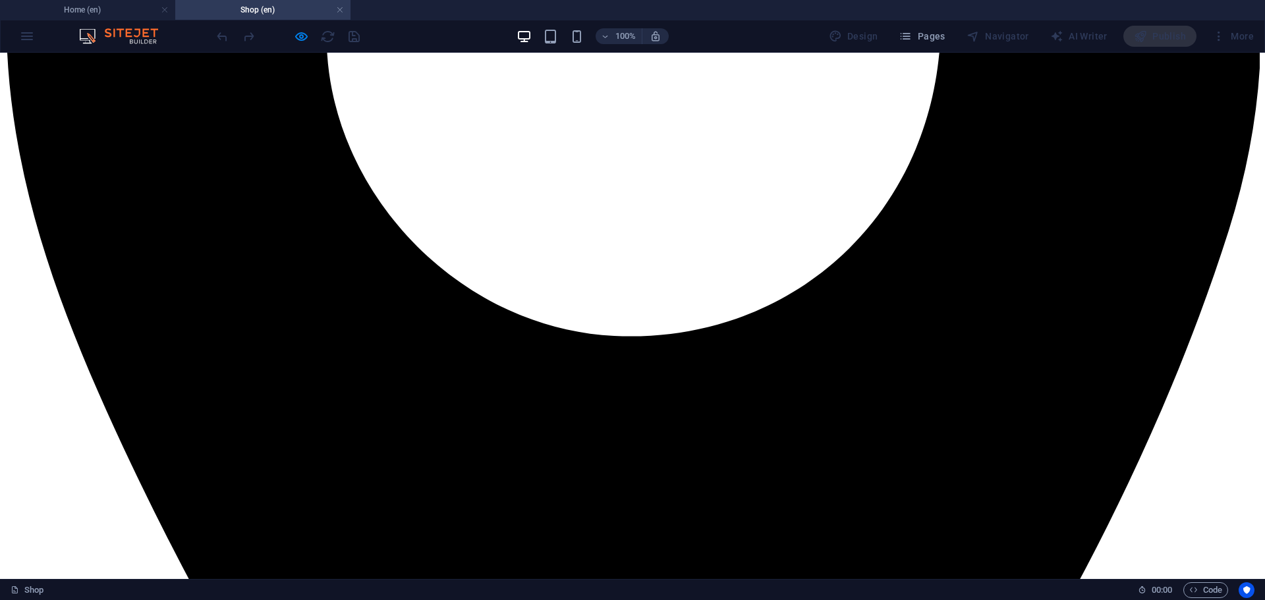
scroll to position [957, 0]
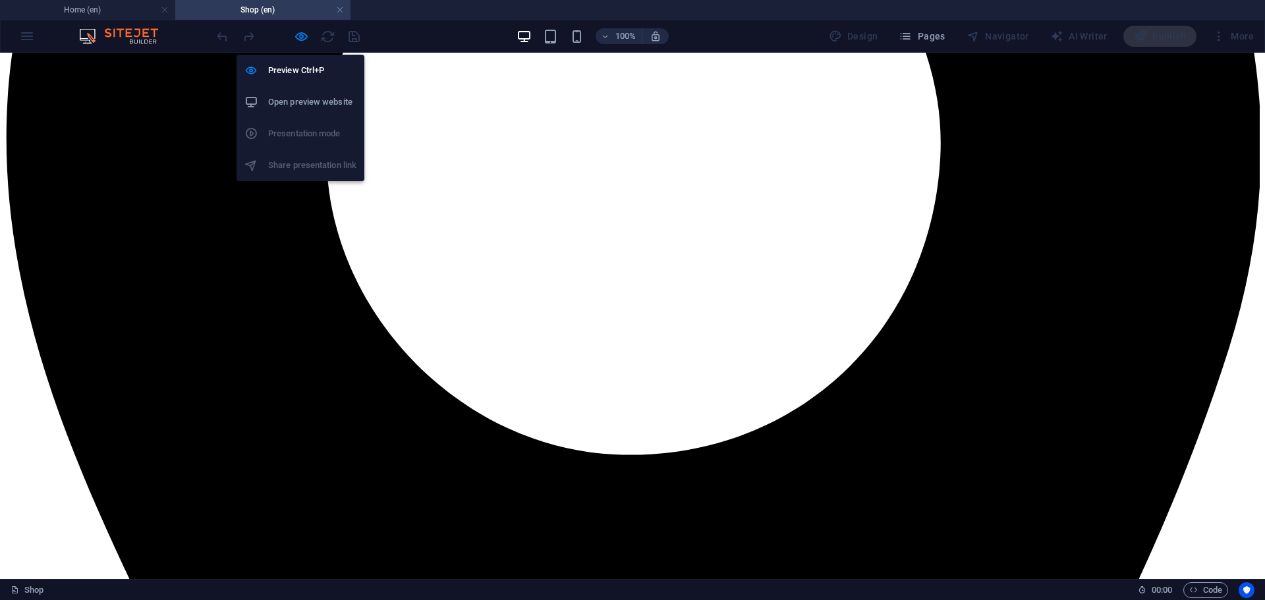
drag, startPoint x: 295, startPoint y: 35, endPoint x: 324, endPoint y: 94, distance: 65.7
click at [295, 35] on icon "button" at bounding box center [301, 36] width 15 height 15
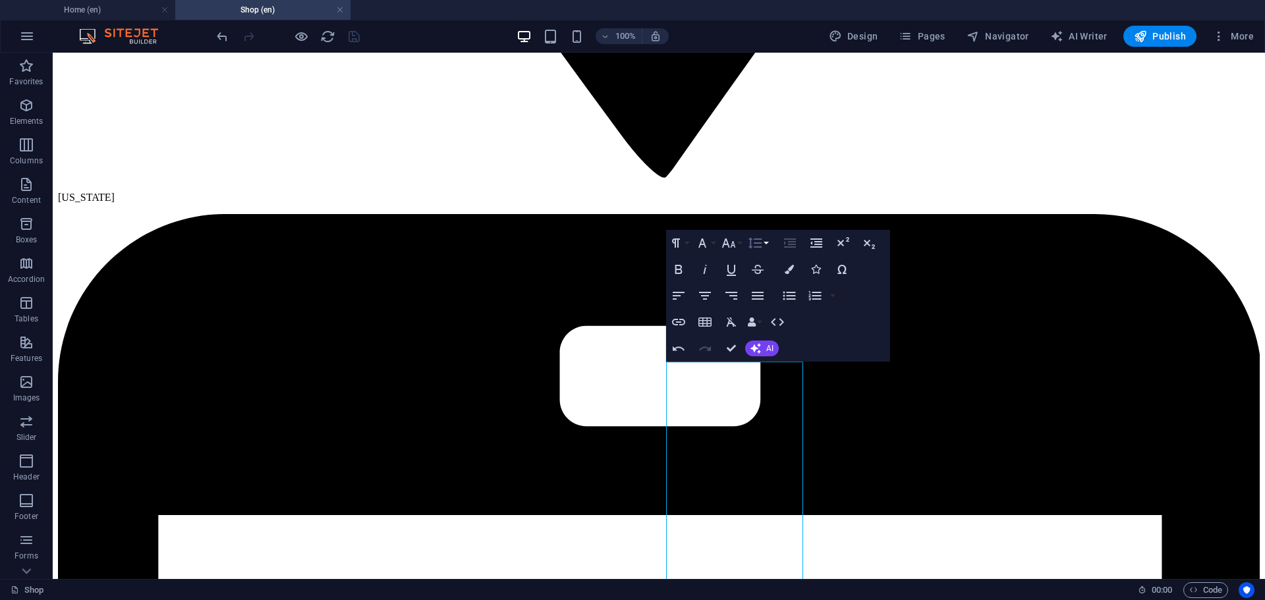
scroll to position [2034, 0]
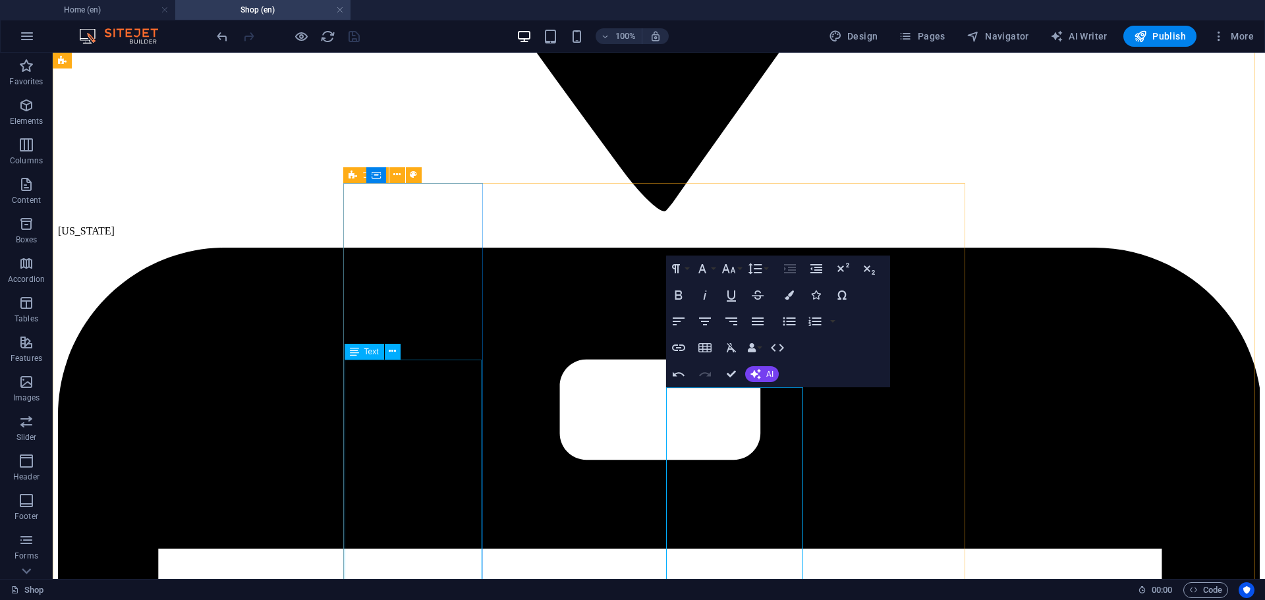
click at [391, 351] on icon at bounding box center [392, 352] width 7 height 14
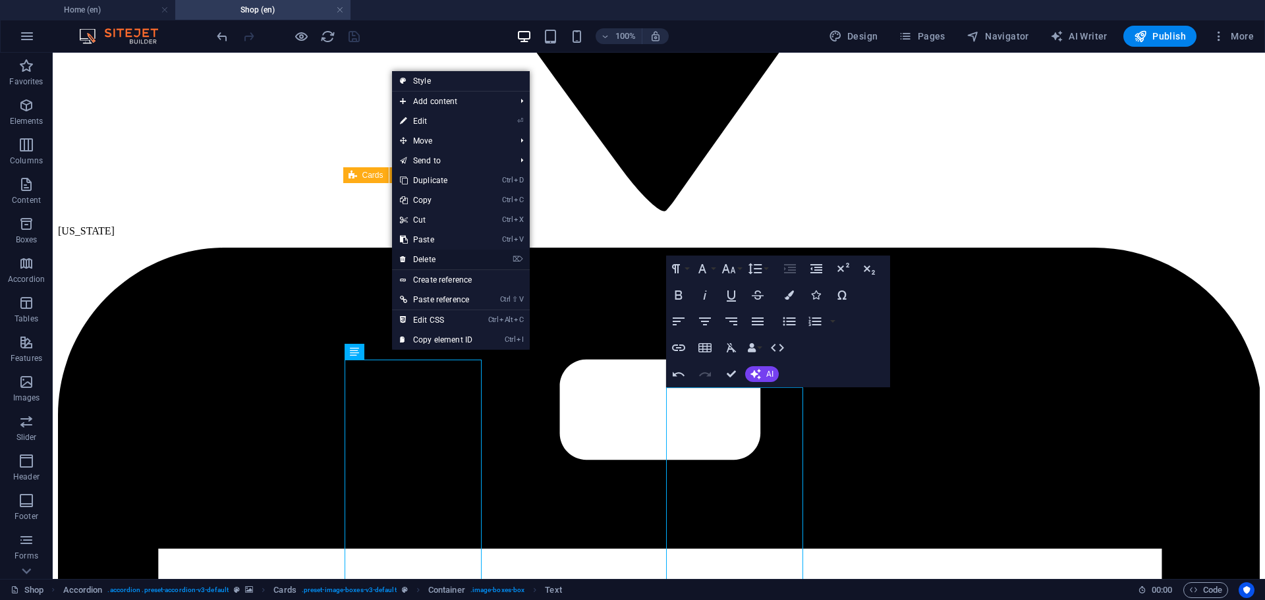
click at [432, 256] on link "⌦ Delete" at bounding box center [436, 260] width 88 height 20
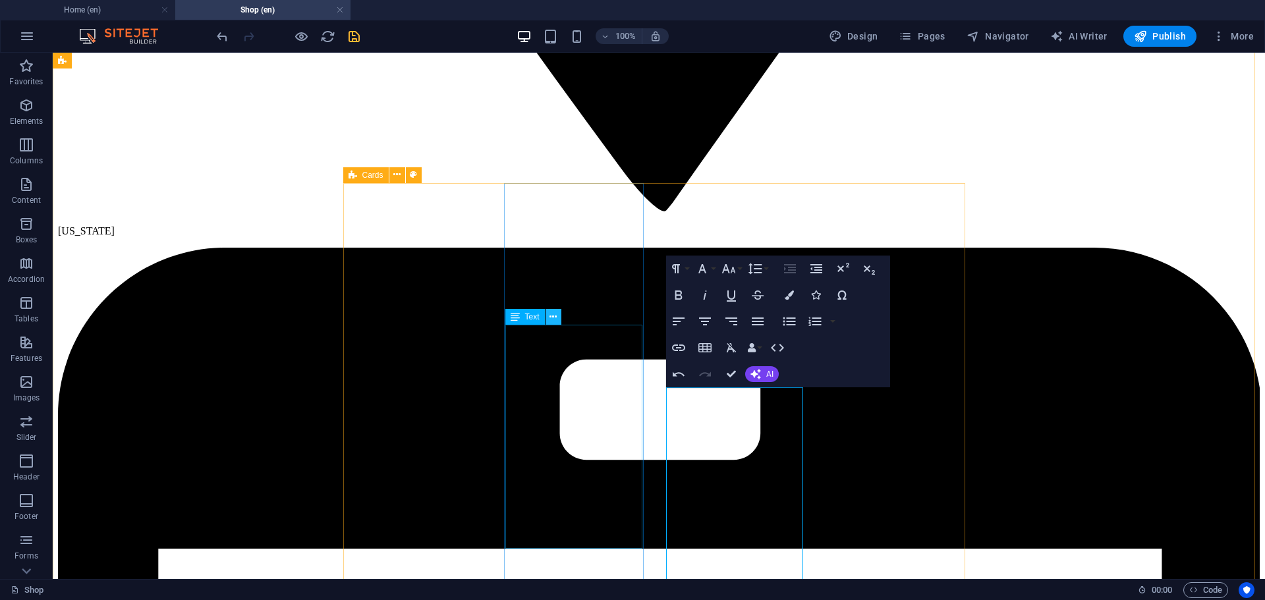
click at [552, 316] on icon at bounding box center [553, 317] width 7 height 14
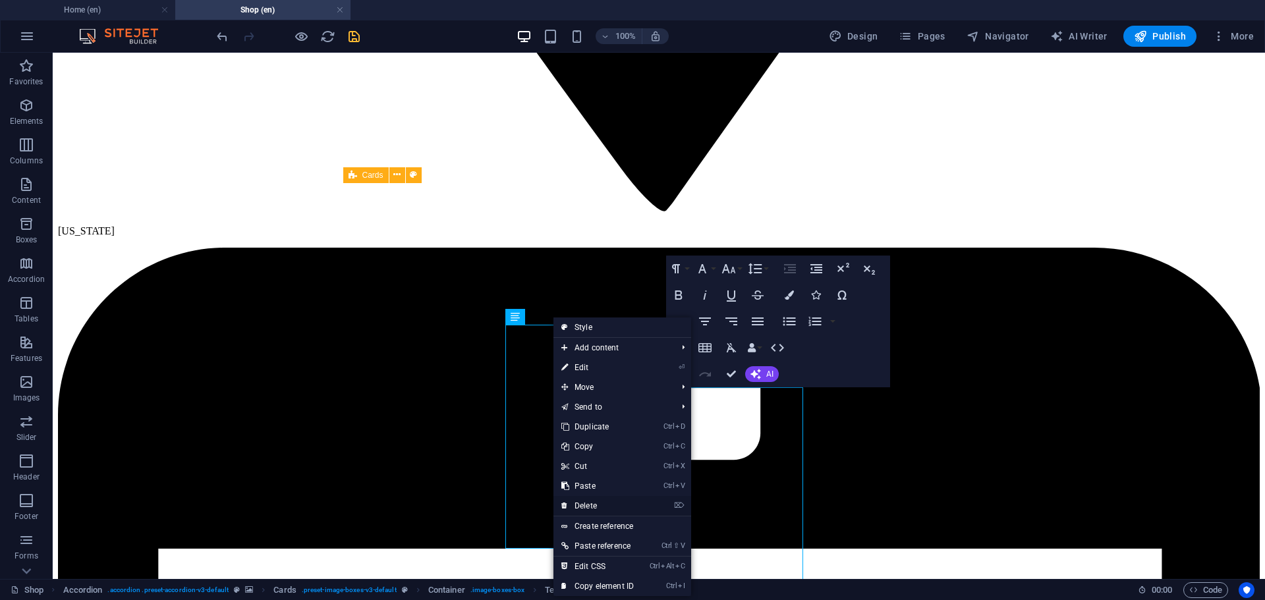
drag, startPoint x: 597, startPoint y: 505, endPoint x: 546, endPoint y: 451, distance: 74.6
click at [597, 505] on link "⌦ Delete" at bounding box center [598, 506] width 88 height 20
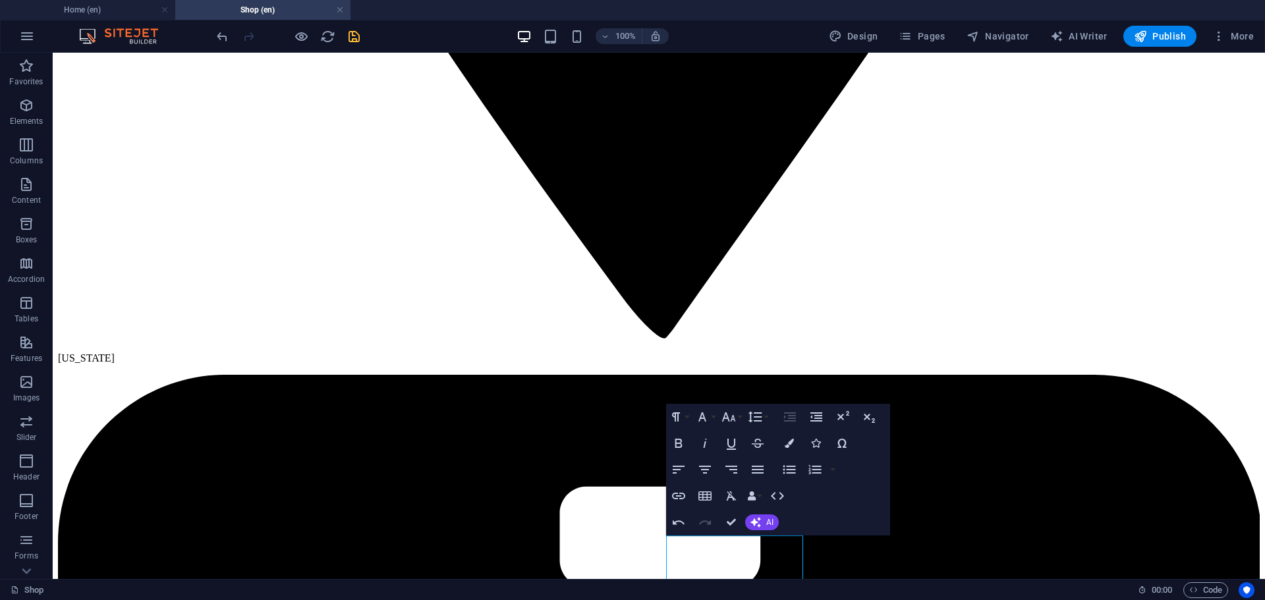
scroll to position [2078, 0]
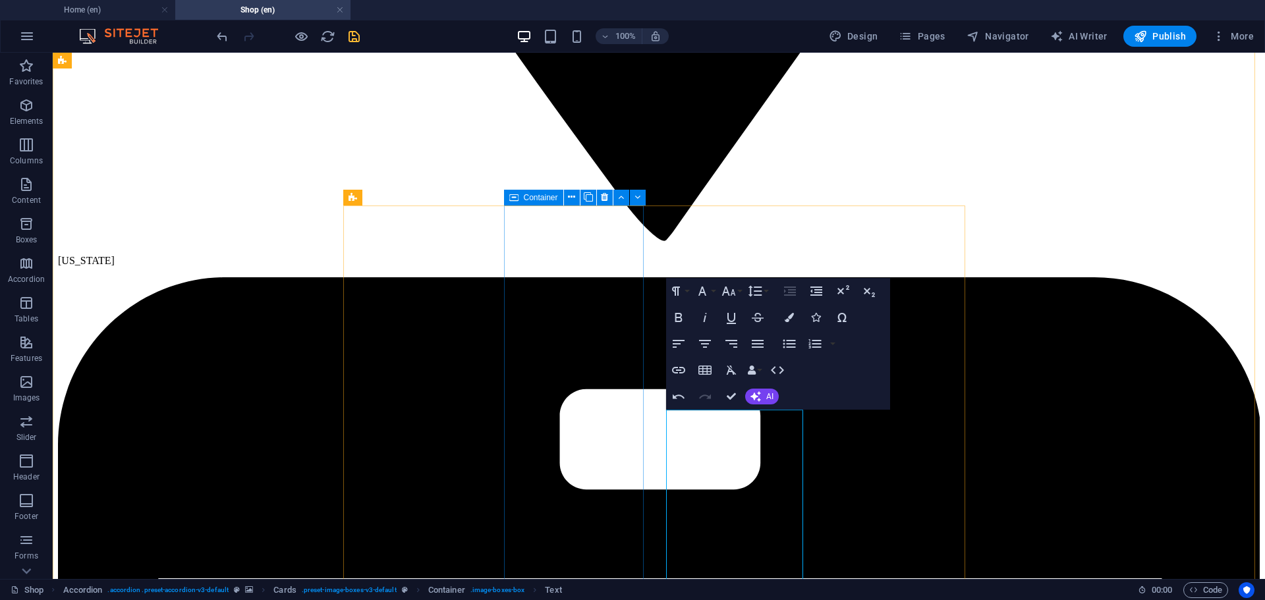
scroll to position [2012, 0]
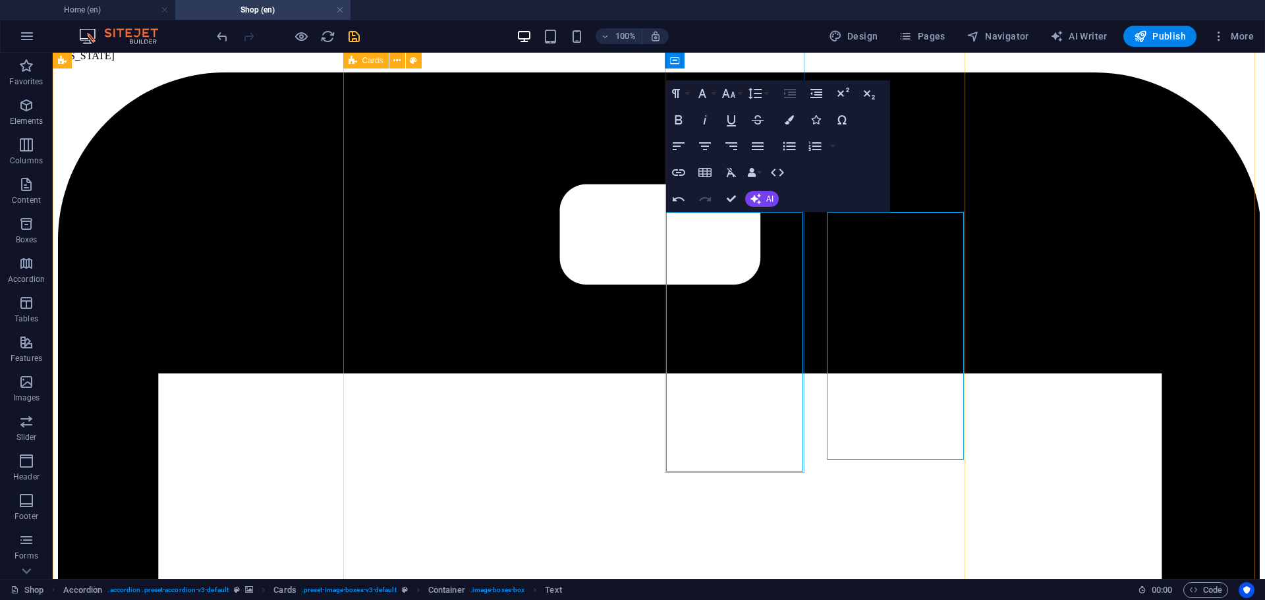
scroll to position [2275, 0]
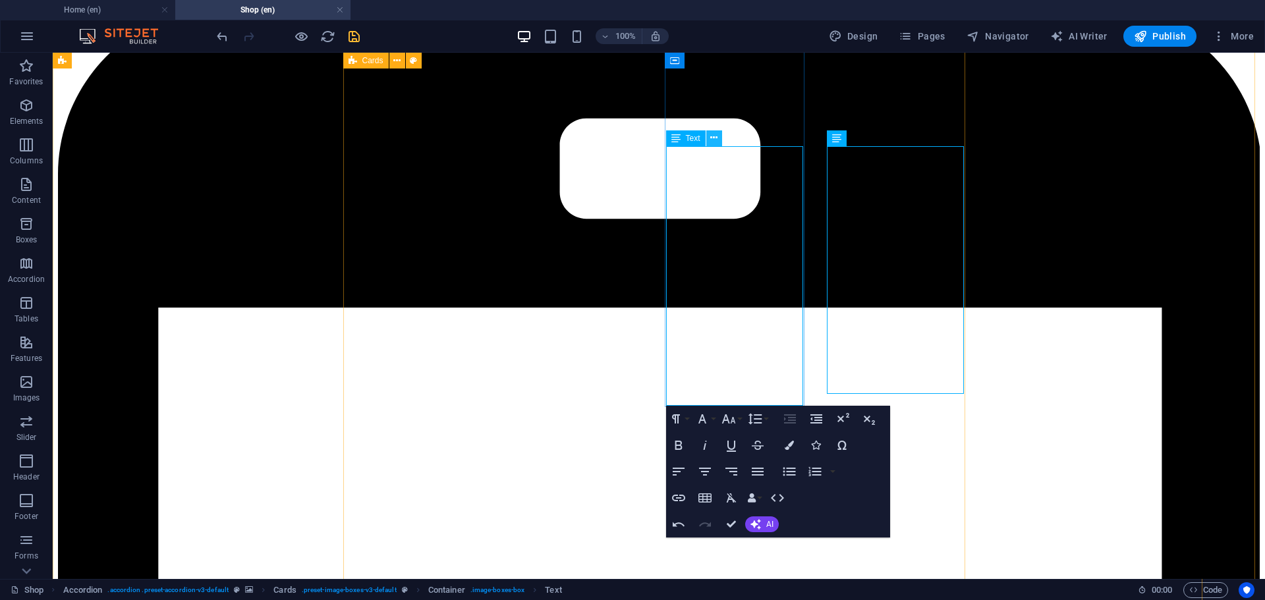
click at [716, 140] on icon at bounding box center [713, 138] width 7 height 14
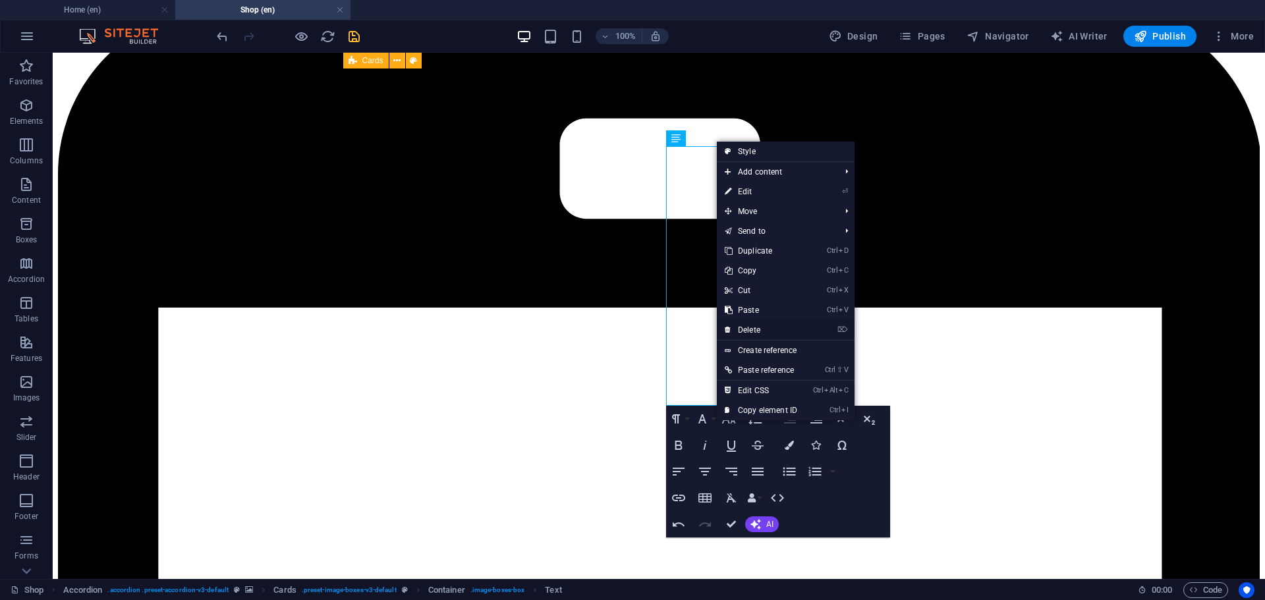
click at [756, 329] on link "⌦ Delete" at bounding box center [761, 330] width 88 height 20
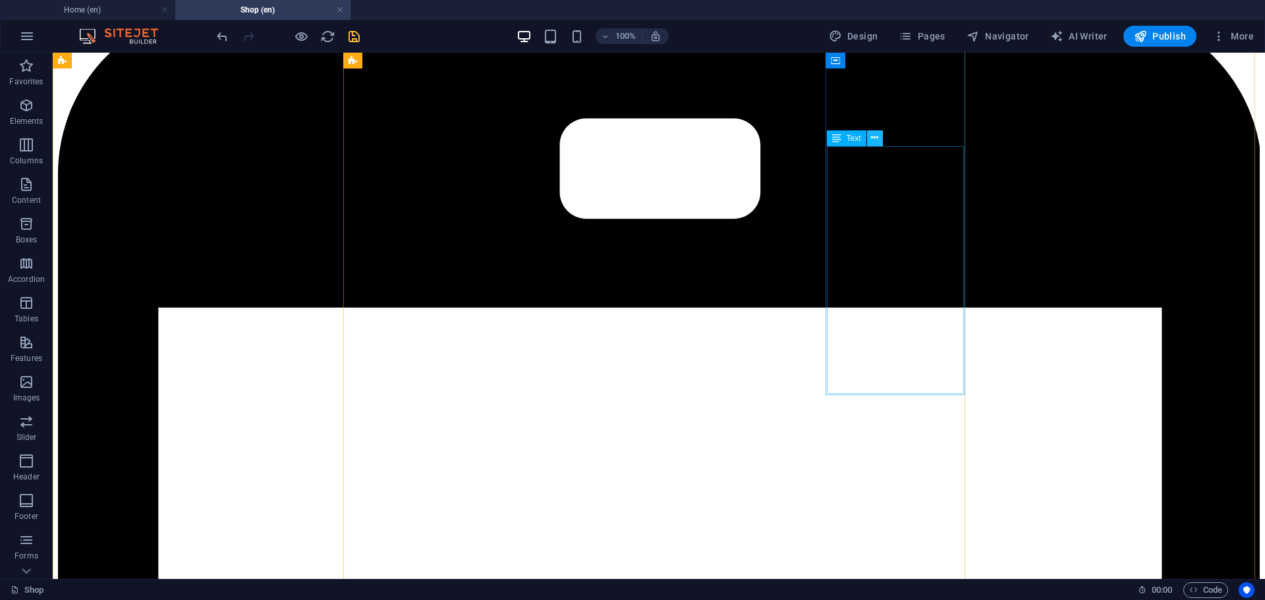
click at [876, 138] on icon at bounding box center [874, 138] width 7 height 14
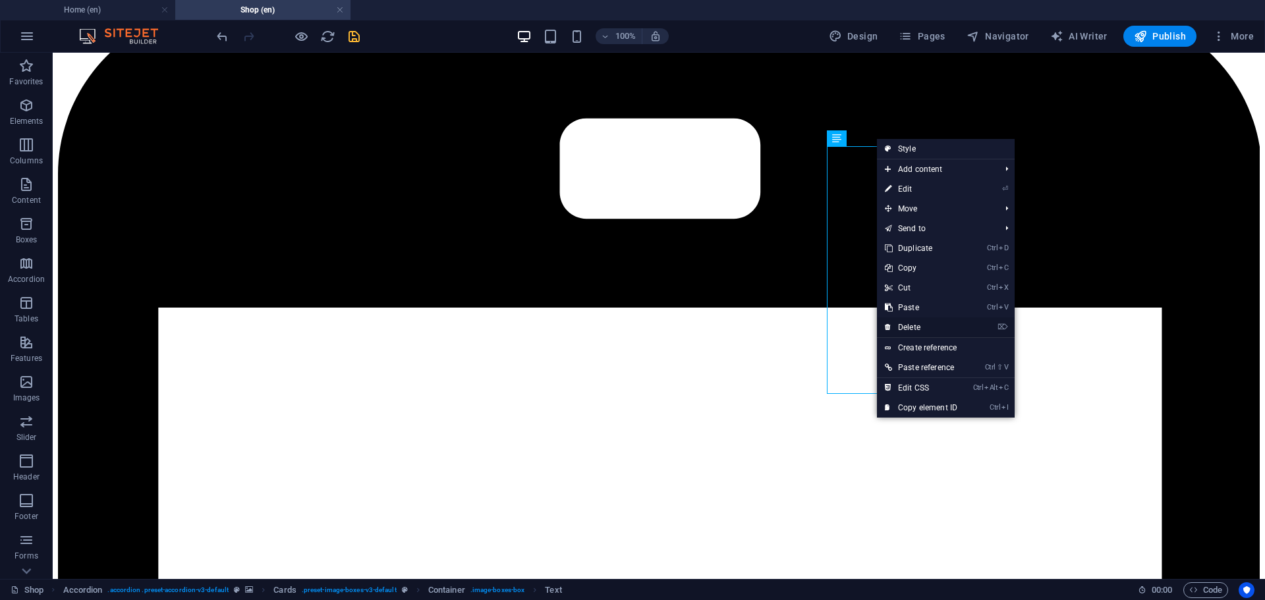
drag, startPoint x: 915, startPoint y: 327, endPoint x: 917, endPoint y: 271, distance: 56.1
click at [915, 327] on link "⌦ Delete" at bounding box center [921, 328] width 88 height 20
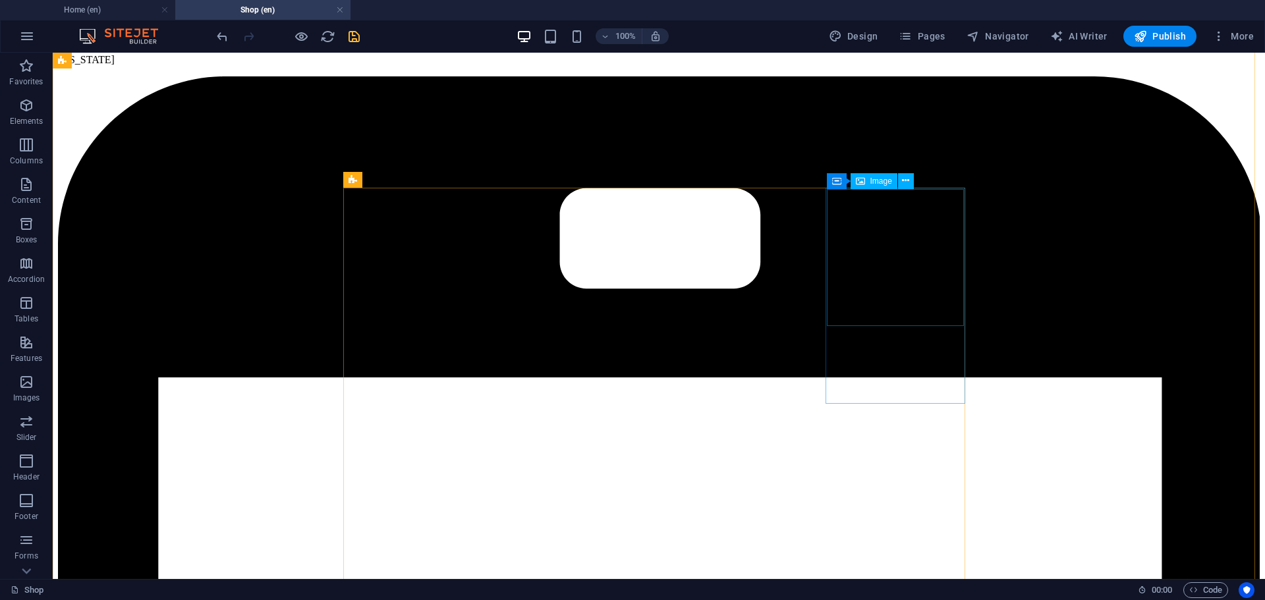
scroll to position [2209, 0]
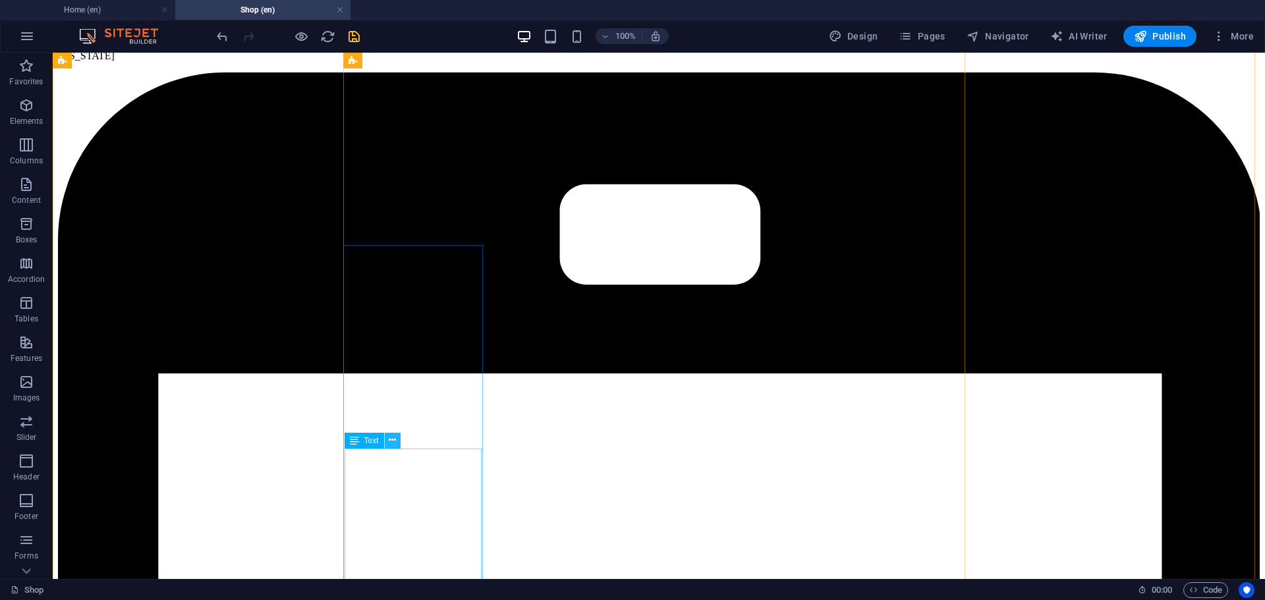
click at [393, 441] on icon at bounding box center [392, 441] width 7 height 14
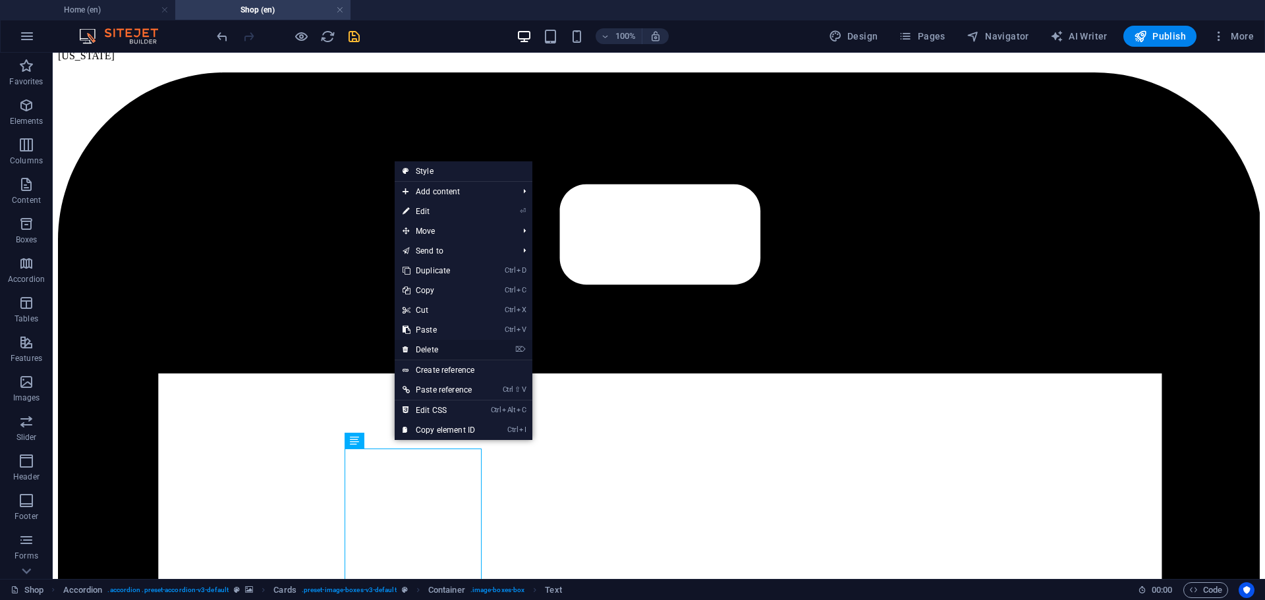
click at [436, 346] on link "⌦ Delete" at bounding box center [439, 350] width 88 height 20
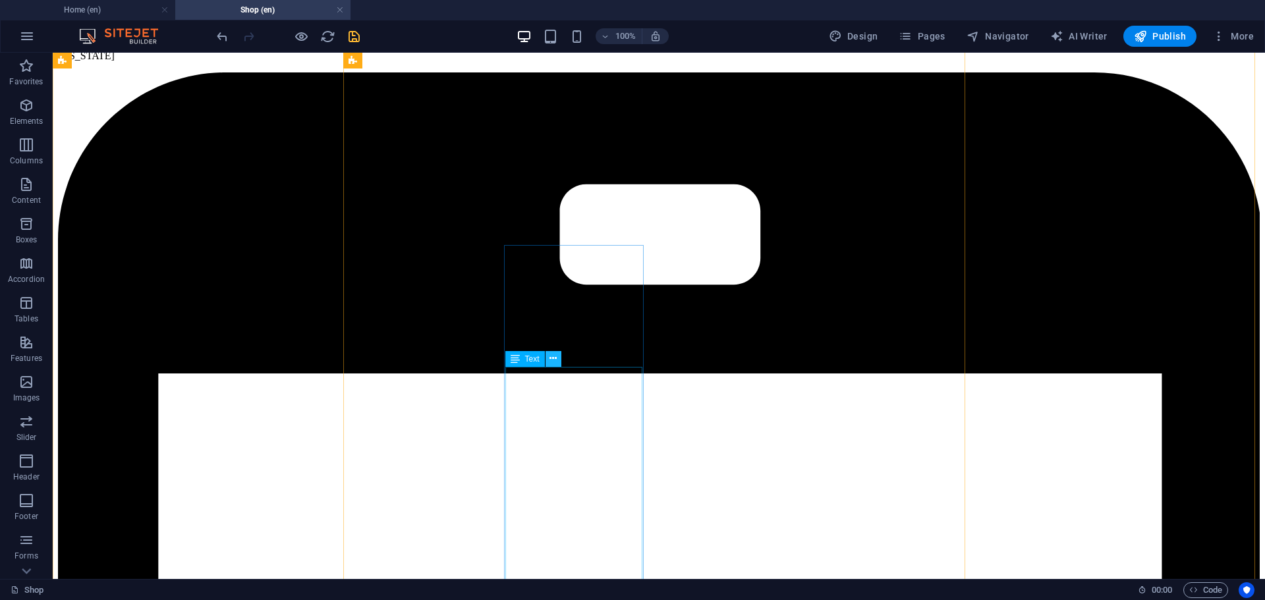
click at [554, 359] on icon at bounding box center [553, 359] width 7 height 14
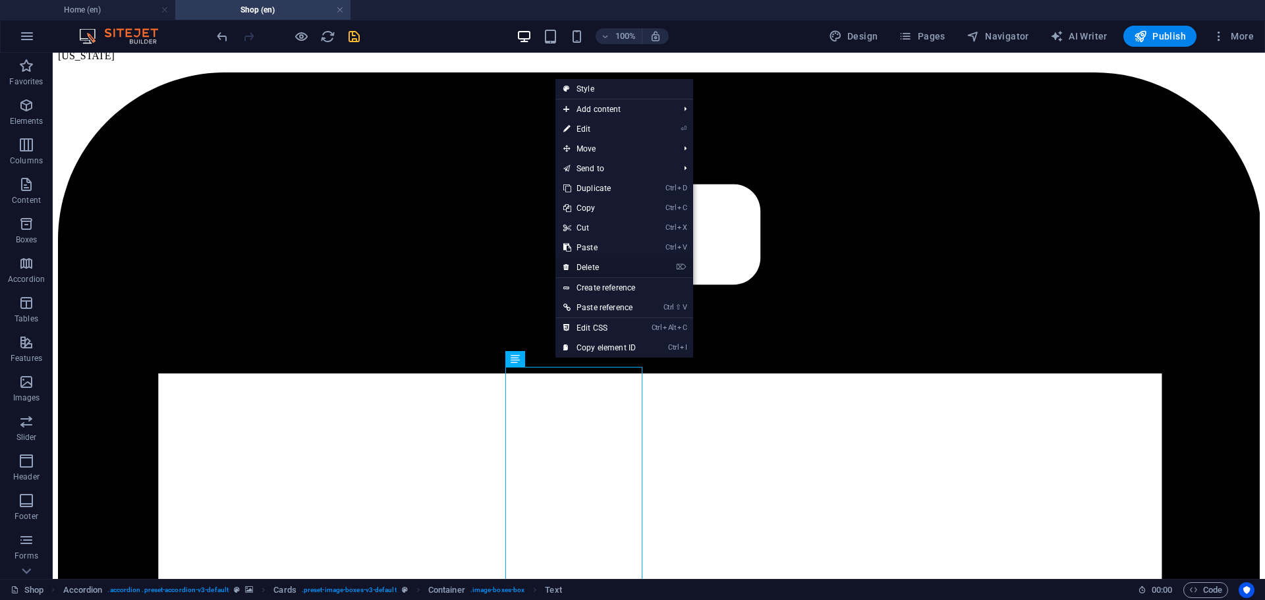
click at [600, 267] on link "⌦ Delete" at bounding box center [599, 268] width 88 height 20
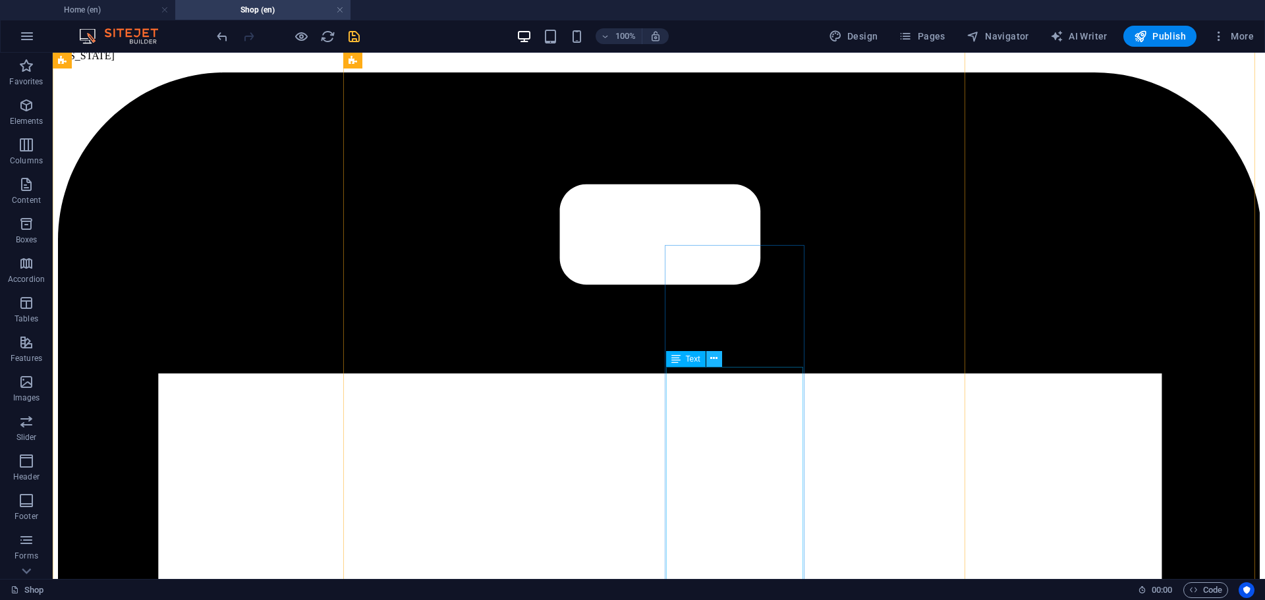
click at [715, 358] on icon at bounding box center [713, 359] width 7 height 14
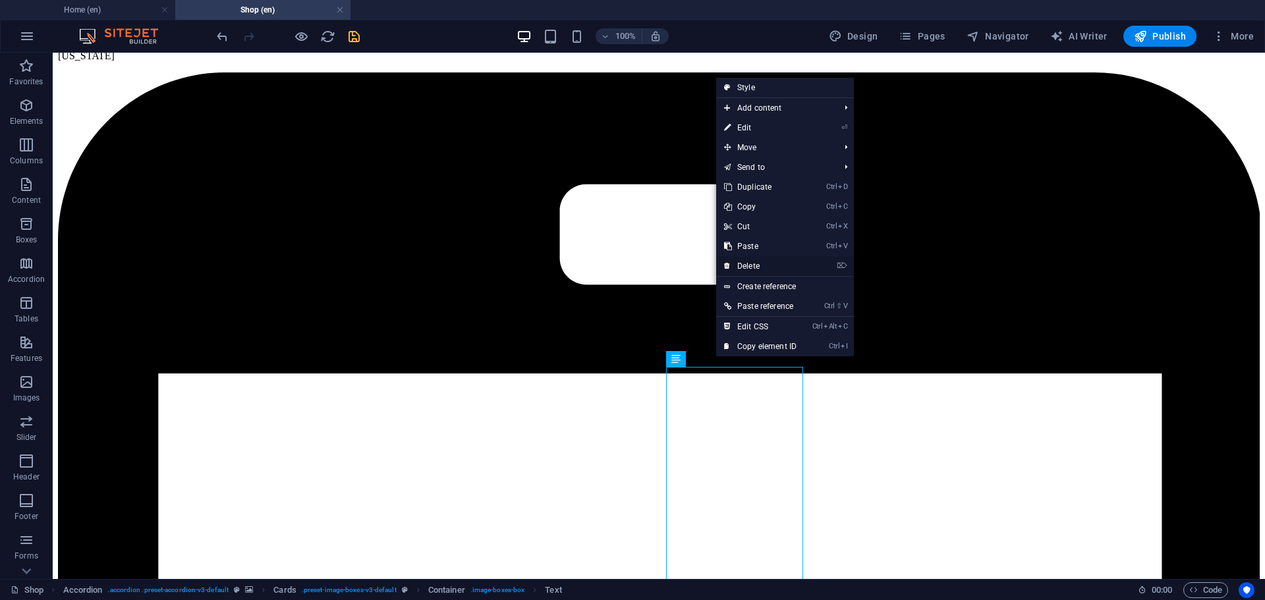
click at [751, 268] on link "⌦ Delete" at bounding box center [760, 266] width 88 height 20
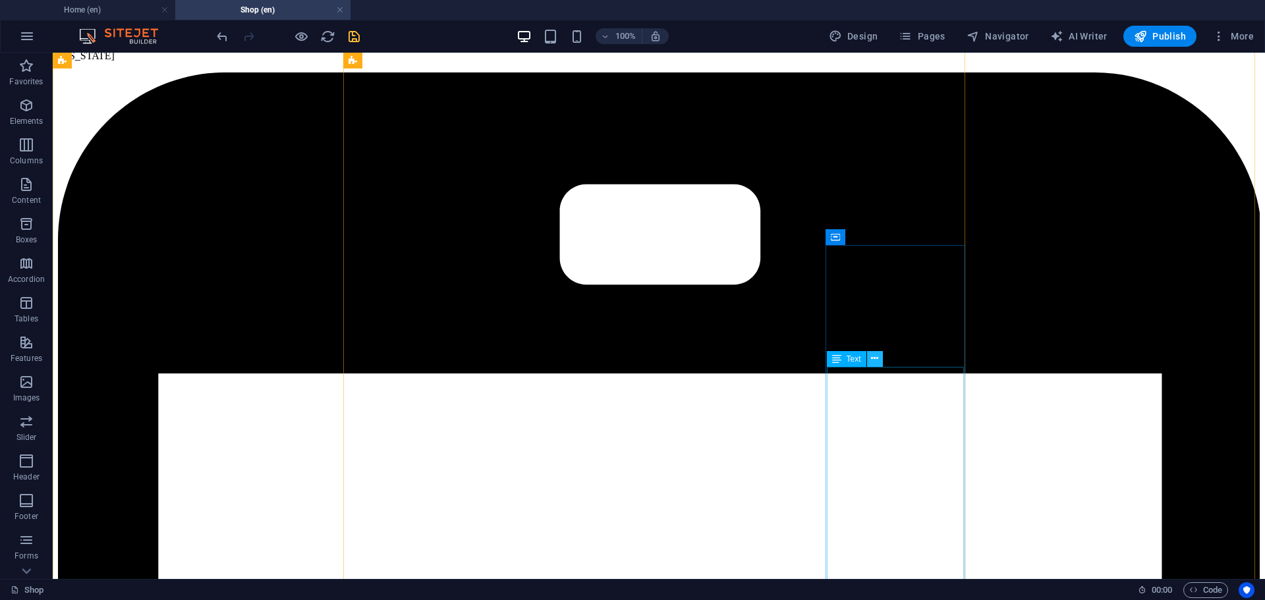
click at [875, 364] on icon at bounding box center [874, 359] width 7 height 14
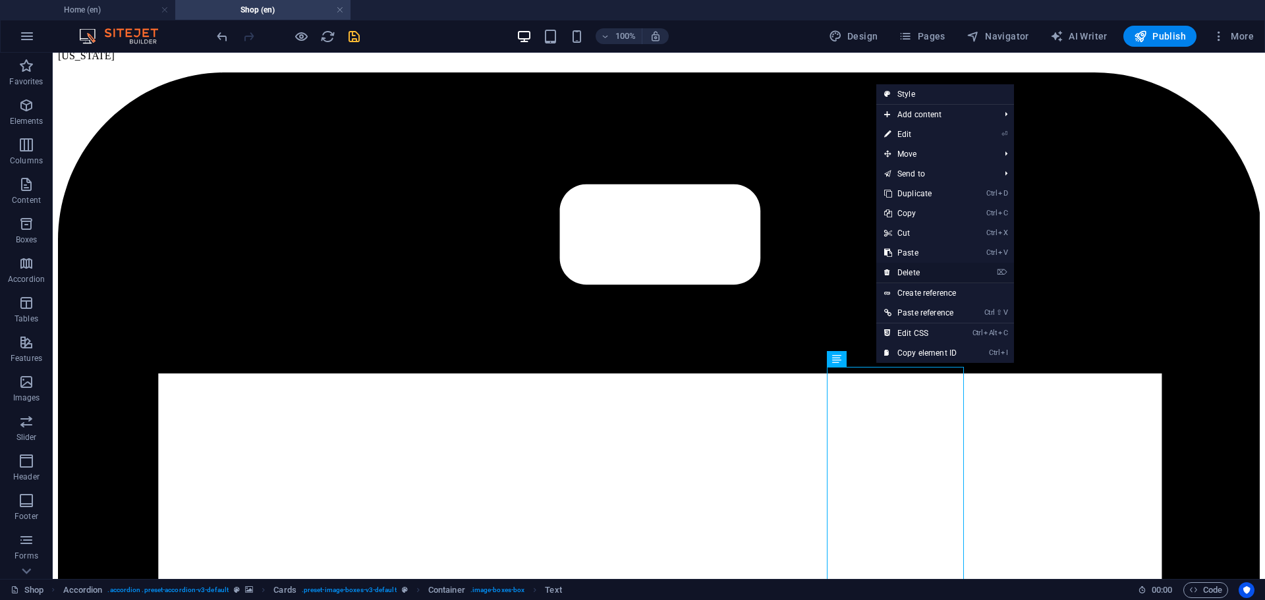
click at [924, 273] on link "⌦ Delete" at bounding box center [920, 273] width 88 height 20
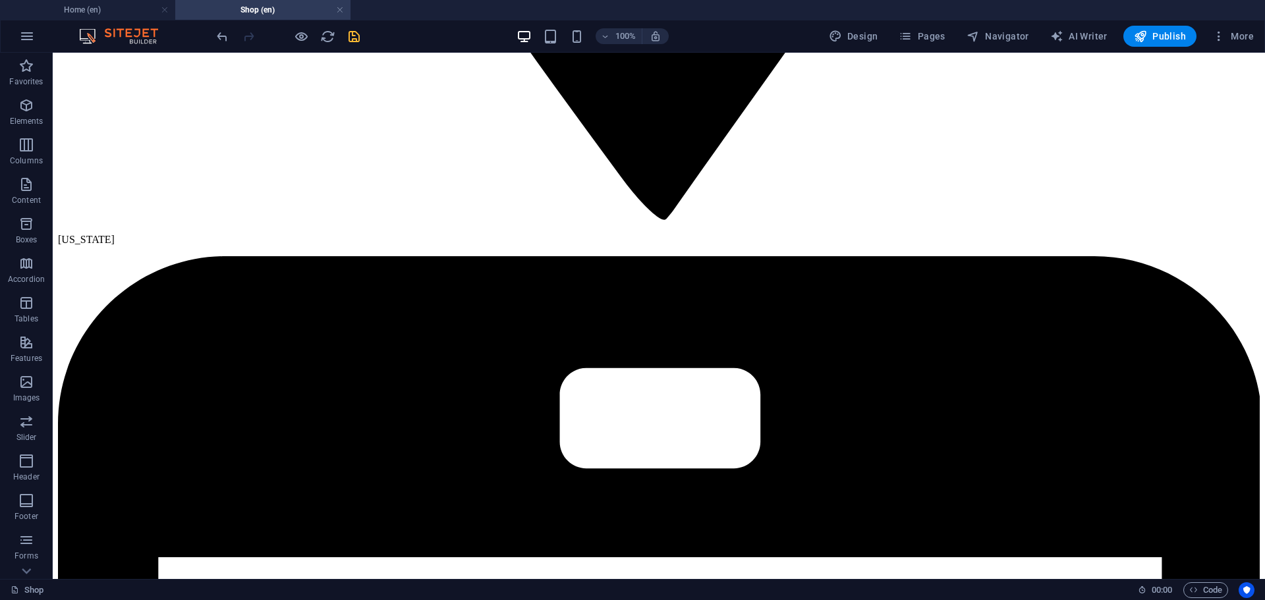
scroll to position [1990, 0]
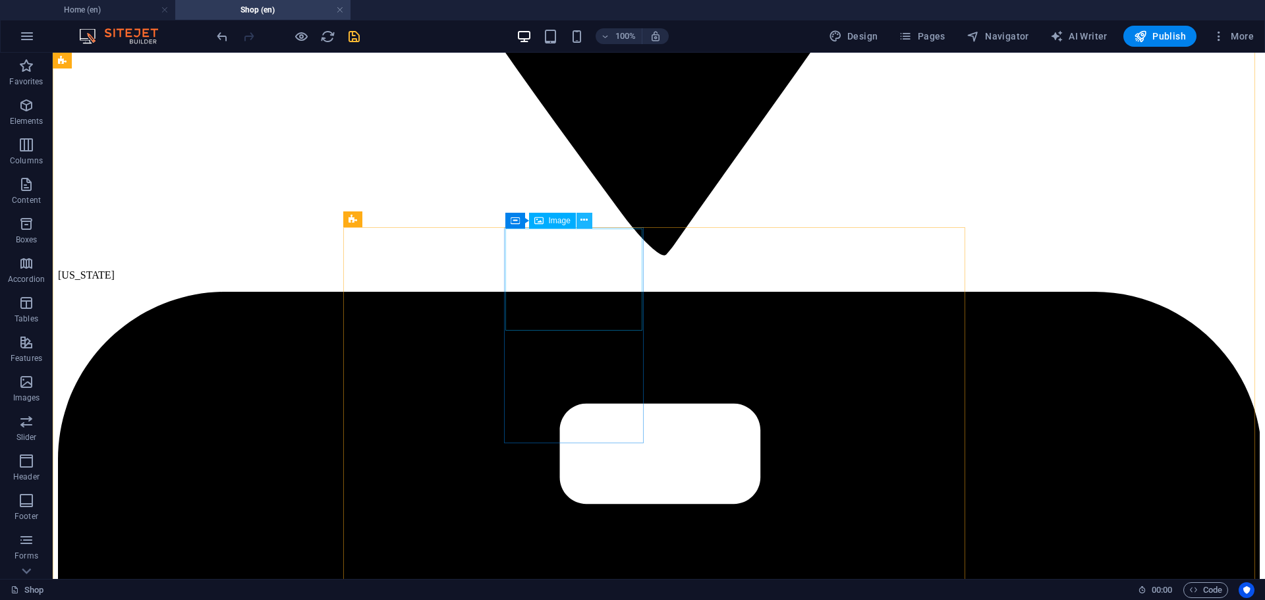
click at [585, 217] on icon at bounding box center [584, 220] width 7 height 14
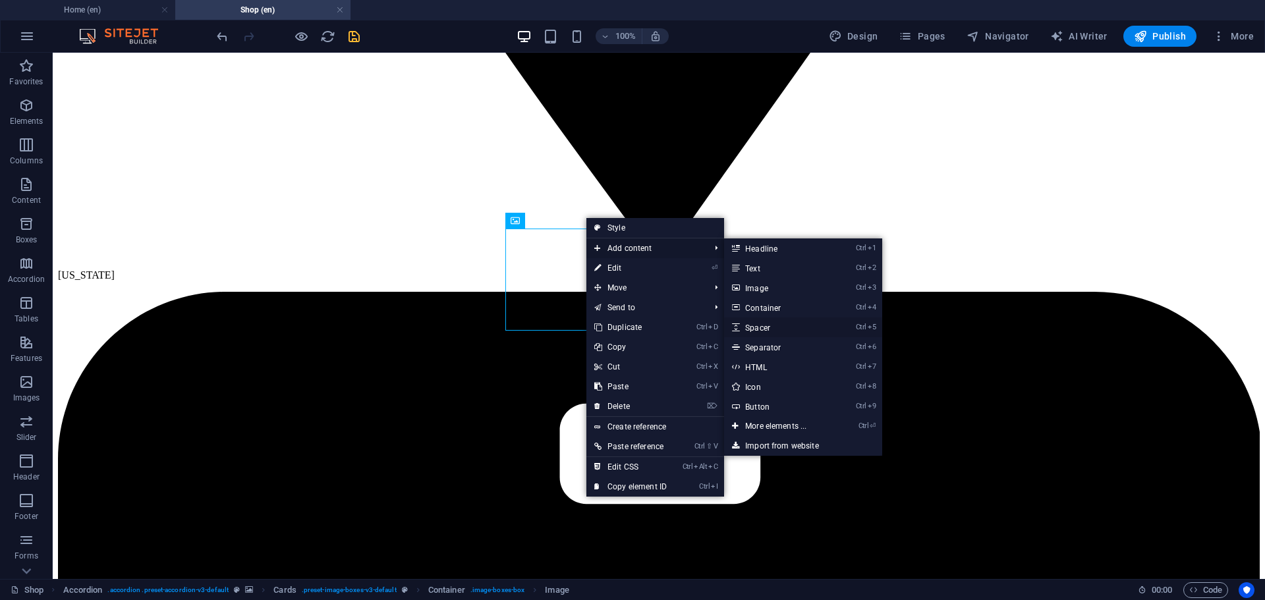
click at [766, 327] on link "Ctrl 5 Spacer" at bounding box center [778, 328] width 109 height 20
select select "px"
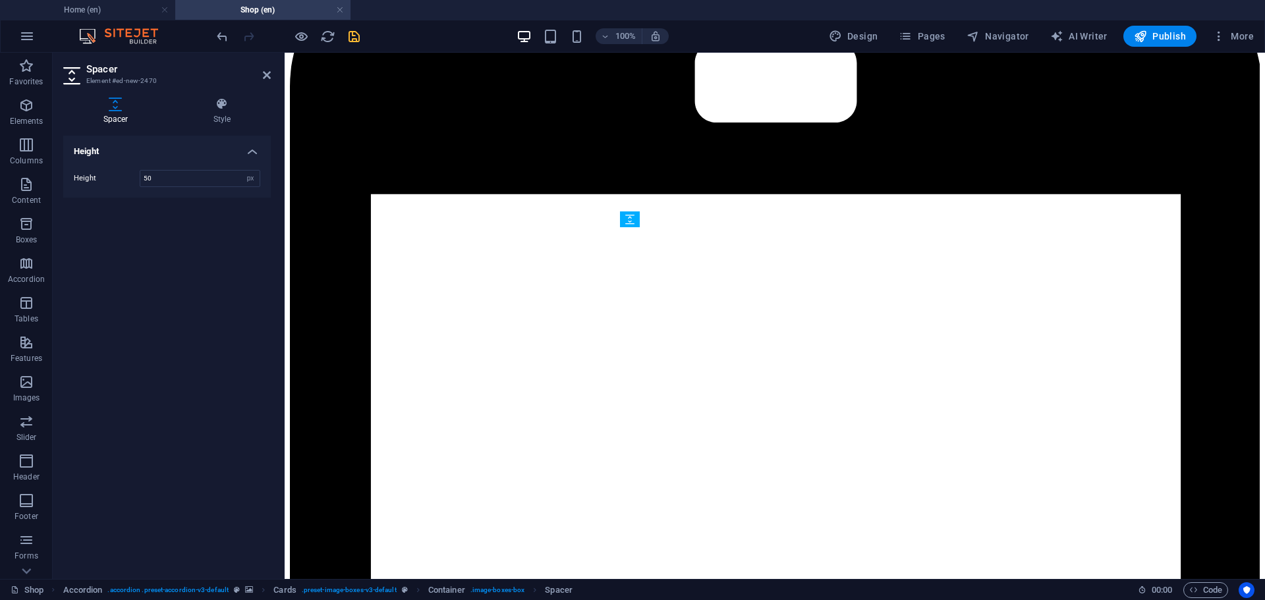
drag, startPoint x: 928, startPoint y: 378, endPoint x: 645, endPoint y: 252, distance: 309.2
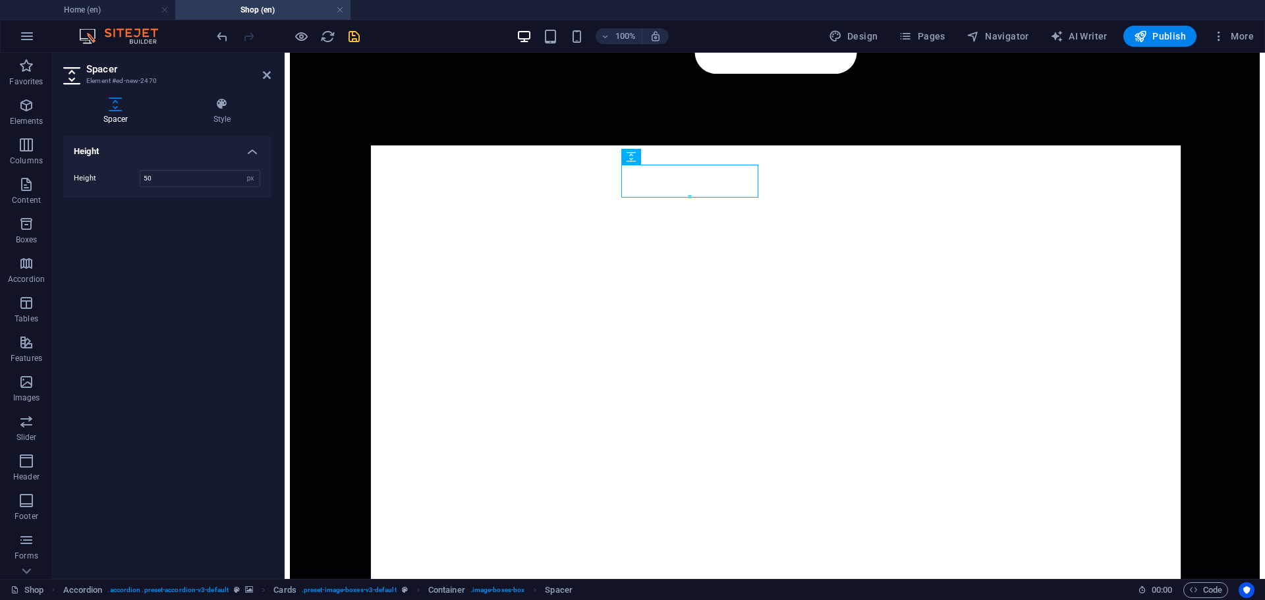
scroll to position [2056, 0]
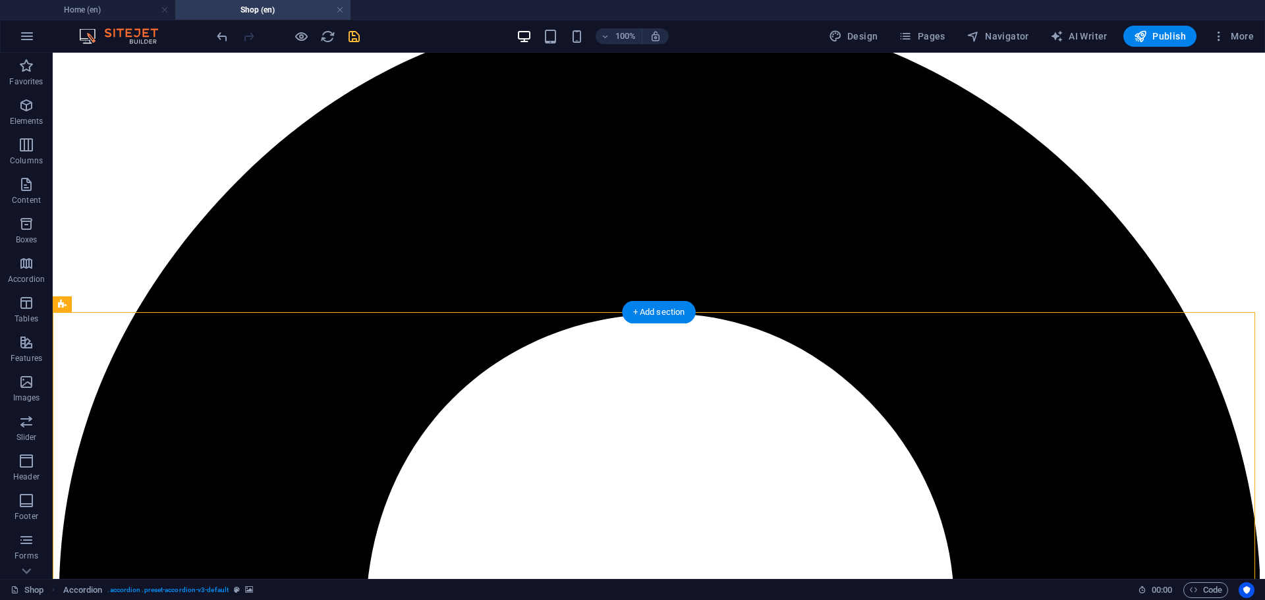
scroll to position [540, 0]
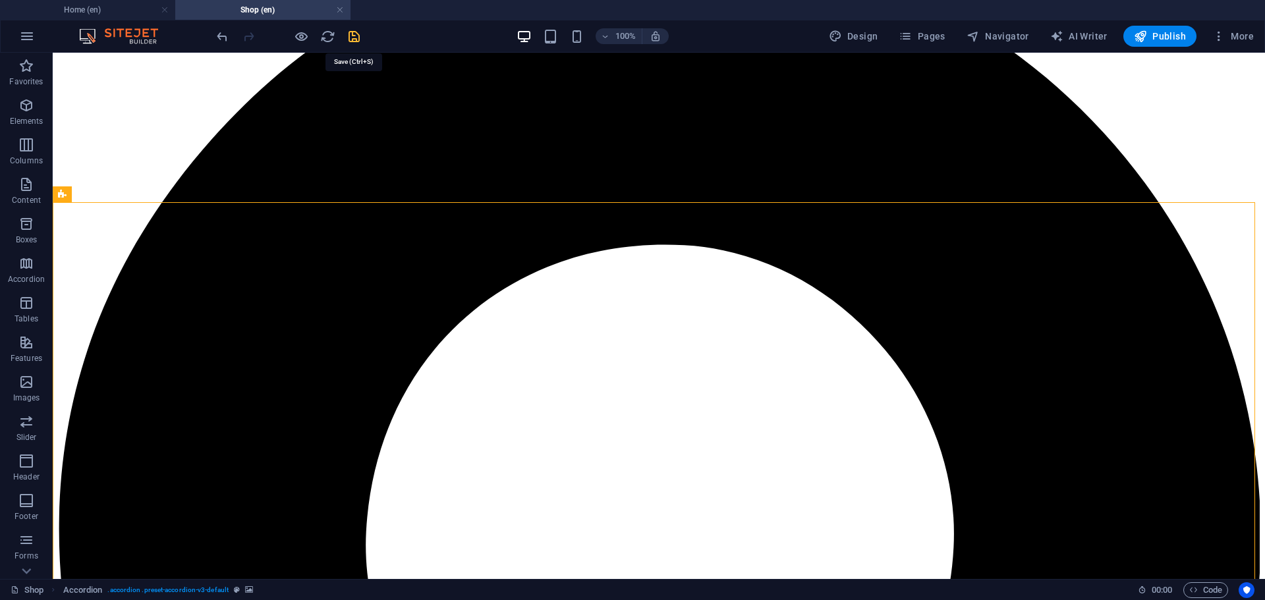
click at [350, 34] on icon "save" at bounding box center [354, 36] width 15 height 15
checkbox input "false"
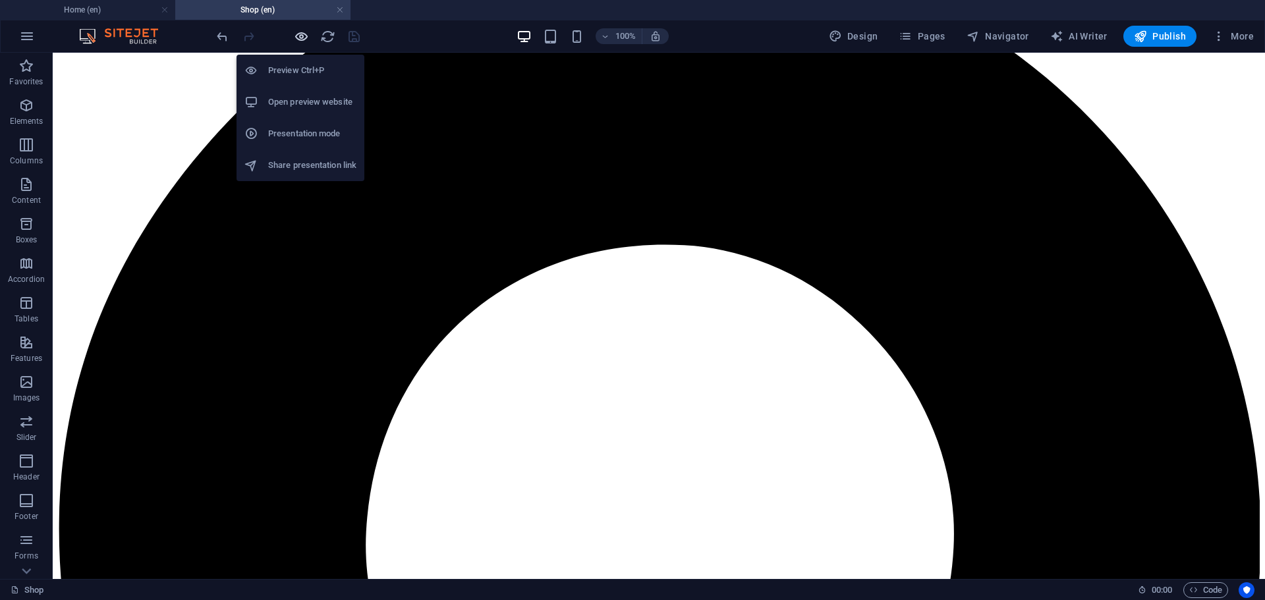
drag, startPoint x: 300, startPoint y: 31, endPoint x: 1094, endPoint y: 315, distance: 843.9
click at [300, 31] on icon "button" at bounding box center [301, 36] width 15 height 15
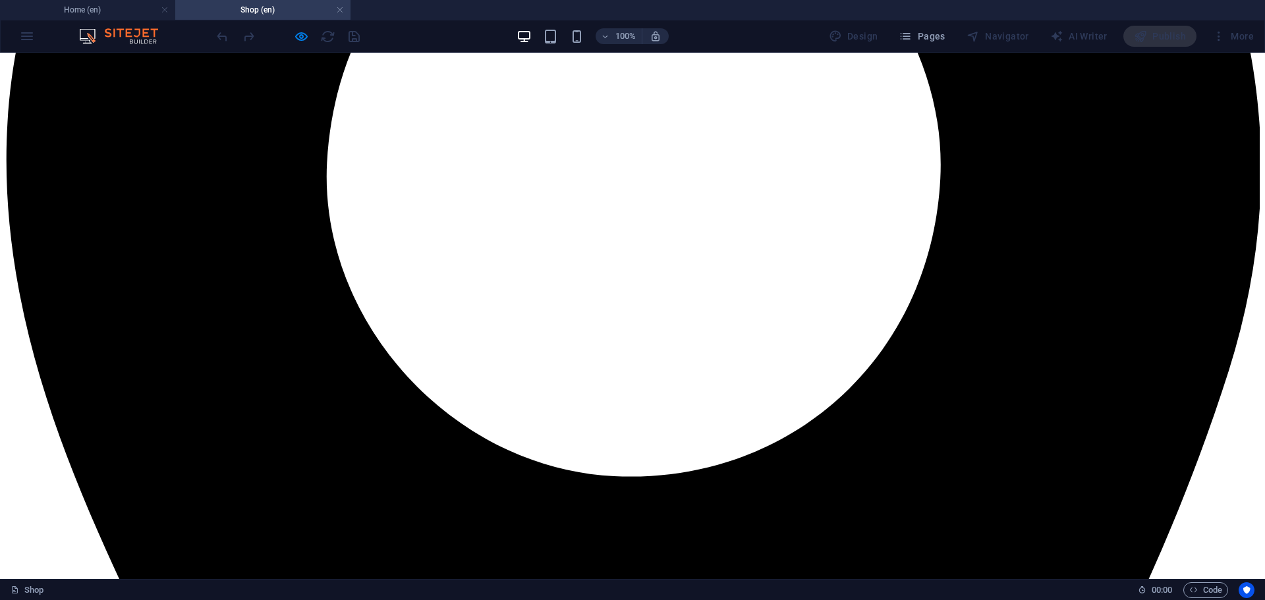
scroll to position [1046, 0]
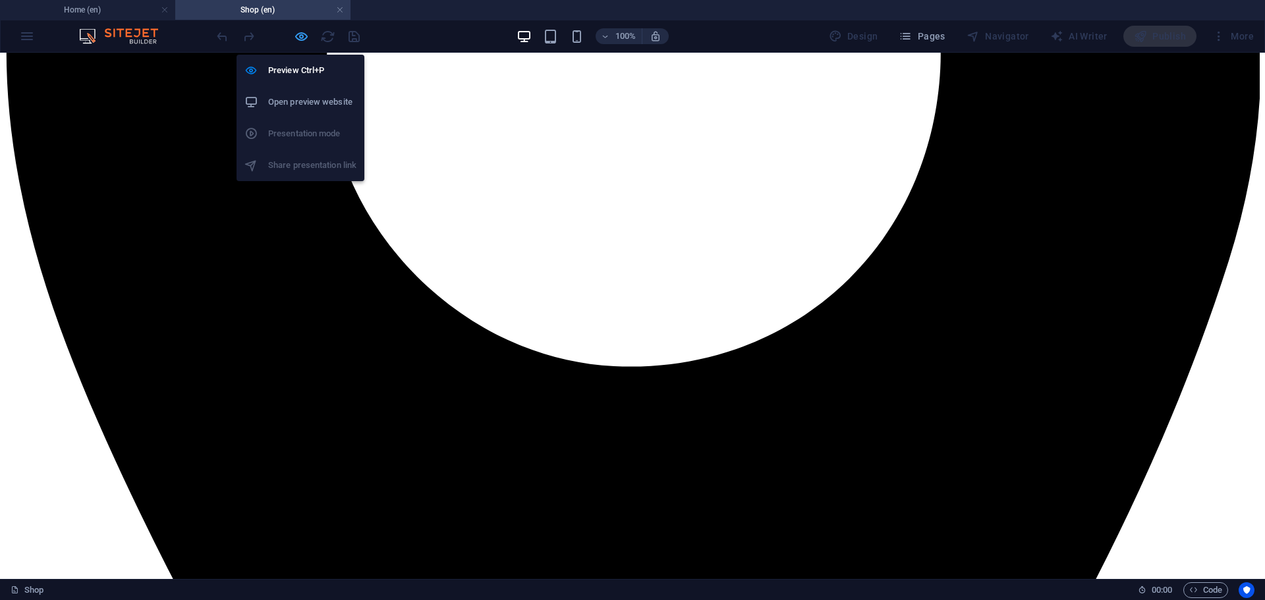
drag, startPoint x: 1201, startPoint y: 327, endPoint x: 300, endPoint y: 35, distance: 946.2
click at [300, 35] on icon "button" at bounding box center [301, 36] width 15 height 15
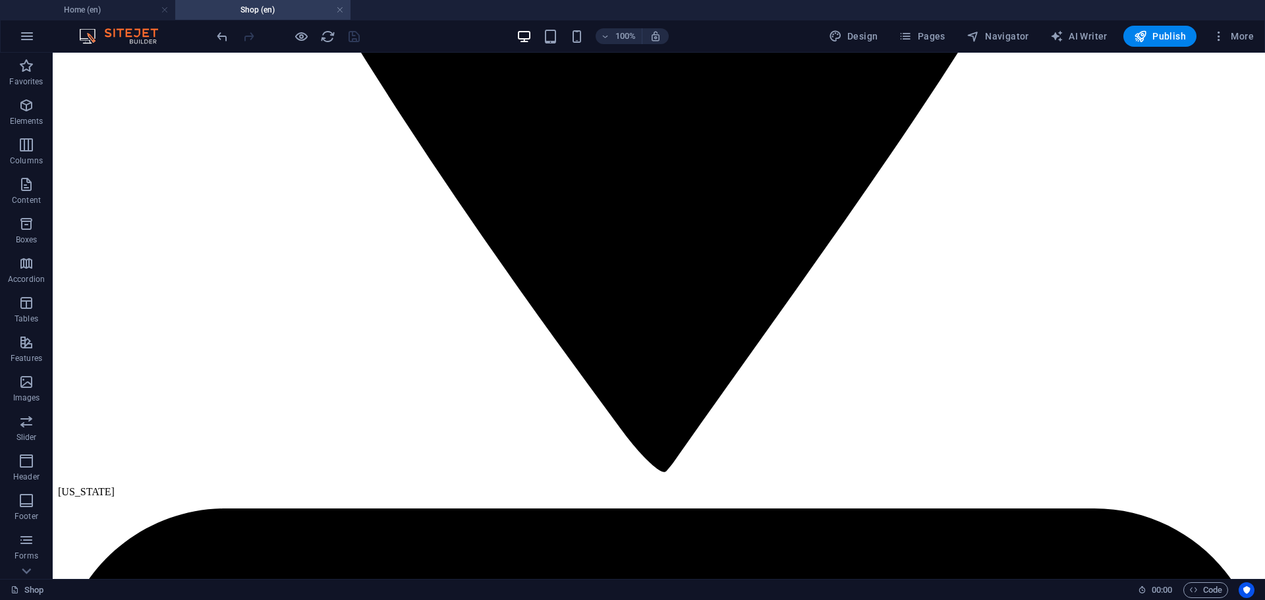
scroll to position [2012, 0]
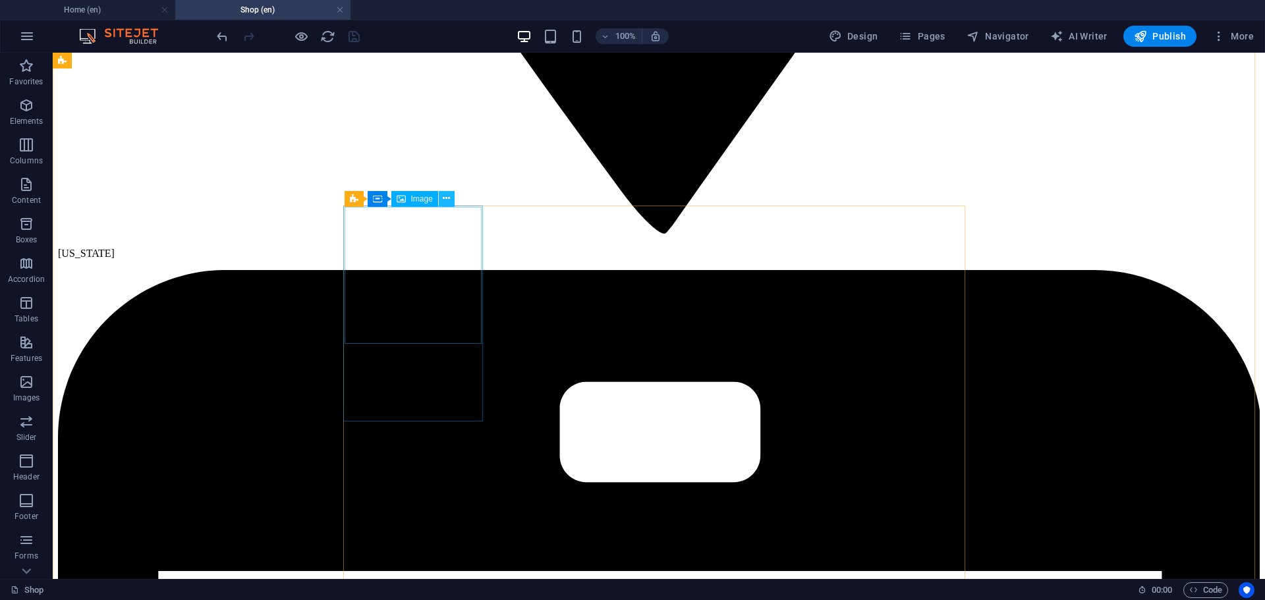
click at [447, 200] on icon at bounding box center [446, 199] width 7 height 14
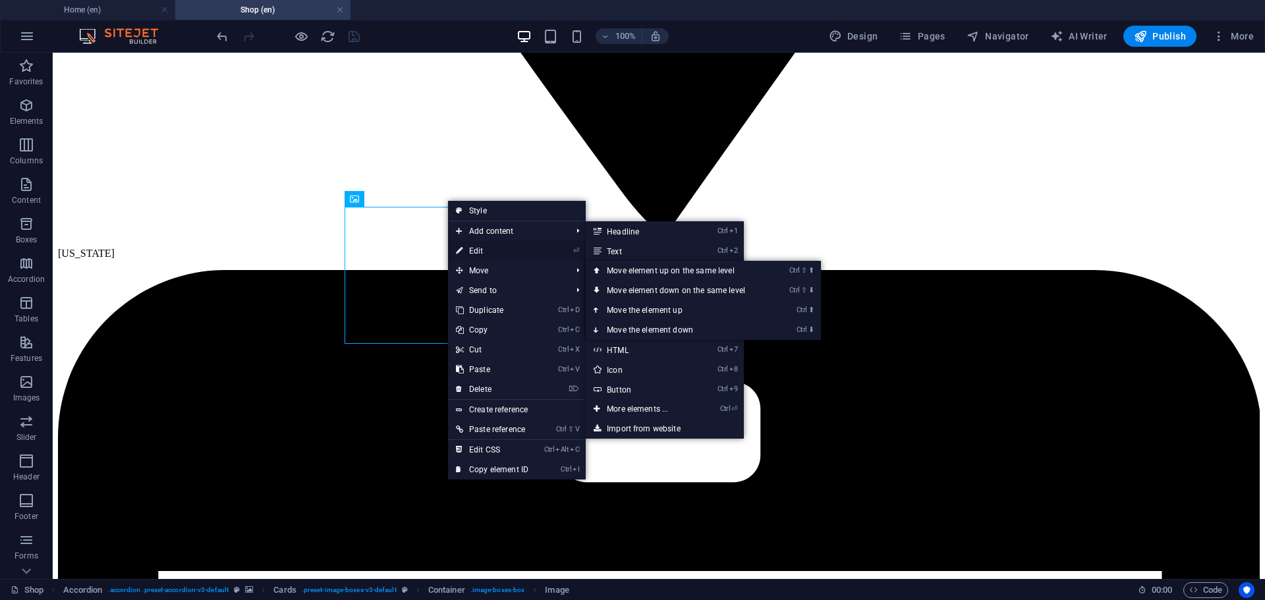
click at [481, 247] on link "⏎ Edit" at bounding box center [492, 251] width 88 height 20
select select "%"
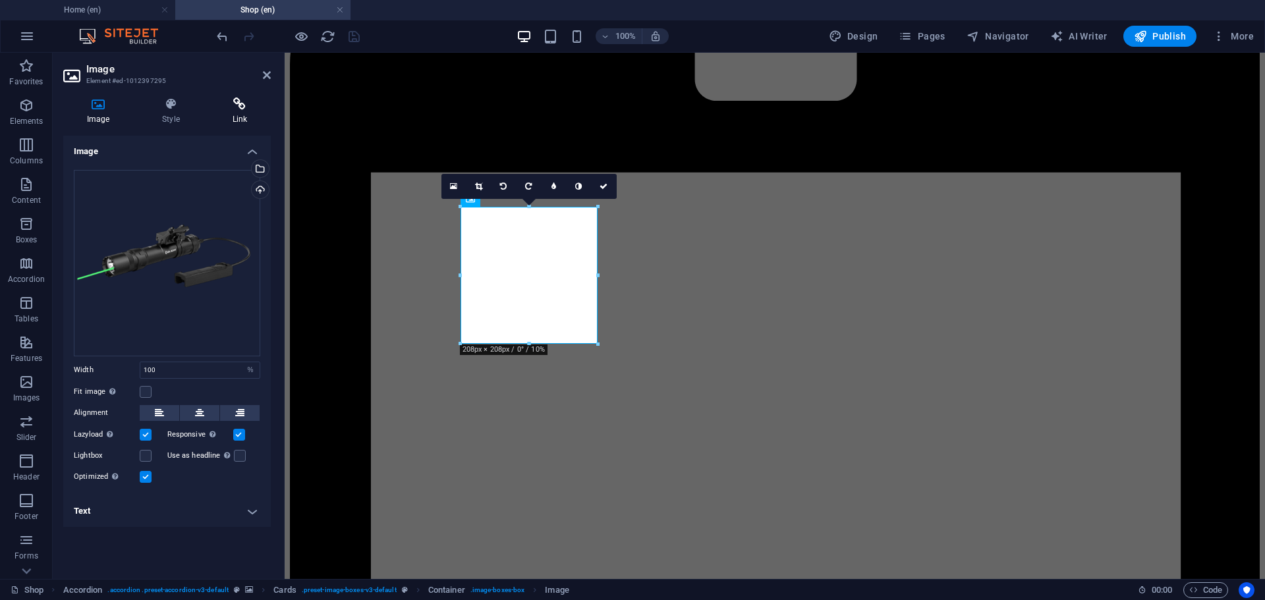
click at [242, 104] on icon at bounding box center [240, 104] width 62 height 13
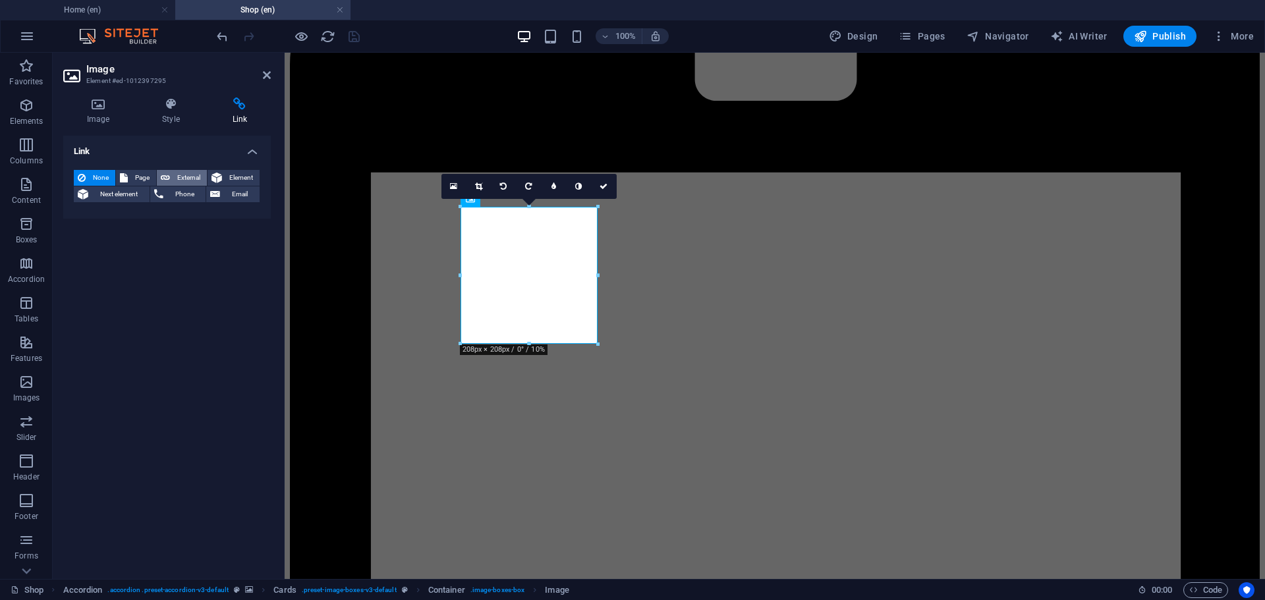
click at [184, 180] on span "External" at bounding box center [188, 178] width 29 height 16
select select "blank"
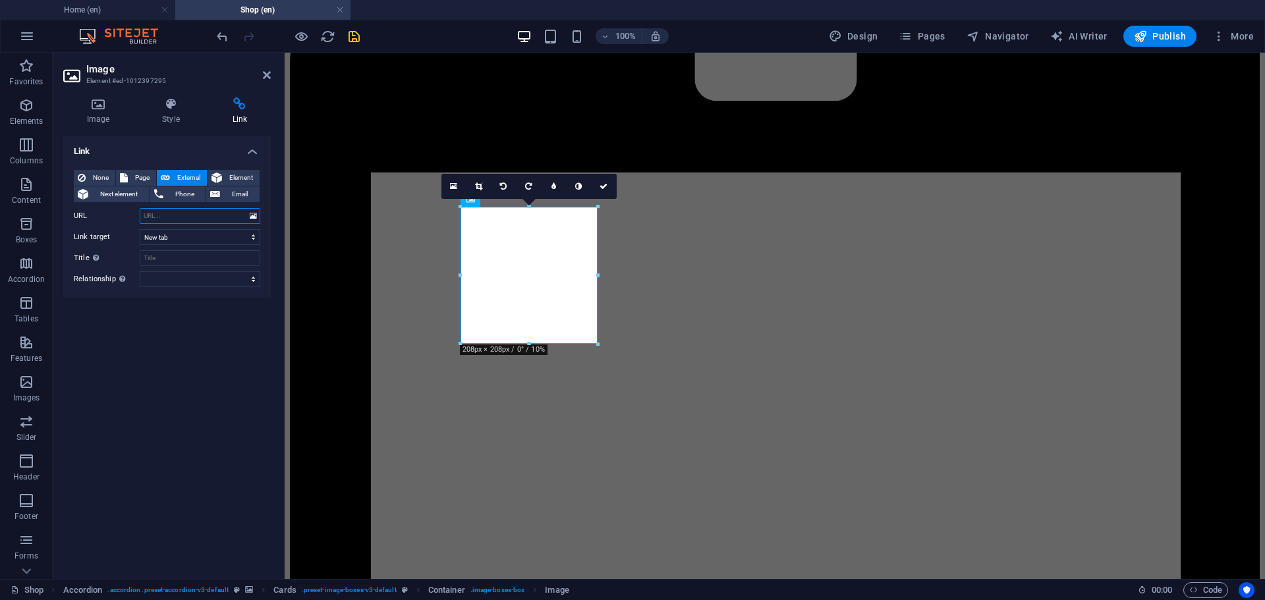
paste input "https://www.paypal.com/ncp/payment/3VUJHBTY2XREG"
type input "https://www.paypal.com/ncp/payment/3VUJHBTY2XREG"
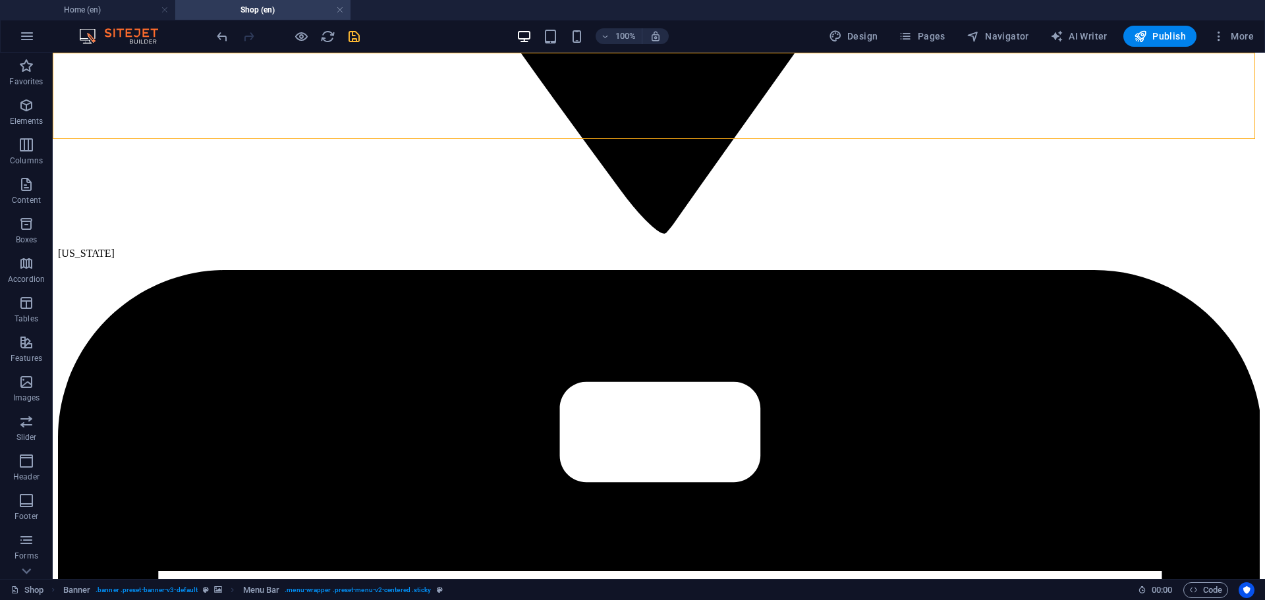
click at [350, 34] on icon "save" at bounding box center [354, 36] width 15 height 15
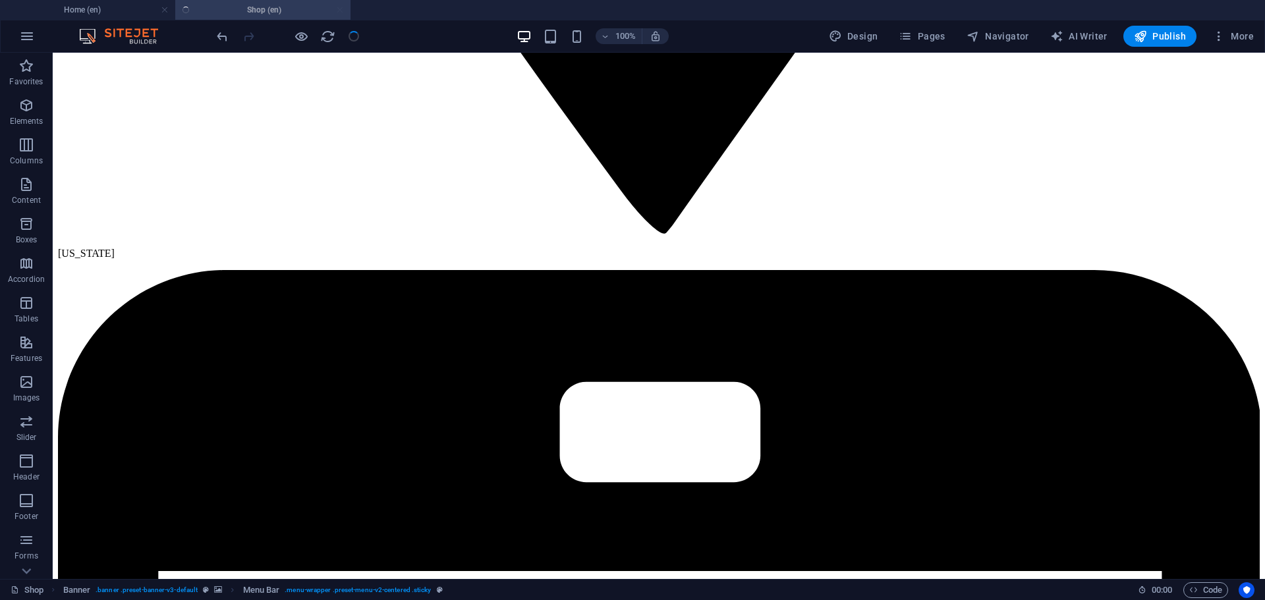
checkbox input "false"
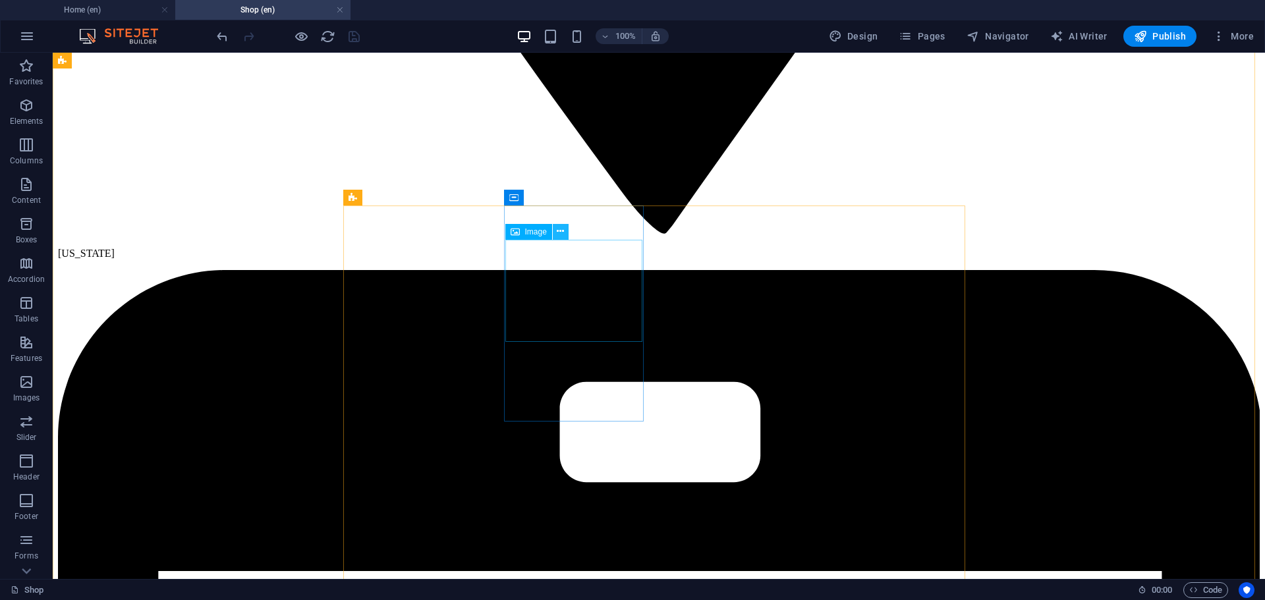
click at [563, 229] on icon at bounding box center [560, 232] width 7 height 14
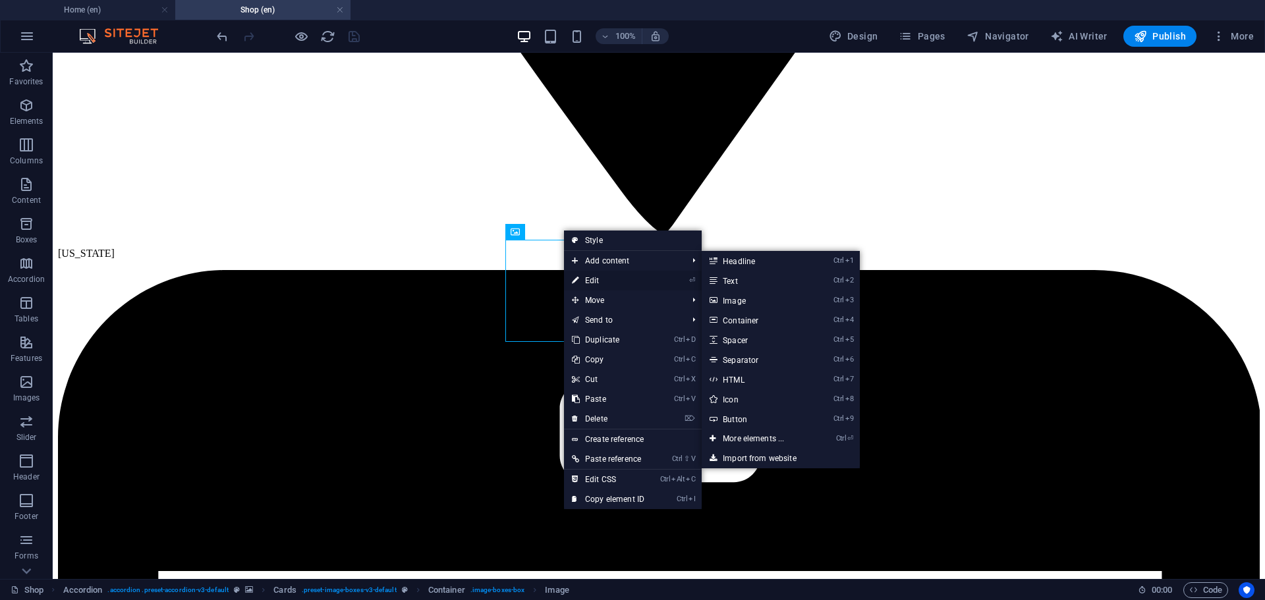
click at [600, 283] on link "⏎ Edit" at bounding box center [608, 281] width 88 height 20
select select "%"
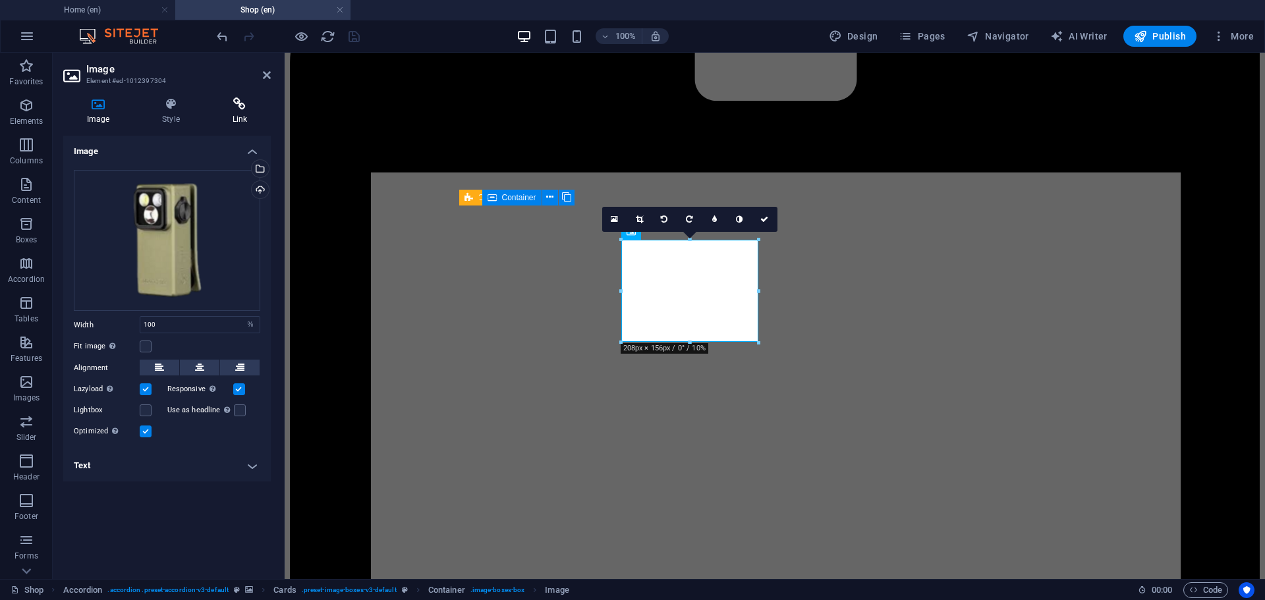
click at [241, 109] on icon at bounding box center [240, 104] width 62 height 13
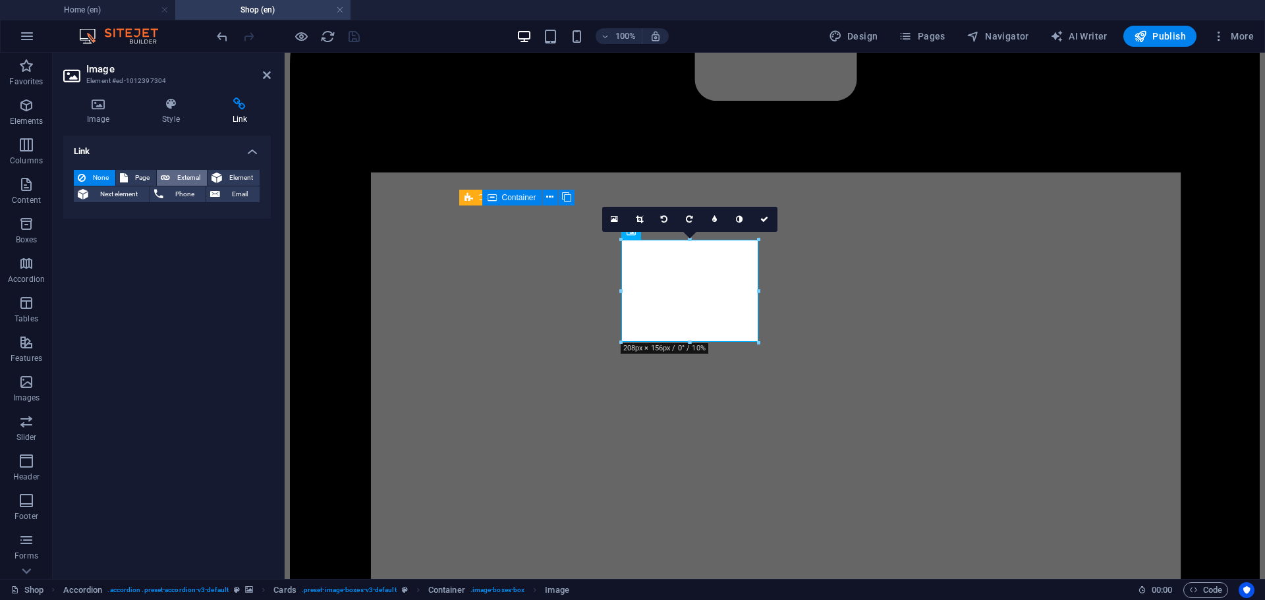
click at [177, 177] on span "External" at bounding box center [188, 178] width 29 height 16
select select "blank"
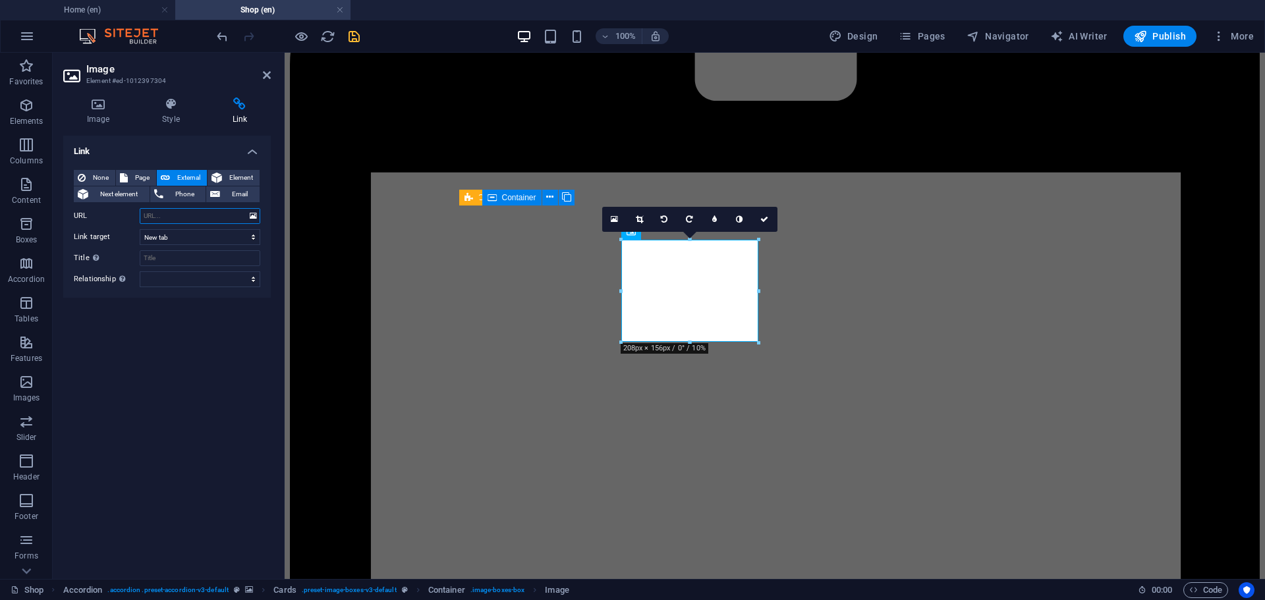
paste input "https://www.paypal.com/ncp/payment/RW9DVNPMFSFXY"
type input "https://www.paypal.com/ncp/payment/RW9DVNPMFSFXY"
click at [260, 371] on div "Link None Page External Element Next element Phone Email Page Home Shop Legal N…" at bounding box center [167, 352] width 208 height 433
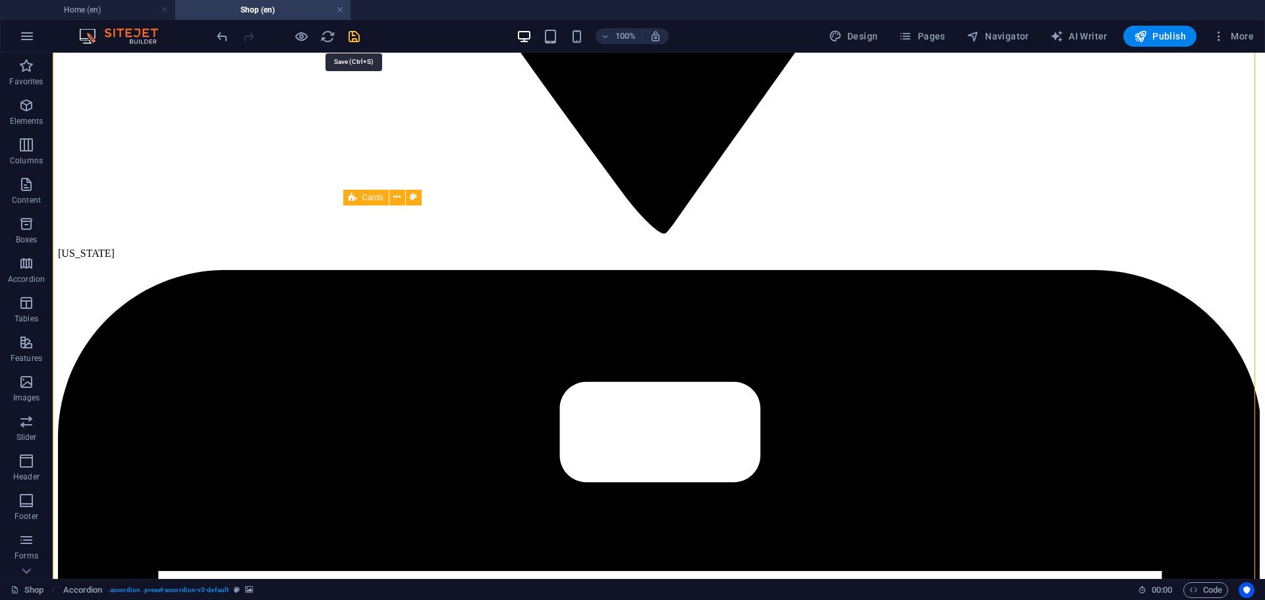
click at [354, 32] on icon "save" at bounding box center [354, 36] width 15 height 15
checkbox input "false"
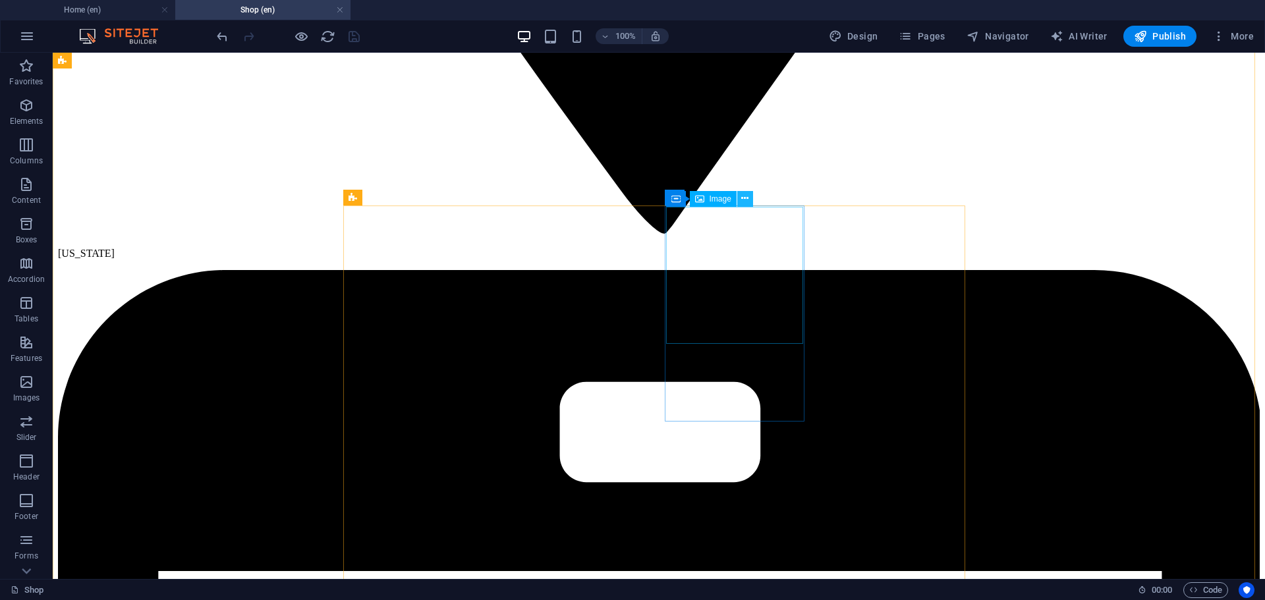
click at [745, 195] on icon at bounding box center [744, 199] width 7 height 14
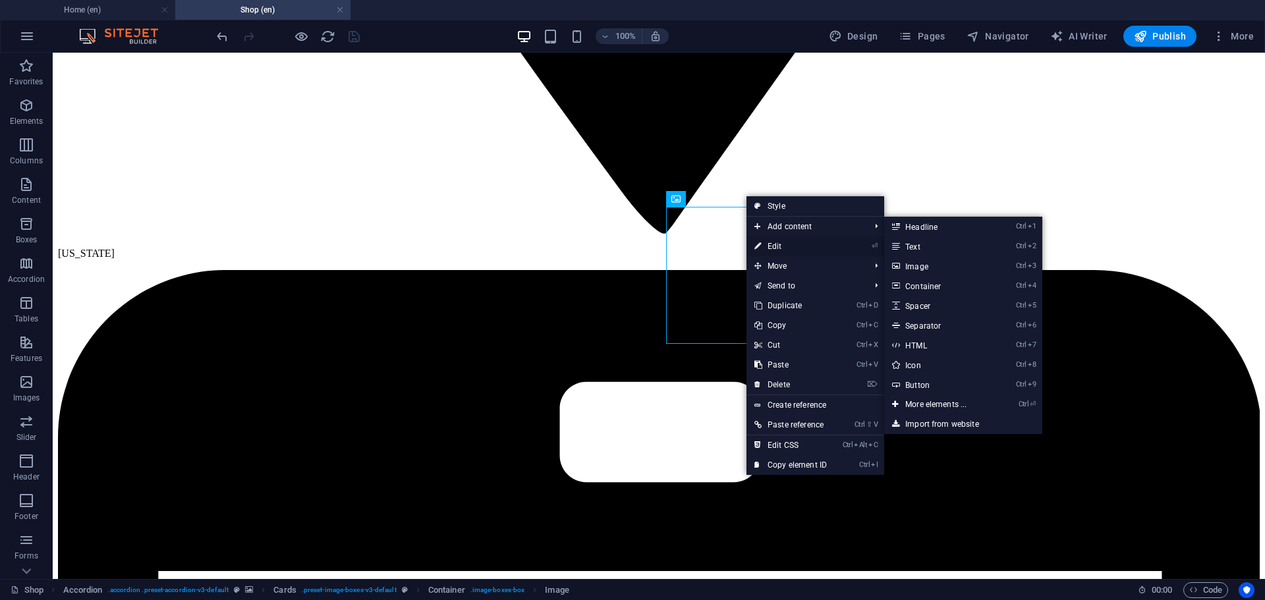
drag, startPoint x: 774, startPoint y: 245, endPoint x: 17, endPoint y: 137, distance: 764.8
click at [774, 245] on link "⏎ Edit" at bounding box center [791, 247] width 88 height 20
select select "%"
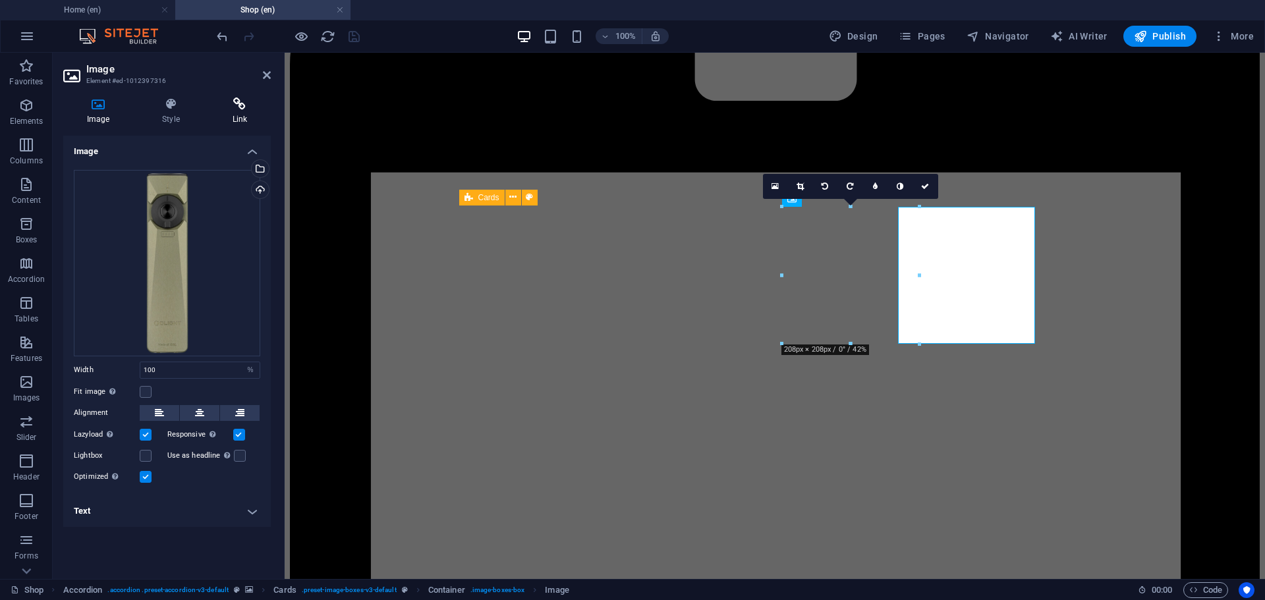
drag, startPoint x: 238, startPoint y: 103, endPoint x: 3, endPoint y: 130, distance: 236.8
click at [238, 103] on icon at bounding box center [240, 104] width 62 height 13
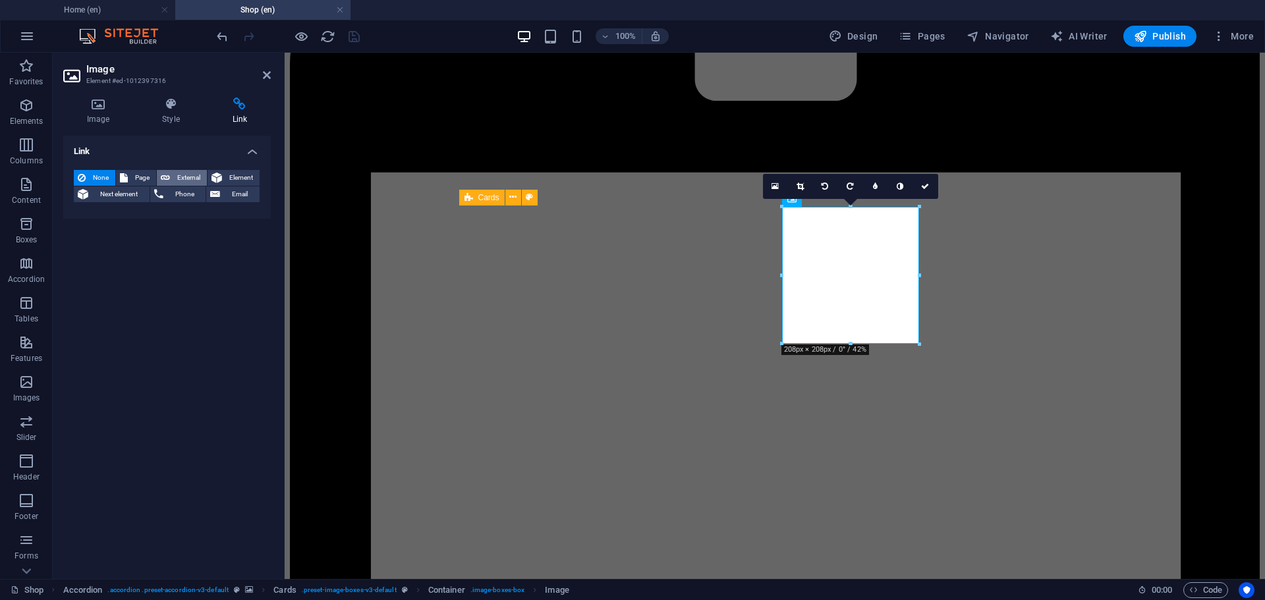
click at [180, 179] on span "External" at bounding box center [188, 178] width 29 height 16
select select "blank"
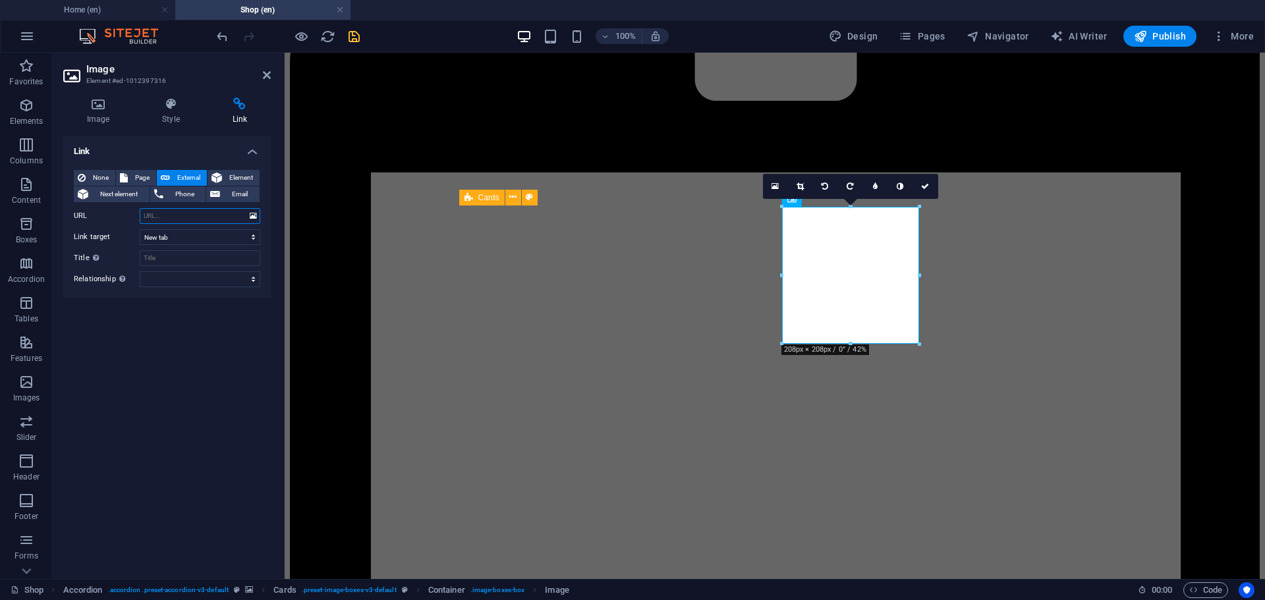
paste input "https://www.paypal.com/ncp/payment/RQW8LZBJDE3TU"
type input "https://www.paypal.com/ncp/payment/RQW8LZBJDE3TU"
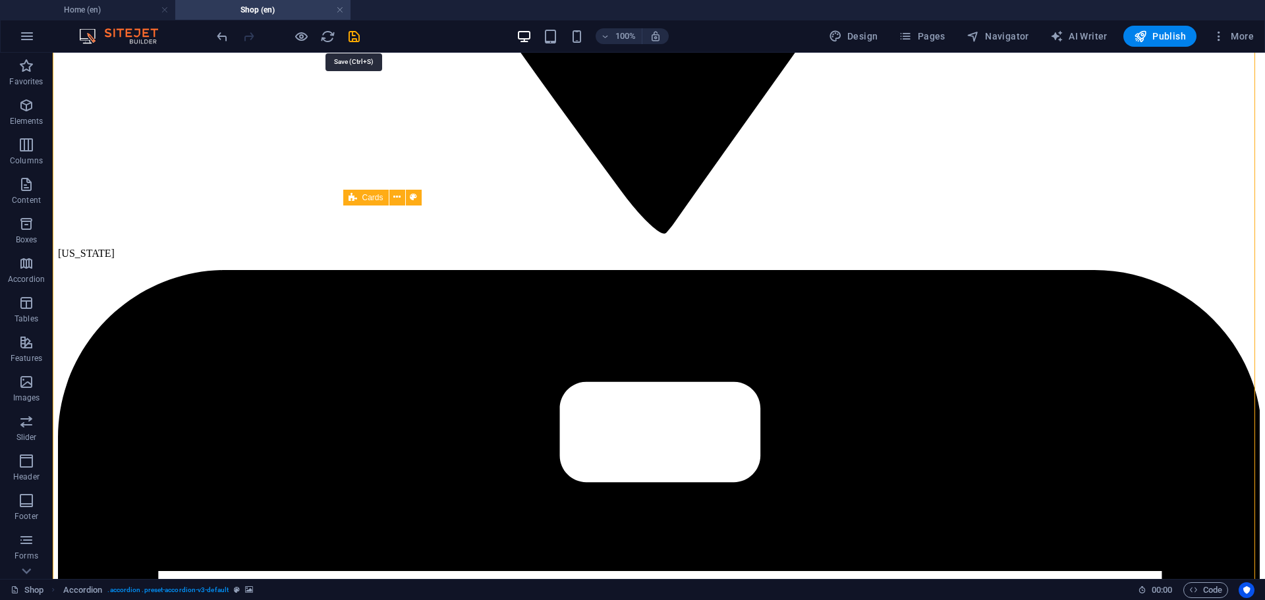
drag, startPoint x: 353, startPoint y: 37, endPoint x: 402, endPoint y: 50, distance: 50.5
click at [353, 38] on icon "save" at bounding box center [354, 36] width 15 height 15
checkbox input "false"
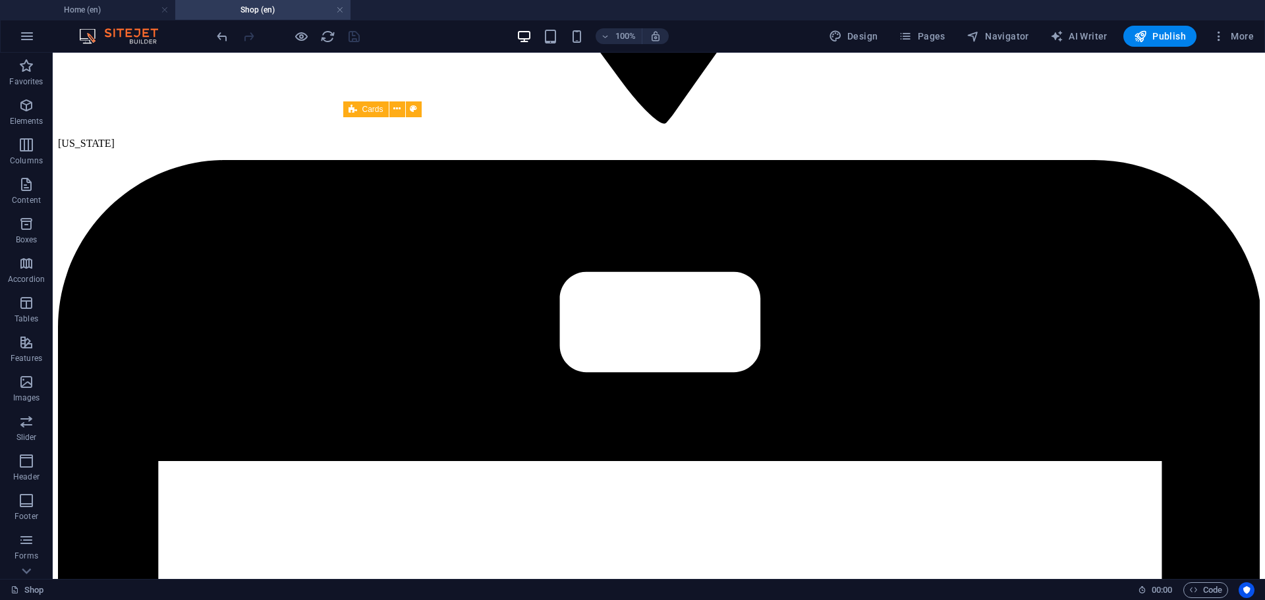
scroll to position [2100, 0]
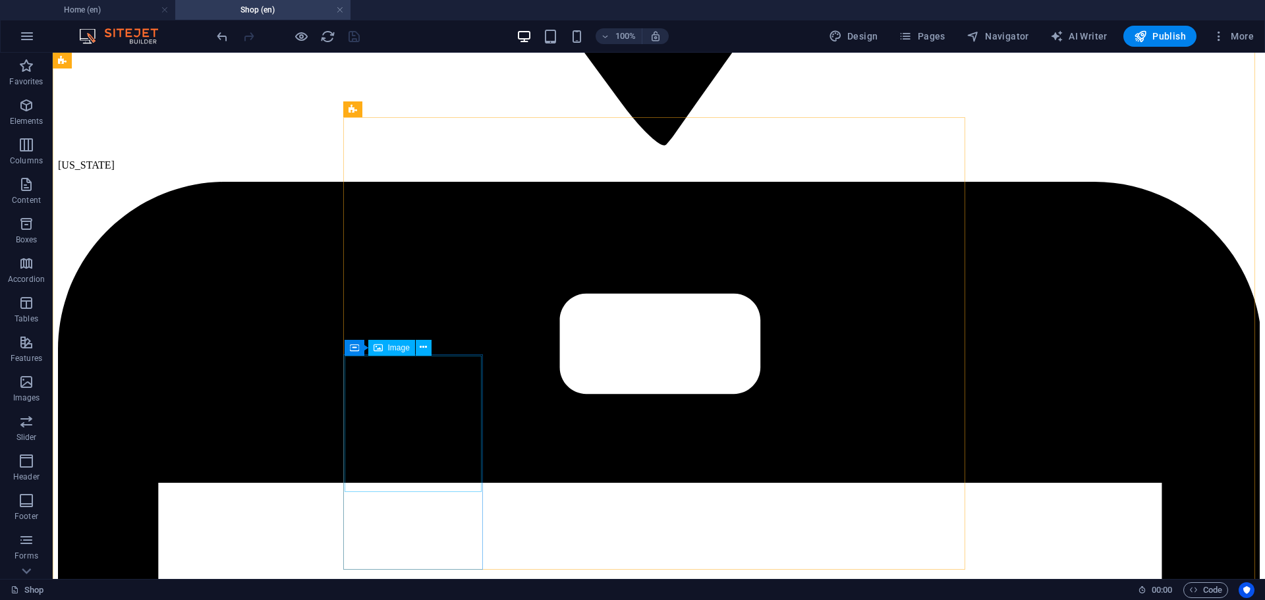
drag, startPoint x: 426, startPoint y: 346, endPoint x: 358, endPoint y: 310, distance: 76.9
click at [426, 346] on icon at bounding box center [423, 348] width 7 height 14
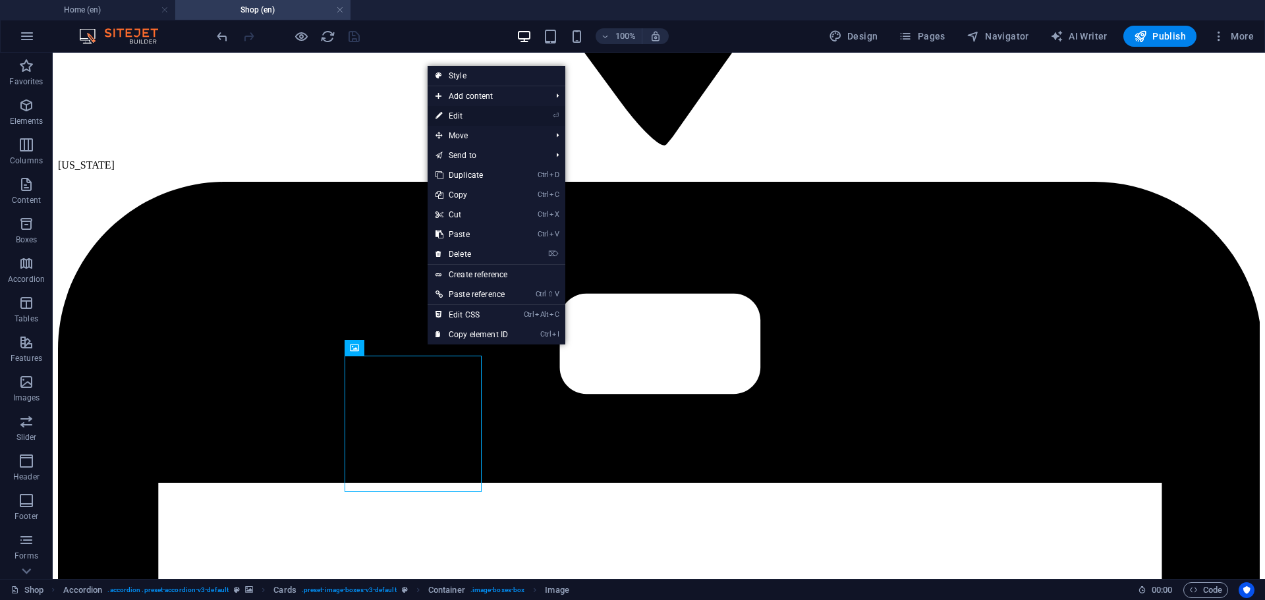
click at [476, 113] on link "⏎ Edit" at bounding box center [472, 116] width 88 height 20
select select "%"
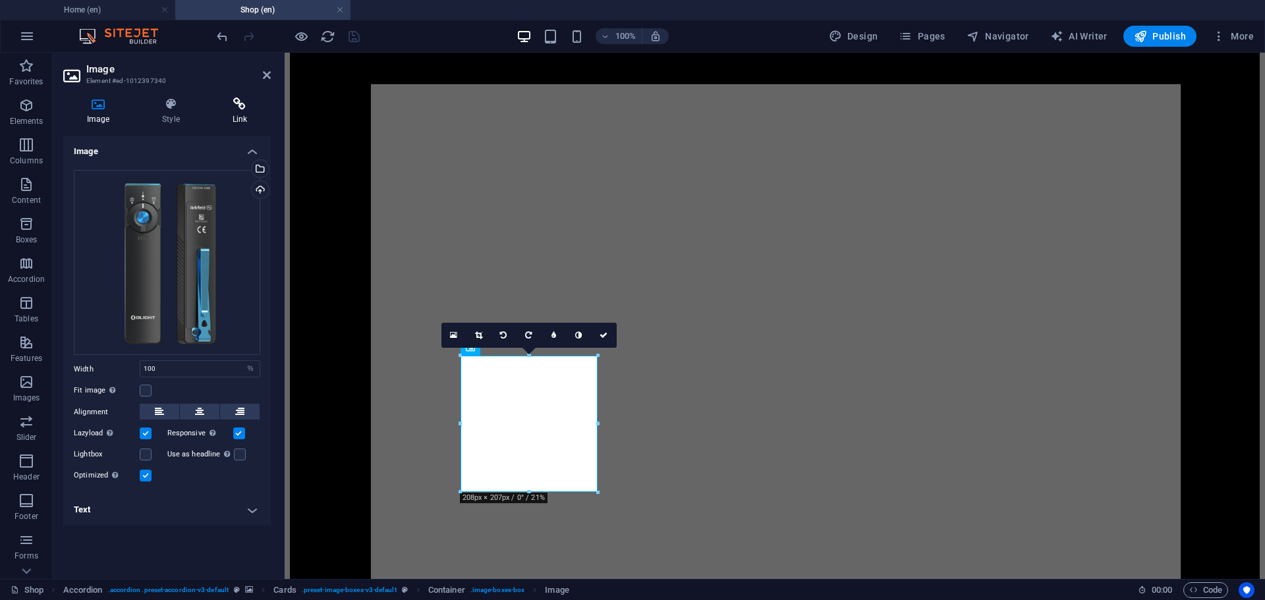
click at [241, 106] on icon at bounding box center [240, 104] width 62 height 13
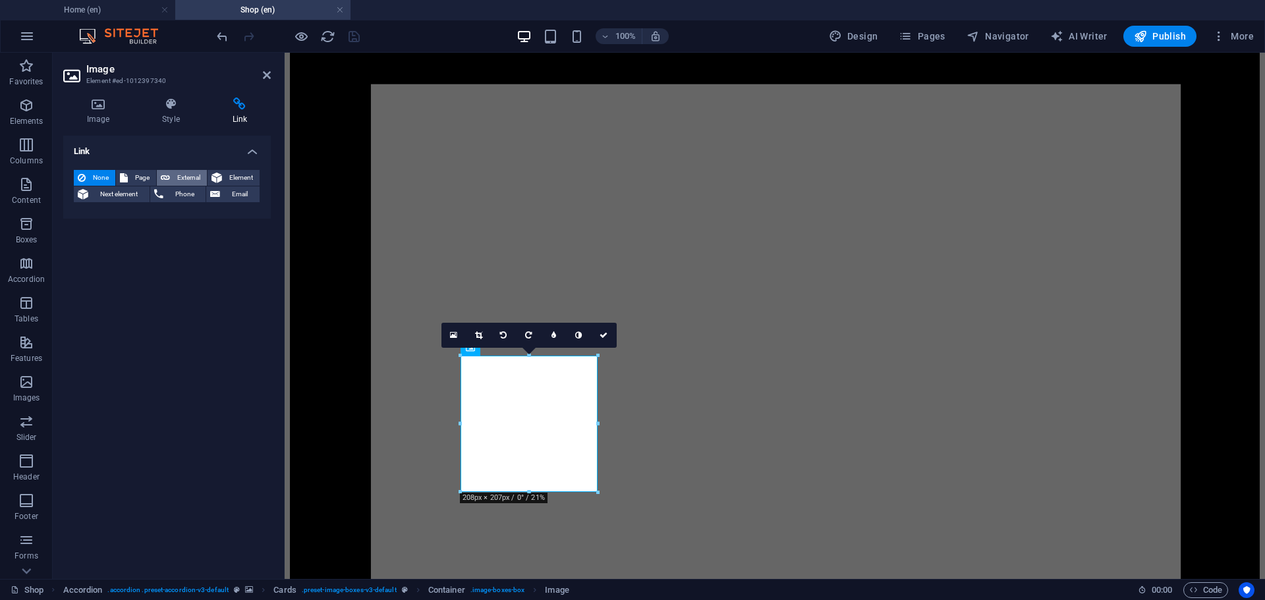
click at [185, 175] on span "External" at bounding box center [188, 178] width 29 height 16
select select "blank"
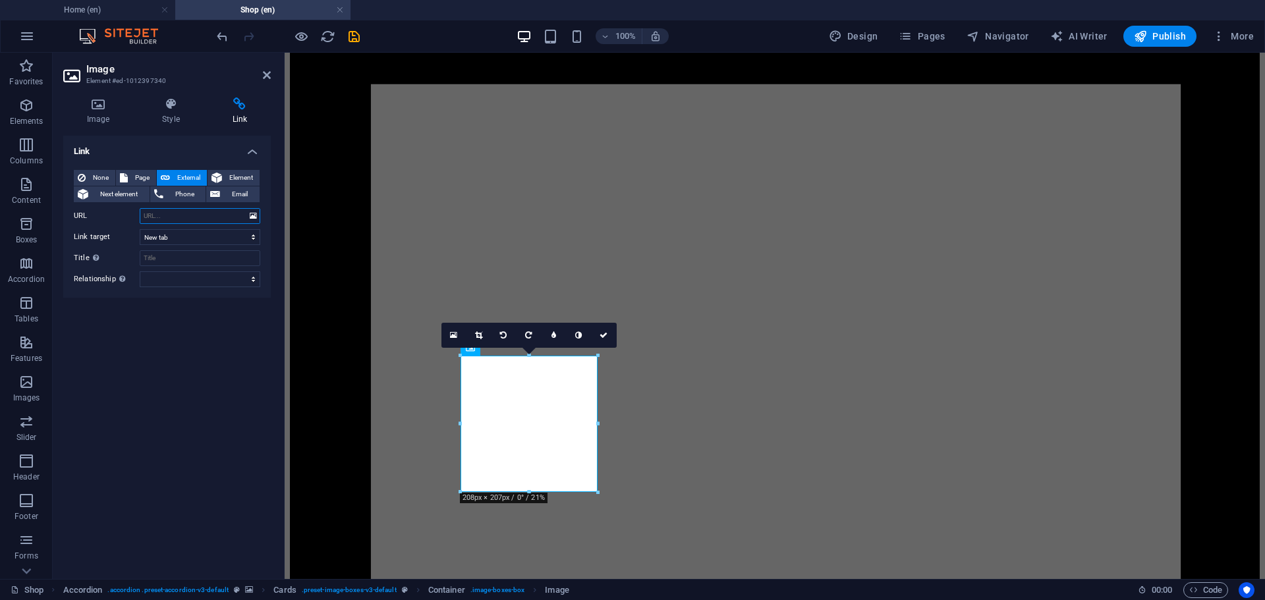
paste input "https://www.paypal.com/ncp/payment/J6VPCE7PZF5LL"
type input "https://www.paypal.com/ncp/payment/J6VPCE7PZF5LL"
click at [183, 257] on input "Title Additional link description, should not be the same as the link text. The…" at bounding box center [200, 258] width 121 height 16
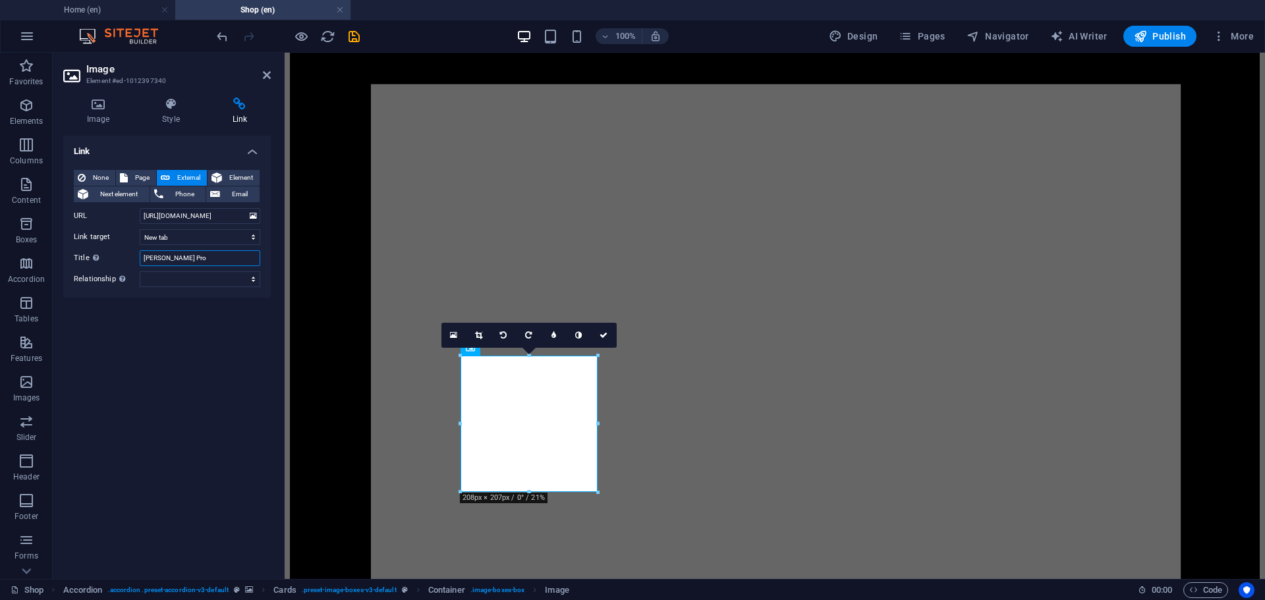
type input "Arkfeld Pro"
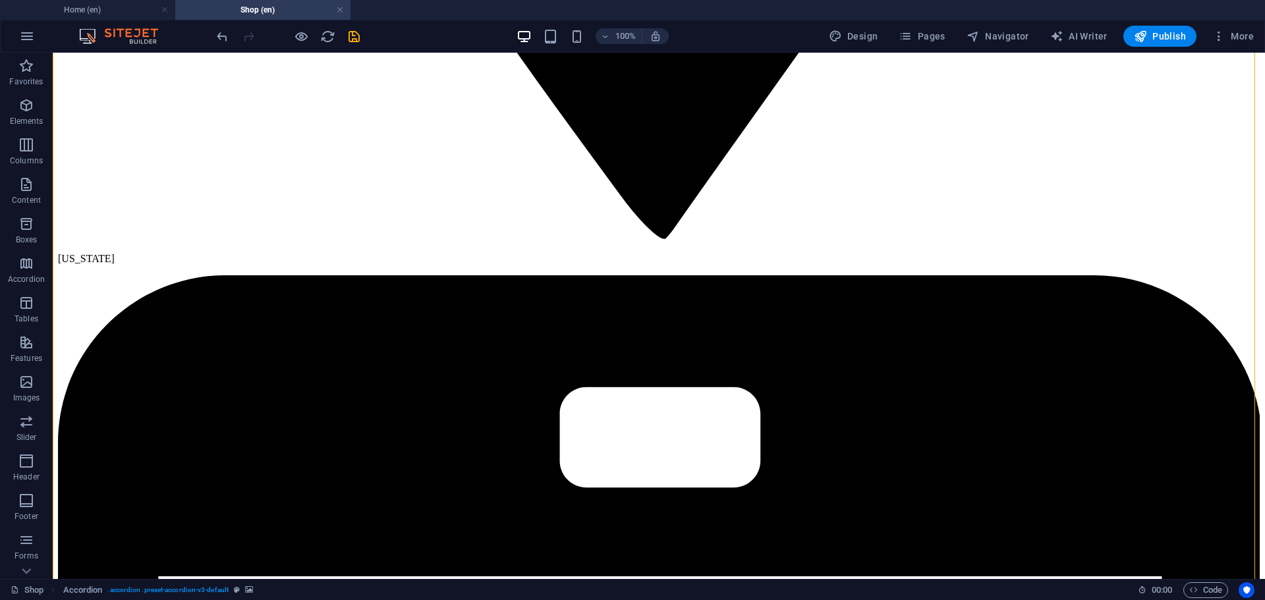
scroll to position [1968, 0]
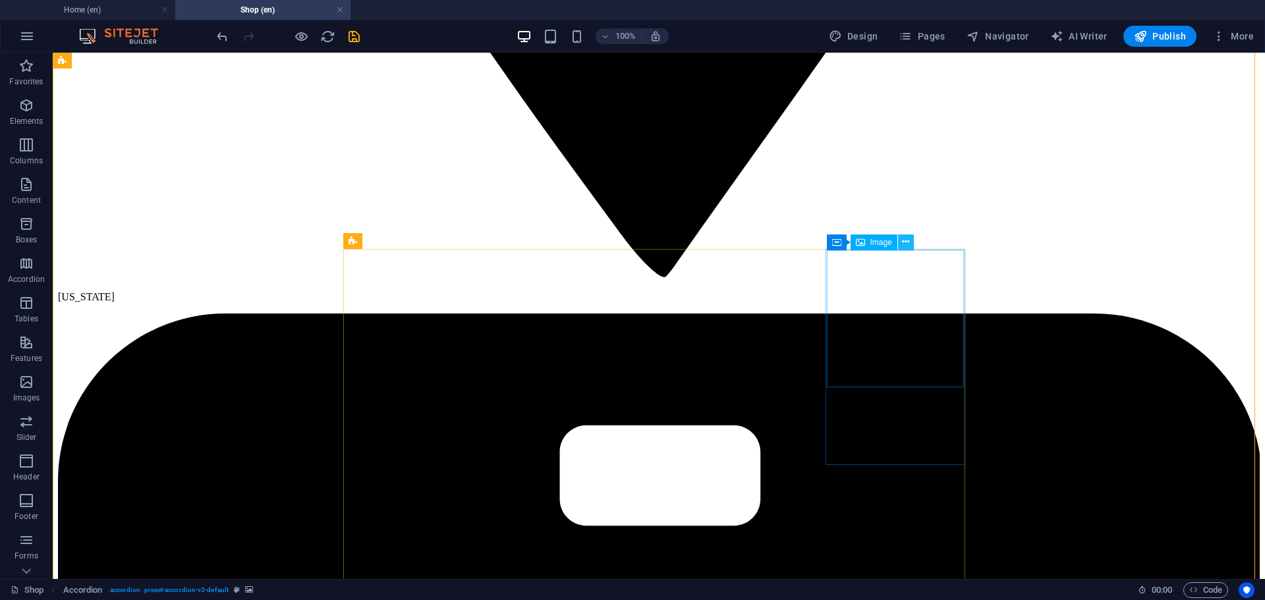
click at [906, 241] on icon at bounding box center [905, 242] width 7 height 14
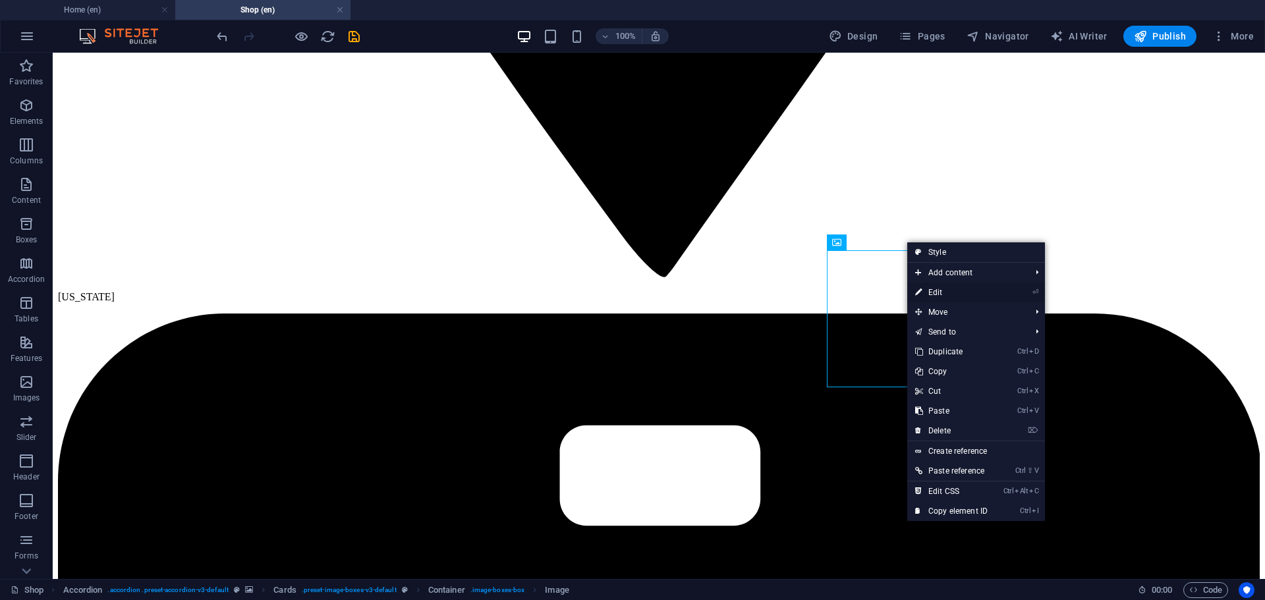
click at [943, 291] on link "⏎ Edit" at bounding box center [951, 293] width 88 height 20
select select "px"
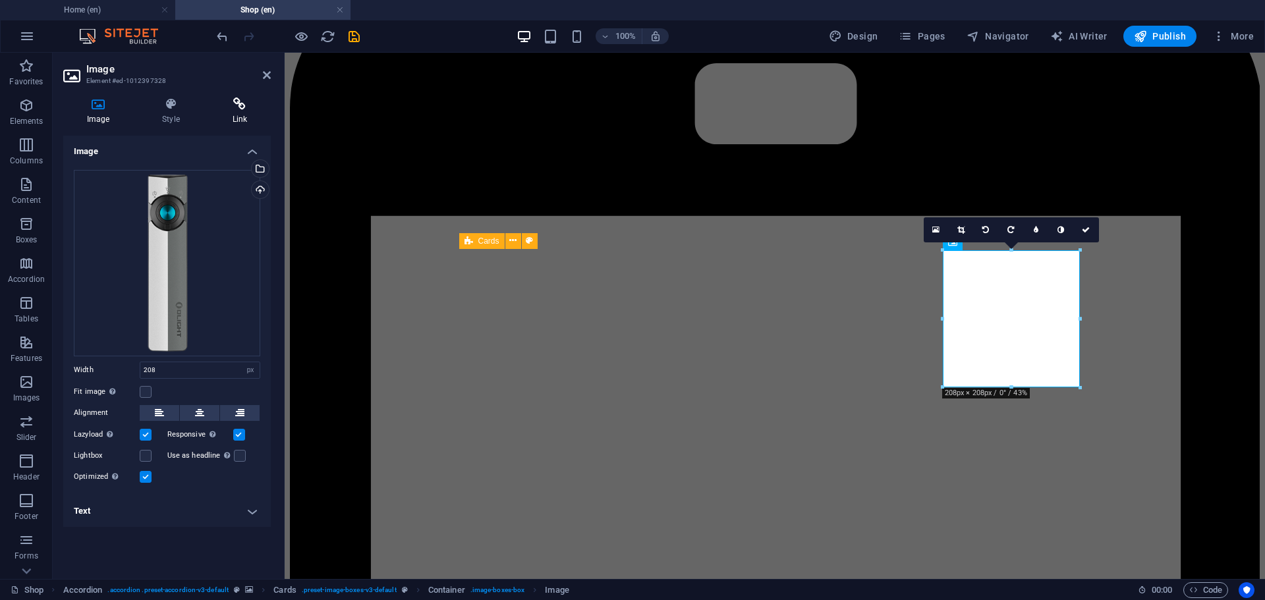
click at [239, 98] on icon at bounding box center [240, 104] width 62 height 13
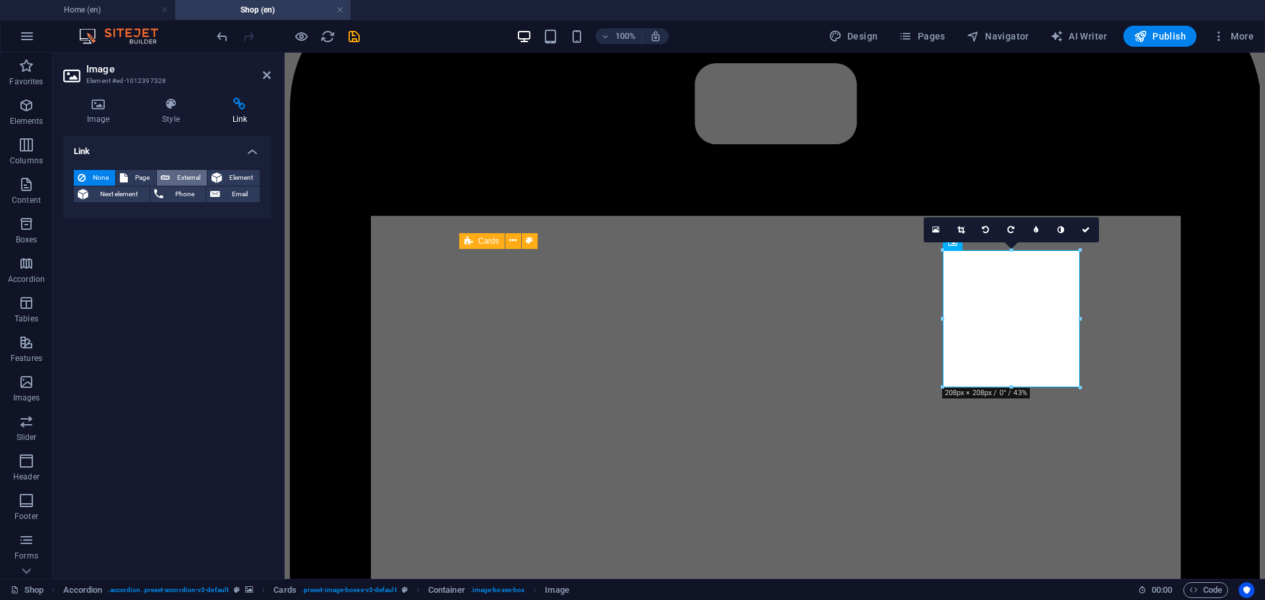
click at [181, 174] on span "External" at bounding box center [188, 178] width 29 height 16
select select "blank"
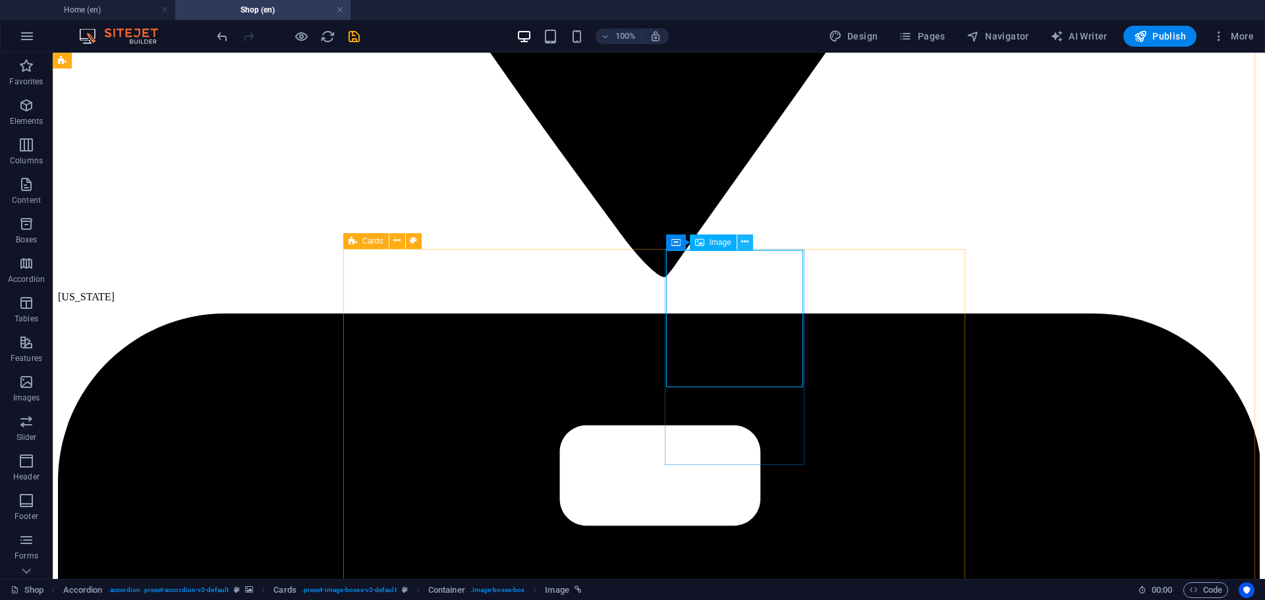
click at [743, 240] on icon at bounding box center [744, 242] width 7 height 14
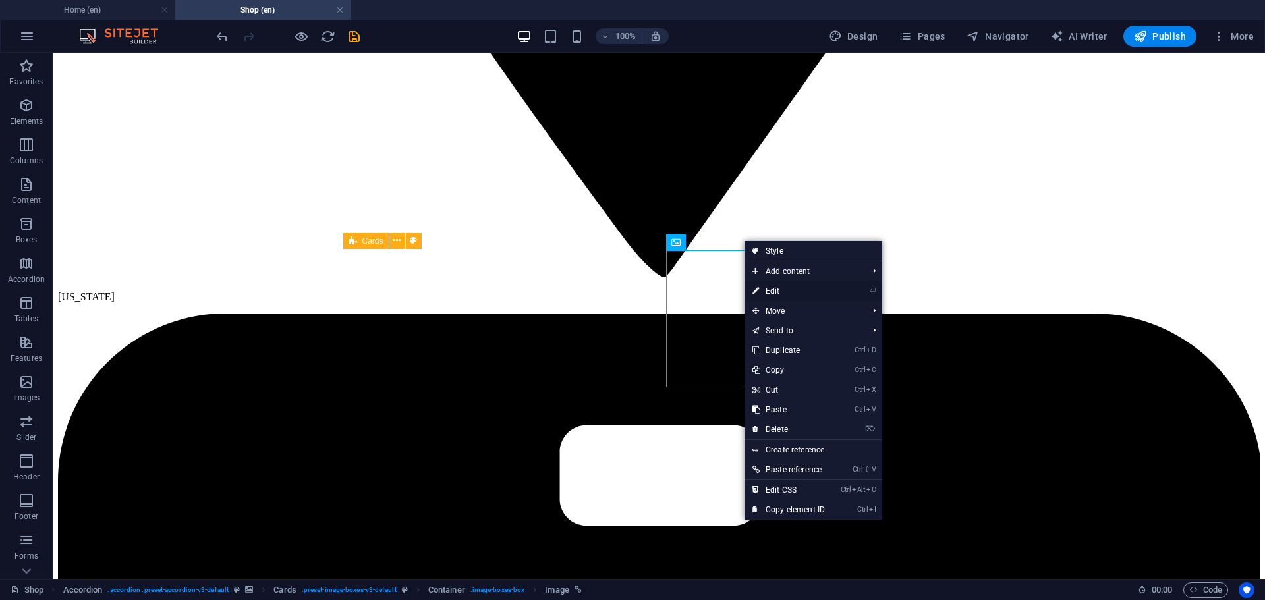
click at [781, 292] on link "⏎ Edit" at bounding box center [789, 291] width 88 height 20
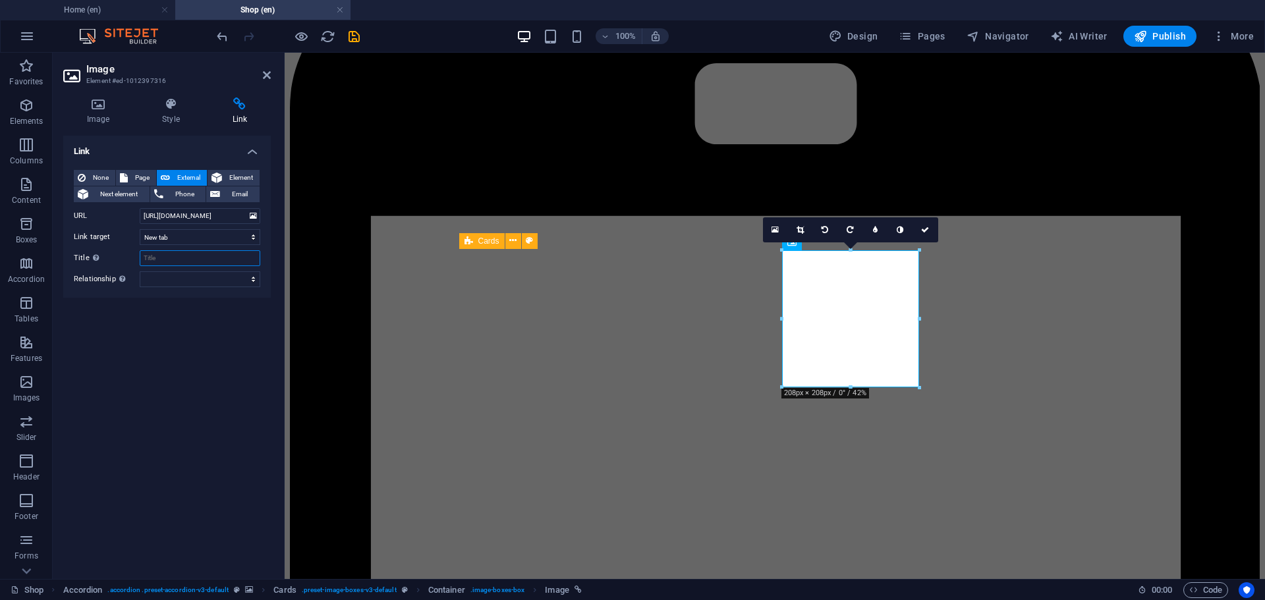
click at [167, 258] on input "Title Additional link description, should not be the same as the link text. The…" at bounding box center [200, 258] width 121 height 16
type input "Arkfeld Ultra"
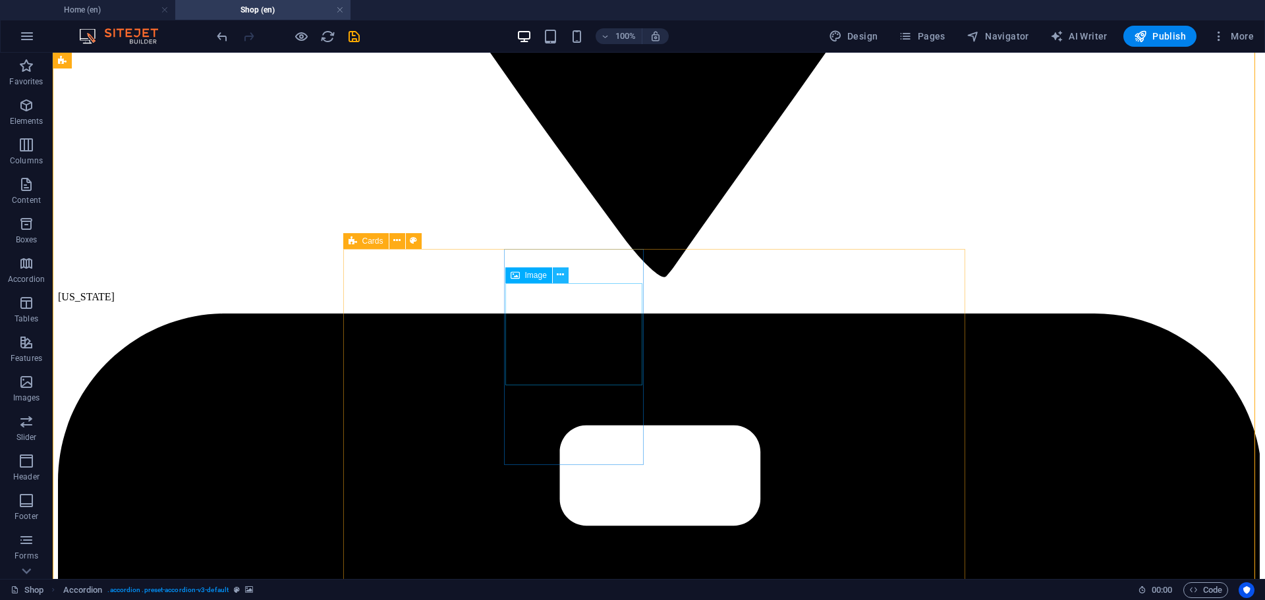
click at [561, 271] on icon at bounding box center [560, 275] width 7 height 14
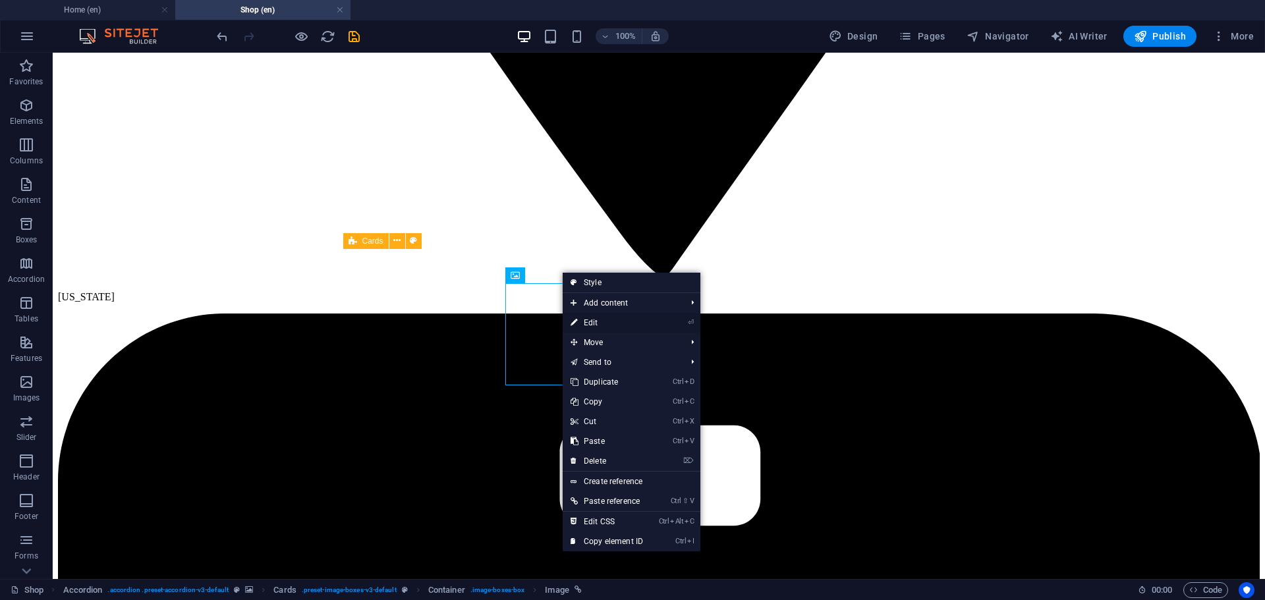
click at [592, 322] on link "⏎ Edit" at bounding box center [607, 323] width 88 height 20
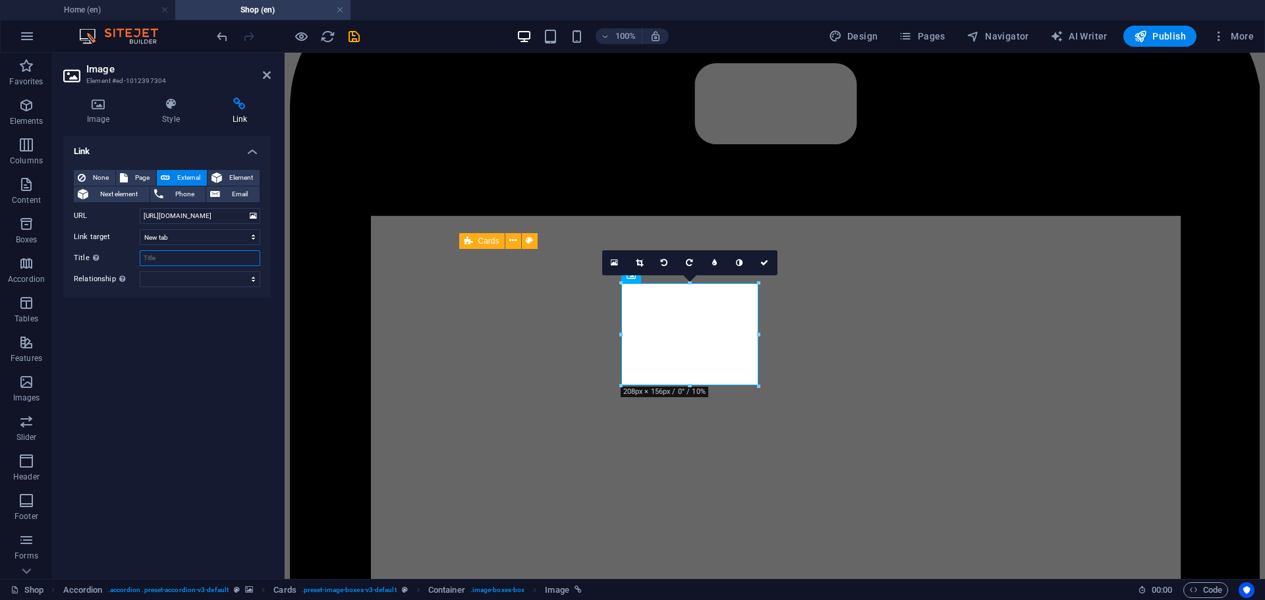
click at [164, 258] on input "Title Additional link description, should not be the same as the link text. The…" at bounding box center [200, 258] width 121 height 16
type input "OClip Ultra"
click at [181, 388] on div "Link None Page External Element Next element Phone Email Page Home Shop Legal N…" at bounding box center [167, 352] width 208 height 433
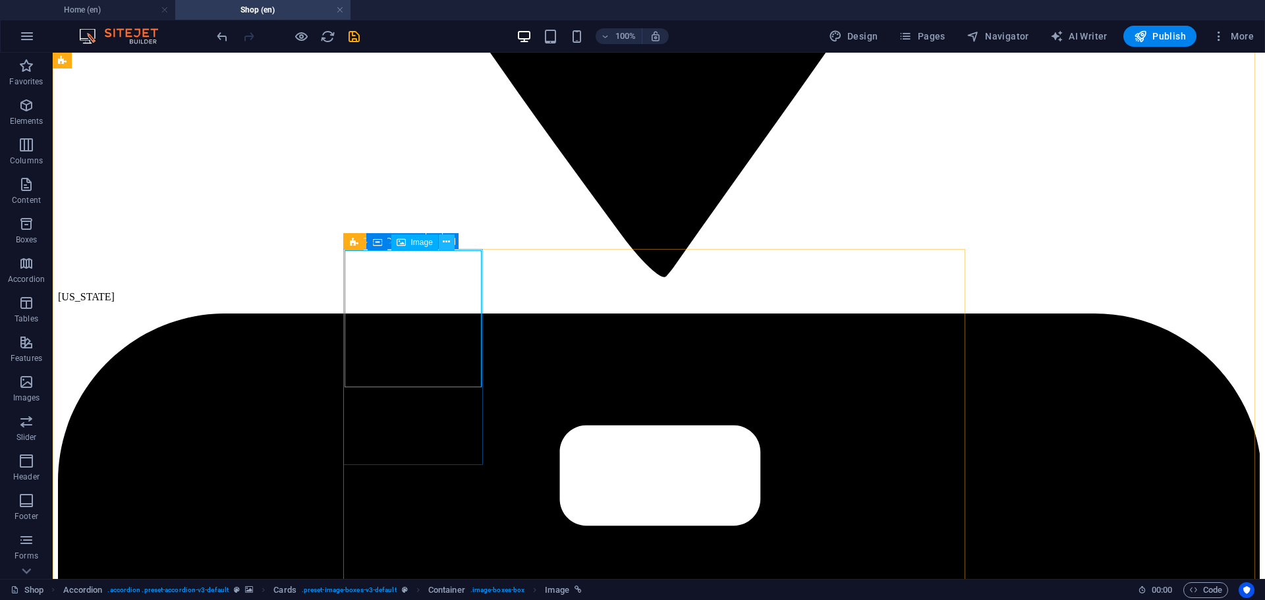
click at [448, 240] on icon at bounding box center [446, 242] width 7 height 14
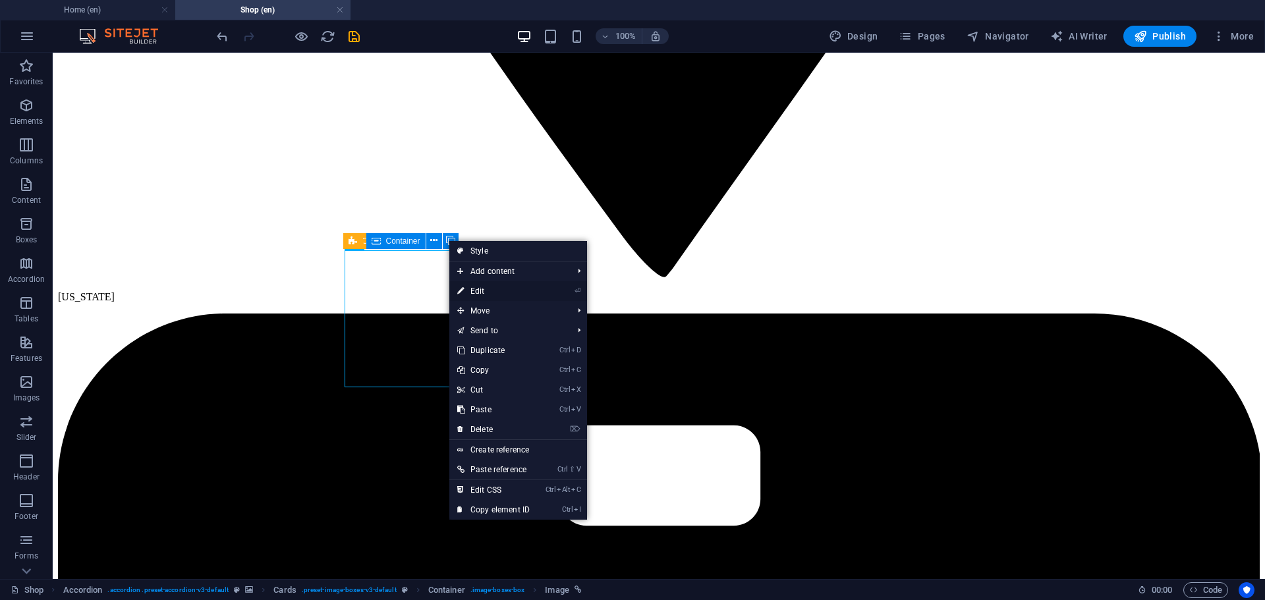
click at [482, 291] on link "⏎ Edit" at bounding box center [493, 291] width 88 height 20
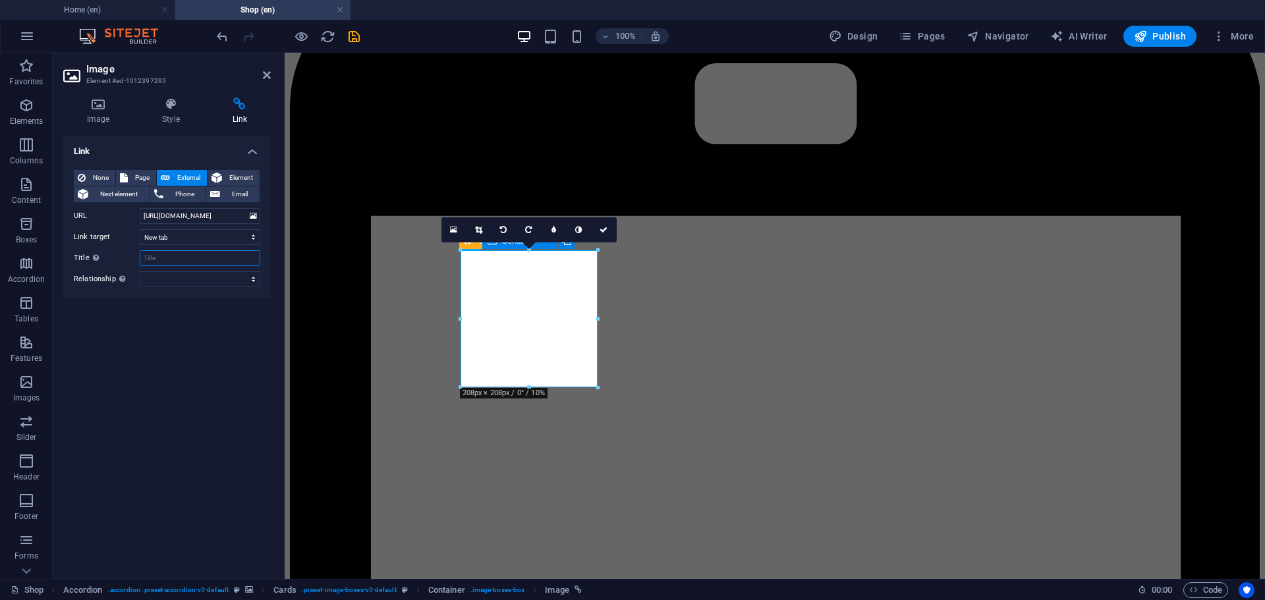
click at [196, 259] on input "Title Additional link description, should not be the same as the link text. The…" at bounding box center [200, 258] width 121 height 16
type input "Odin GL M-Lok"
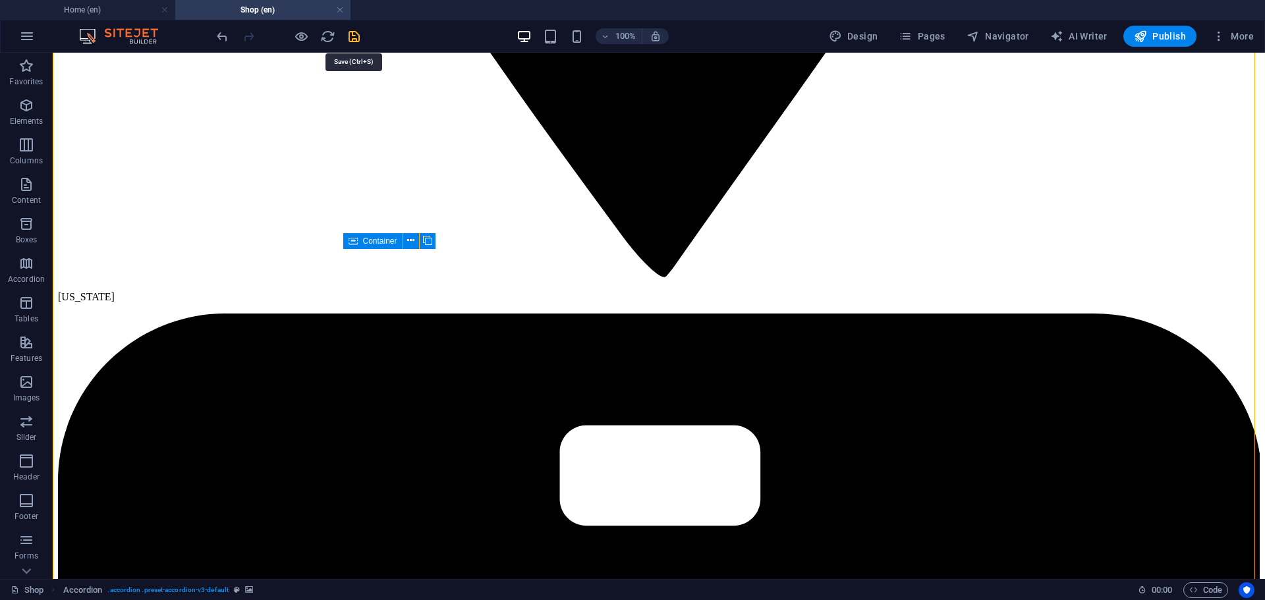
click at [351, 30] on icon "save" at bounding box center [354, 36] width 15 height 15
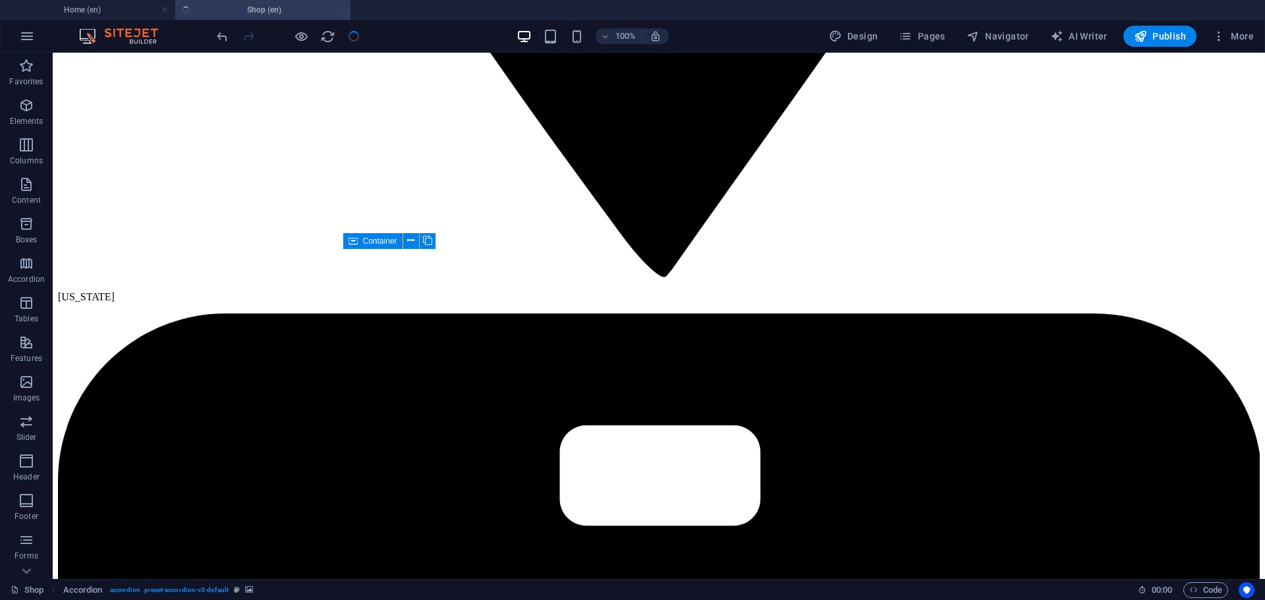
checkbox input "false"
click at [349, 34] on div at bounding box center [288, 36] width 148 height 21
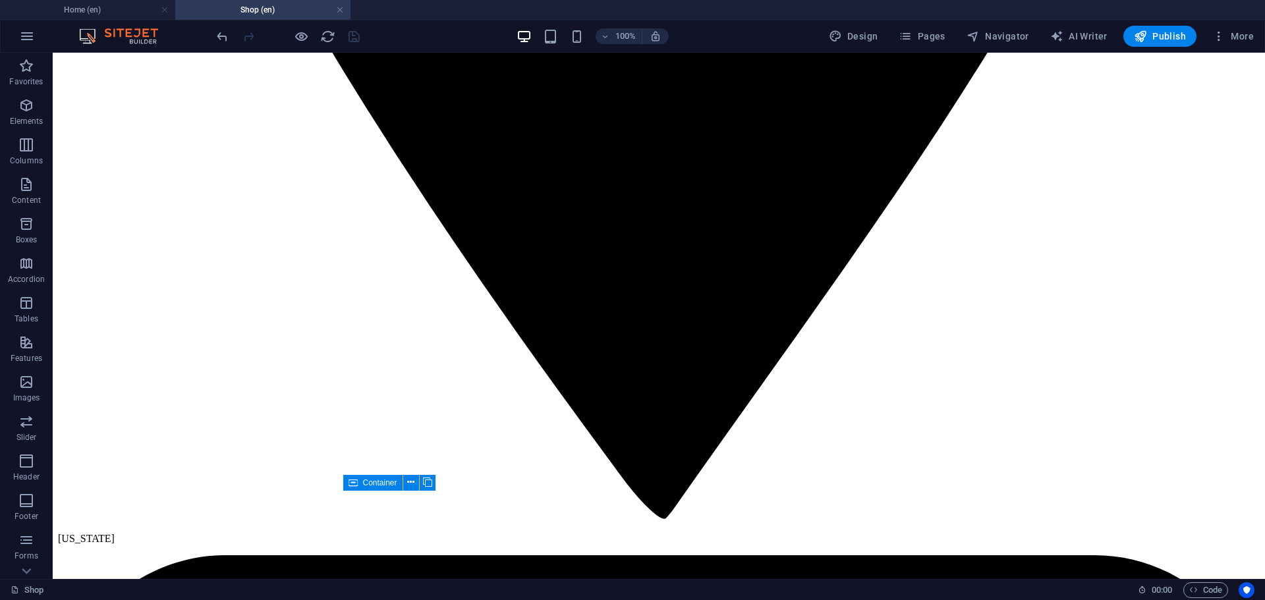
scroll to position [1485, 0]
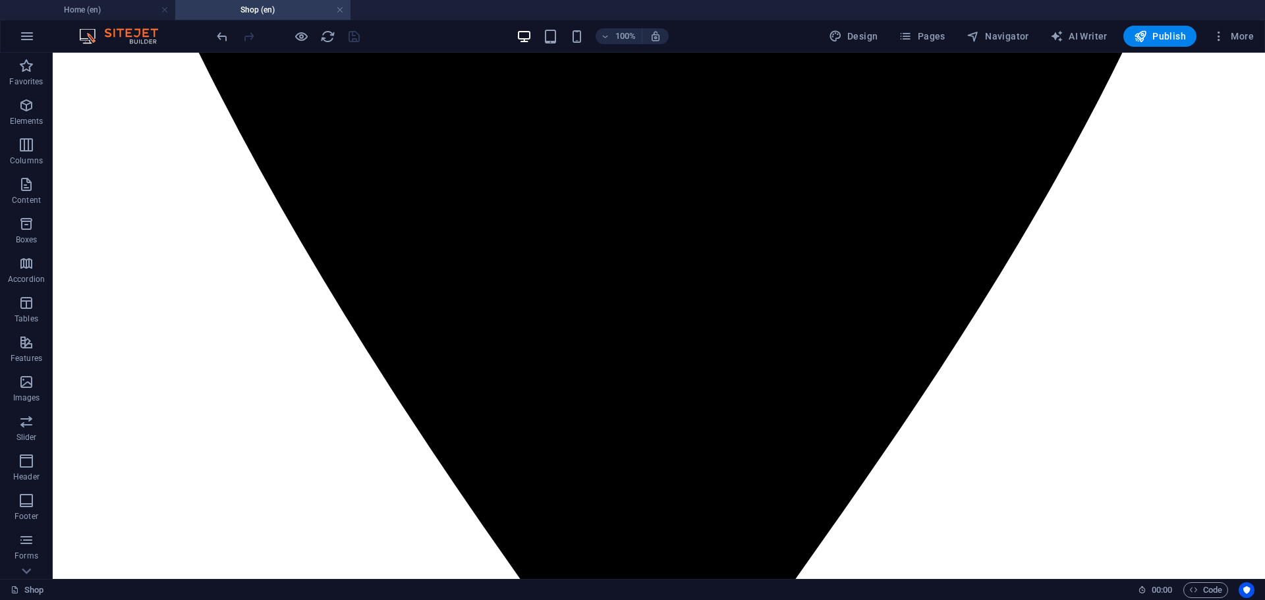
click at [356, 38] on div at bounding box center [288, 36] width 148 height 21
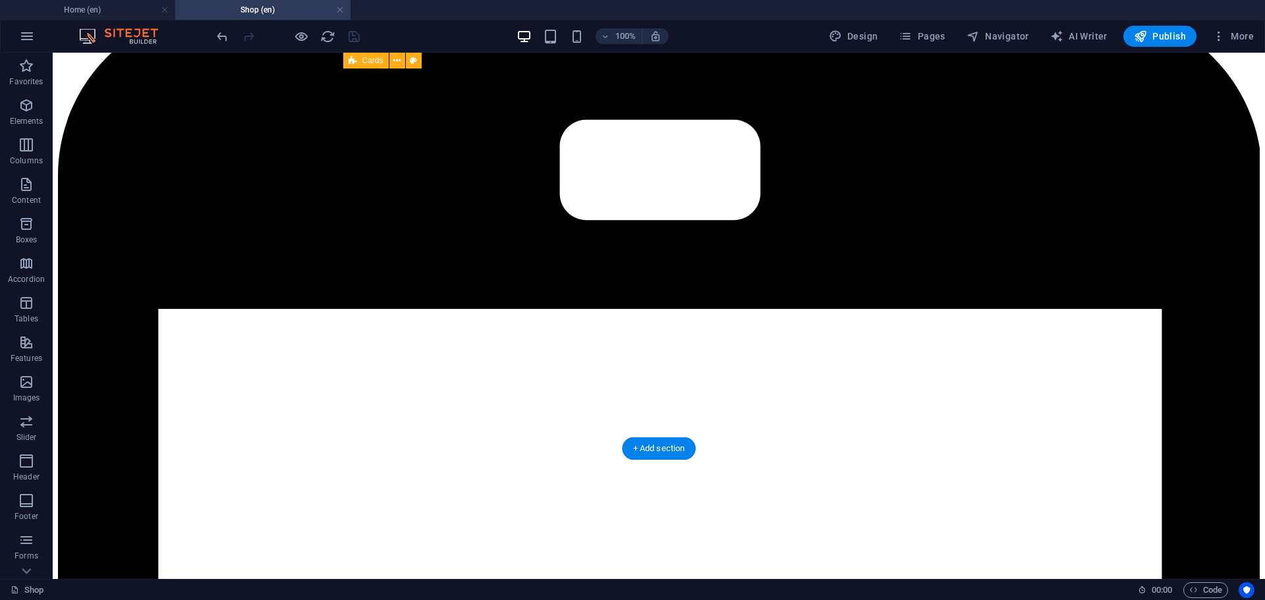
scroll to position [2364, 0]
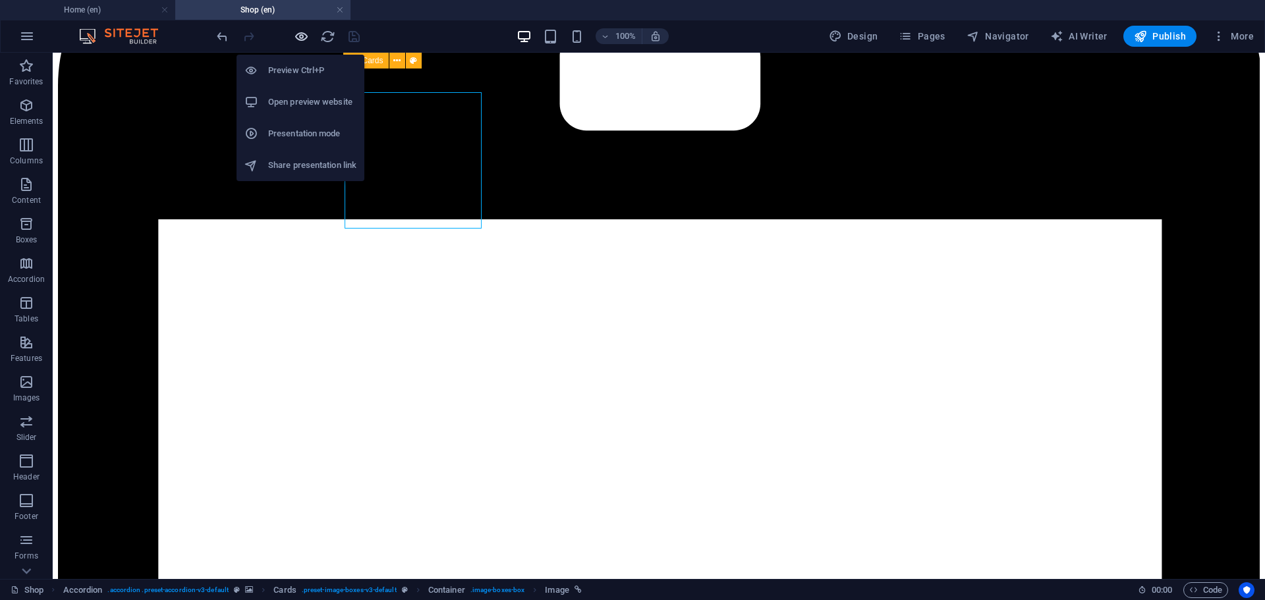
drag, startPoint x: 301, startPoint y: 28, endPoint x: 298, endPoint y: 39, distance: 11.7
click at [298, 39] on div at bounding box center [288, 36] width 148 height 21
drag, startPoint x: 298, startPoint y: 39, endPoint x: 305, endPoint y: 43, distance: 8.6
click at [303, 47] on body "BlackStar Tactical, LLC Home (en) Shop (en) Favorites Elements Columns Content …" at bounding box center [632, 300] width 1265 height 600
click at [302, 38] on icon "button" at bounding box center [301, 36] width 15 height 15
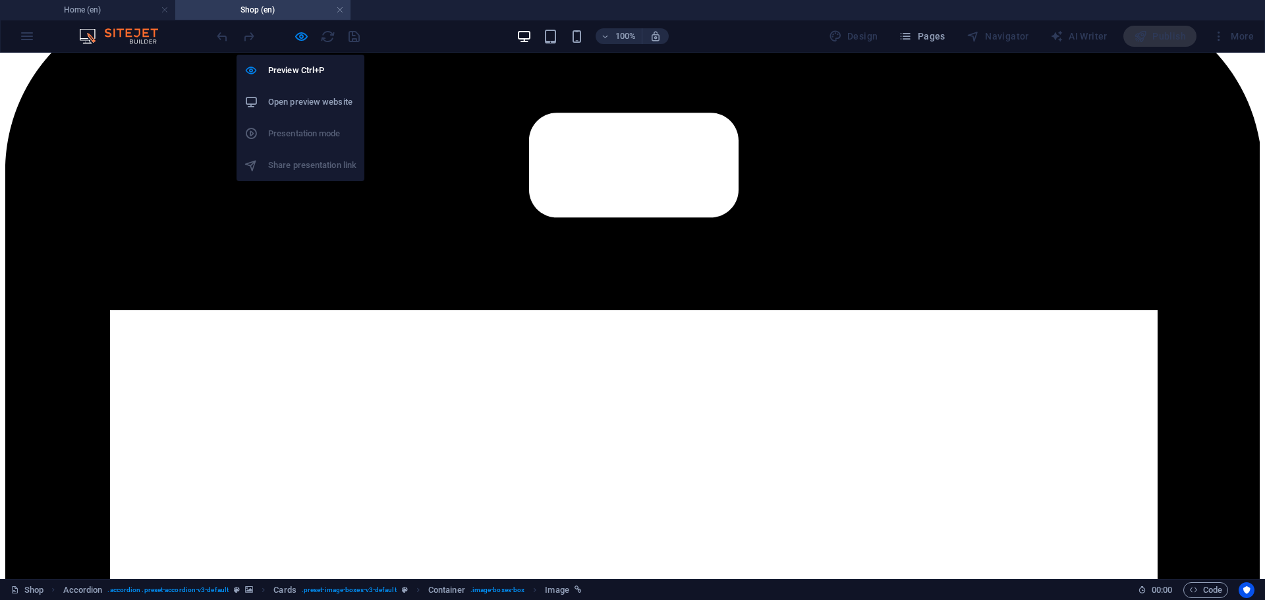
scroll to position [1242, 0]
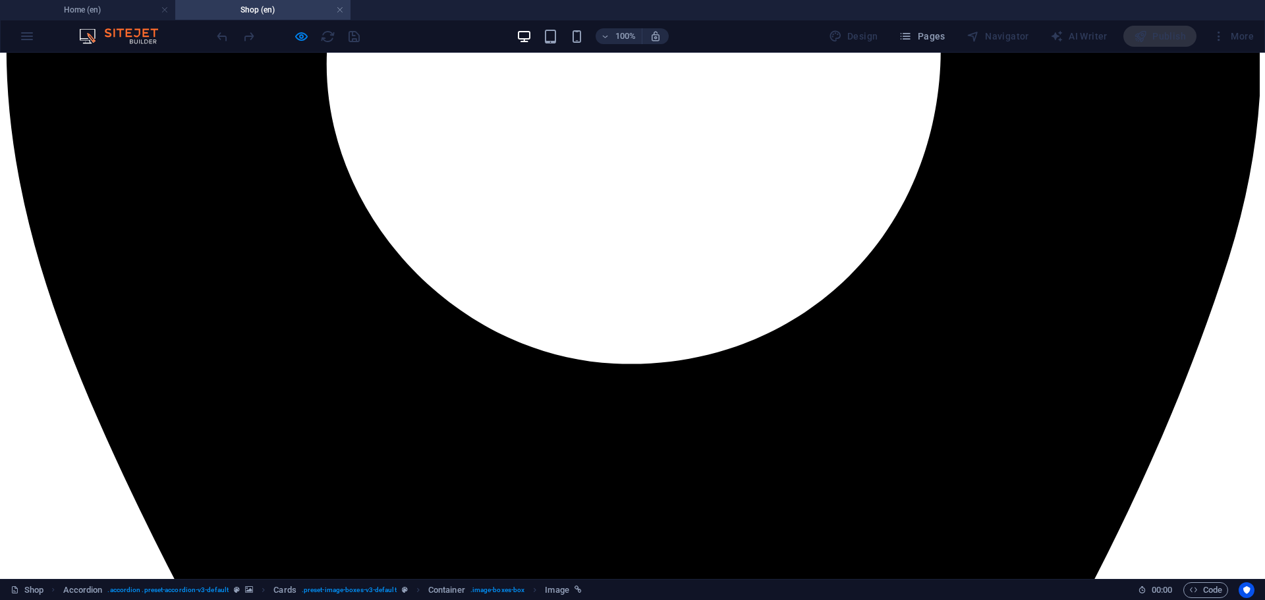
scroll to position [1044, 0]
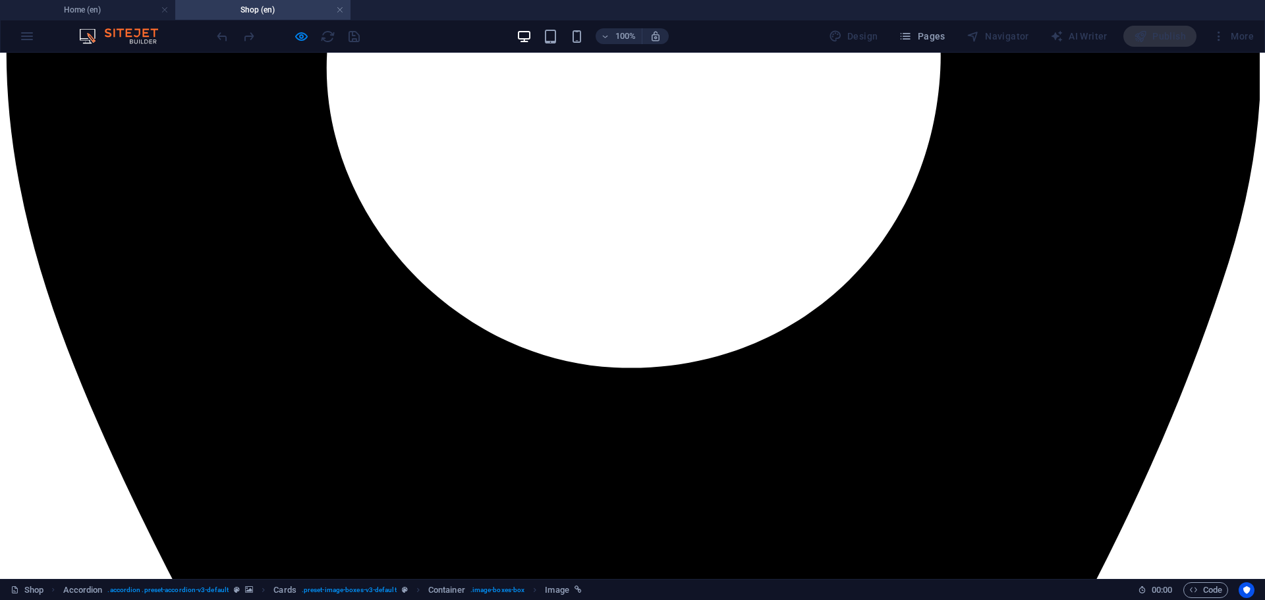
click at [358, 39] on div at bounding box center [288, 36] width 148 height 21
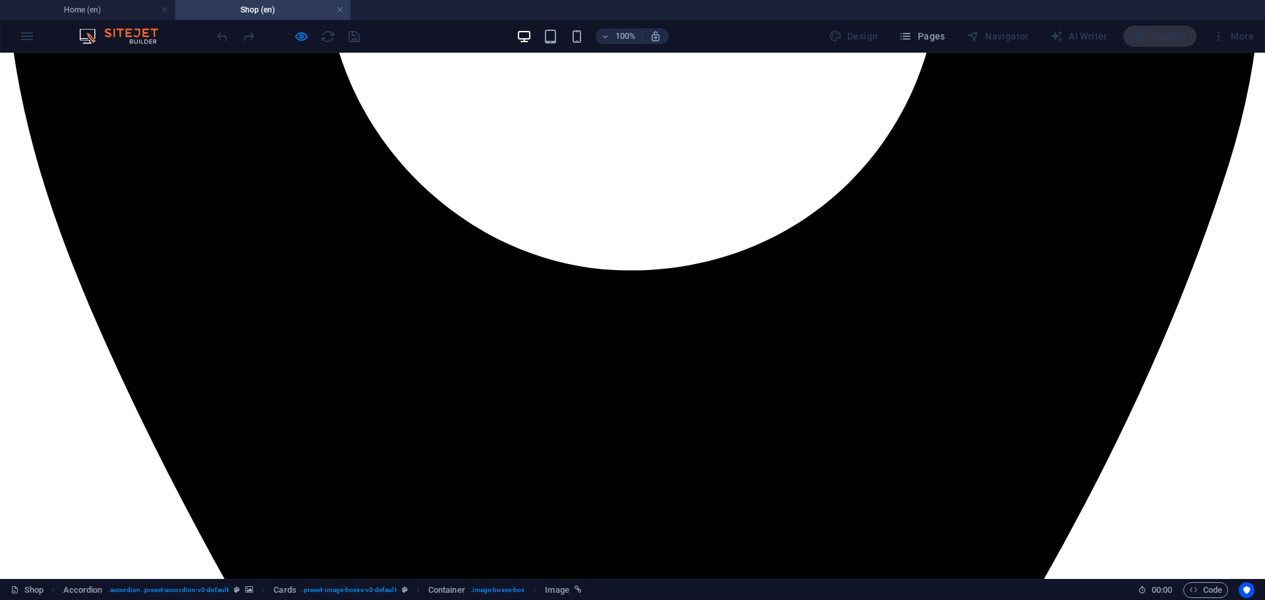
scroll to position [1154, 0]
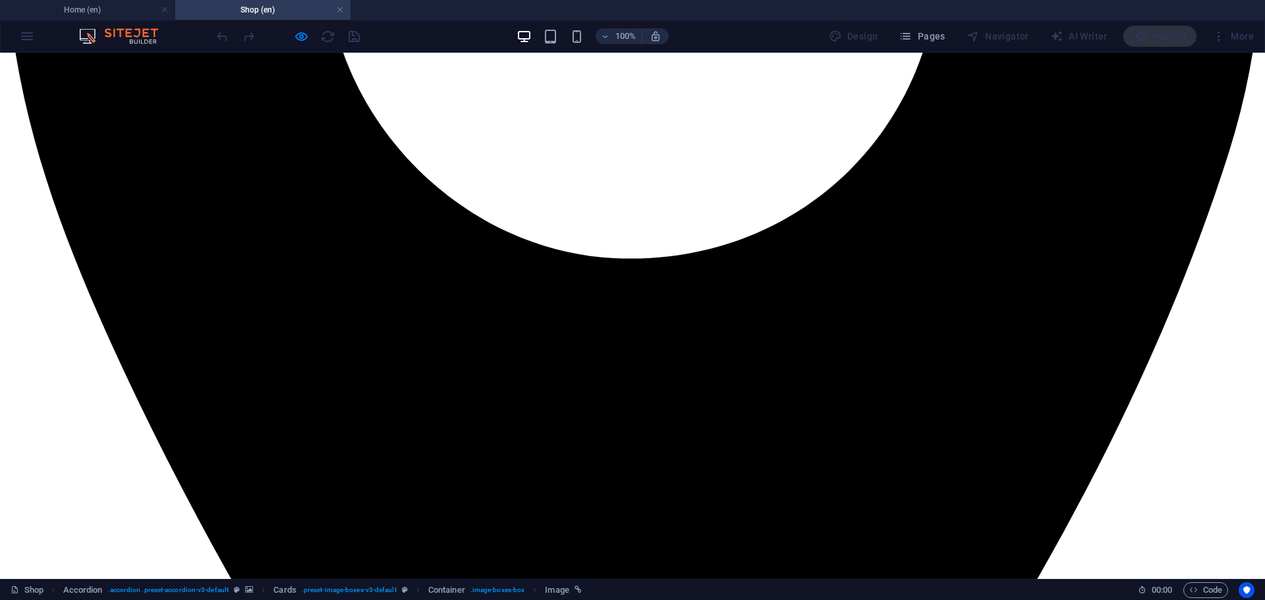
drag, startPoint x: 871, startPoint y: 199, endPoint x: 280, endPoint y: 99, distance: 599.5
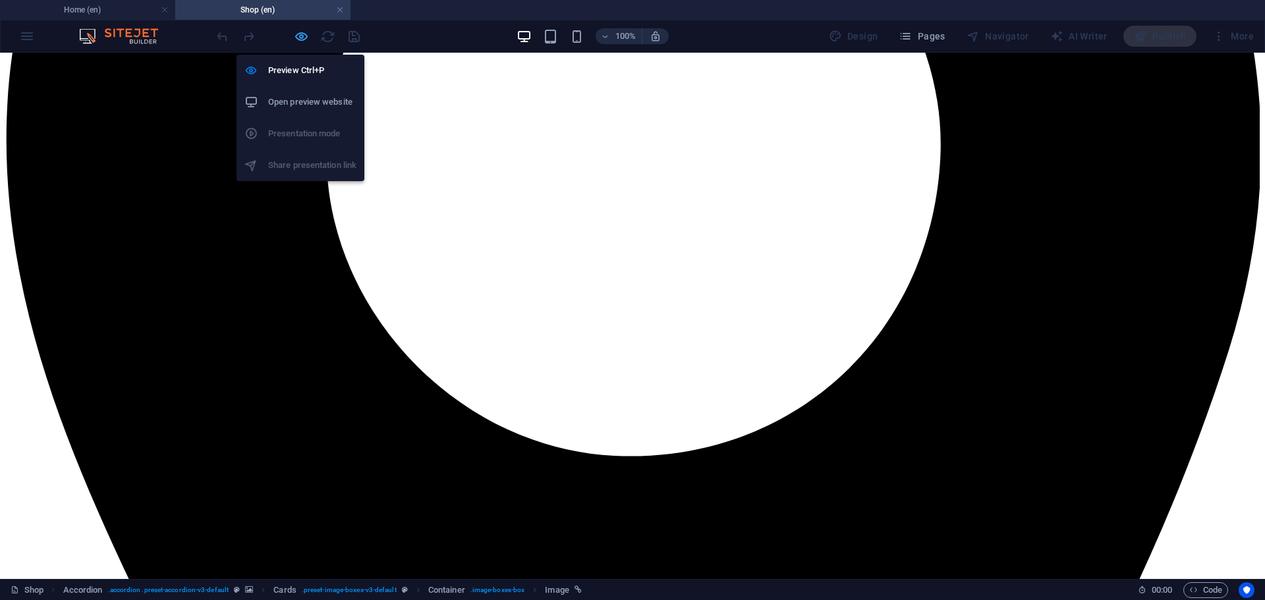
click at [297, 35] on icon "button" at bounding box center [301, 36] width 15 height 15
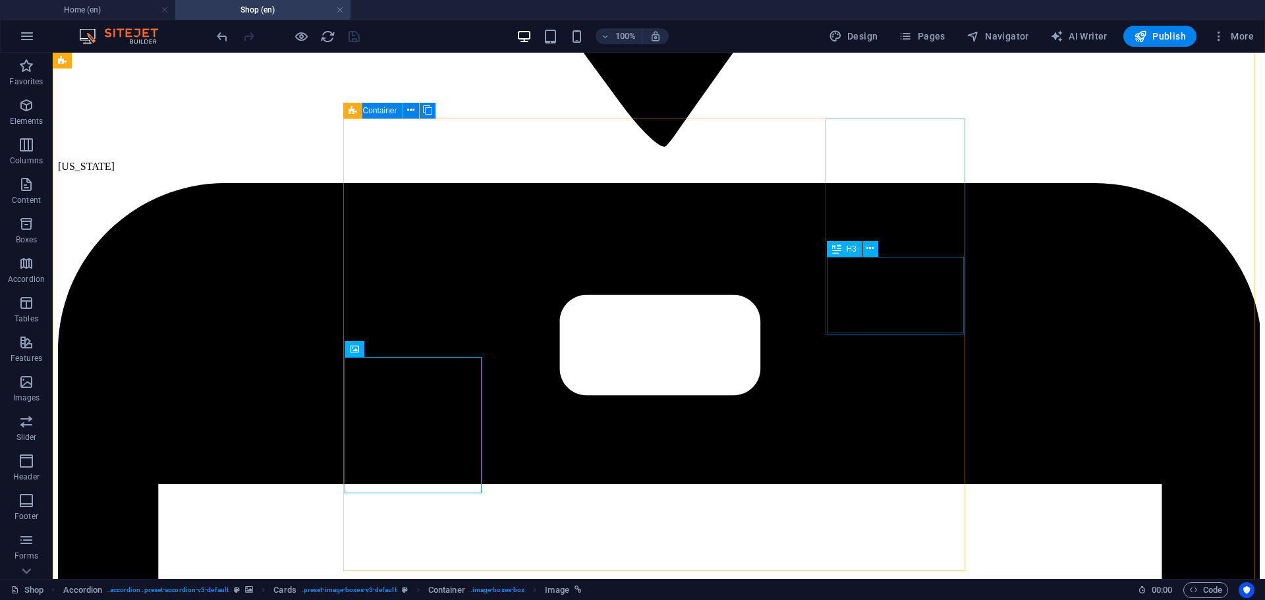
scroll to position [1901, 0]
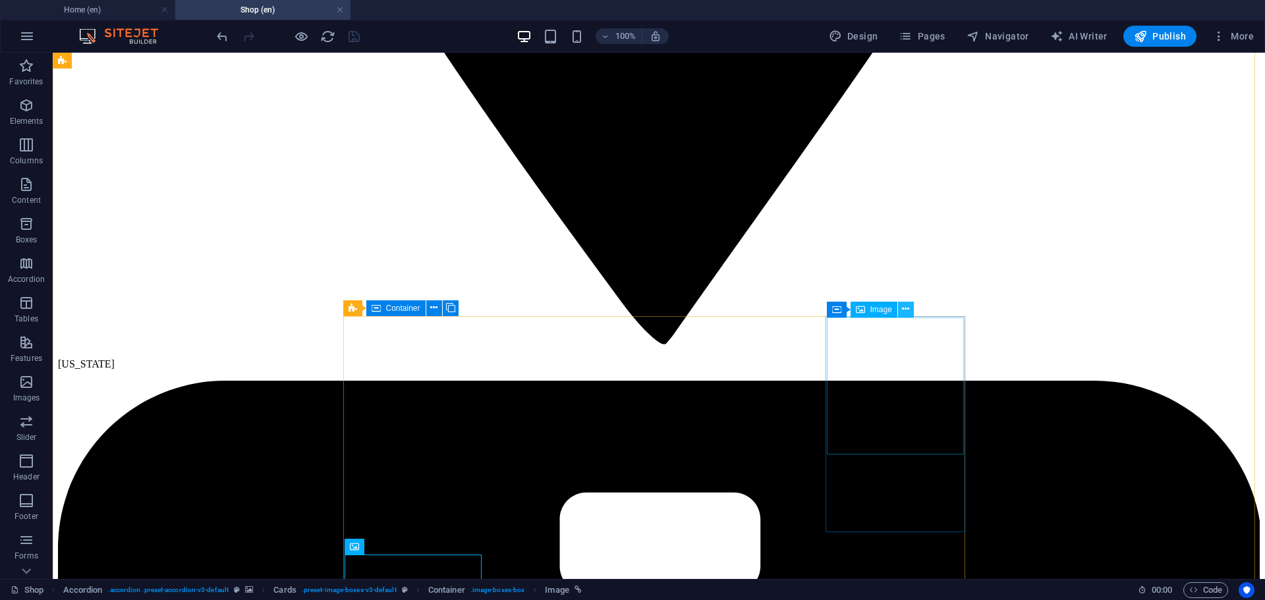
click at [908, 307] on icon at bounding box center [905, 309] width 7 height 14
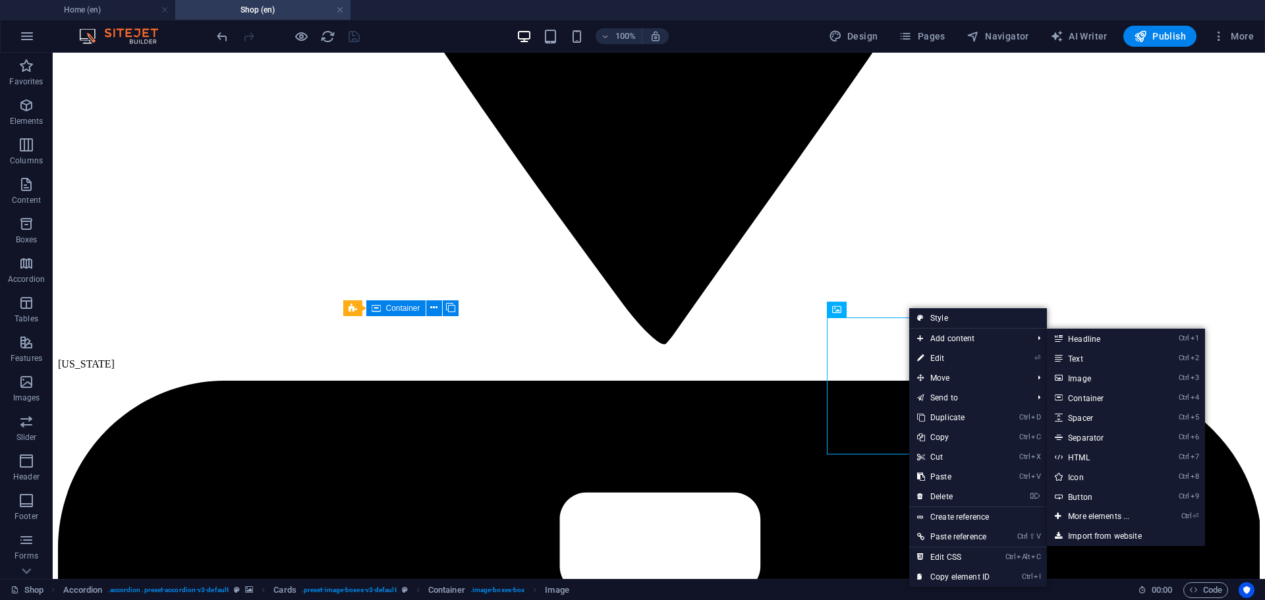
drag, startPoint x: 940, startPoint y: 357, endPoint x: 851, endPoint y: 301, distance: 104.6
click at [941, 357] on link "⏎ Edit" at bounding box center [953, 359] width 88 height 20
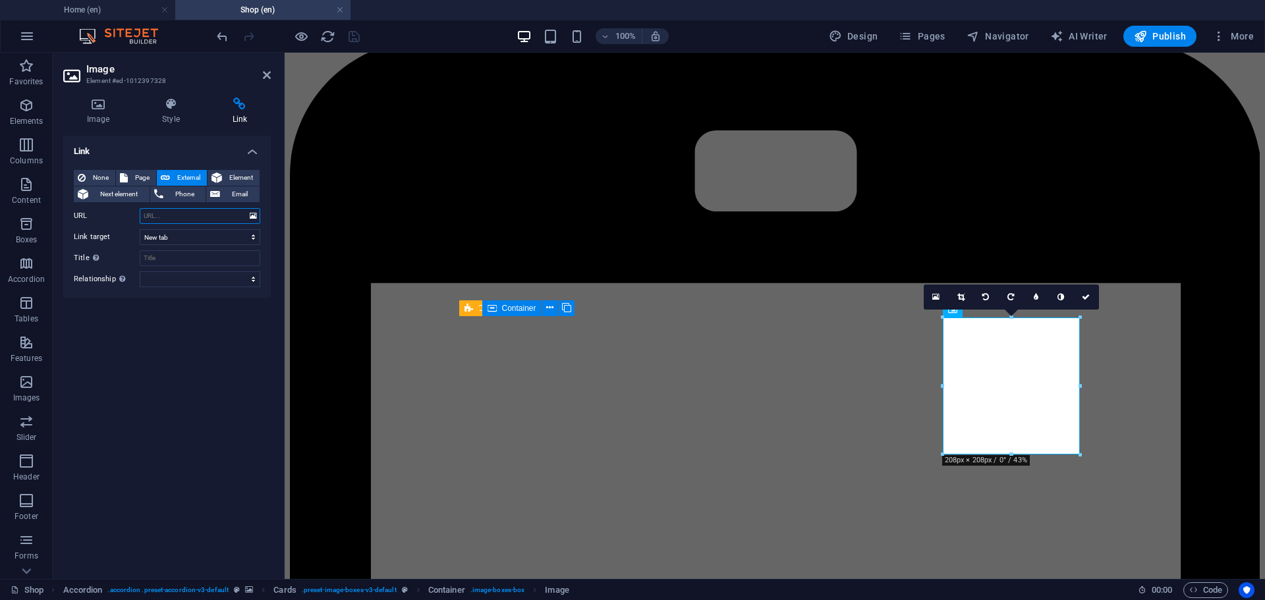
click at [197, 217] on input "URL" at bounding box center [200, 216] width 121 height 16
paste input "https://www.paypal.com/ncp/payment/6HJHHVRZK73BN"
type input "https://www.paypal.com/ncp/payment/6HJHHVRZK73BN"
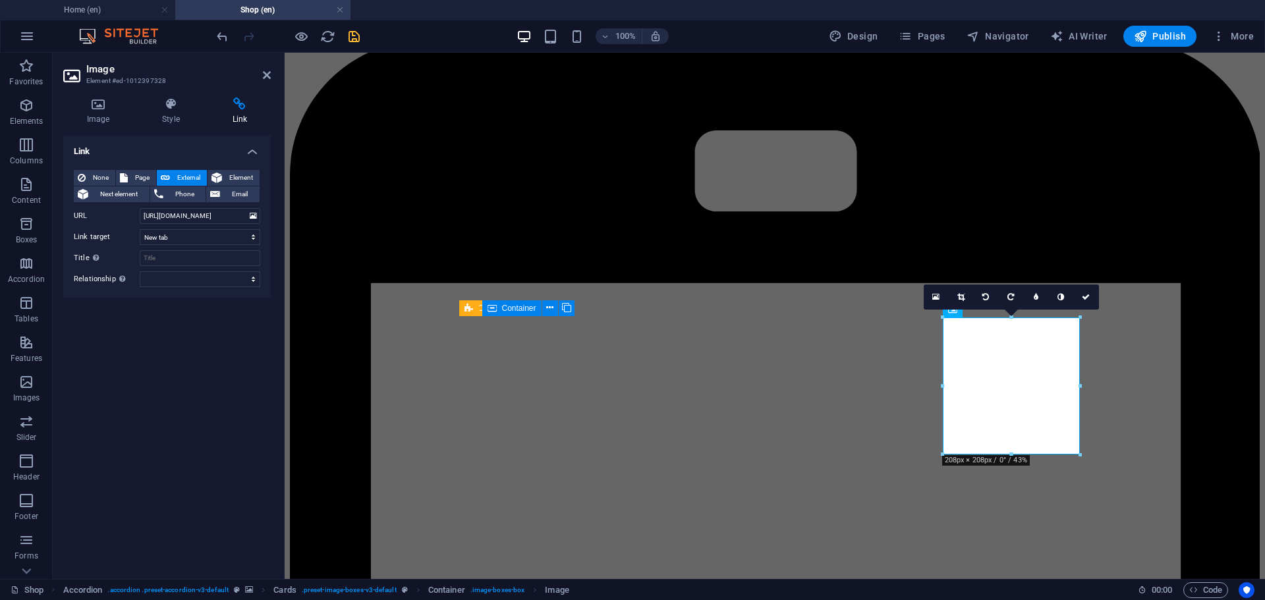
scroll to position [0, 0]
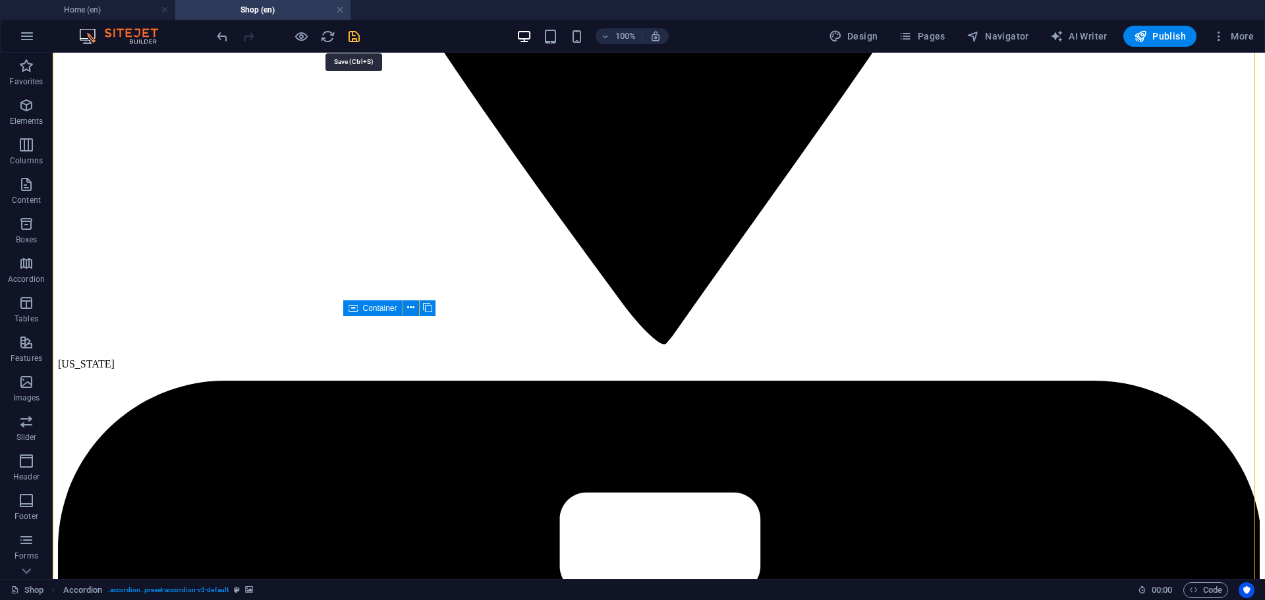
click at [356, 38] on icon "save" at bounding box center [354, 36] width 15 height 15
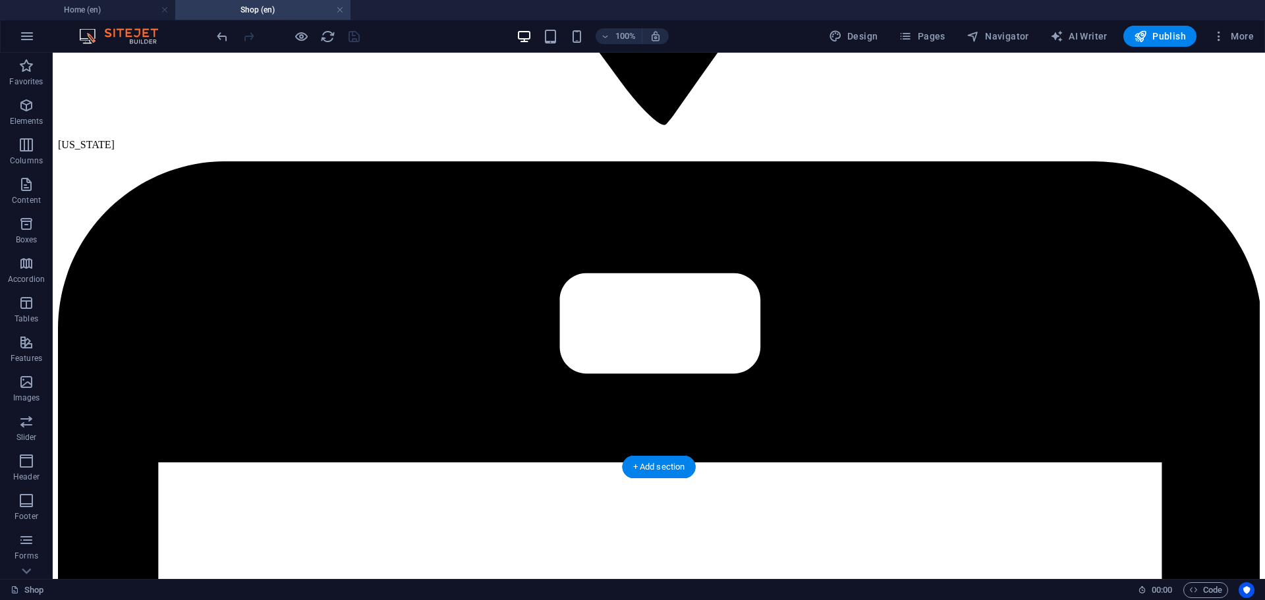
scroll to position [2274, 0]
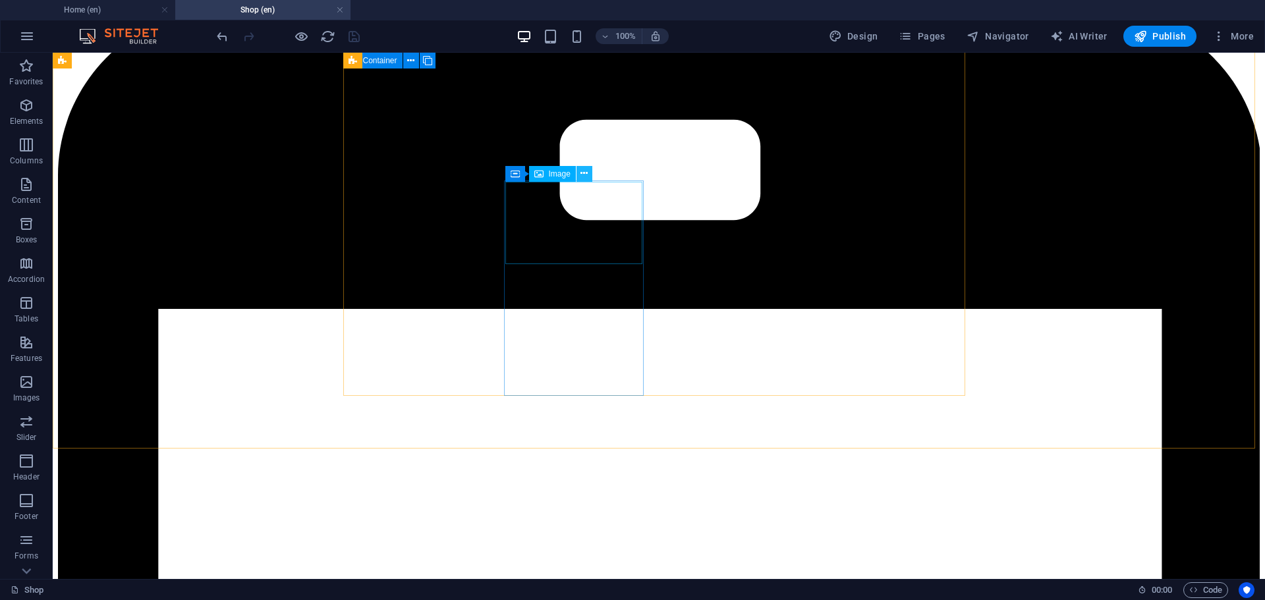
click at [586, 169] on icon at bounding box center [584, 174] width 7 height 14
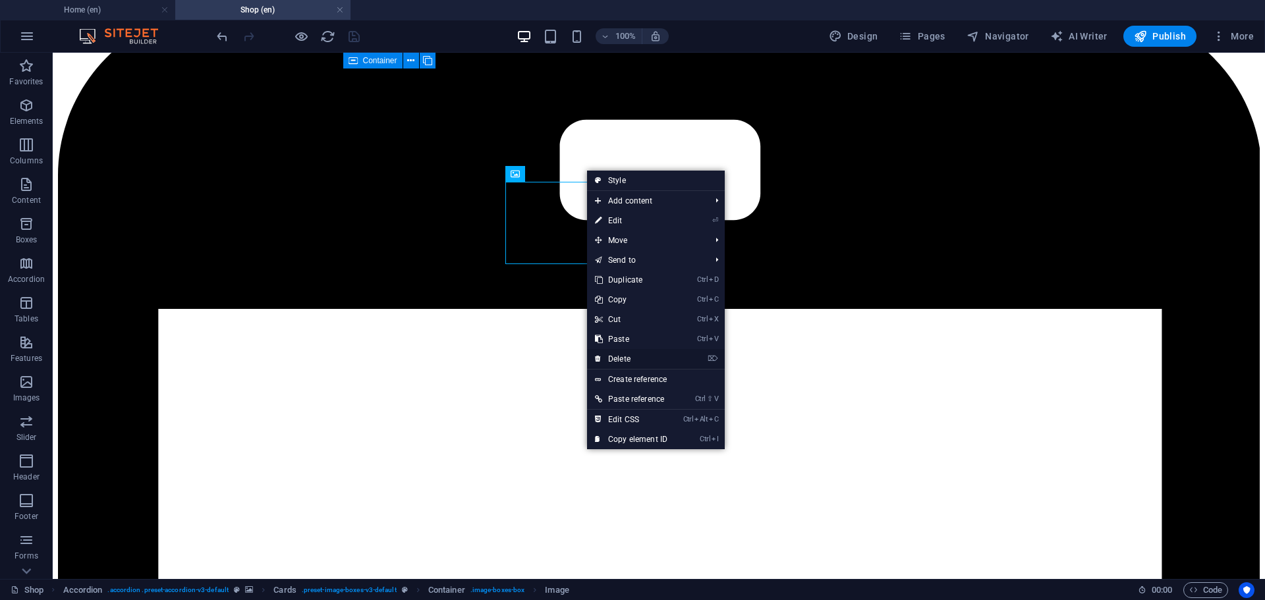
click at [633, 356] on link "⌦ Delete" at bounding box center [631, 359] width 88 height 20
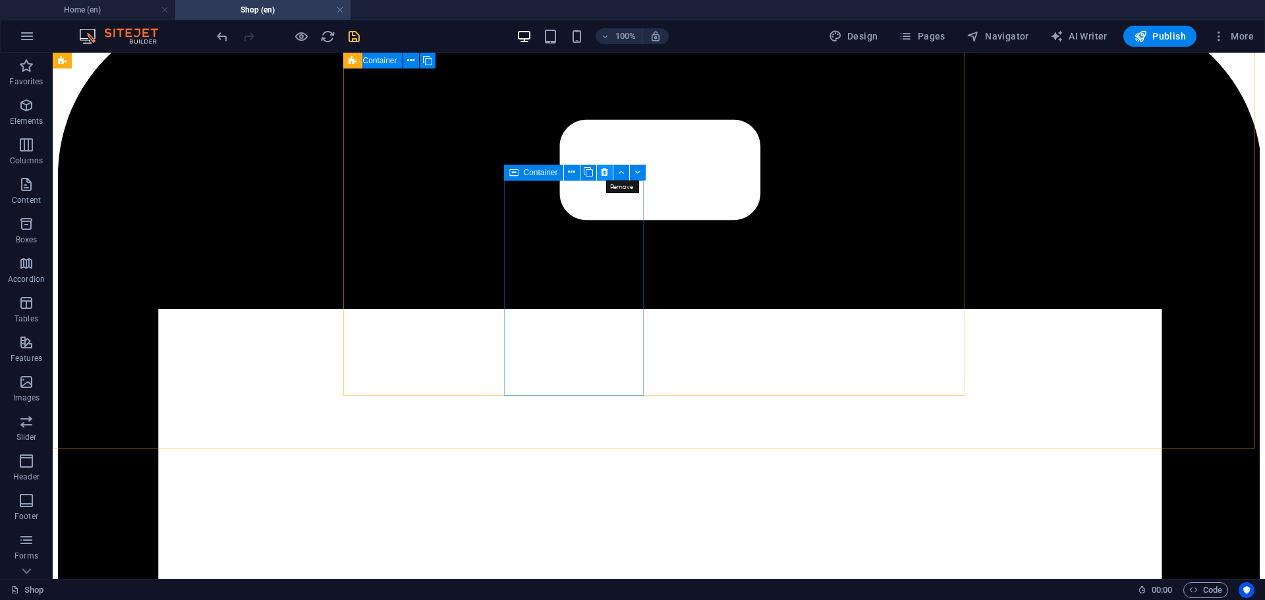
click at [604, 169] on icon at bounding box center [604, 172] width 7 height 14
click at [605, 169] on icon at bounding box center [604, 172] width 7 height 14
click at [604, 169] on icon at bounding box center [604, 172] width 7 height 14
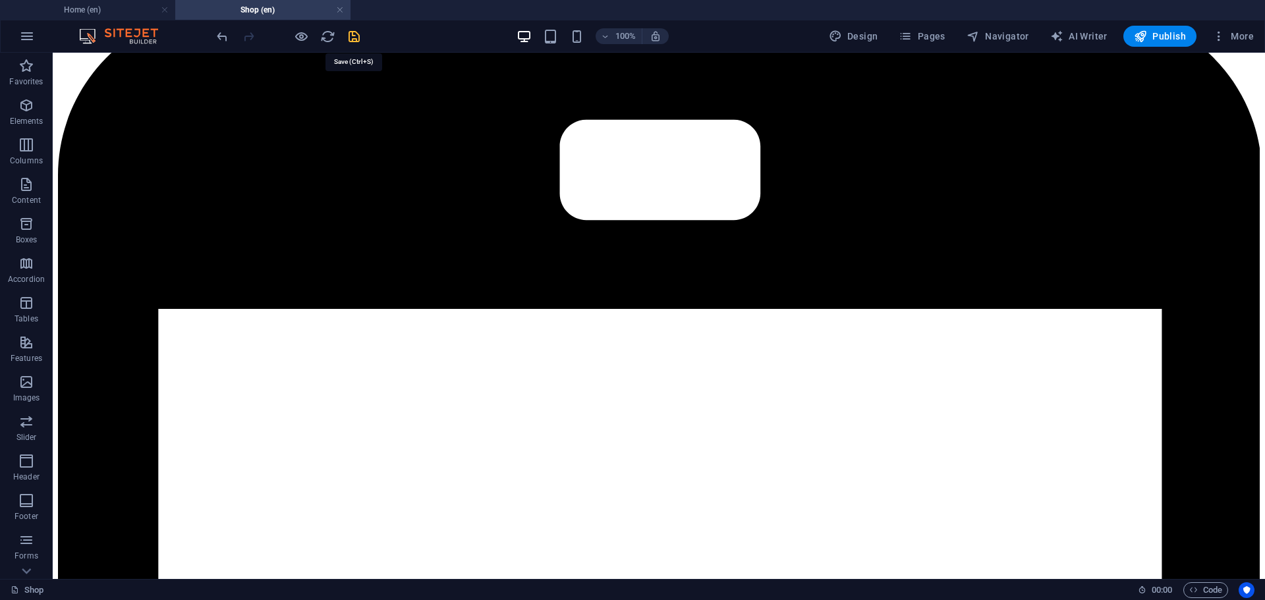
drag, startPoint x: 355, startPoint y: 38, endPoint x: 770, endPoint y: 110, distance: 420.6
click at [355, 38] on icon "save" at bounding box center [354, 36] width 15 height 15
checkbox input "false"
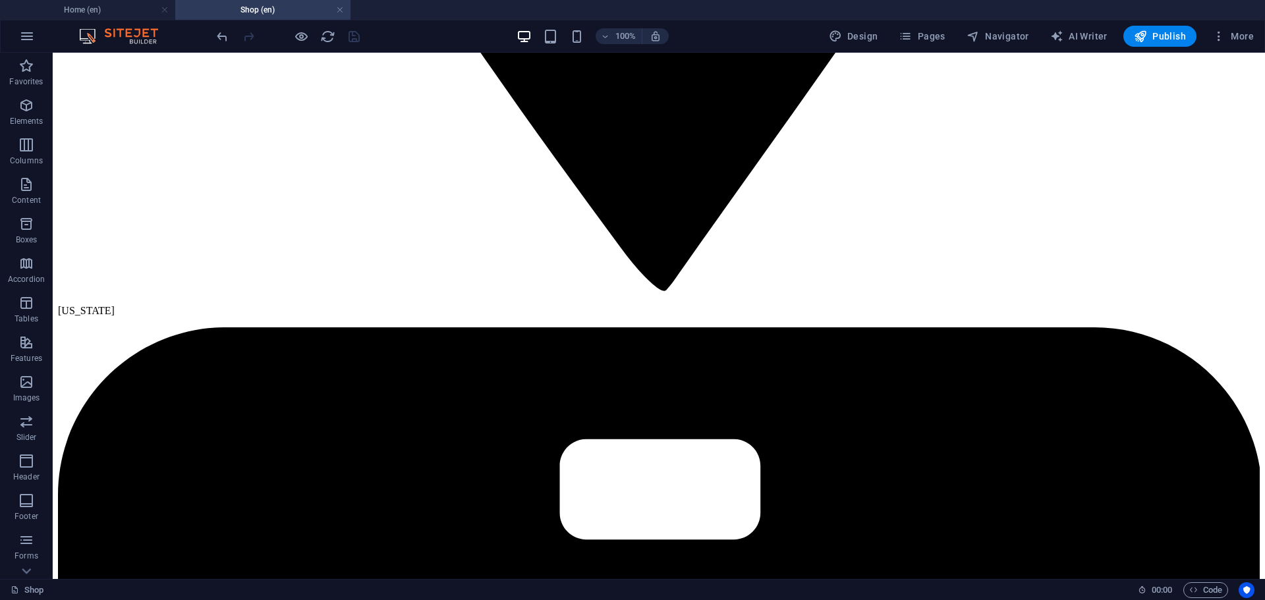
scroll to position [1989, 0]
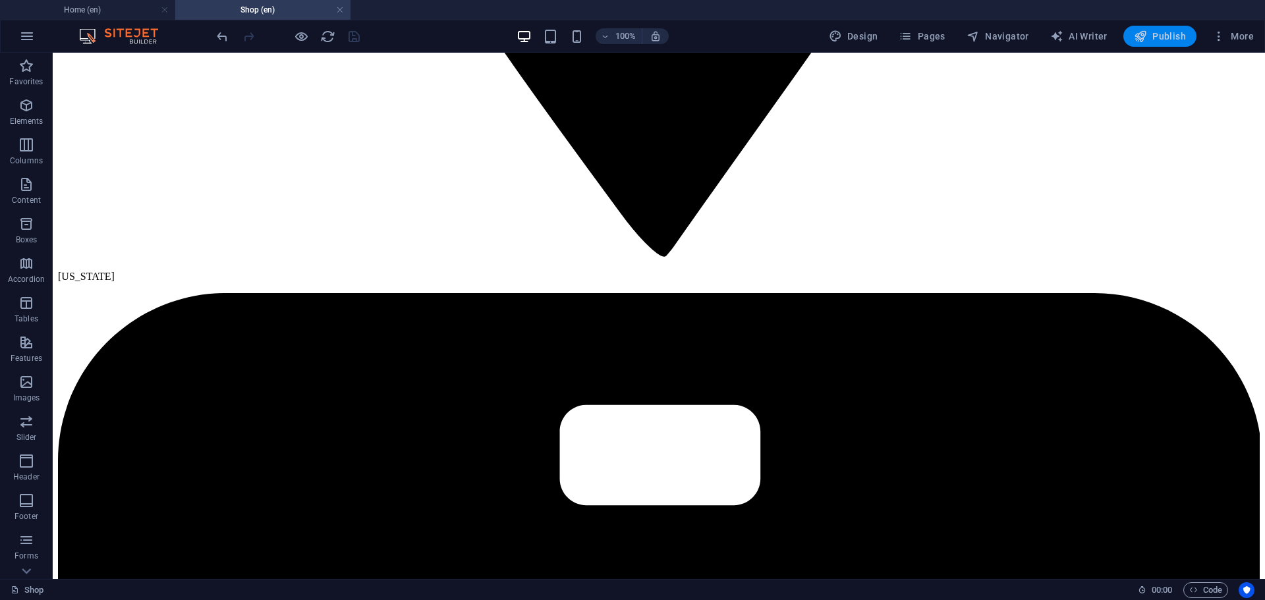
click at [1156, 37] on span "Publish" at bounding box center [1160, 36] width 52 height 13
